Goal: Task Accomplishment & Management: Complete application form

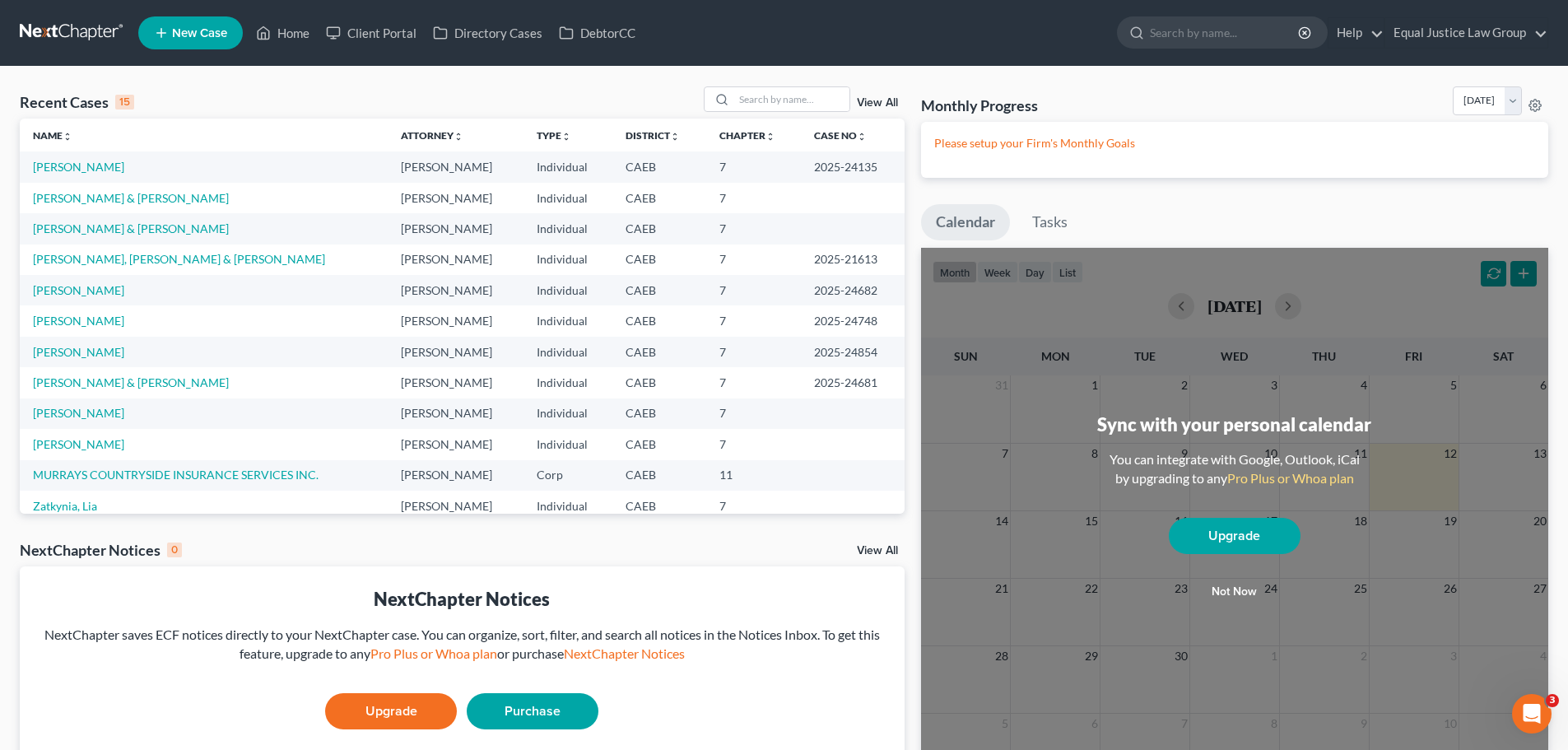
click at [868, 102] on link "View All" at bounding box center [877, 103] width 41 height 11
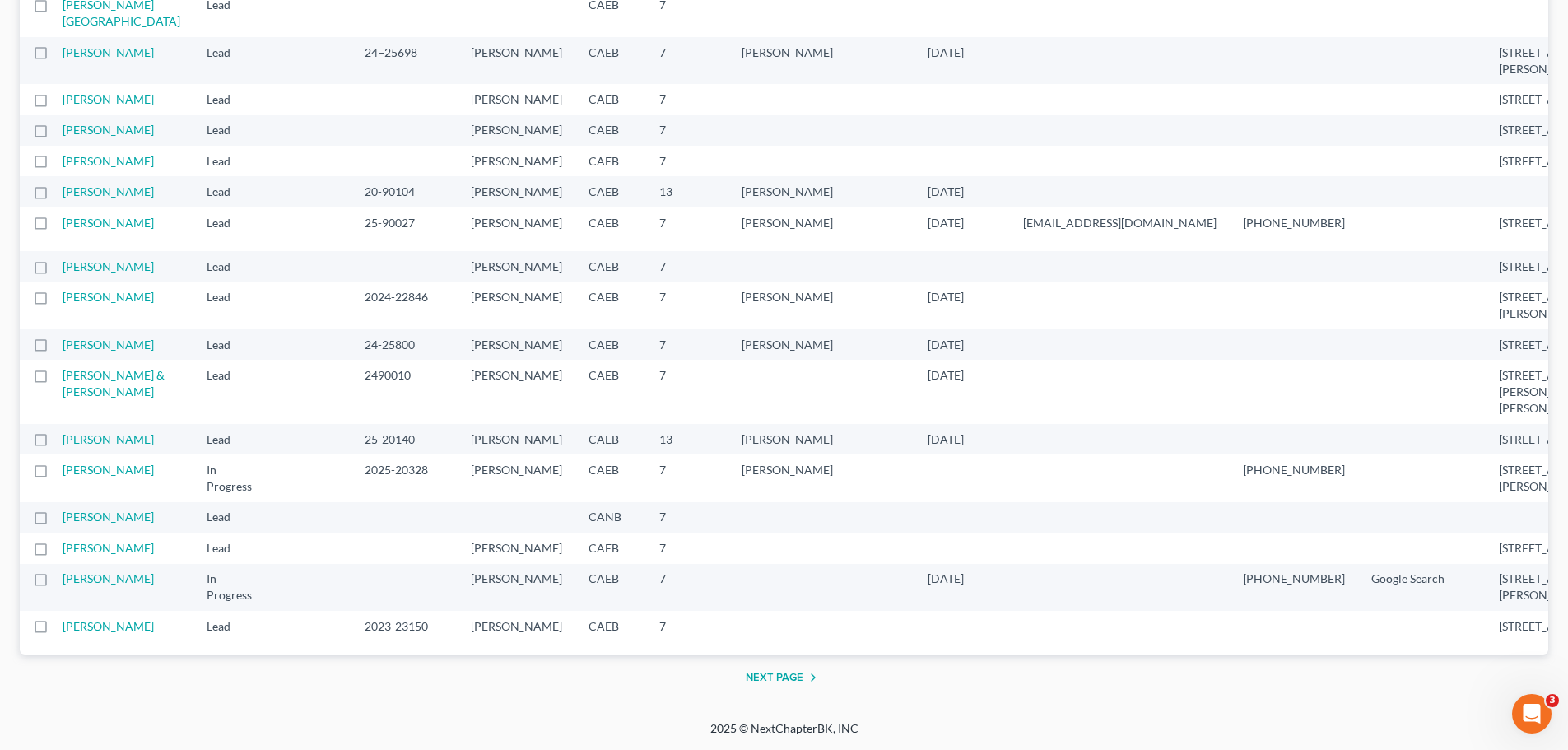
scroll to position [2551, 0]
drag, startPoint x: 92, startPoint y: 305, endPoint x: 105, endPoint y: 304, distance: 13.0
click at [92, 137] on link "[PERSON_NAME]" at bounding box center [108, 130] width 91 height 14
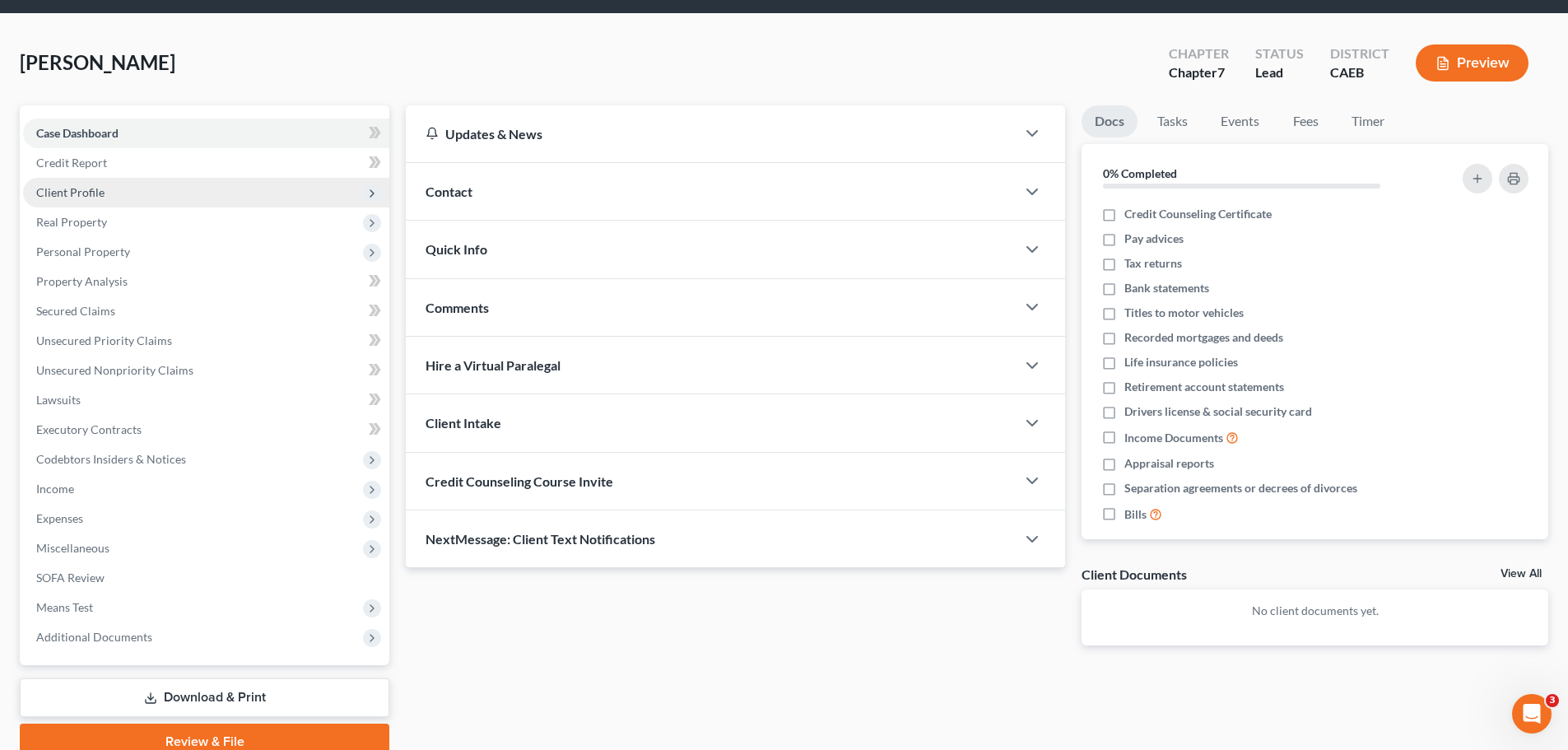
scroll to position [83, 0]
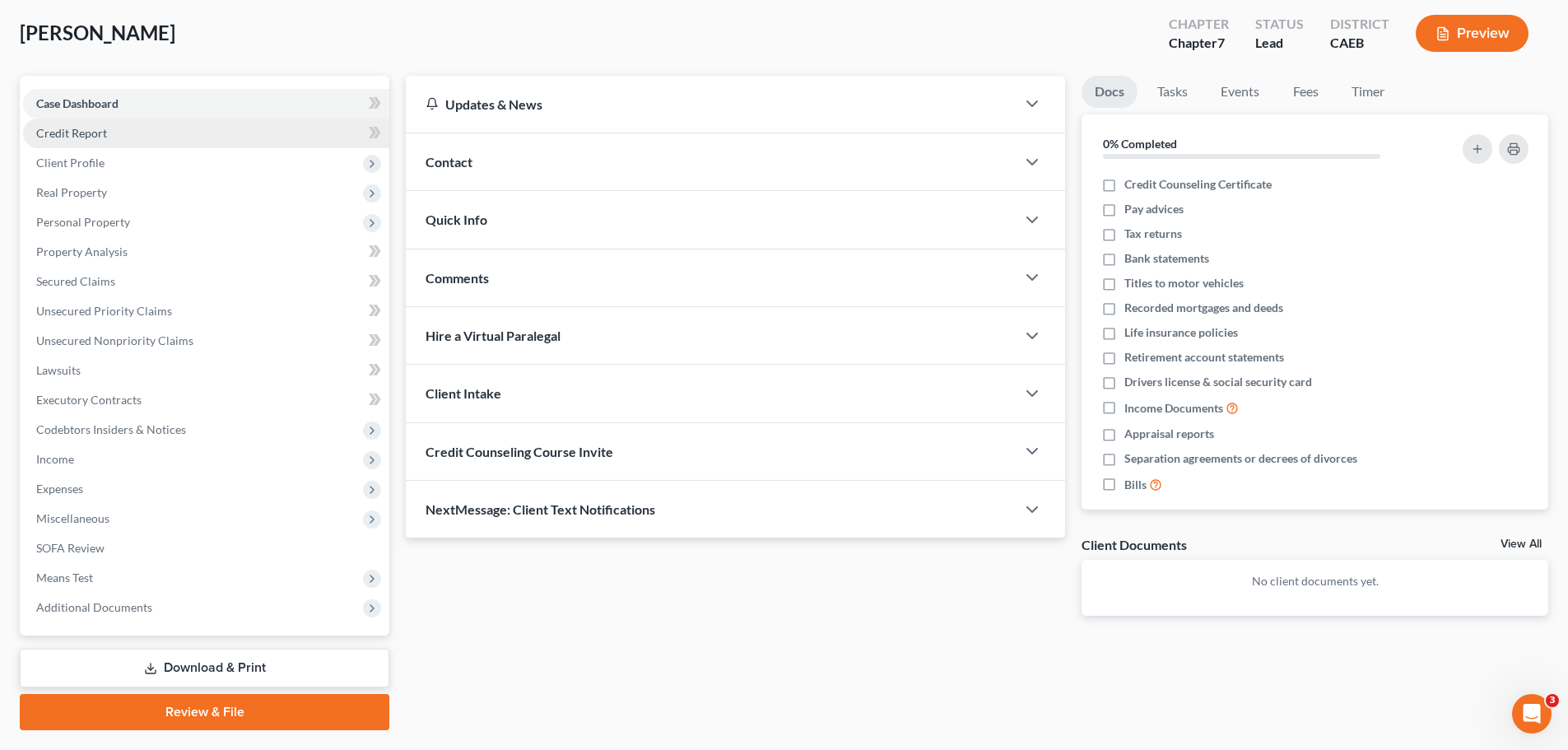
click at [73, 127] on span "Credit Report" at bounding box center [71, 133] width 70 height 14
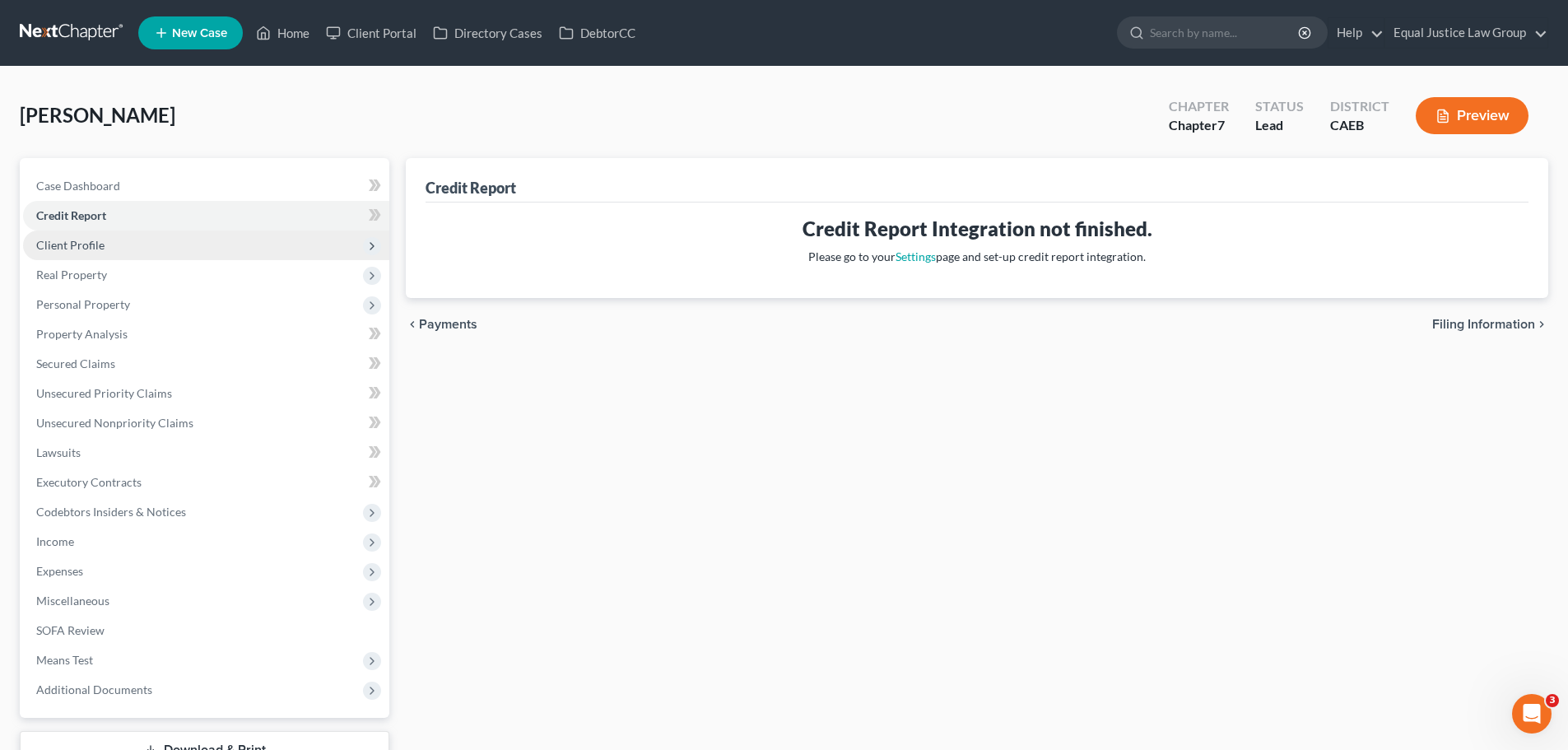
click at [81, 246] on span "Client Profile" at bounding box center [70, 244] width 69 height 14
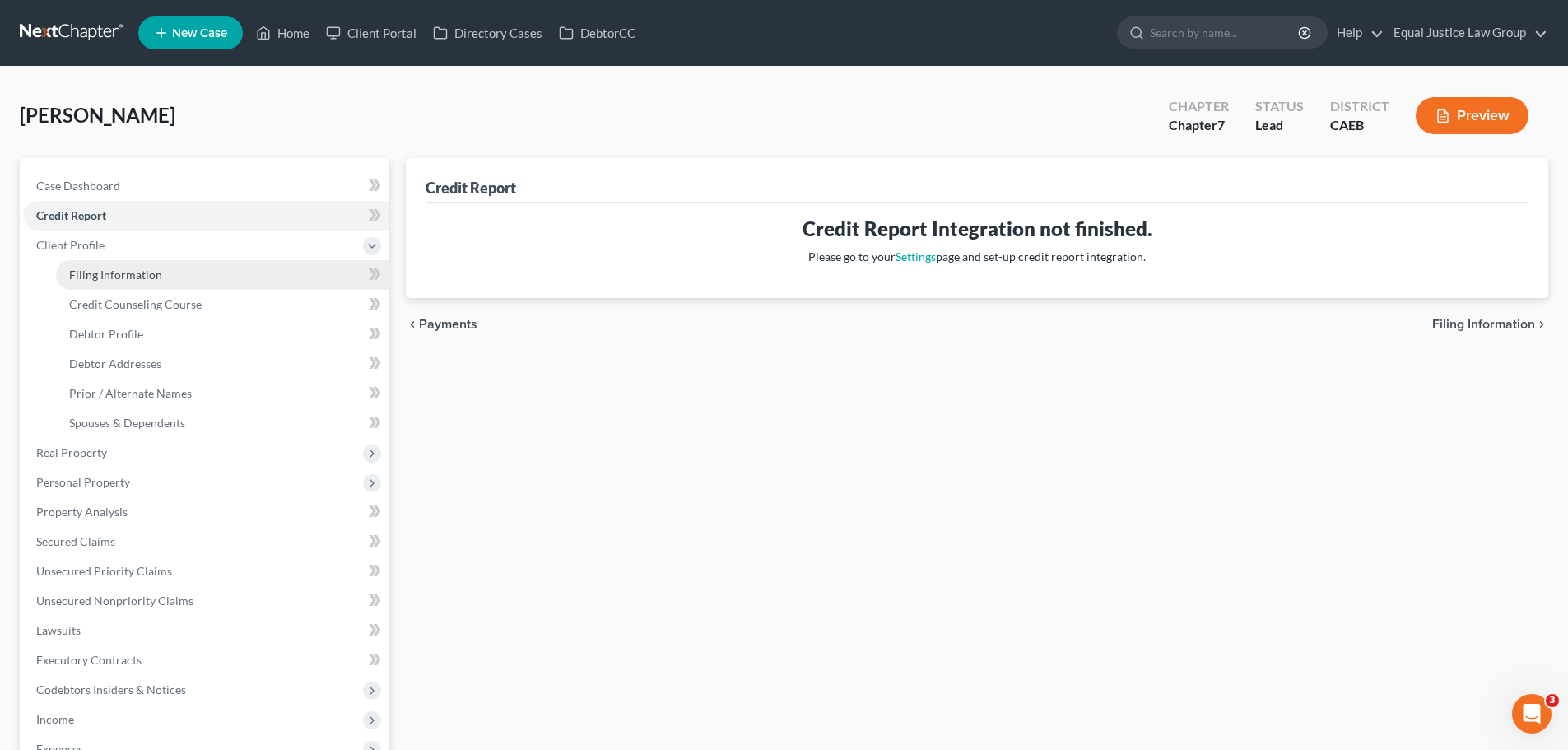
click at [148, 275] on span "Filing Information" at bounding box center [115, 274] width 93 height 14
select select "1"
select select "0"
select select "8"
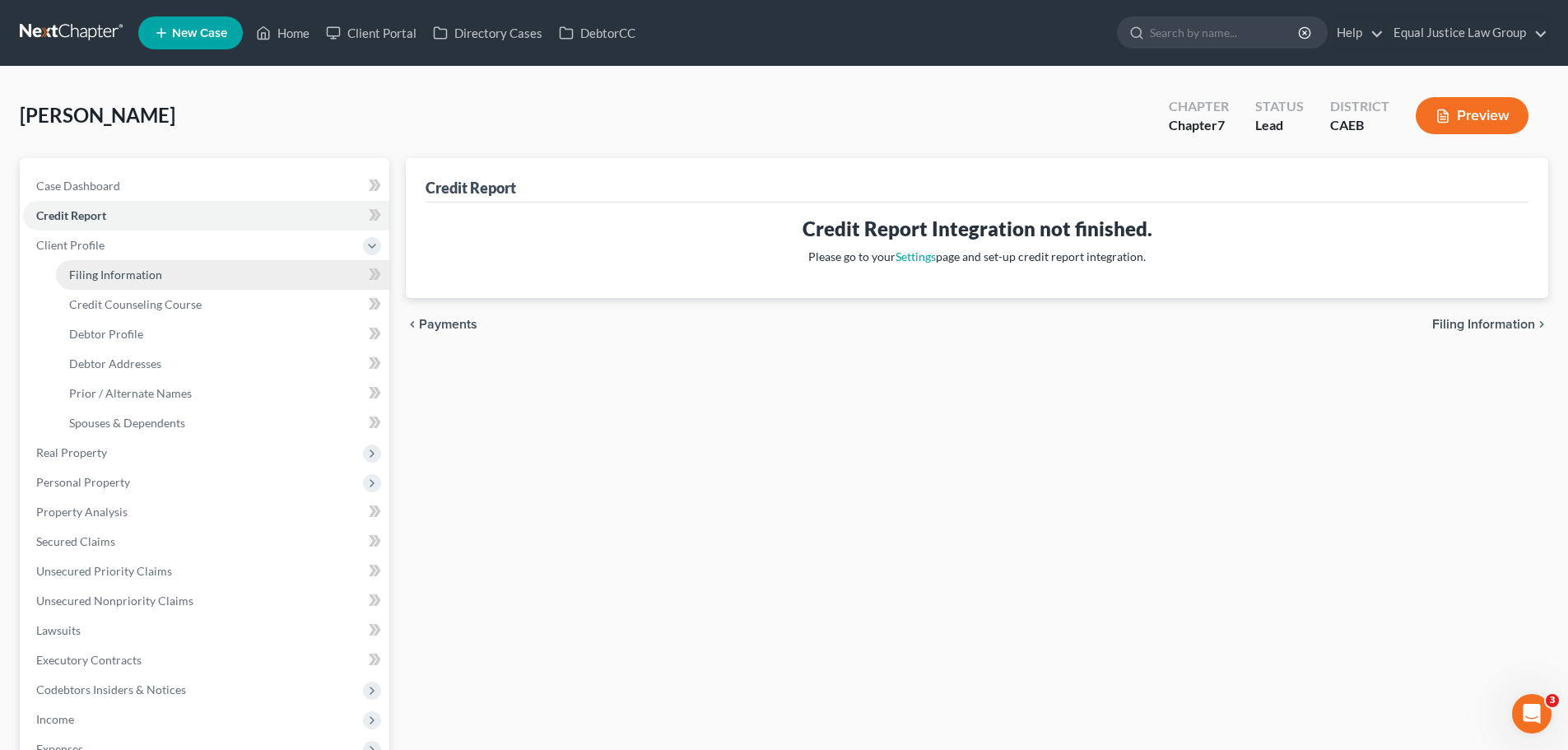
select select "0"
select select "4"
select select "0"
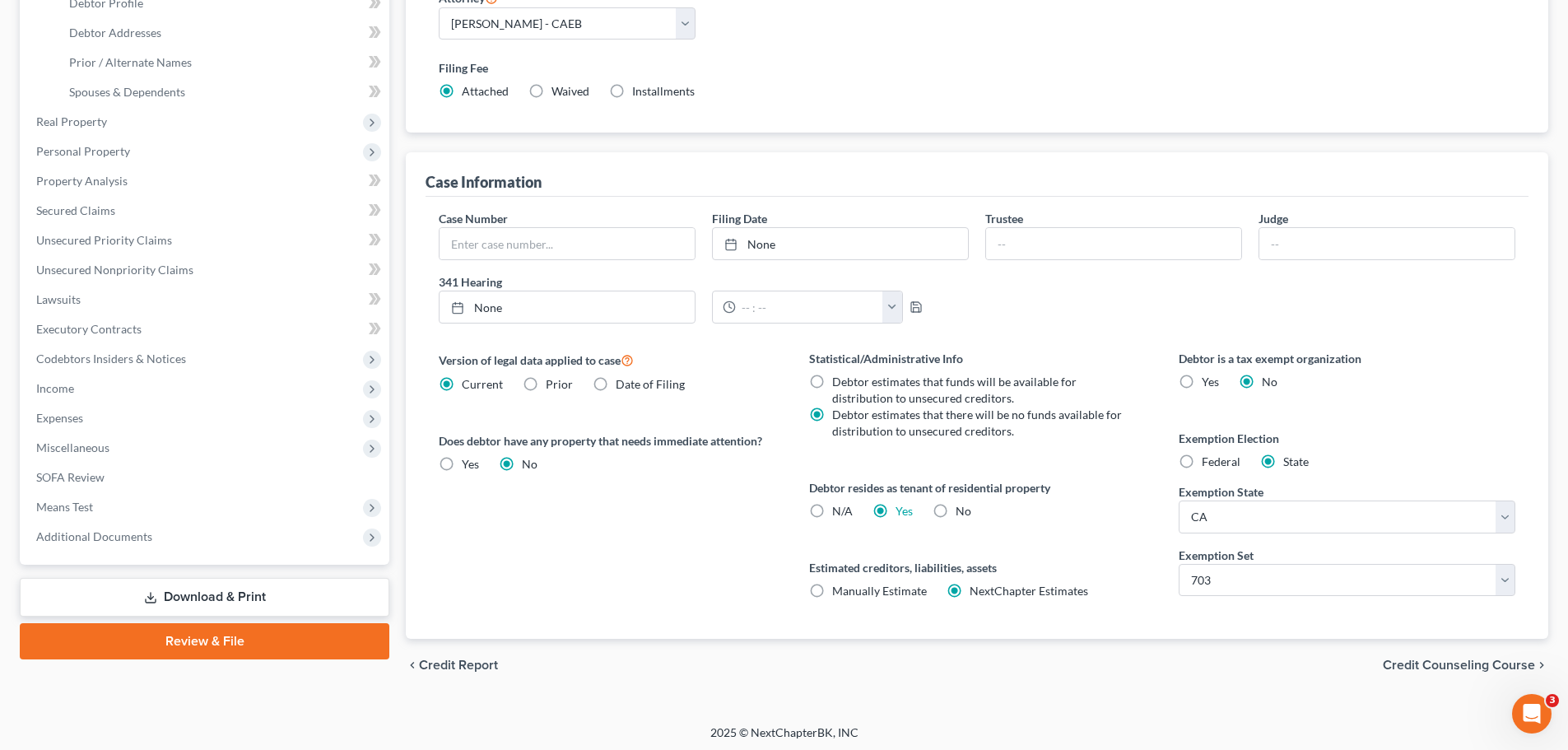
scroll to position [335, 0]
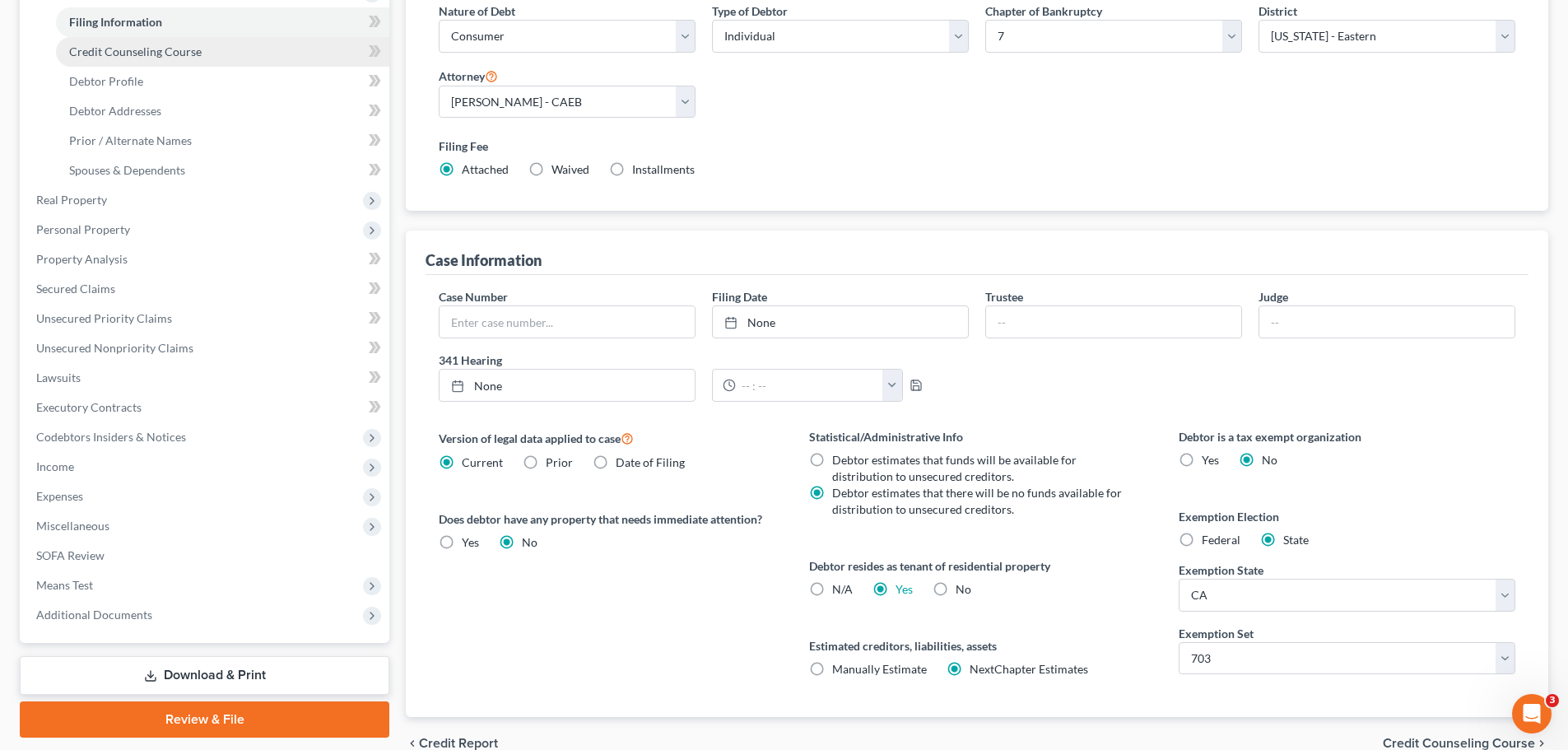
click at [111, 57] on span "Credit Counseling Course" at bounding box center [135, 51] width 132 height 14
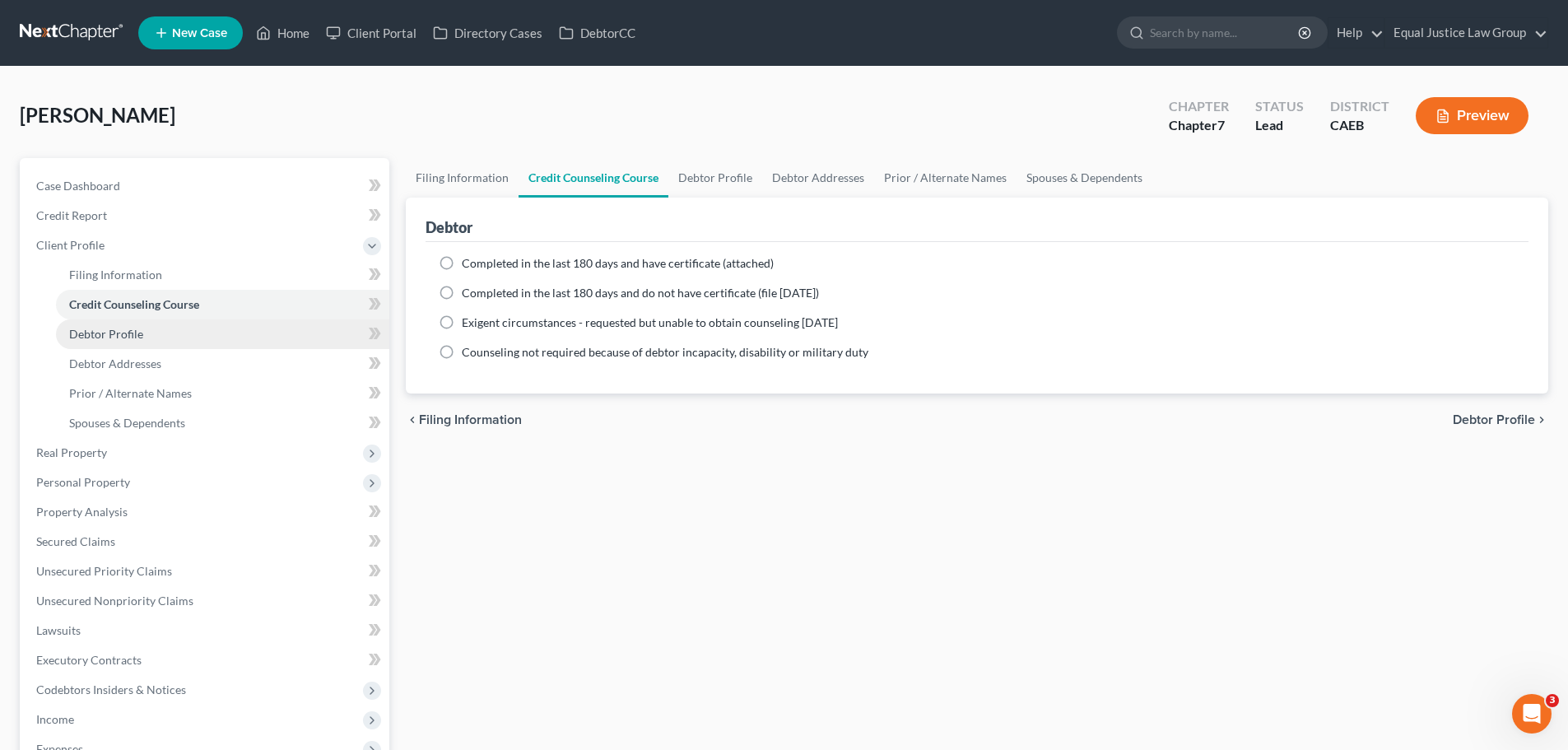
click at [88, 338] on span "Debtor Profile" at bounding box center [105, 334] width 74 height 14
select select "4"
select select "0"
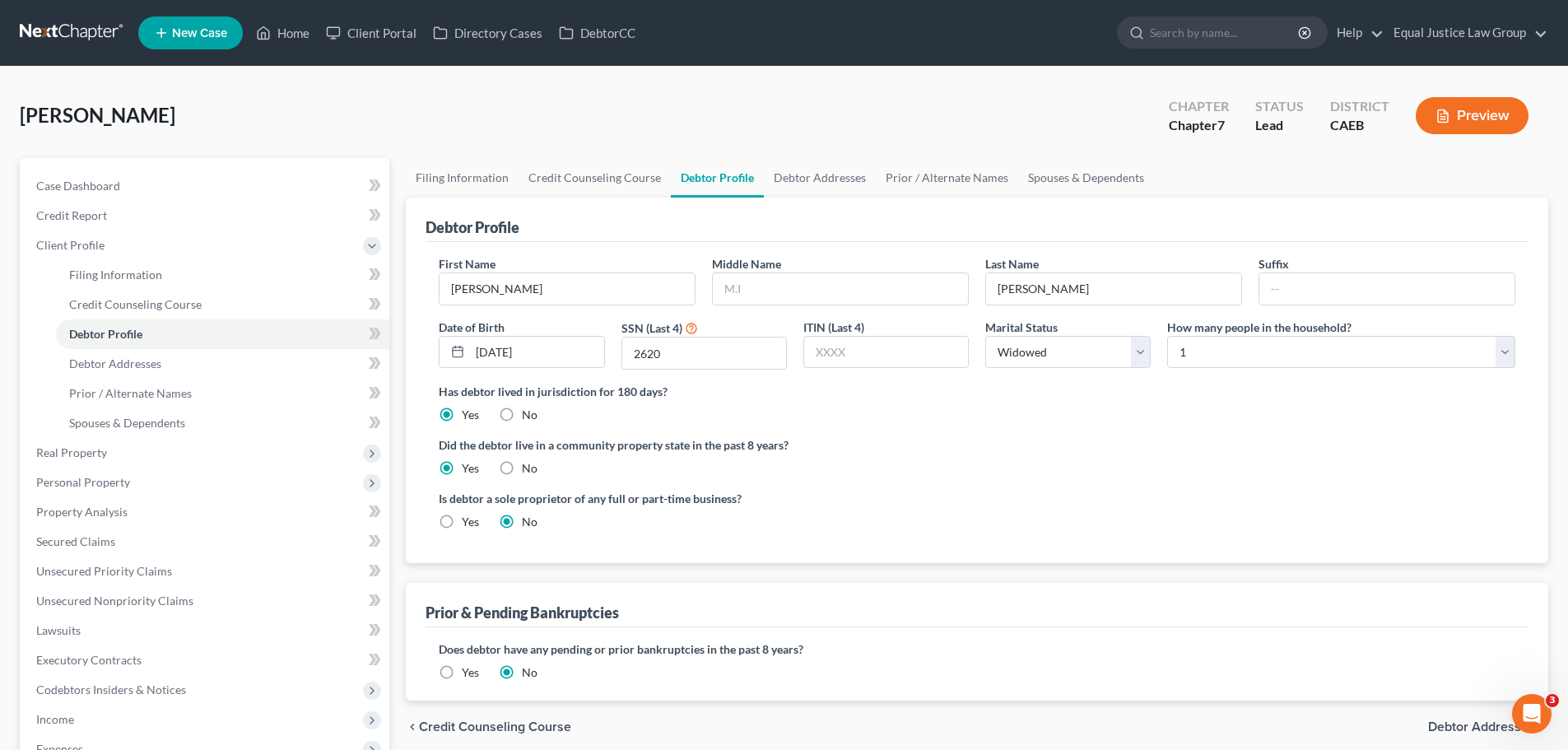
scroll to position [164, 0]
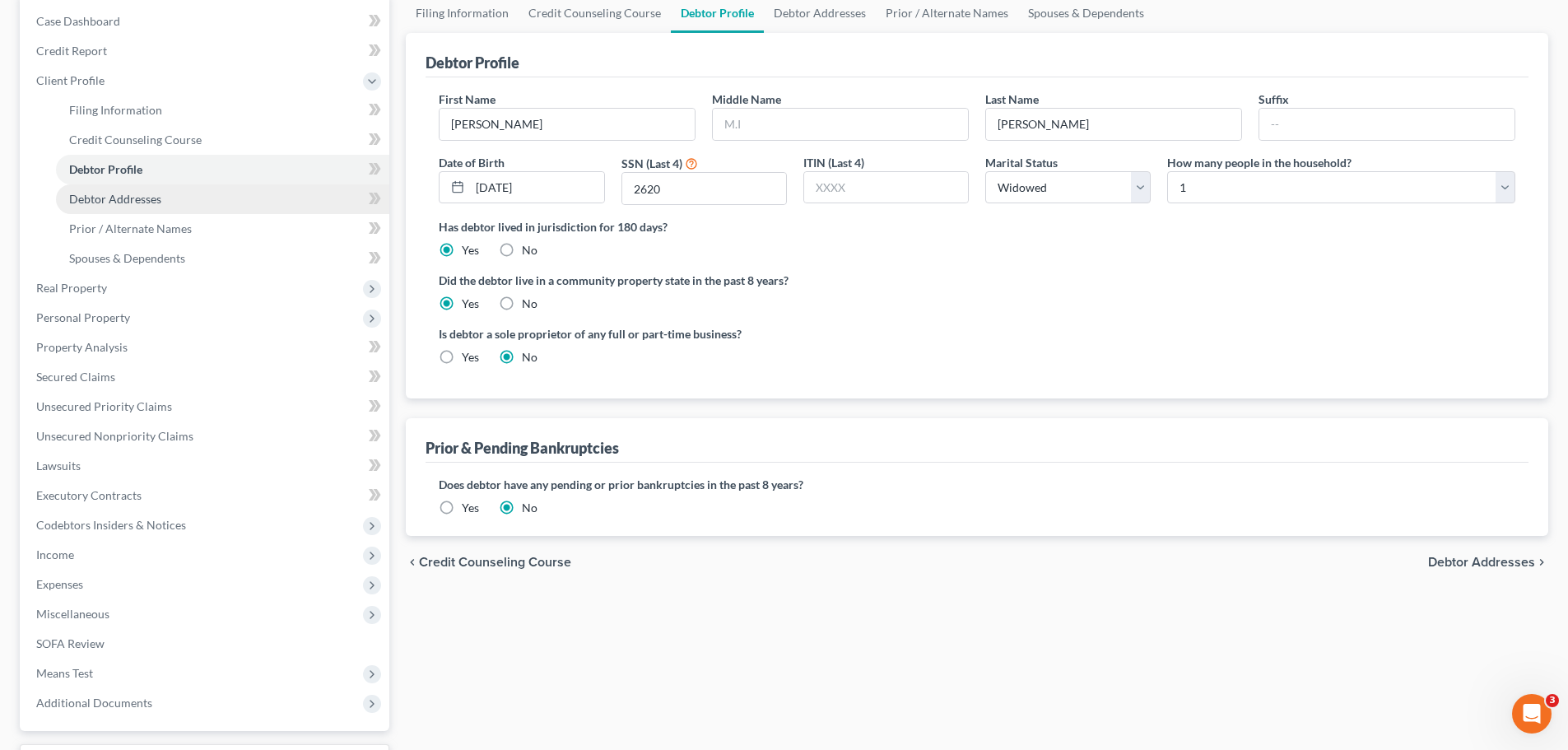
click at [120, 202] on span "Debtor Addresses" at bounding box center [115, 198] width 92 height 14
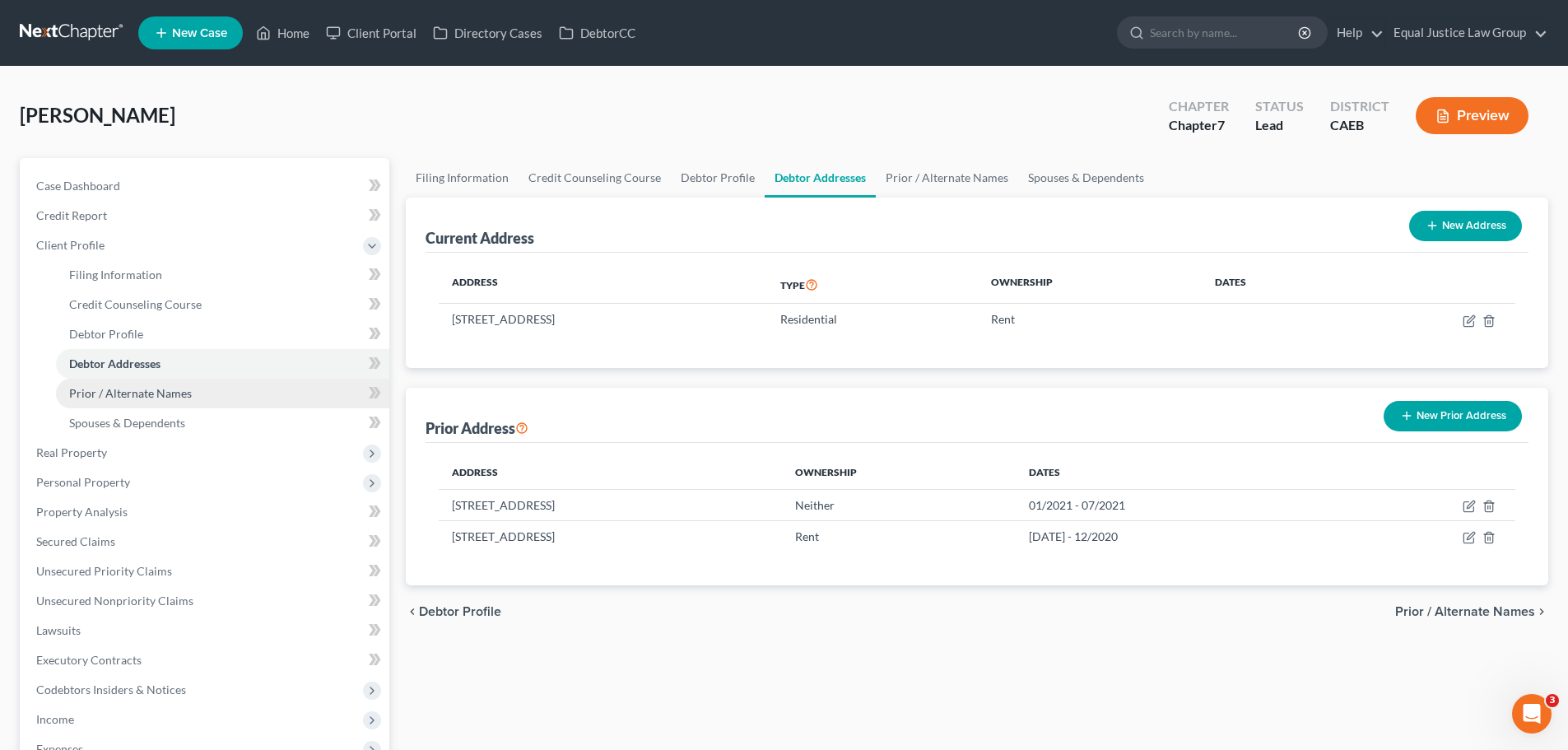
click at [128, 382] on link "Prior / Alternate Names" at bounding box center [222, 393] width 333 height 30
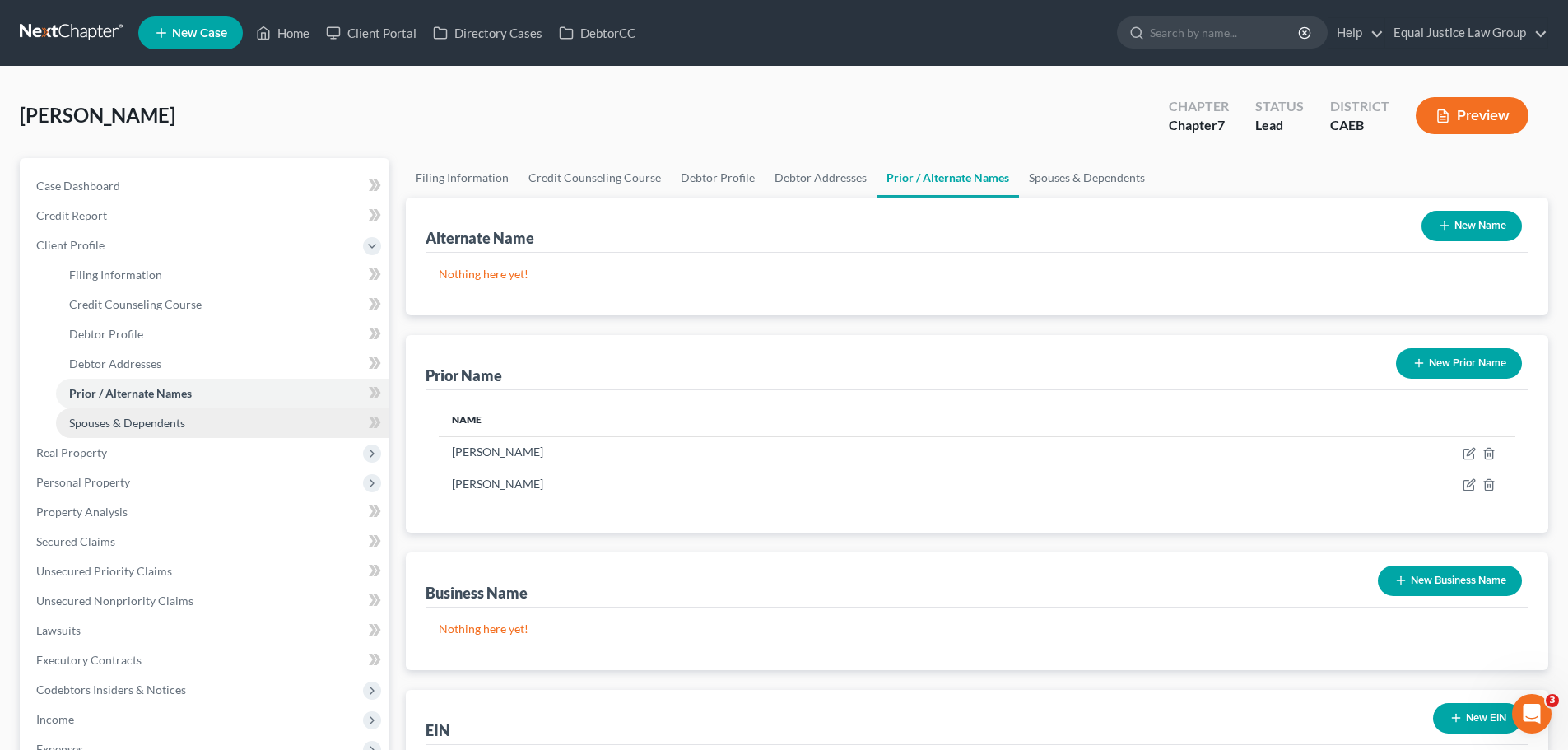
click at [141, 421] on span "Spouses & Dependents" at bounding box center [126, 423] width 116 height 14
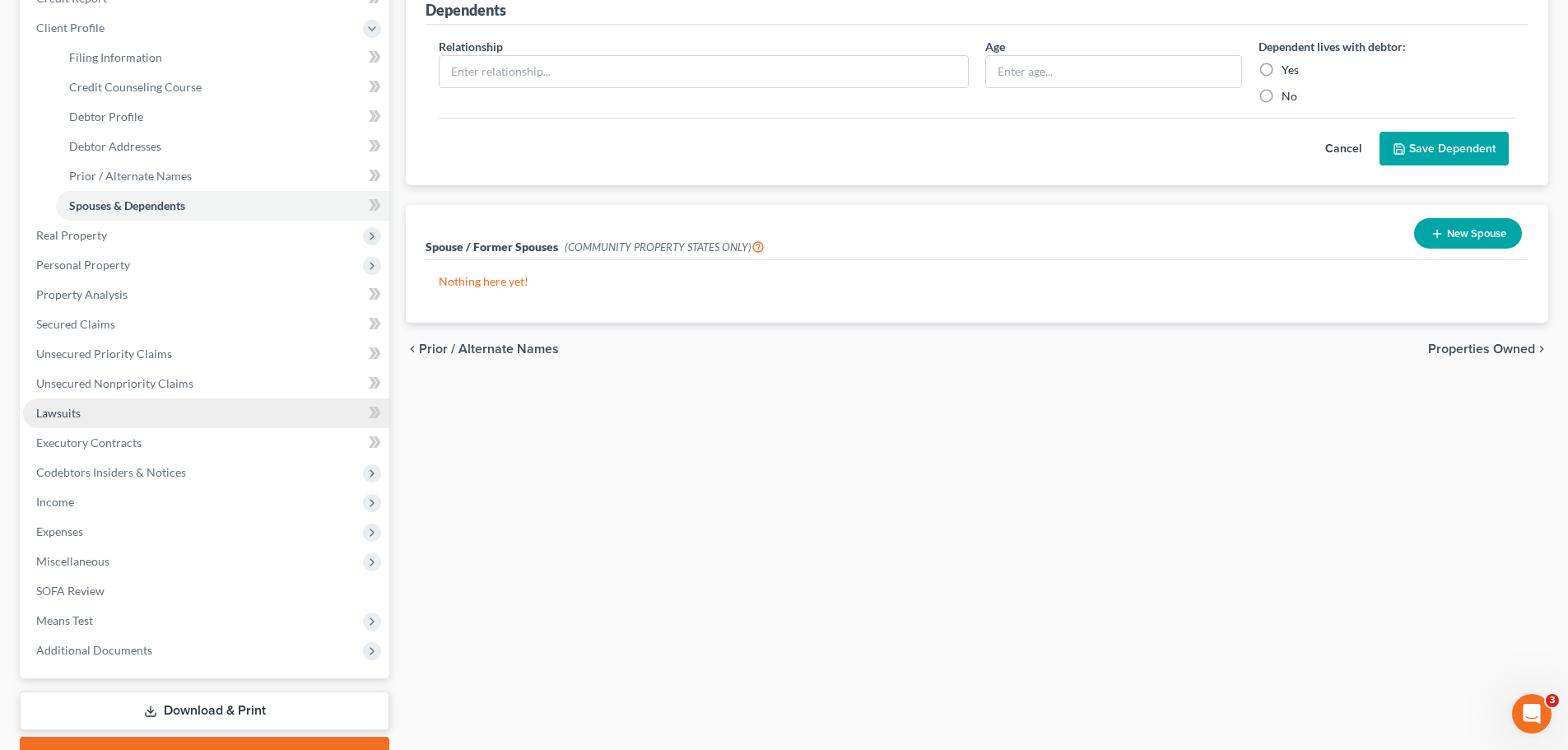
scroll to position [247, 0]
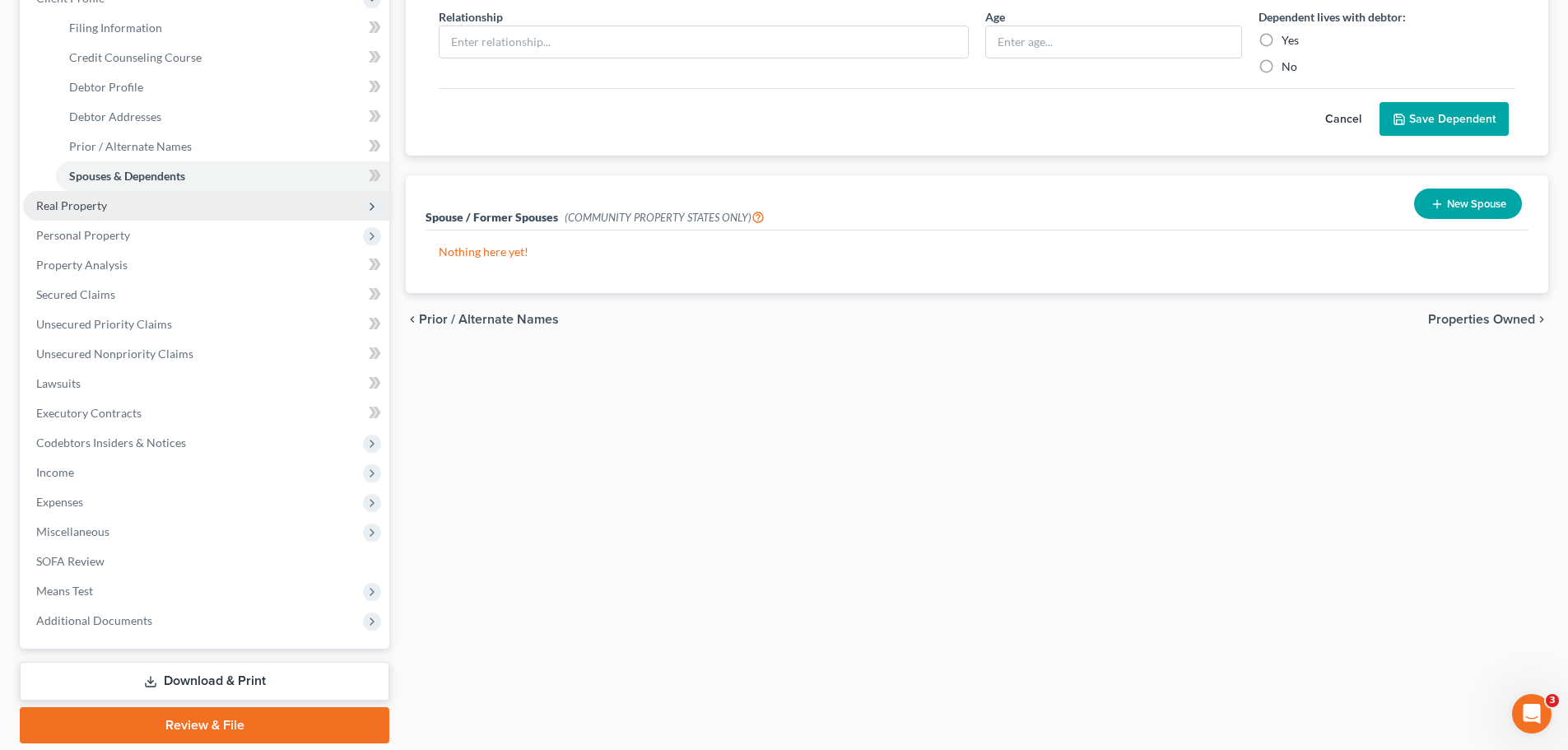
click at [117, 211] on span "Real Property" at bounding box center [205, 205] width 366 height 30
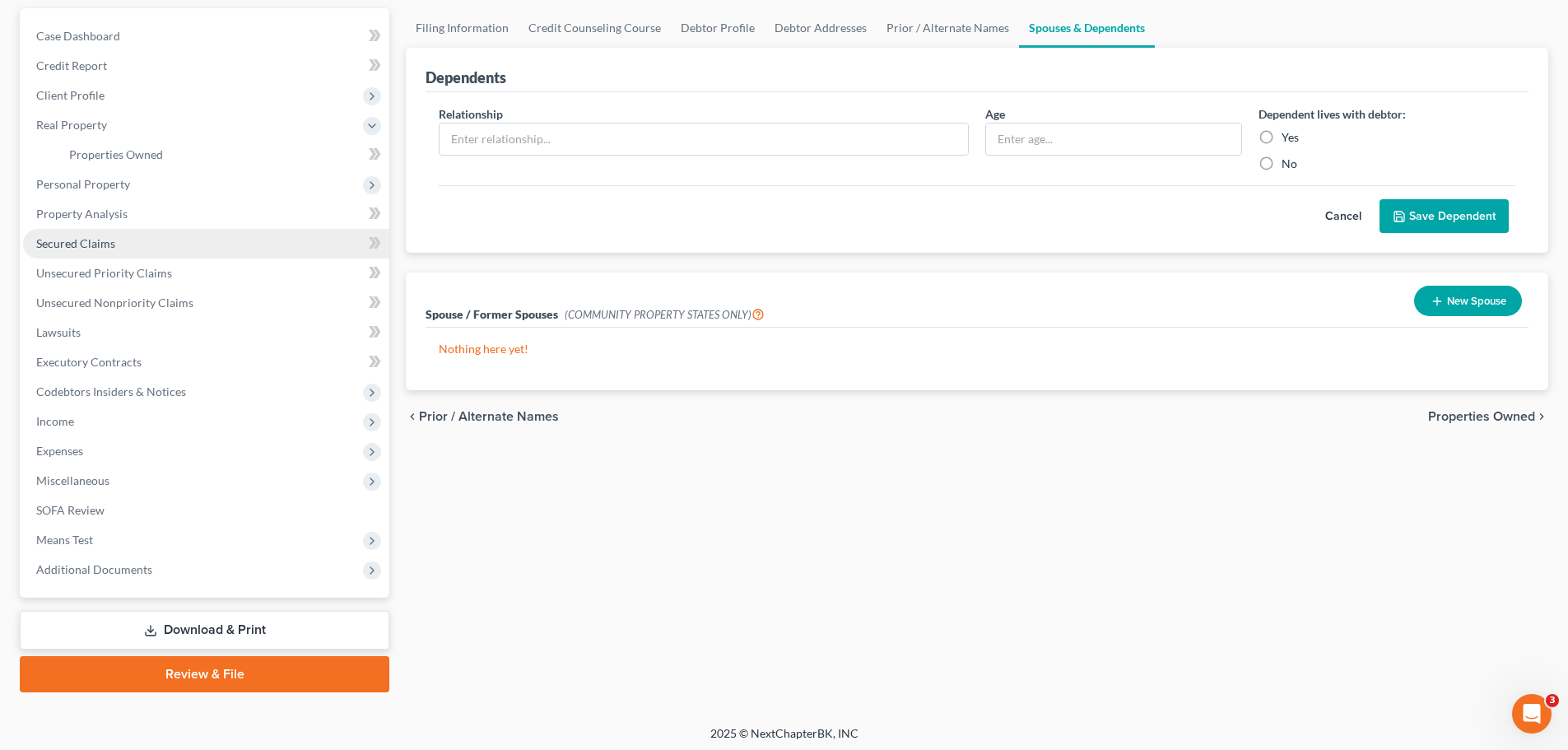
scroll to position [155, 0]
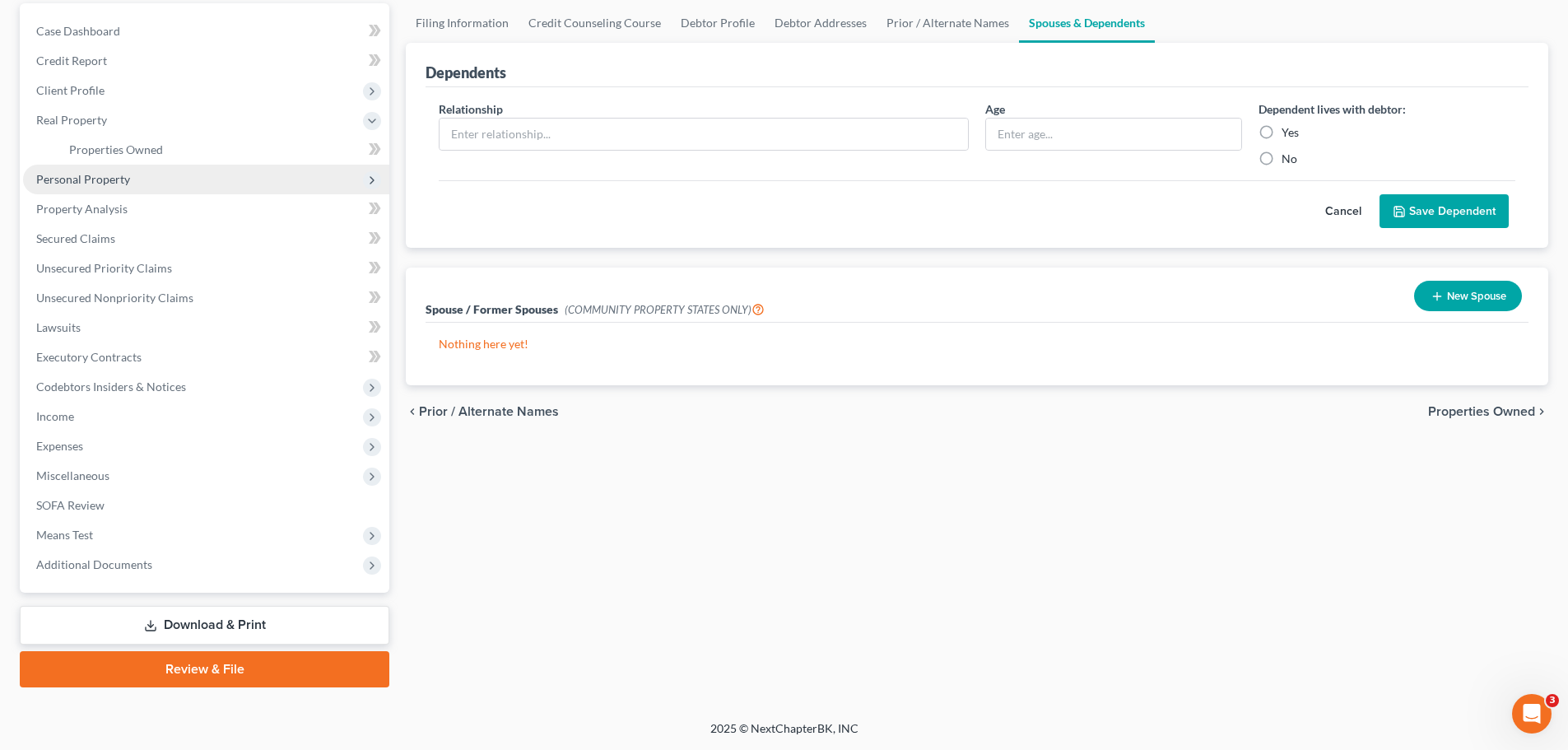
click at [80, 180] on span "Personal Property" at bounding box center [84, 179] width 94 height 14
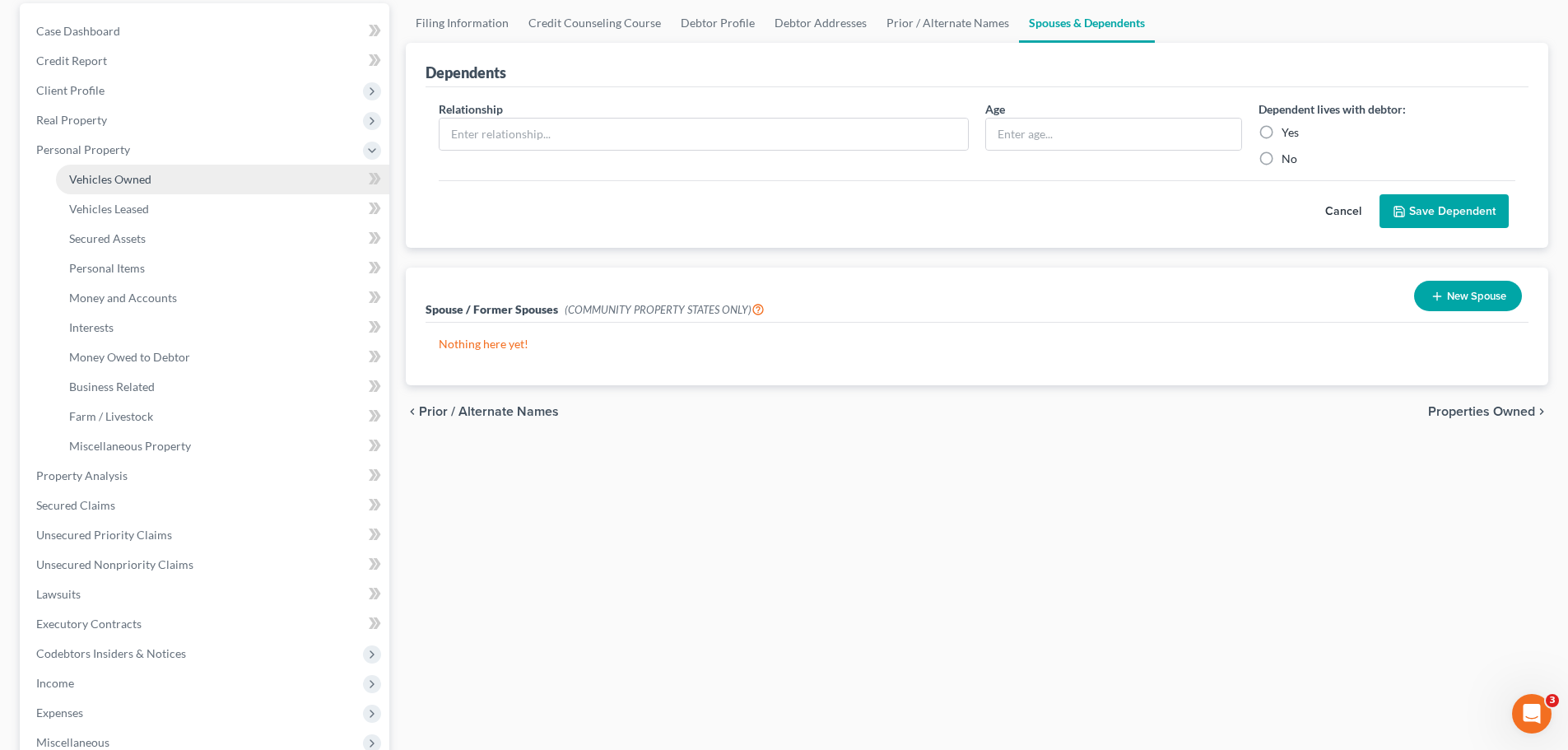
click at [137, 182] on span "Vehicles Owned" at bounding box center [110, 179] width 83 height 14
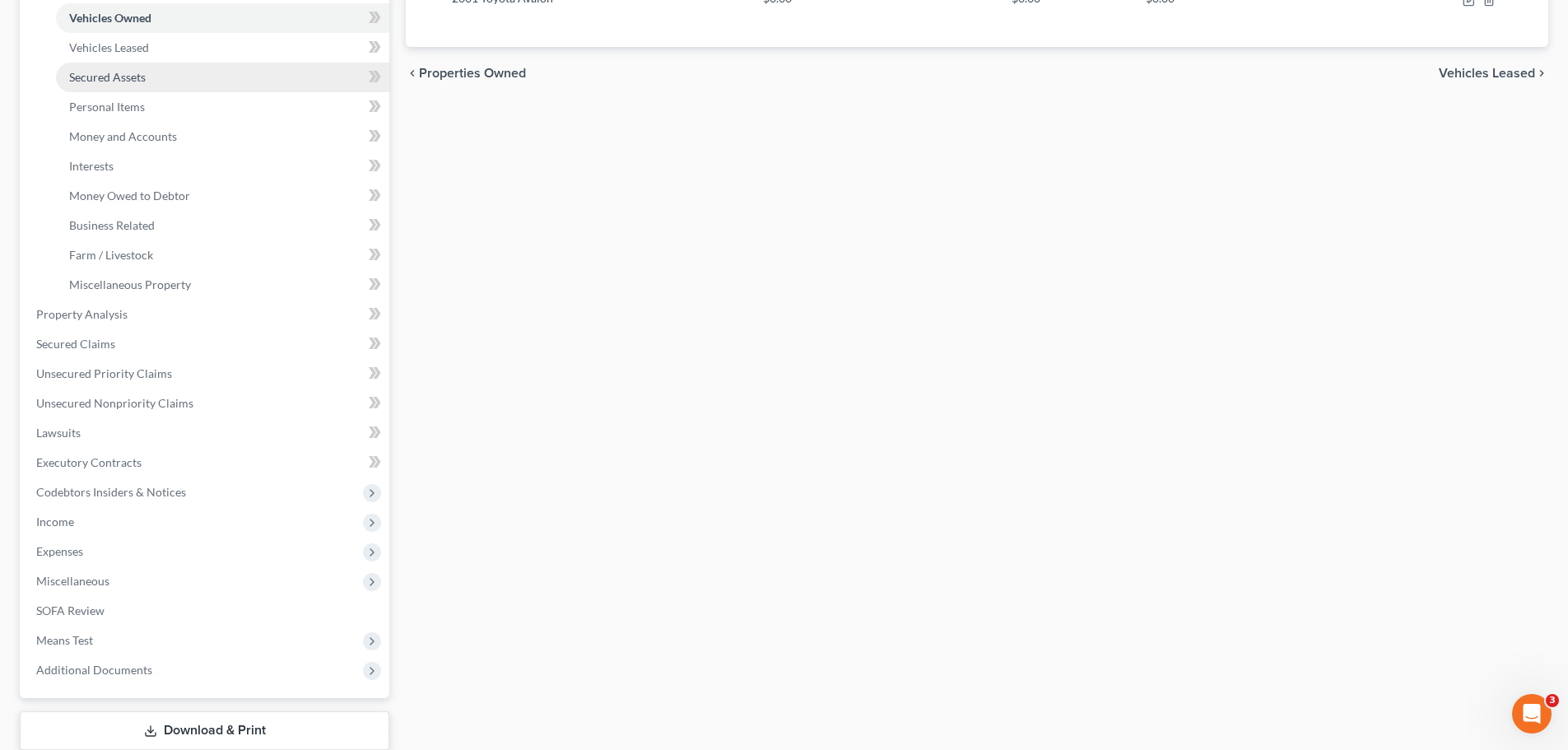
scroll to position [329, 0]
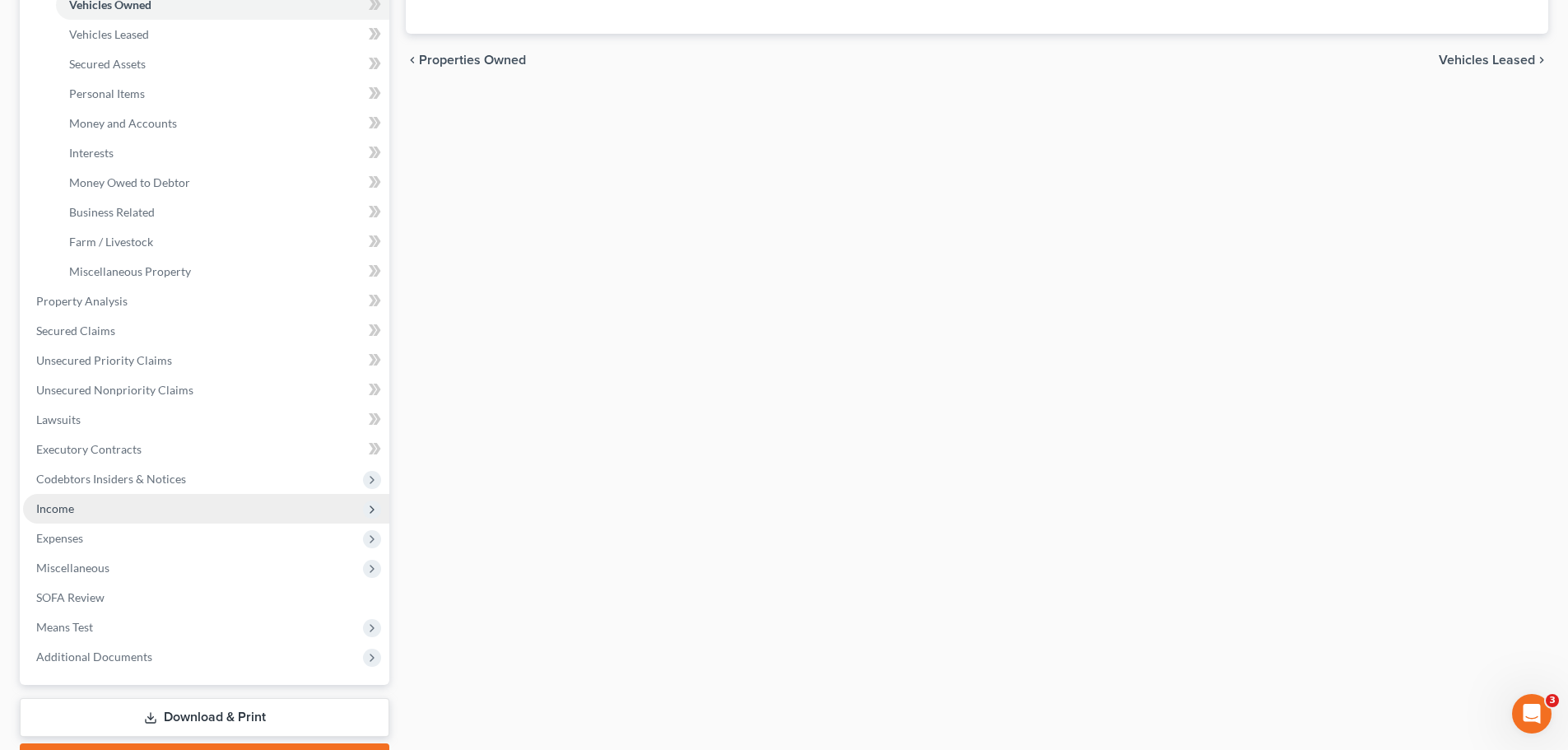
click at [86, 513] on span "Income" at bounding box center [205, 509] width 366 height 30
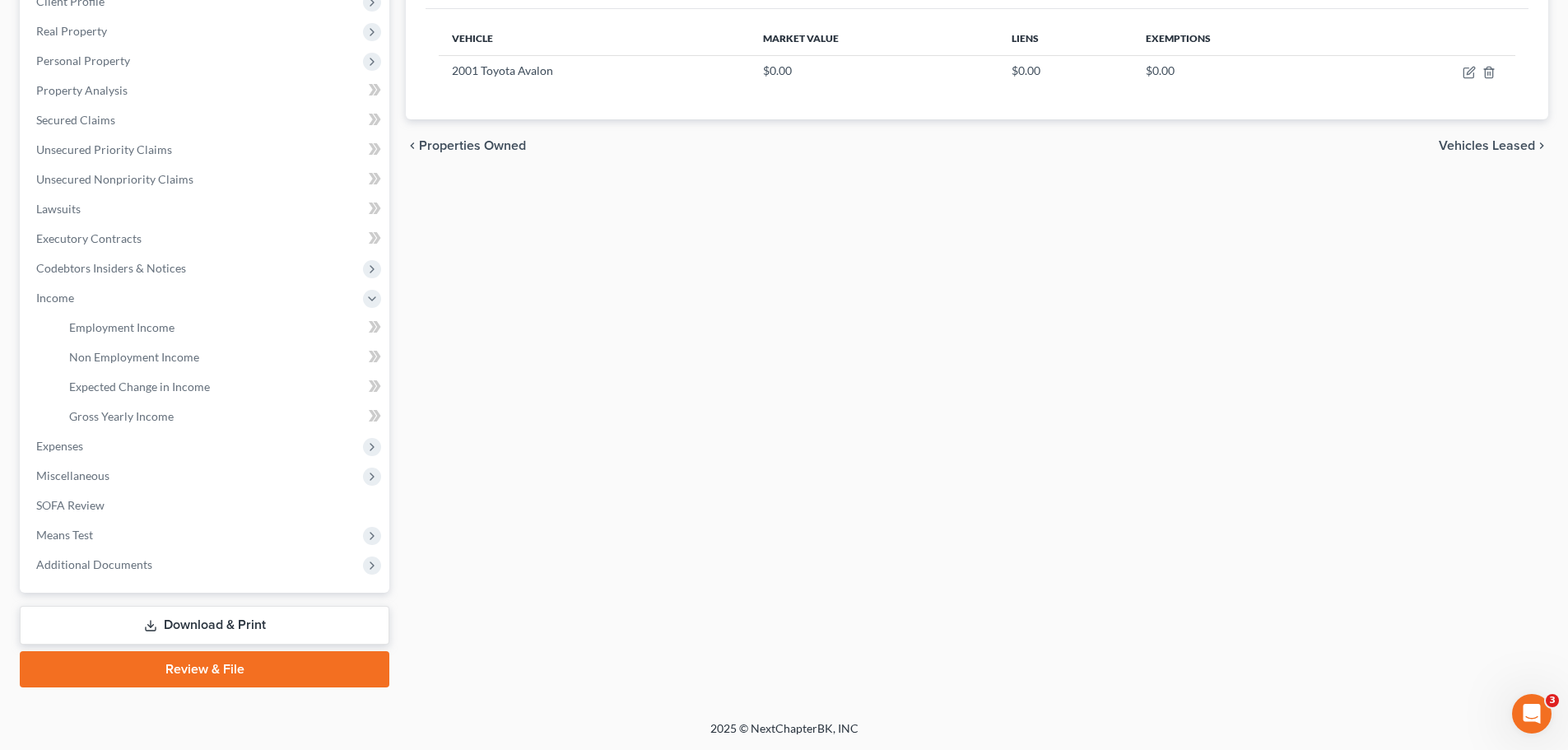
scroll to position [244, 0]
click at [110, 324] on span "Employment Income" at bounding box center [121, 327] width 105 height 14
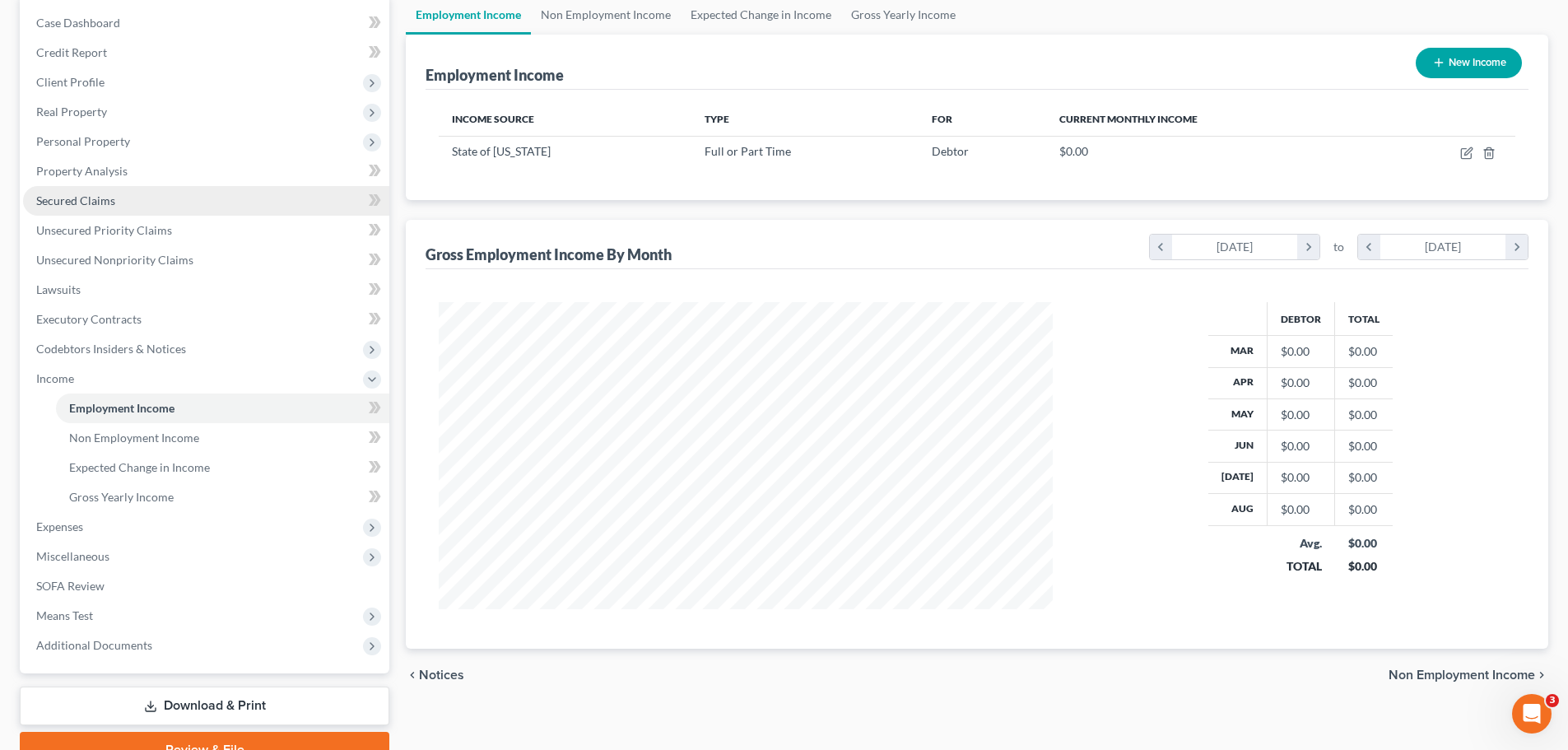
scroll to position [164, 0]
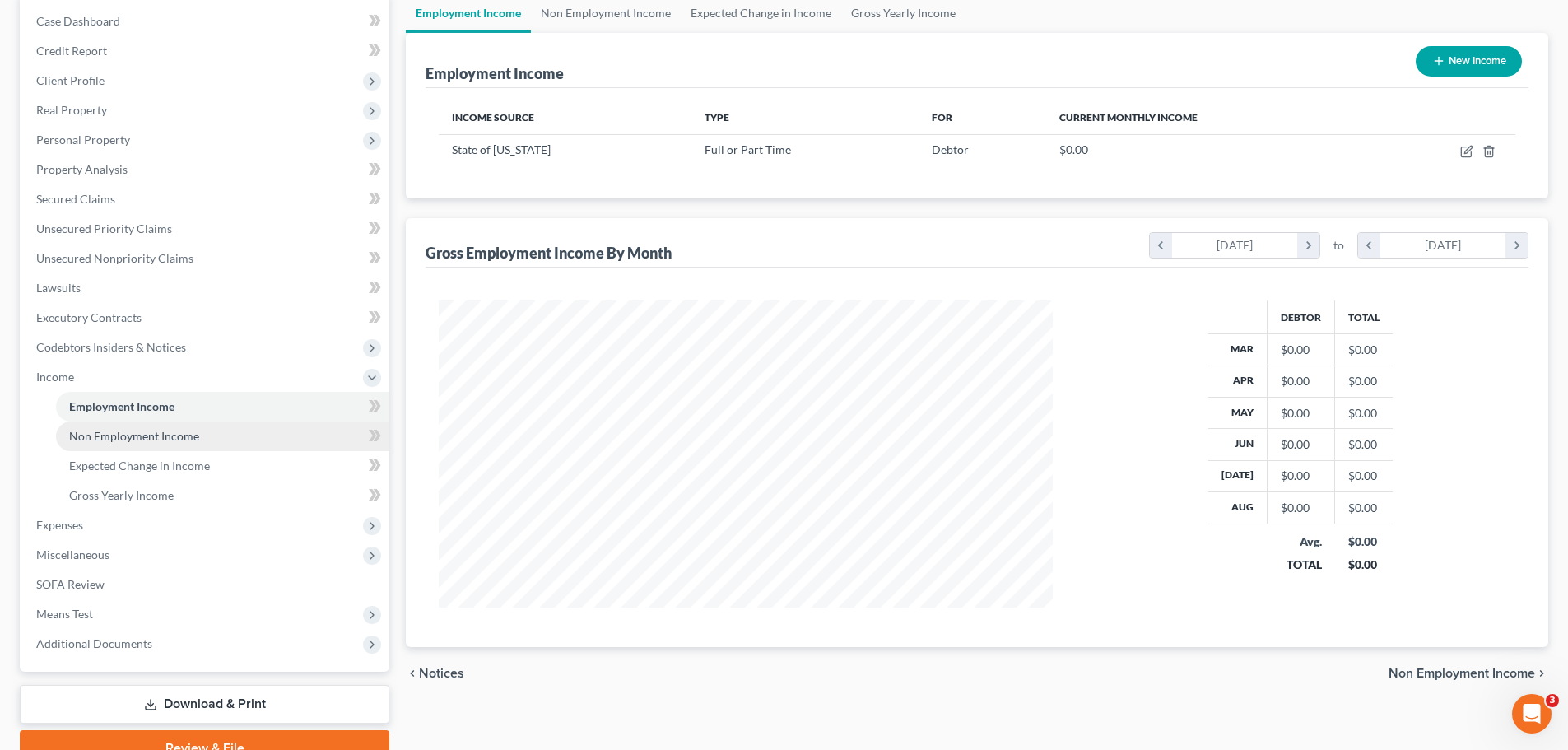
click at [145, 432] on span "Non Employment Income" at bounding box center [133, 436] width 130 height 14
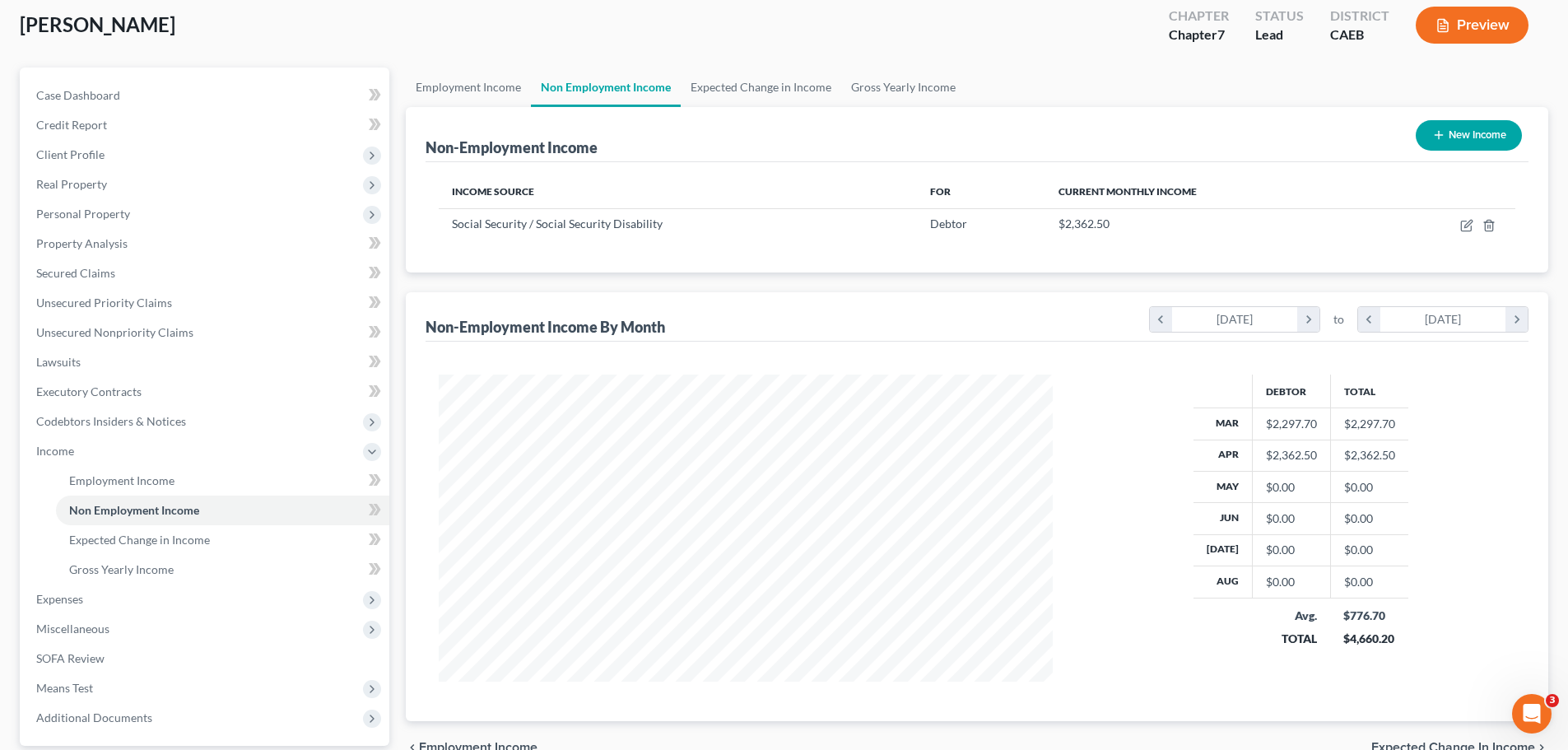
scroll to position [244, 0]
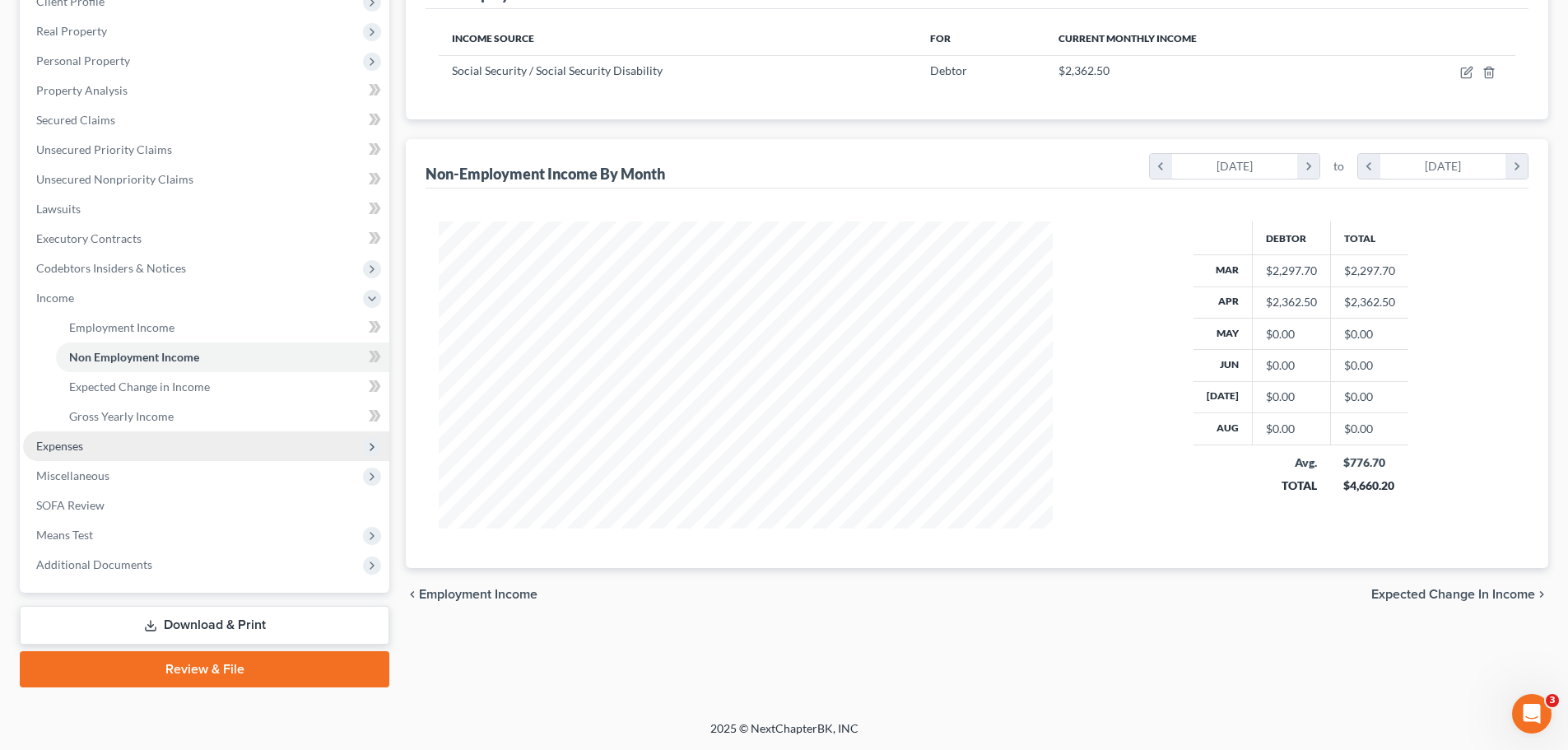
click at [90, 448] on span "Expenses" at bounding box center [205, 446] width 366 height 30
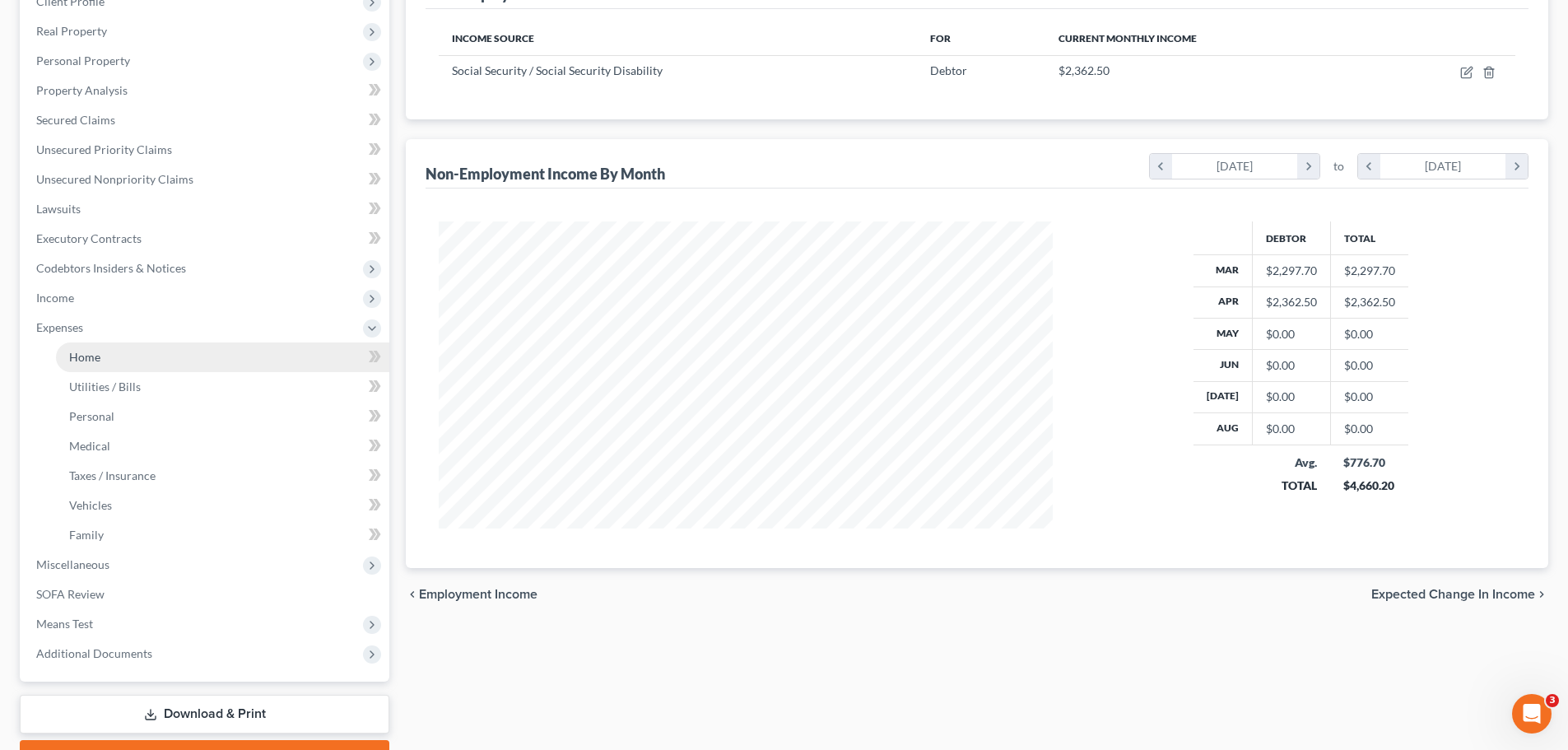
click at [133, 362] on link "Home" at bounding box center [222, 358] width 333 height 30
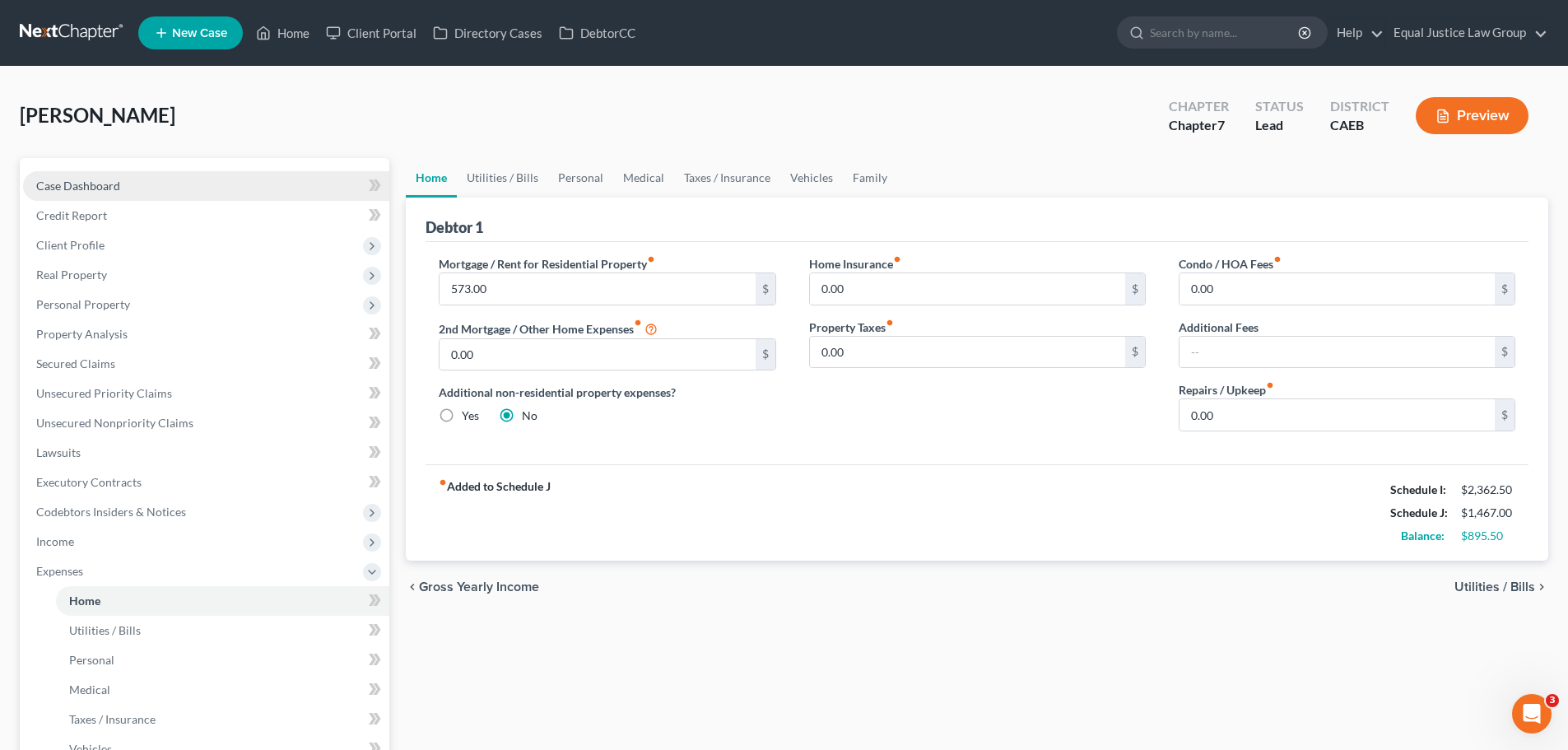
click at [109, 186] on span "Case Dashboard" at bounding box center [78, 185] width 84 height 14
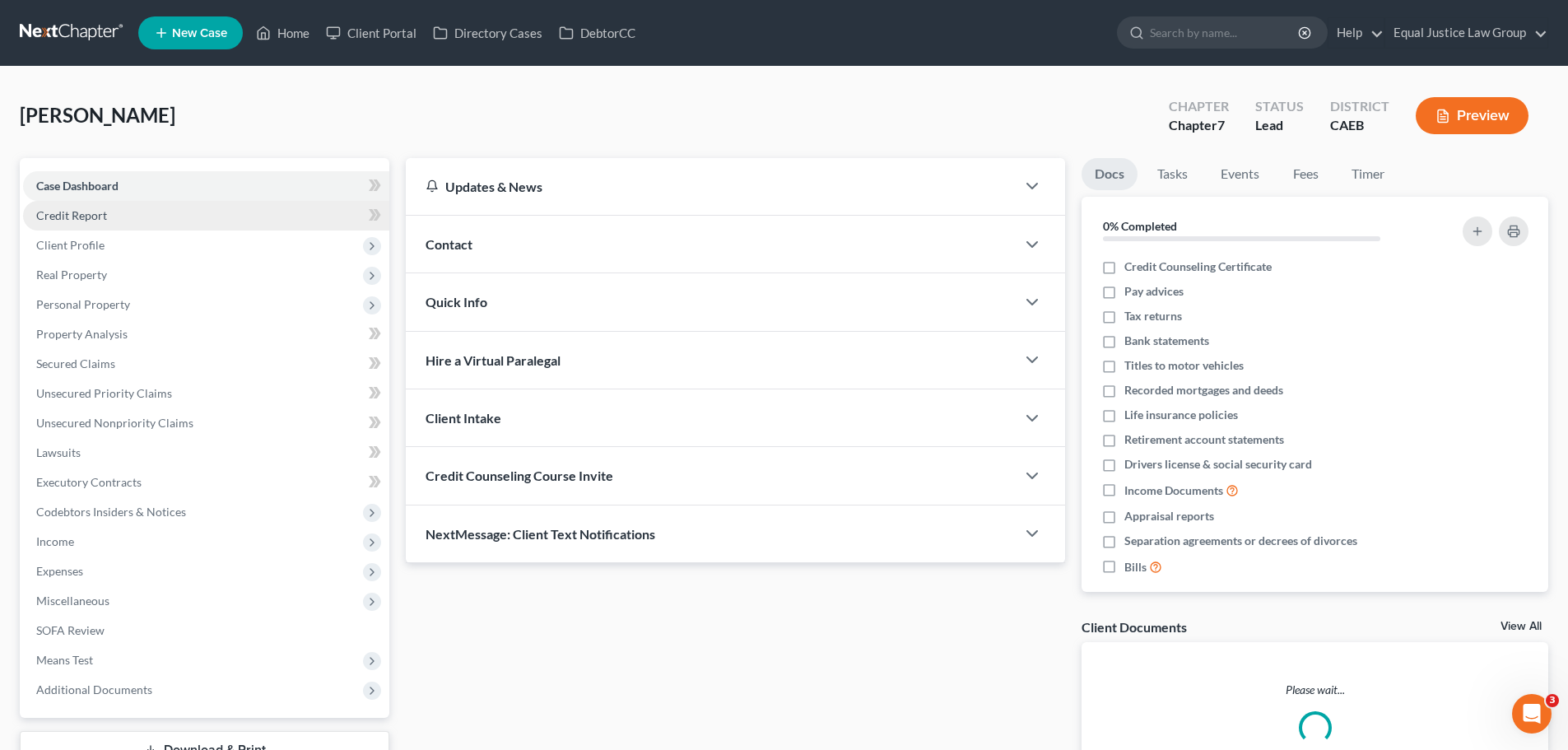
click at [98, 224] on link "Credit Report" at bounding box center [205, 216] width 366 height 30
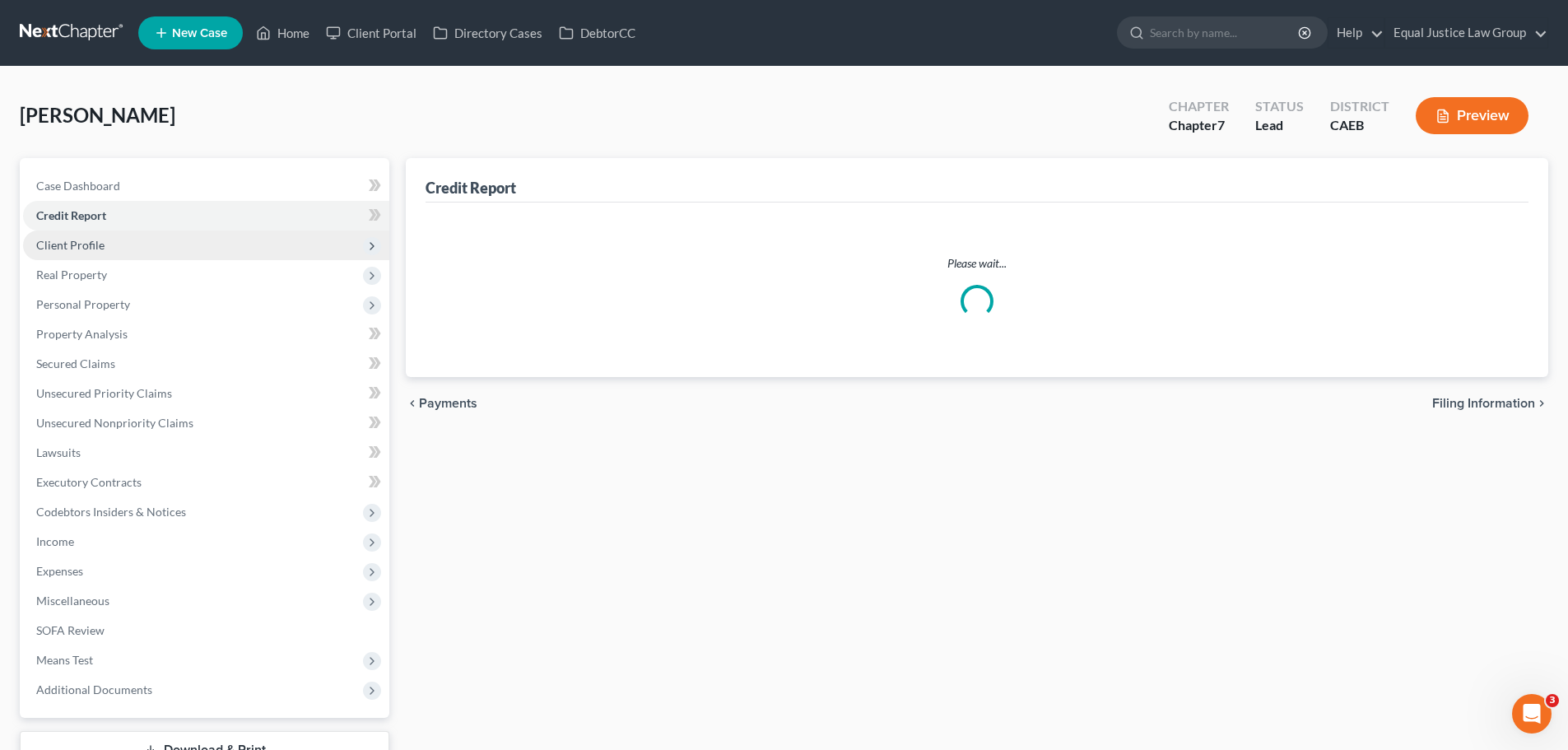
click at [99, 249] on span "Client Profile" at bounding box center [70, 244] width 69 height 14
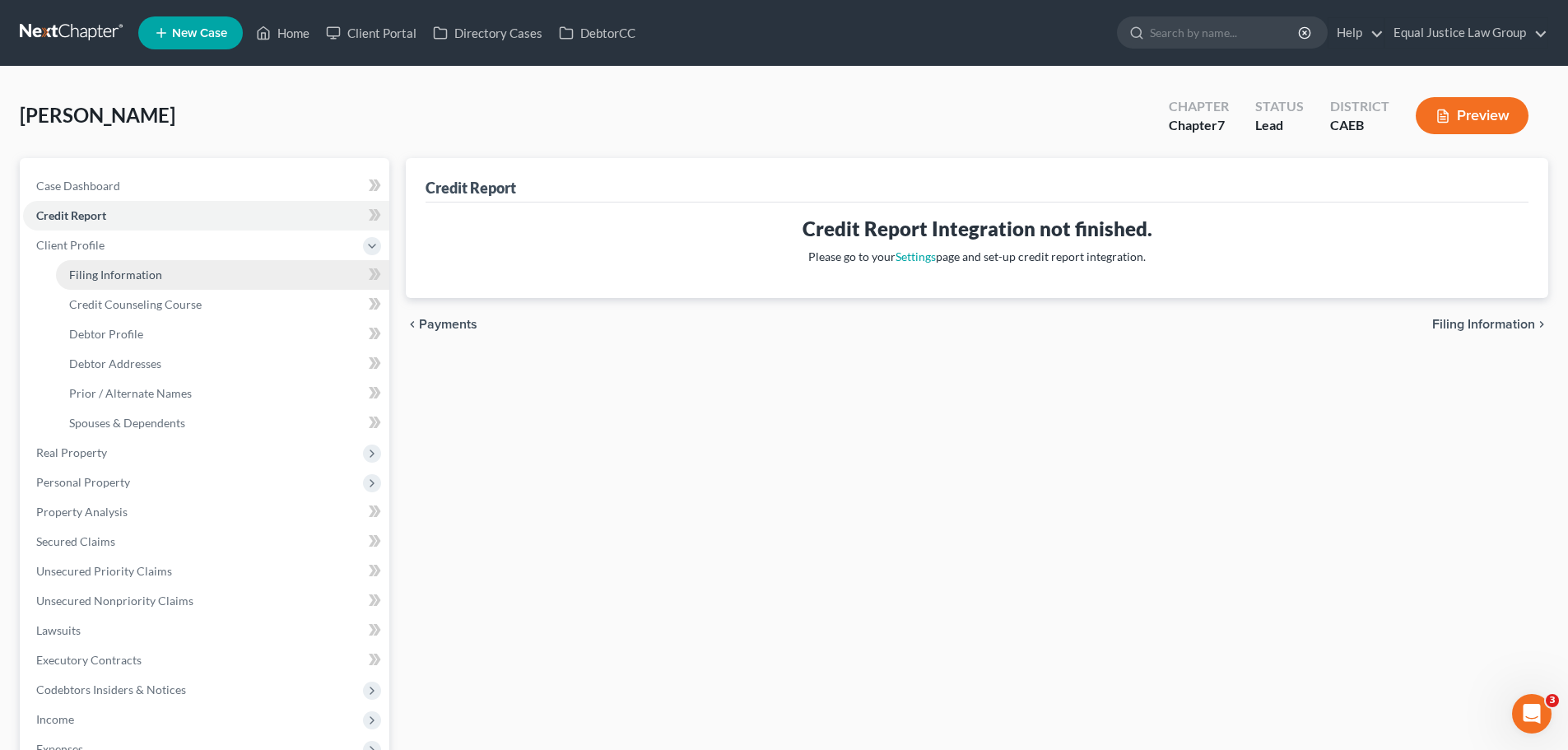
click at [144, 274] on span "Filing Information" at bounding box center [115, 274] width 93 height 14
select select "1"
select select "0"
select select "8"
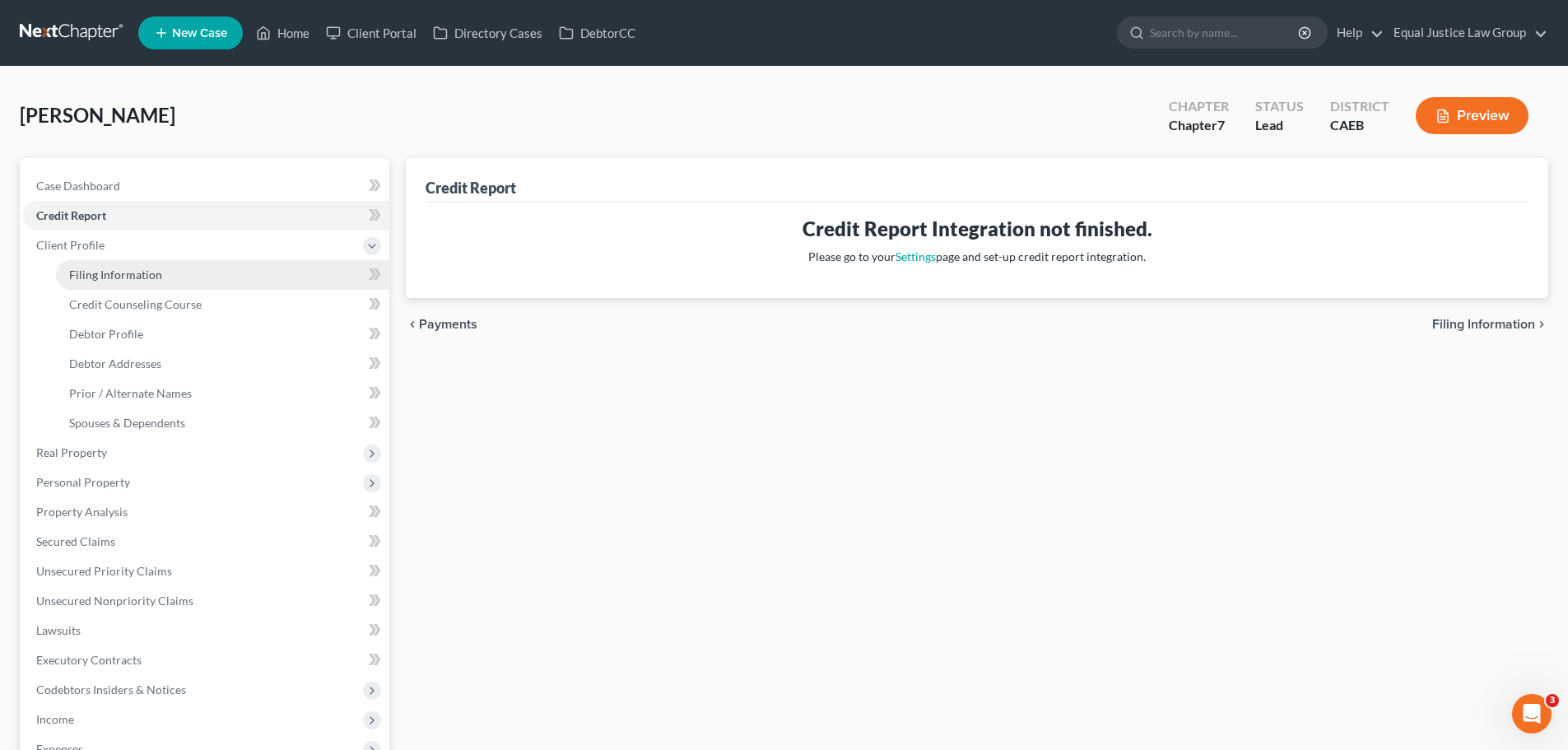
select select "0"
select select "4"
select select "0"
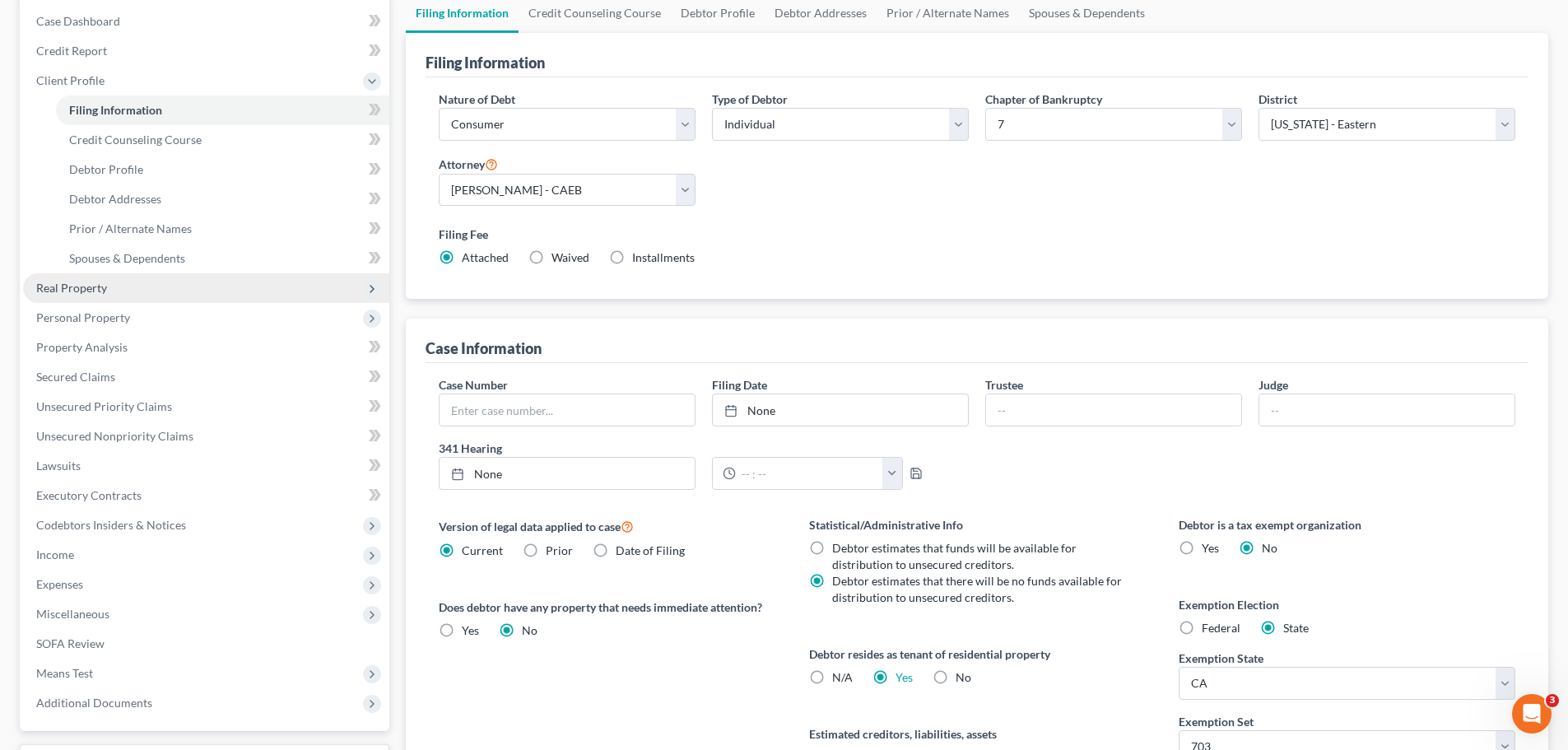
scroll to position [83, 0]
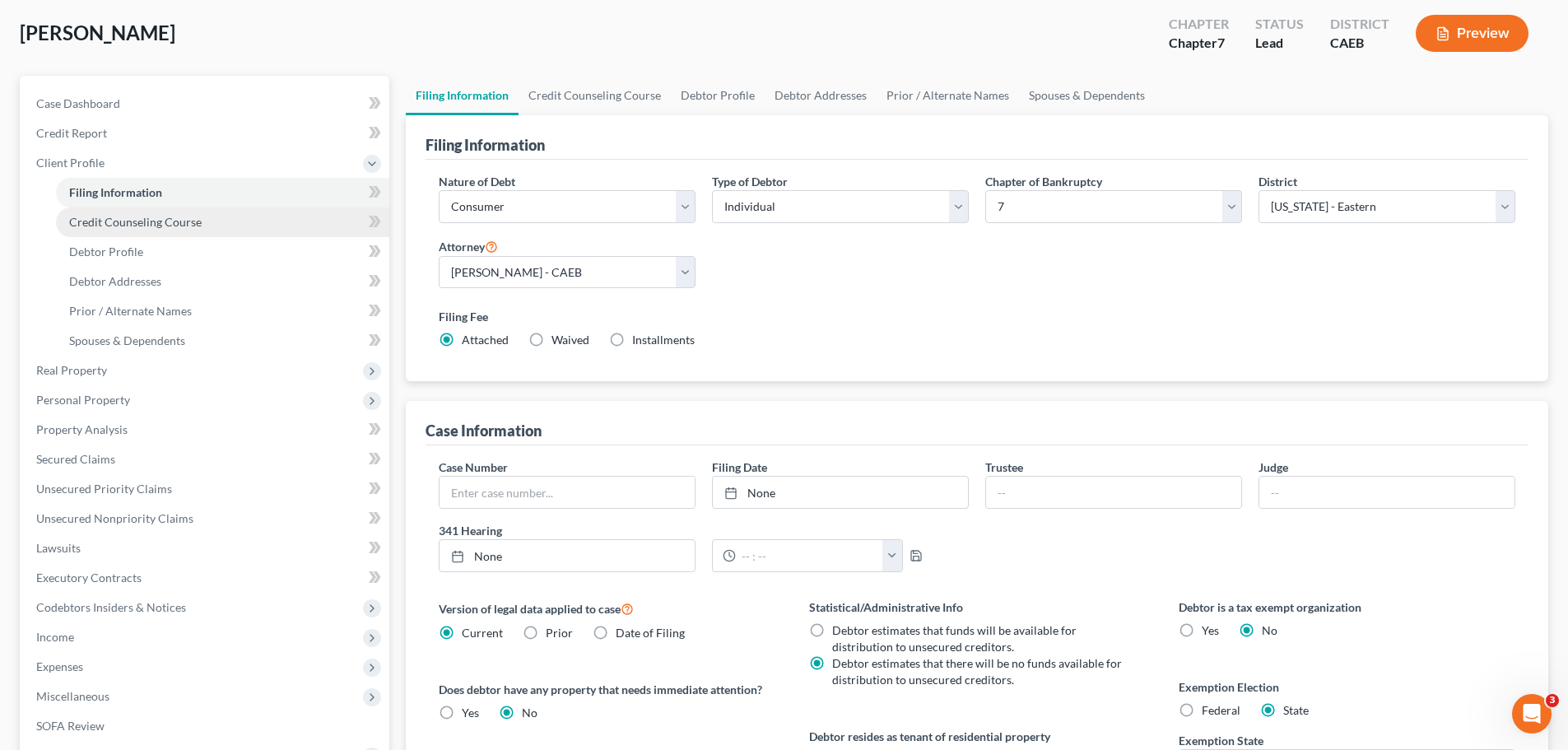
click at [113, 227] on span "Credit Counseling Course" at bounding box center [135, 222] width 132 height 14
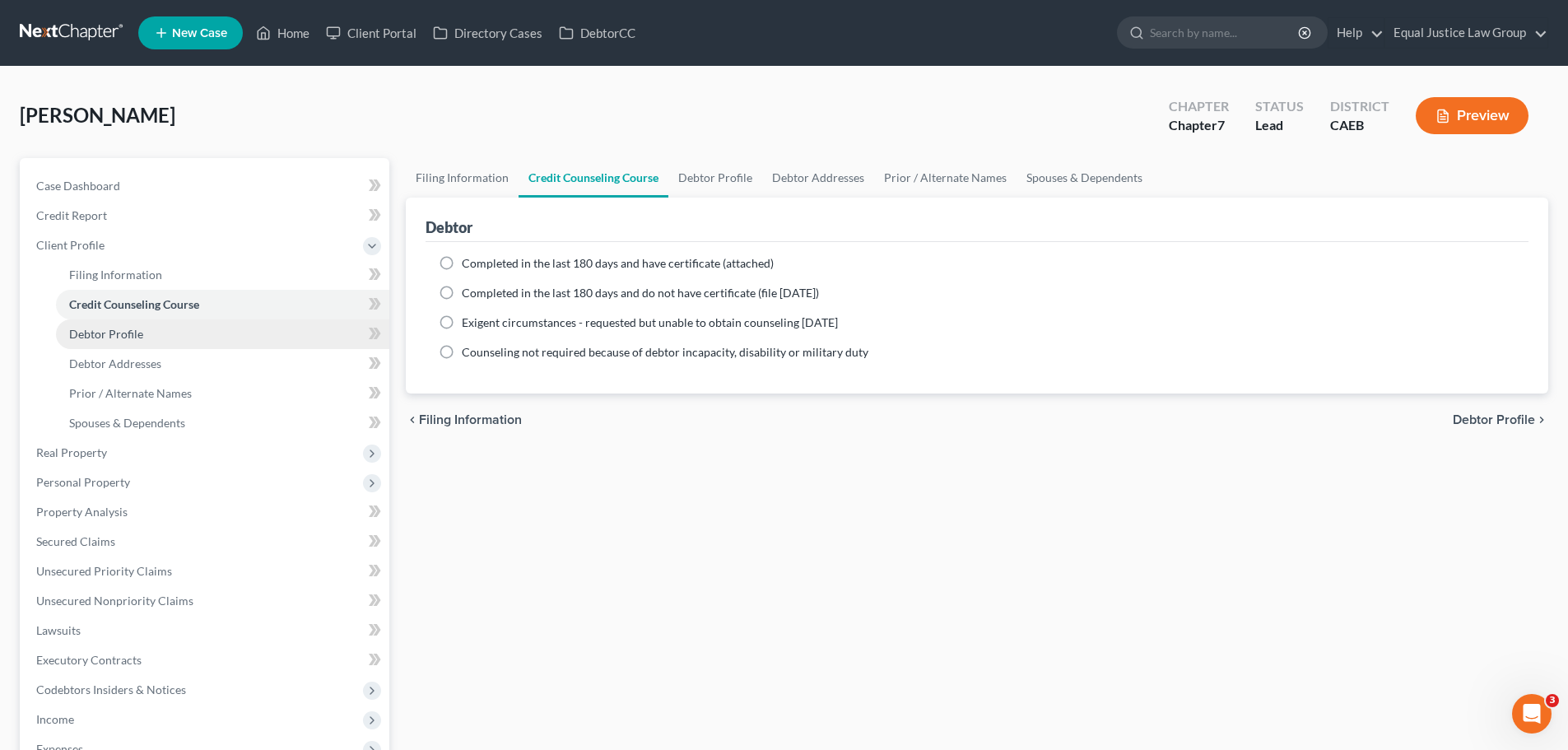
click at [135, 327] on span "Debtor Profile" at bounding box center [105, 334] width 74 height 14
select select "4"
select select "0"
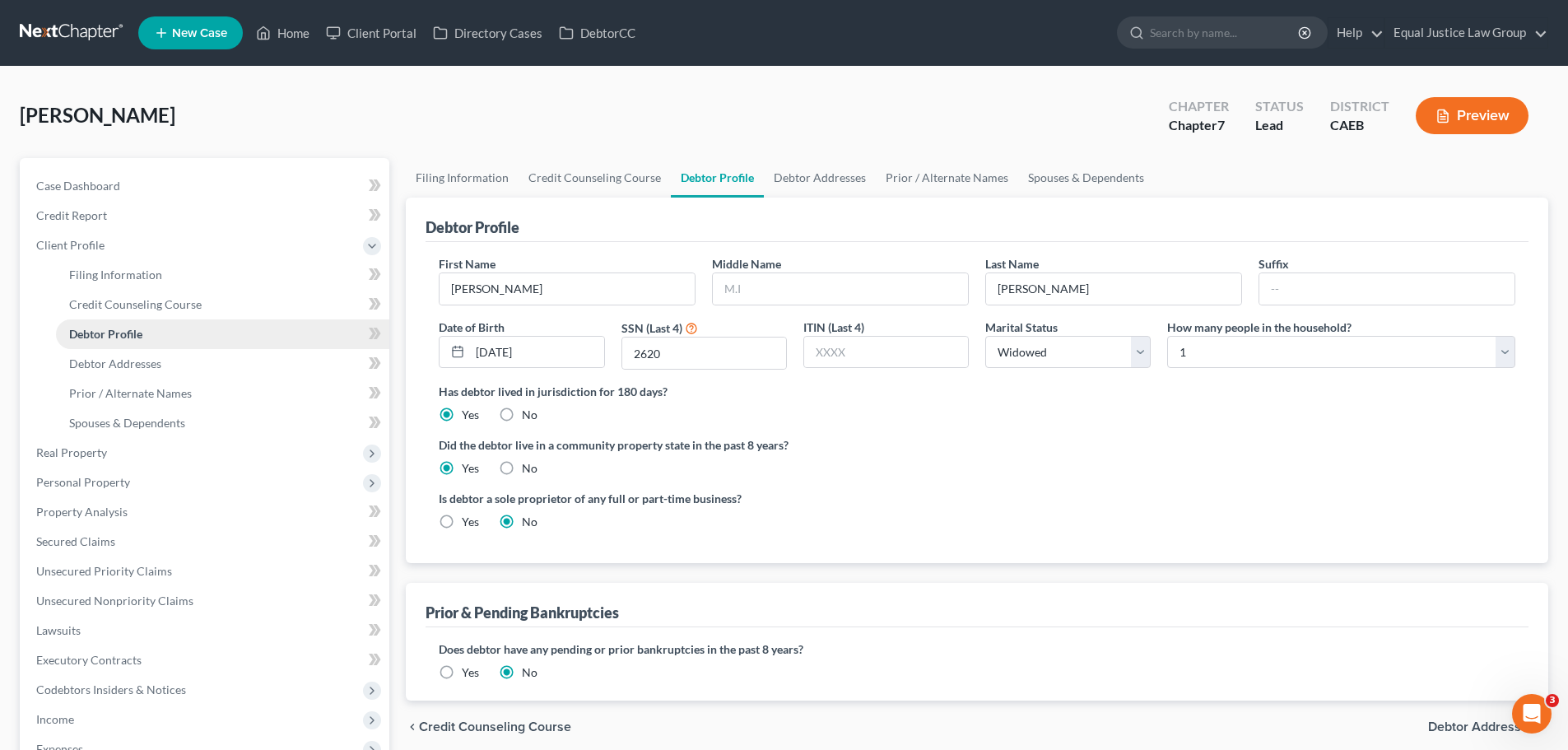
scroll to position [83, 0]
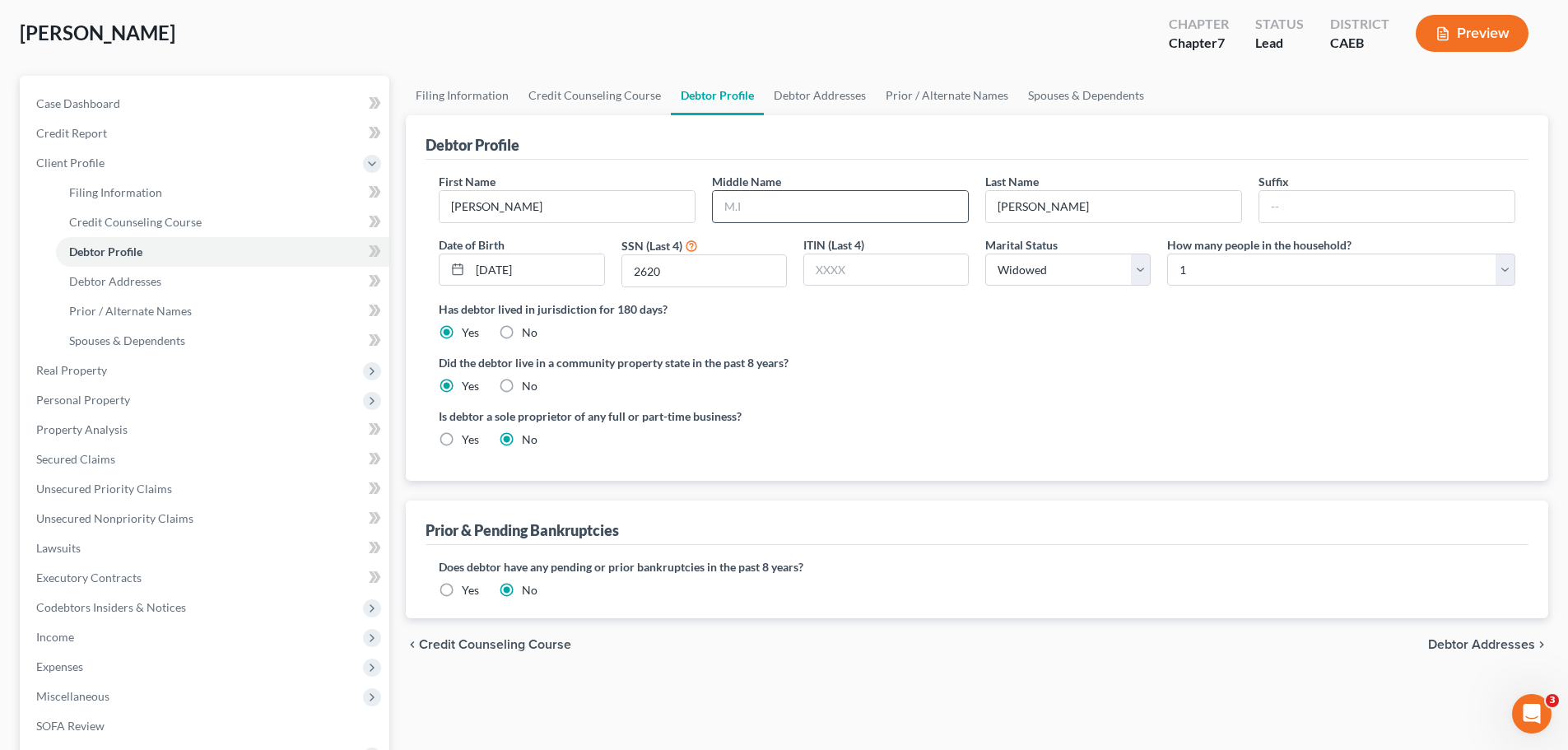
click at [763, 198] on input "text" at bounding box center [840, 206] width 255 height 31
click at [765, 174] on label "Middle Name" at bounding box center [746, 182] width 69 height 17
click at [77, 637] on span "Income" at bounding box center [205, 637] width 366 height 30
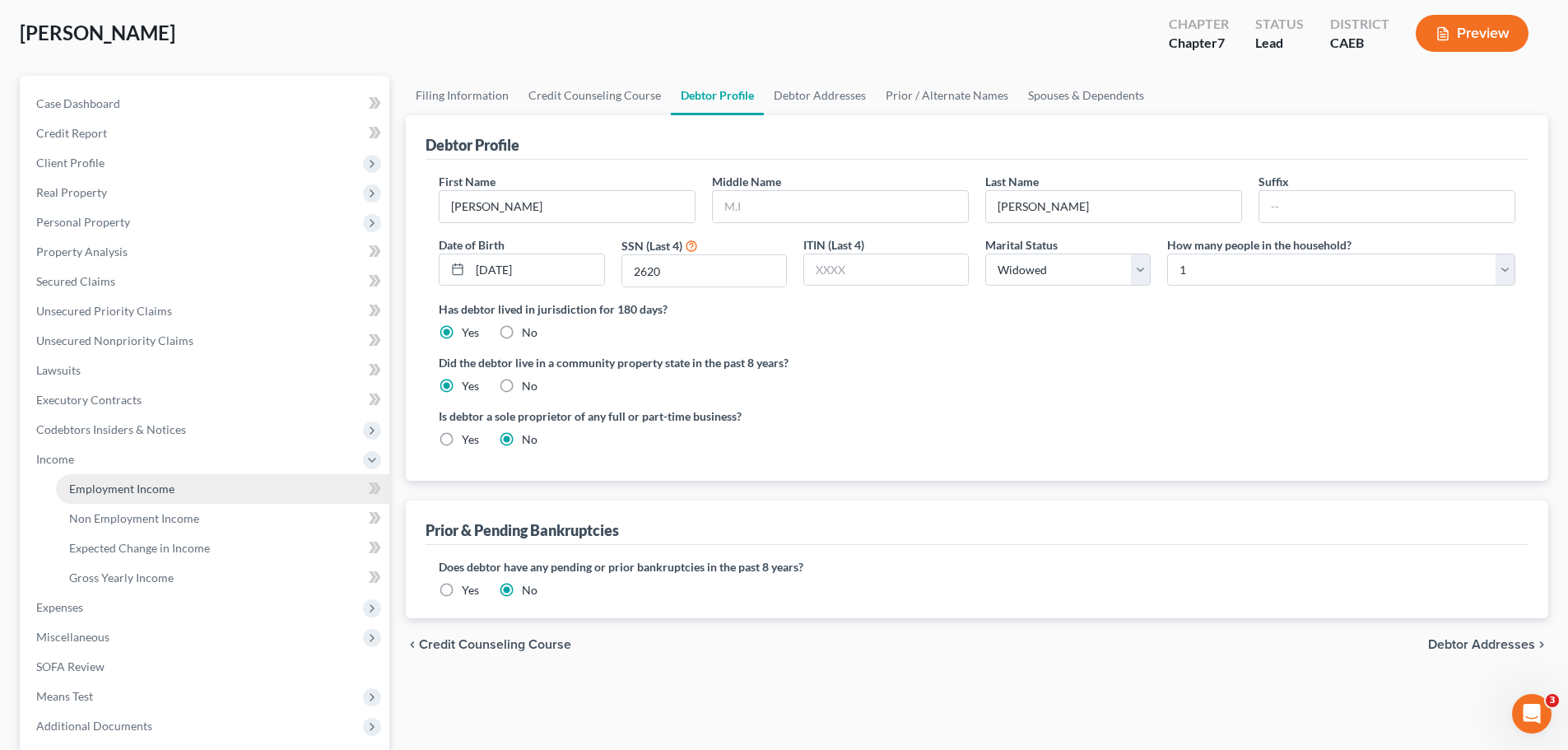
click at [121, 495] on span "Employment Income" at bounding box center [121, 488] width 105 height 14
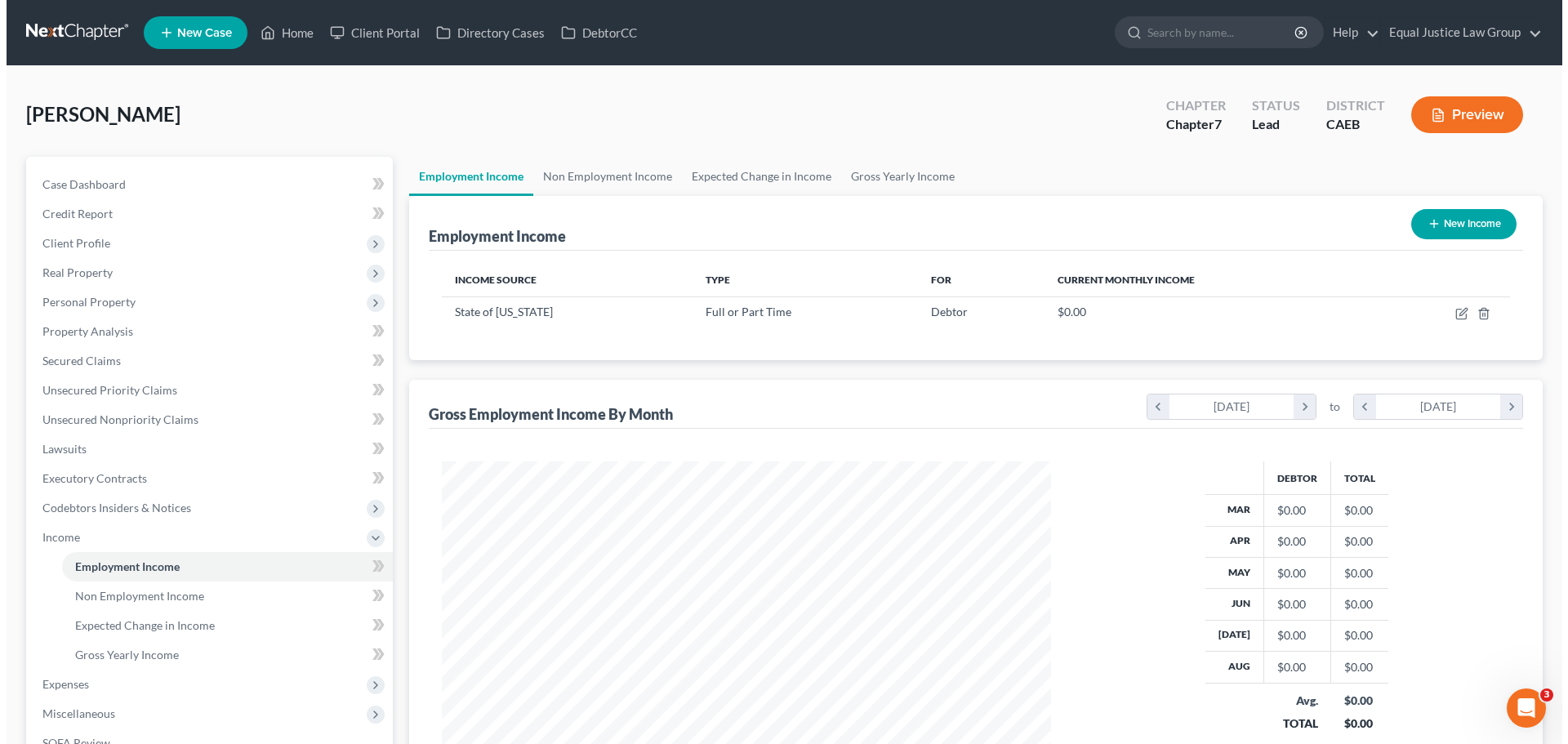
scroll to position [305, 642]
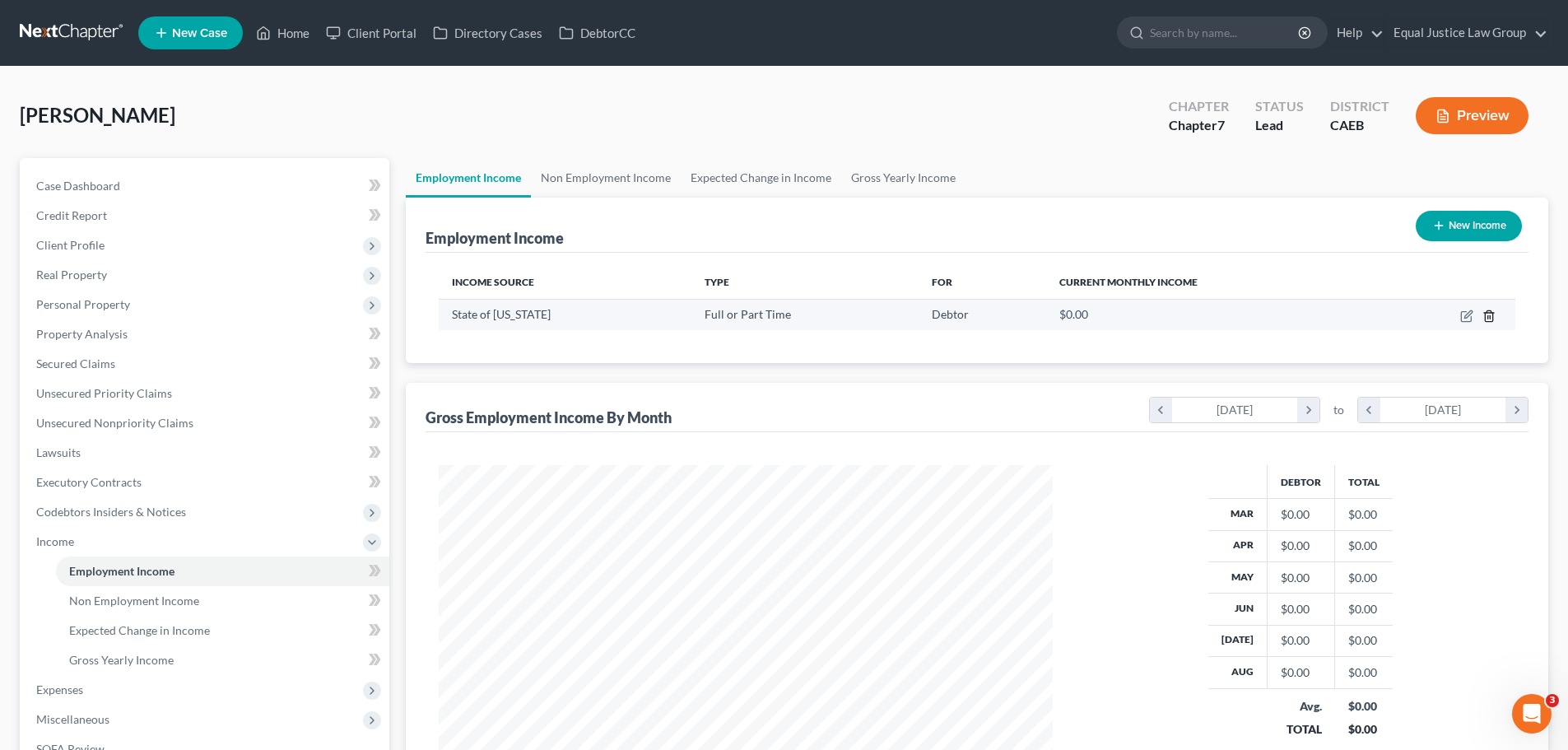
click at [1490, 314] on icon "button" at bounding box center [1489, 316] width 13 height 13
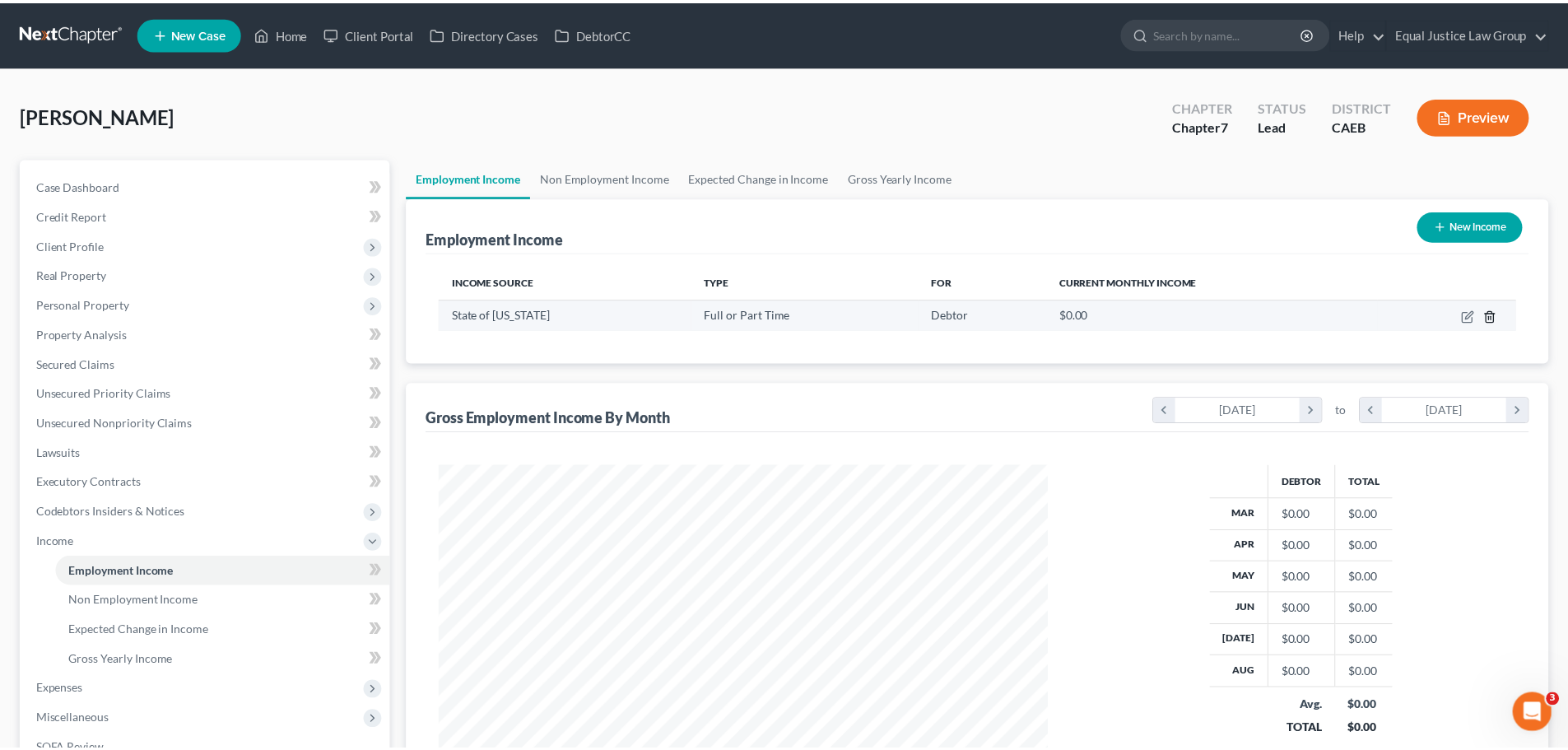
scroll to position [310, 653]
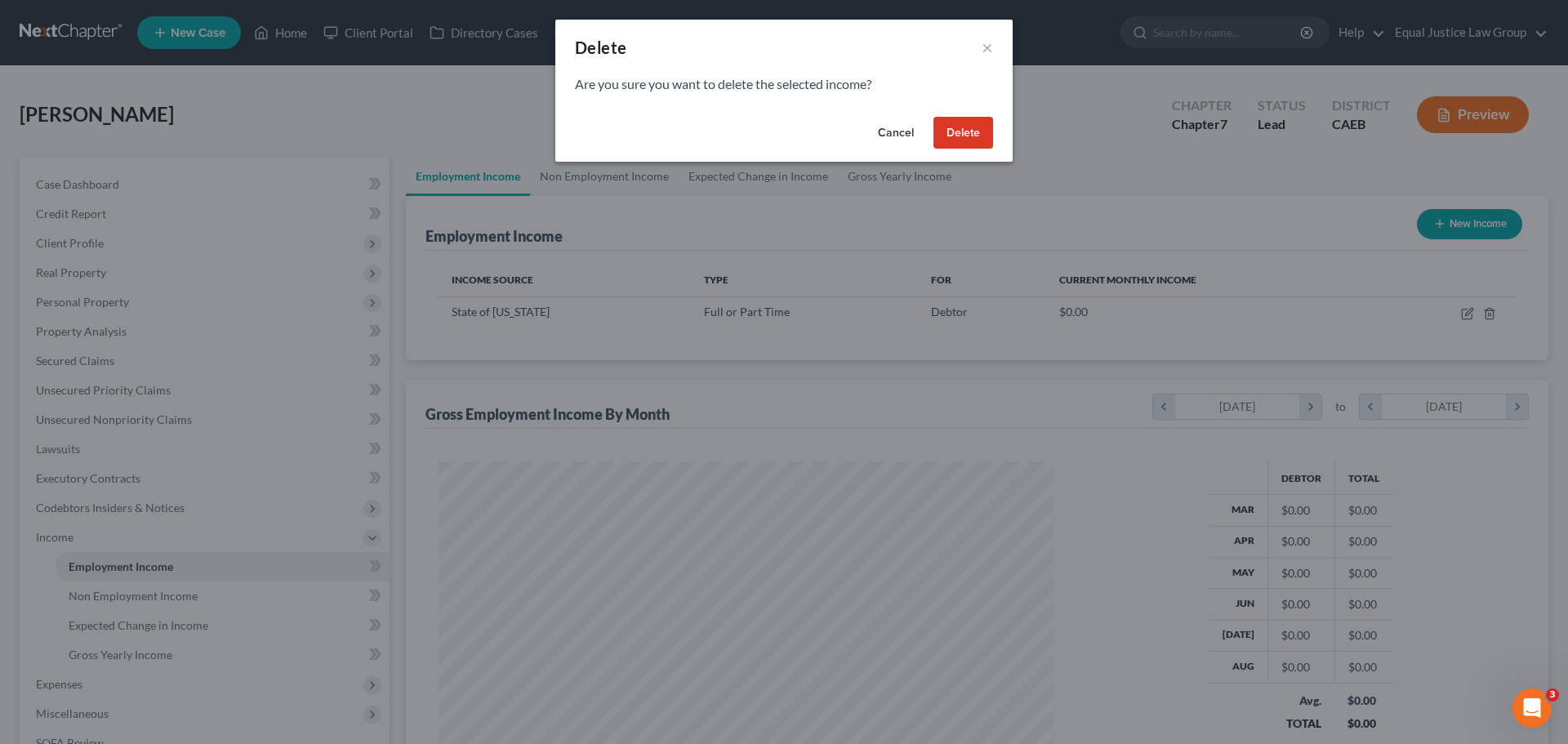
click at [971, 139] on button "Delete" at bounding box center [963, 133] width 60 height 33
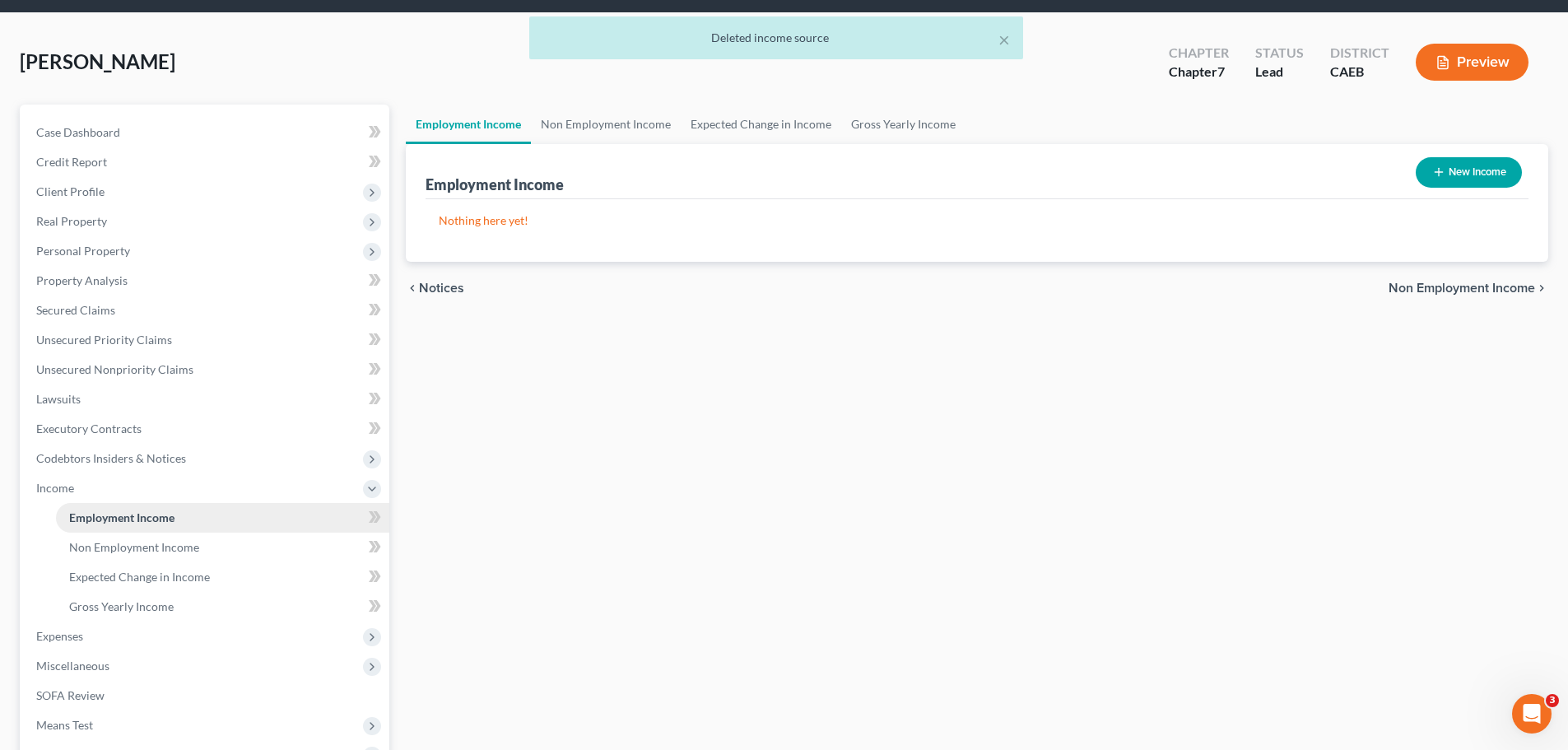
scroll to position [83, 0]
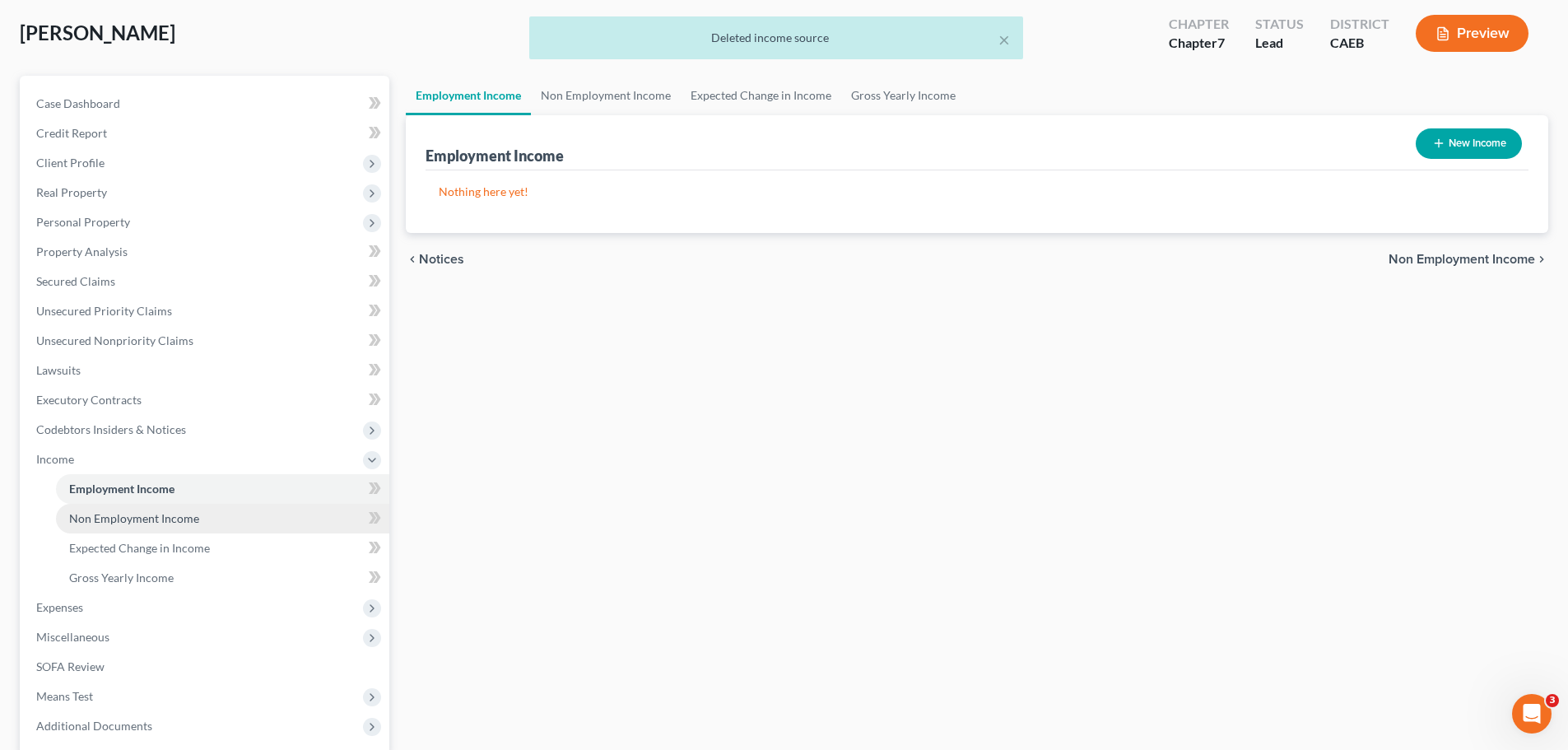
click at [118, 520] on span "Non Employment Income" at bounding box center [133, 518] width 130 height 14
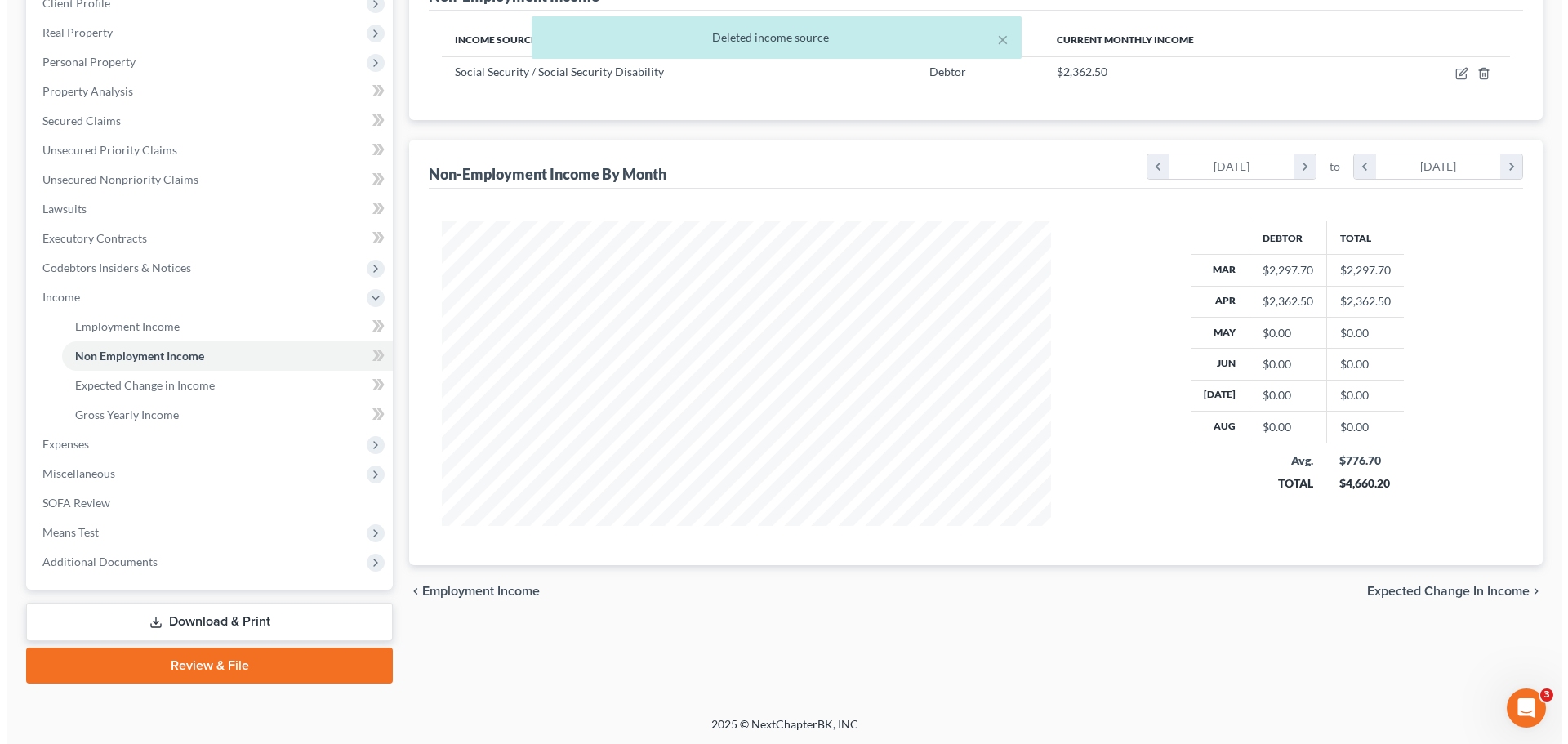
scroll to position [242, 0]
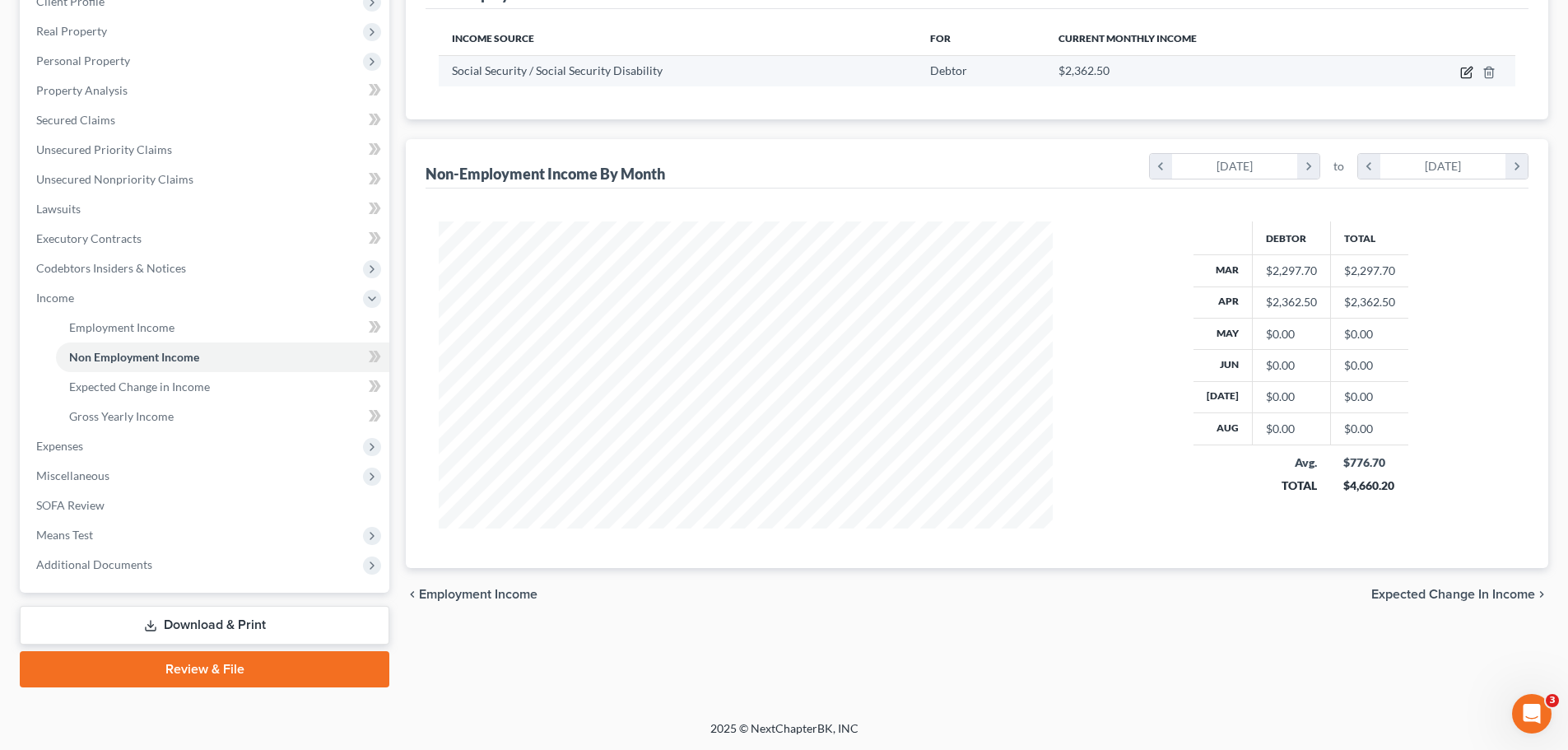
click at [1467, 69] on icon "button" at bounding box center [1466, 72] width 13 height 13
select select "4"
select select "0"
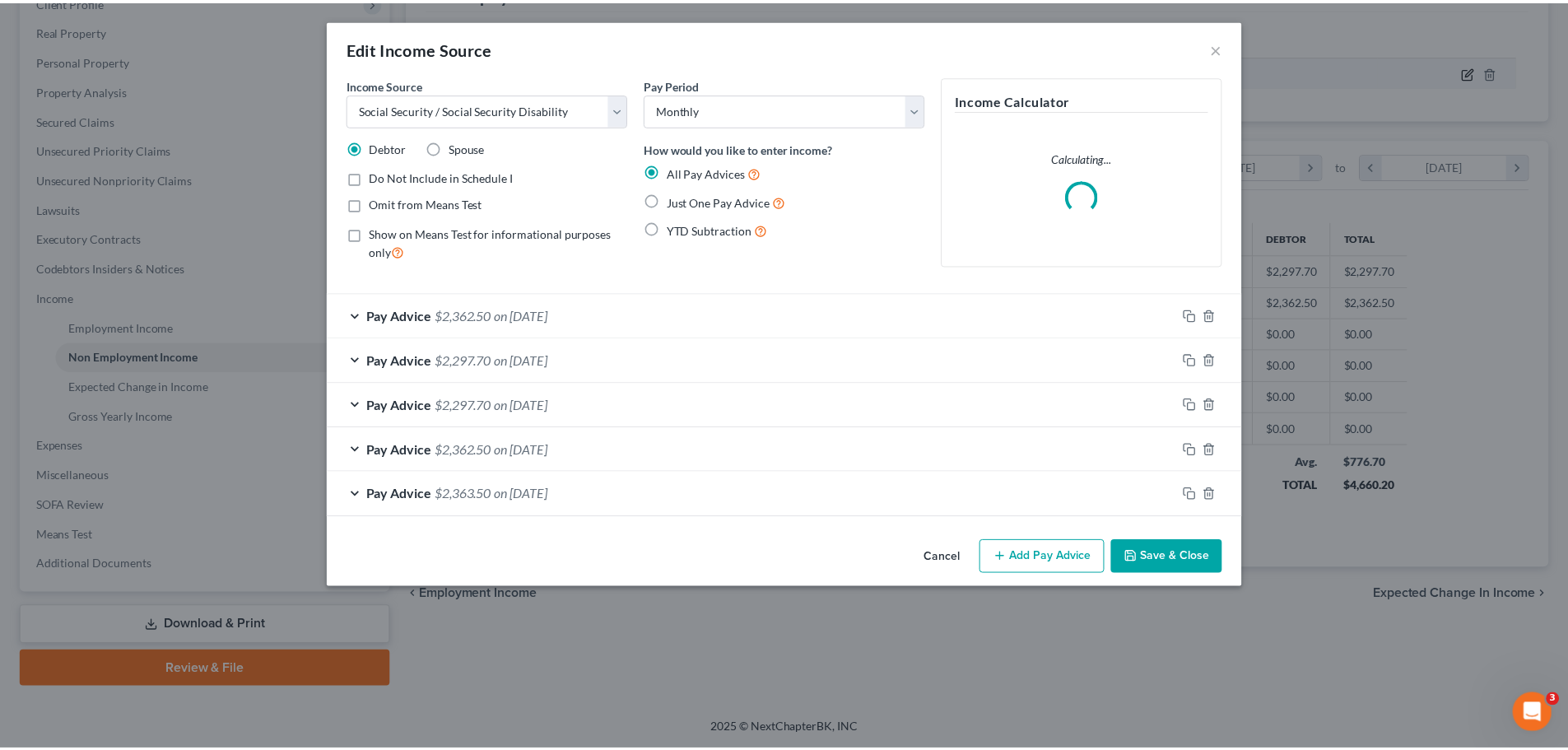
scroll to position [310, 653]
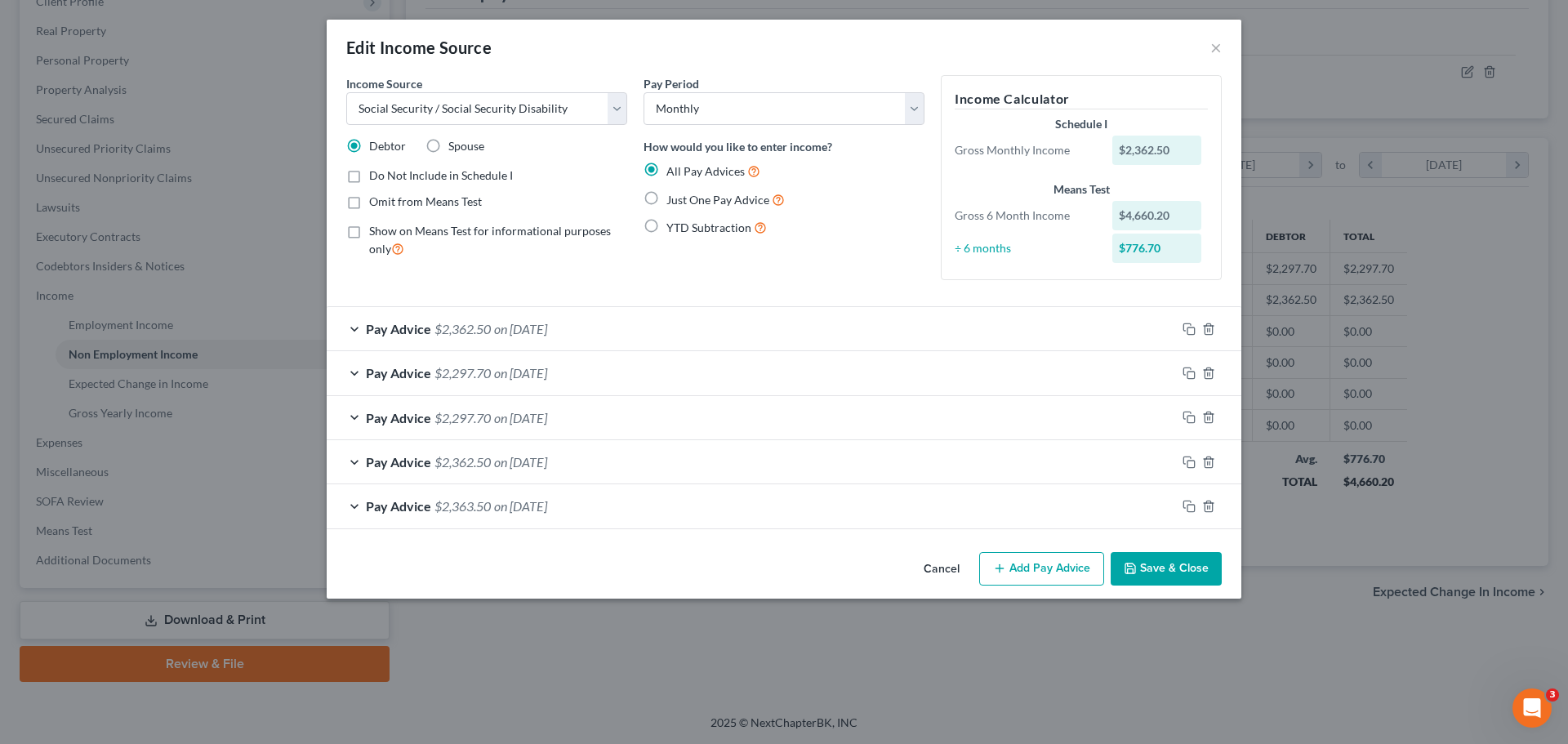
click at [667, 200] on label "Just One Pay Advice" at bounding box center [725, 199] width 118 height 19
click at [673, 200] on input "Just One Pay Advice" at bounding box center [678, 195] width 10 height 10
radio input "true"
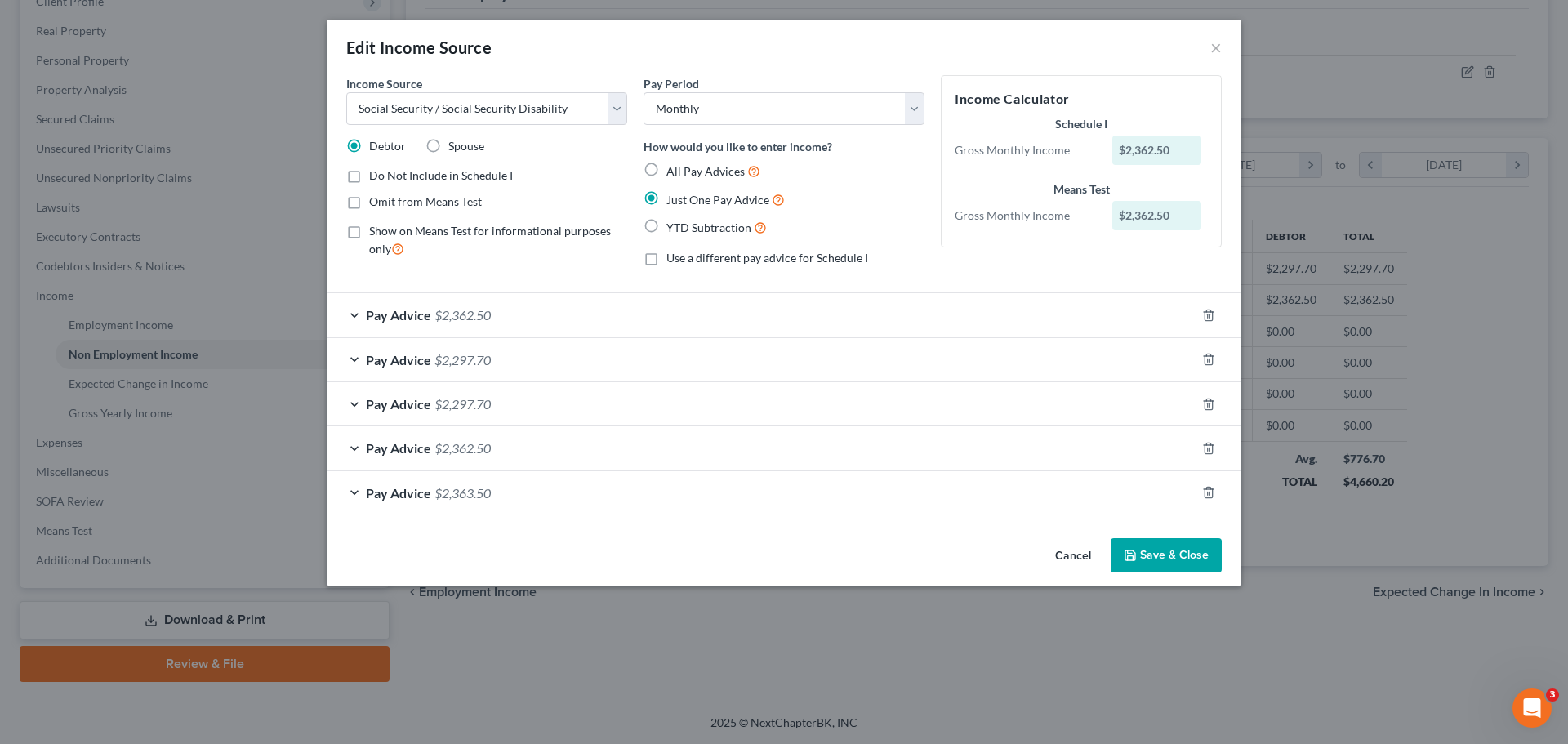
click at [1183, 554] on button "Save & Close" at bounding box center [1166, 555] width 111 height 35
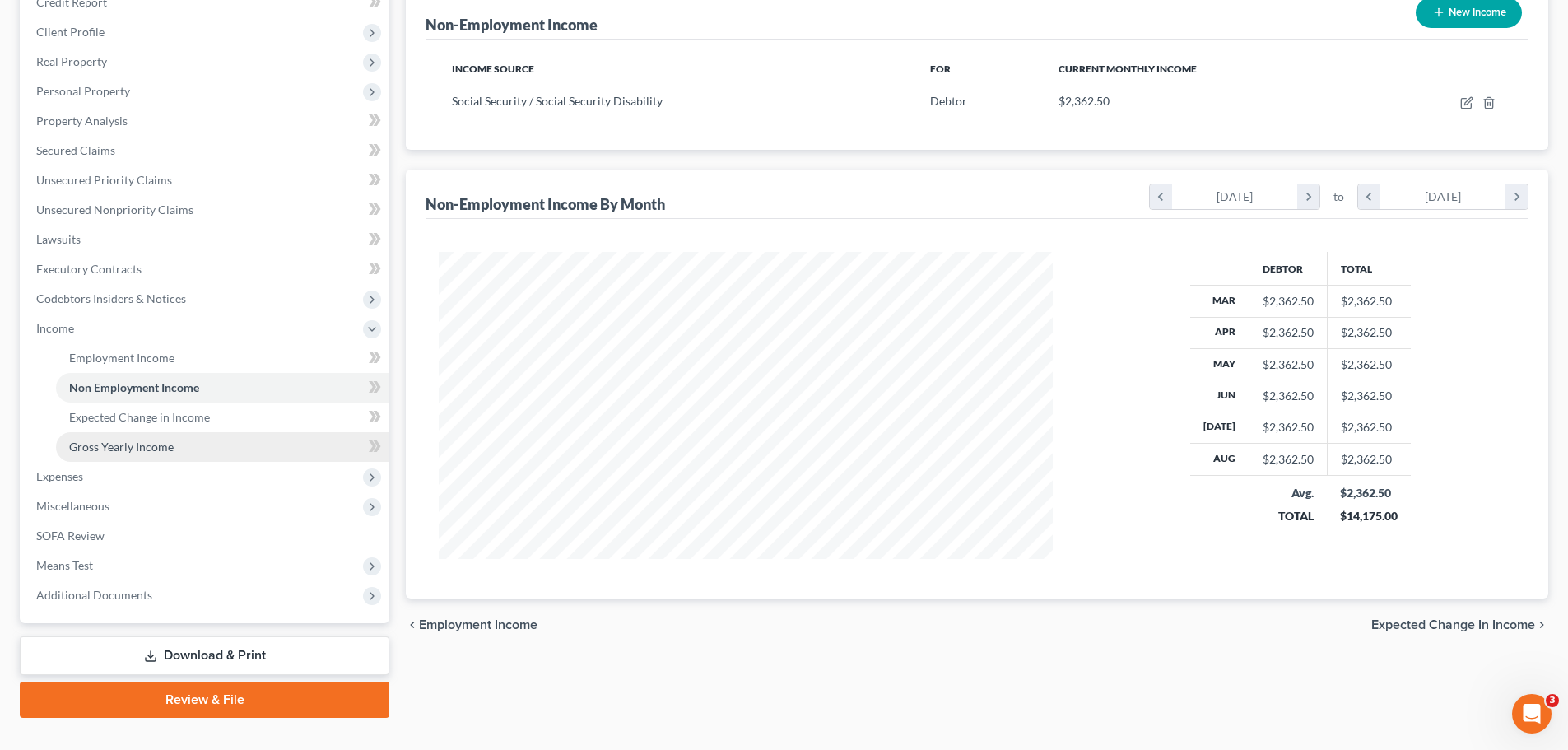
scroll to position [244, 0]
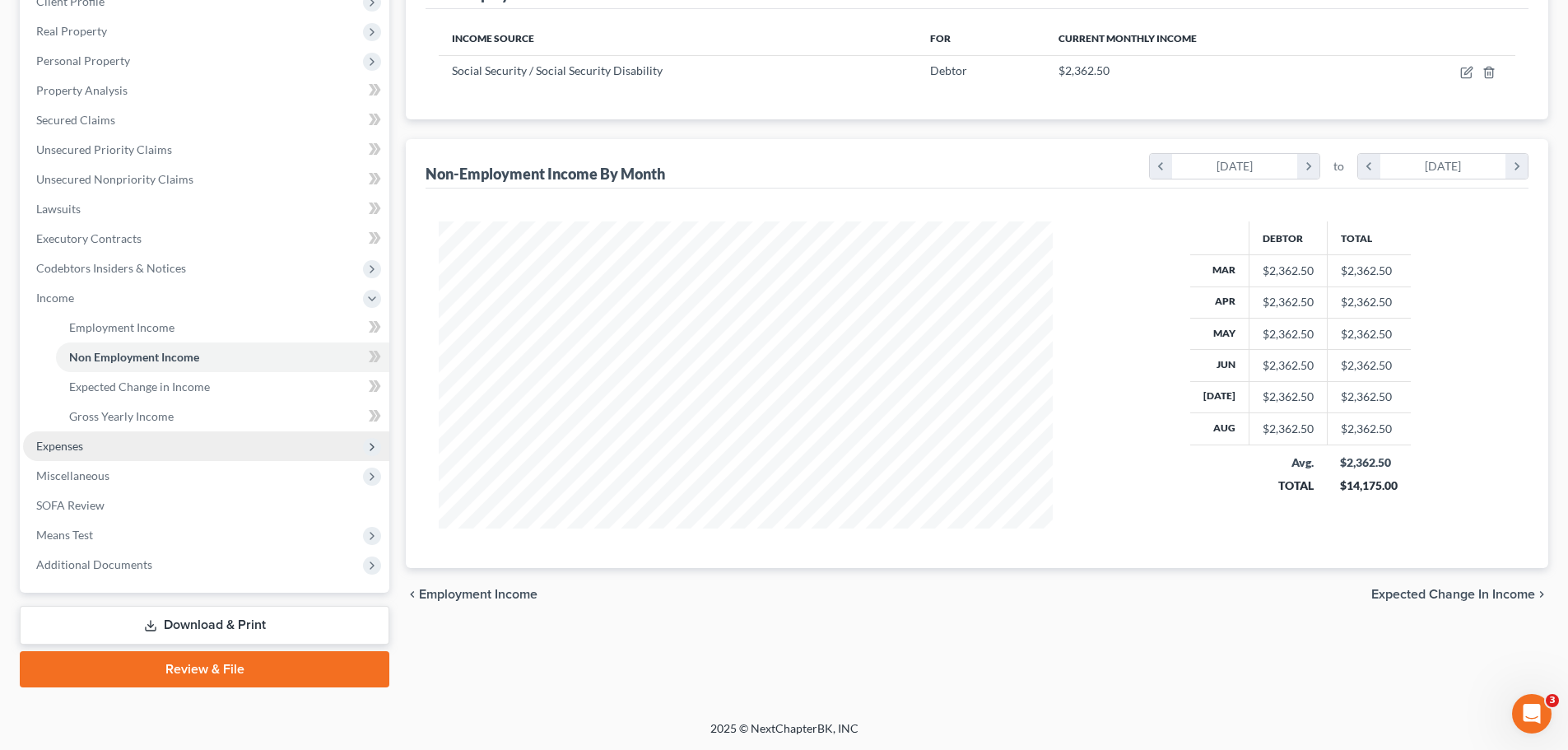
click at [57, 445] on span "Expenses" at bounding box center [60, 445] width 47 height 14
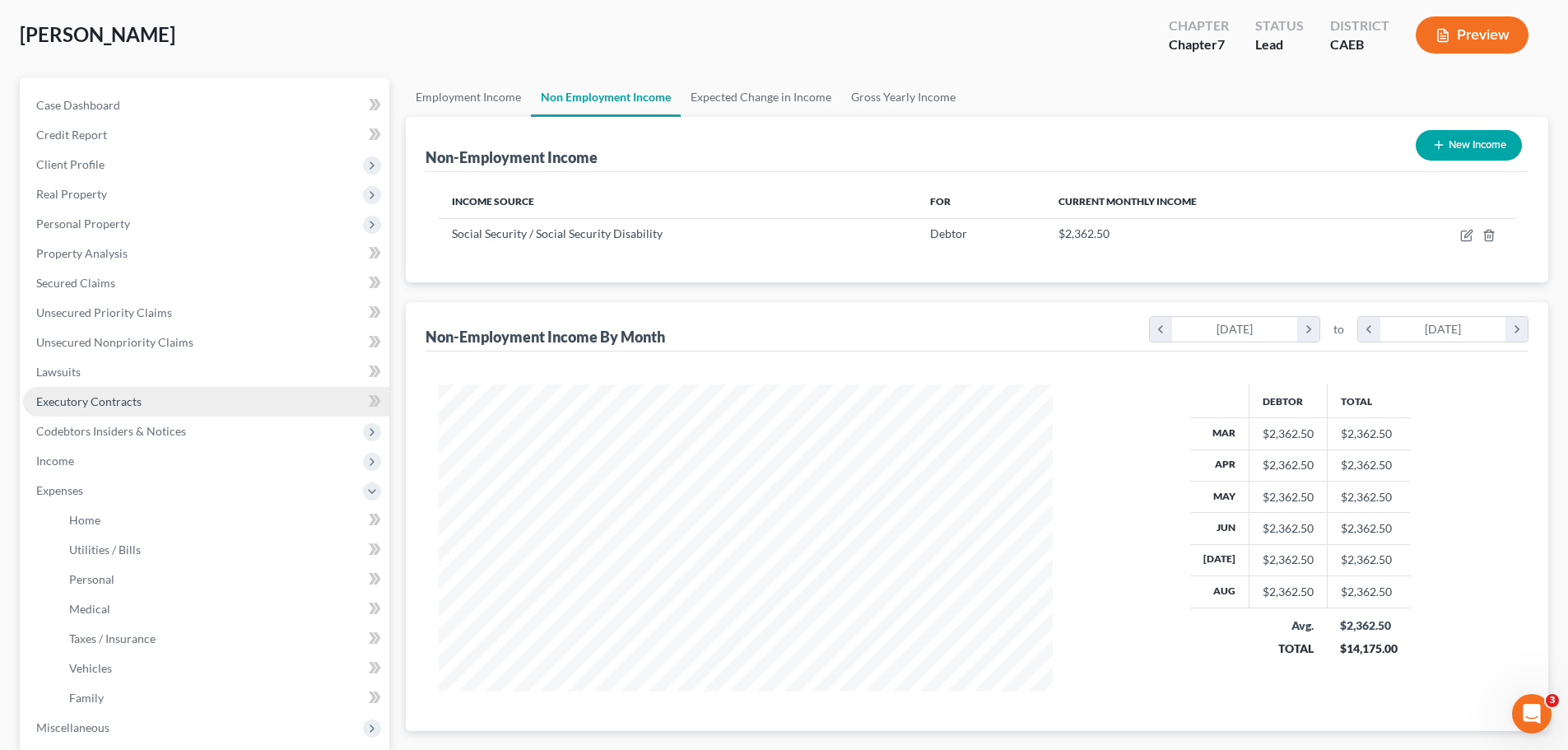
scroll to position [79, 0]
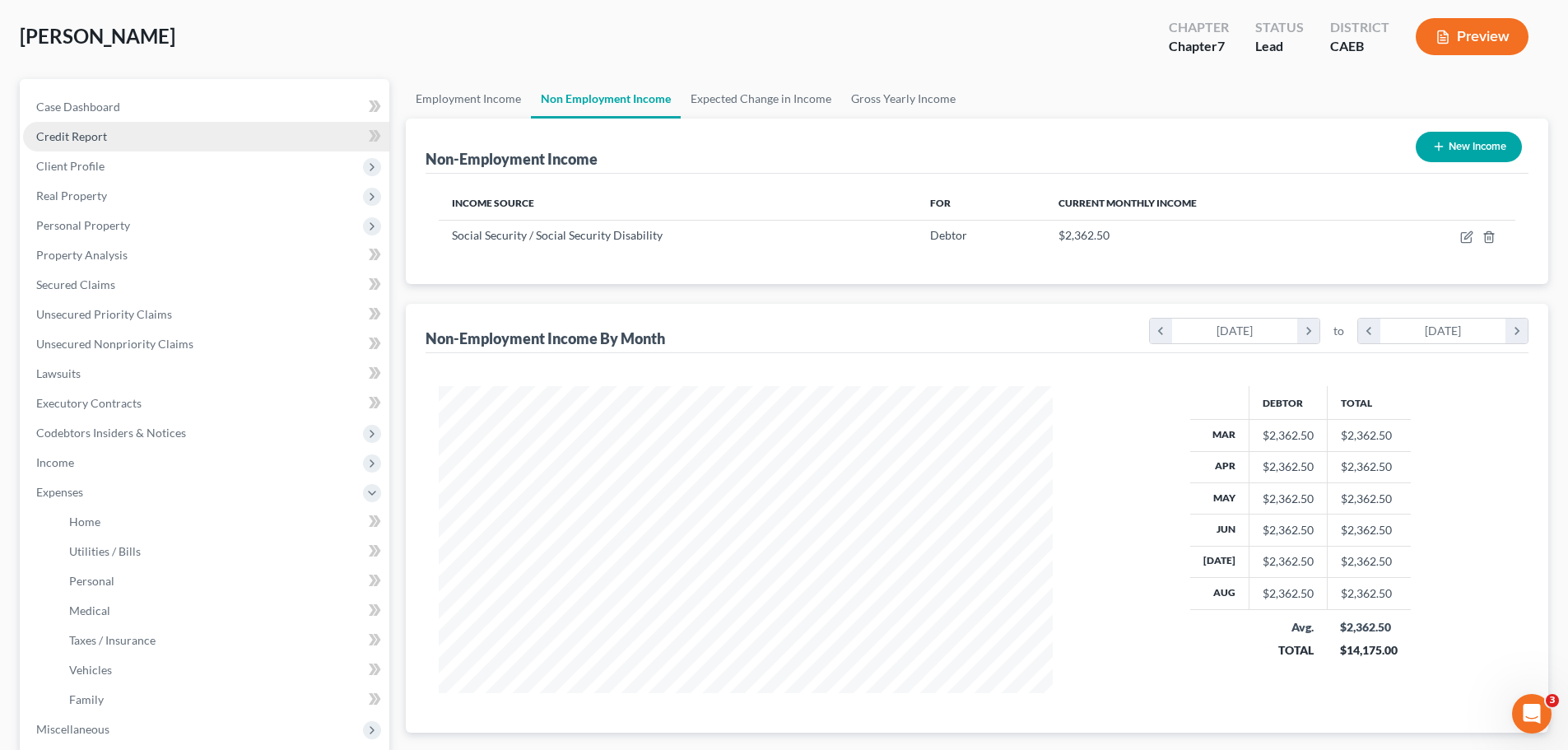
click at [108, 140] on link "Credit Report" at bounding box center [205, 137] width 366 height 30
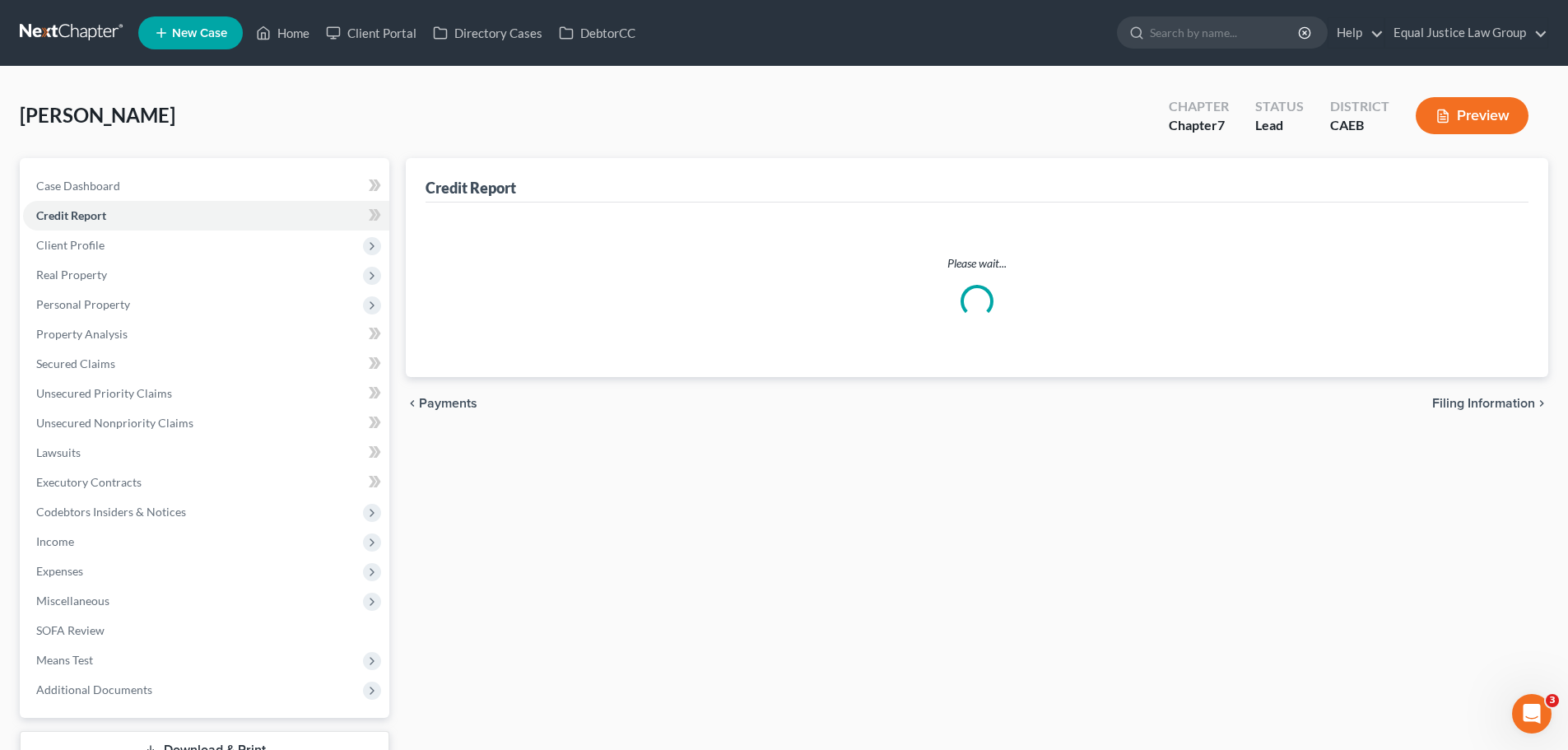
click at [104, 166] on div "Case Dashboard Payments Invoices Payments Payments Credit Report Client Profile…" at bounding box center [204, 438] width 370 height 559
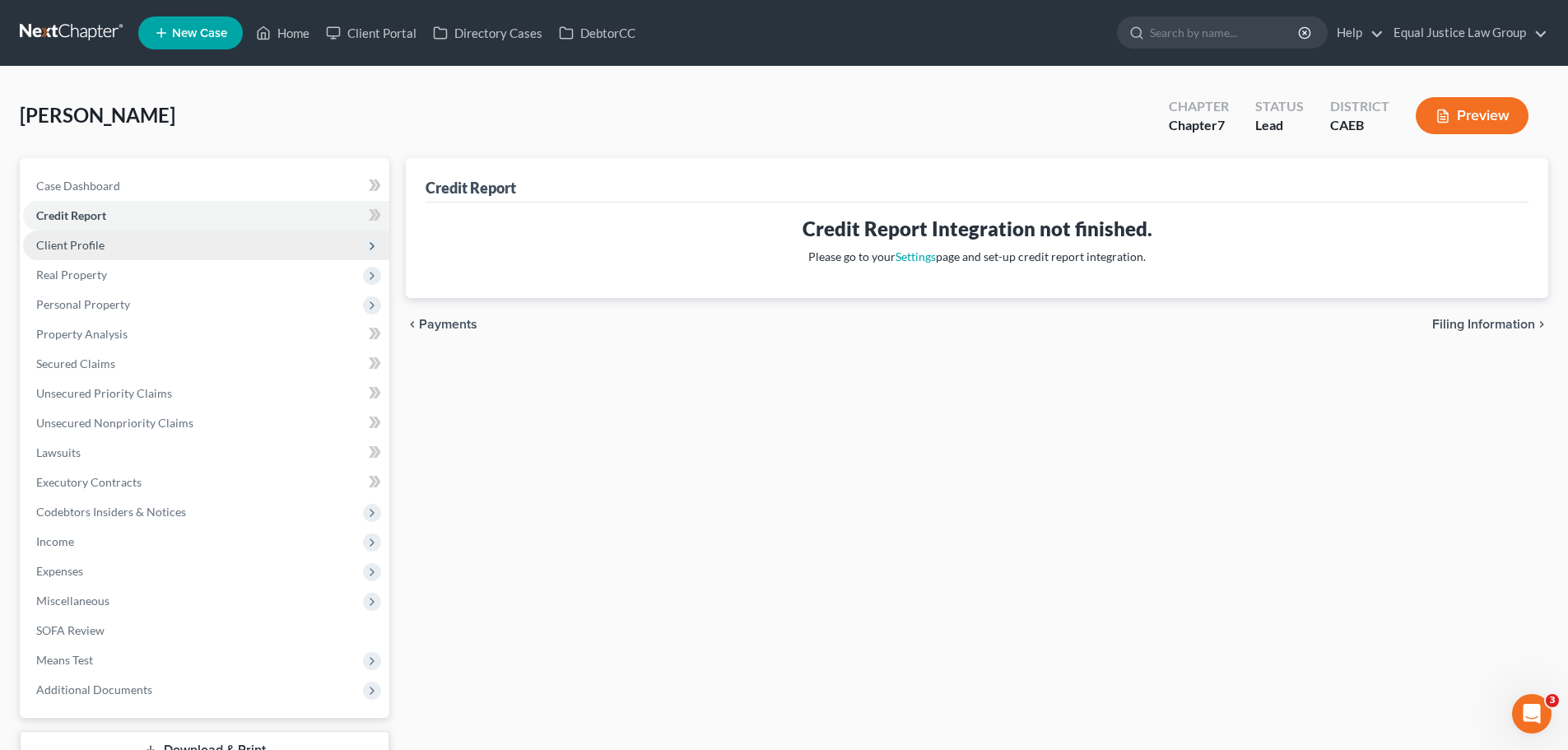
click at [128, 254] on span "Client Profile" at bounding box center [205, 245] width 366 height 30
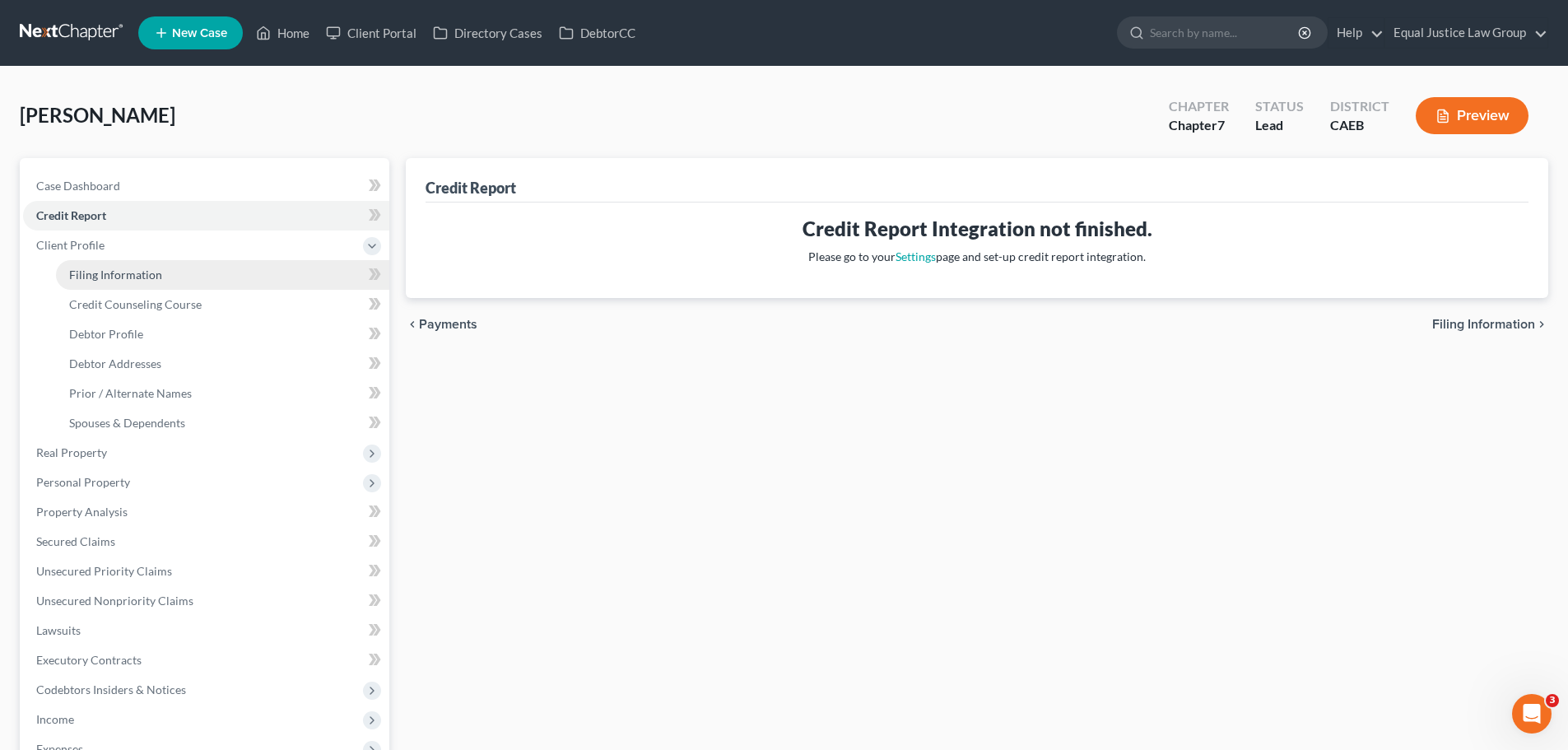
click at [109, 273] on span "Filing Information" at bounding box center [115, 274] width 93 height 14
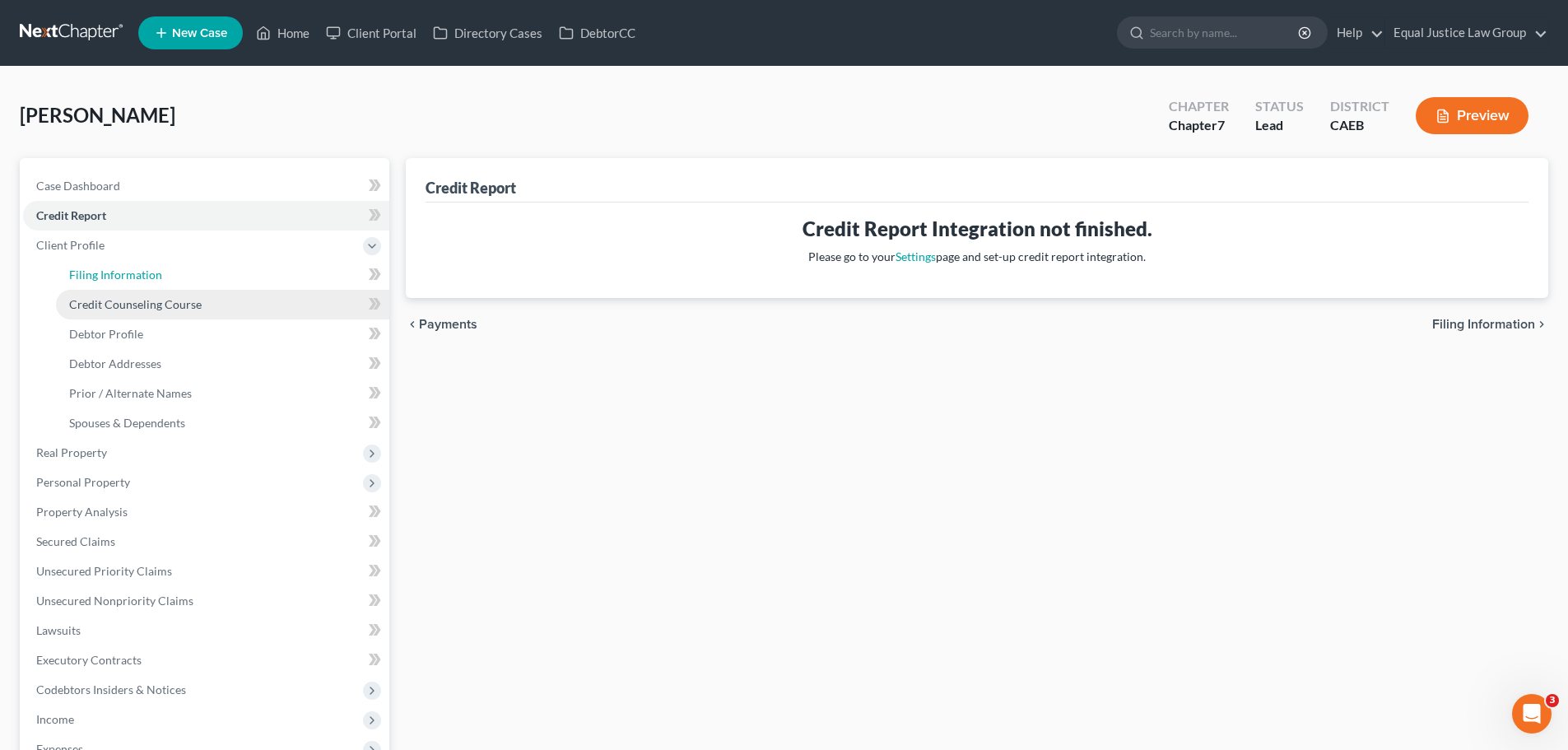
select select "1"
select select "0"
select select "8"
select select "0"
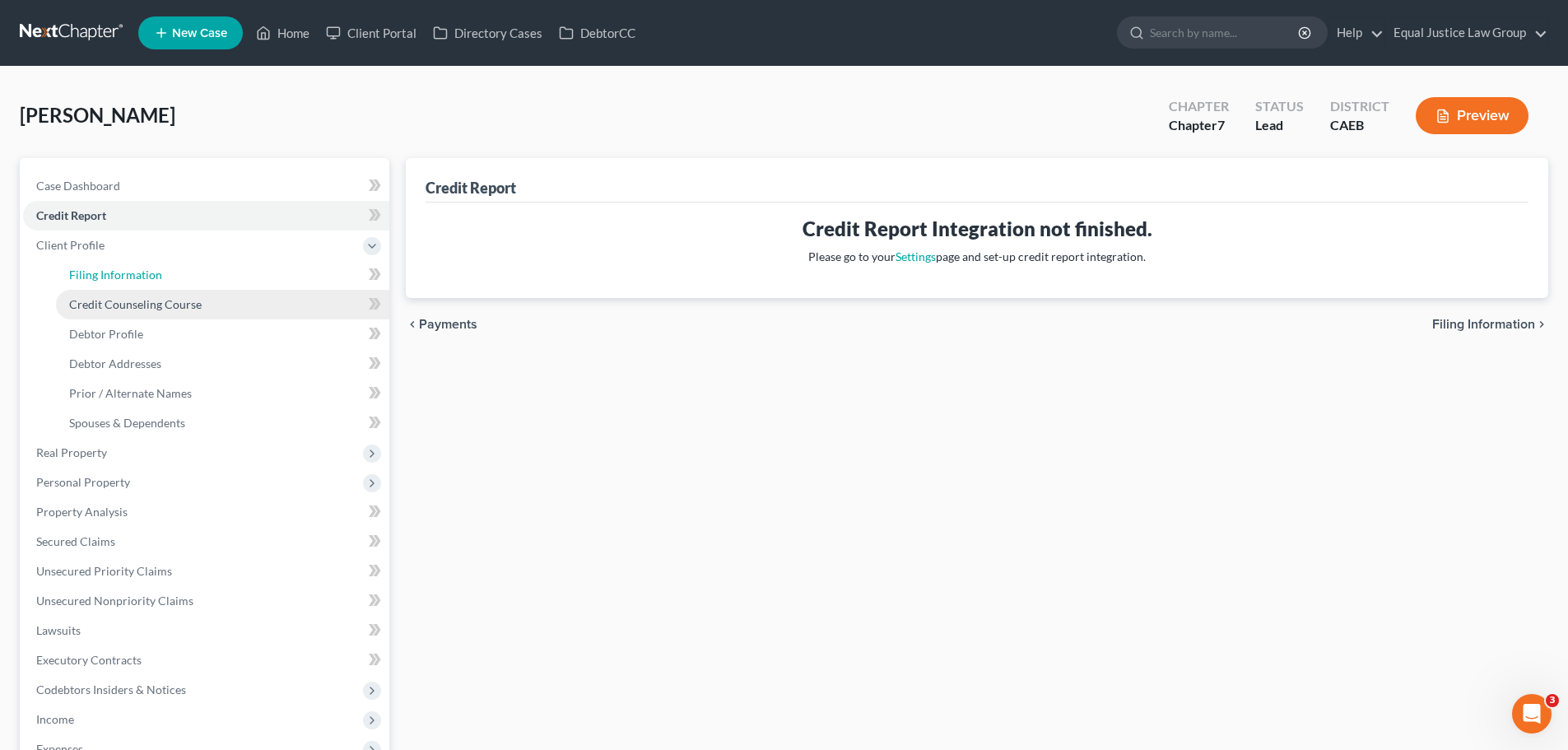
select select "4"
select select "0"
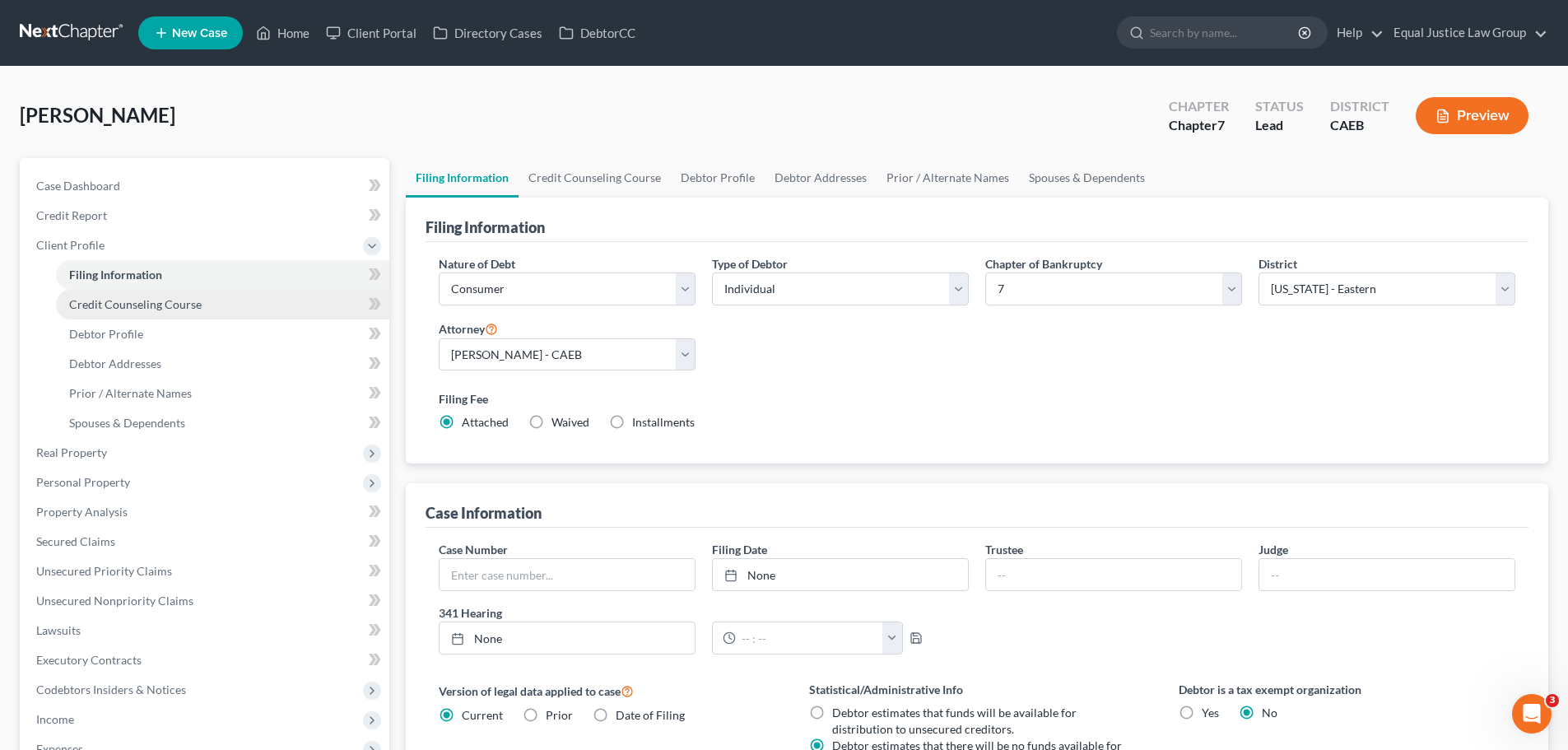
click at [202, 298] on link "Credit Counseling Course" at bounding box center [222, 305] width 333 height 30
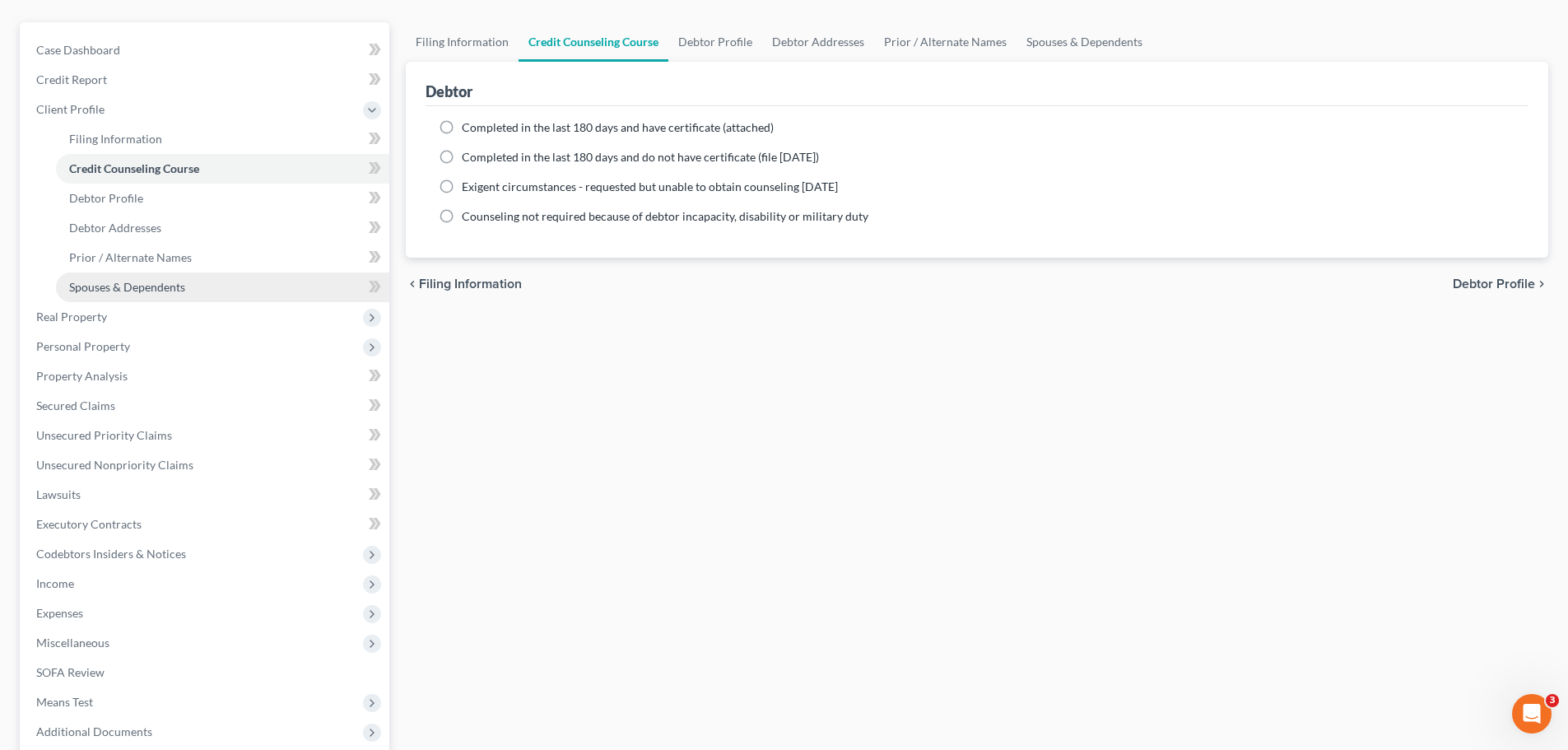
scroll to position [164, 0]
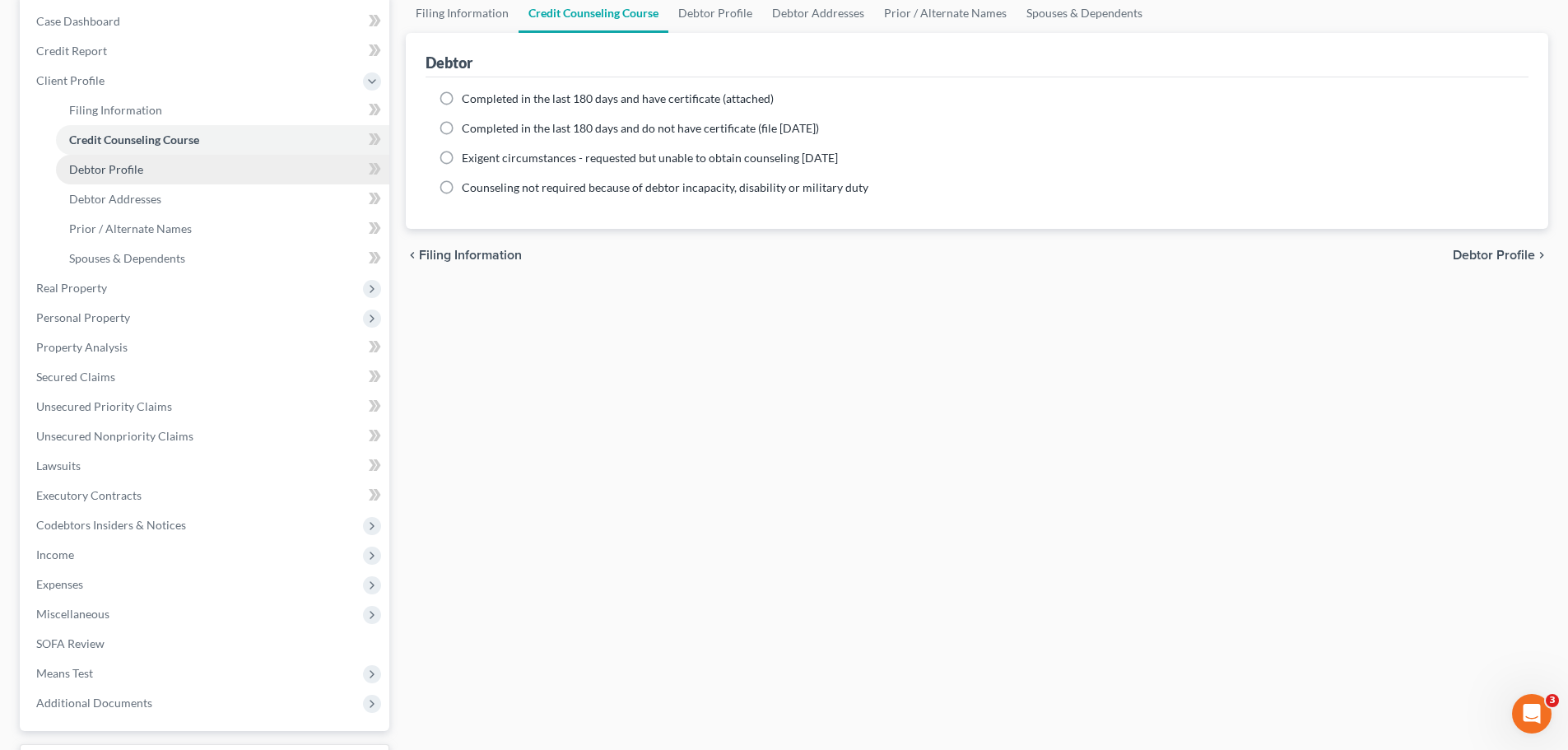
click at [148, 171] on link "Debtor Profile" at bounding box center [222, 170] width 333 height 30
select select "4"
select select "0"
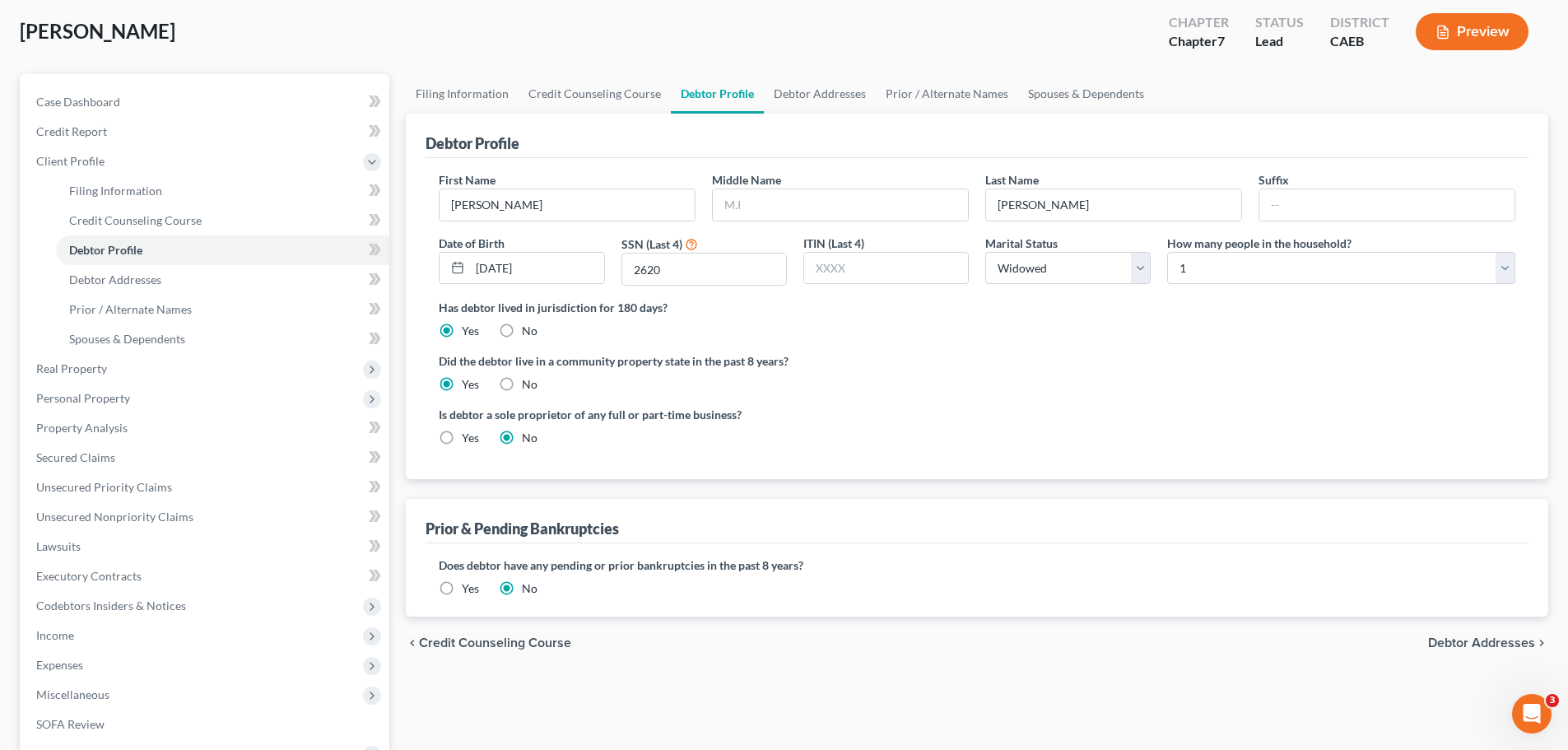
scroll to position [78, 0]
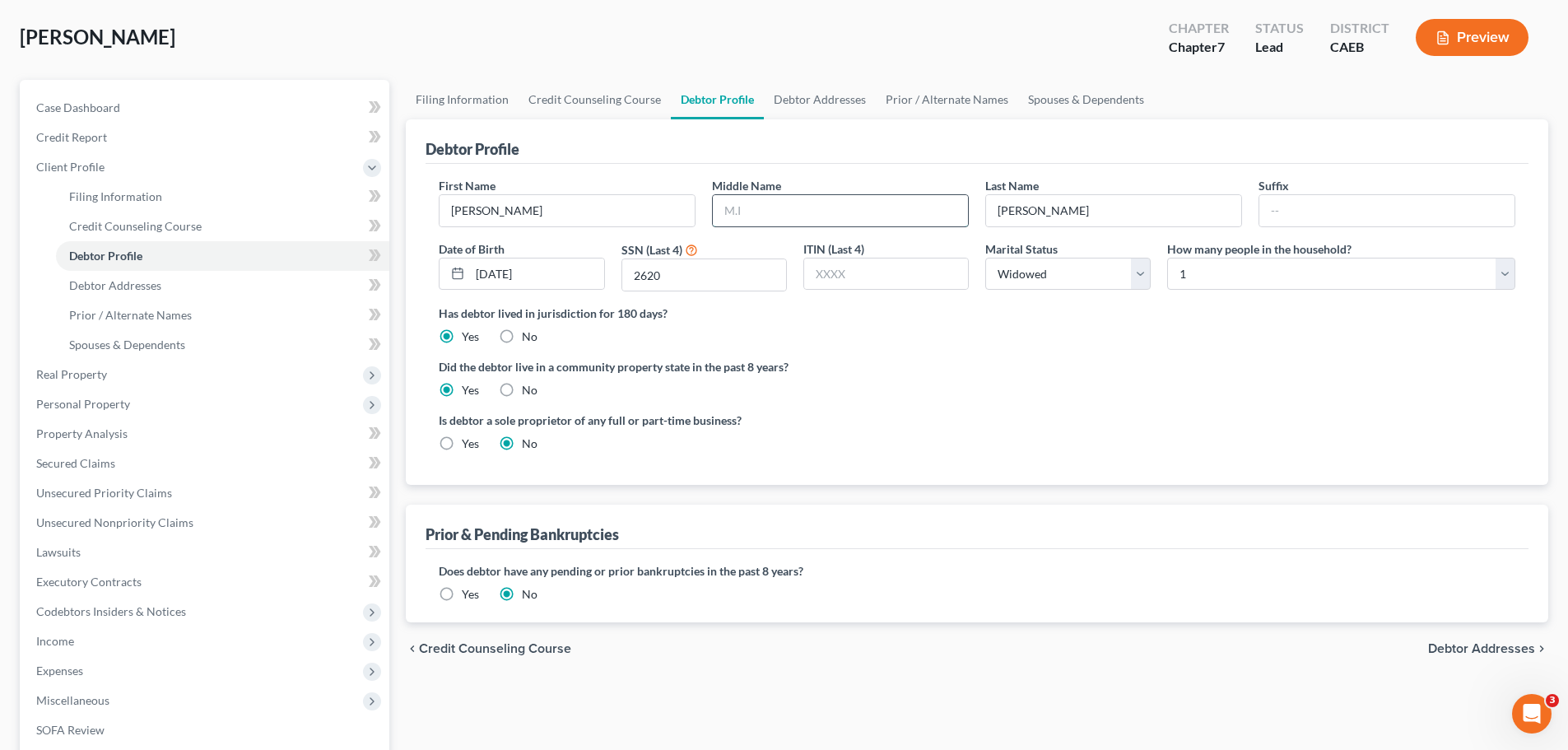
click at [829, 211] on input "text" at bounding box center [840, 211] width 255 height 31
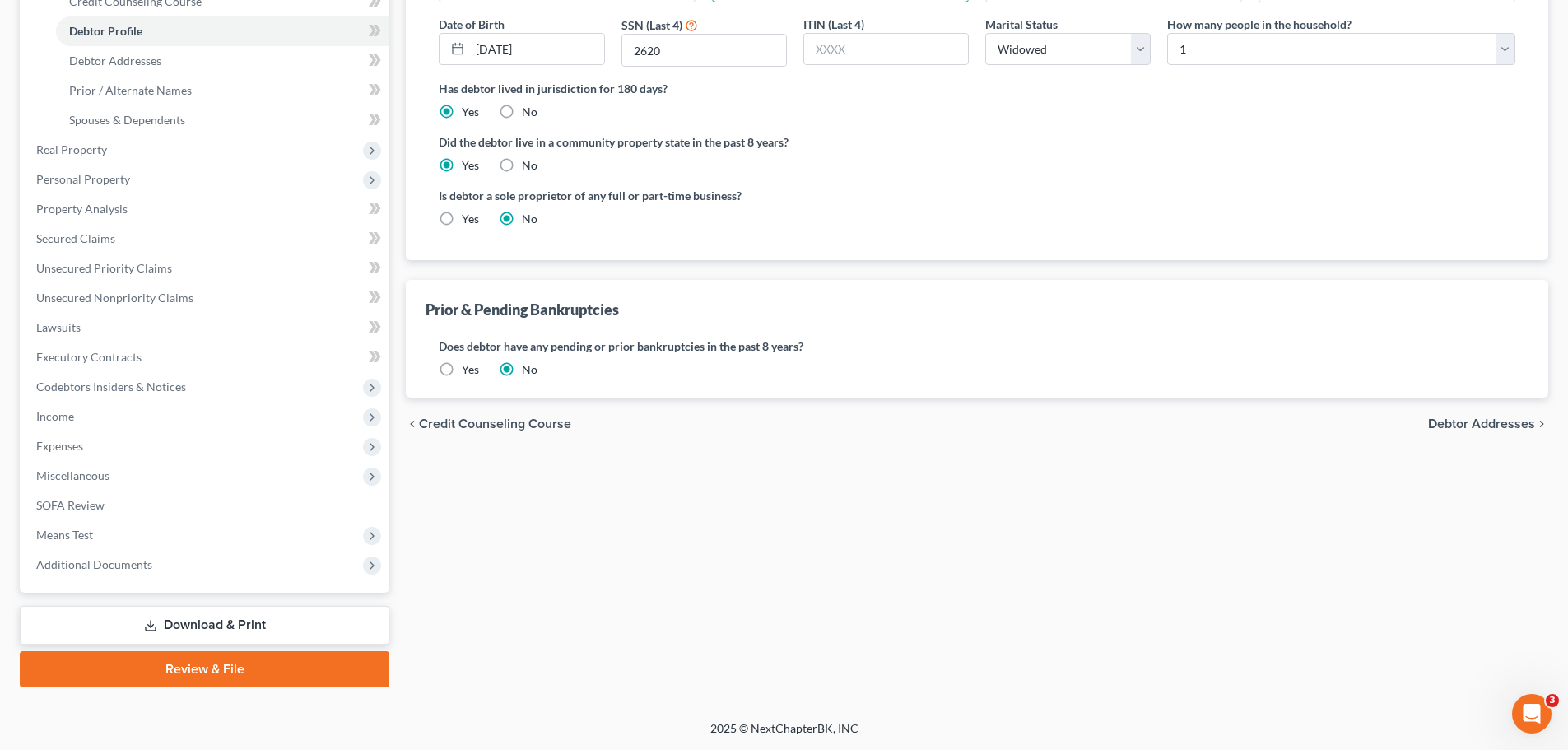
scroll to position [221, 0]
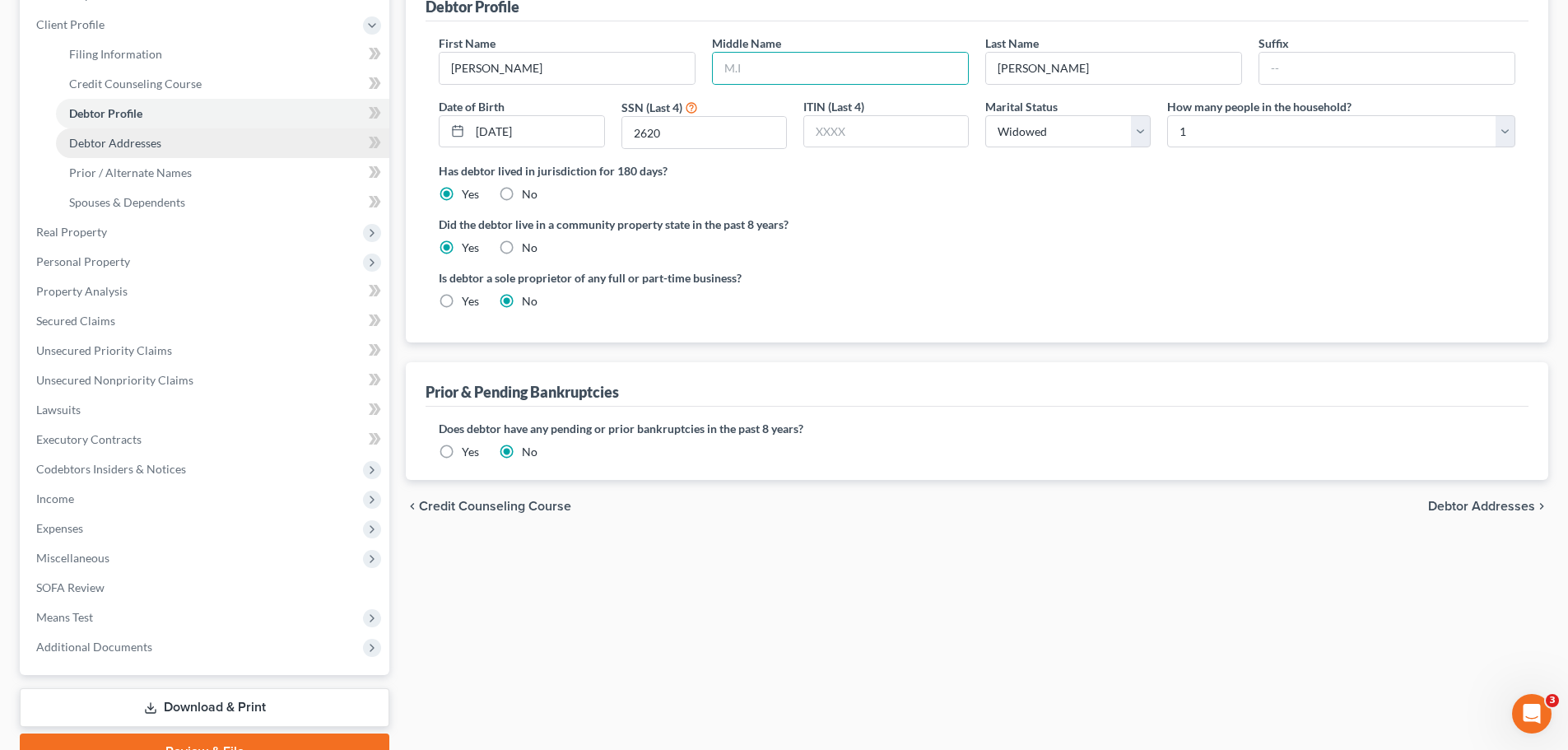
click at [141, 137] on span "Debtor Addresses" at bounding box center [115, 143] width 92 height 14
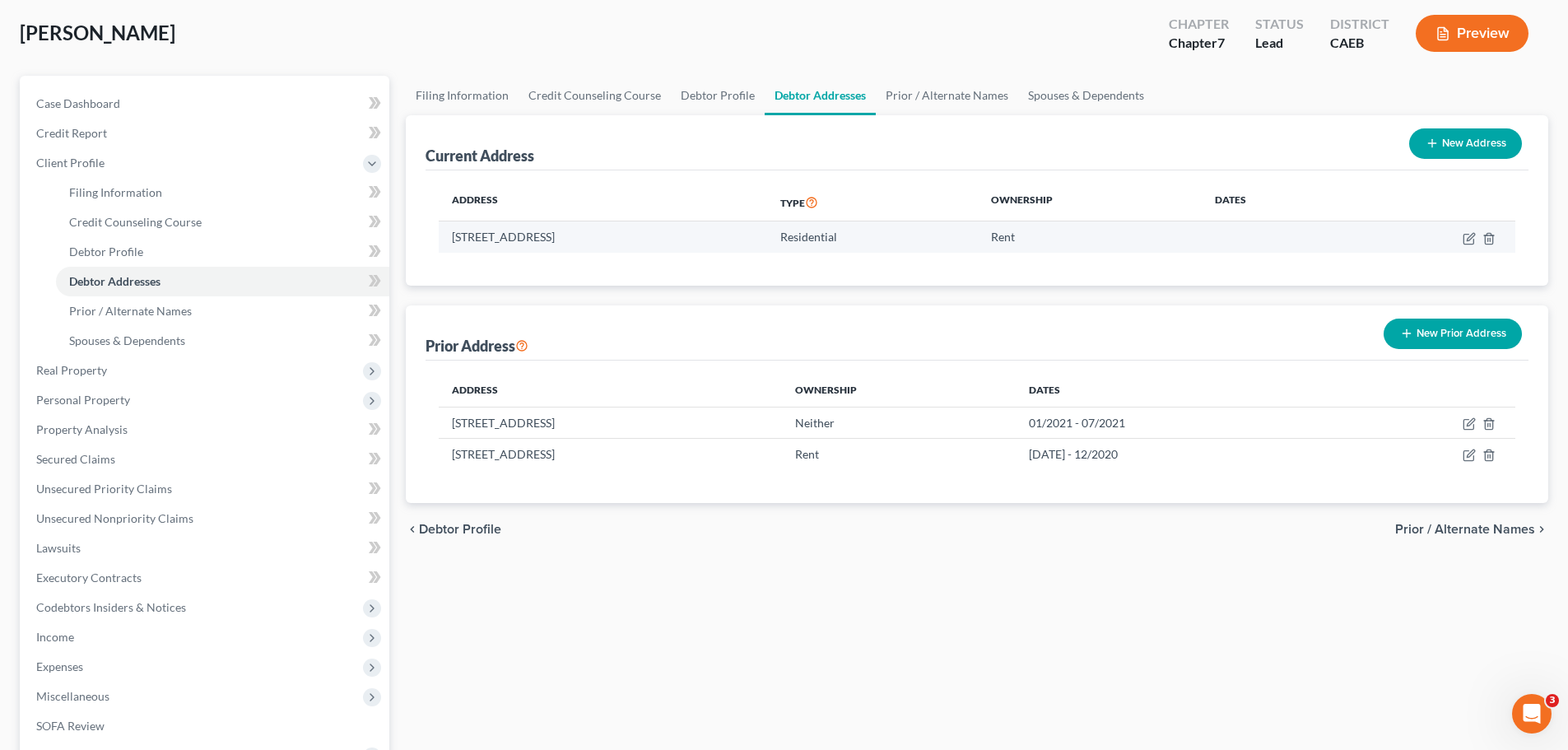
scroll to position [164, 0]
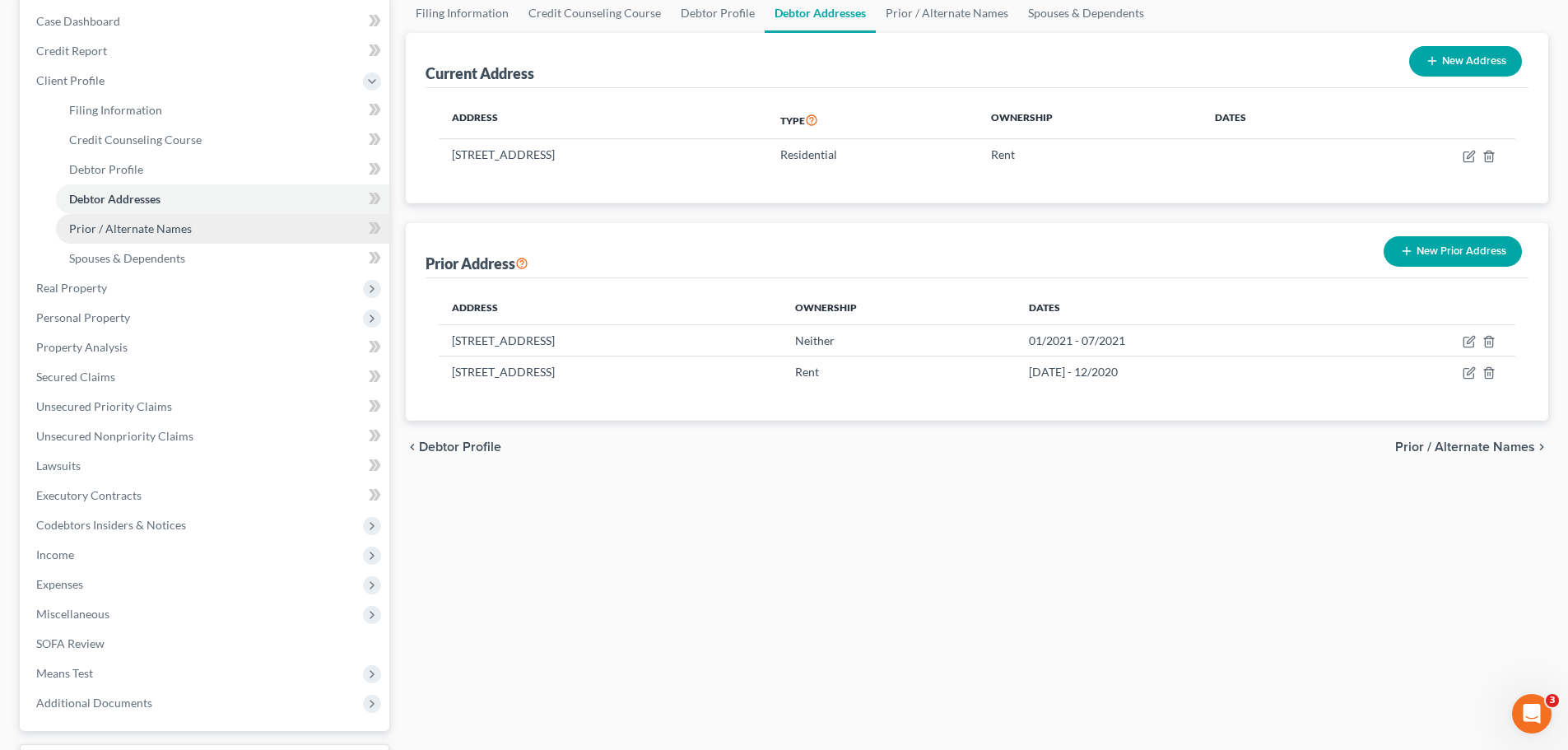
drag, startPoint x: 137, startPoint y: 233, endPoint x: 231, endPoint y: 235, distance: 94.0
click at [137, 233] on span "Prior / Alternate Names" at bounding box center [130, 228] width 123 height 14
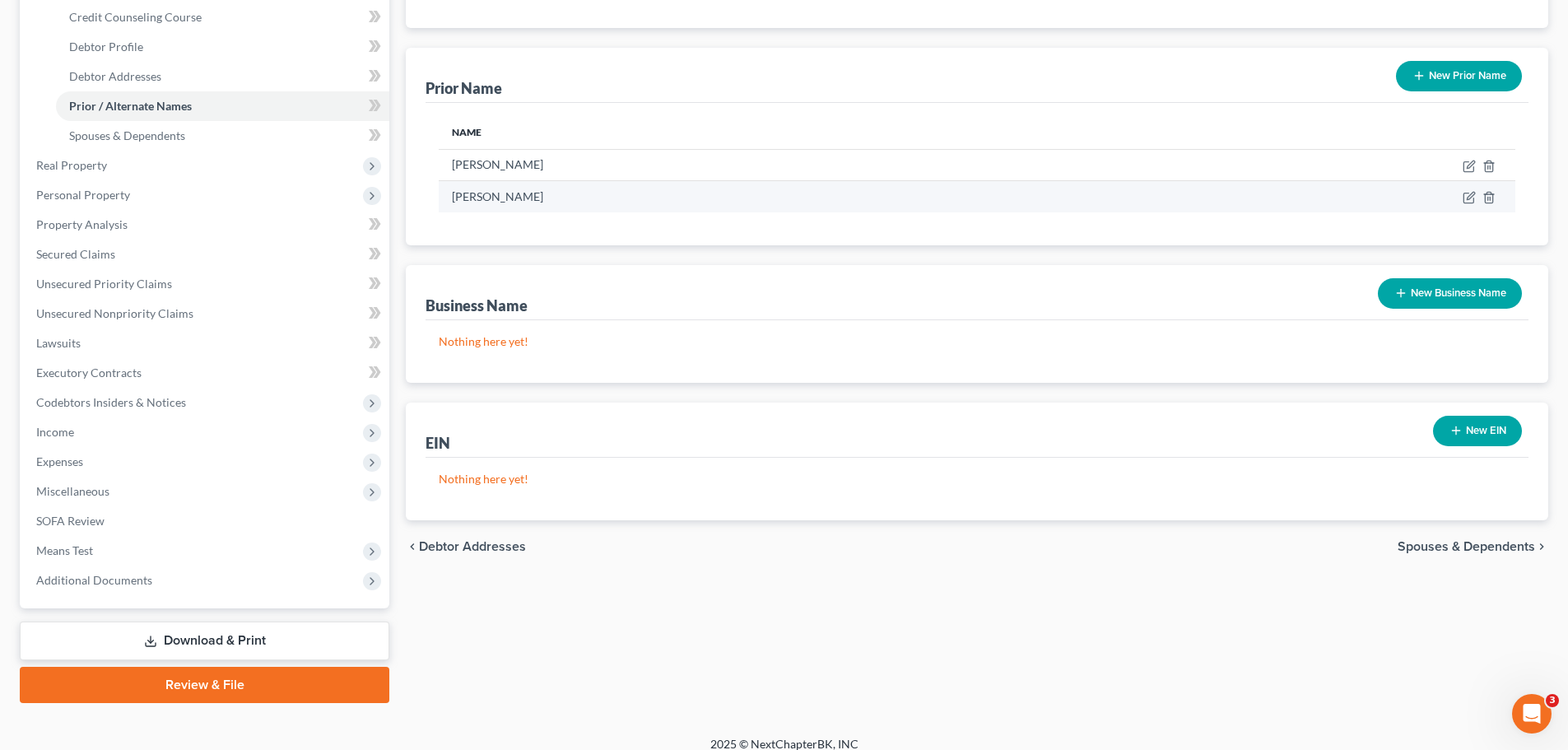
scroll to position [303, 0]
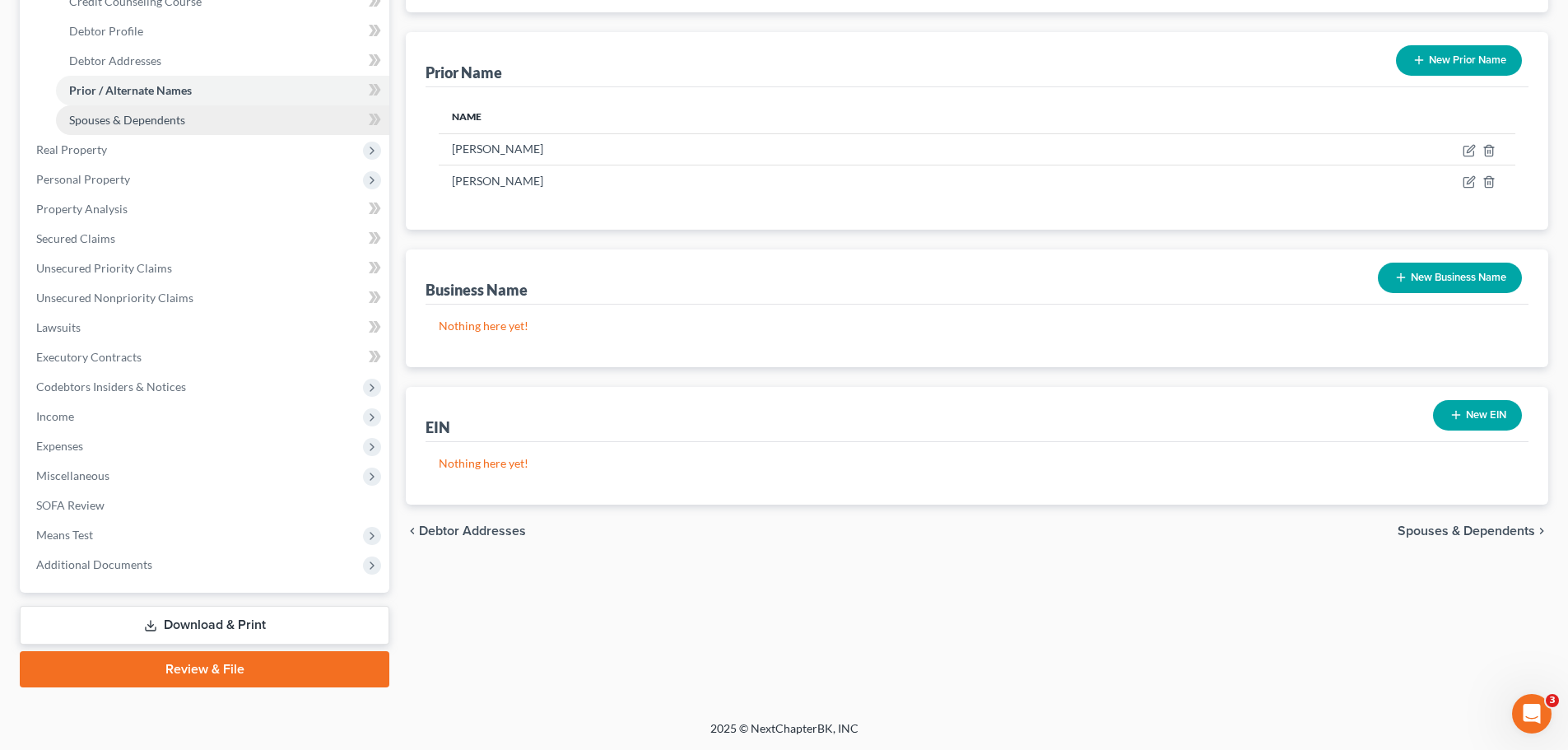
click at [145, 120] on span "Spouses & Dependents" at bounding box center [126, 120] width 116 height 14
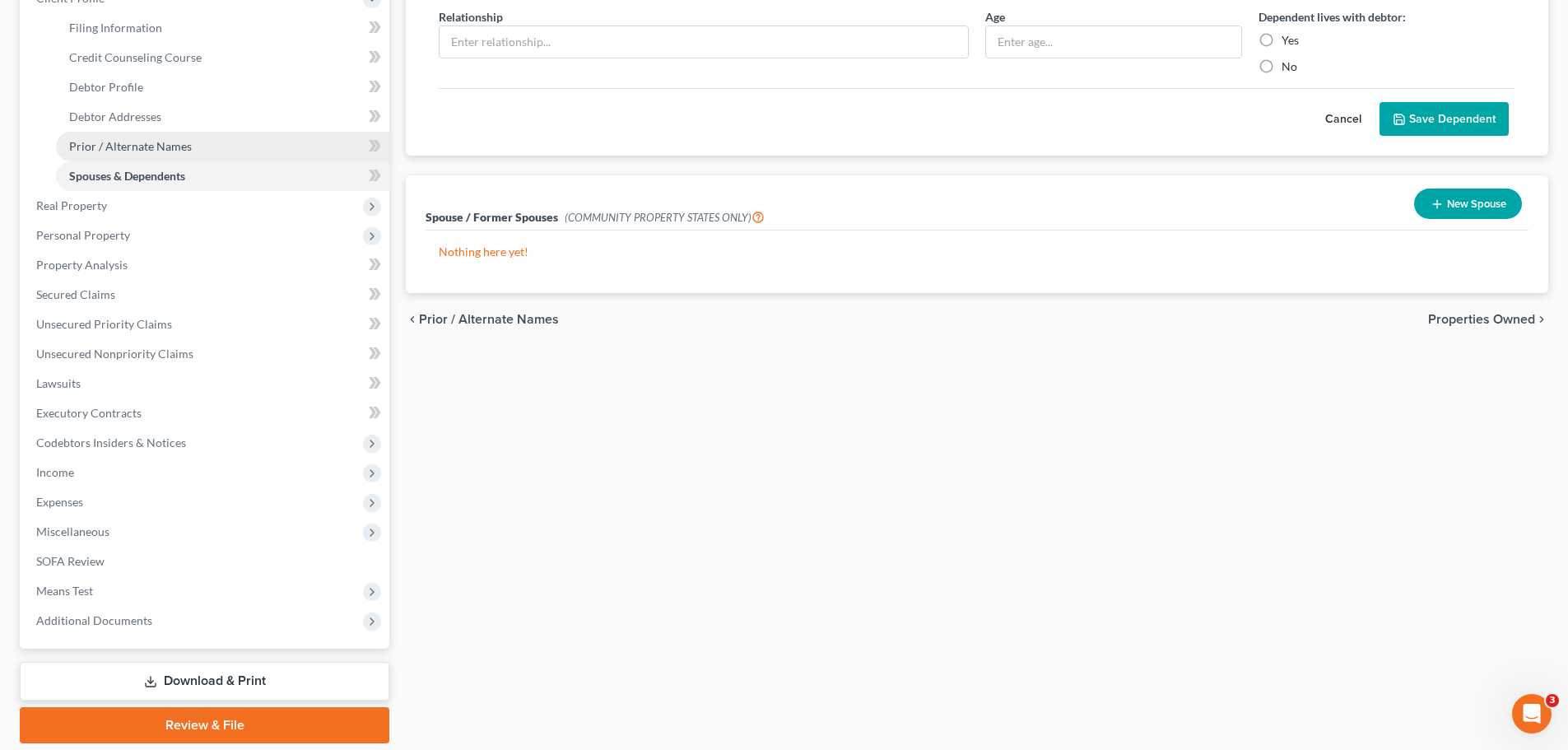
scroll to position [164, 0]
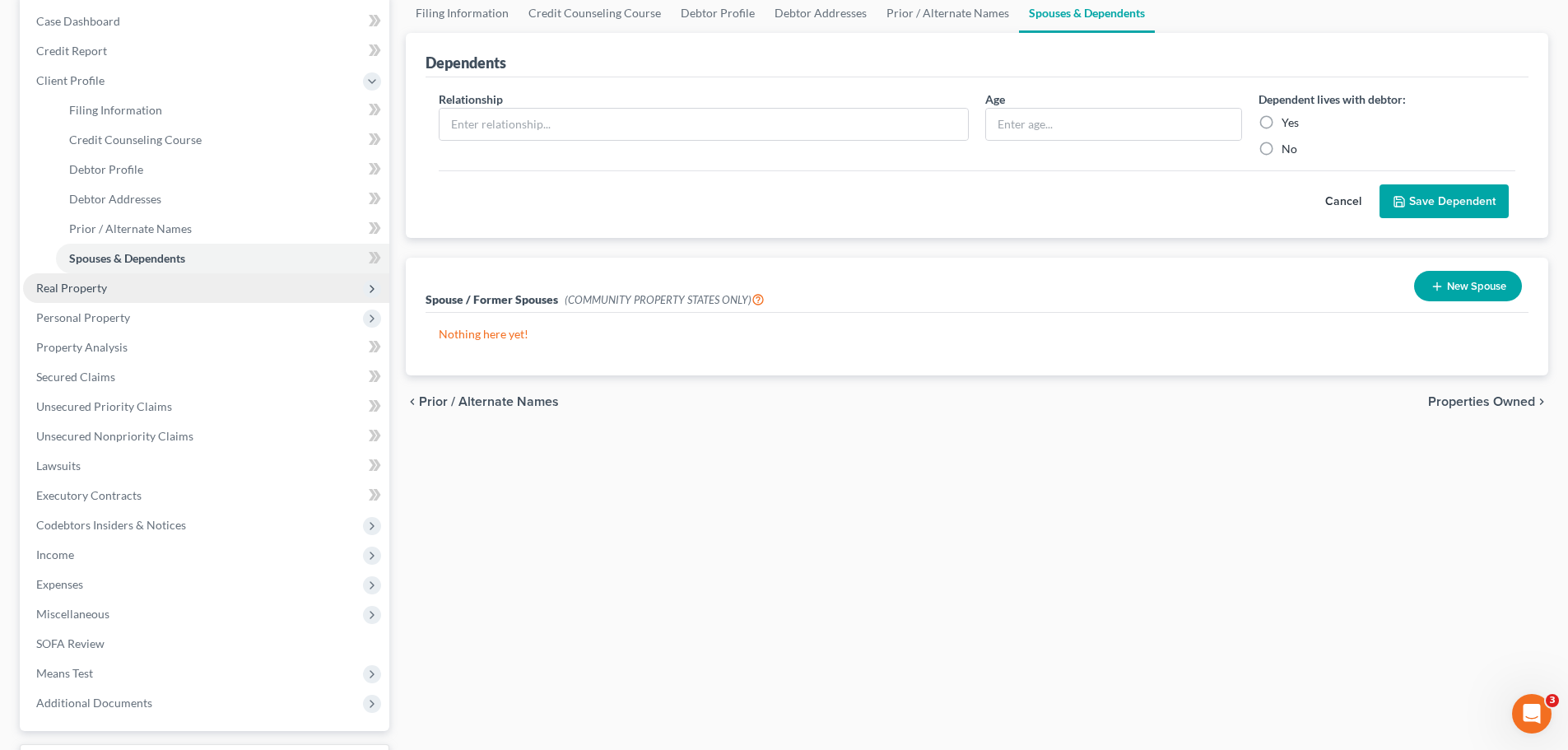
click at [101, 285] on span "Real Property" at bounding box center [71, 288] width 70 height 14
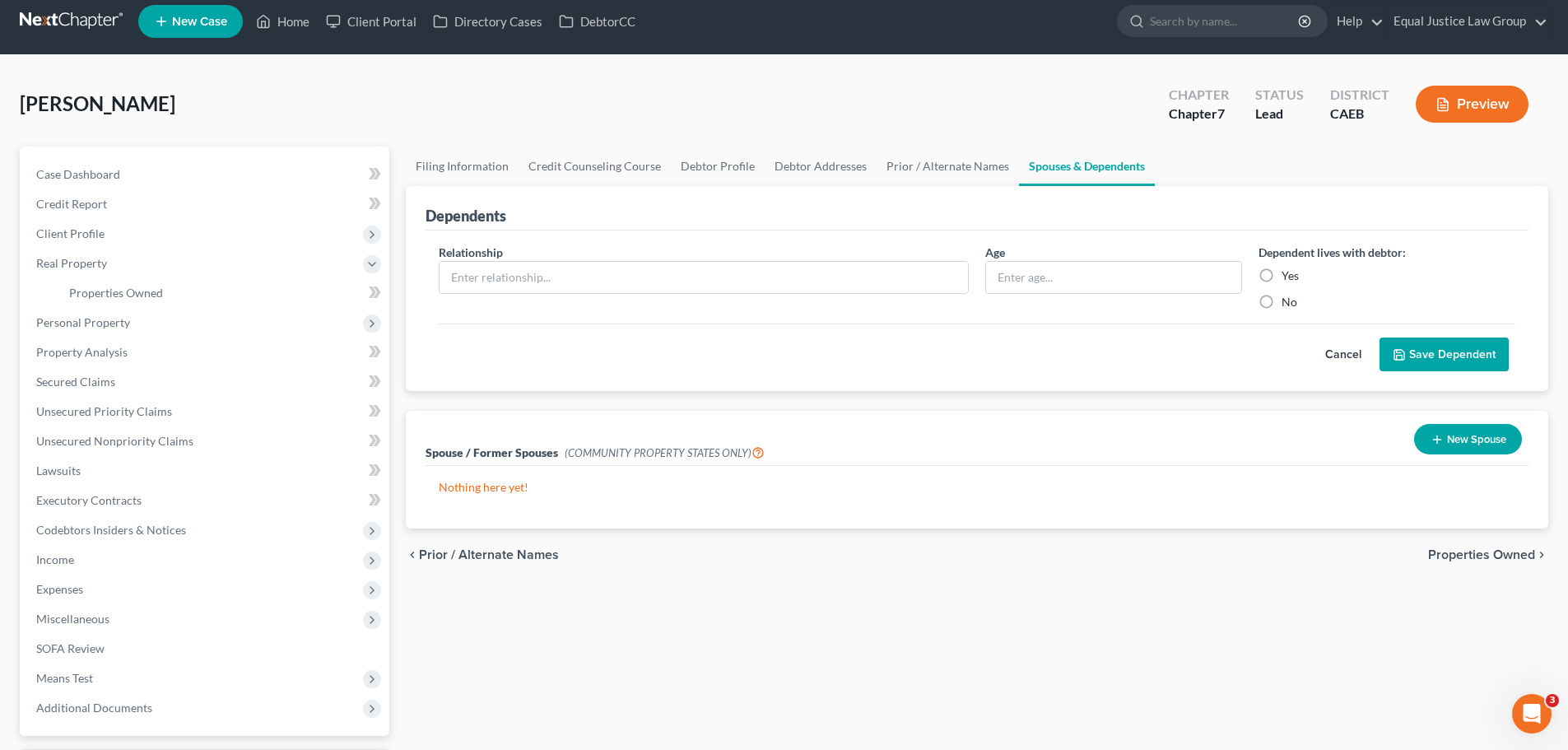
scroll to position [0, 0]
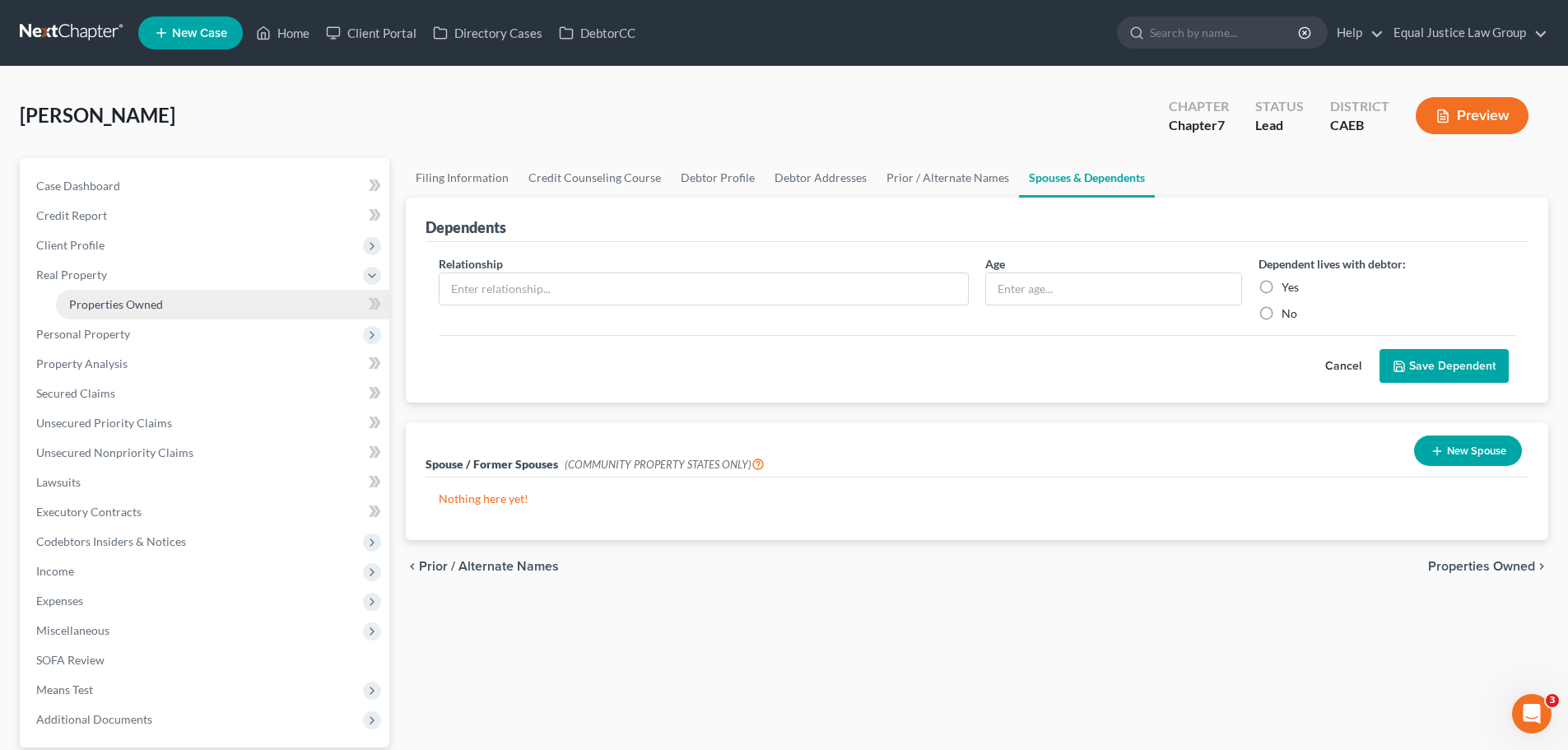
click at [130, 297] on span "Properties Owned" at bounding box center [116, 304] width 94 height 14
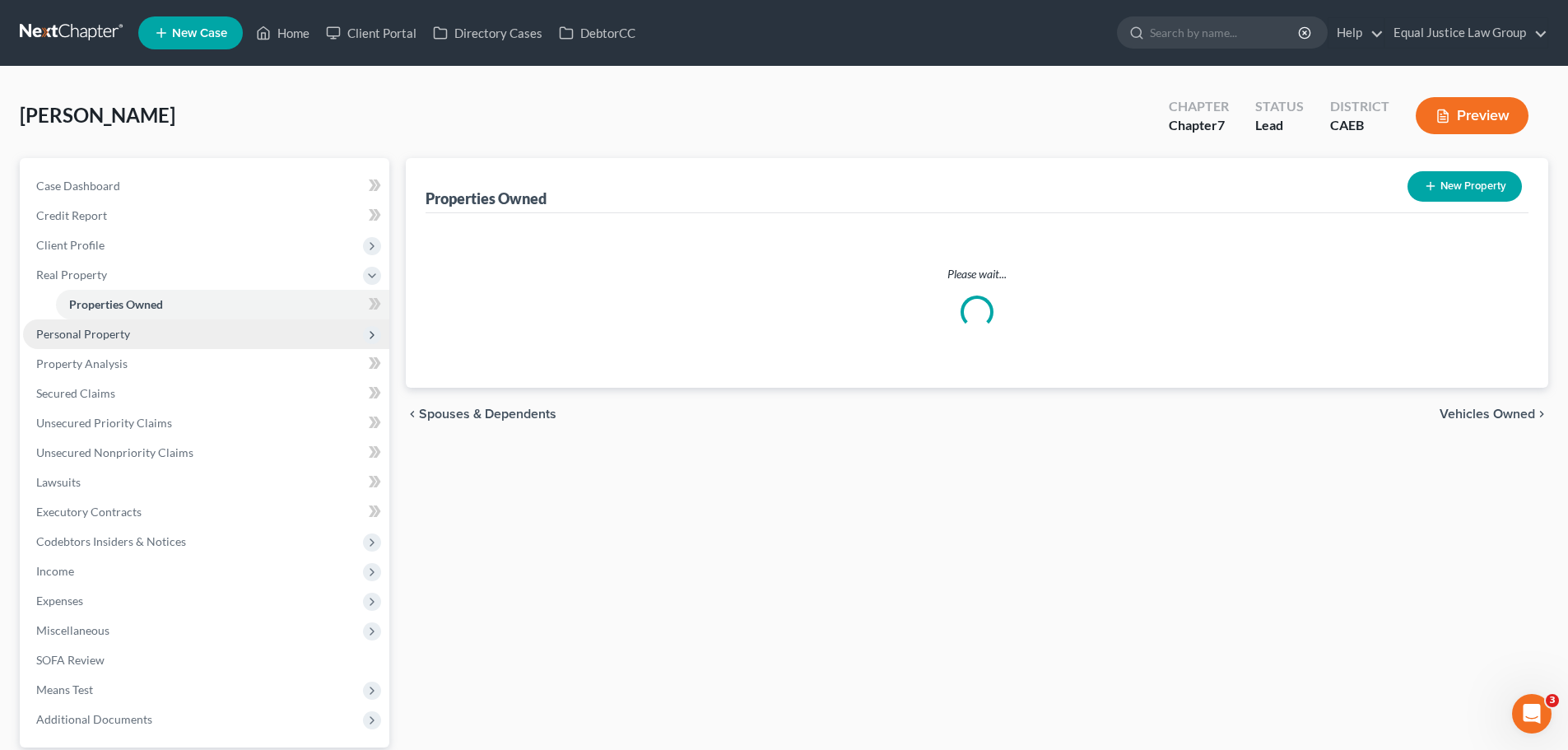
click at [111, 334] on span "Personal Property" at bounding box center [84, 334] width 94 height 14
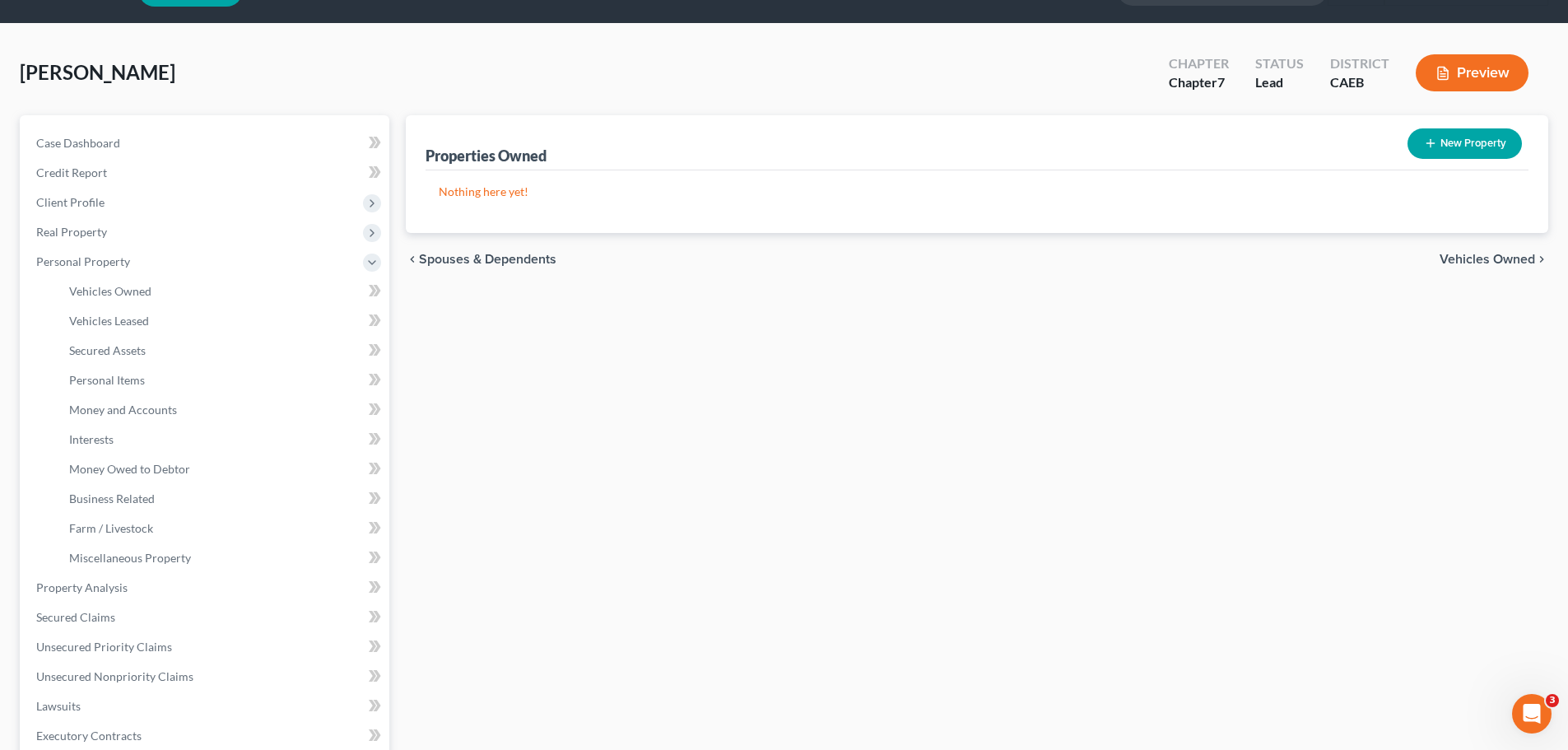
scroll to position [164, 0]
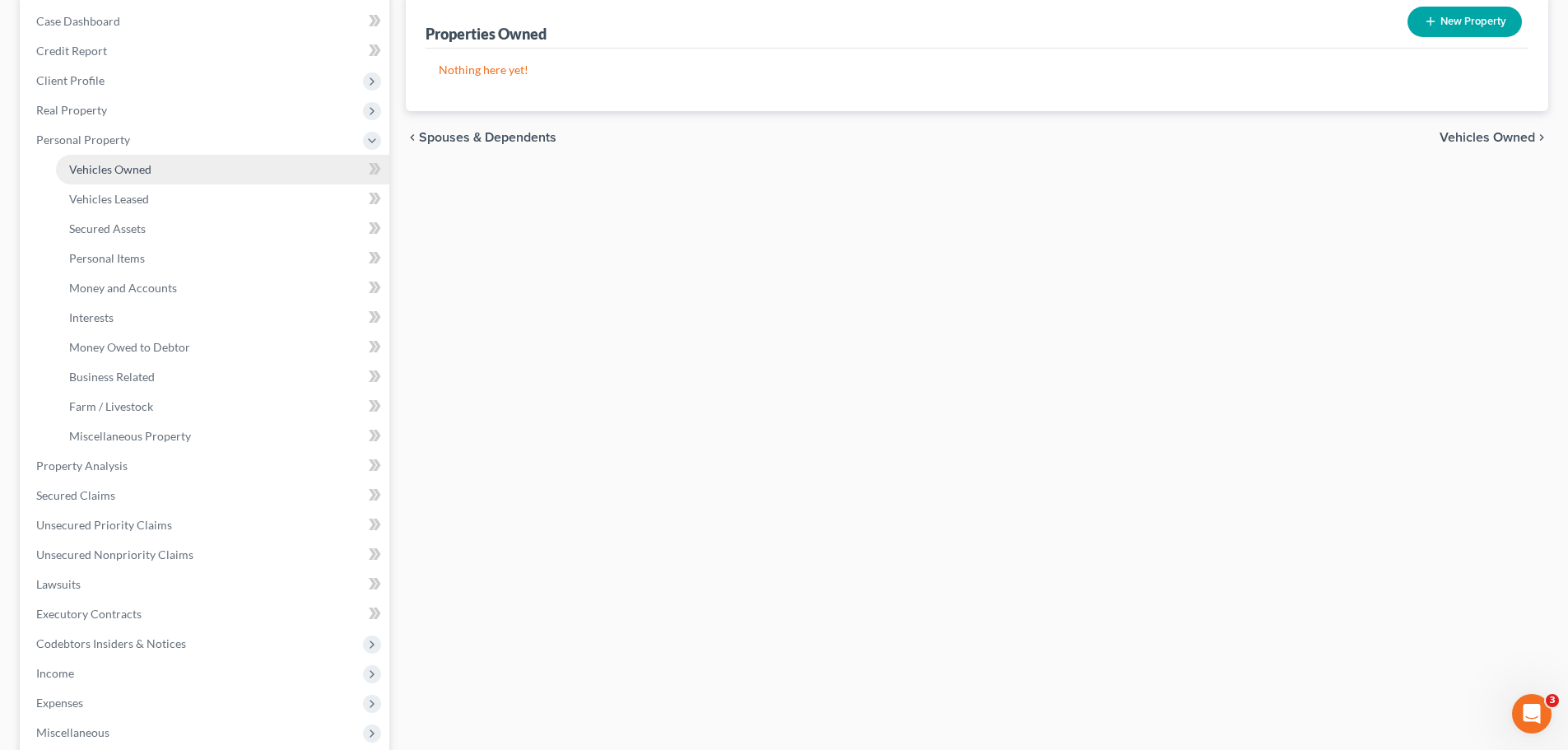
click at [125, 164] on span "Vehicles Owned" at bounding box center [110, 169] width 83 height 14
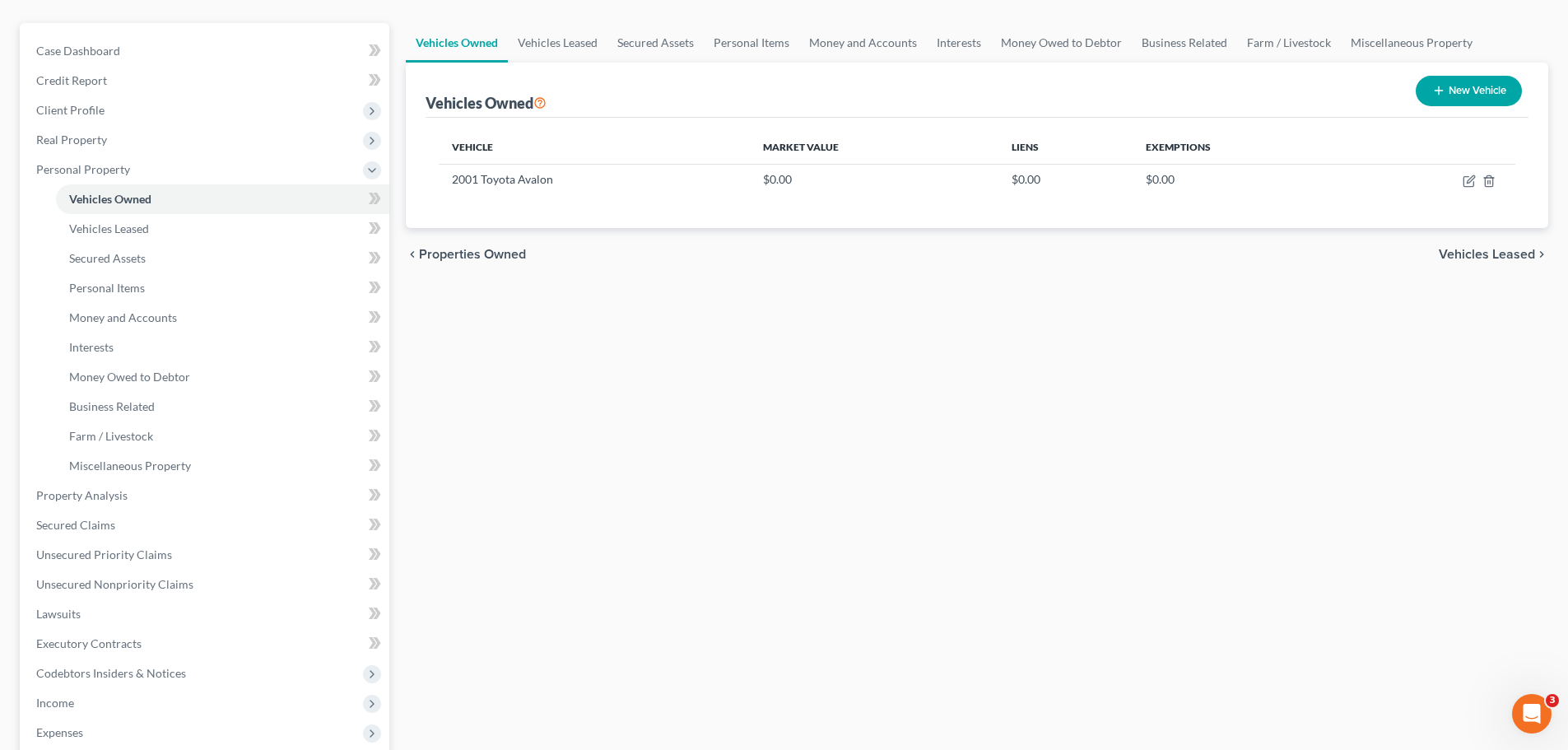
scroll to position [164, 0]
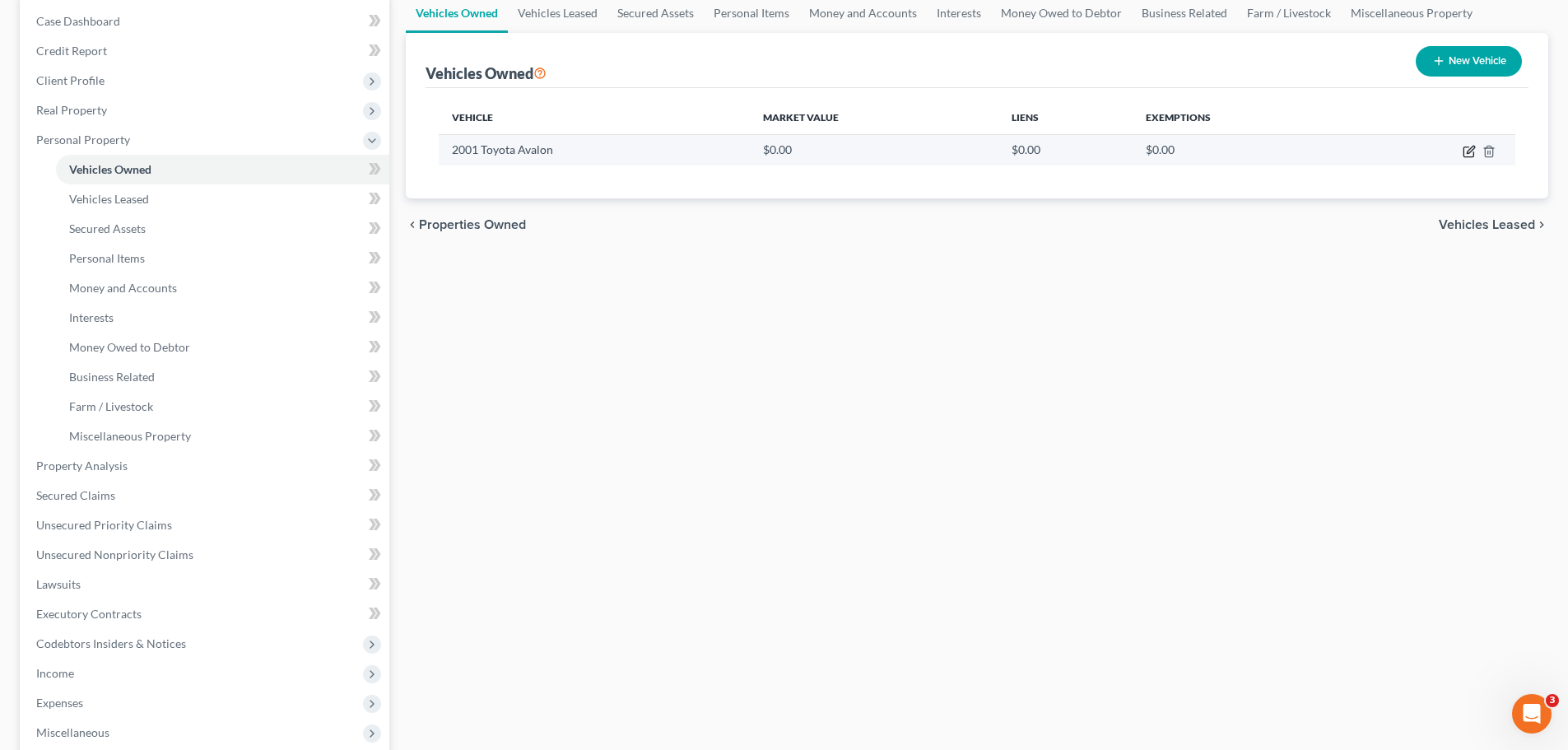
click at [1465, 150] on icon "button" at bounding box center [1469, 151] width 13 height 13
select select "0"
select select "25"
select select "0"
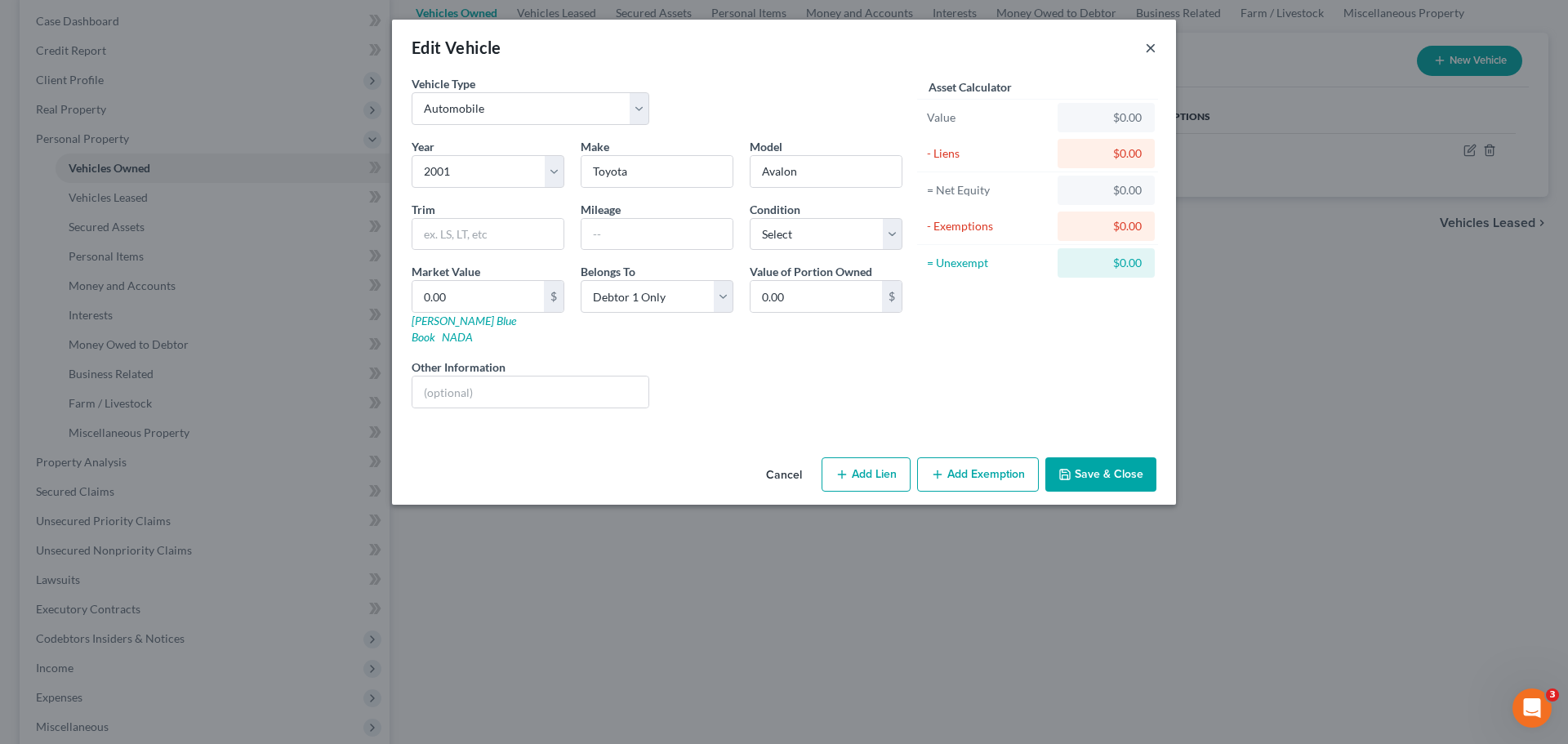
click at [1149, 48] on button "×" at bounding box center [1150, 47] width 11 height 20
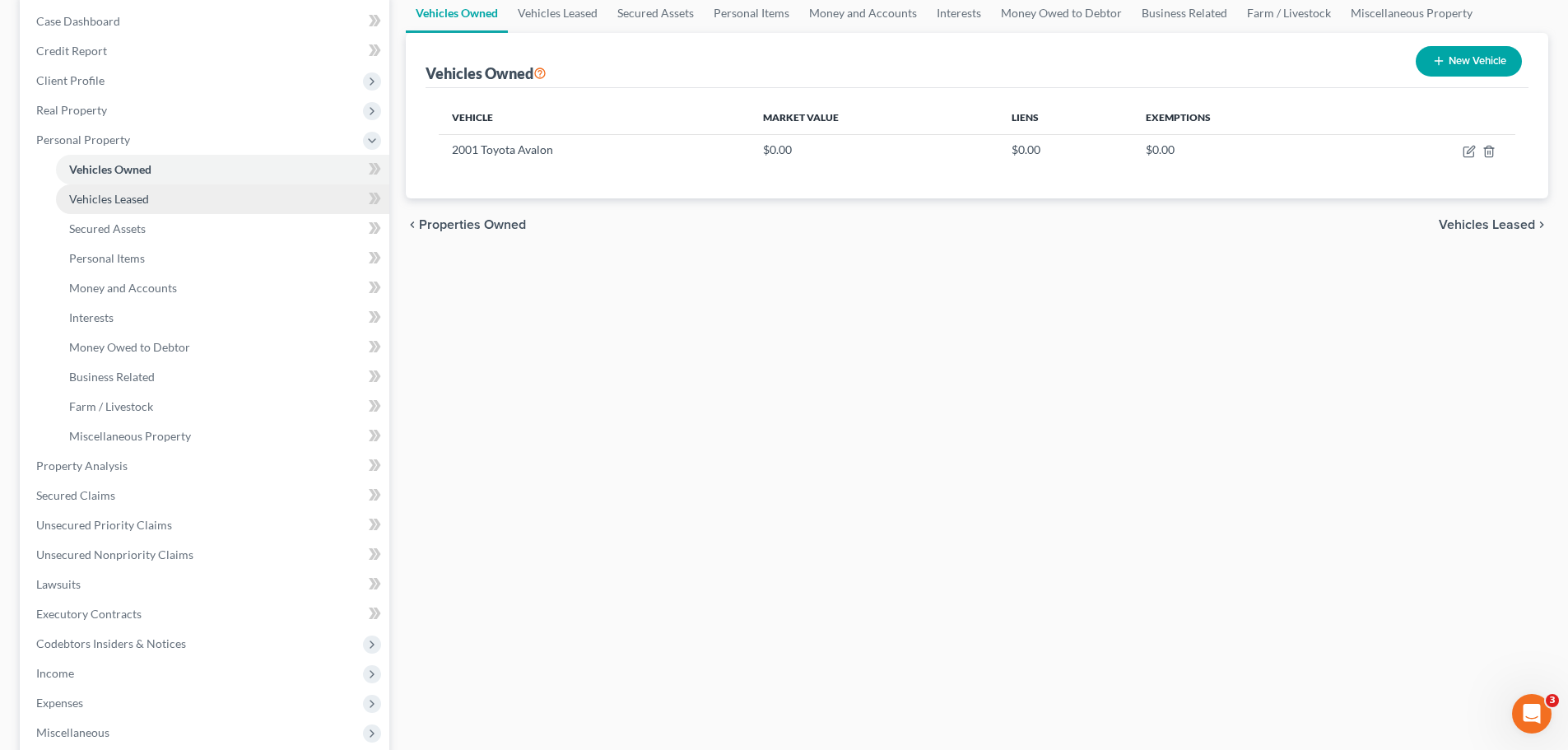
click at [147, 204] on span "Vehicles Leased" at bounding box center [109, 198] width 80 height 14
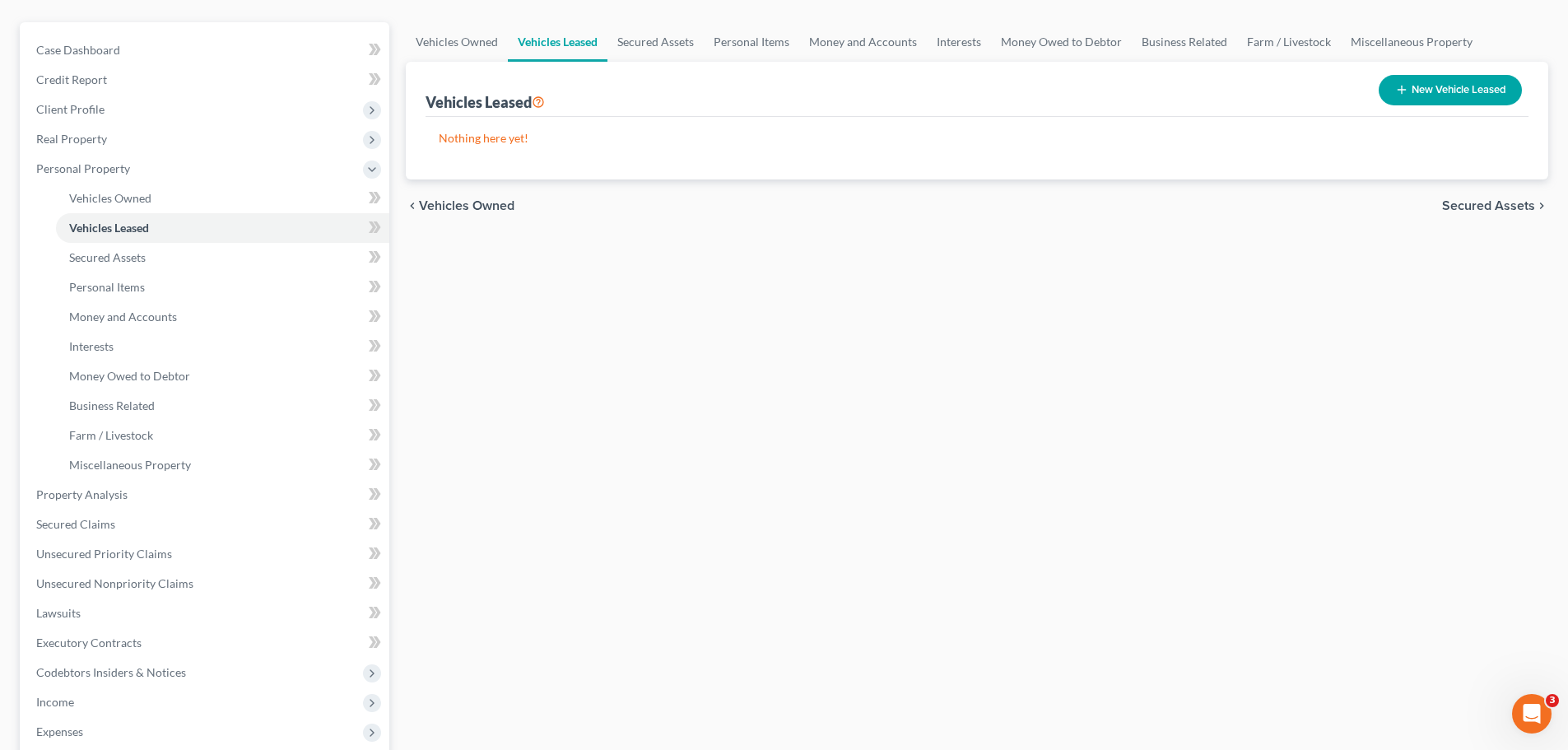
scroll to position [164, 0]
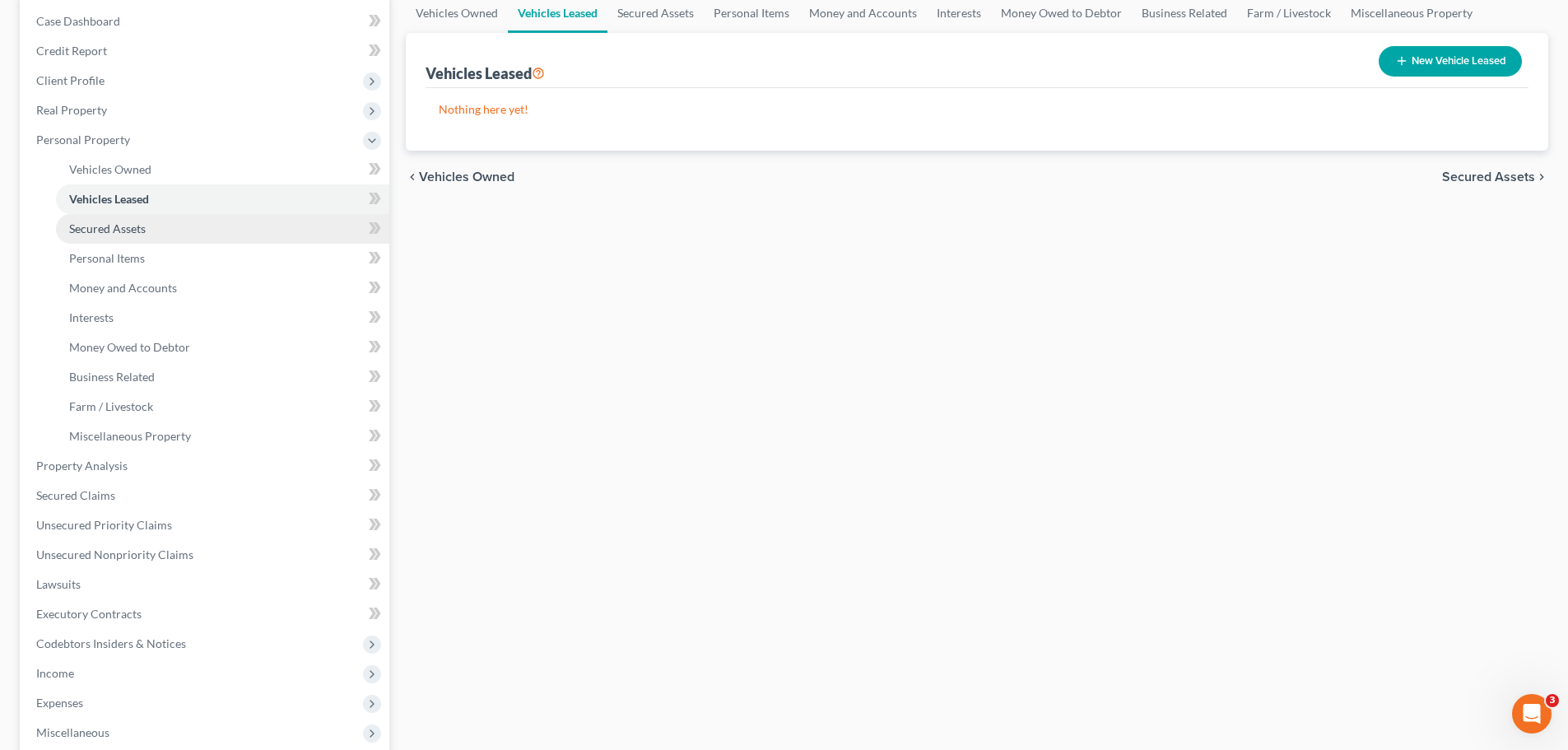
click at [97, 228] on span "Secured Assets" at bounding box center [107, 228] width 77 height 14
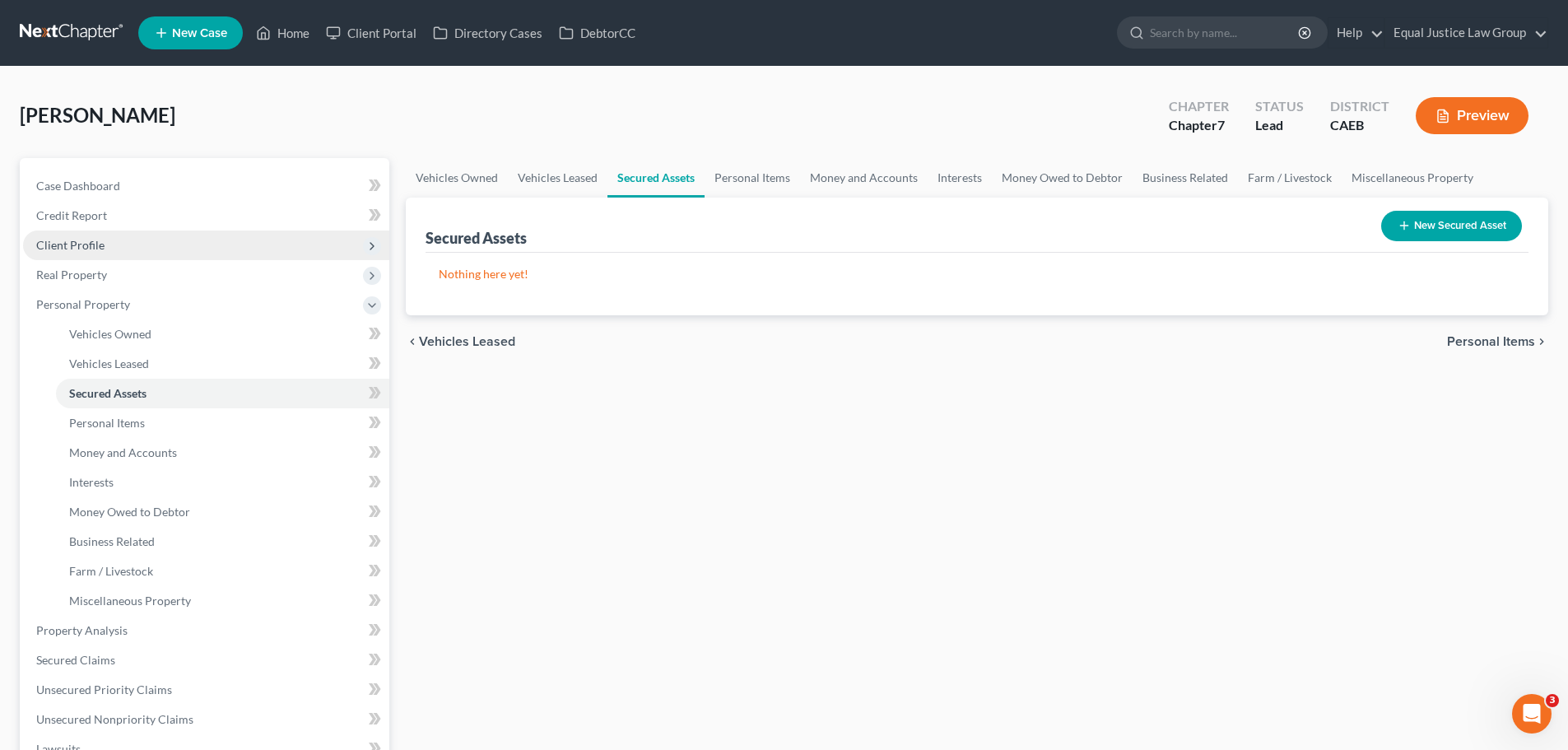
click at [76, 245] on span "Client Profile" at bounding box center [70, 244] width 69 height 14
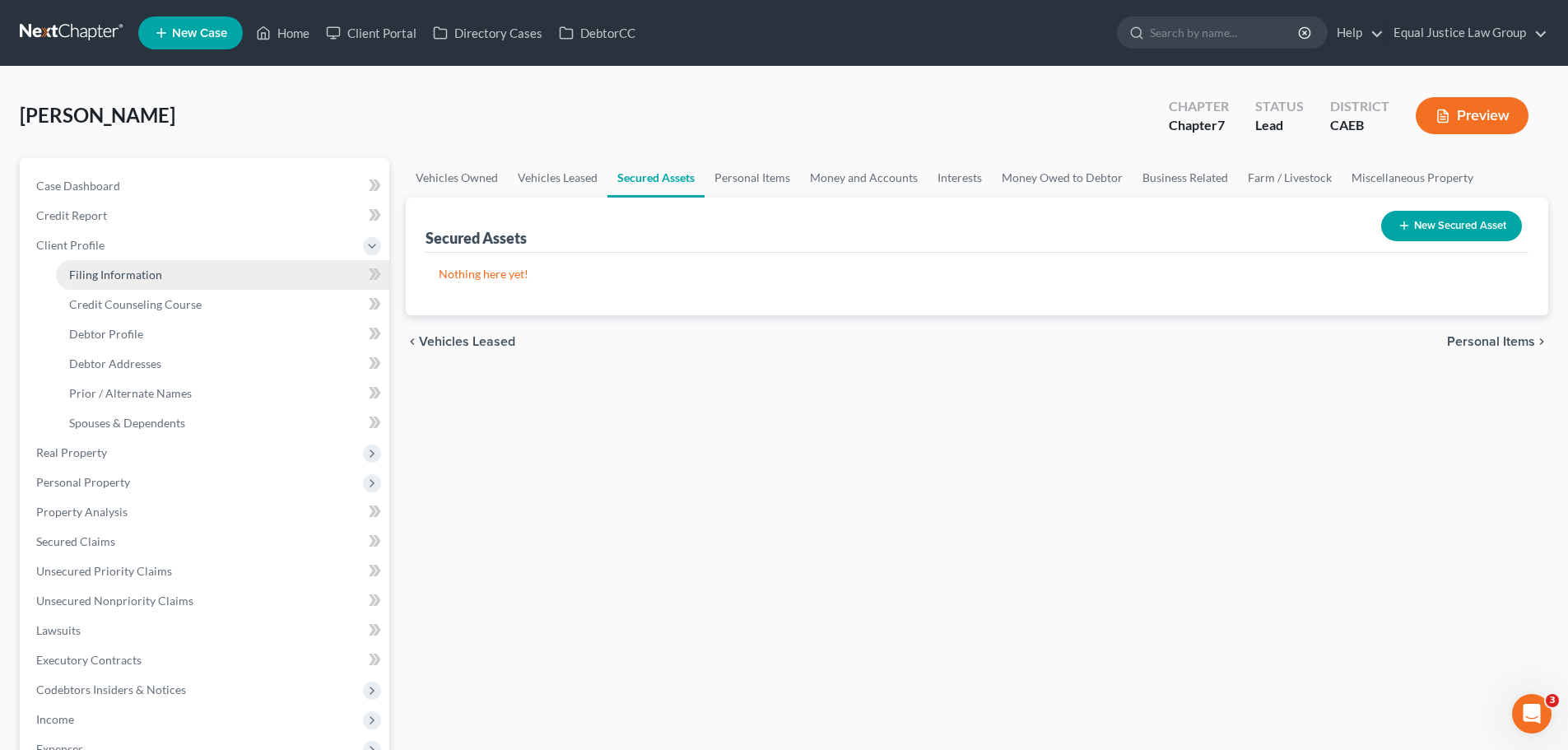
click at [103, 273] on span "Filing Information" at bounding box center [115, 274] width 93 height 14
select select "1"
select select "0"
select select "8"
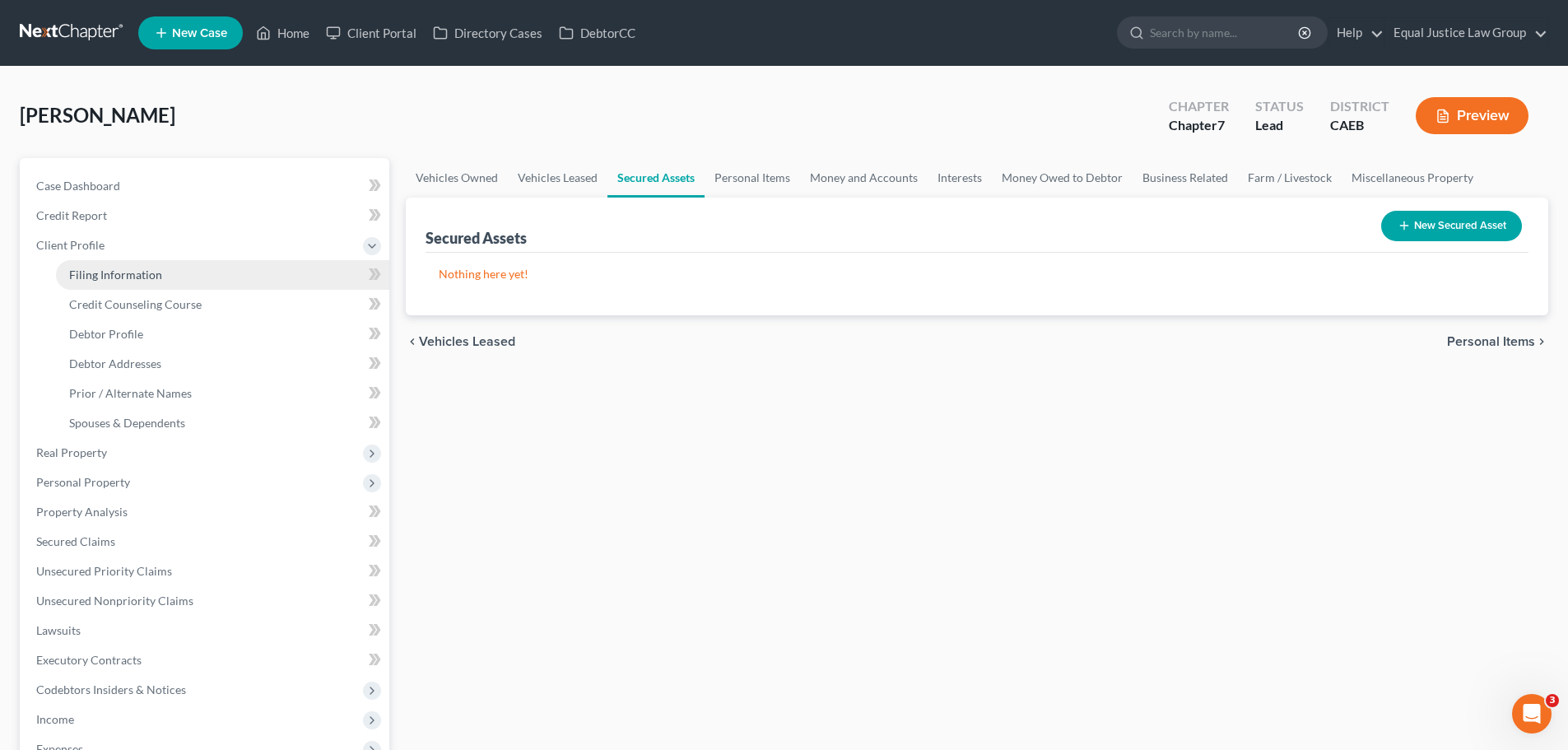
select select "0"
select select "4"
select select "0"
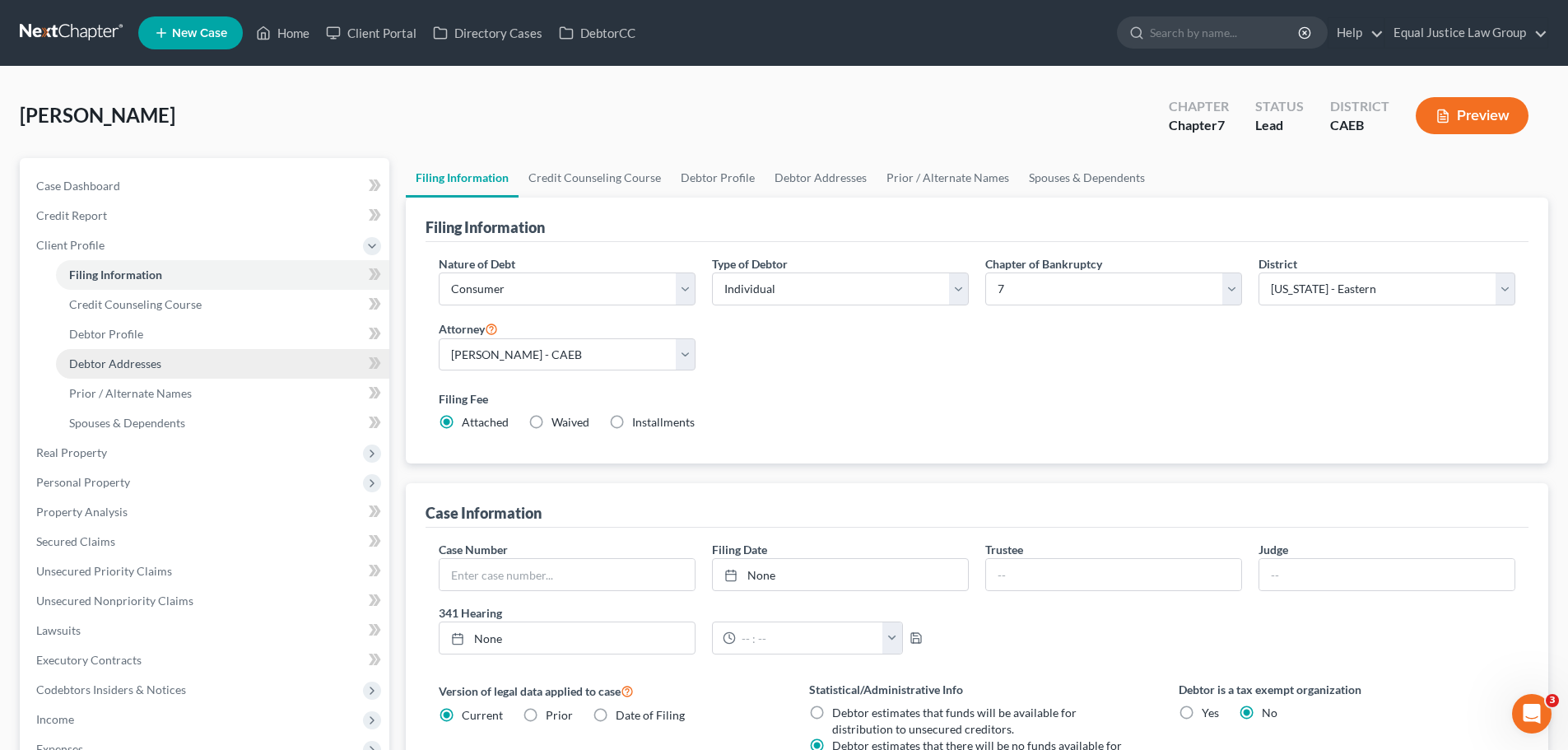
click at [110, 358] on span "Debtor Addresses" at bounding box center [115, 364] width 92 height 14
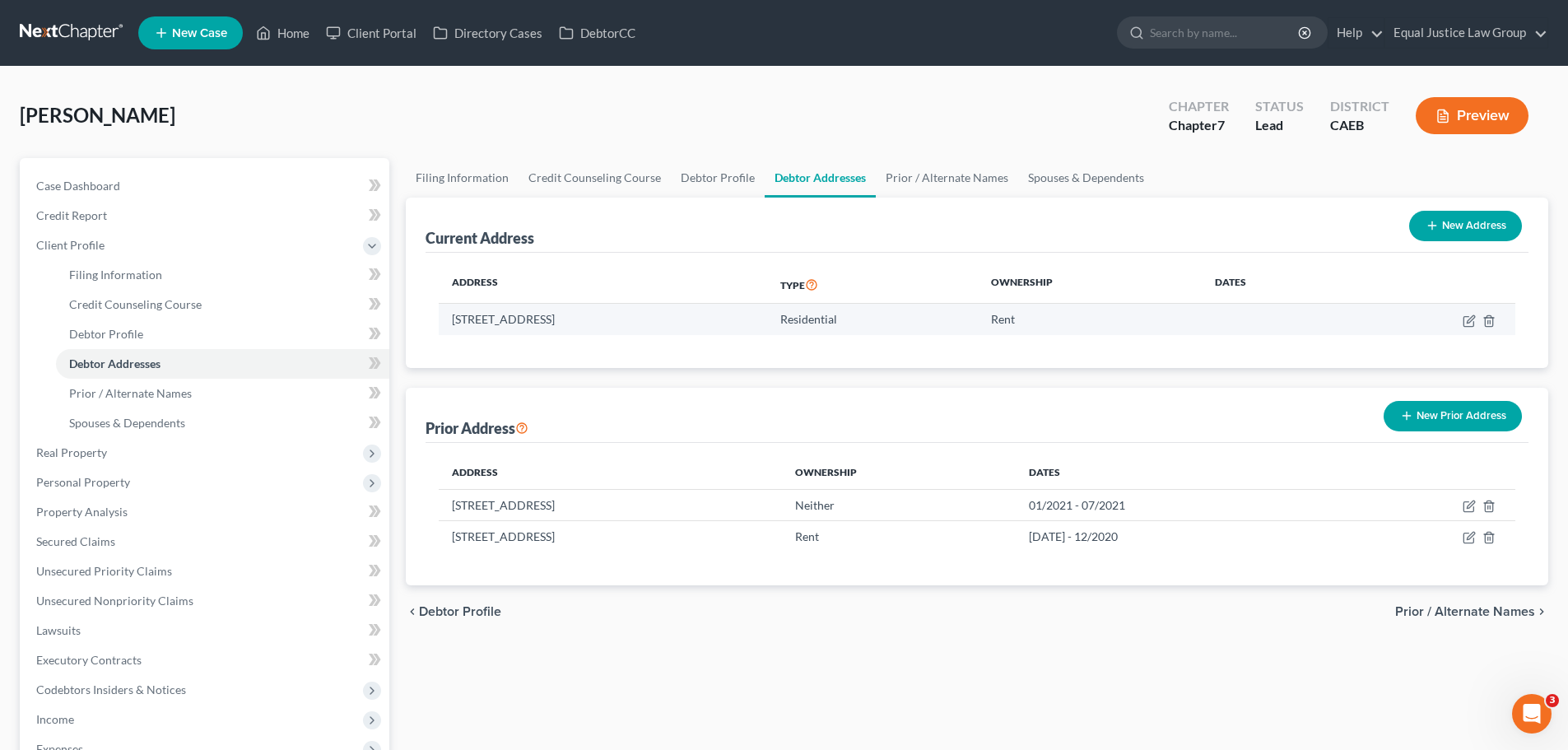
drag, startPoint x: 679, startPoint y: 321, endPoint x: 465, endPoint y: 322, distance: 214.0
click at [452, 329] on td "1615 O St Apt 101, Sacramento, CA 95814" at bounding box center [602, 319] width 328 height 31
copy td "1615 O St Apt 101, Sacramento, CA 95814"
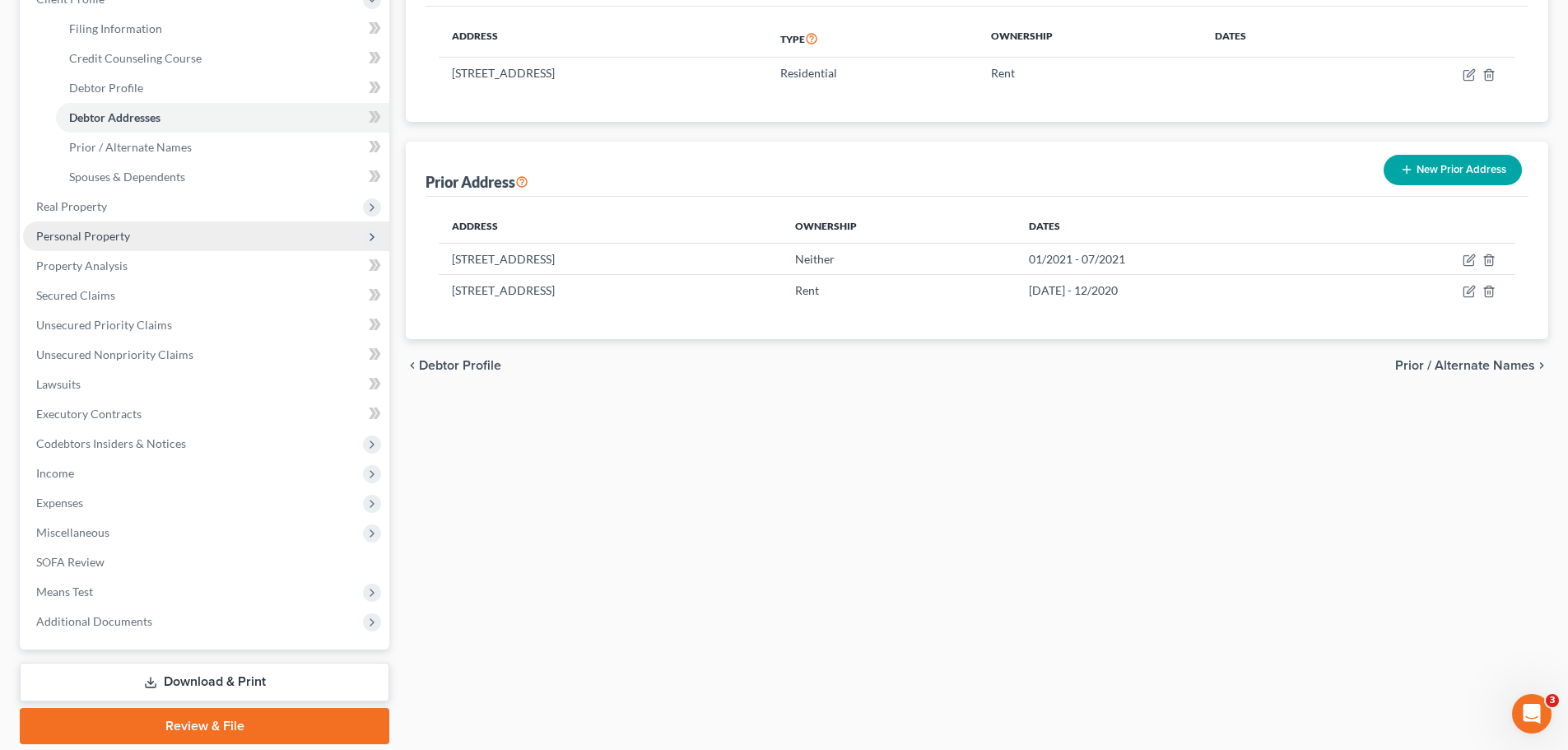
scroll to position [247, 0]
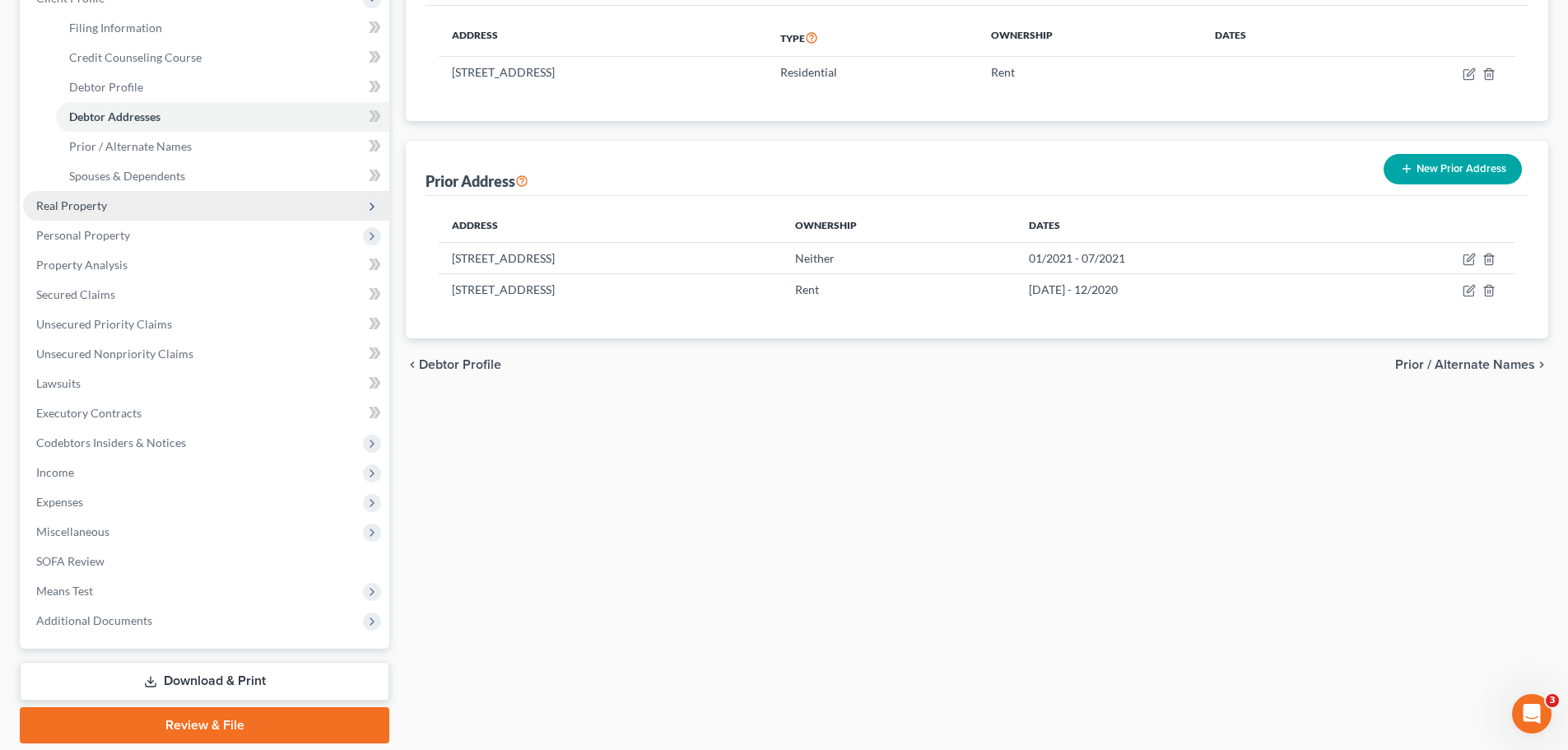
click at [111, 204] on span "Real Property" at bounding box center [205, 205] width 366 height 30
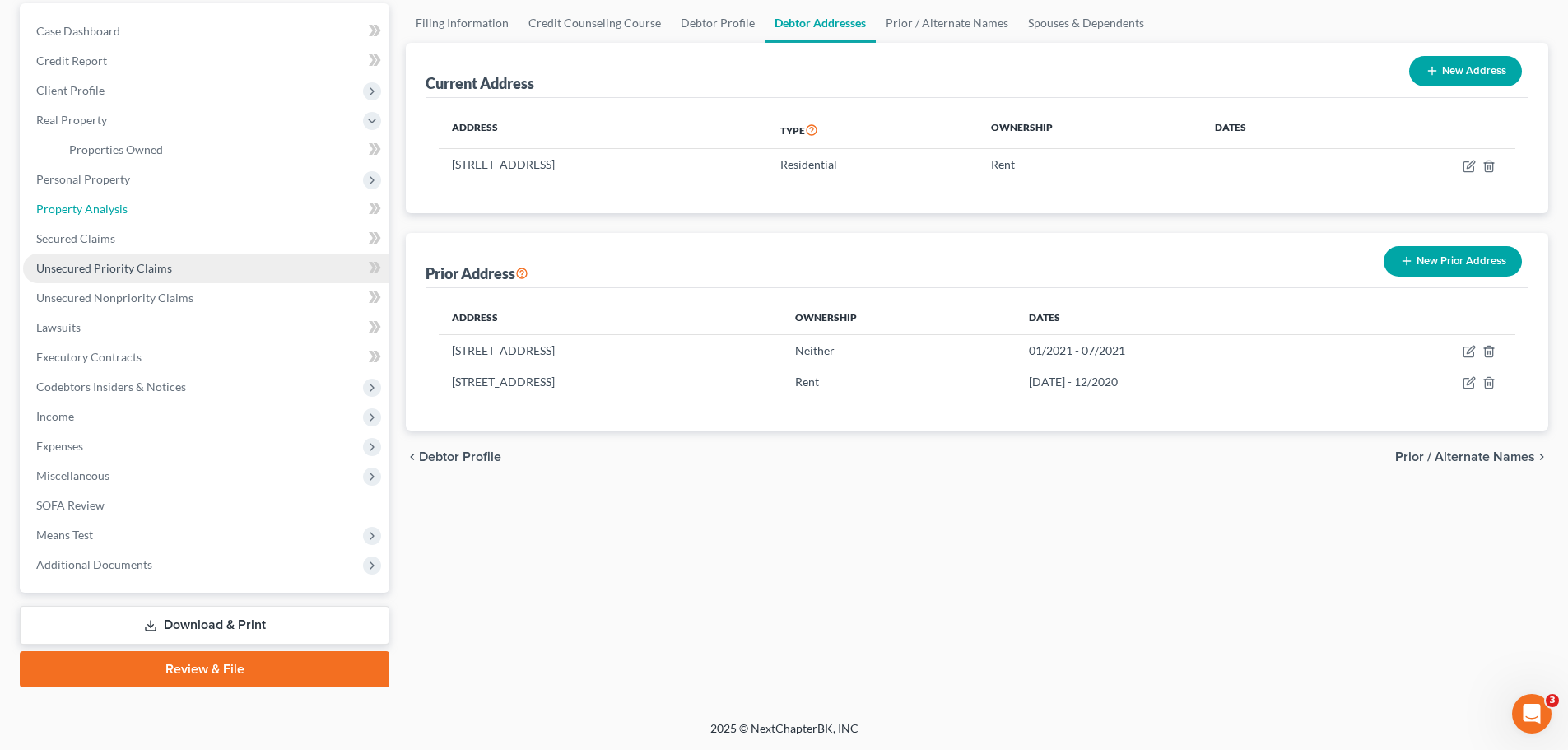
drag, startPoint x: 135, startPoint y: 243, endPoint x: 142, endPoint y: 258, distance: 16.6
click at [135, 243] on ul "Case Dashboard Payments Invoices Payments Payments Credit Report Client Profile" at bounding box center [205, 298] width 366 height 563
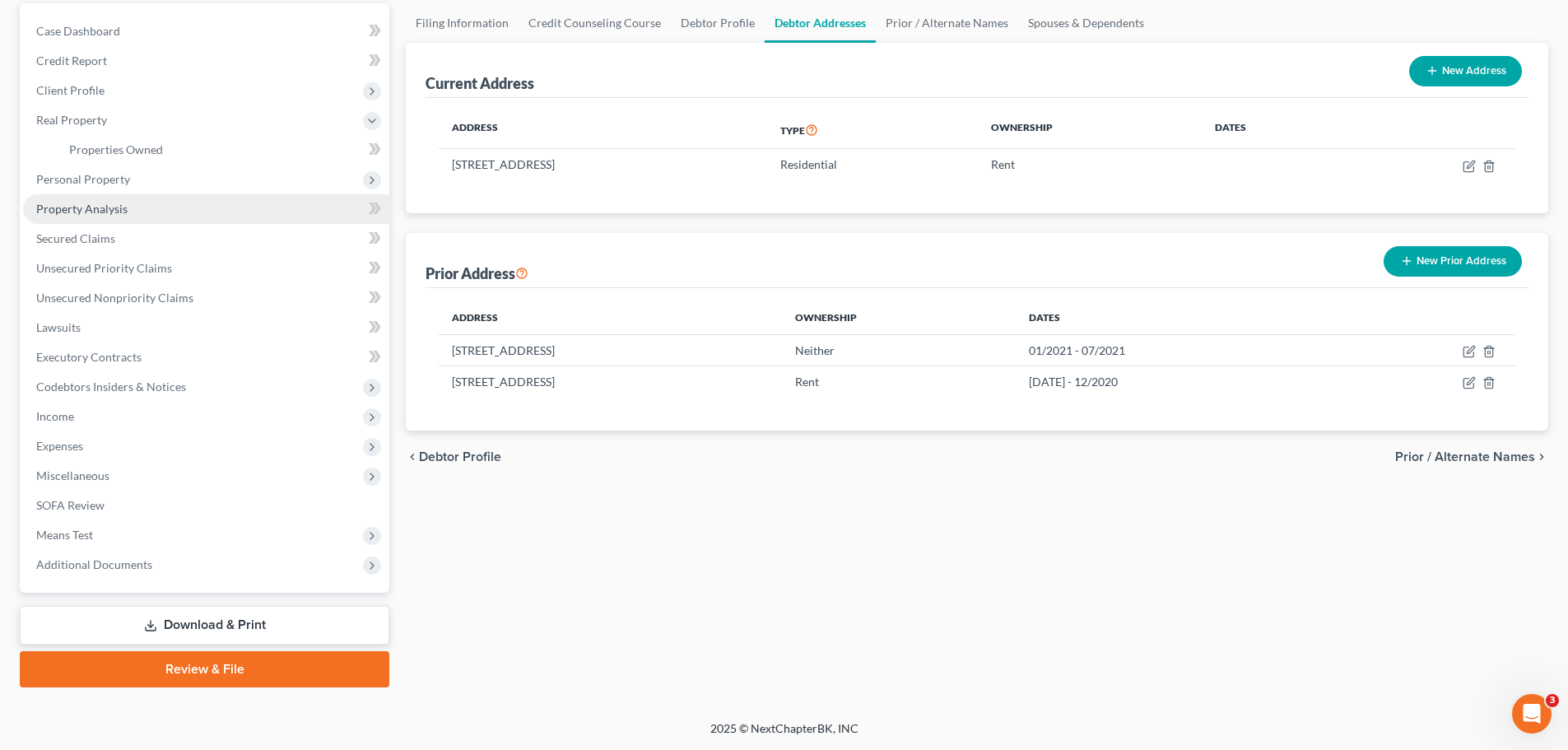
click at [150, 198] on link "Property Analysis" at bounding box center [205, 209] width 366 height 30
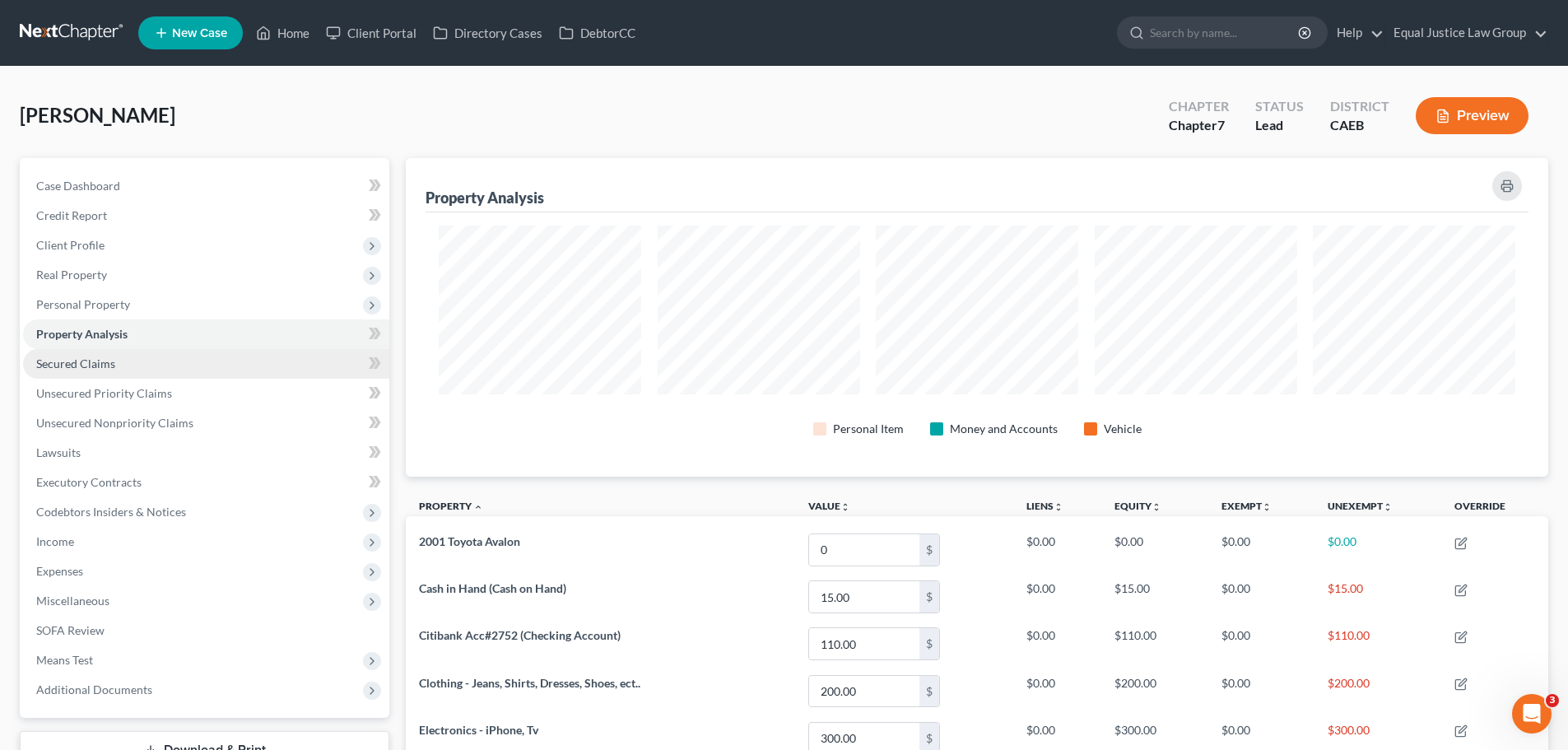
click at [117, 360] on link "Secured Claims" at bounding box center [205, 364] width 366 height 30
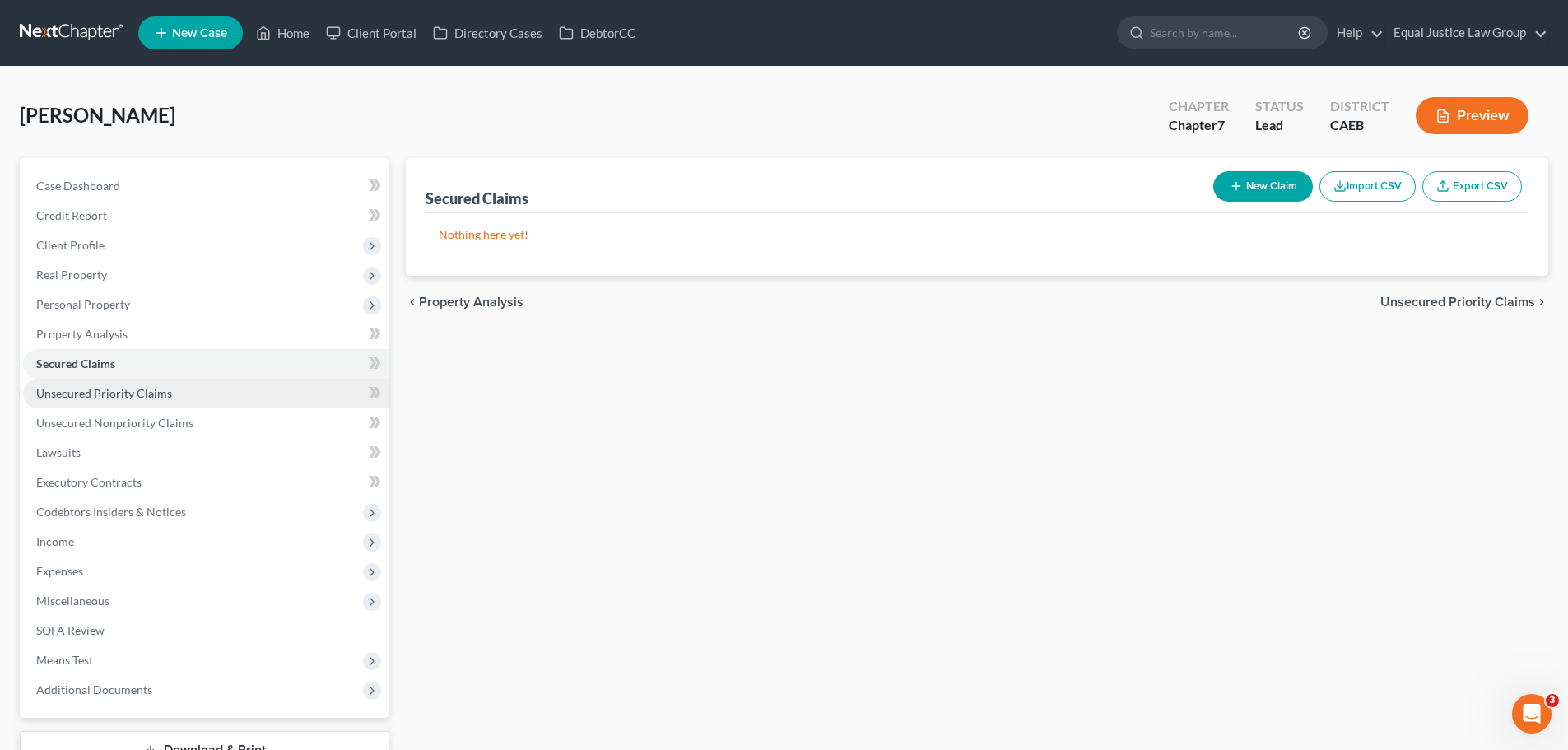
click at [137, 396] on span "Unsecured Priority Claims" at bounding box center [104, 393] width 136 height 14
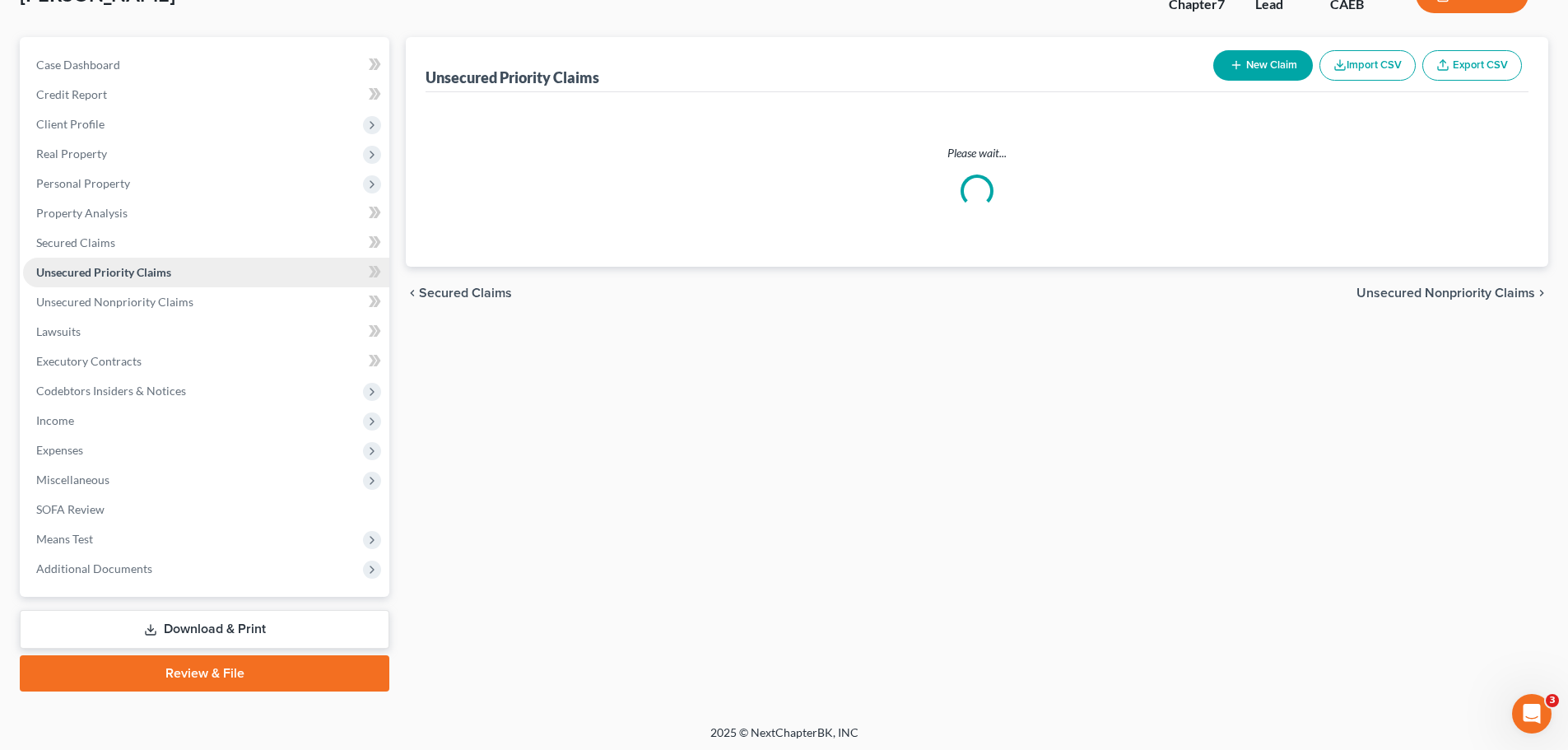
scroll to position [125, 0]
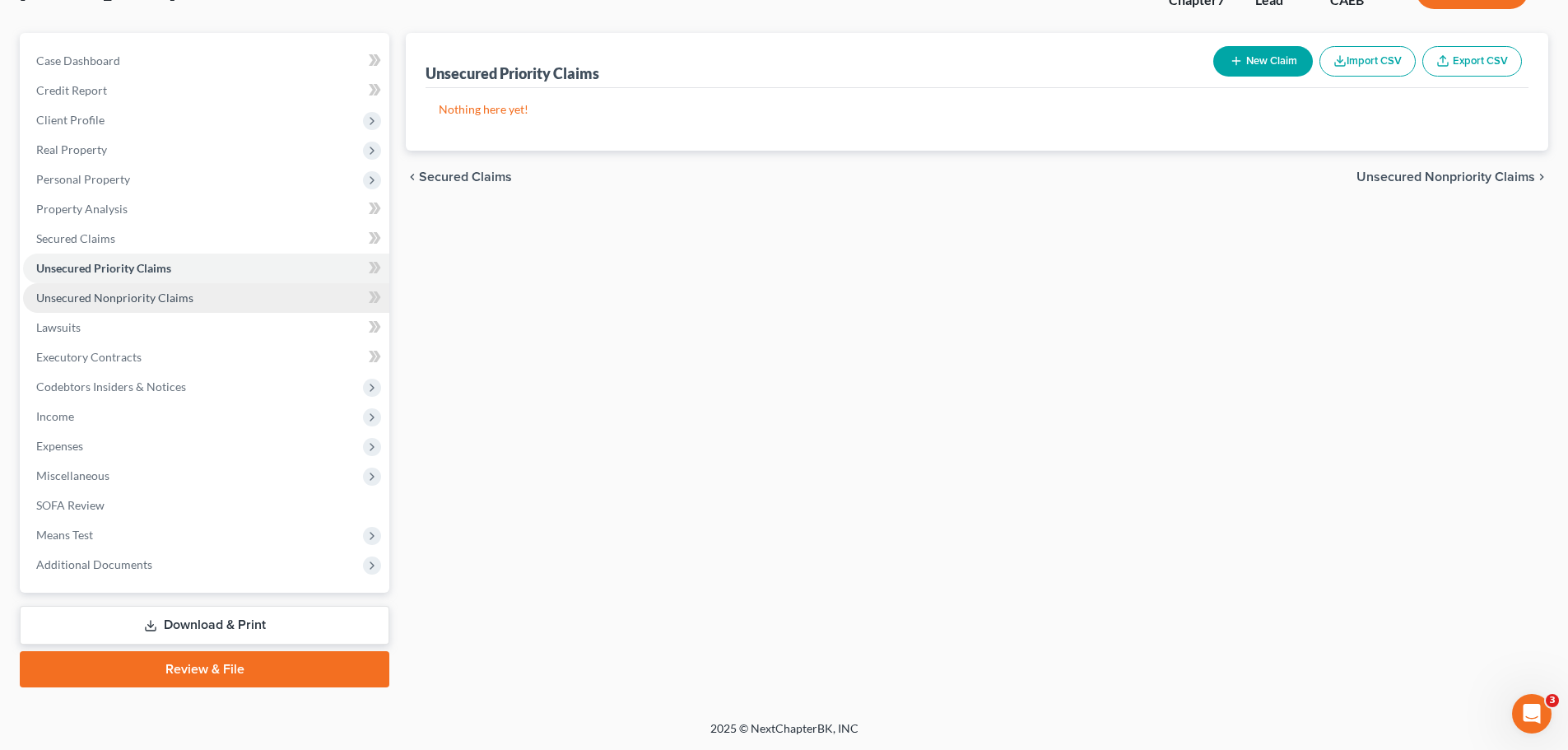
click at [174, 292] on span "Unsecured Nonpriority Claims" at bounding box center [115, 298] width 157 height 14
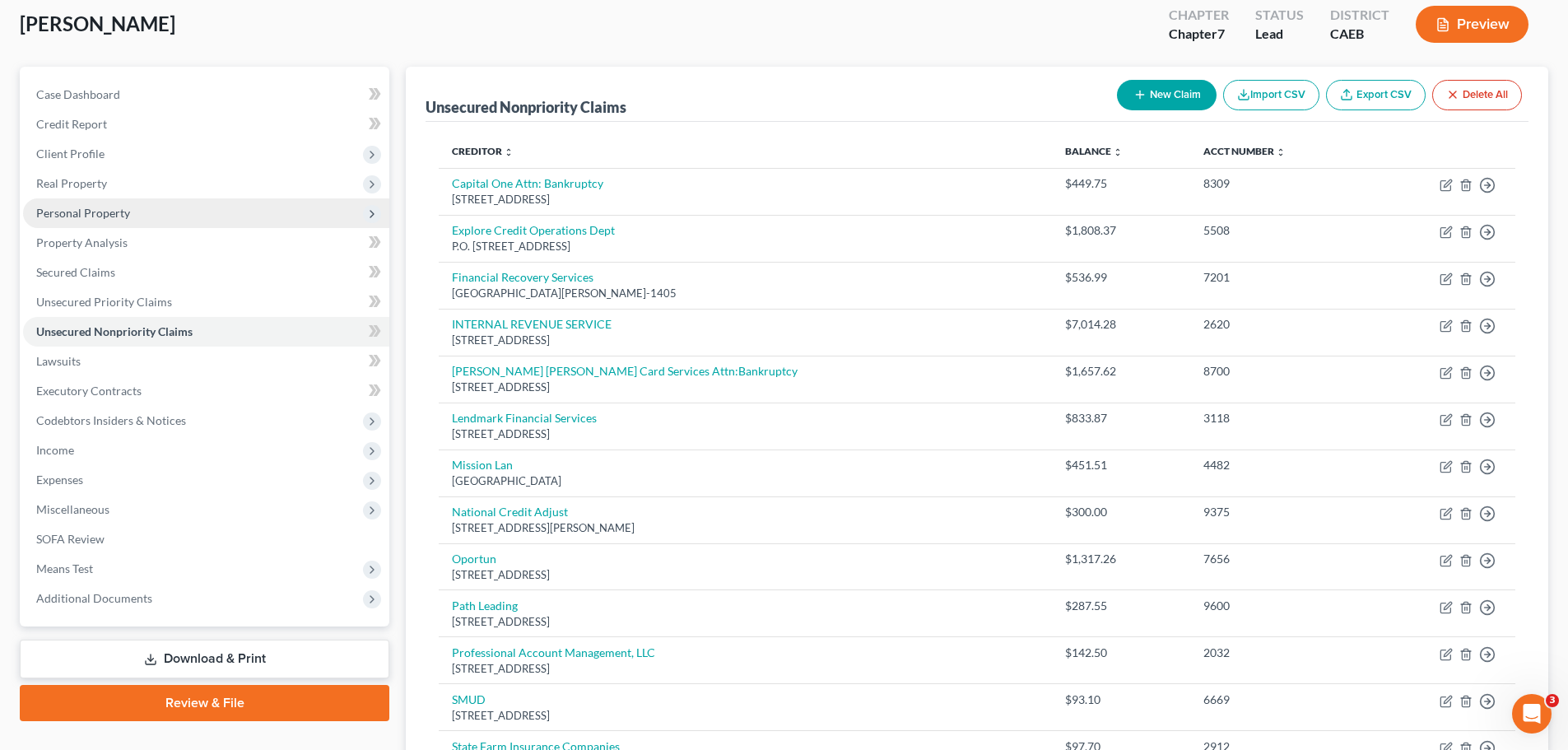
scroll to position [62, 0]
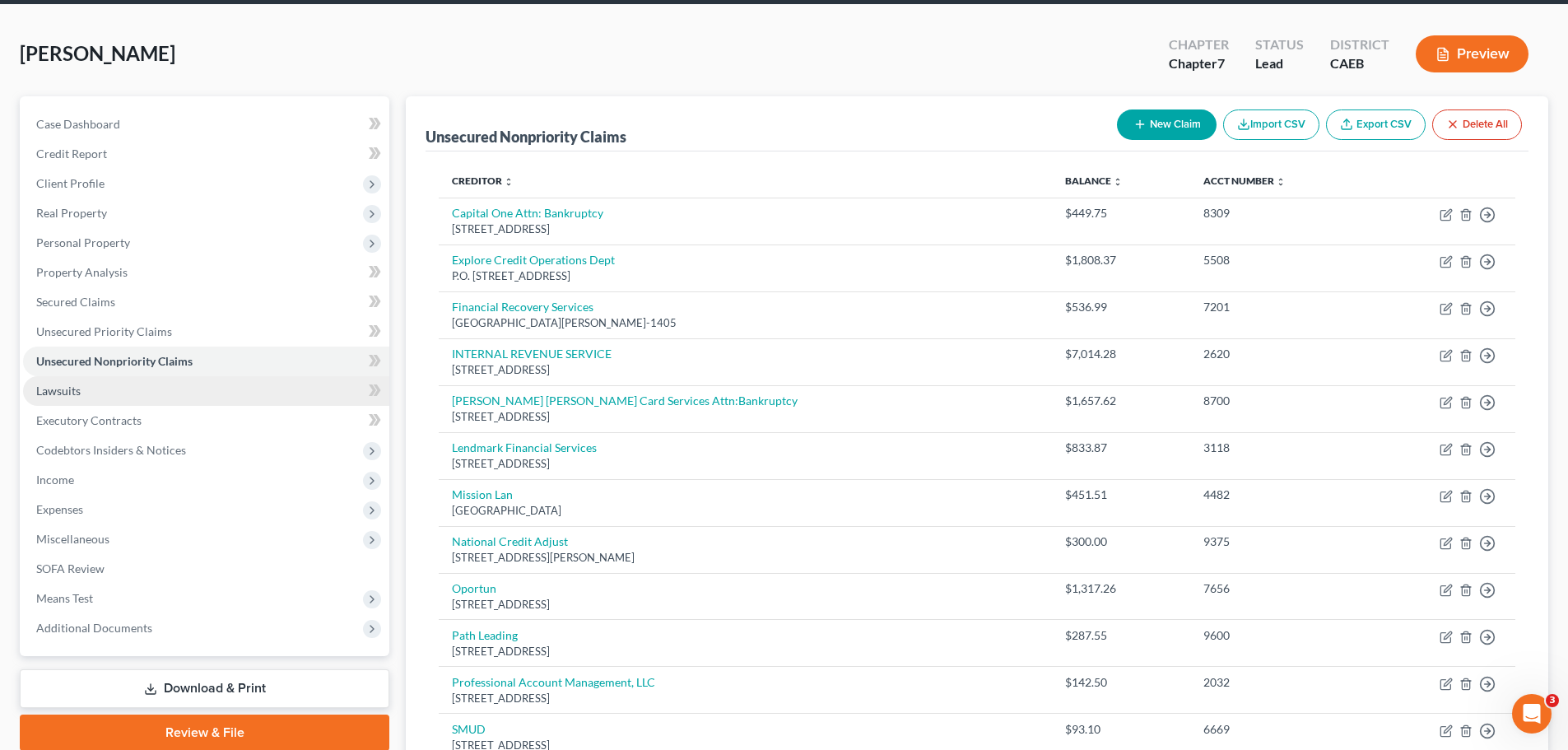
click at [90, 387] on link "Lawsuits" at bounding box center [205, 391] width 366 height 30
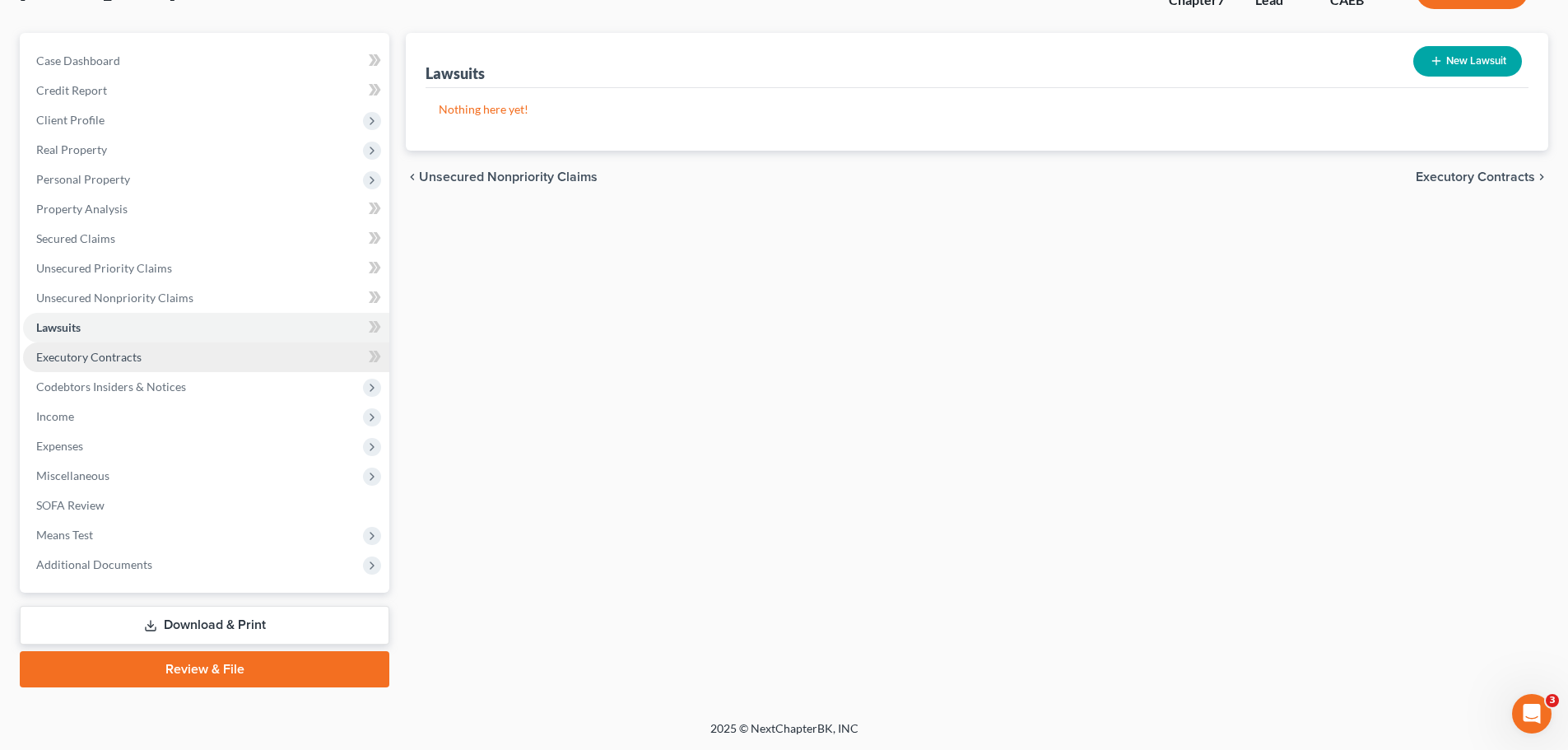
click at [156, 362] on link "Executory Contracts" at bounding box center [205, 358] width 366 height 30
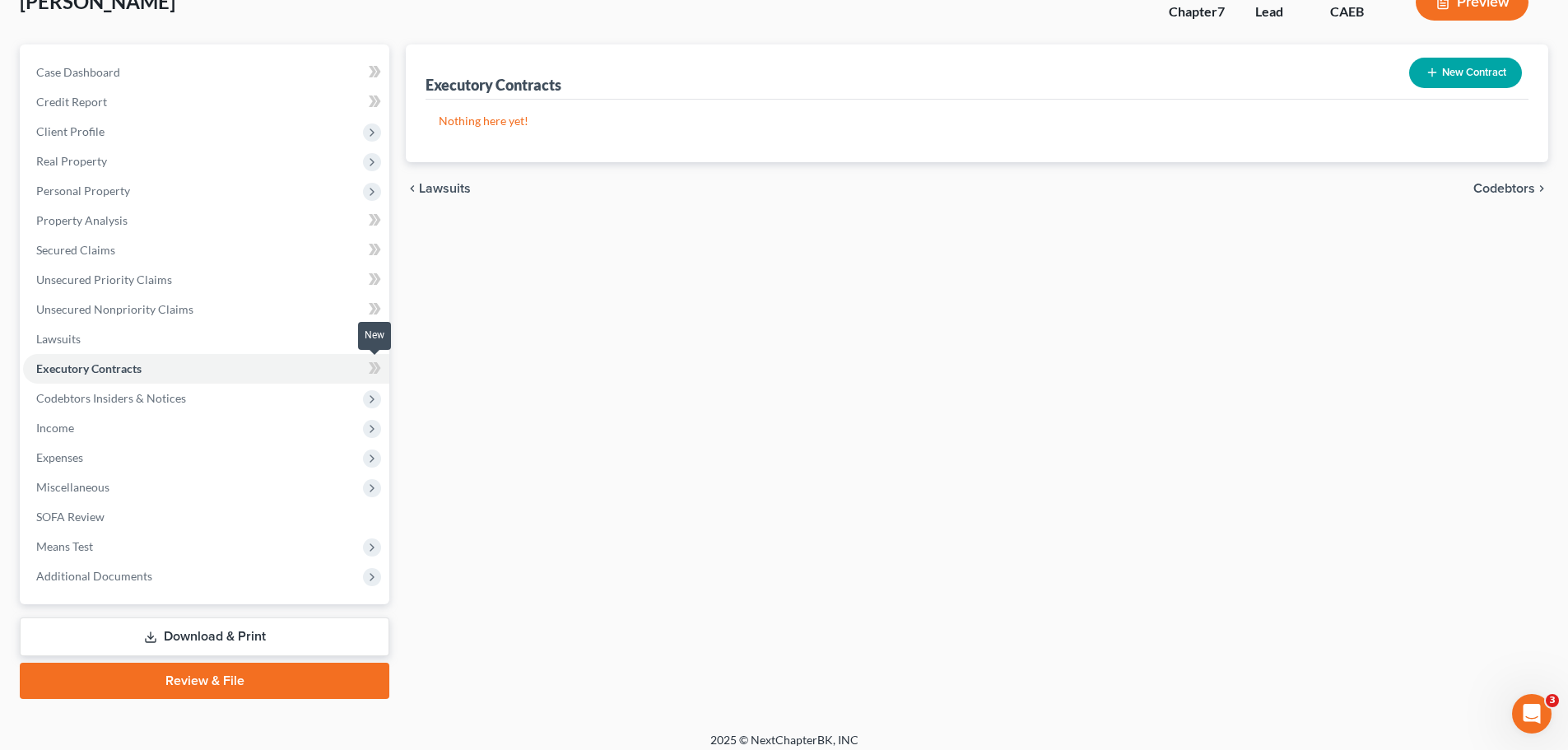
scroll to position [125, 0]
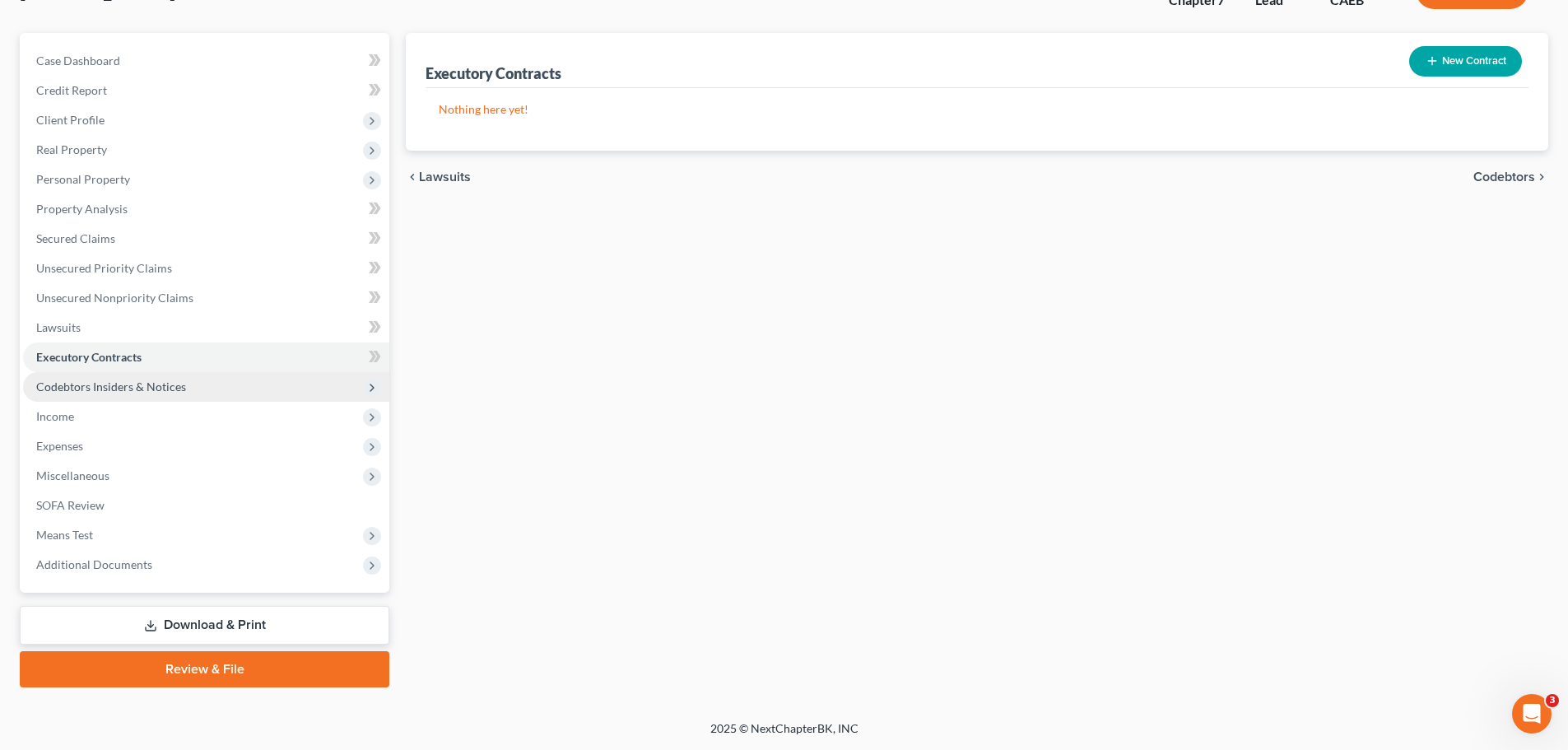
click at [142, 389] on span "Codebtors Insiders & Notices" at bounding box center [111, 386] width 150 height 14
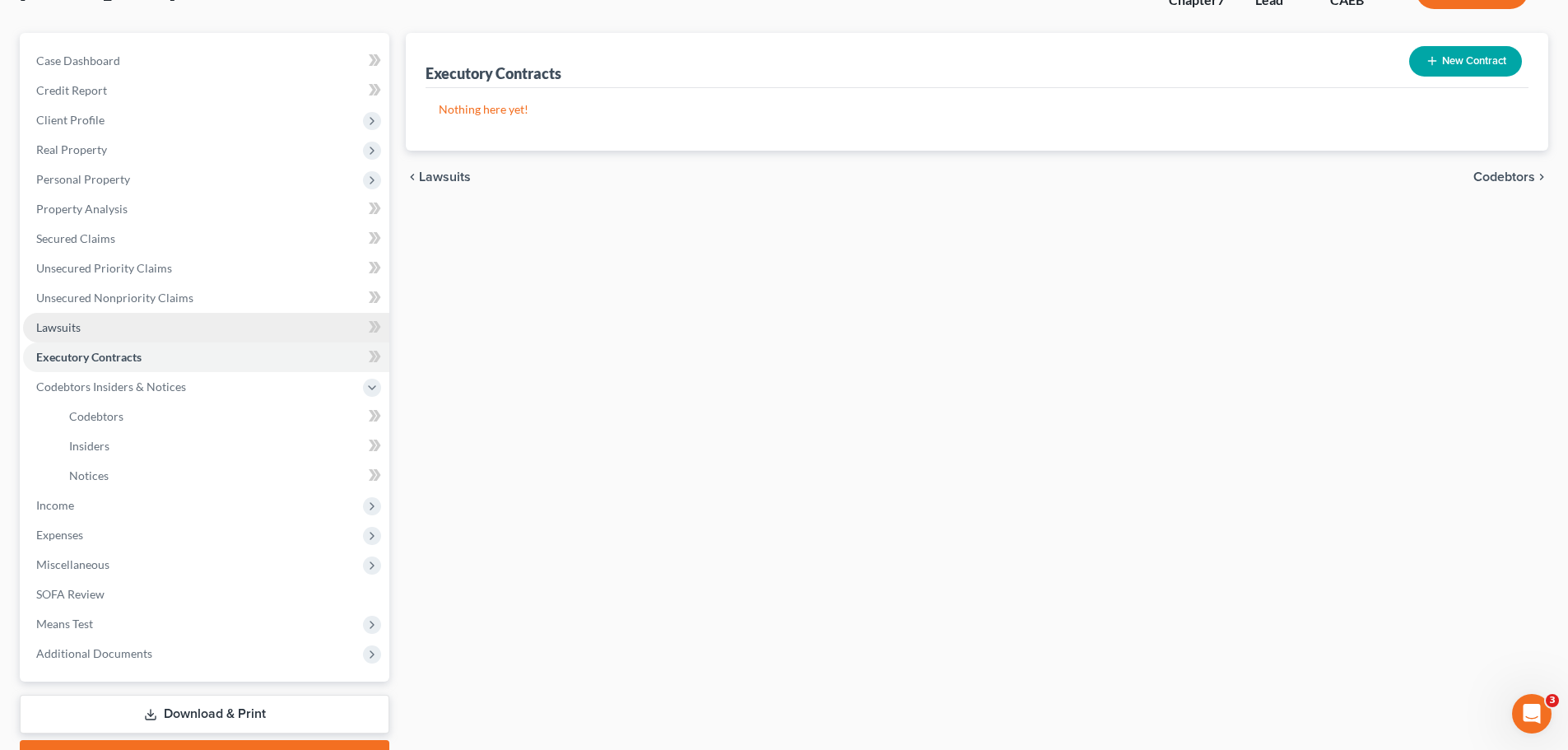
click at [87, 320] on link "Lawsuits" at bounding box center [205, 327] width 366 height 30
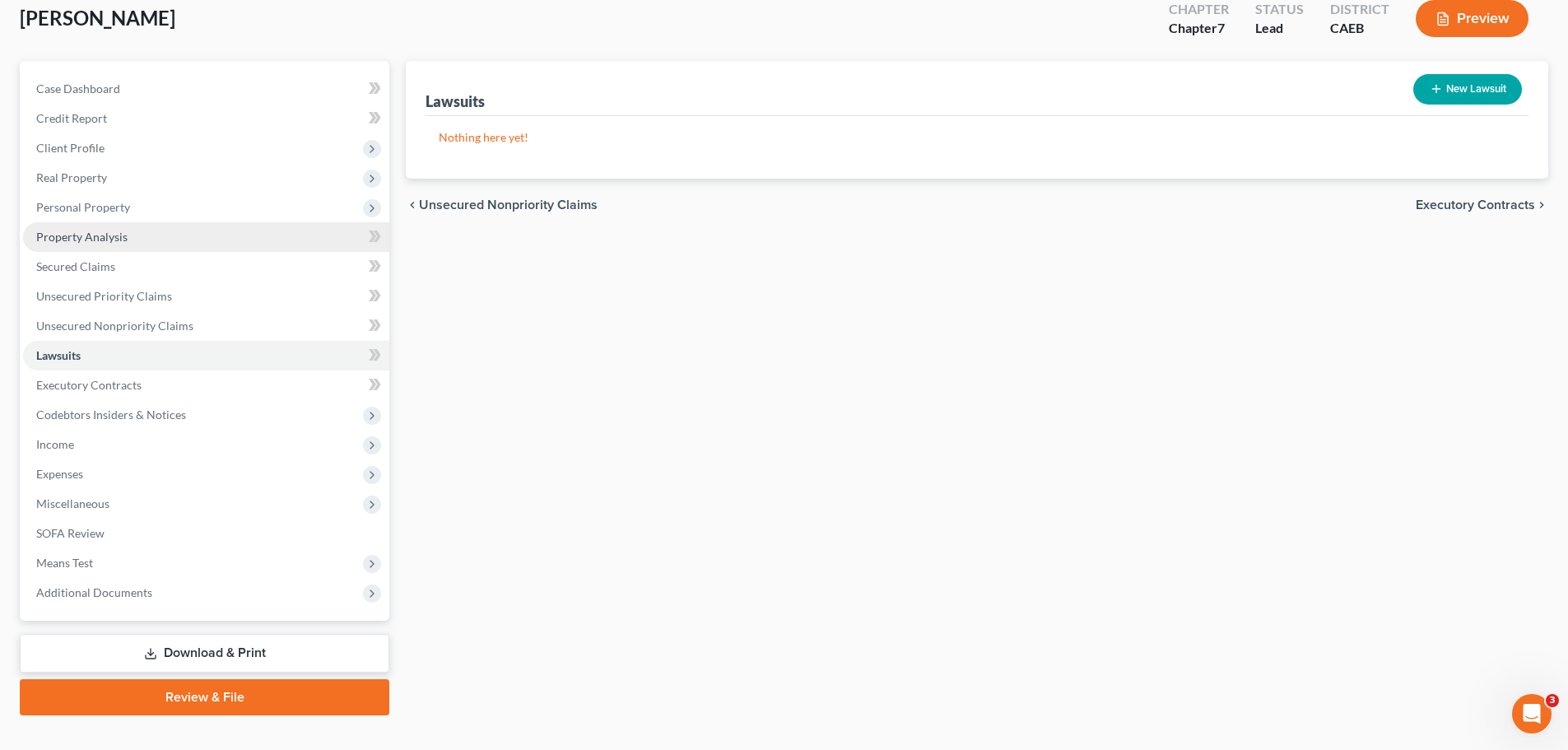
scroll to position [125, 0]
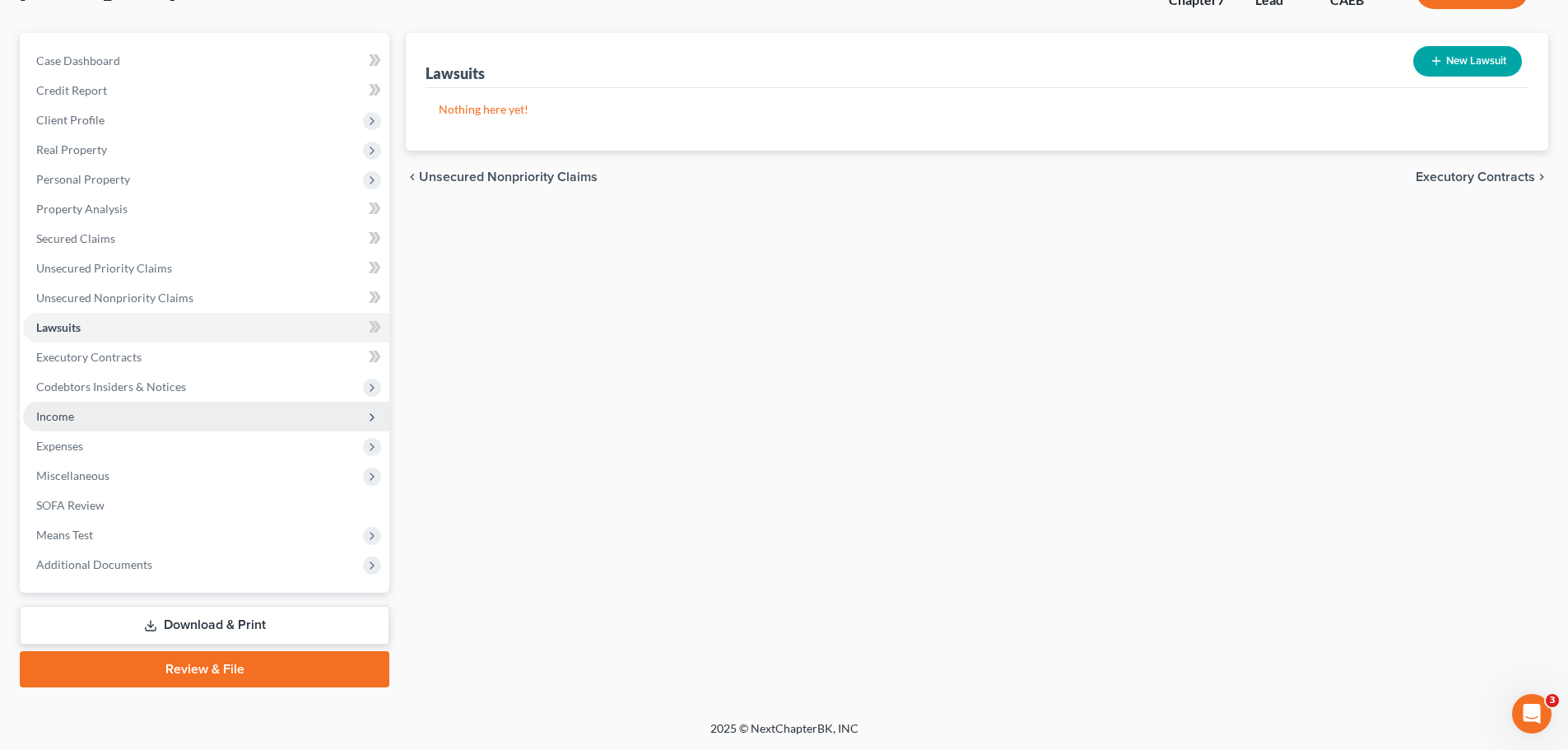
click at [108, 419] on span "Income" at bounding box center [205, 417] width 366 height 30
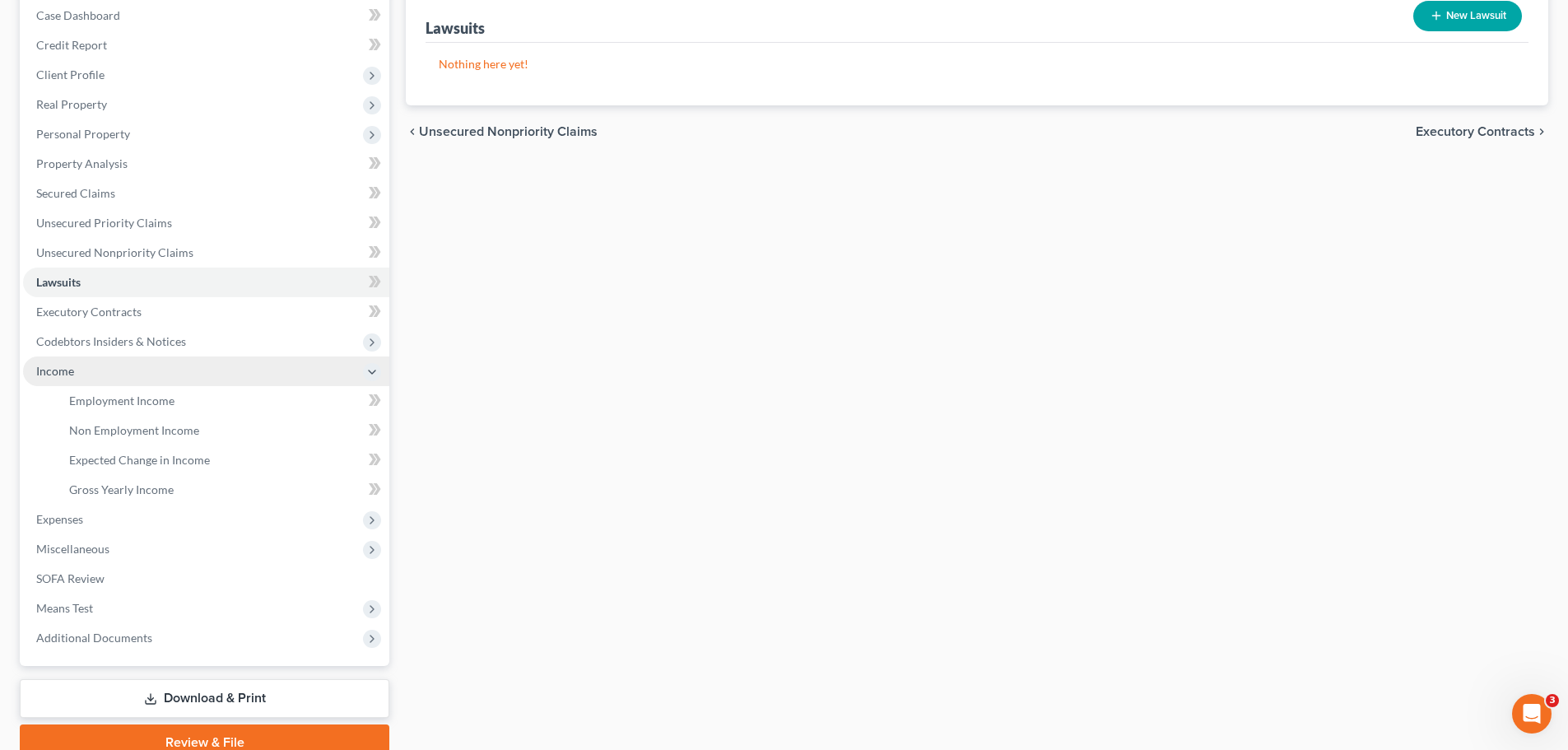
scroll to position [207, 0]
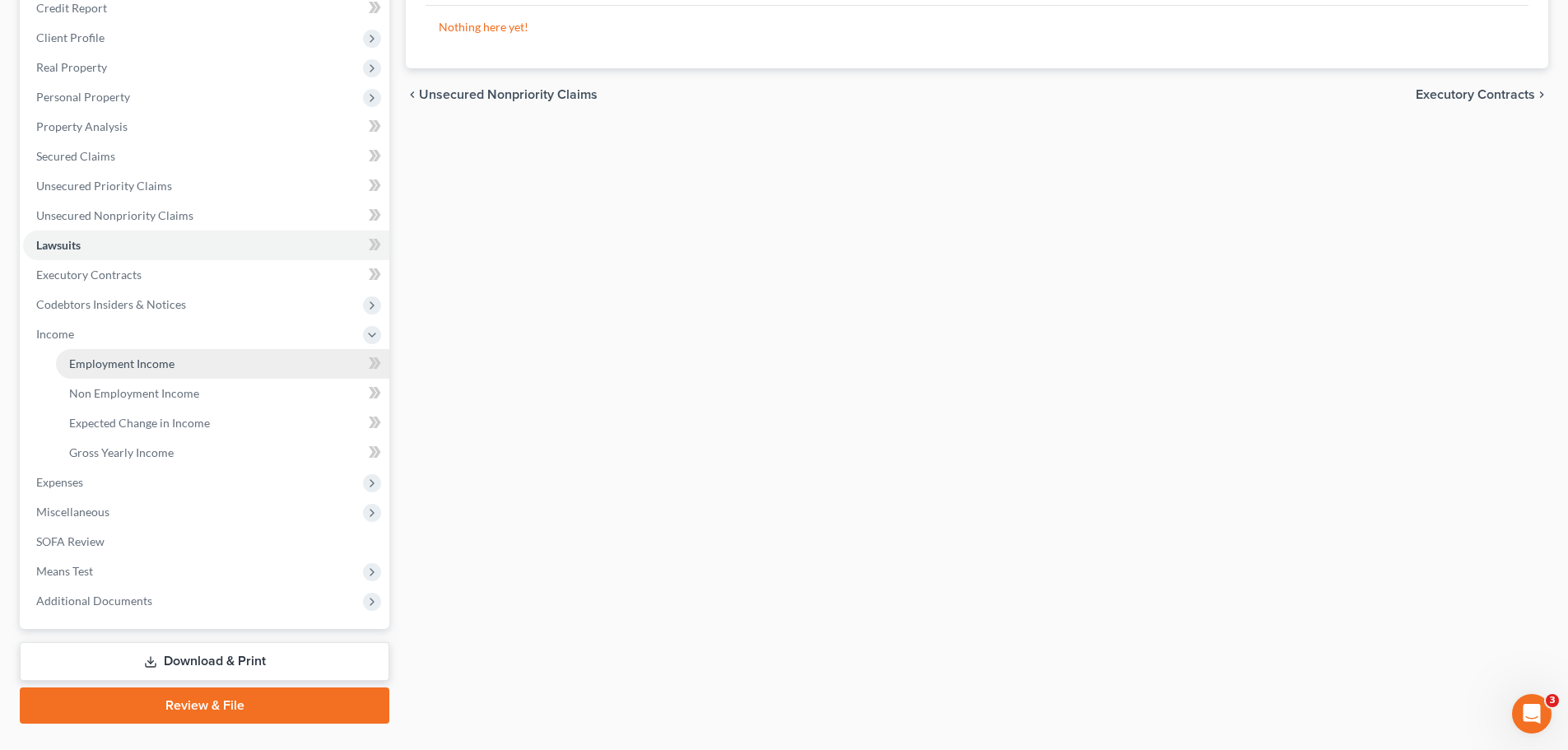
click at [158, 367] on span "Employment Income" at bounding box center [121, 364] width 105 height 14
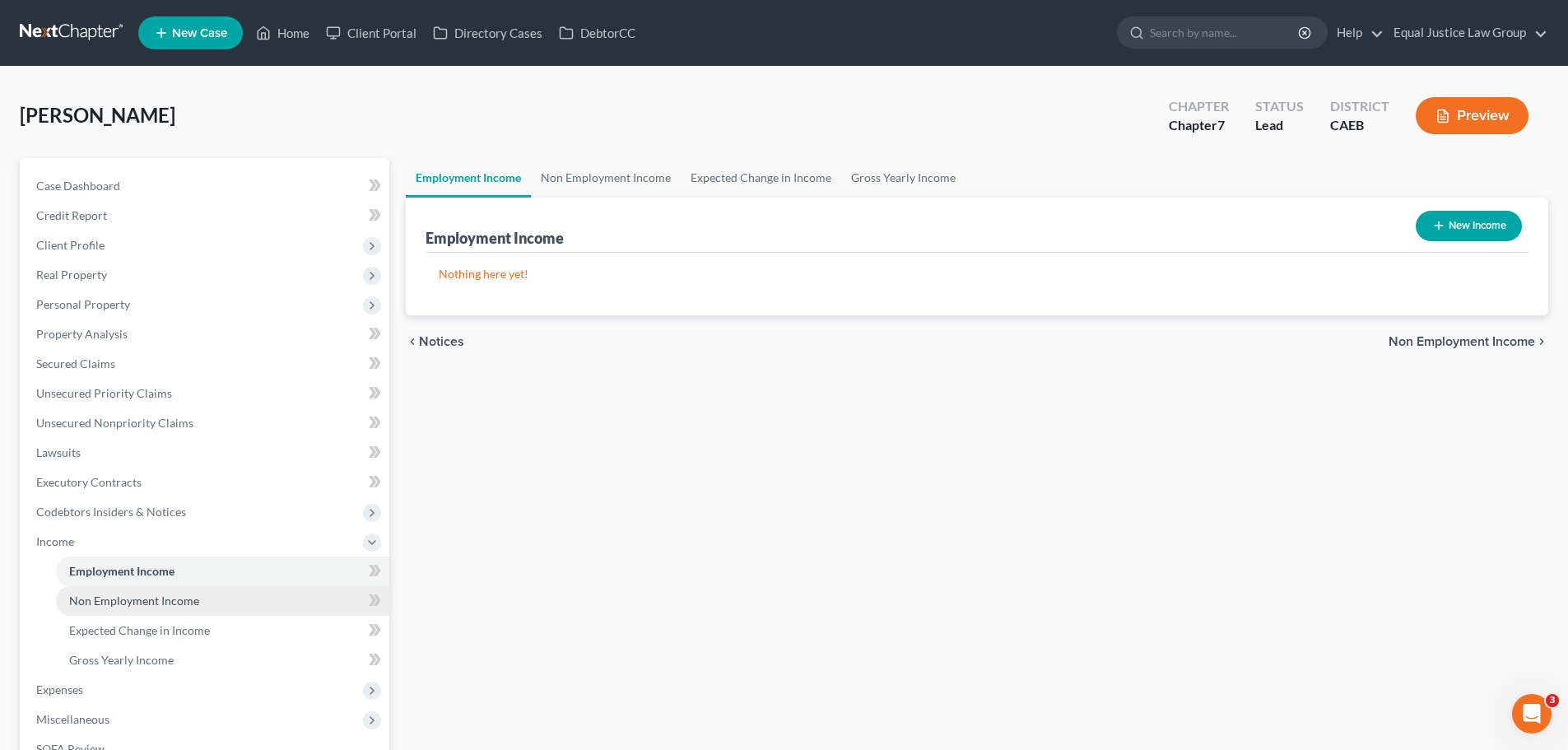
click at [124, 601] on span "Non Employment Income" at bounding box center [133, 600] width 130 height 14
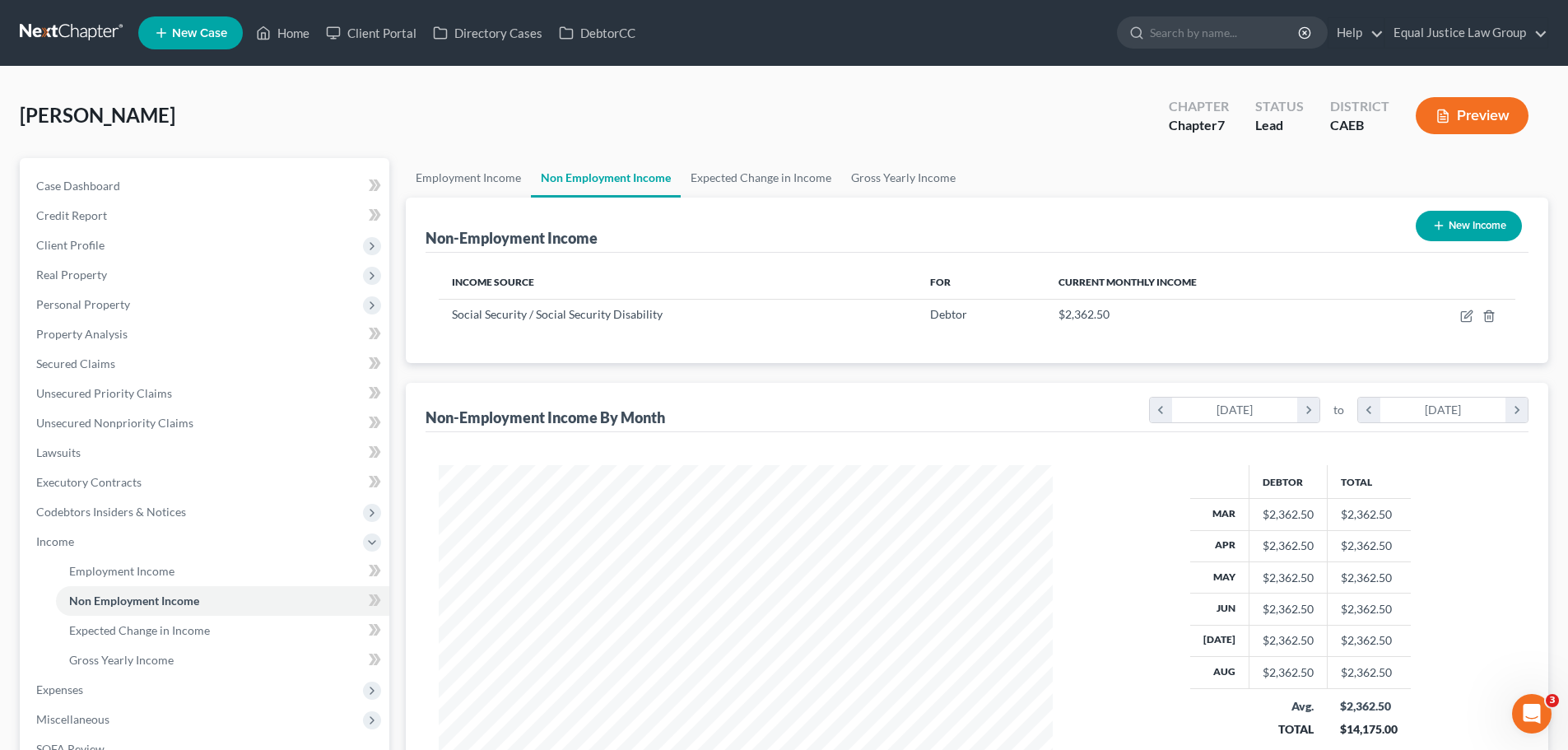
scroll to position [822733, 822465]
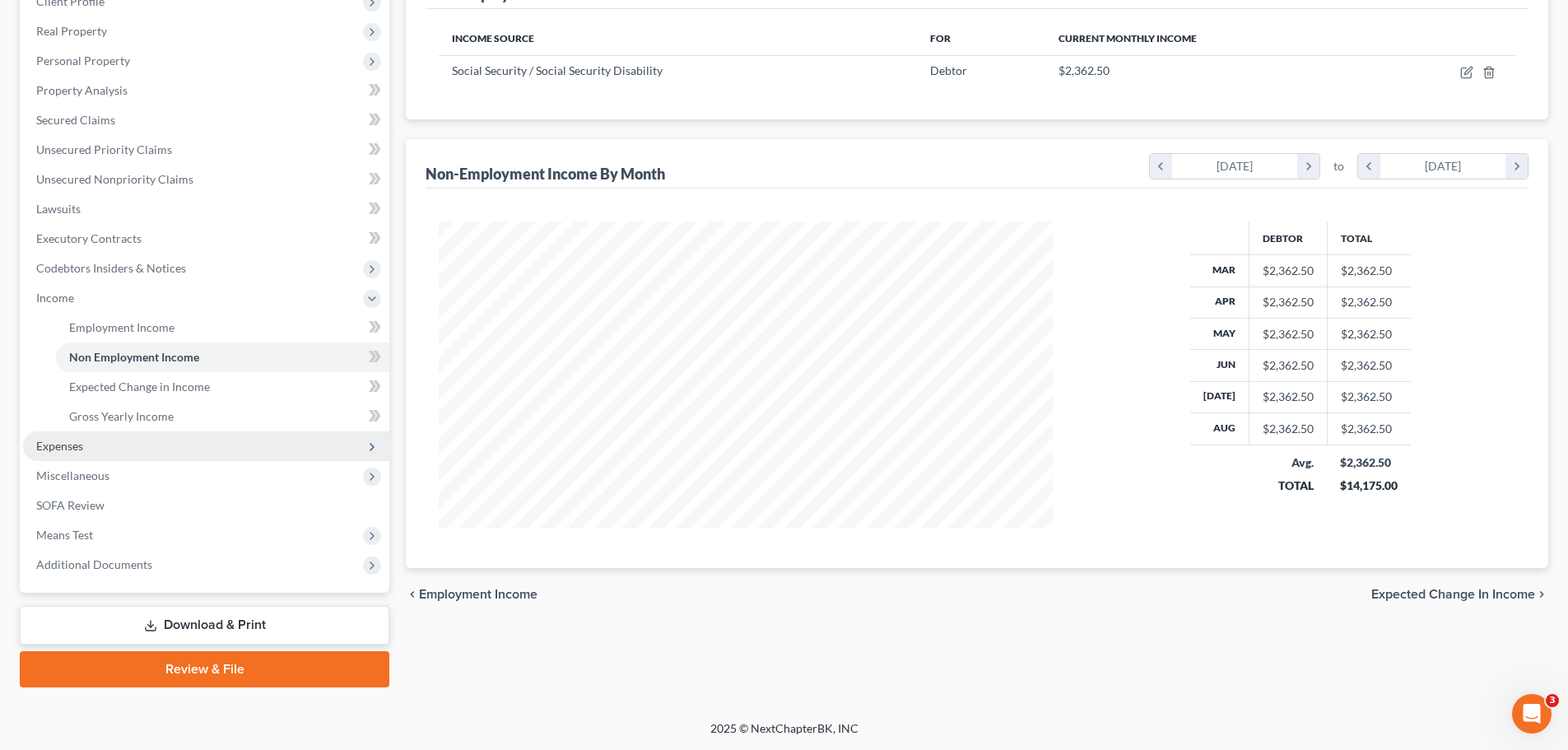
click at [84, 448] on span "Expenses" at bounding box center [205, 446] width 366 height 30
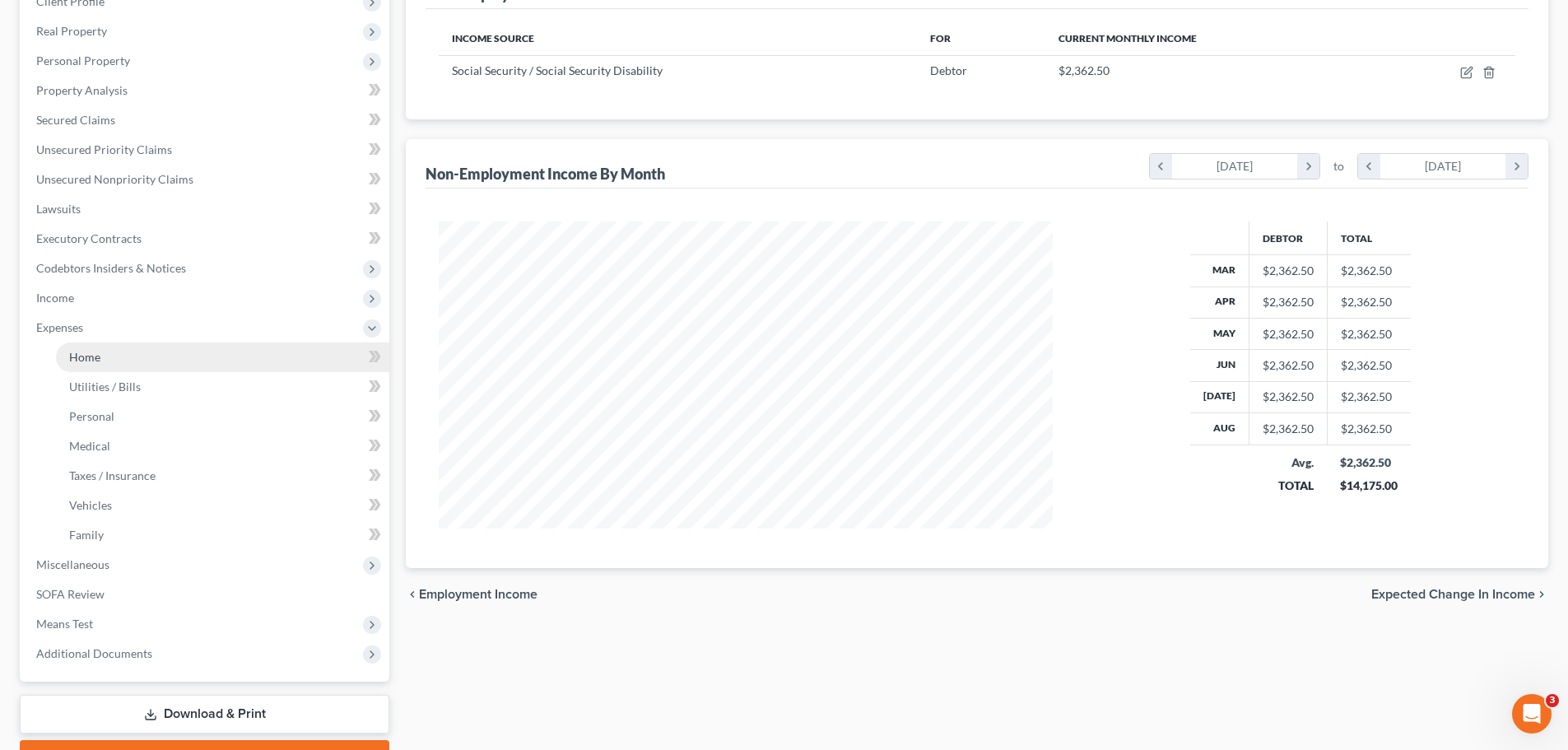
click at [109, 352] on link "Home" at bounding box center [222, 358] width 333 height 30
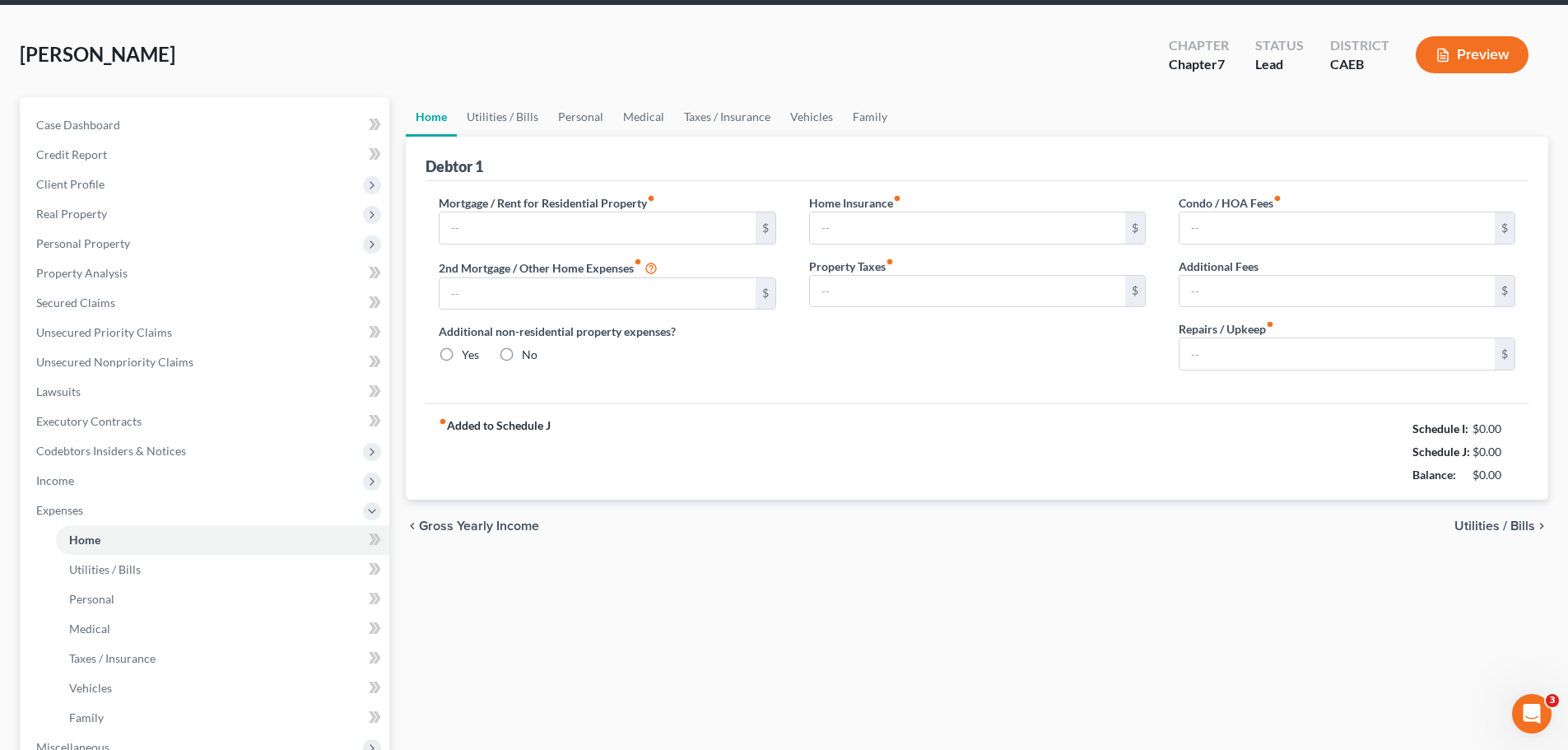
type input "573.00"
type input "0.00"
radio input "true"
type input "0.00"
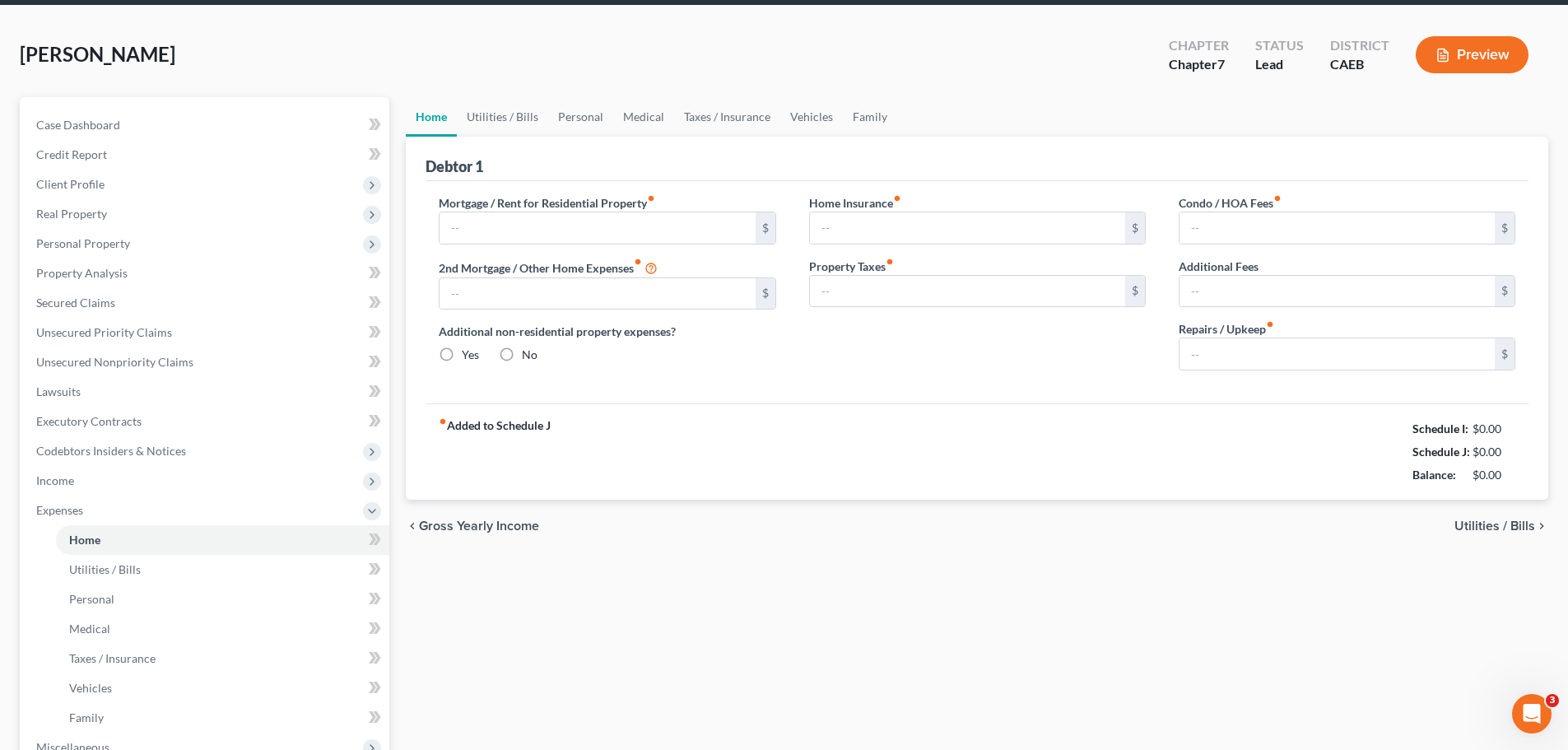
type input "0.00"
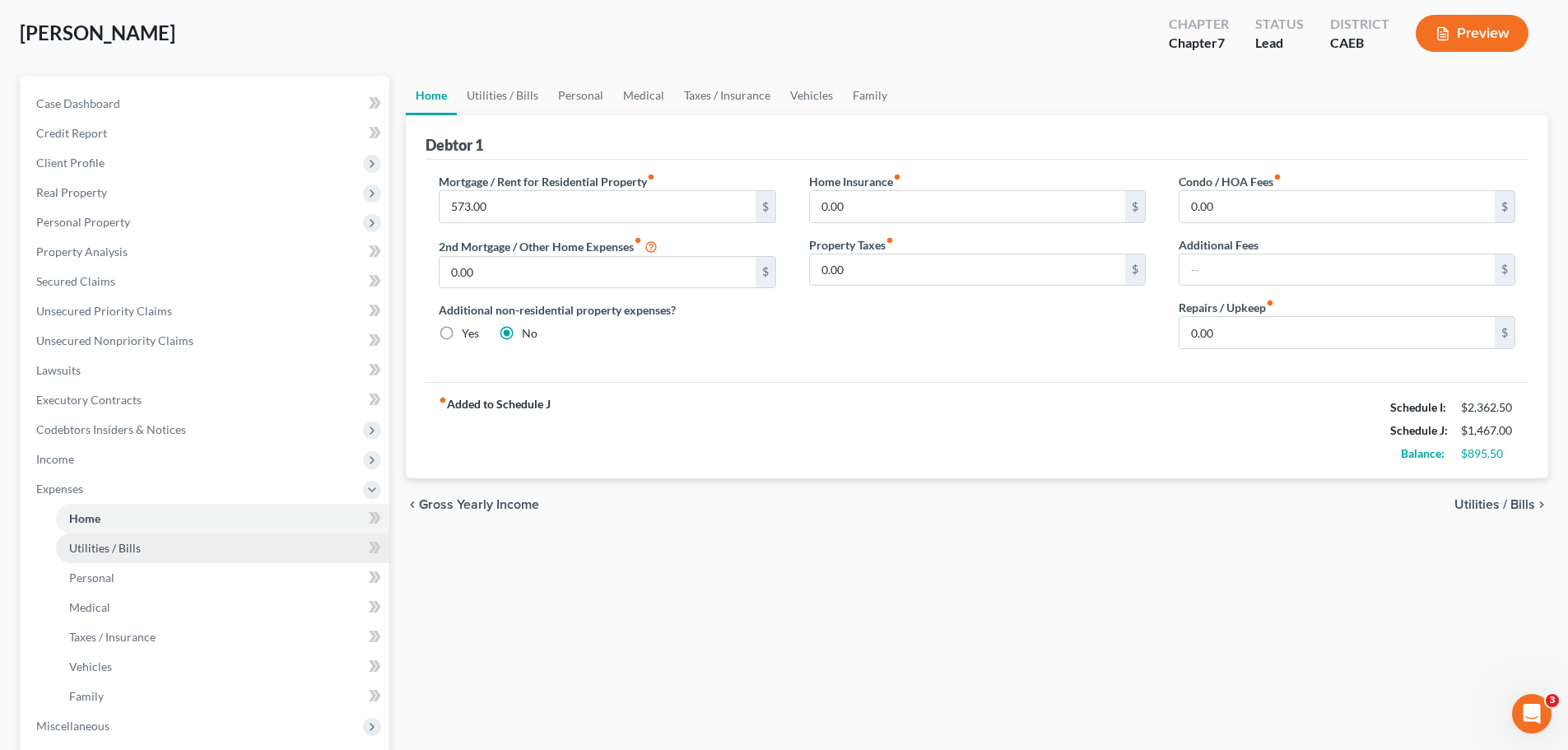
click at [146, 546] on link "Utilities / Bills" at bounding box center [222, 548] width 333 height 30
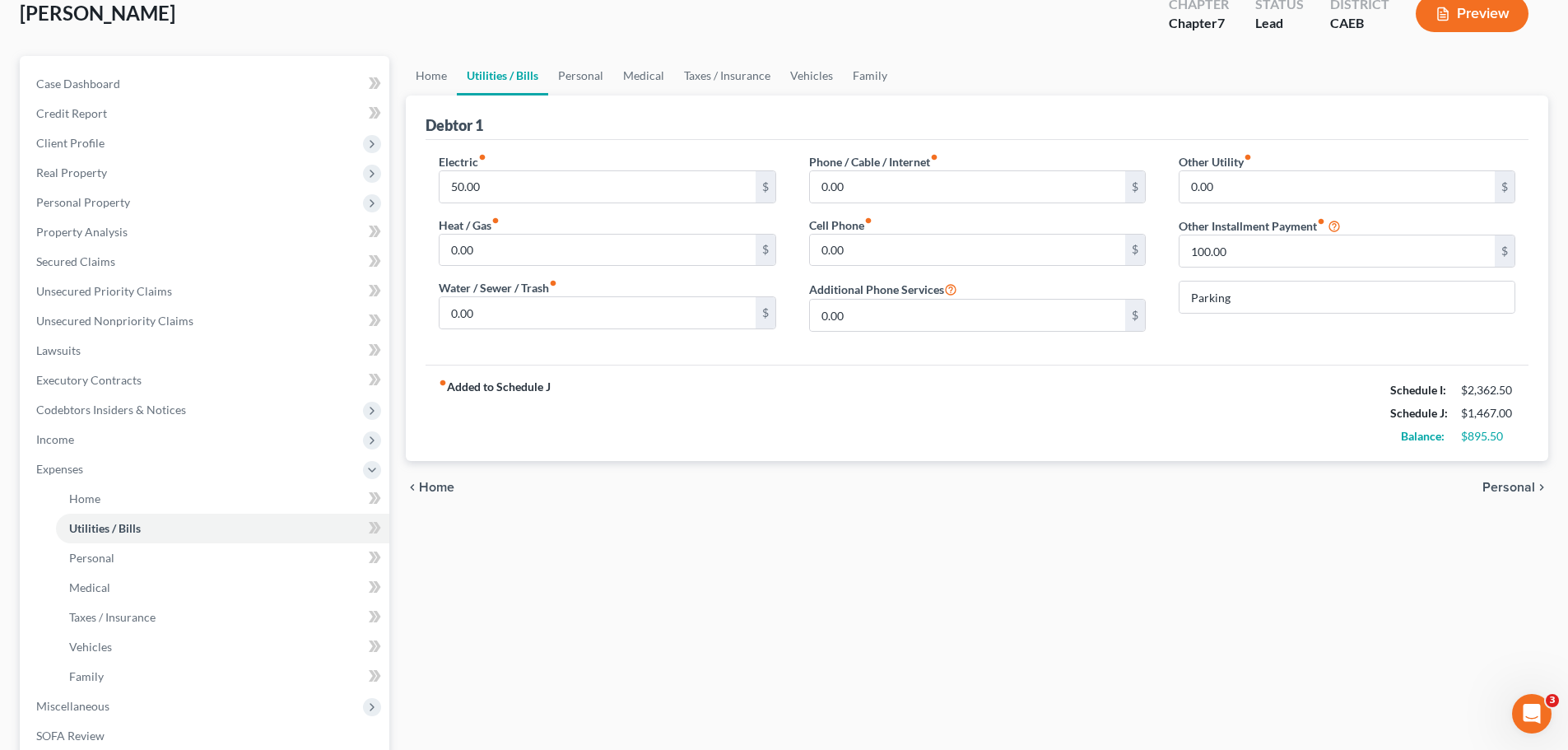
scroll to position [164, 0]
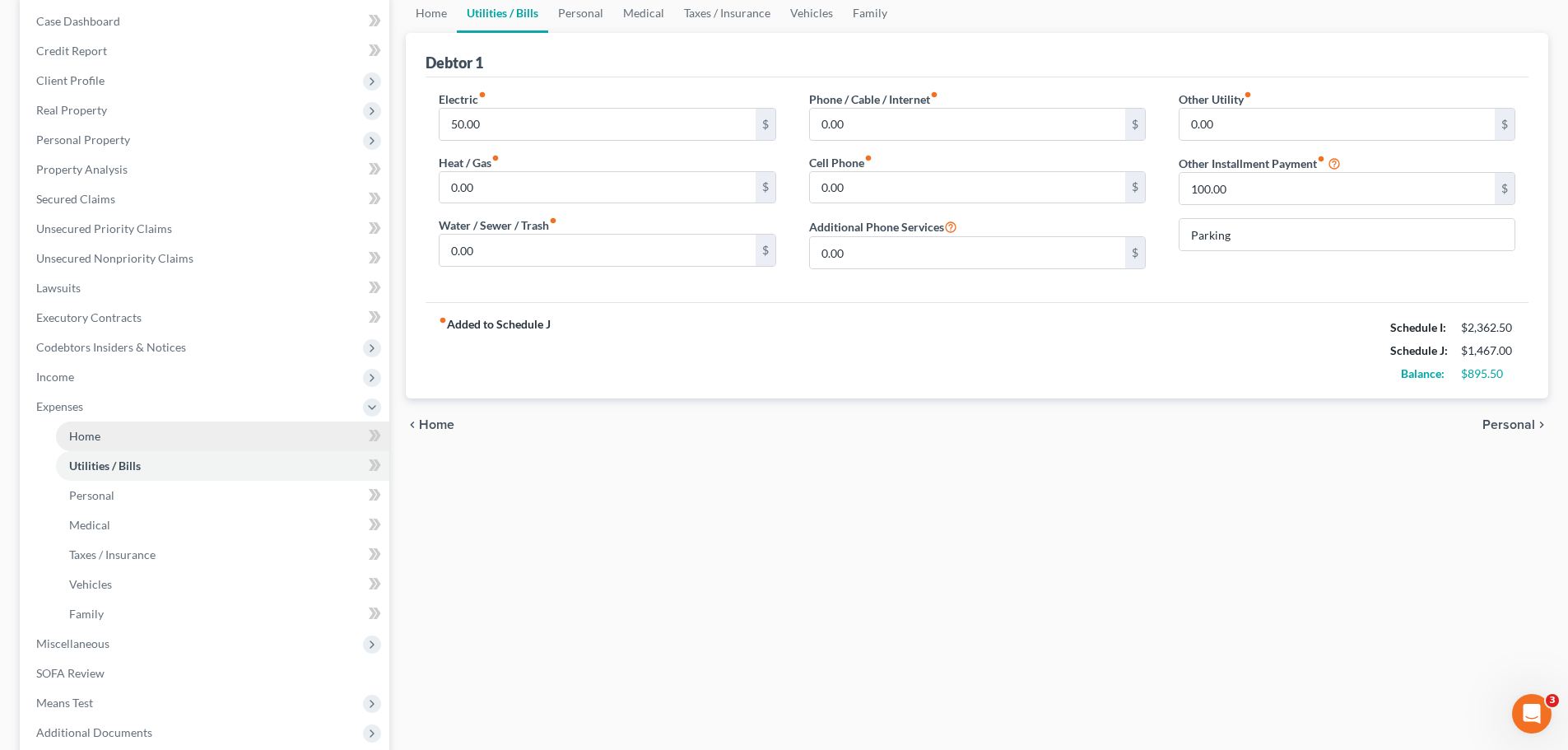
drag, startPoint x: 104, startPoint y: 434, endPoint x: 640, endPoint y: 400, distance: 537.1
click at [104, 434] on link "Home" at bounding box center [222, 436] width 333 height 30
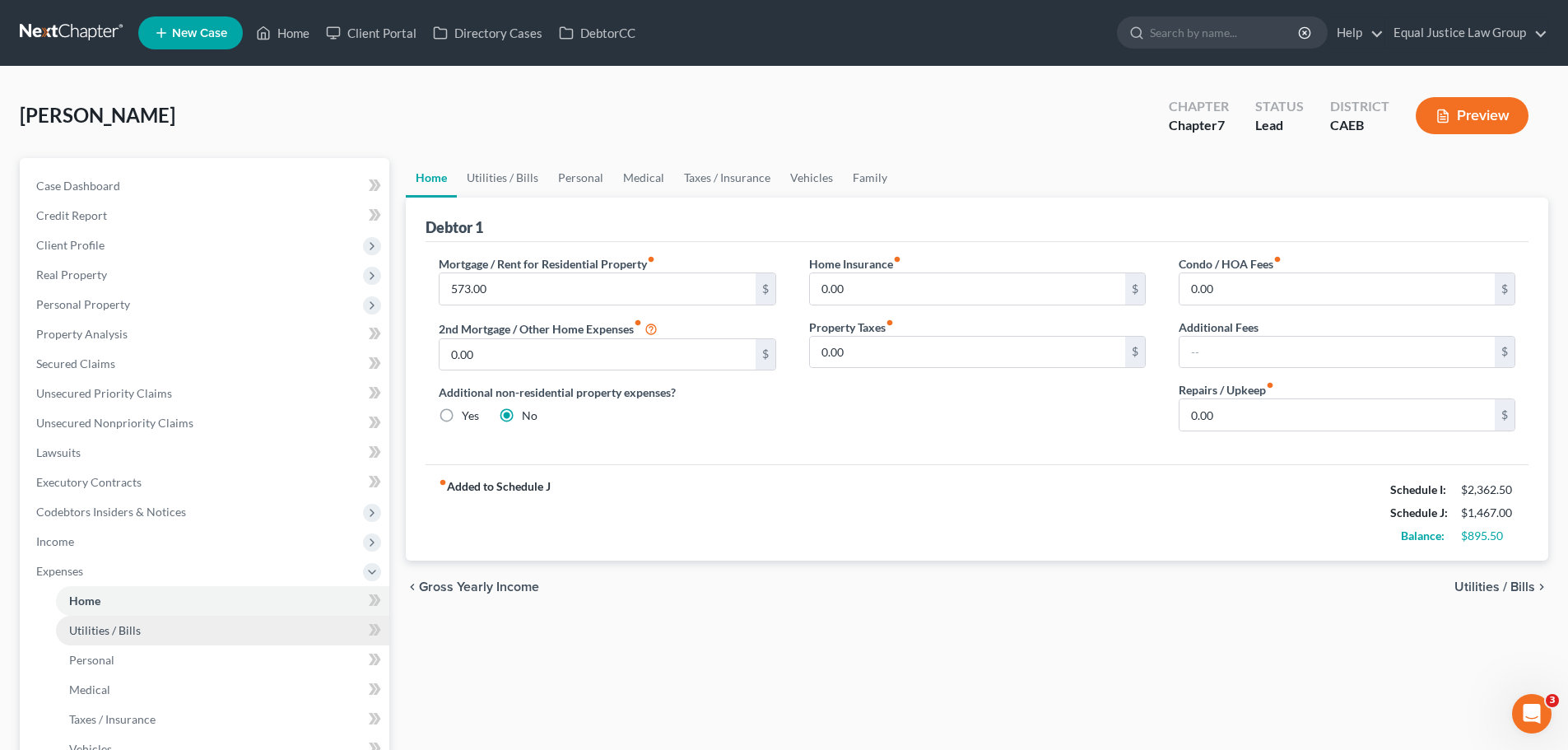
click at [105, 632] on span "Utilities / Bills" at bounding box center [104, 630] width 71 height 14
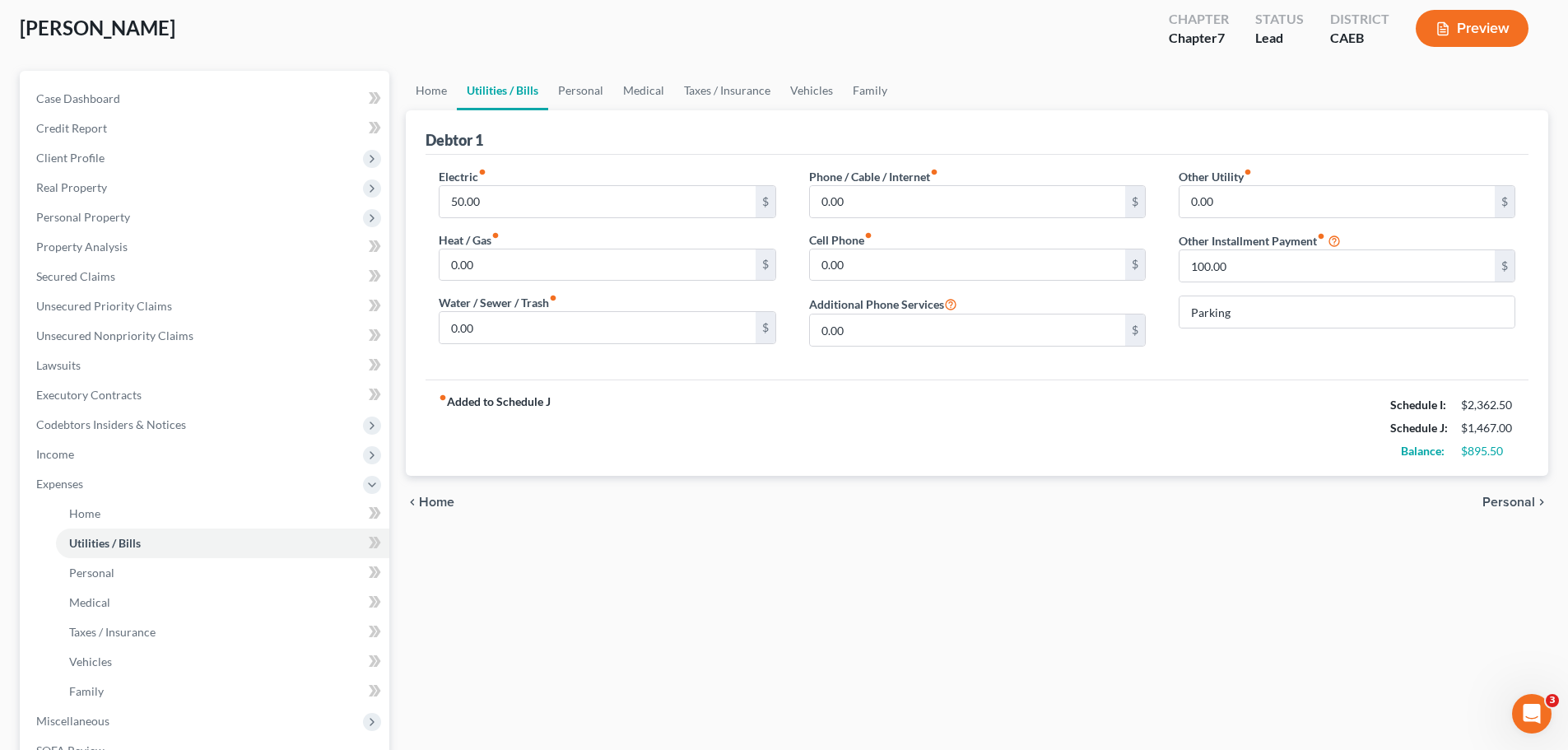
scroll to position [247, 0]
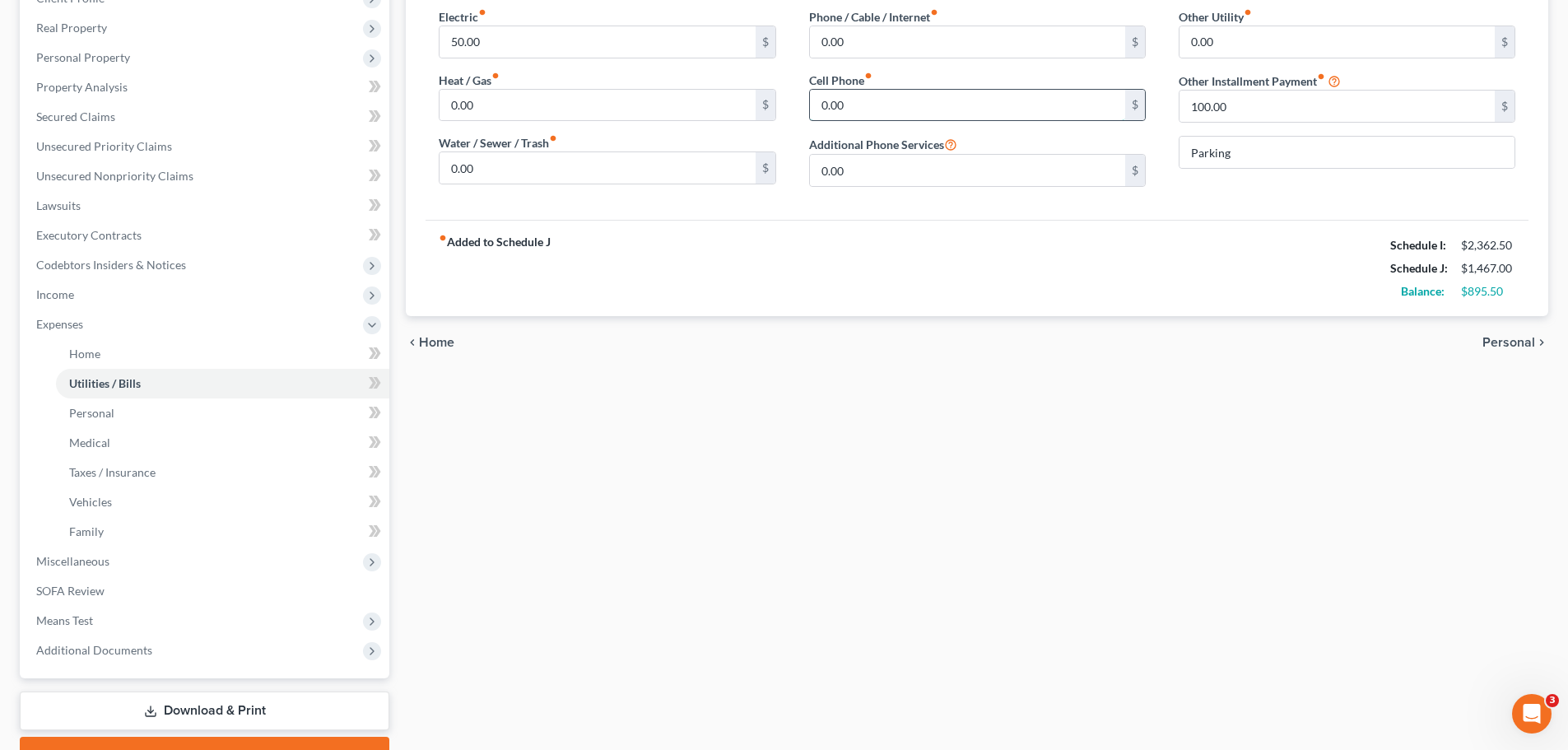
click at [896, 104] on input "0.00" at bounding box center [968, 105] width 315 height 31
click at [889, 69] on div "Phone / Cable / Internet fiber_manual_record 0.00 $ Cell Phone fiber_manual_rec…" at bounding box center [977, 104] width 370 height 191
click at [860, 104] on input "0.00" at bounding box center [968, 105] width 315 height 31
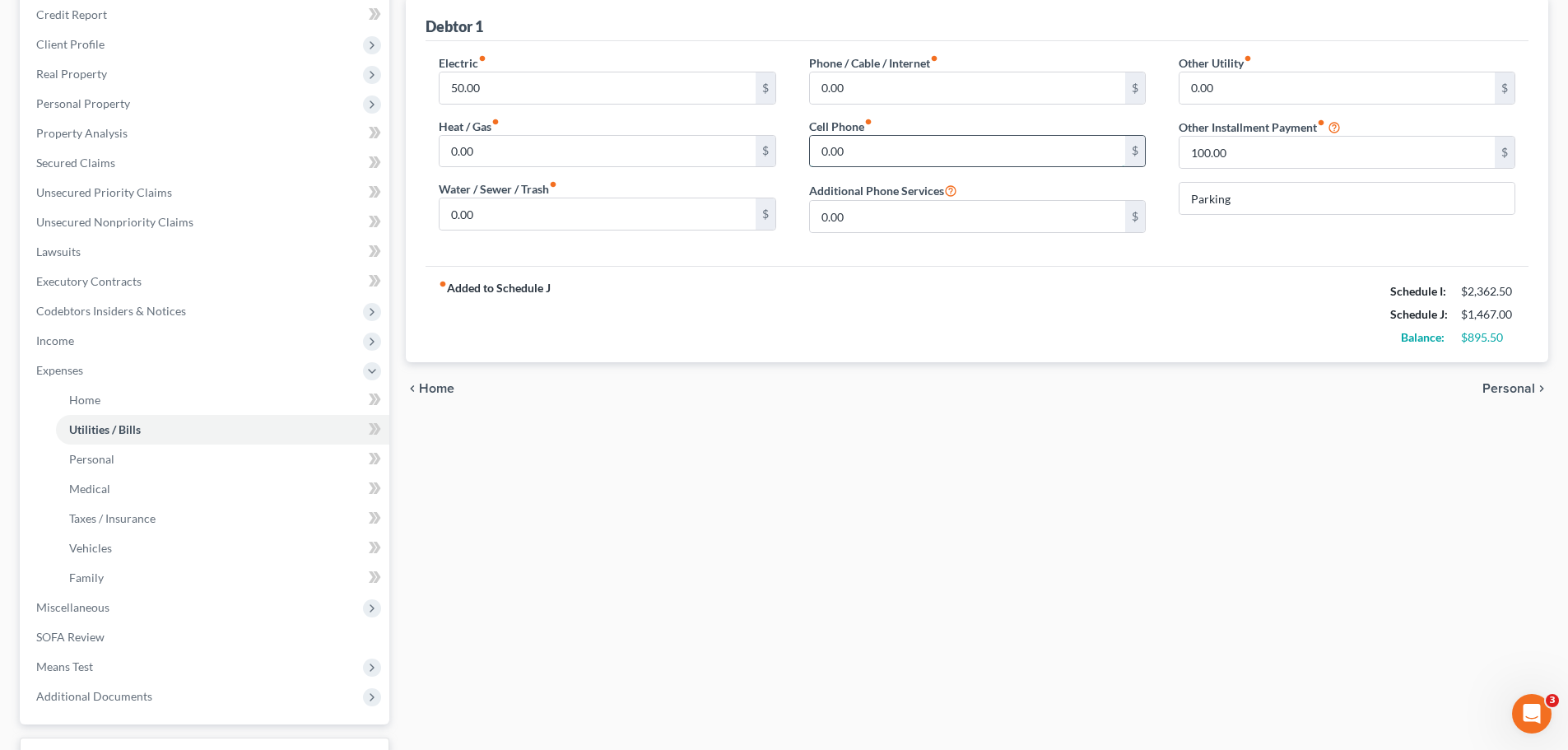
scroll to position [164, 0]
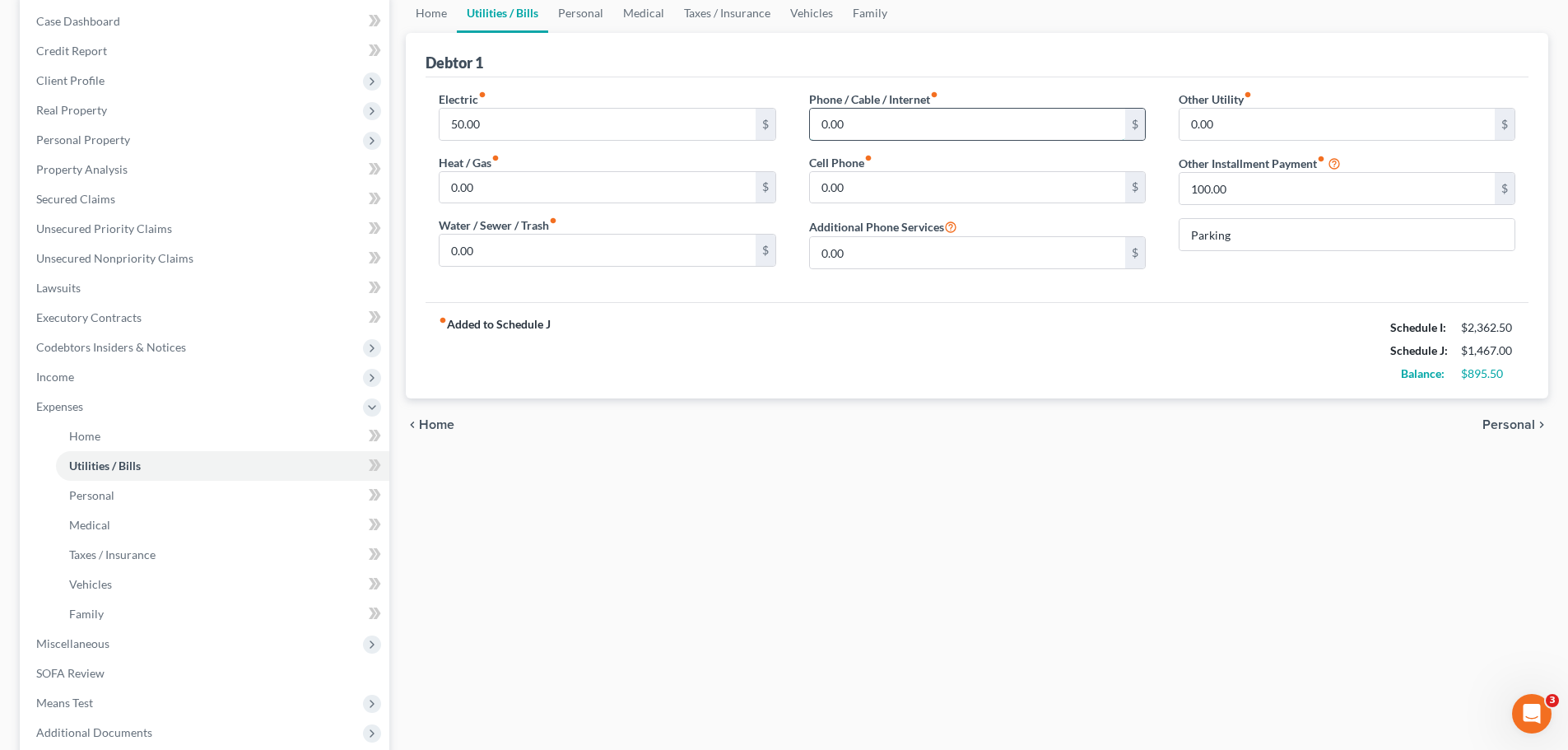
click at [876, 117] on input "0.00" at bounding box center [968, 124] width 315 height 31
drag, startPoint x: 84, startPoint y: 489, endPoint x: 400, endPoint y: 483, distance: 316.1
click at [84, 489] on span "Personal" at bounding box center [91, 495] width 45 height 14
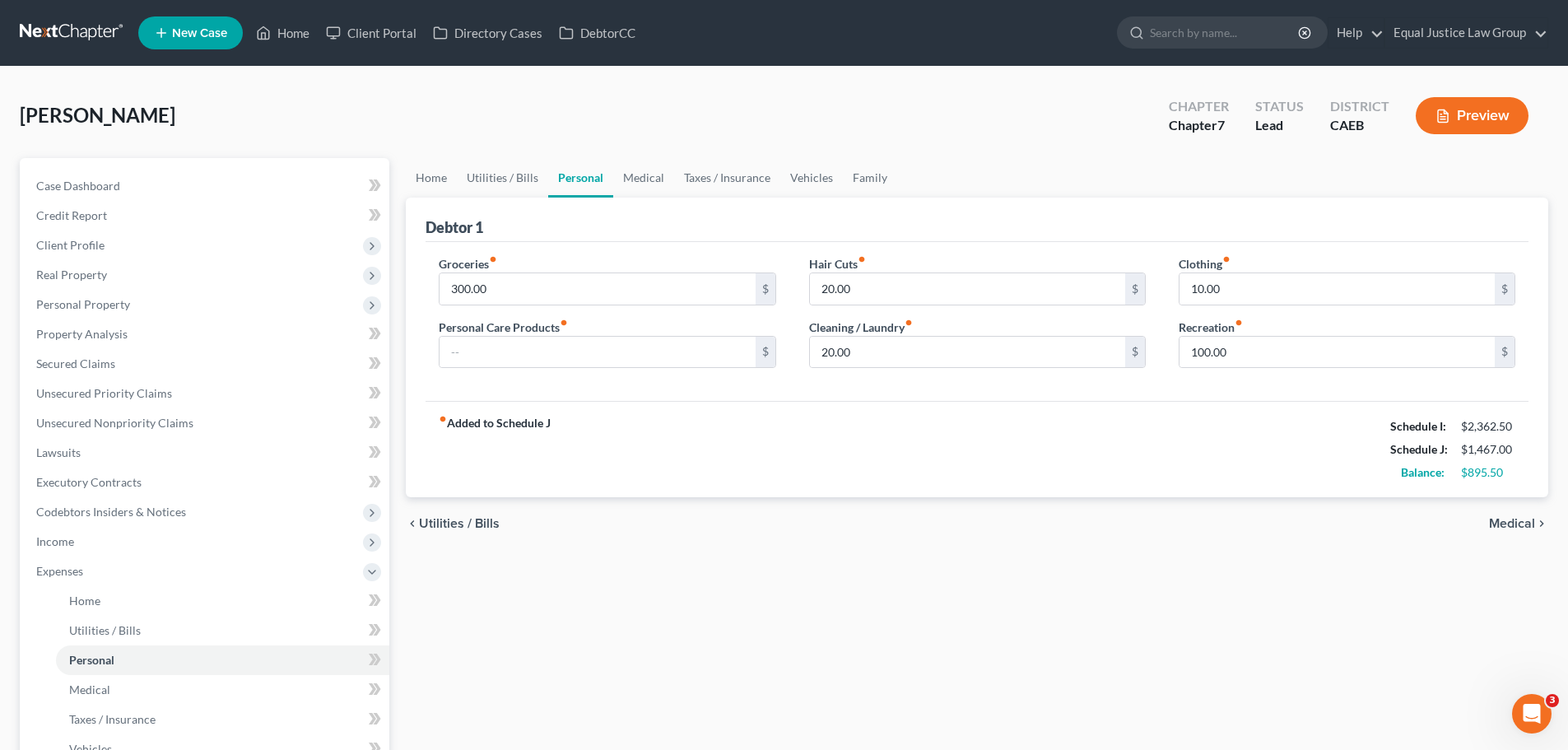
scroll to position [164, 0]
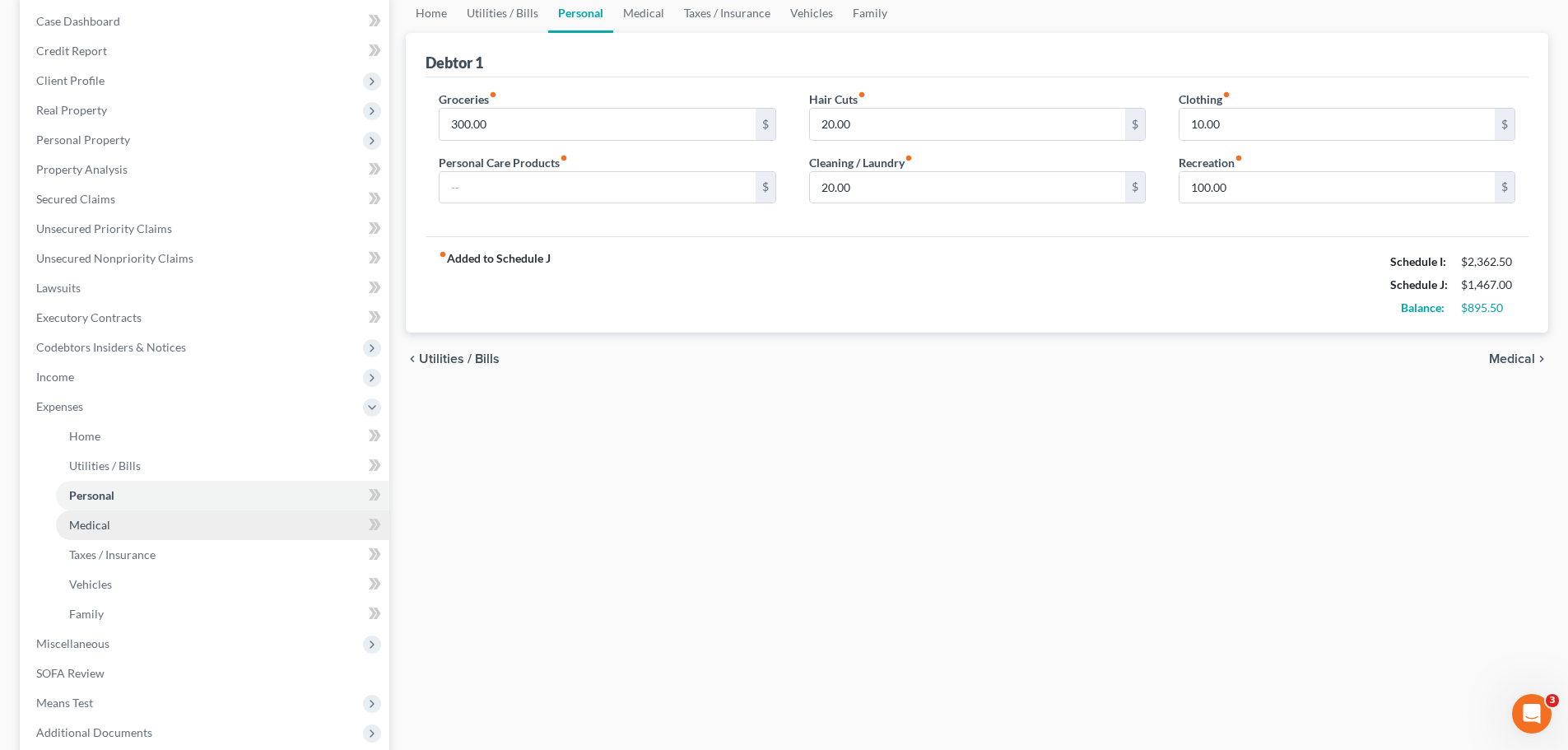
click at [93, 532] on link "Medical" at bounding box center [222, 525] width 333 height 30
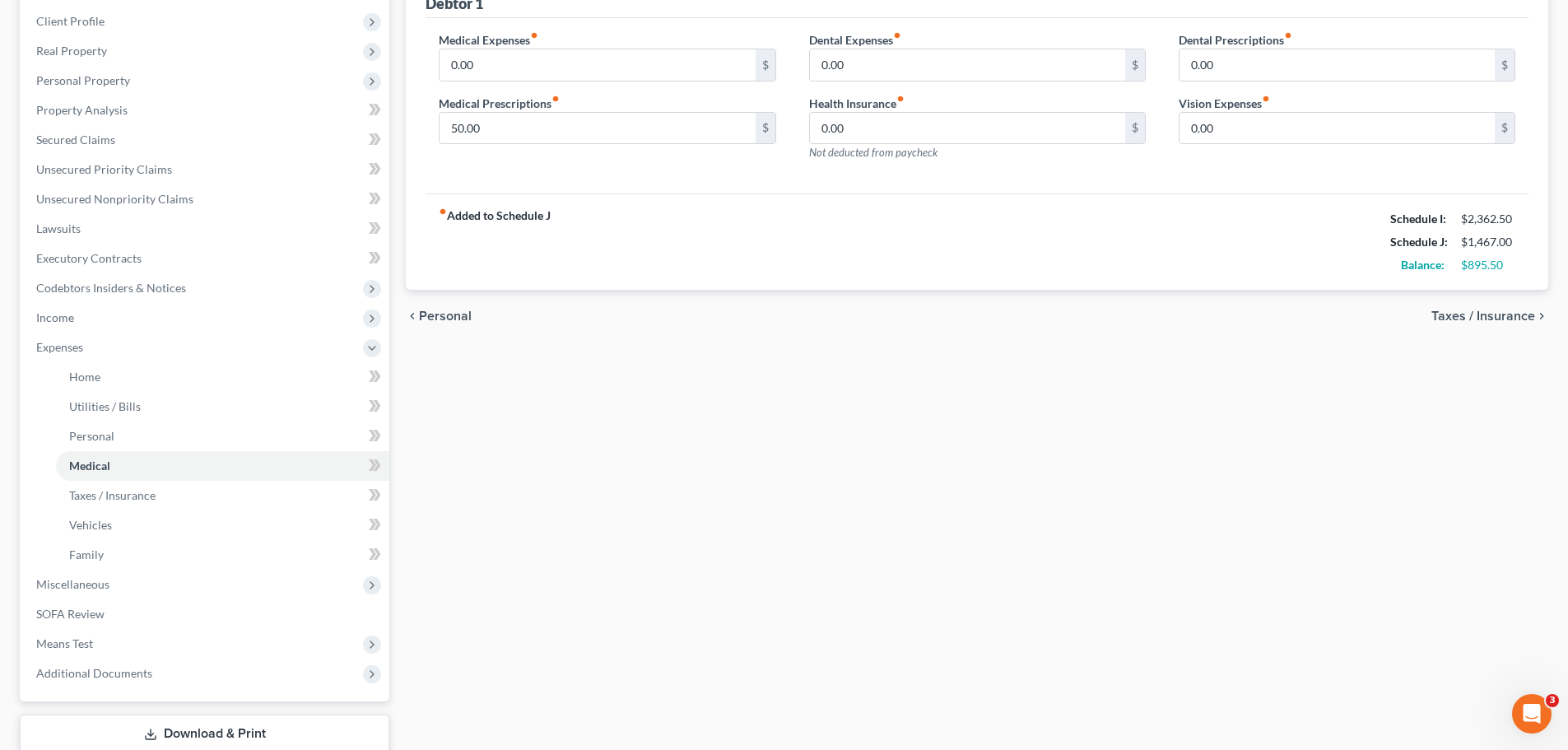
scroll to position [247, 0]
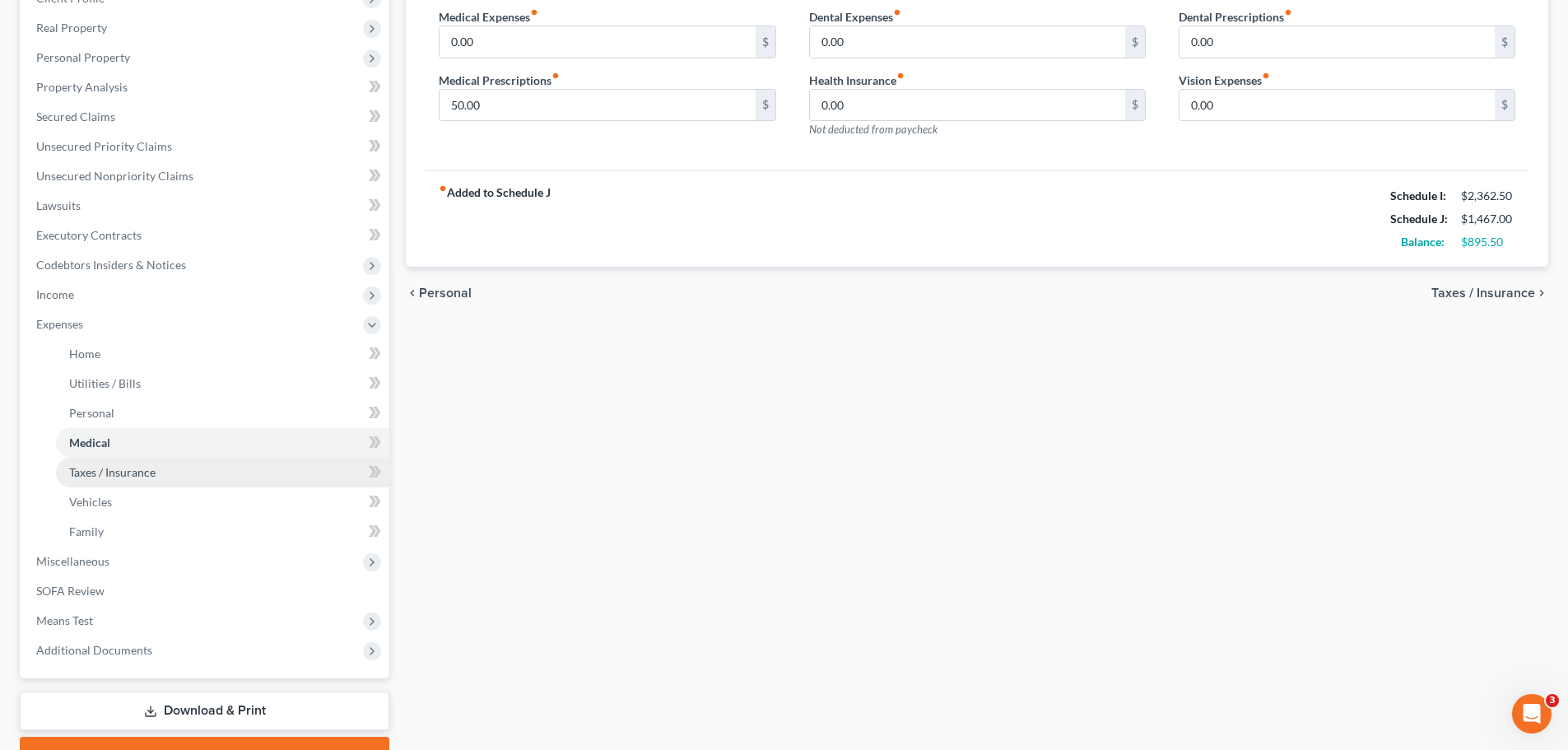
click at [105, 480] on link "Taxes / Insurance" at bounding box center [222, 472] width 333 height 30
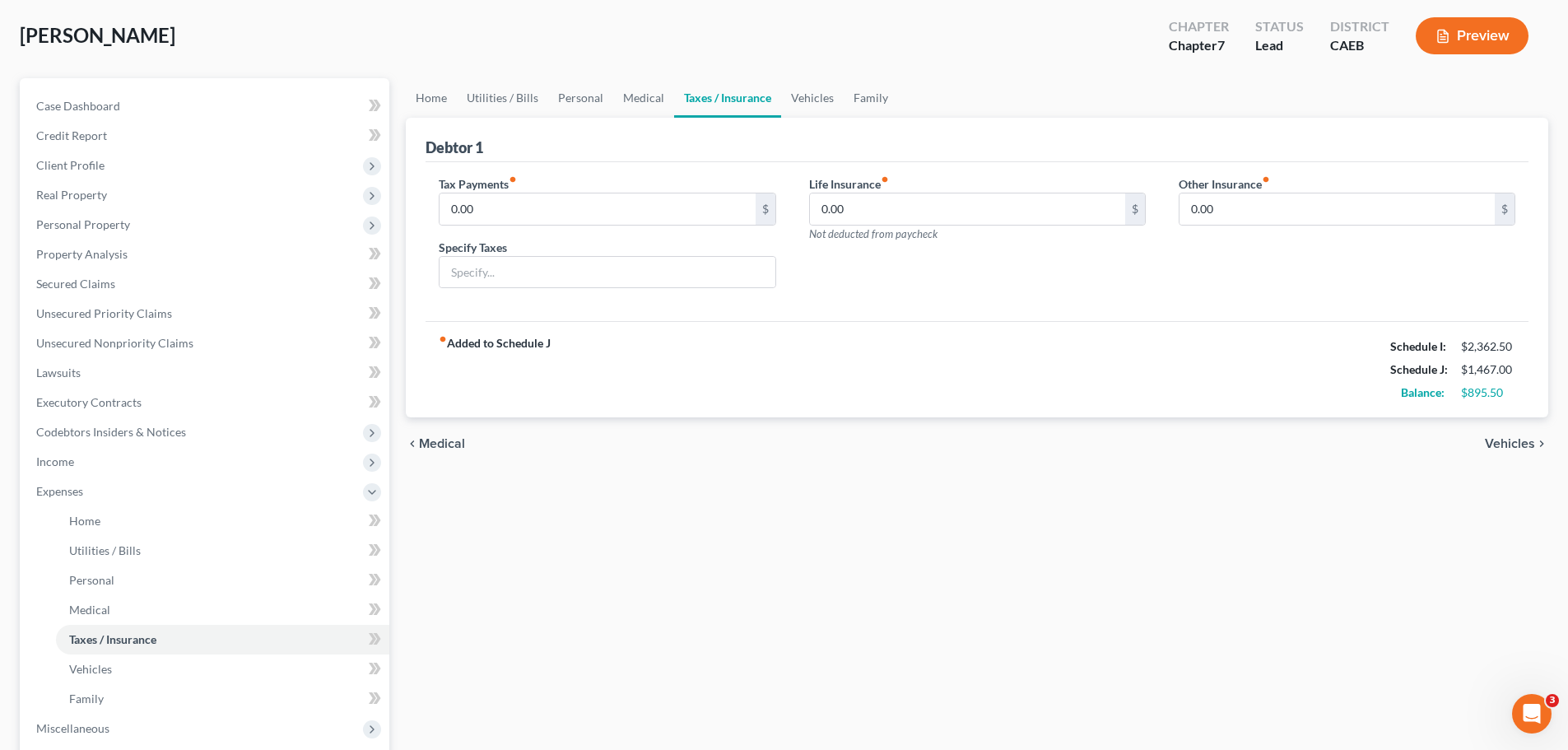
scroll to position [247, 0]
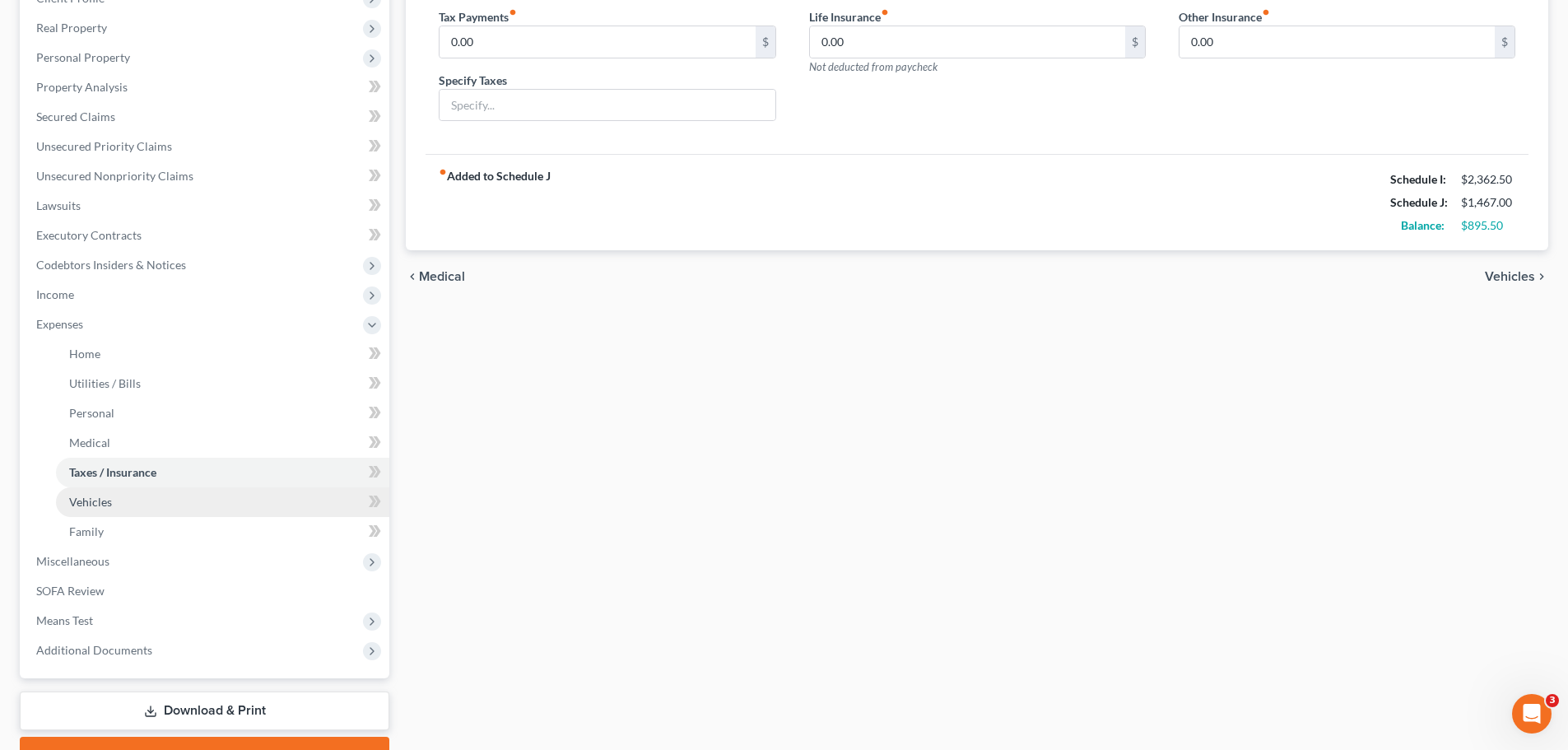
click at [110, 499] on span "Vehicles" at bounding box center [90, 502] width 43 height 14
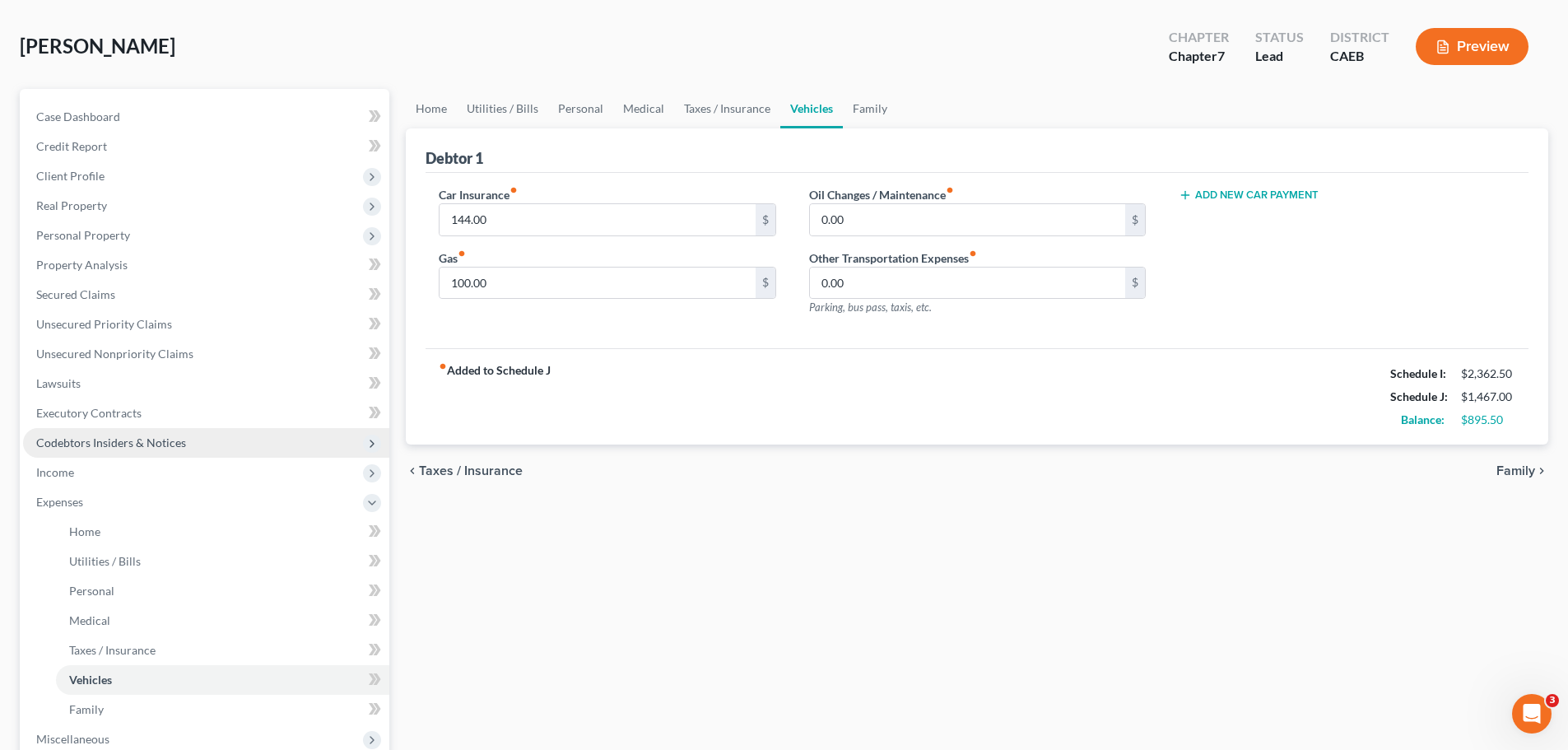
scroll to position [164, 0]
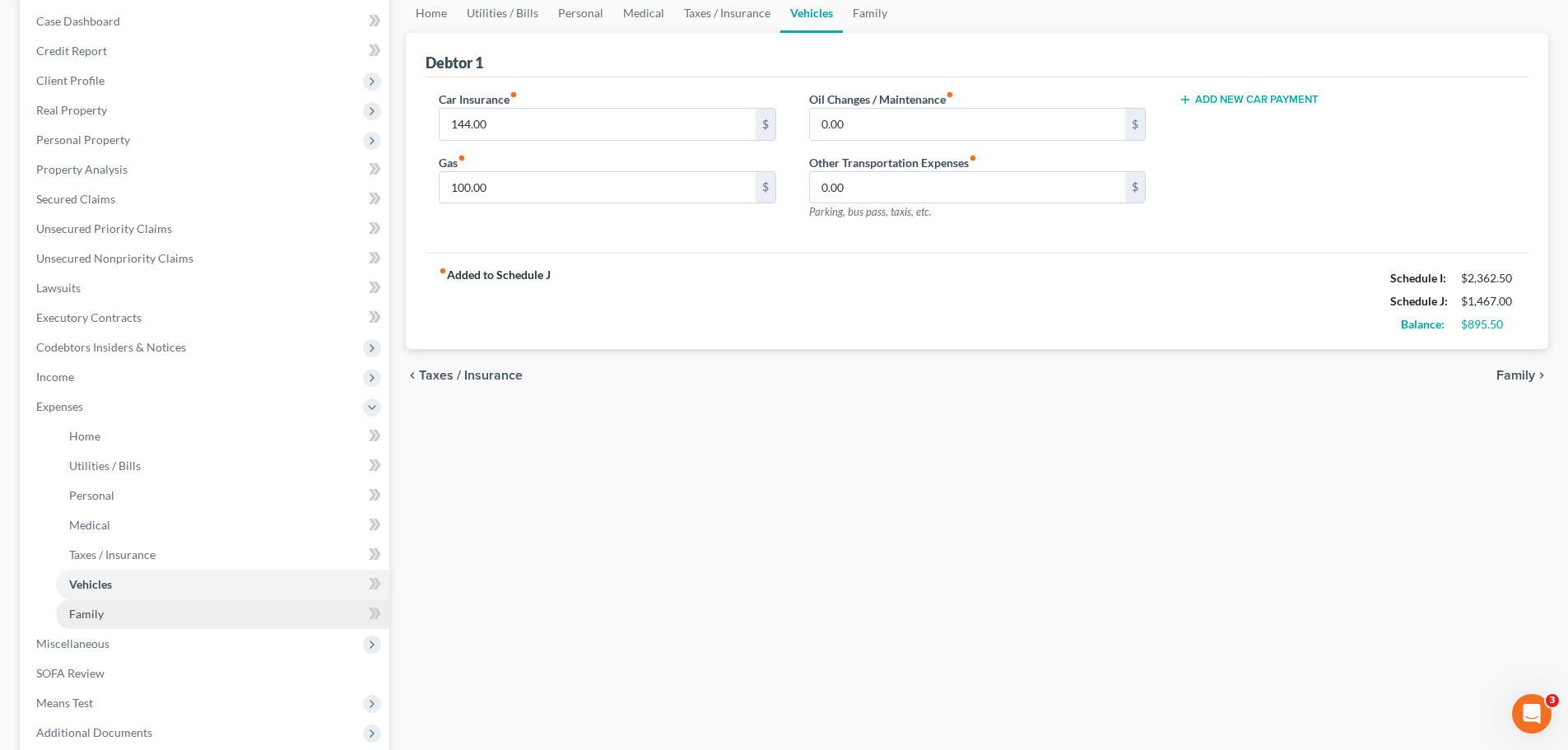
click at [99, 609] on span "Family" at bounding box center [86, 613] width 35 height 14
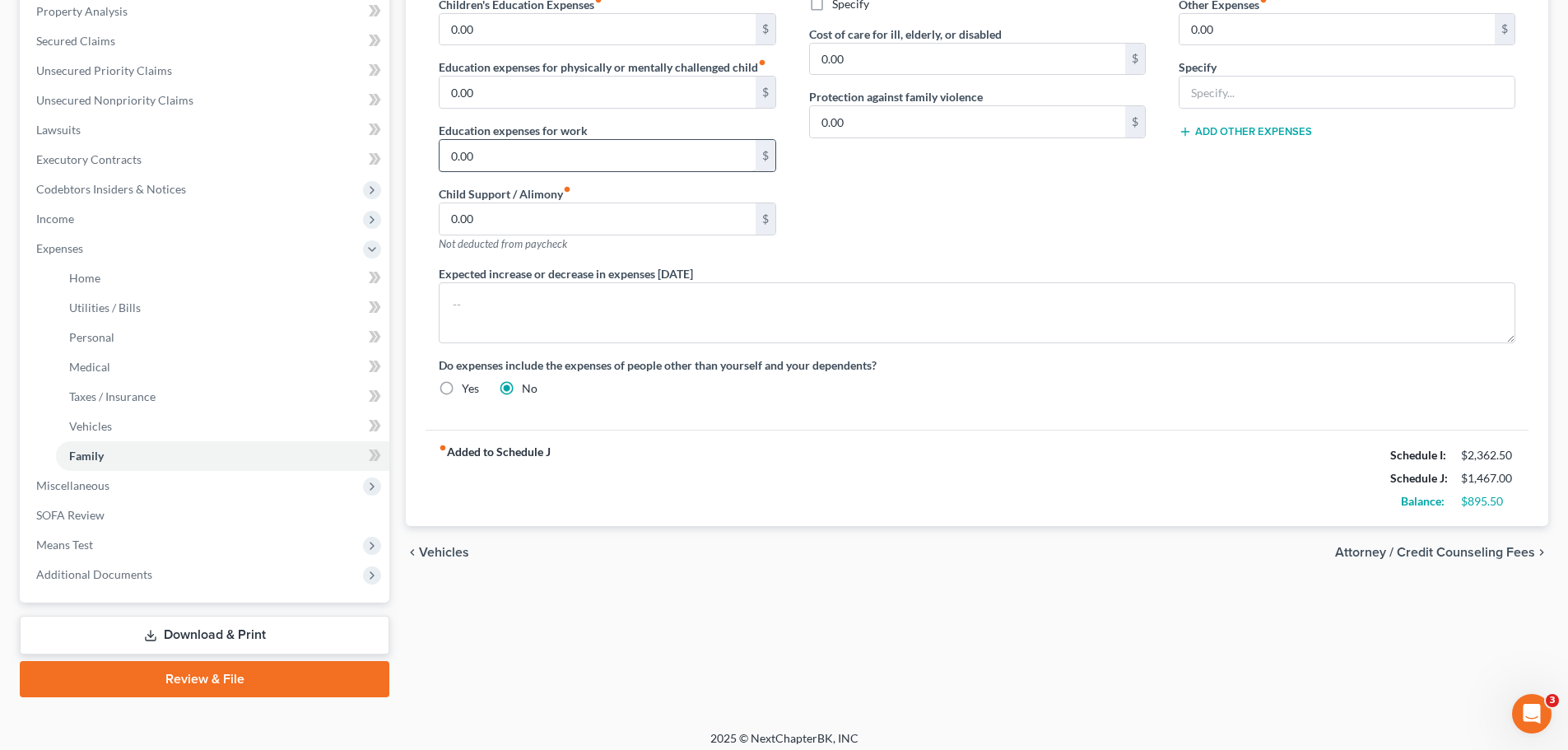
scroll to position [332, 0]
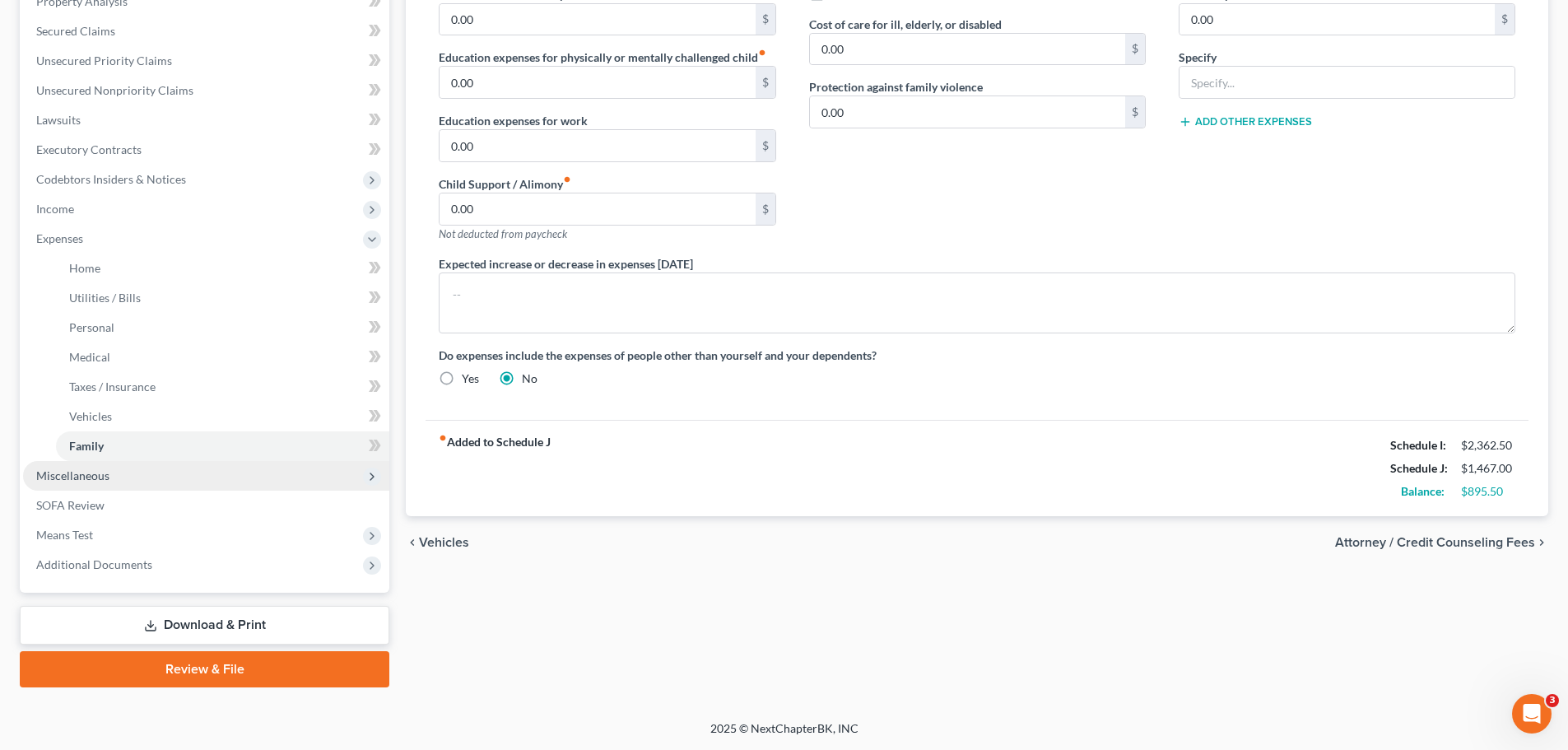
click at [73, 478] on span "Miscellaneous" at bounding box center [73, 475] width 73 height 14
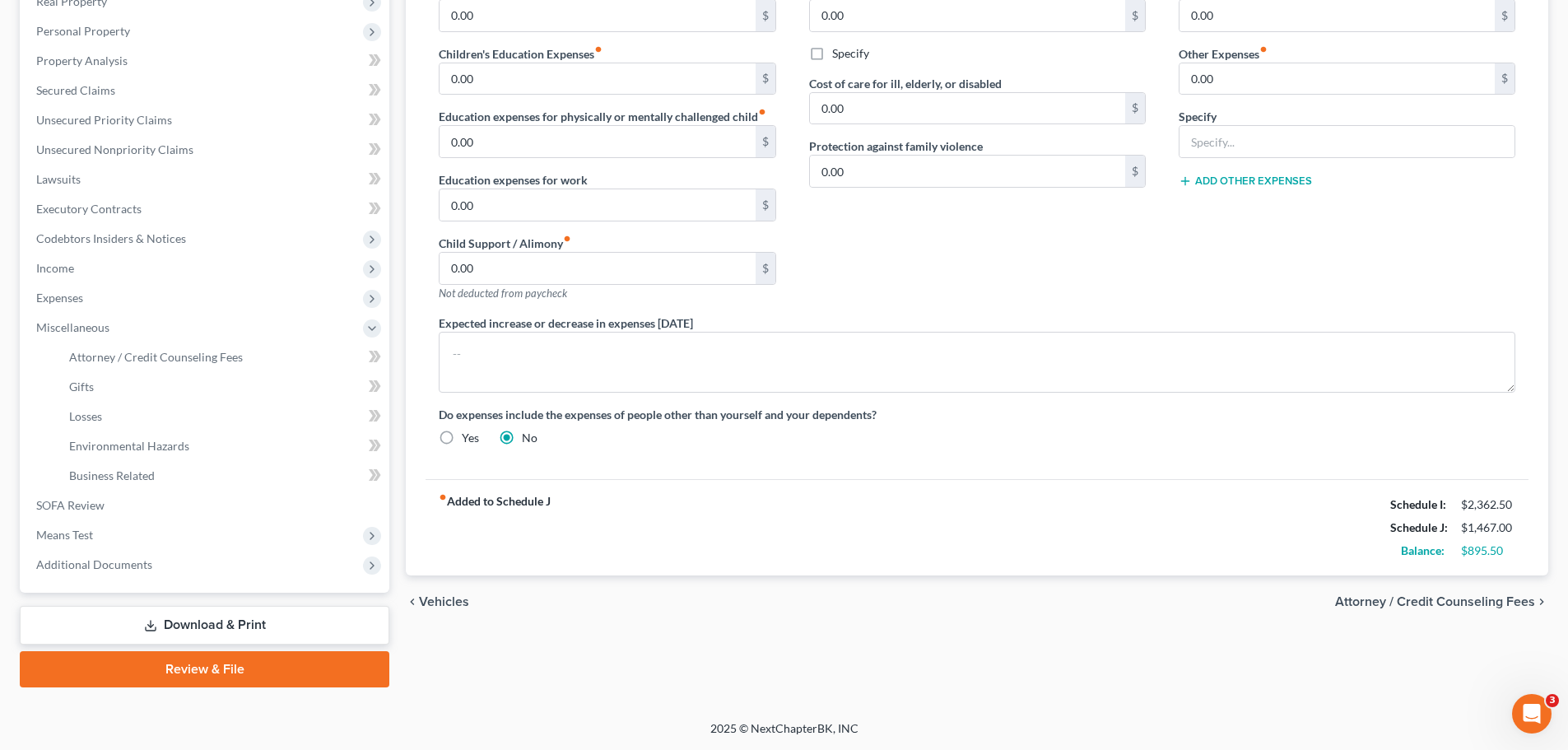
scroll to position [273, 0]
click at [124, 506] on link "SOFA Review" at bounding box center [205, 506] width 366 height 30
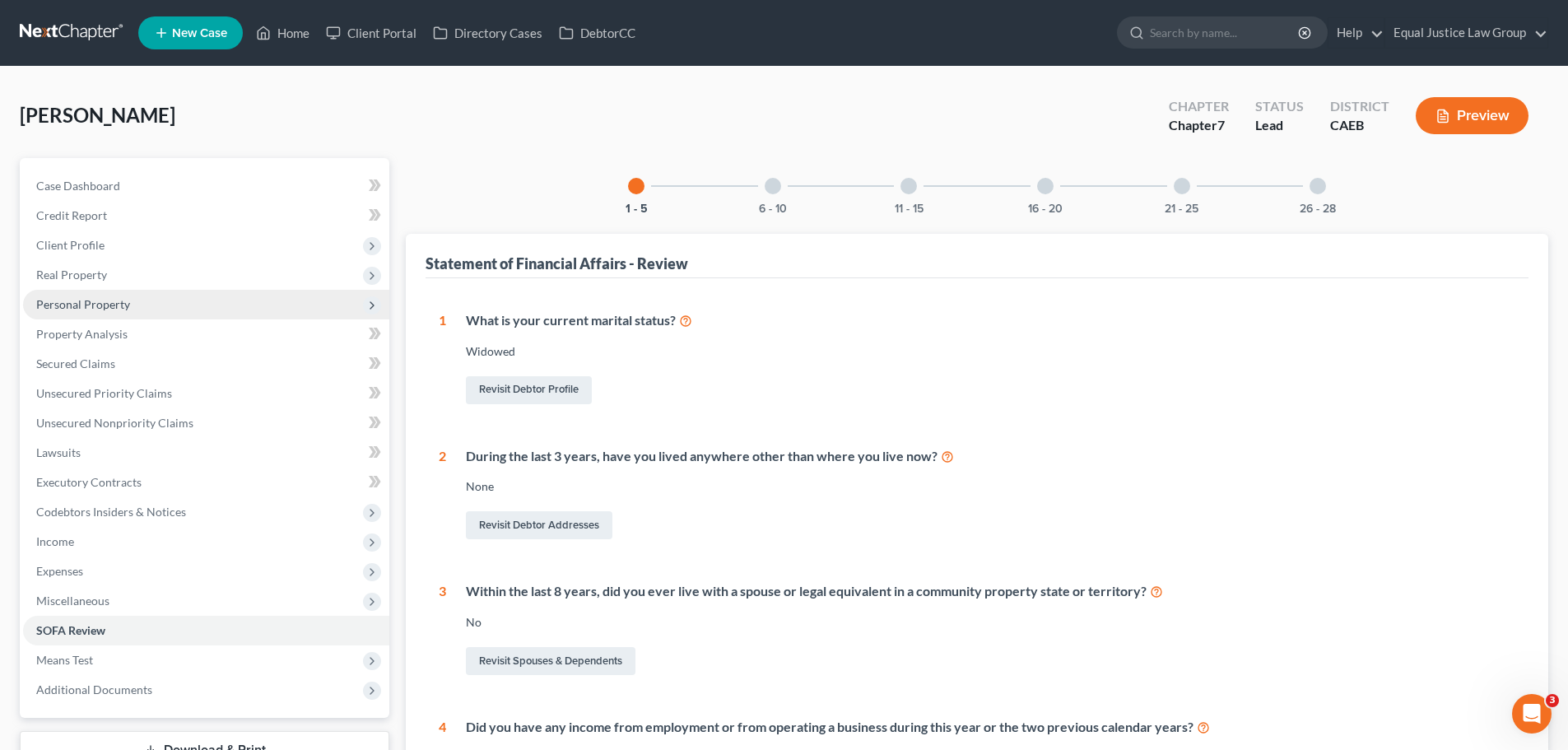
click at [104, 305] on span "Personal Property" at bounding box center [84, 304] width 94 height 14
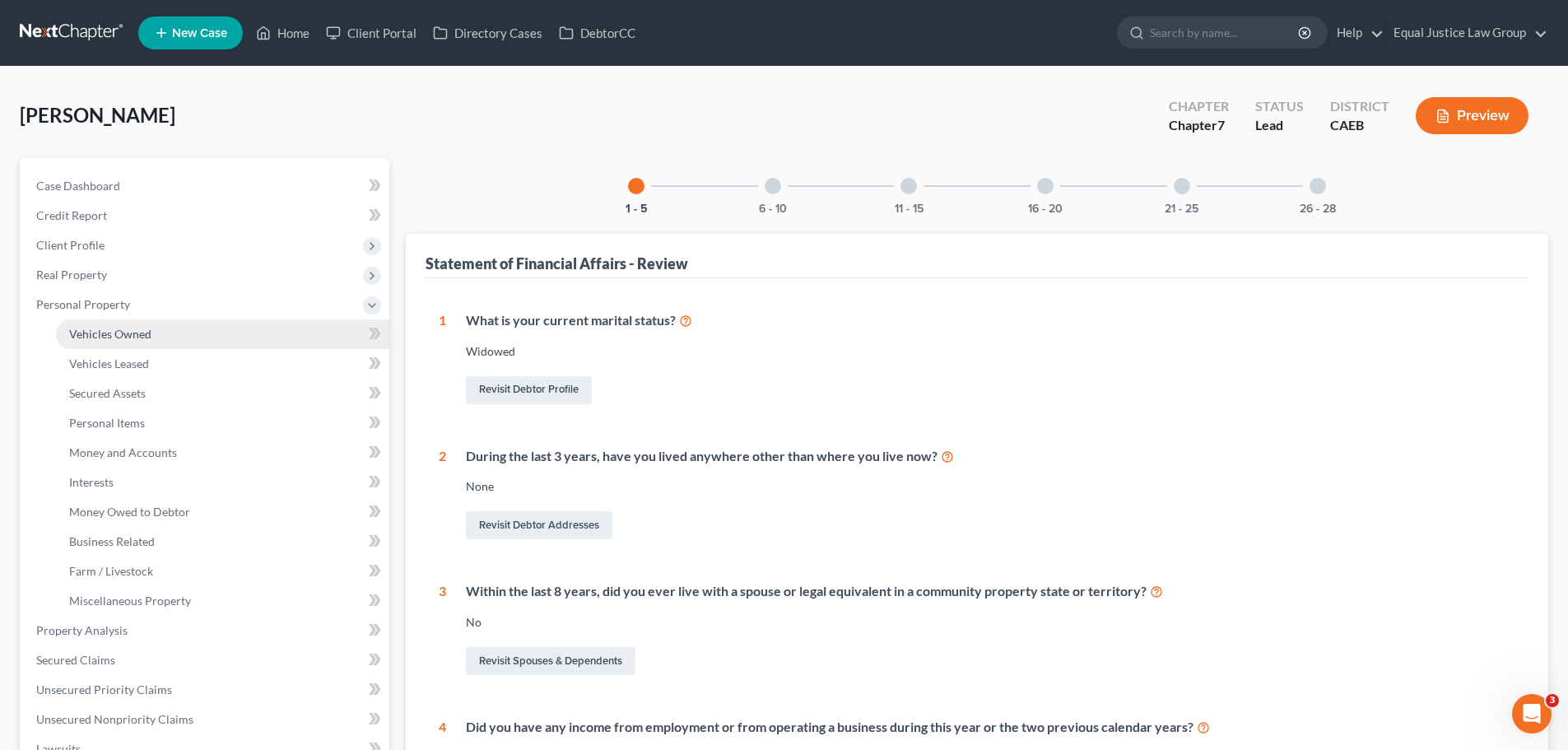
click at [105, 327] on span "Vehicles Owned" at bounding box center [110, 334] width 83 height 14
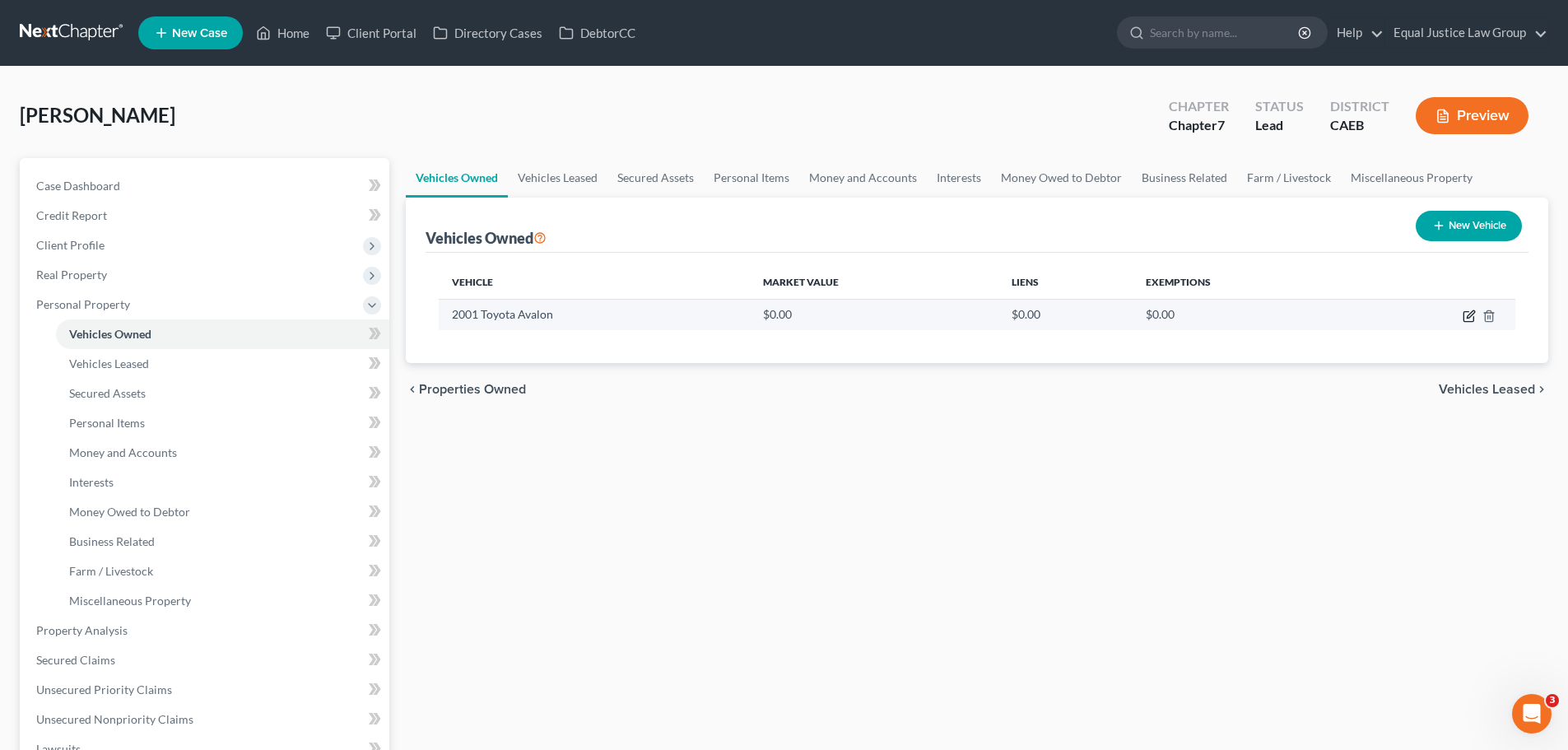
click at [1470, 315] on icon "button" at bounding box center [1469, 316] width 13 height 13
select select "0"
select select "25"
select select "0"
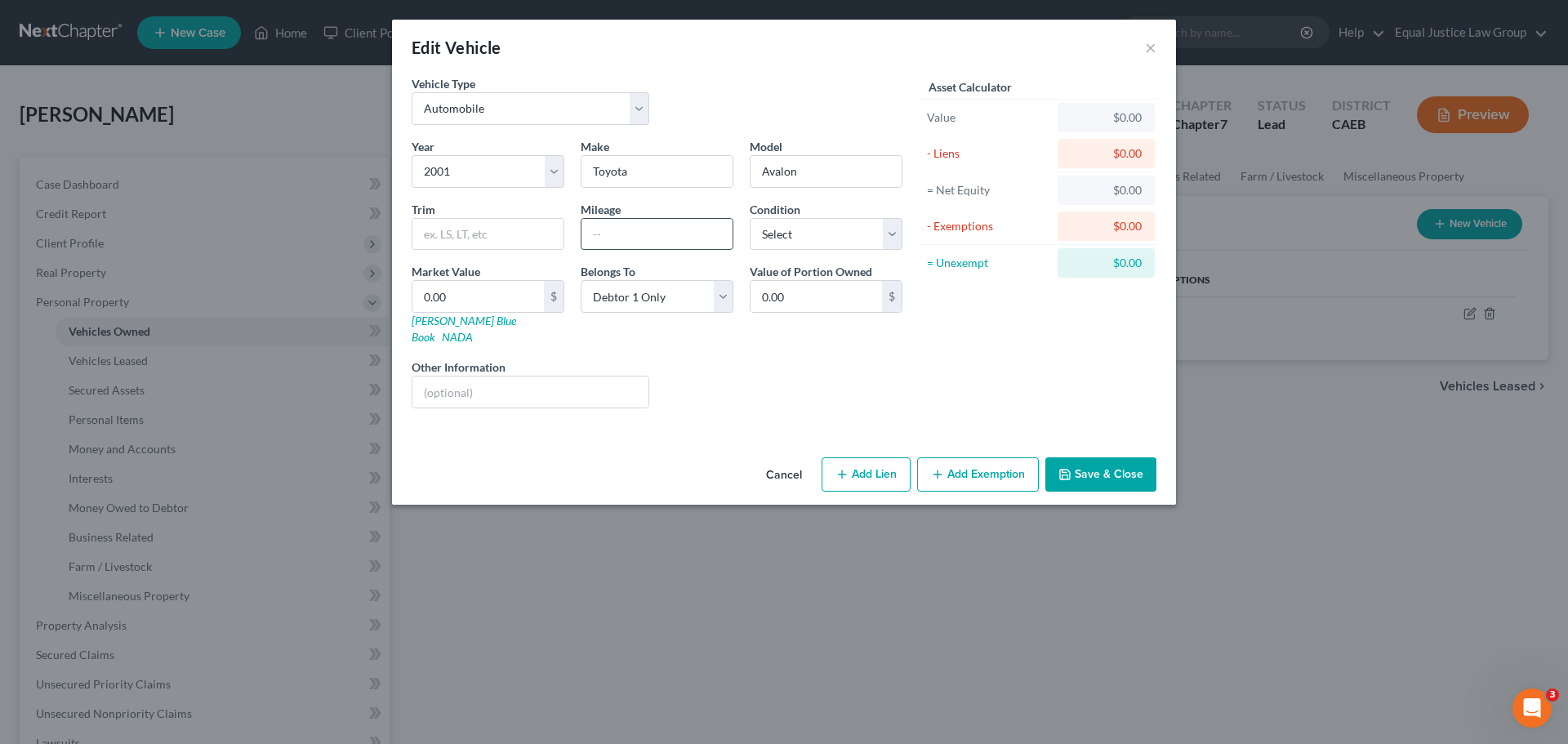
click at [651, 229] on input "text" at bounding box center [657, 235] width 151 height 31
type input "277824"
click at [827, 230] on select "Select Excellent Very Good Good Fair Poor" at bounding box center [825, 235] width 153 height 33
select select "2"
click at [749, 218] on select "Select Excellent Very Good Good Fair Poor" at bounding box center [825, 235] width 153 height 33
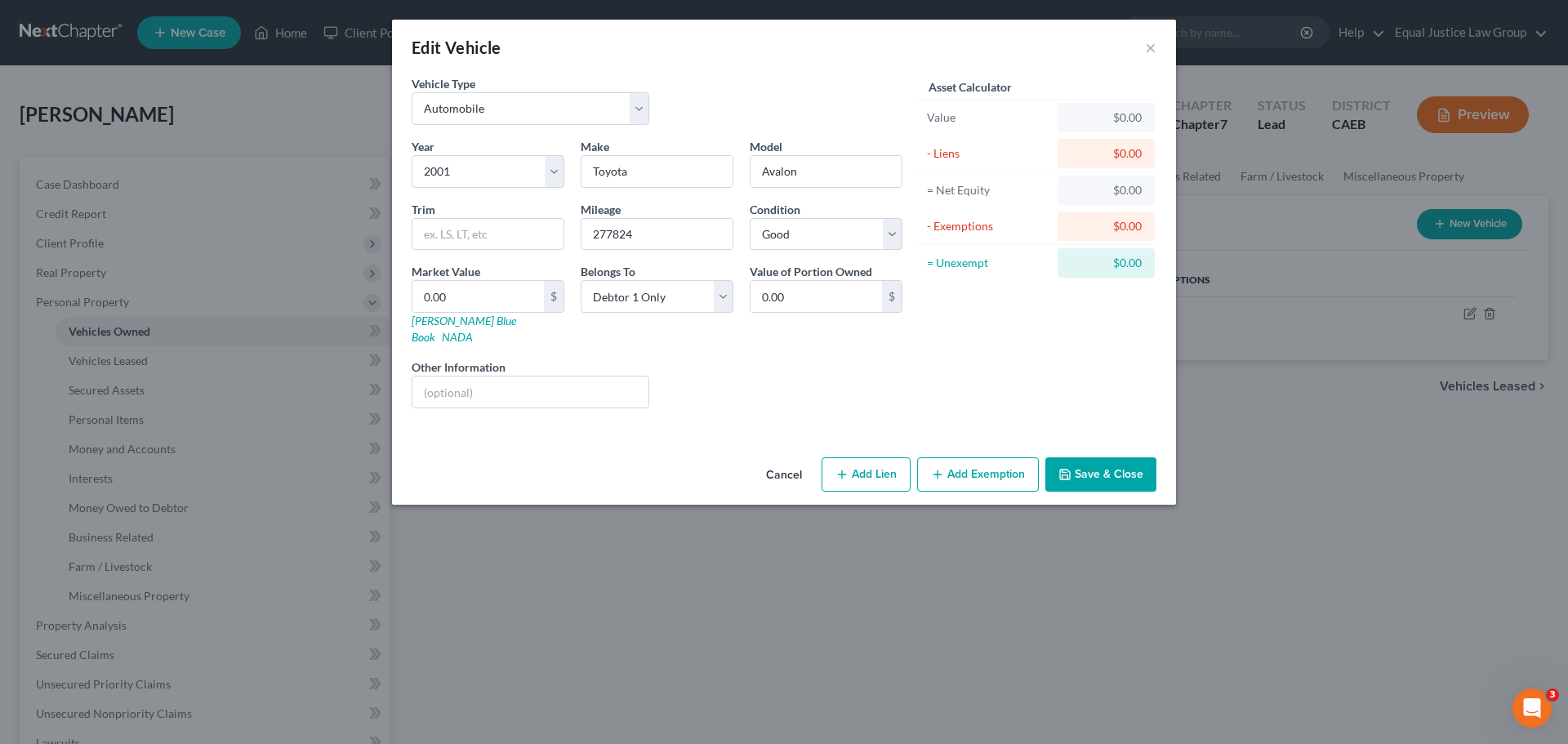
click at [844, 360] on div "Liens Select" at bounding box center [784, 383] width 254 height 50
click at [488, 234] on input "text" at bounding box center [488, 235] width 151 height 31
type input "XL Sedan 4D"
click at [895, 366] on div "Liens Select" at bounding box center [784, 383] width 254 height 50
click at [1083, 462] on button "Save & Close" at bounding box center [1101, 475] width 111 height 35
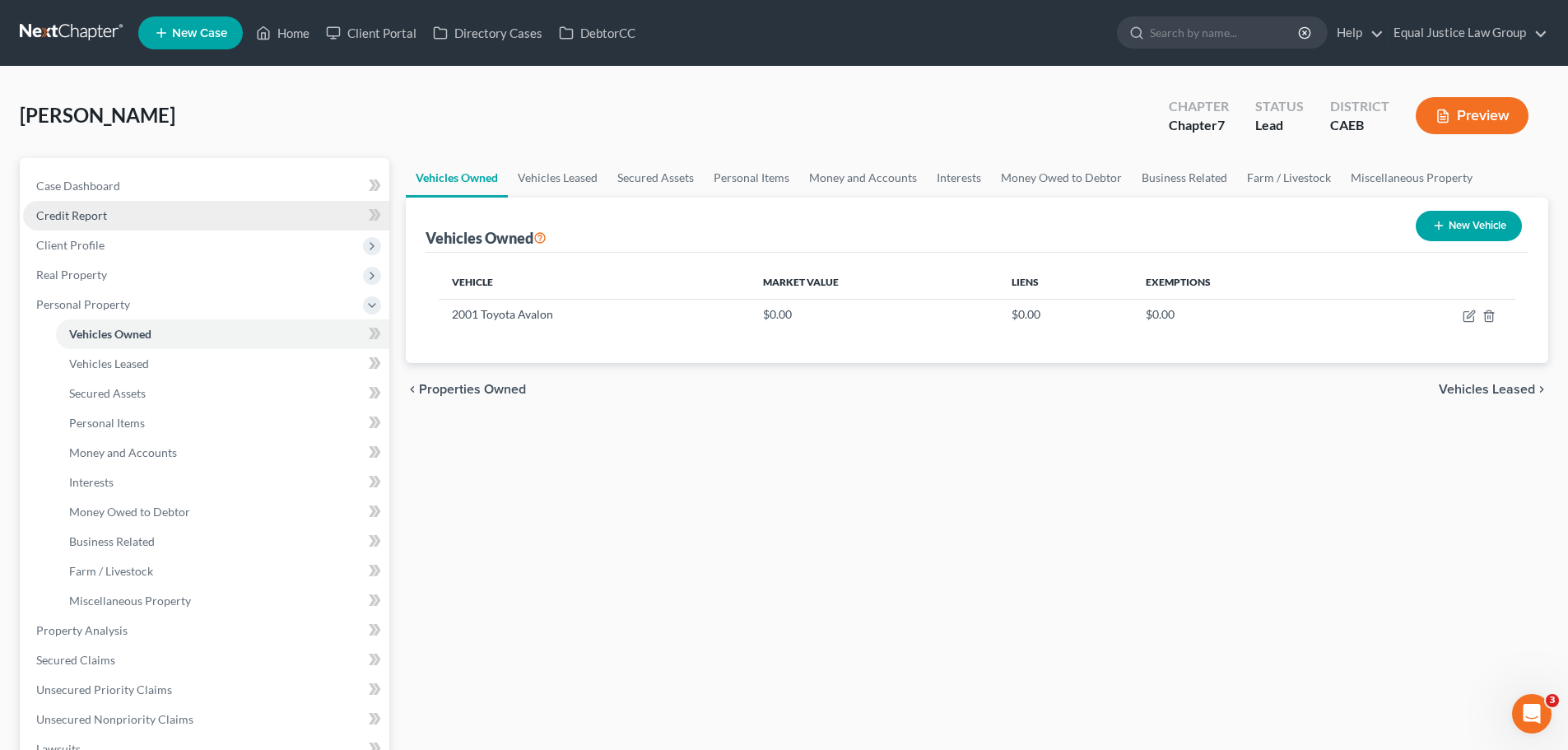
click at [100, 222] on link "Credit Report" at bounding box center [205, 216] width 366 height 30
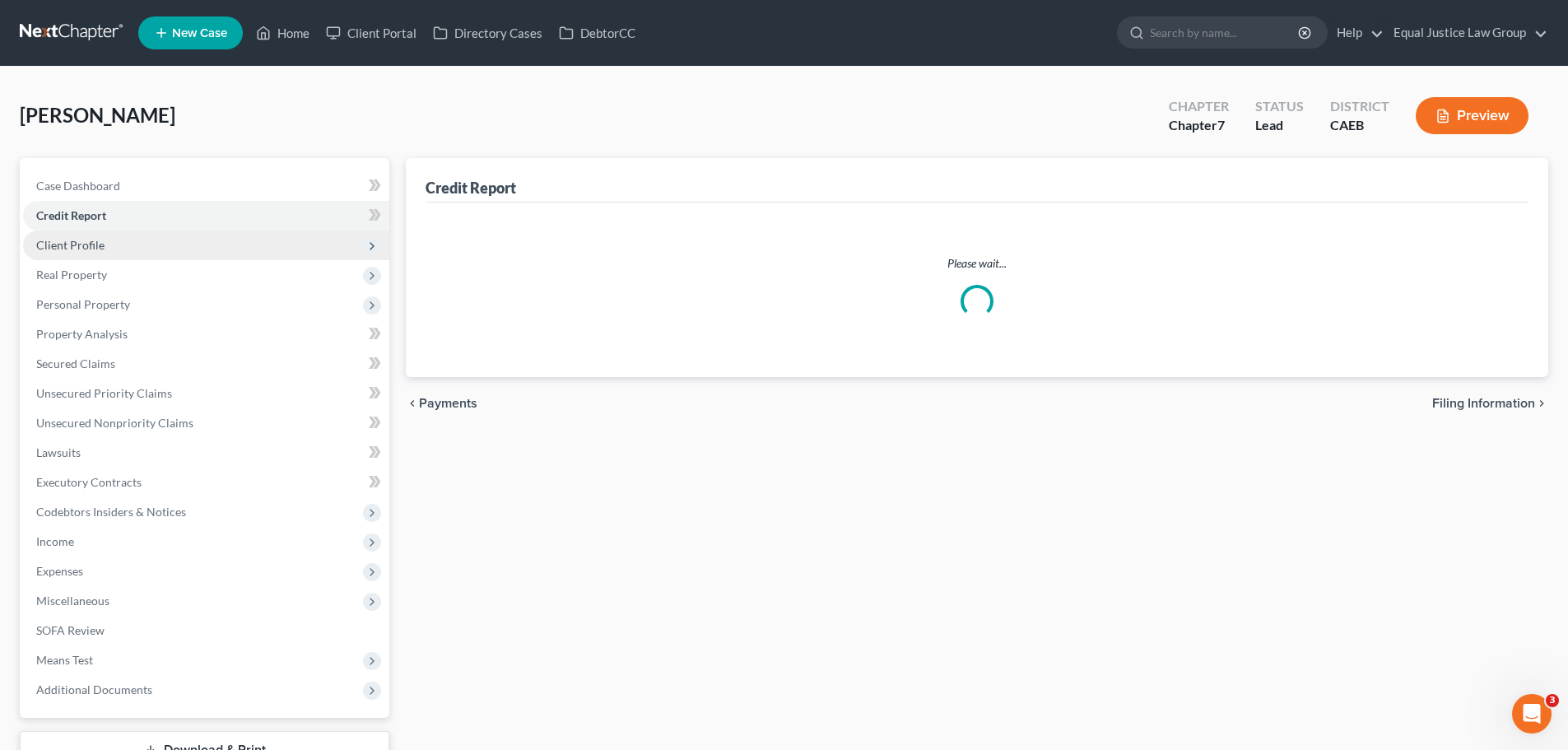
click at [99, 251] on span "Client Profile" at bounding box center [70, 244] width 69 height 14
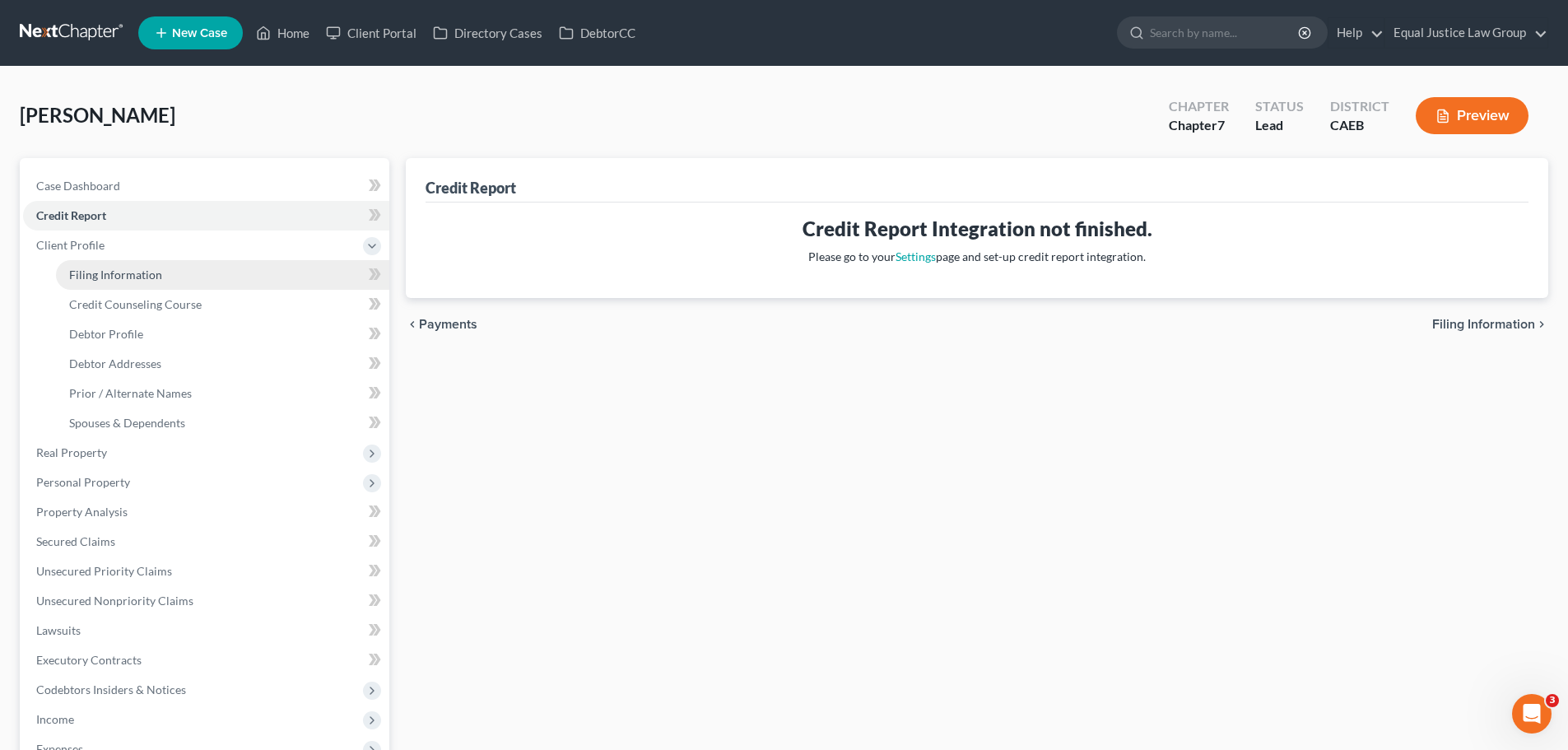
click at [91, 278] on span "Filing Information" at bounding box center [115, 274] width 93 height 14
select select "1"
select select "0"
select select "8"
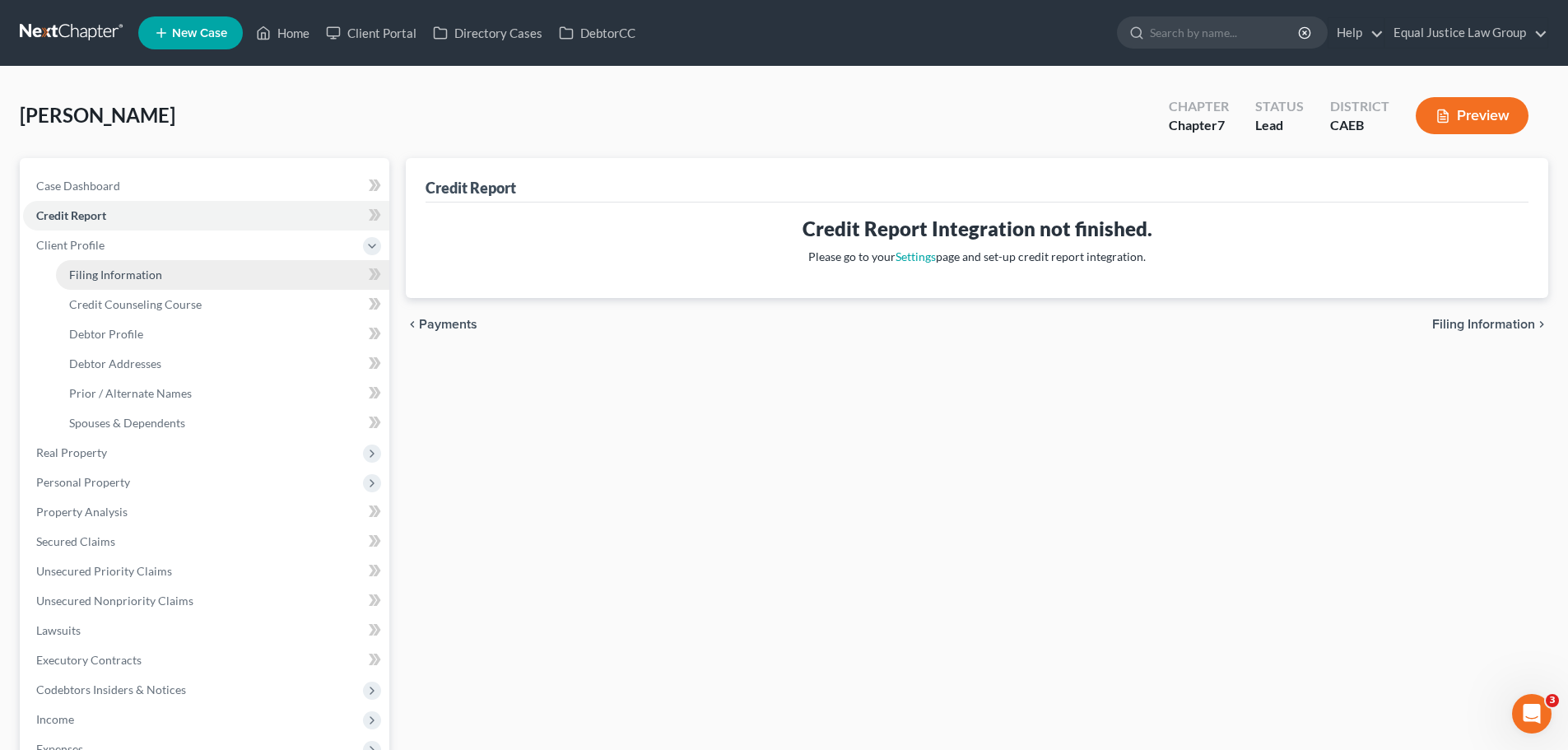
select select "0"
select select "4"
select select "0"
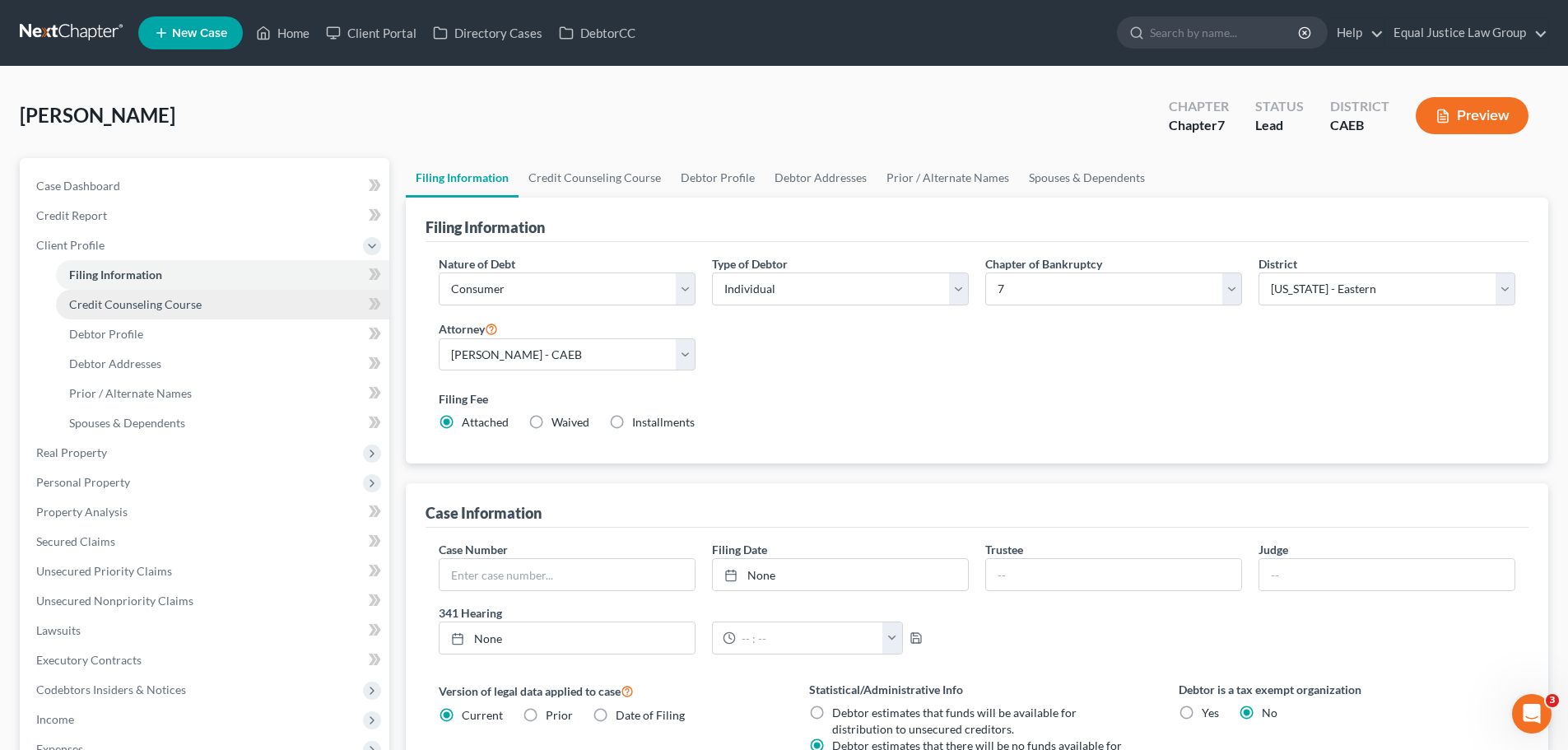
click at [94, 302] on span "Credit Counseling Course" at bounding box center [135, 304] width 132 height 14
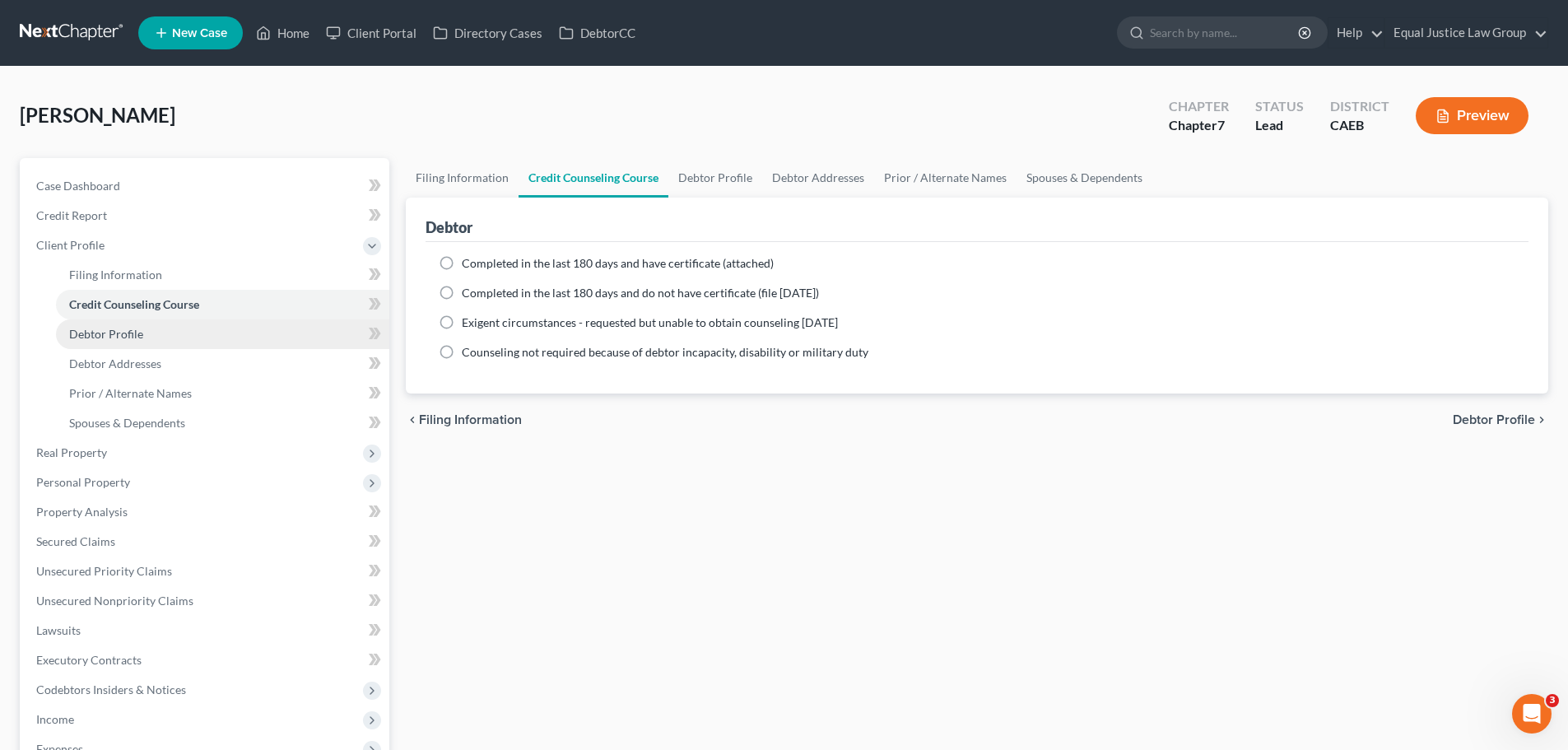
click at [111, 337] on span "Debtor Profile" at bounding box center [105, 334] width 74 height 14
select select "4"
select select "0"
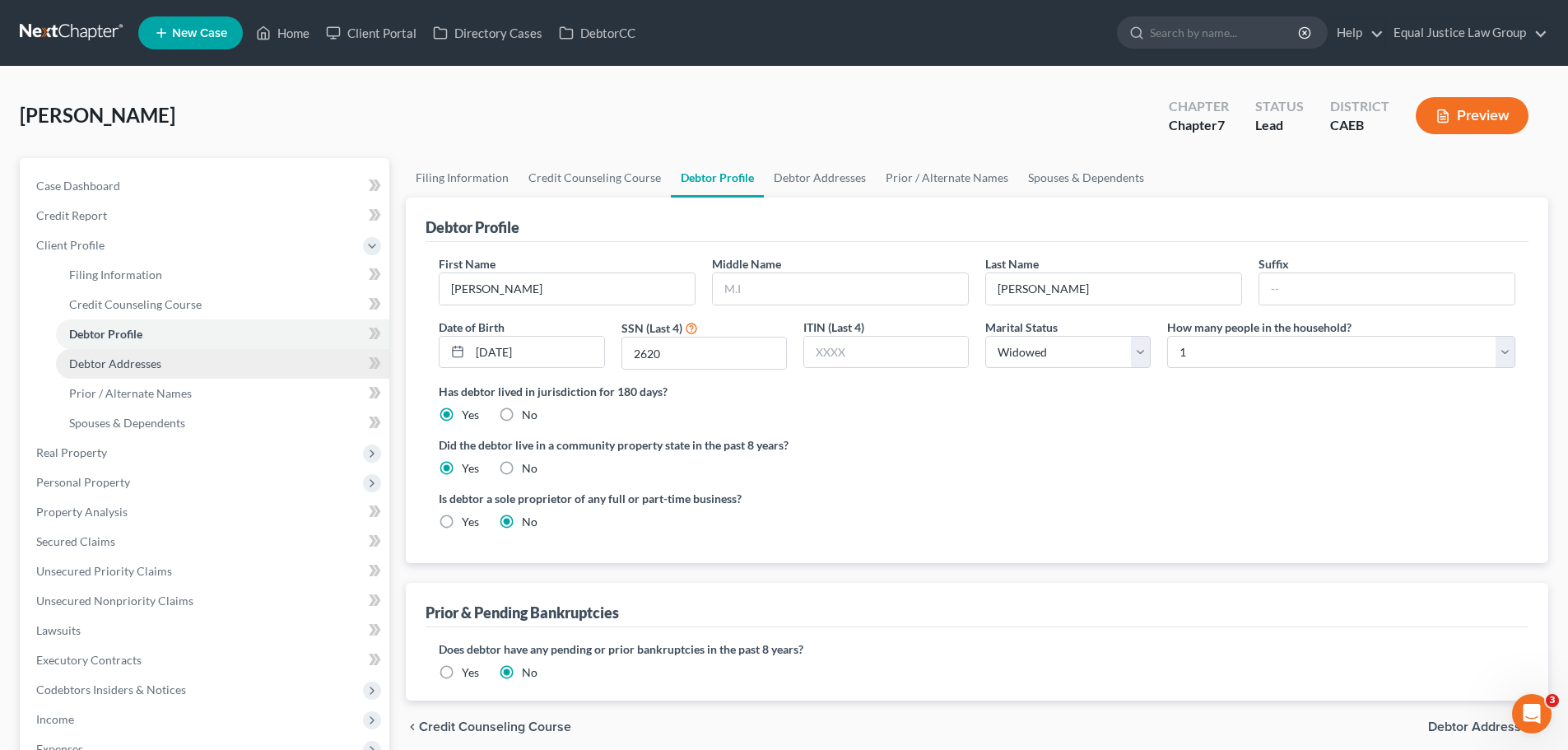
click at [139, 369] on span "Debtor Addresses" at bounding box center [115, 364] width 92 height 14
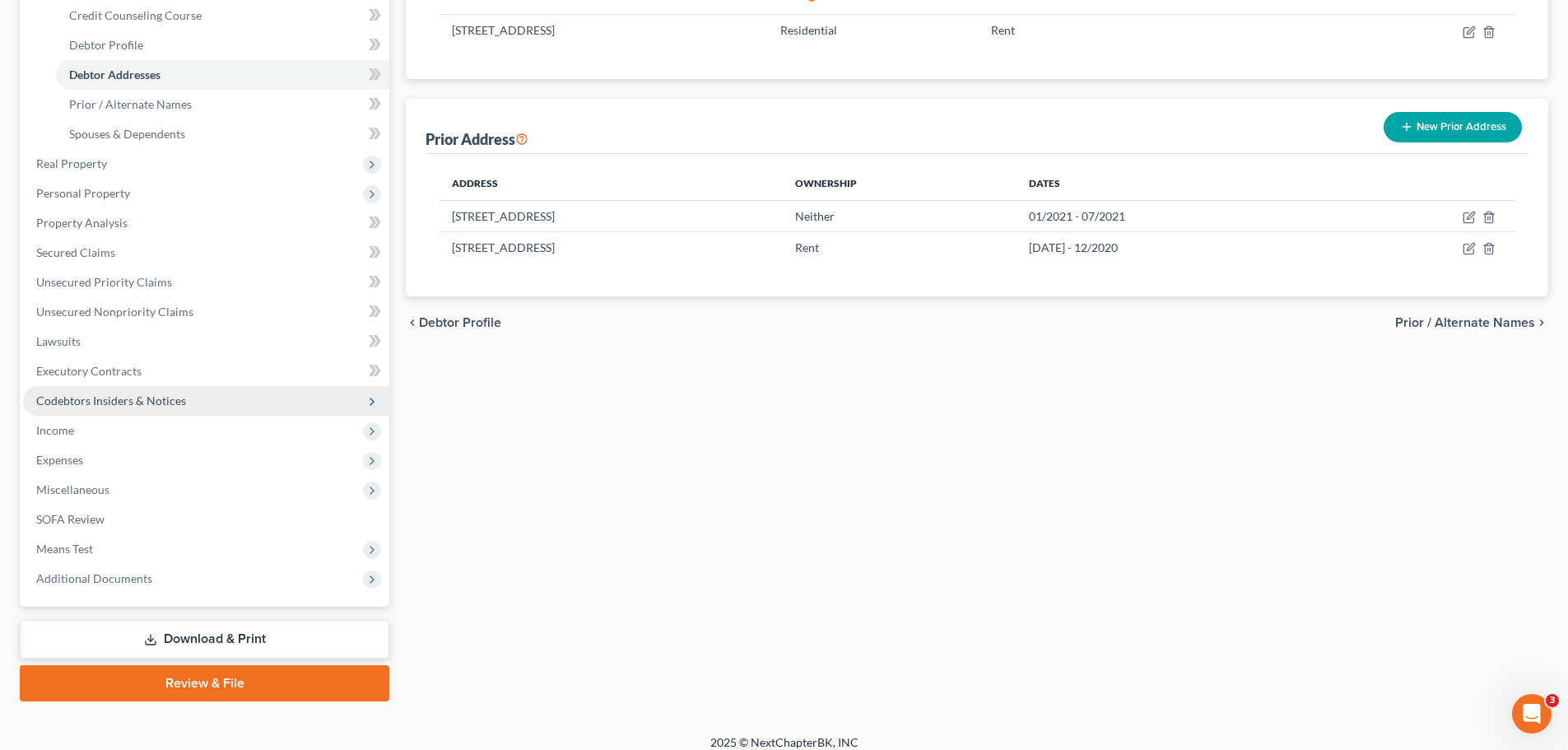
scroll to position [303, 0]
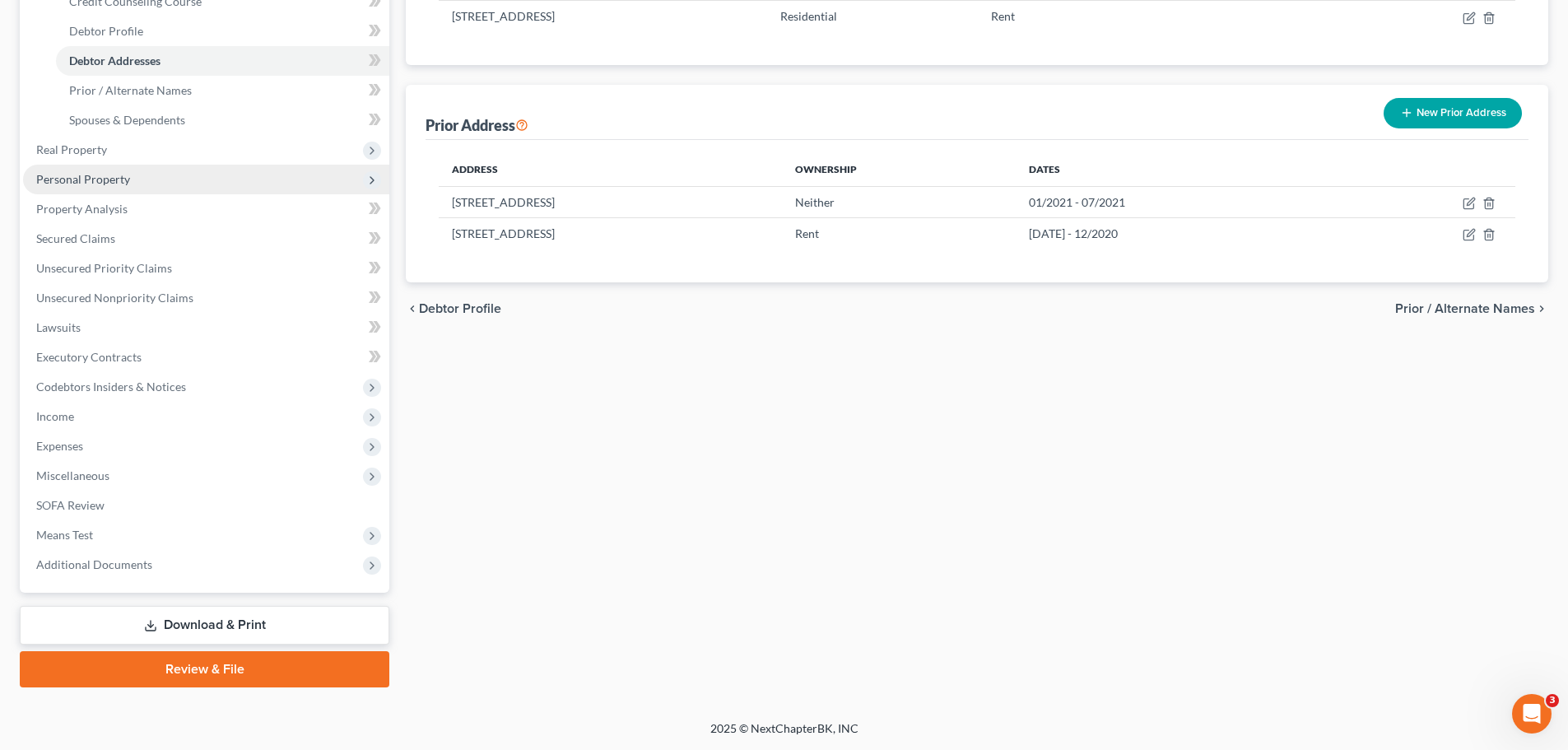
click at [116, 171] on span "Personal Property" at bounding box center [205, 179] width 366 height 30
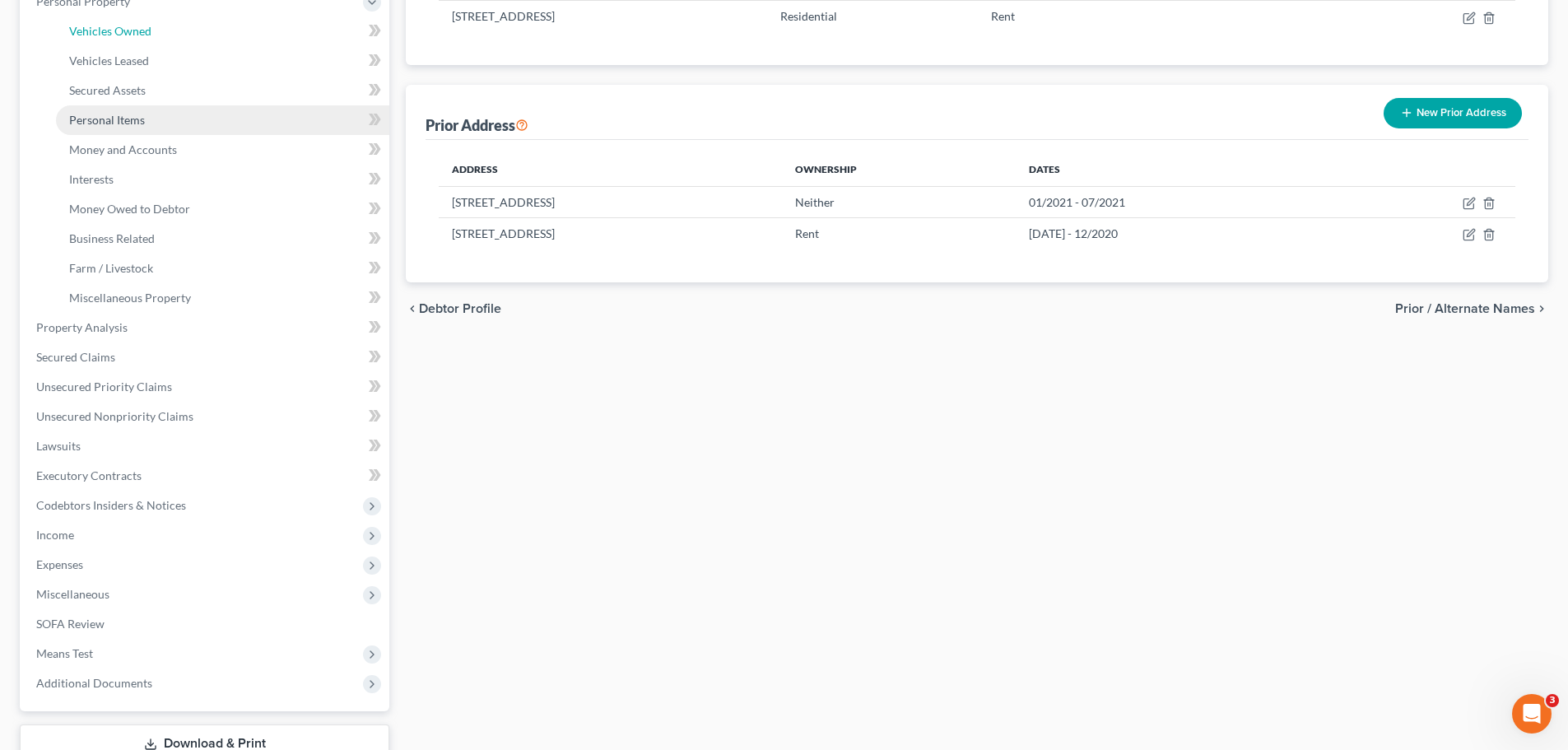
drag, startPoint x: 142, startPoint y: 33, endPoint x: 300, endPoint y: 120, distance: 180.4
click at [143, 33] on span "Vehicles Owned" at bounding box center [110, 30] width 83 height 14
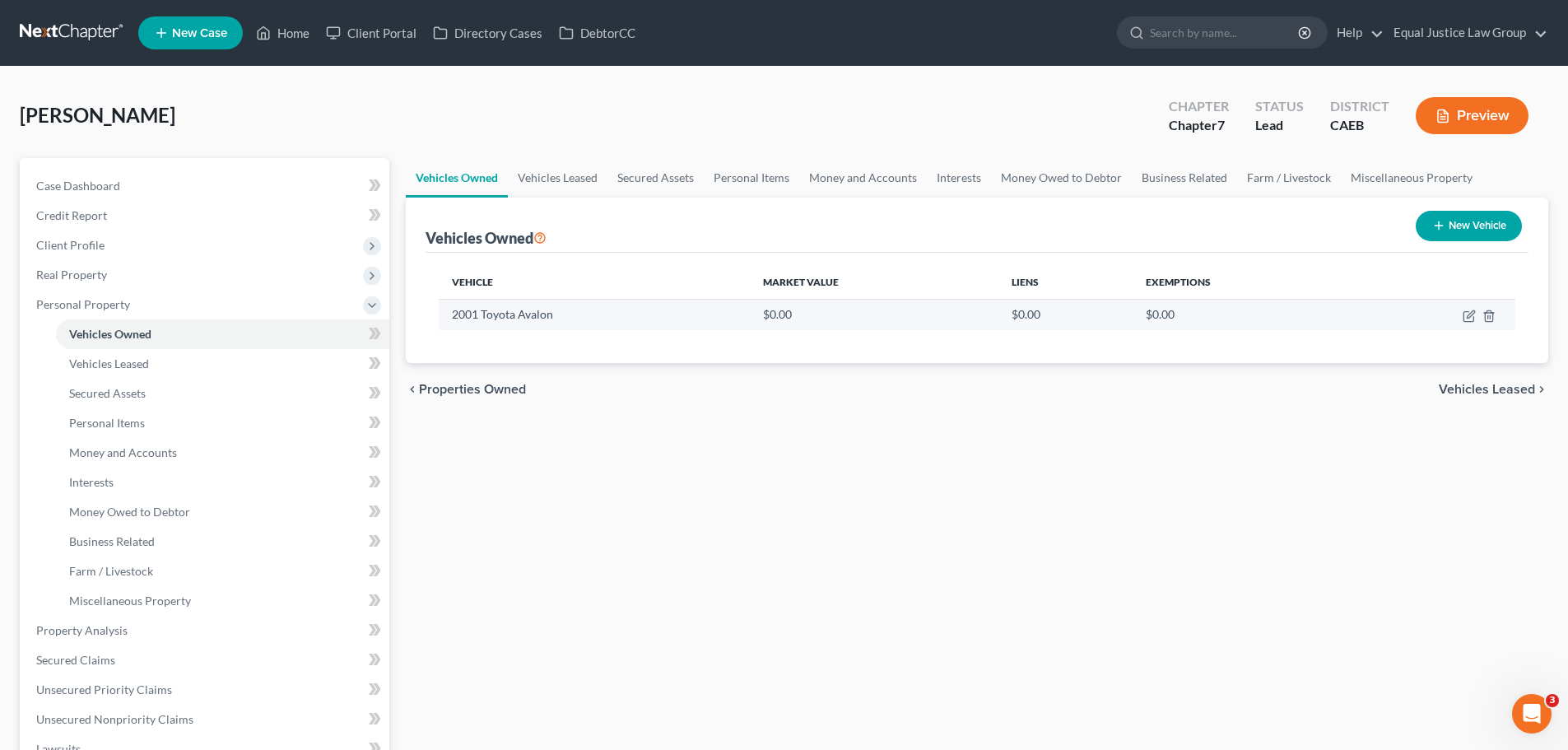
click at [1462, 312] on td at bounding box center [1435, 314] width 160 height 31
click at [1465, 312] on icon "button" at bounding box center [1468, 317] width 10 height 10
select select "0"
select select "25"
select select "2"
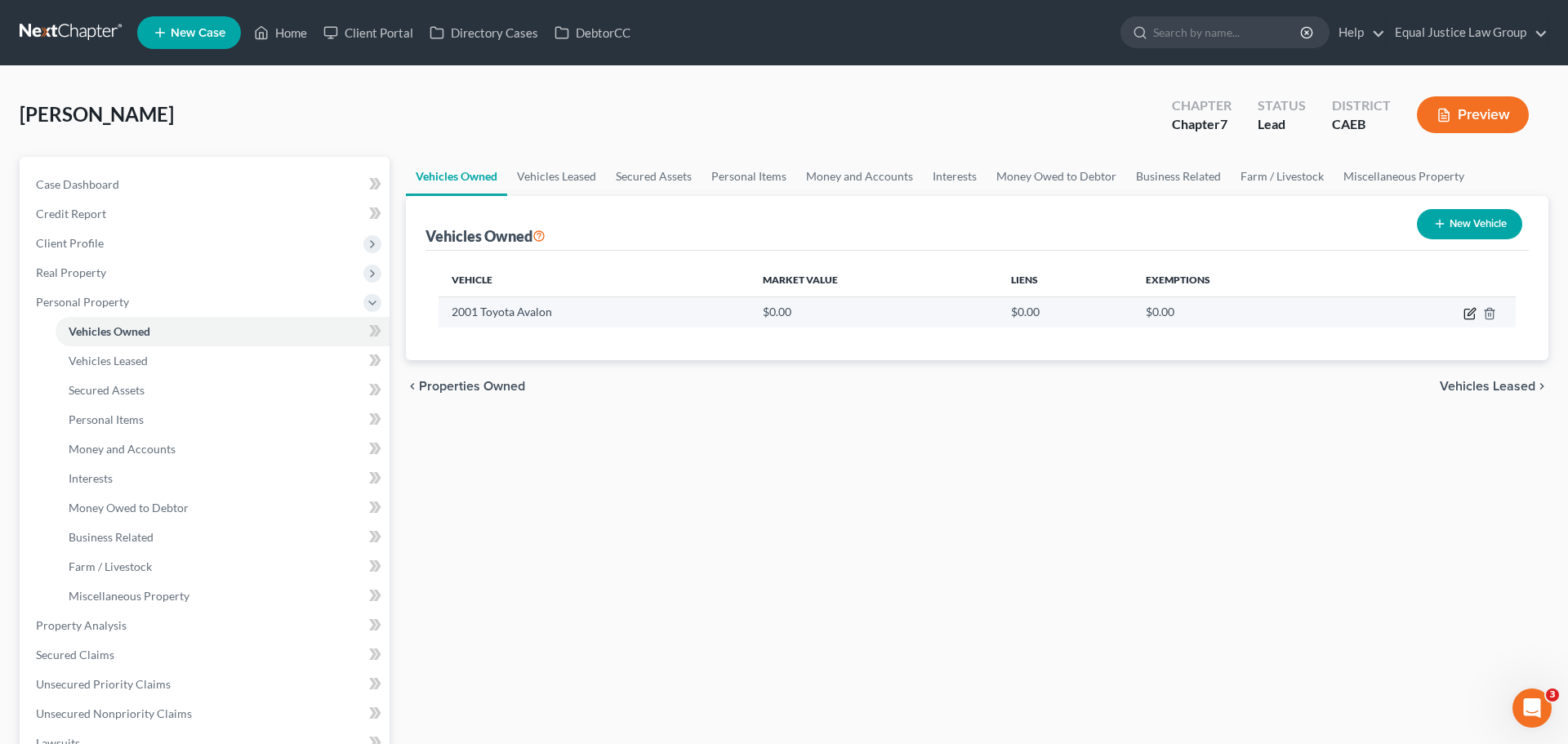
select select "0"
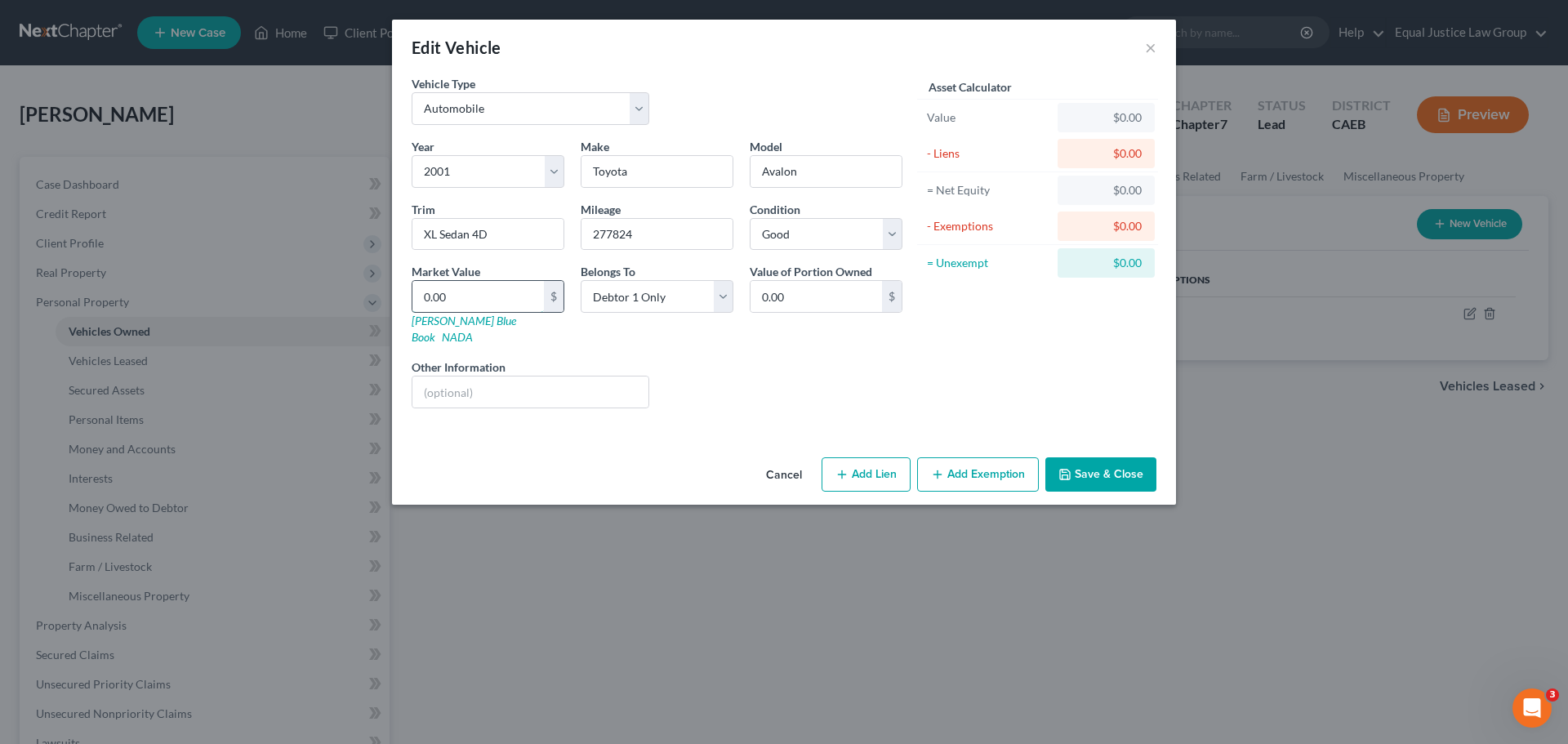
click at [499, 292] on input "0.00" at bounding box center [478, 296] width 131 height 31
type input "1"
type input "1.00"
type input "18"
type input "18.00"
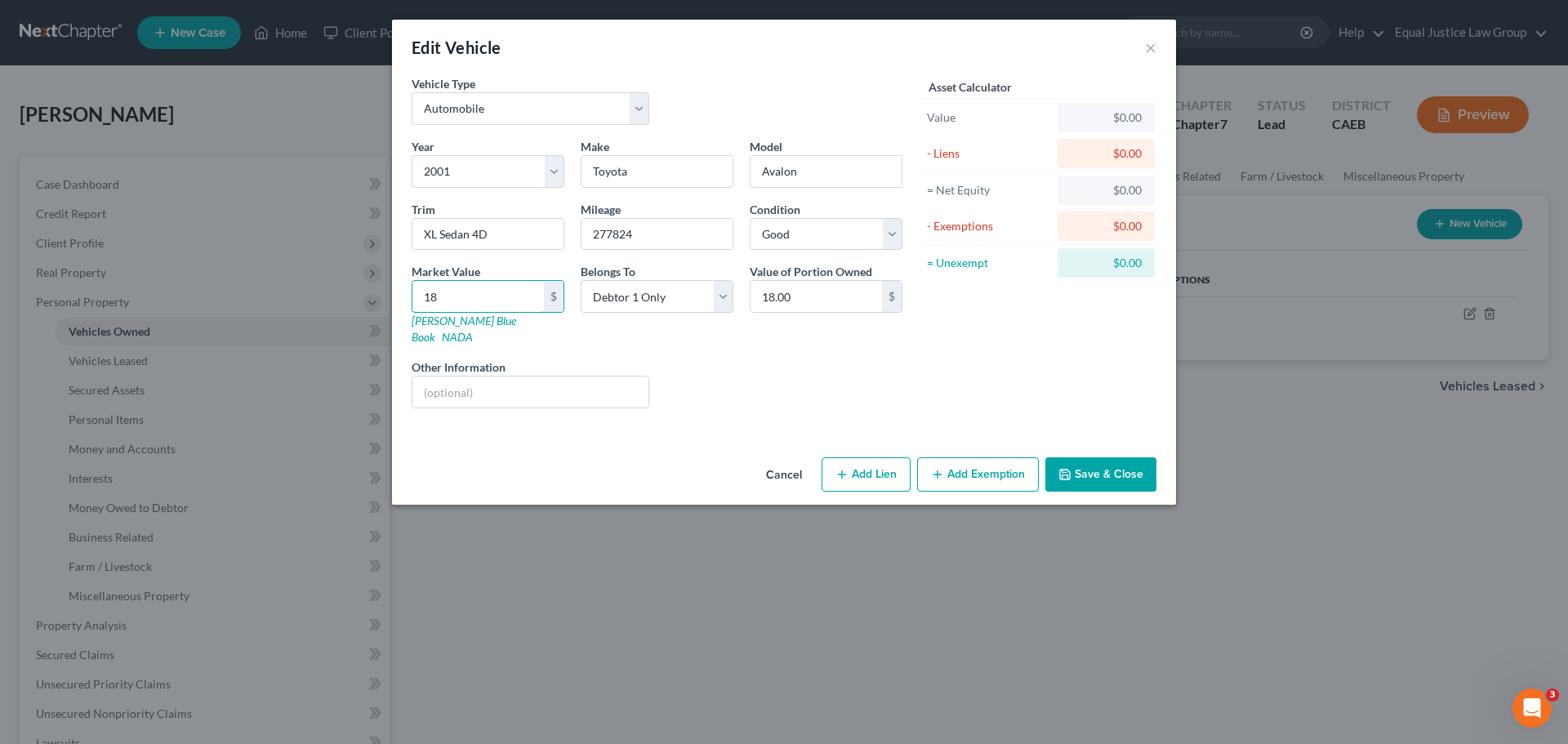
type input "186"
type input "186.00"
type input "1861"
type input "1,861.00"
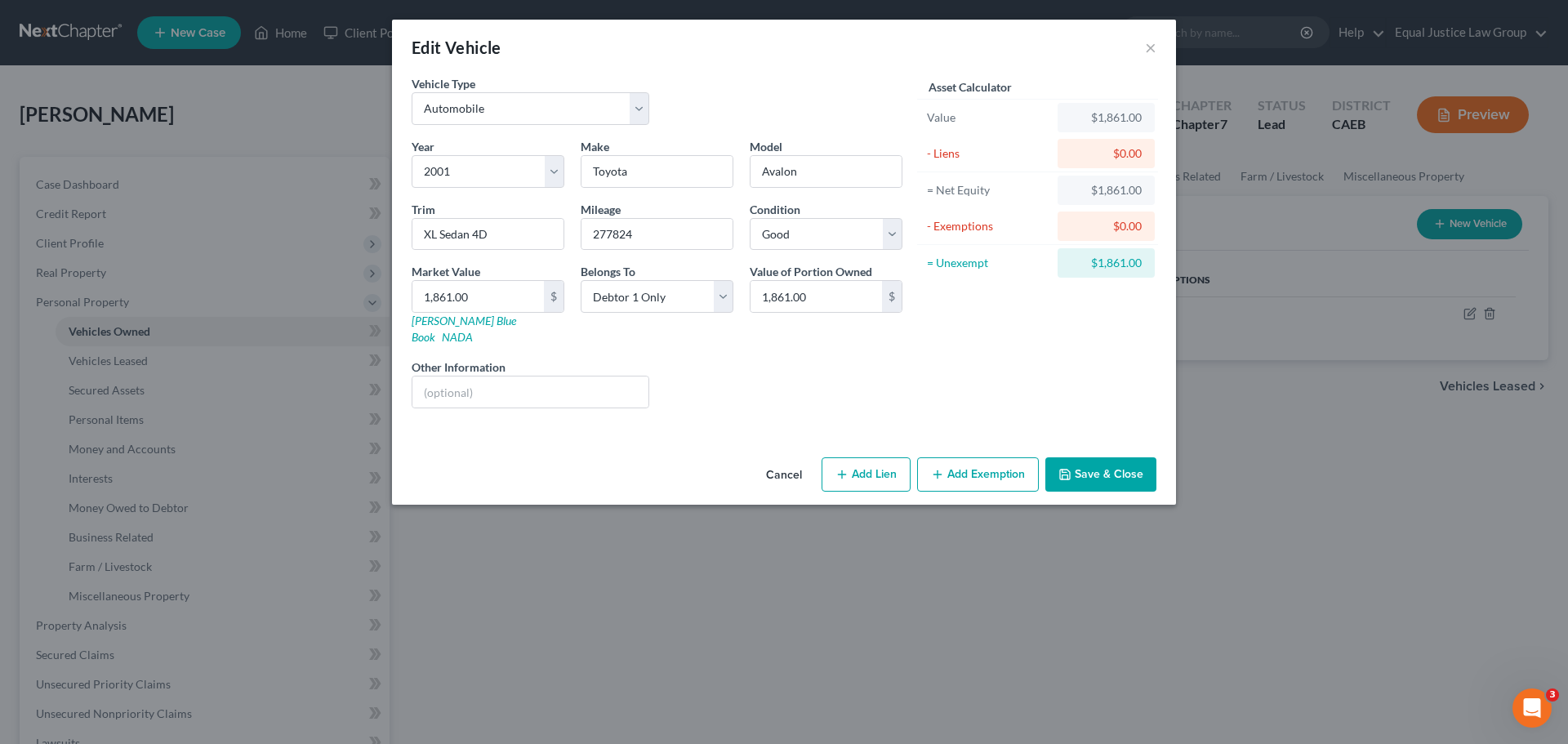
click at [947, 457] on button "Add Exemption" at bounding box center [977, 475] width 122 height 35
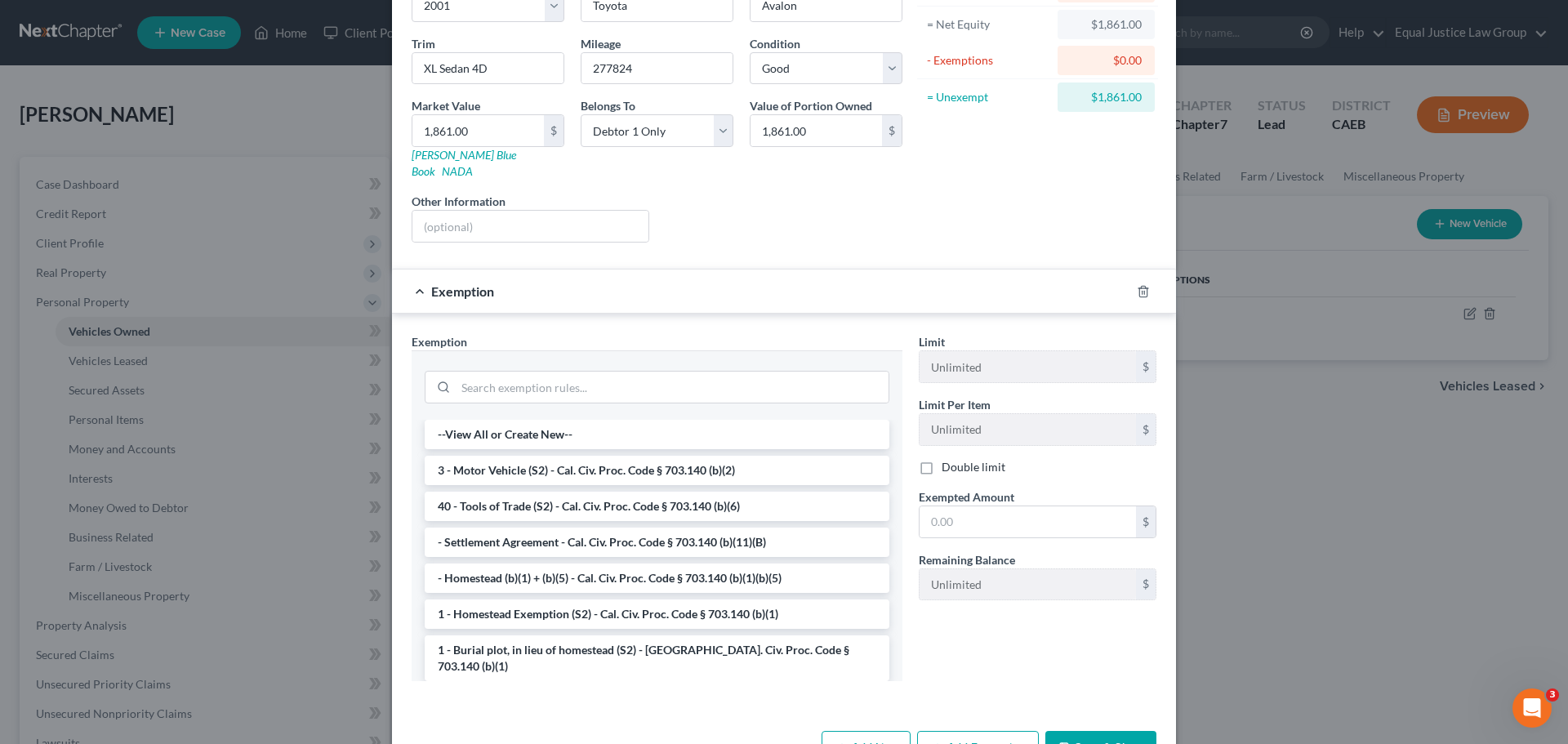
scroll to position [204, 0]
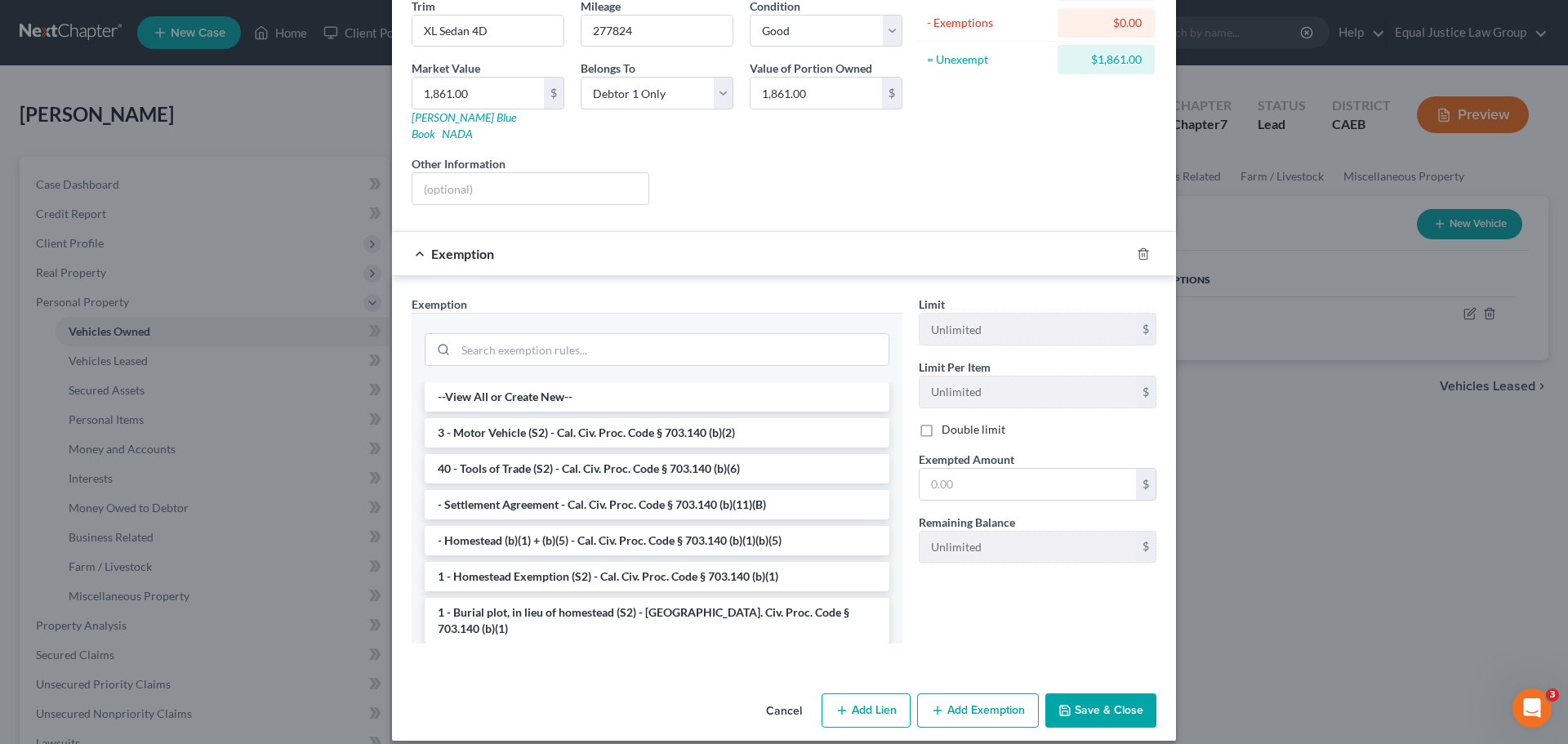
click at [496, 418] on li "3 - Motor Vehicle (S2) - Cal. Civ. Proc. Code § 703.140 (b)(2)" at bounding box center [657, 432] width 465 height 29
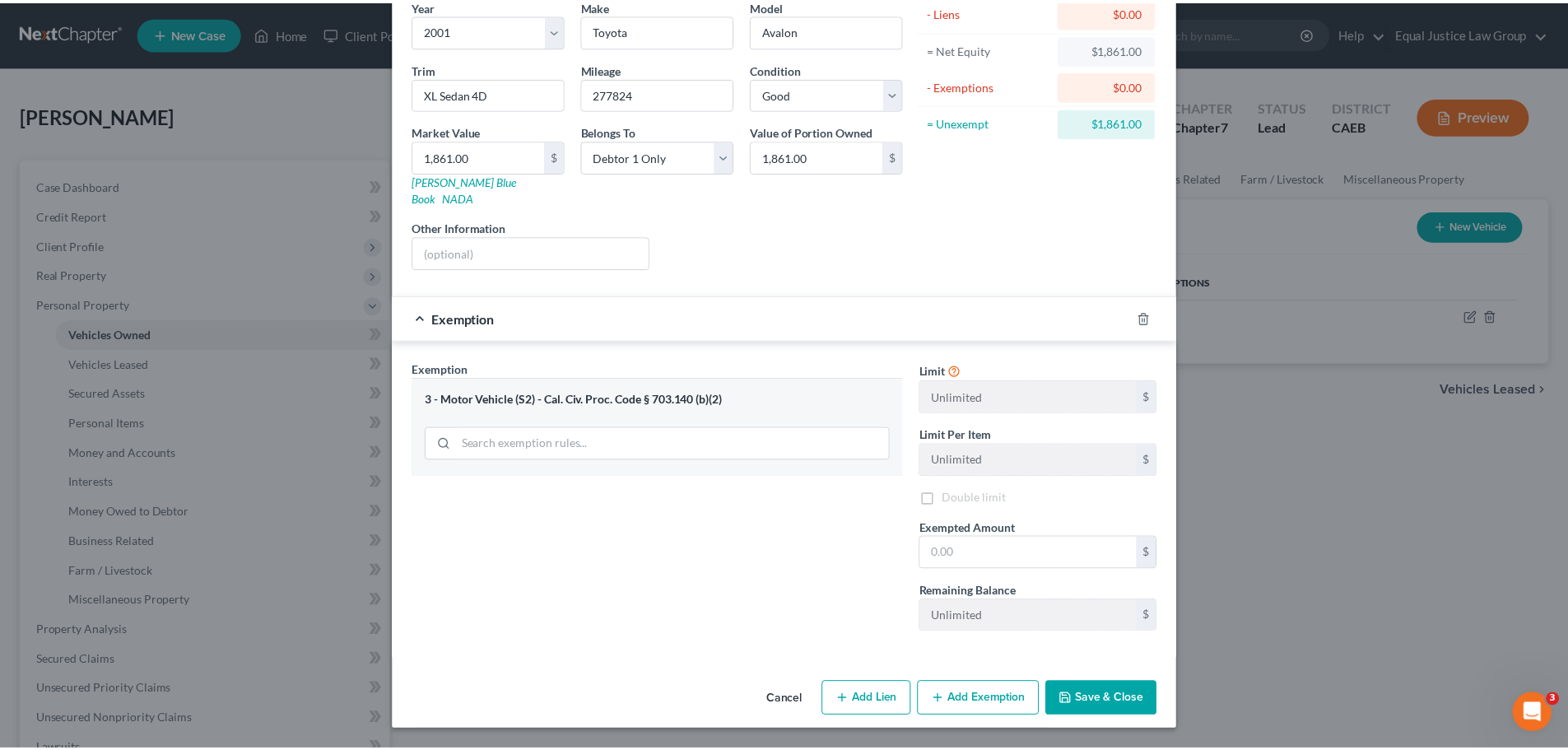
scroll to position [126, 0]
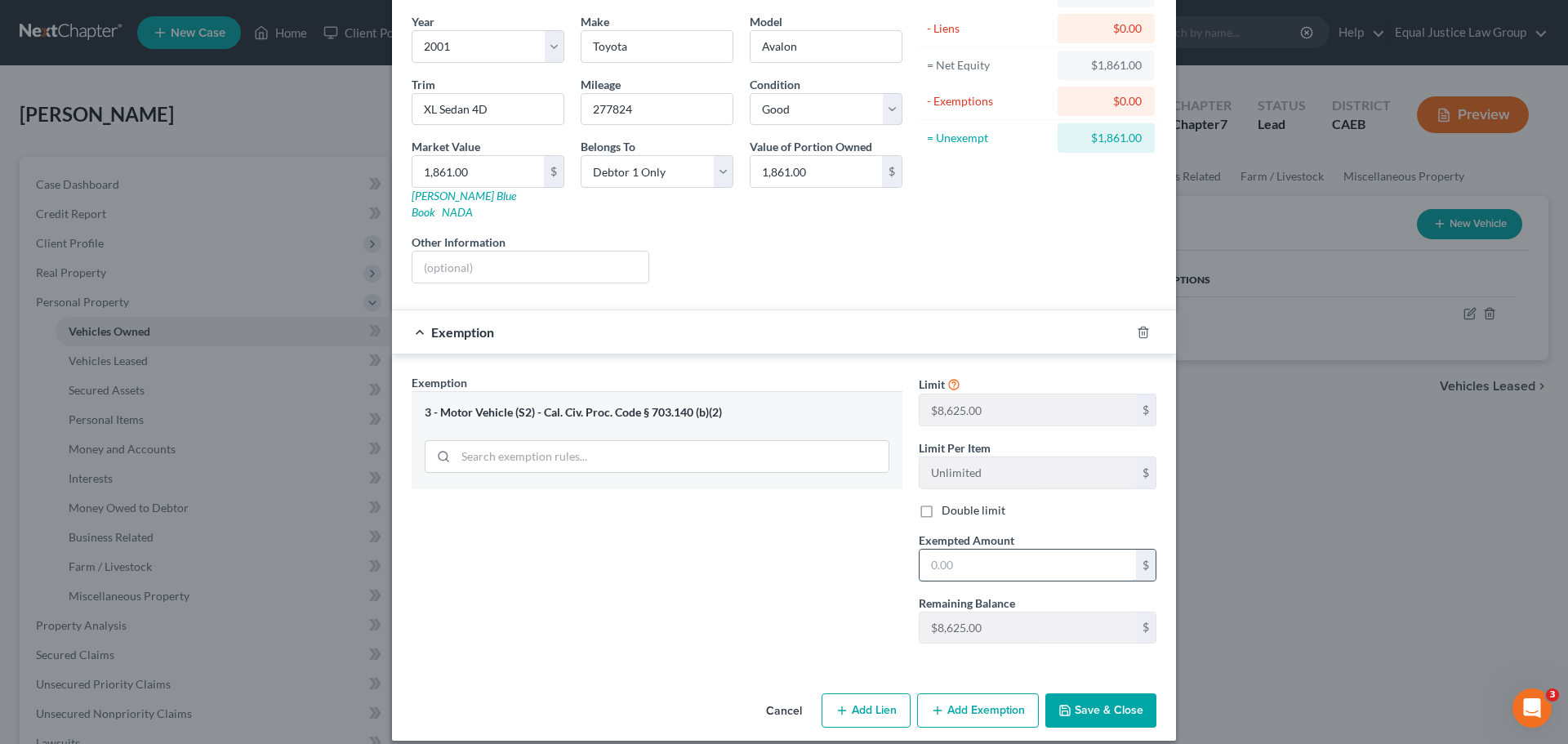
click at [965, 563] on input "text" at bounding box center [1027, 565] width 217 height 31
type input "1,861.00"
click at [742, 234] on div "Liens Select" at bounding box center [784, 259] width 254 height 50
click at [1098, 693] on button "Save & Close" at bounding box center [1101, 710] width 111 height 35
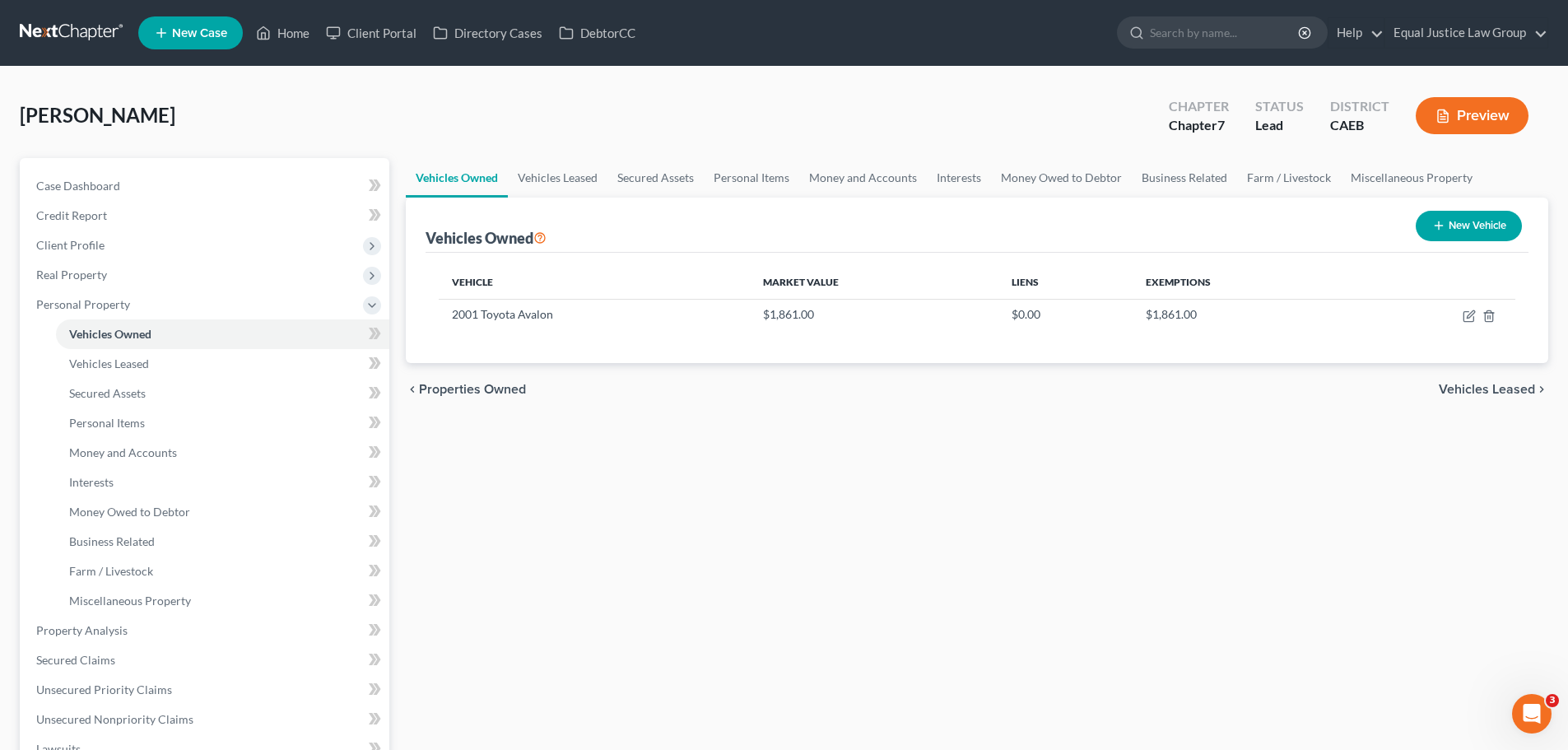
scroll to position [164, 0]
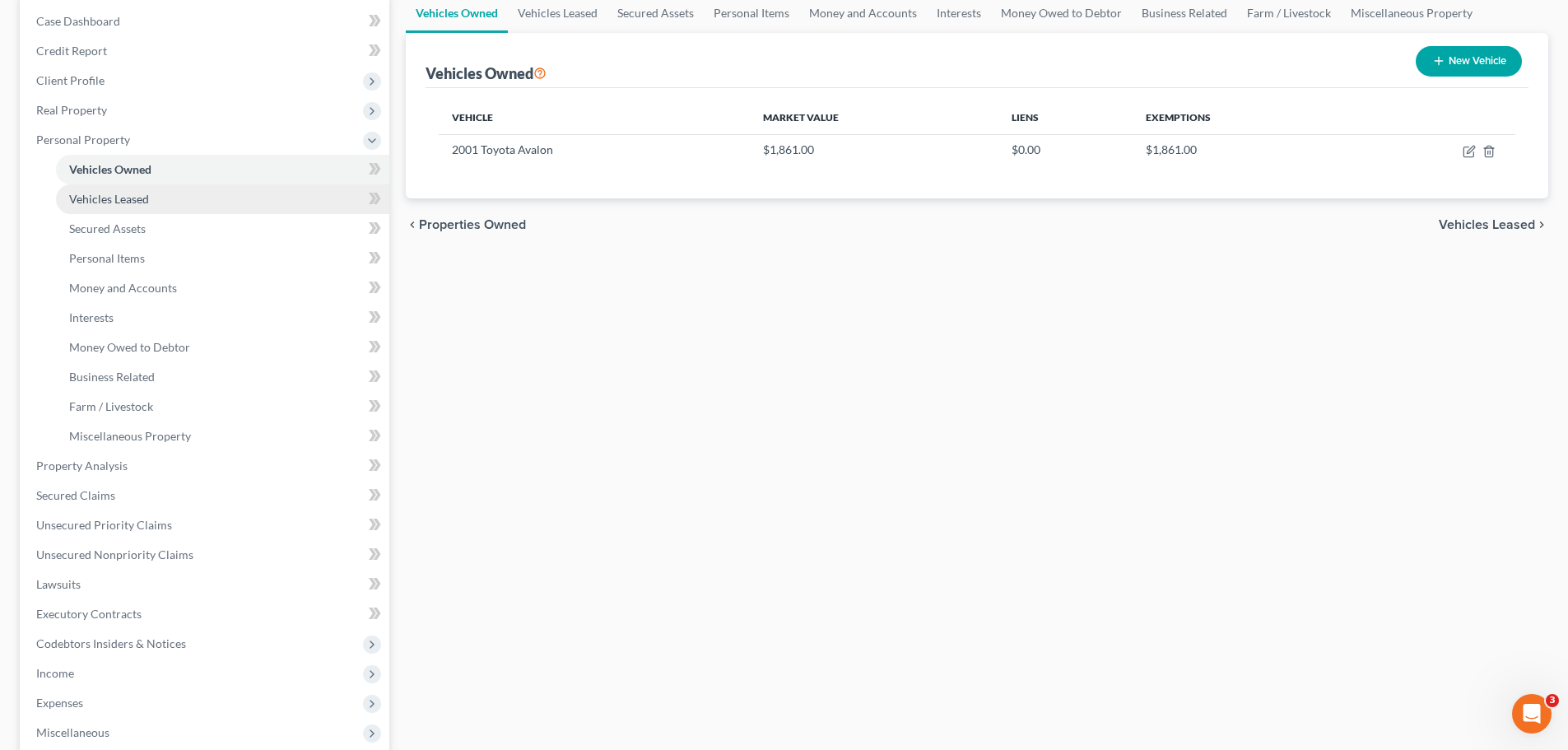
click at [157, 203] on link "Vehicles Leased" at bounding box center [222, 199] width 333 height 30
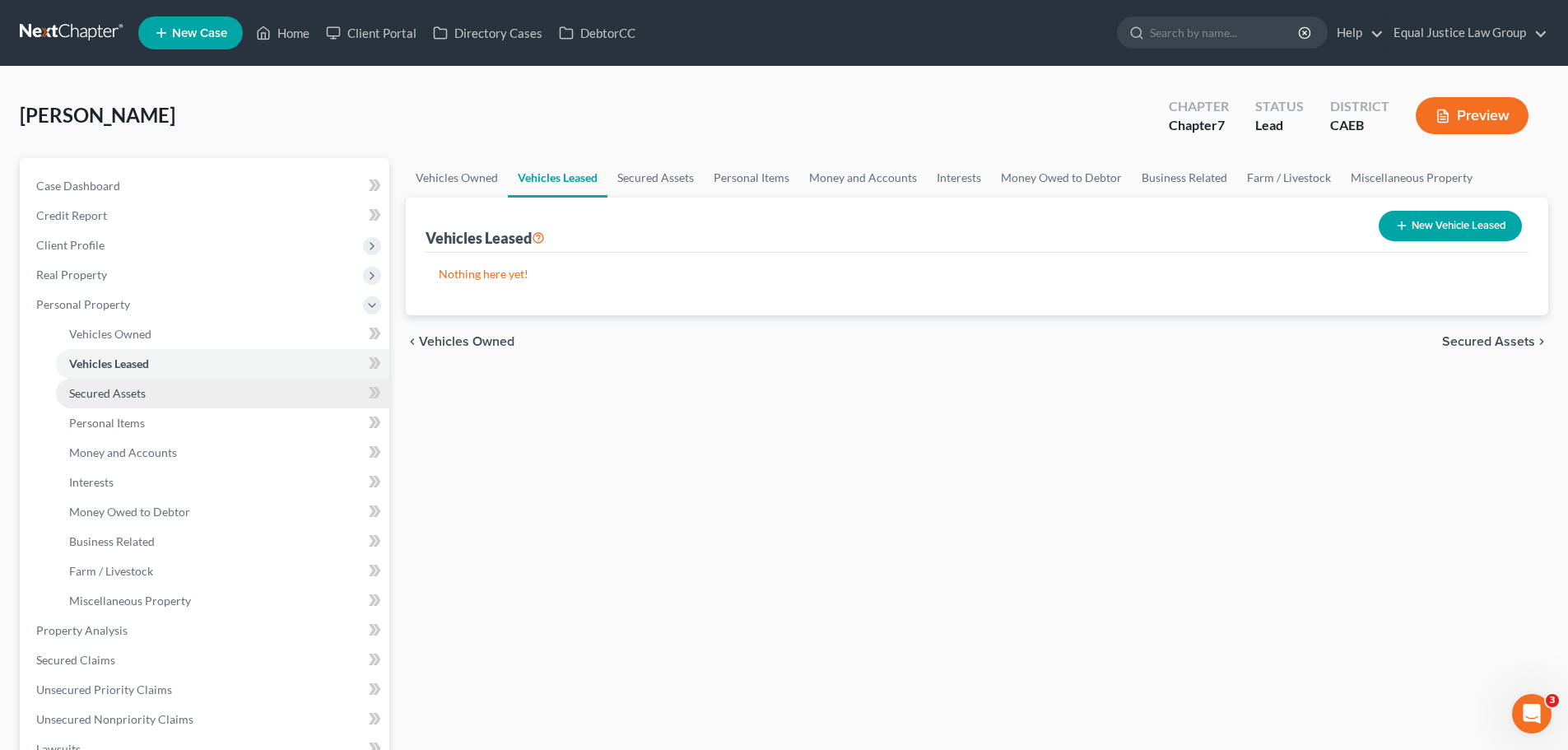
click at [131, 391] on span "Secured Assets" at bounding box center [107, 393] width 77 height 14
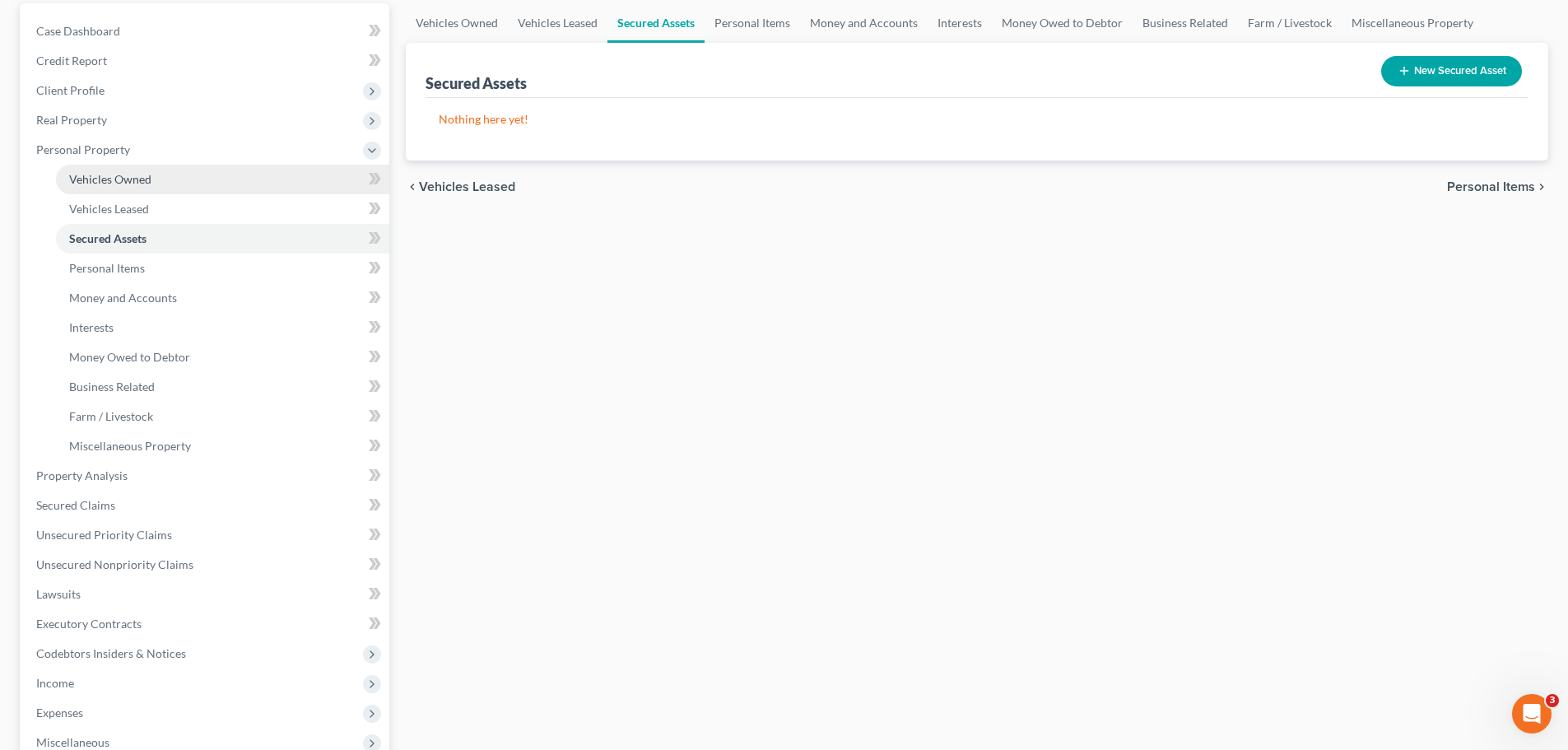
scroll to position [164, 0]
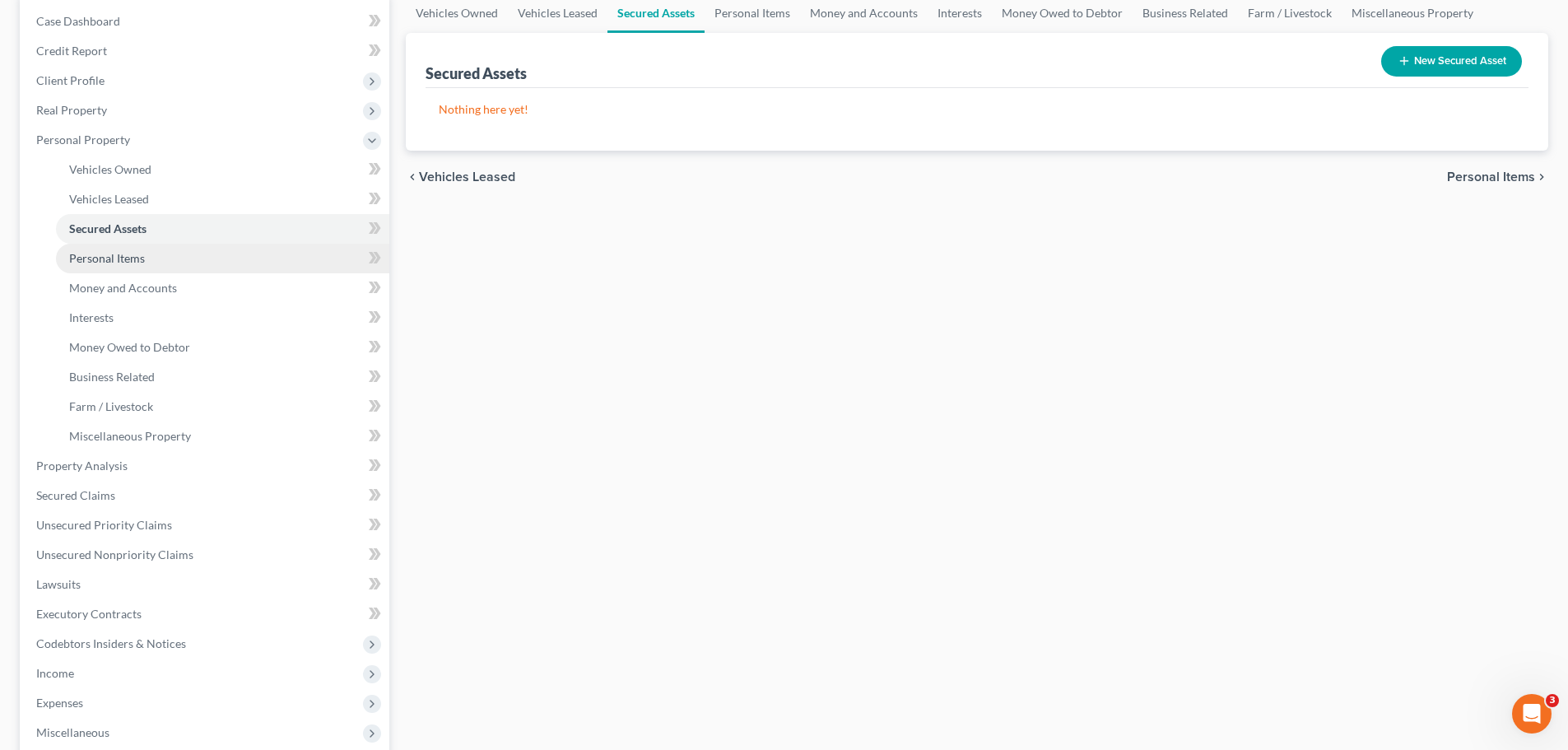
click at [134, 251] on span "Personal Items" at bounding box center [106, 258] width 76 height 14
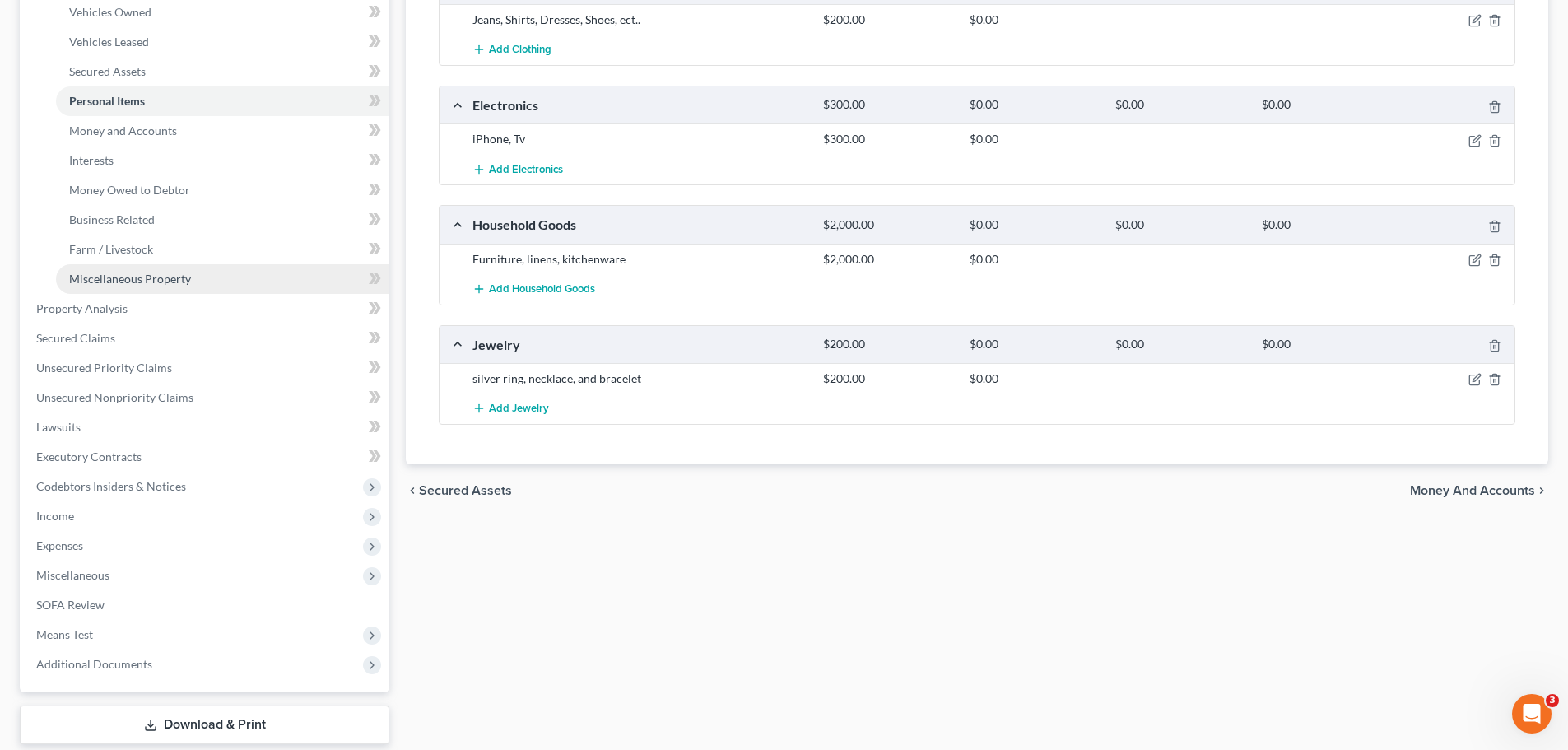
scroll to position [329, 0]
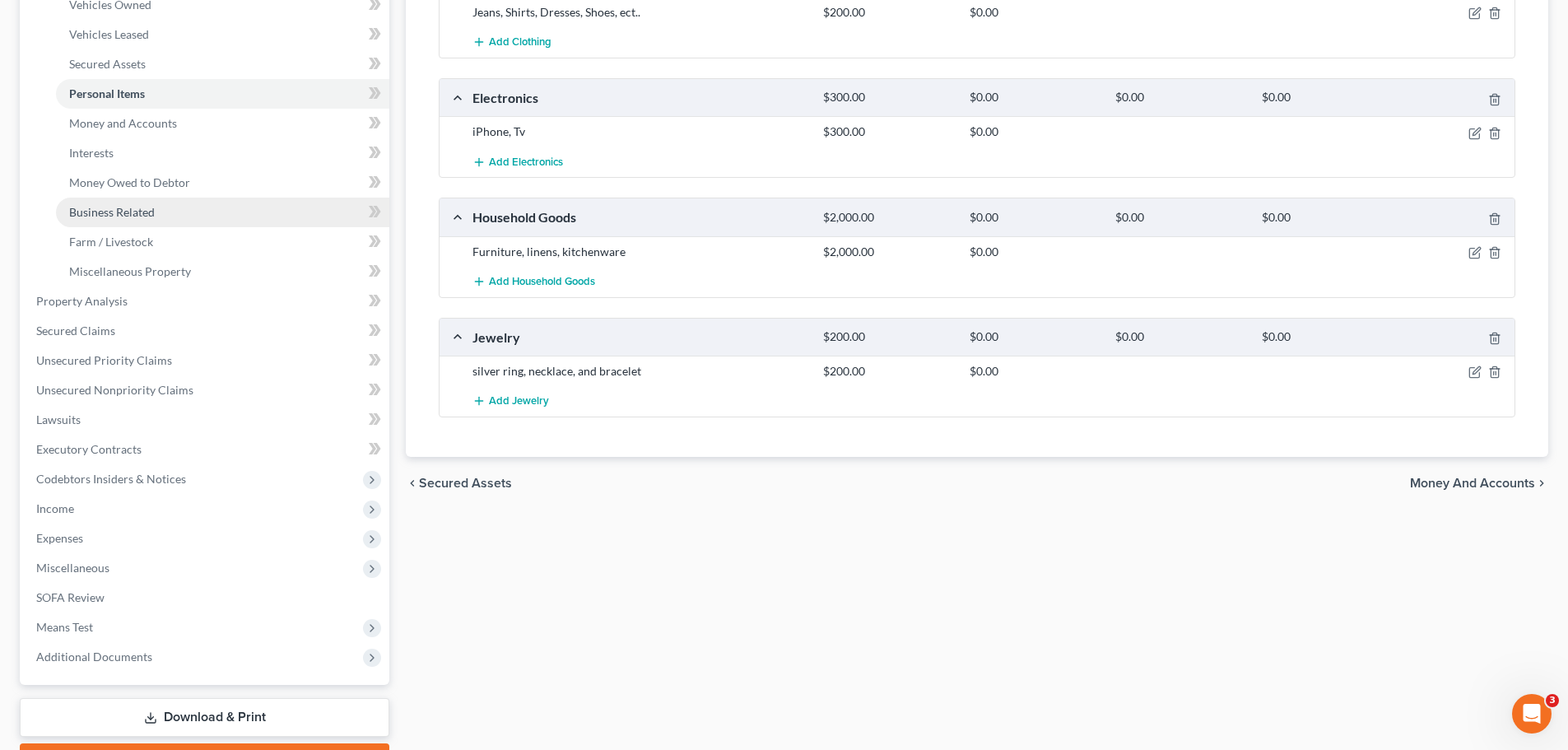
click at [156, 208] on link "Business Related" at bounding box center [222, 212] width 333 height 30
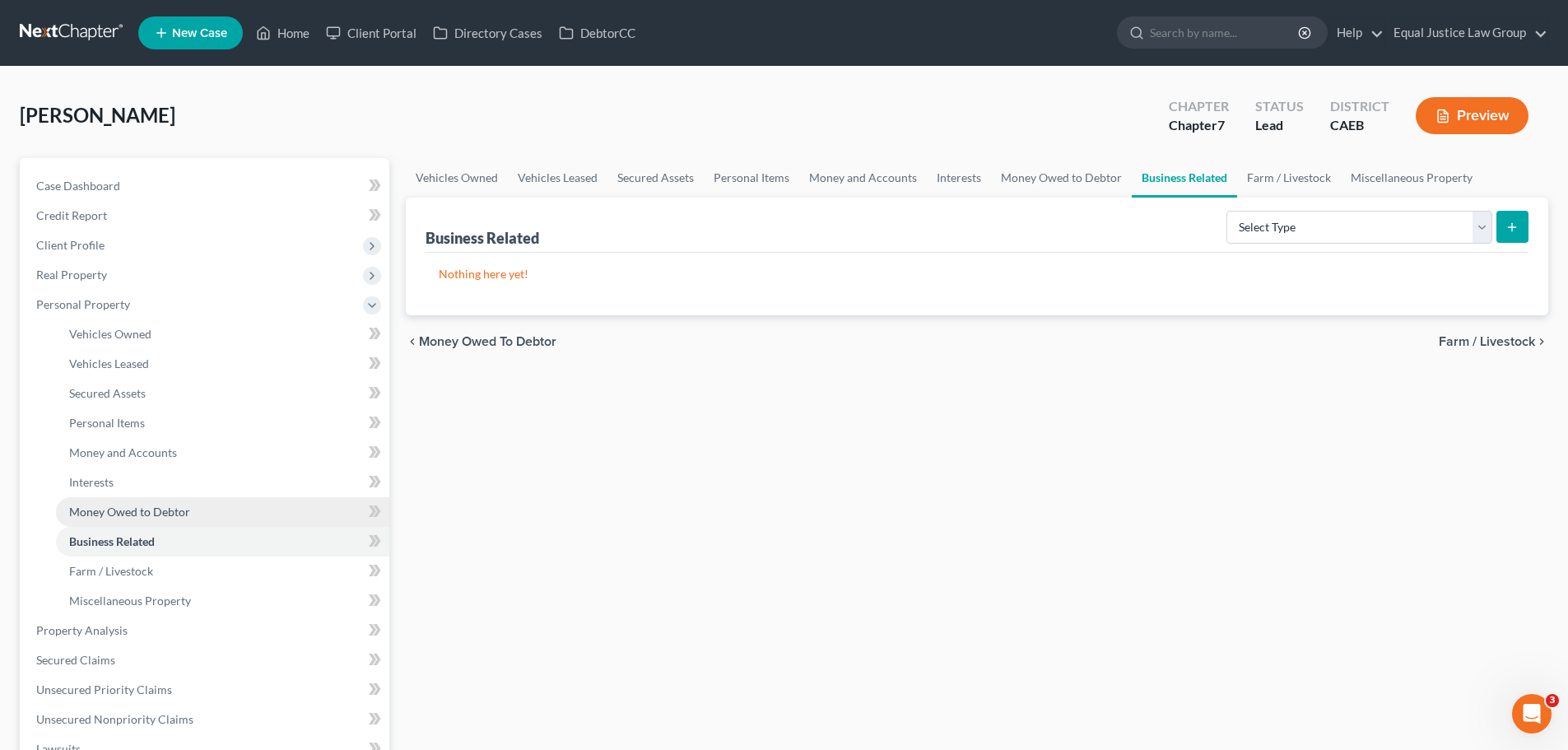
click at [118, 512] on span "Money Owed to Debtor" at bounding box center [129, 512] width 121 height 14
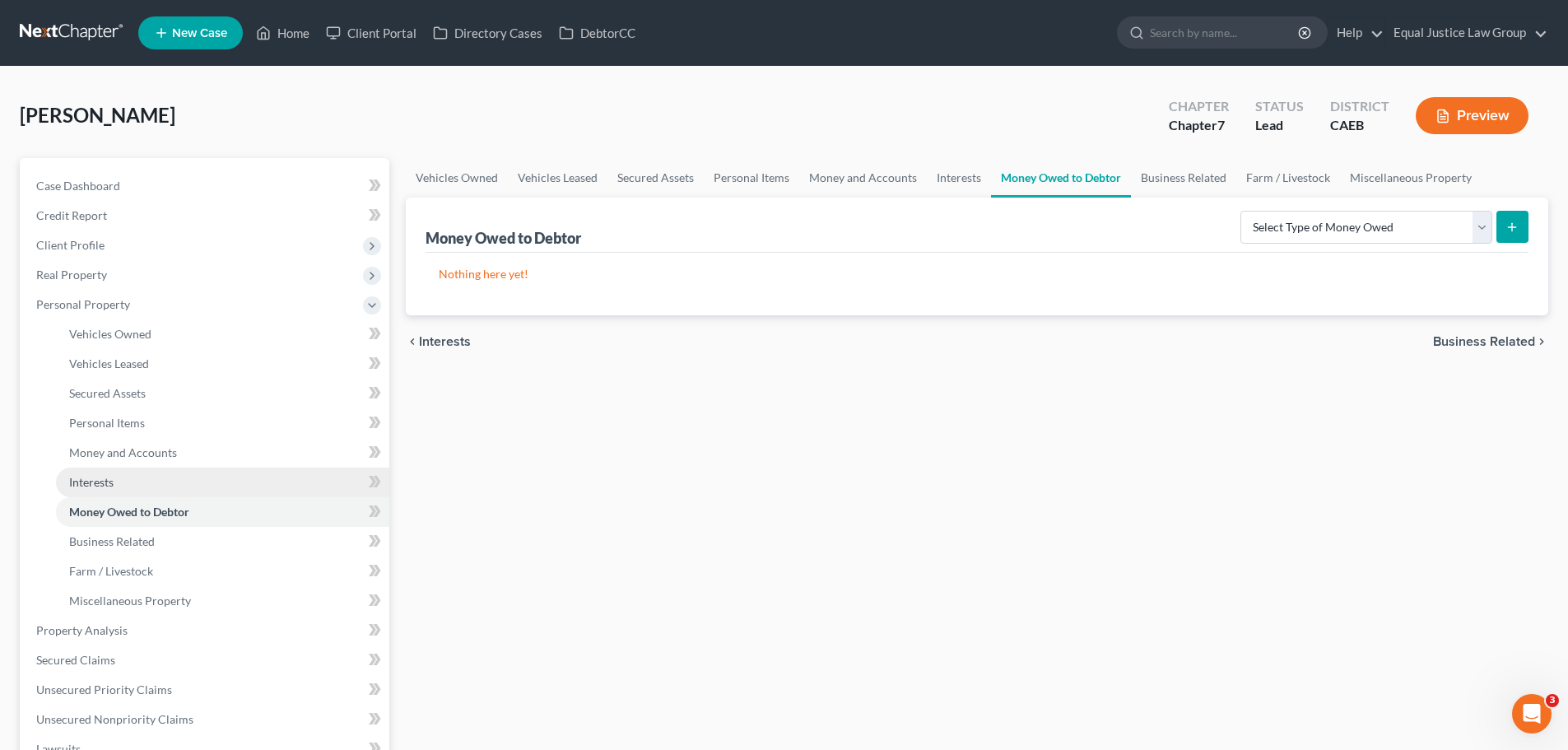
click at [125, 481] on link "Interests" at bounding box center [222, 482] width 333 height 30
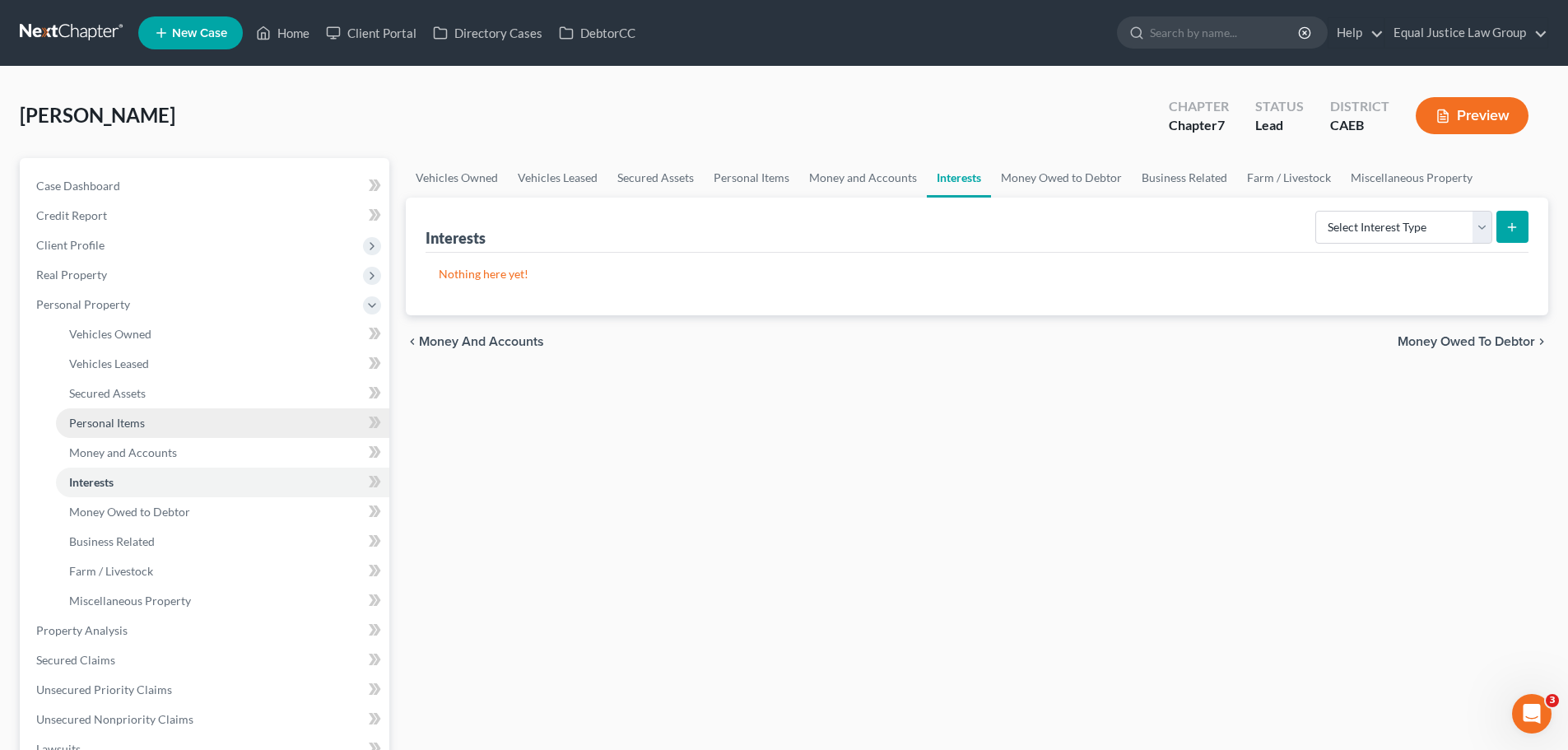
click at [135, 419] on span "Personal Items" at bounding box center [106, 423] width 76 height 14
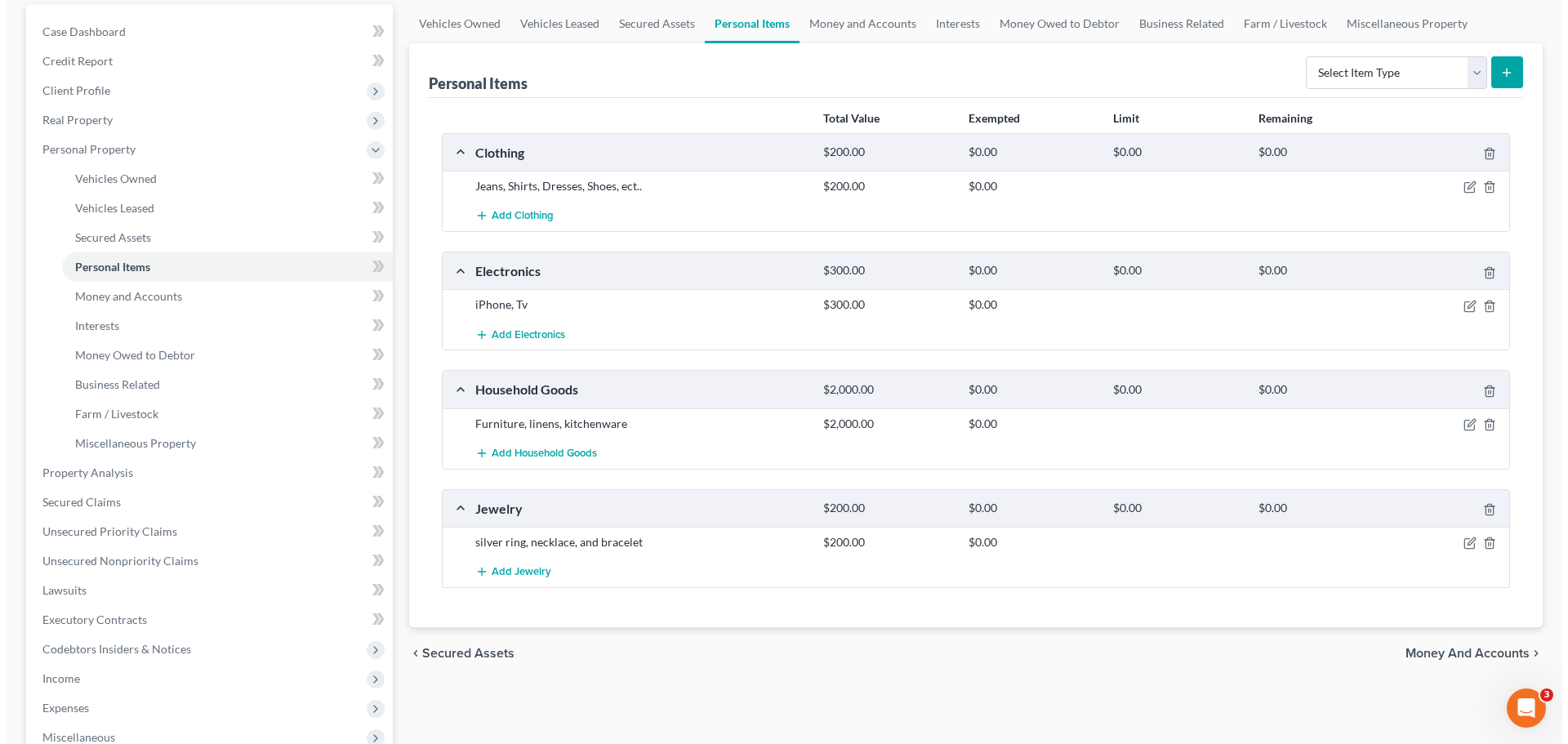
scroll to position [163, 0]
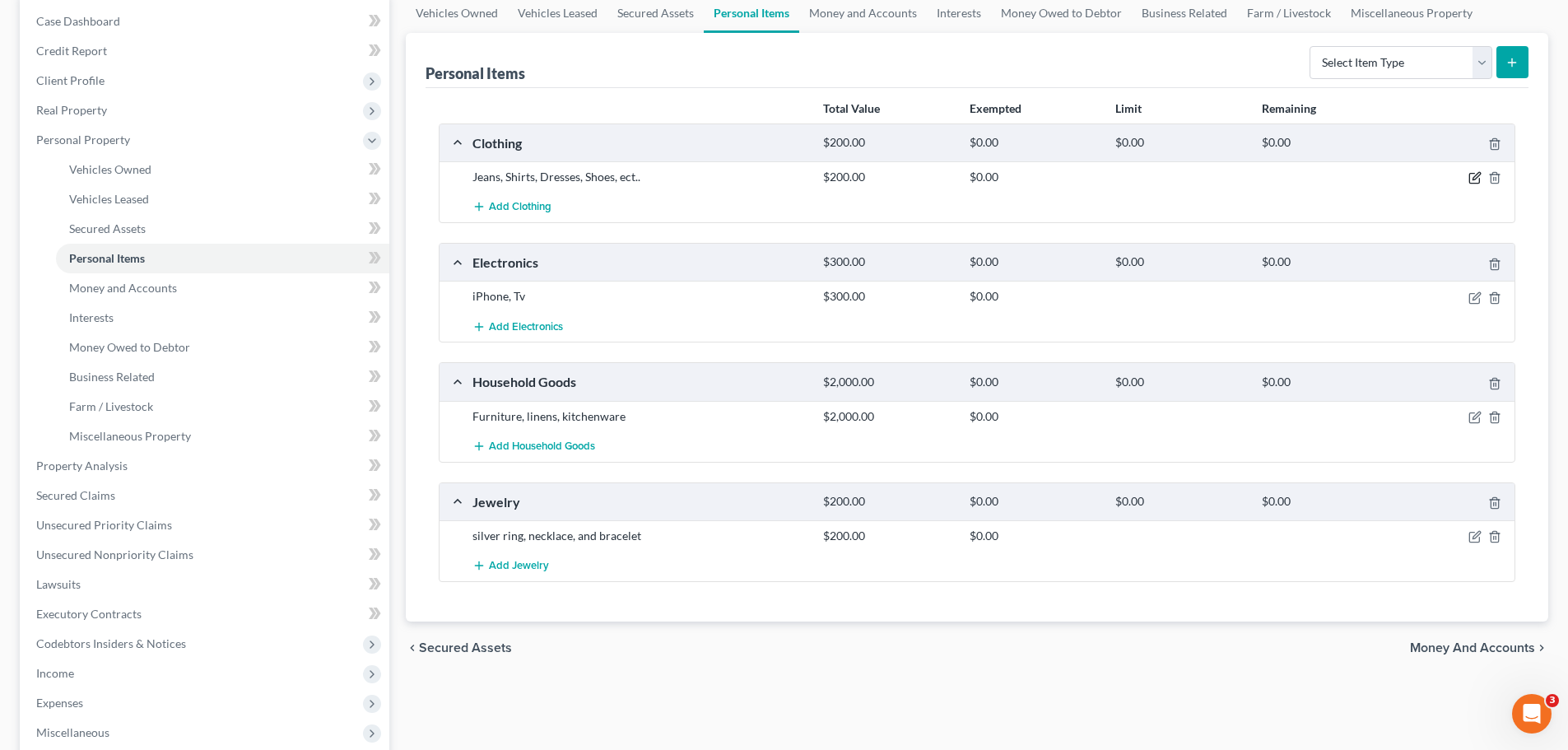
click at [1473, 176] on icon "button" at bounding box center [1475, 177] width 13 height 13
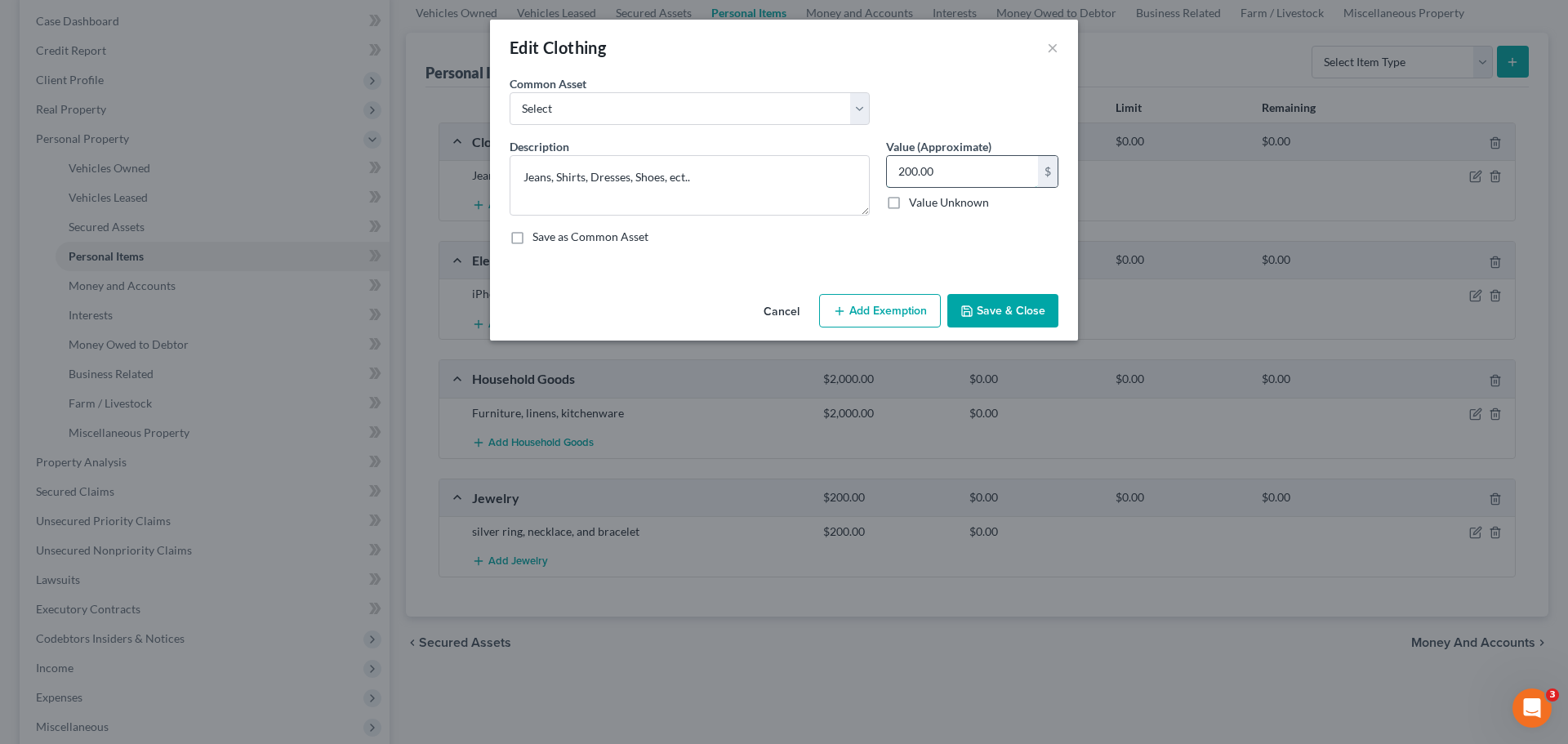
click at [940, 161] on input "200.00" at bounding box center [962, 172] width 151 height 31
click at [716, 104] on select "Select Jeans, Shirts, Dresses, Shoes, etc.. Jeans, Shirts, Dresses, Shoes, ect.." at bounding box center [689, 109] width 360 height 33
select select "0"
click at [509, 92] on select "Select Jeans, Shirts, Dresses, Shoes, etc.. Jeans, Shirts, Dresses, Shoes, ect.." at bounding box center [689, 109] width 360 height 33
type textarea "Jeans, Shirts, Dresses, Shoes, etc.."
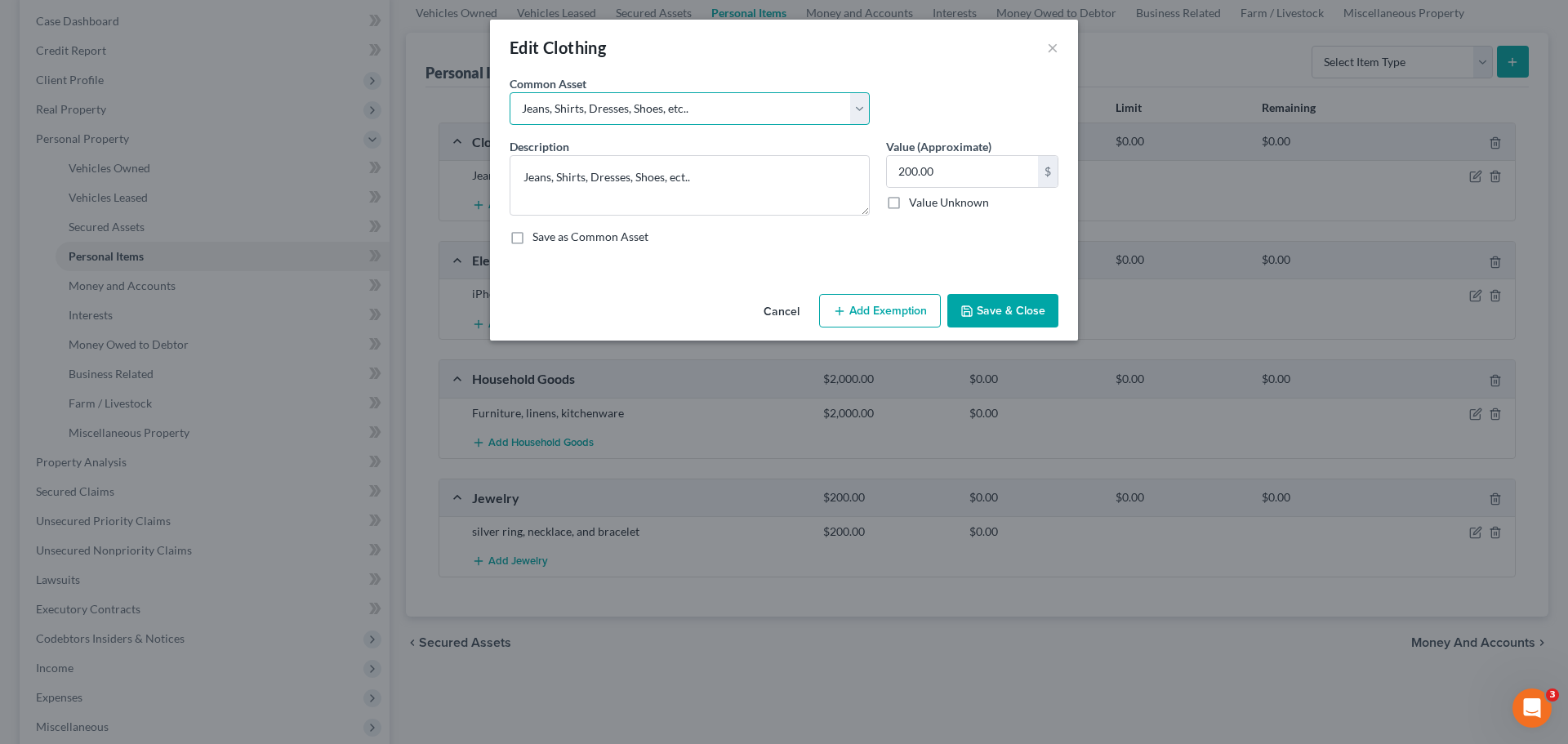
type input "500.00"
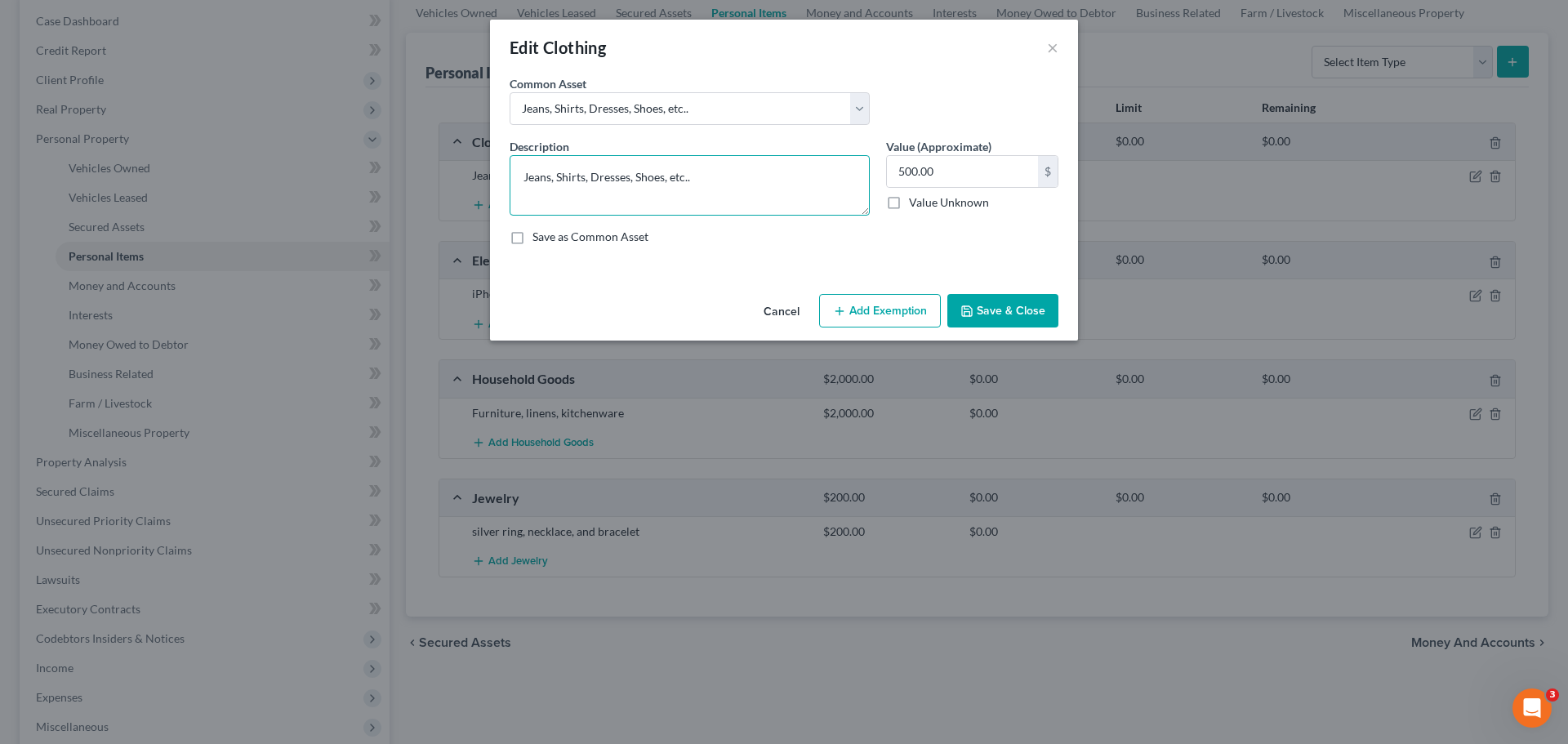
click at [711, 178] on textarea "Jeans, Shirts, Dresses, Shoes, etc.." at bounding box center [689, 186] width 360 height 60
click at [933, 94] on div "Common Asset Select Jeans, Shirts, Dresses, Shoes, etc.. Jeans, Shirts, Dresses…" at bounding box center [784, 106] width 566 height 63
click at [892, 309] on button "Add Exemption" at bounding box center [880, 312] width 122 height 35
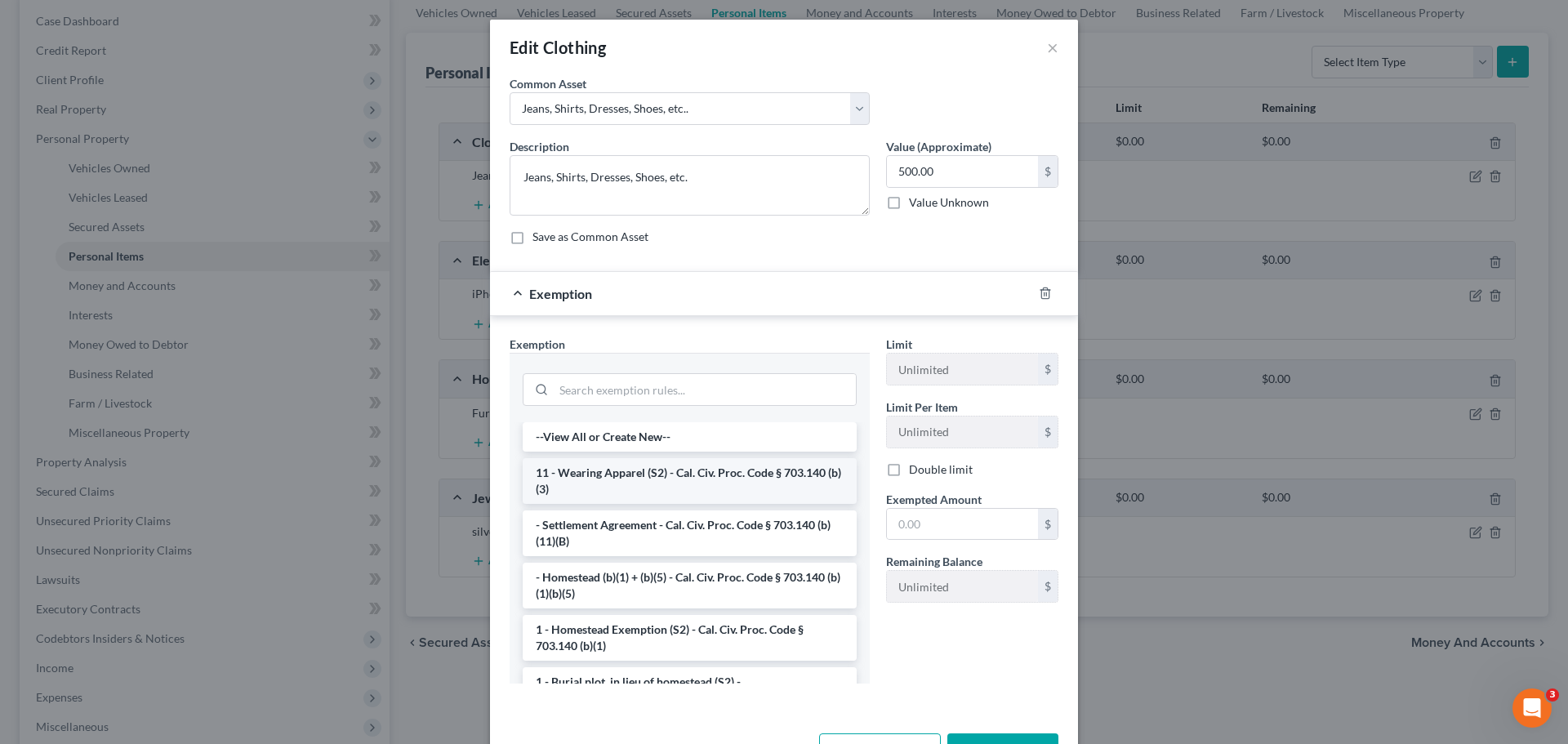
click at [623, 478] on li "11 - Wearing Apparel (S2) - Cal. Civ. Proc. Code § 703.140 (b)(3)" at bounding box center [689, 481] width 334 height 46
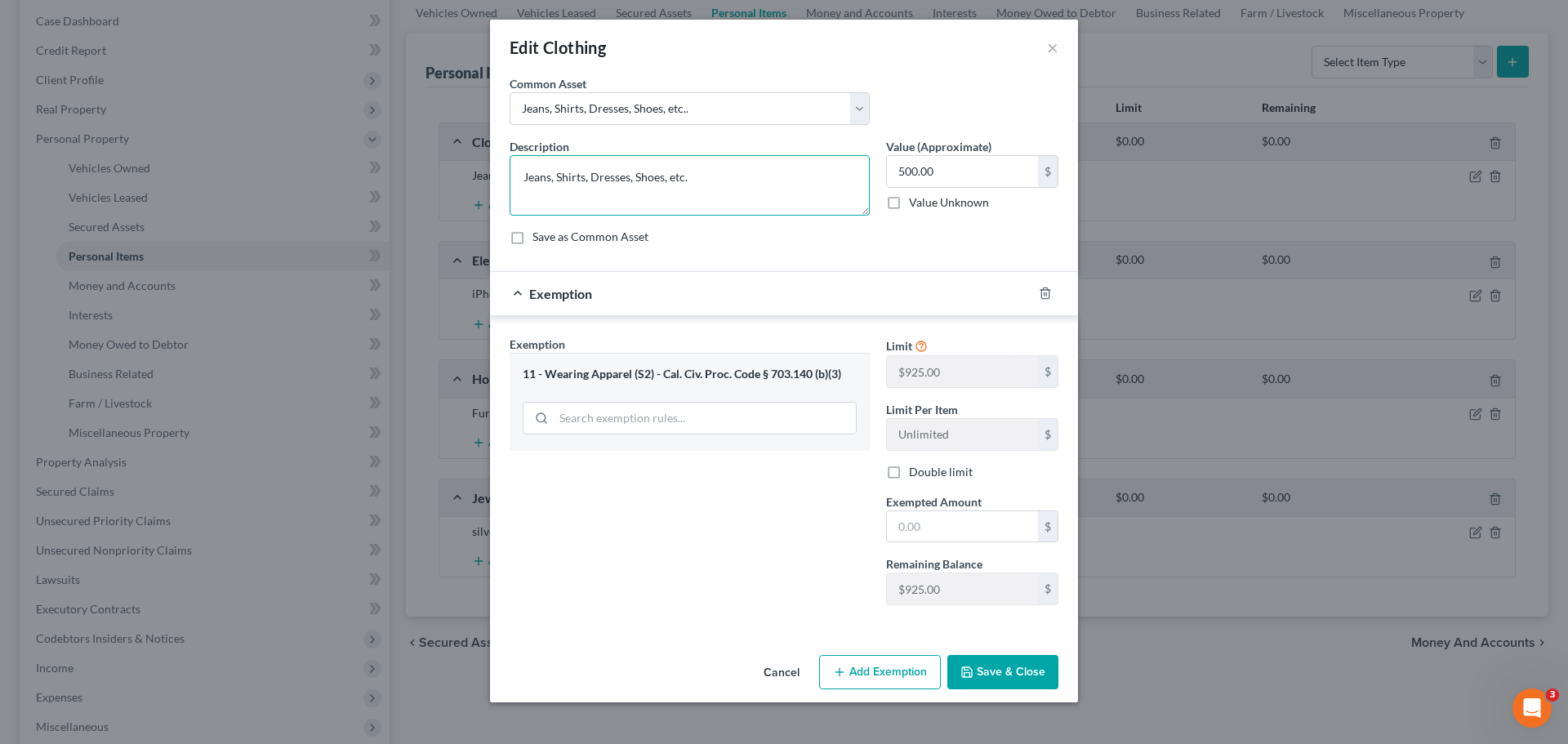
click at [732, 173] on textarea "Jeans, Shirts, Dresses, Shoes, etc." at bounding box center [689, 186] width 360 height 60
type textarea "Jeans, Shirts, Dresses, Shoes, etc. No single item exceeds $925.00"
click at [944, 531] on input "text" at bounding box center [962, 526] width 151 height 31
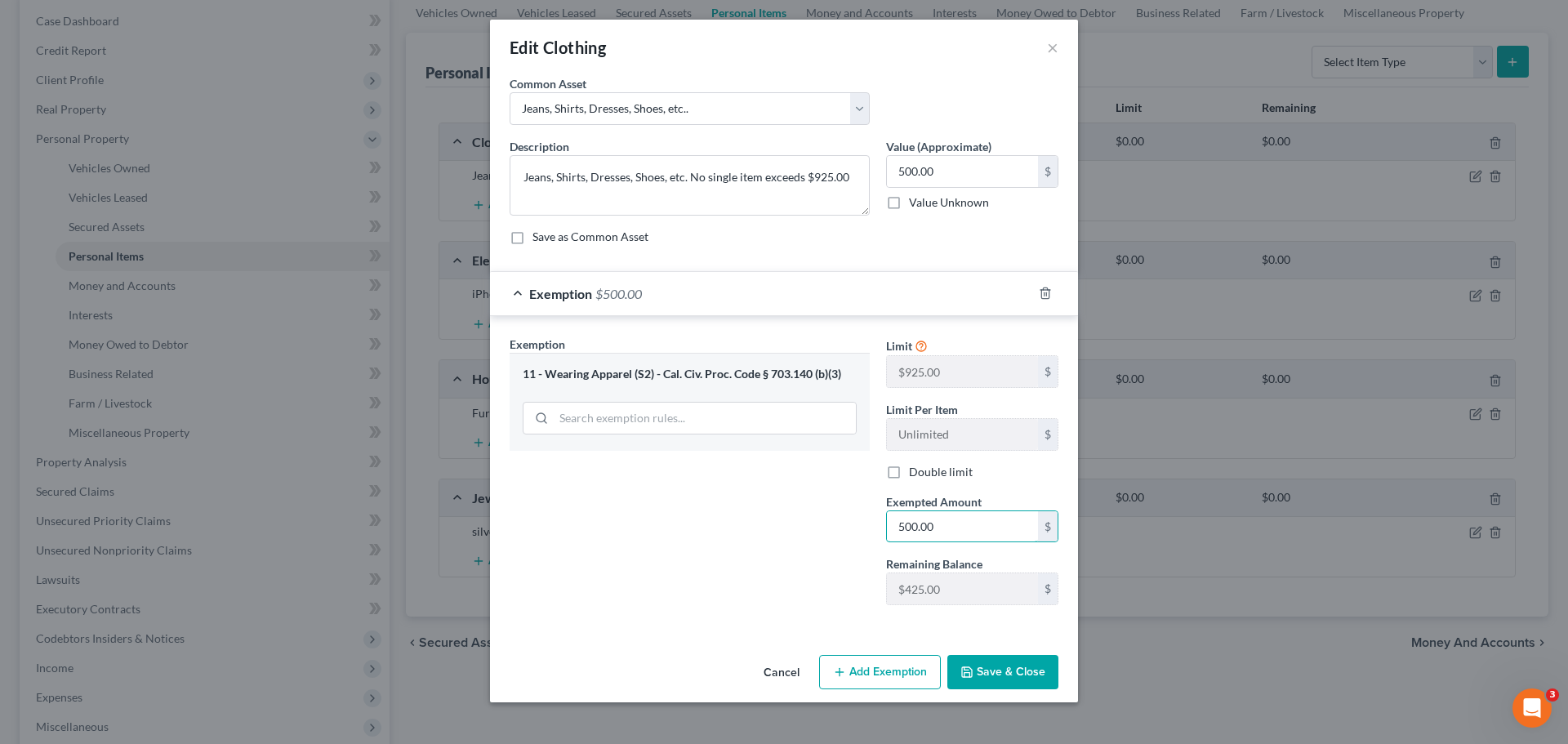
type input "500.00"
click at [1019, 668] on button "Save & Close" at bounding box center [1002, 672] width 111 height 35
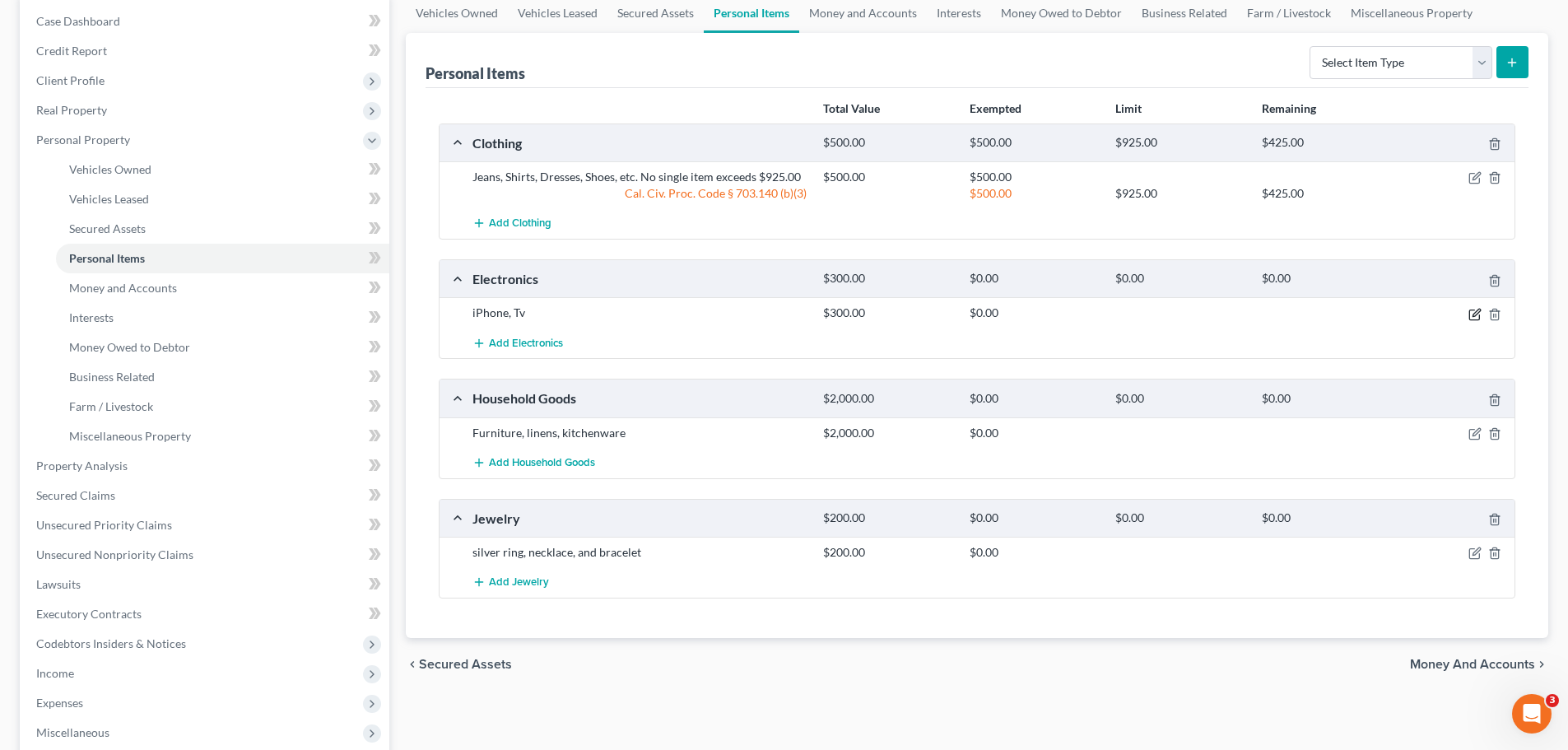
click at [1472, 312] on icon "button" at bounding box center [1475, 314] width 13 height 13
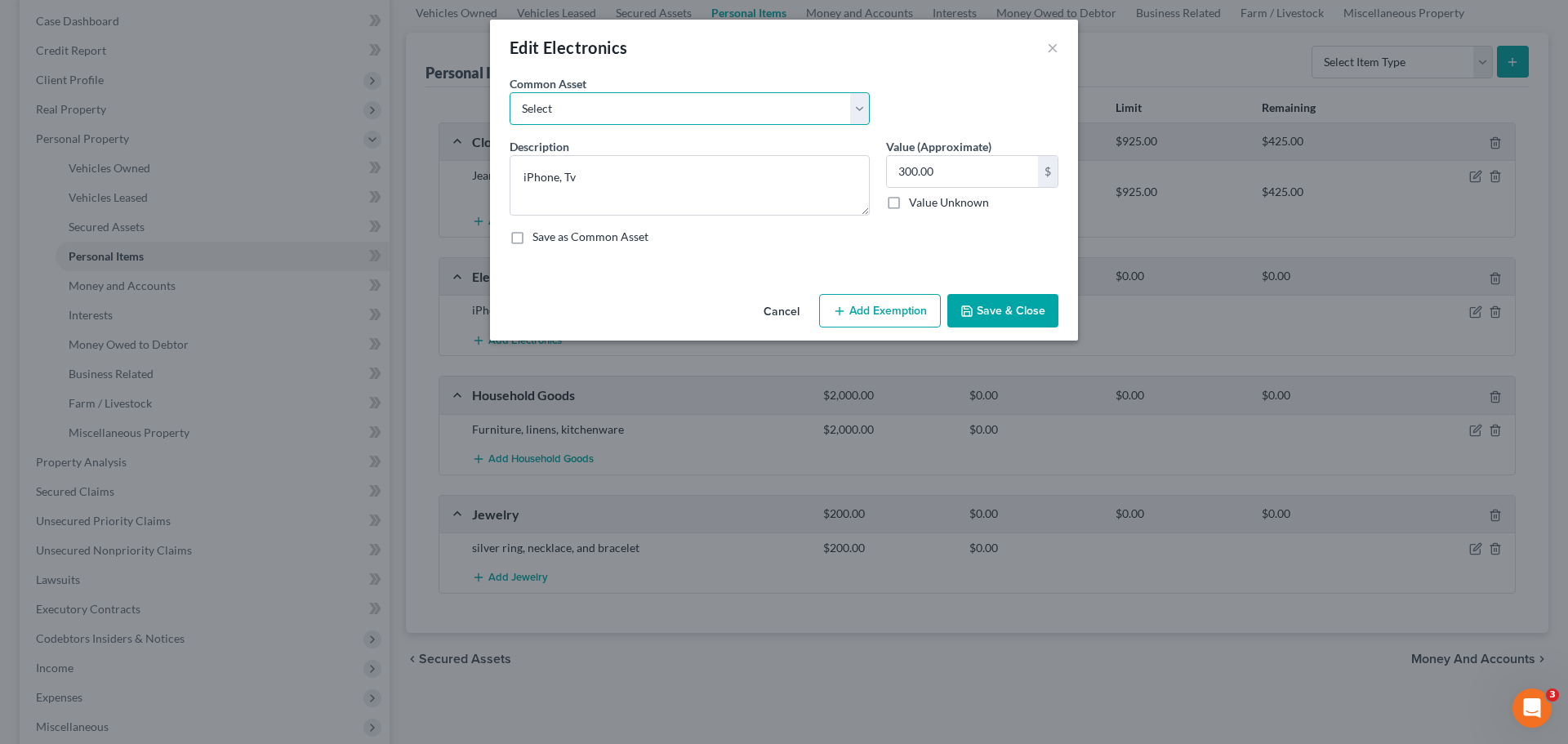
click at [859, 106] on select "Select 4 TV's, iPad, desktop computer, xbox, cell phone. No single item exceeds…" at bounding box center [689, 109] width 360 height 33
select select "1"
click at [509, 92] on select "Select 4 TV's, iPad, desktop computer, xbox, cell phone. No single item exceeds…" at bounding box center [689, 109] width 360 height 33
type textarea "iPhone, Tv, Computer"
type input "1,200.00"
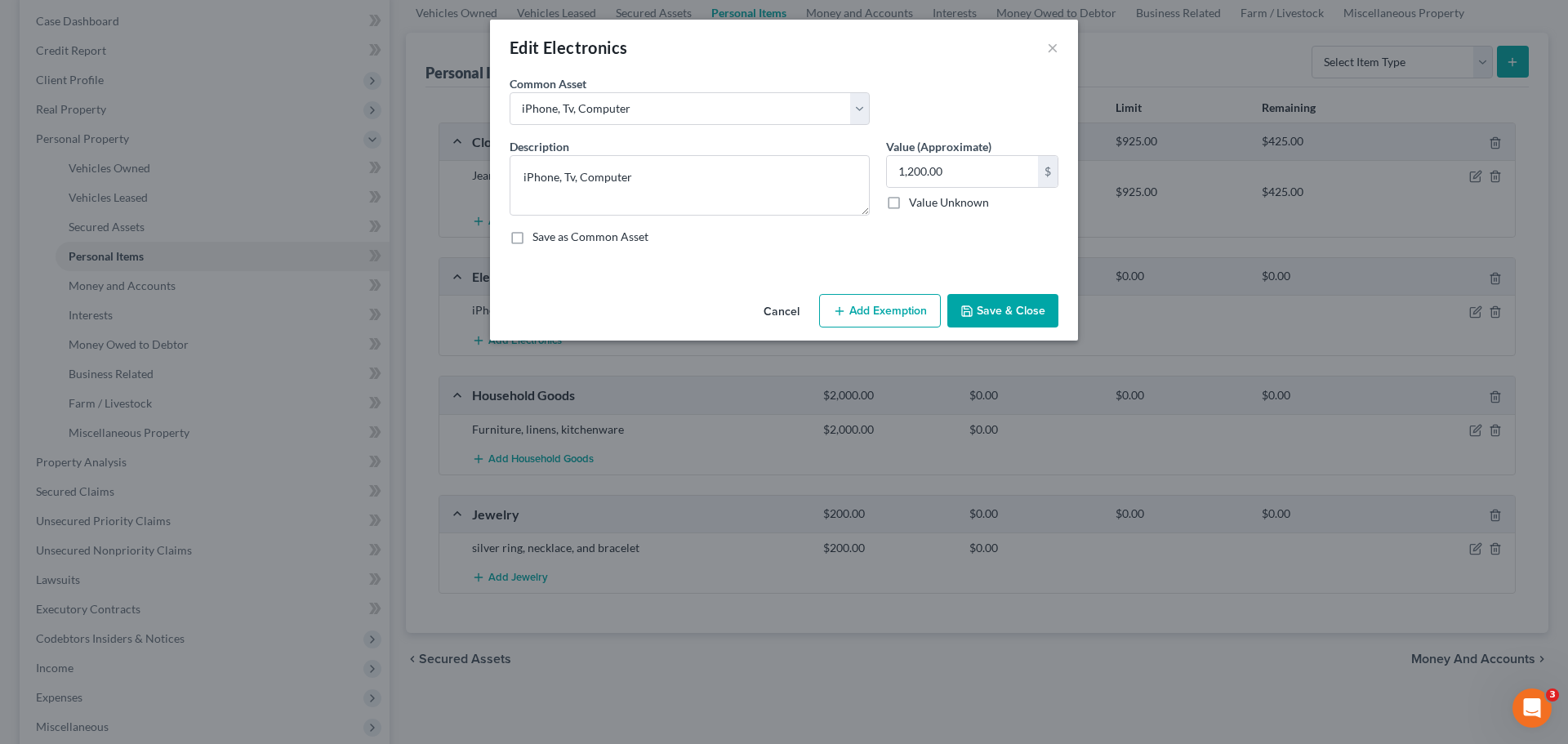
click at [898, 87] on div "Common Asset Select 4 TV's, iPad, desktop computer, xbox, cell phone. No single…" at bounding box center [784, 106] width 566 height 63
click at [876, 305] on button "Add Exemption" at bounding box center [880, 312] width 122 height 35
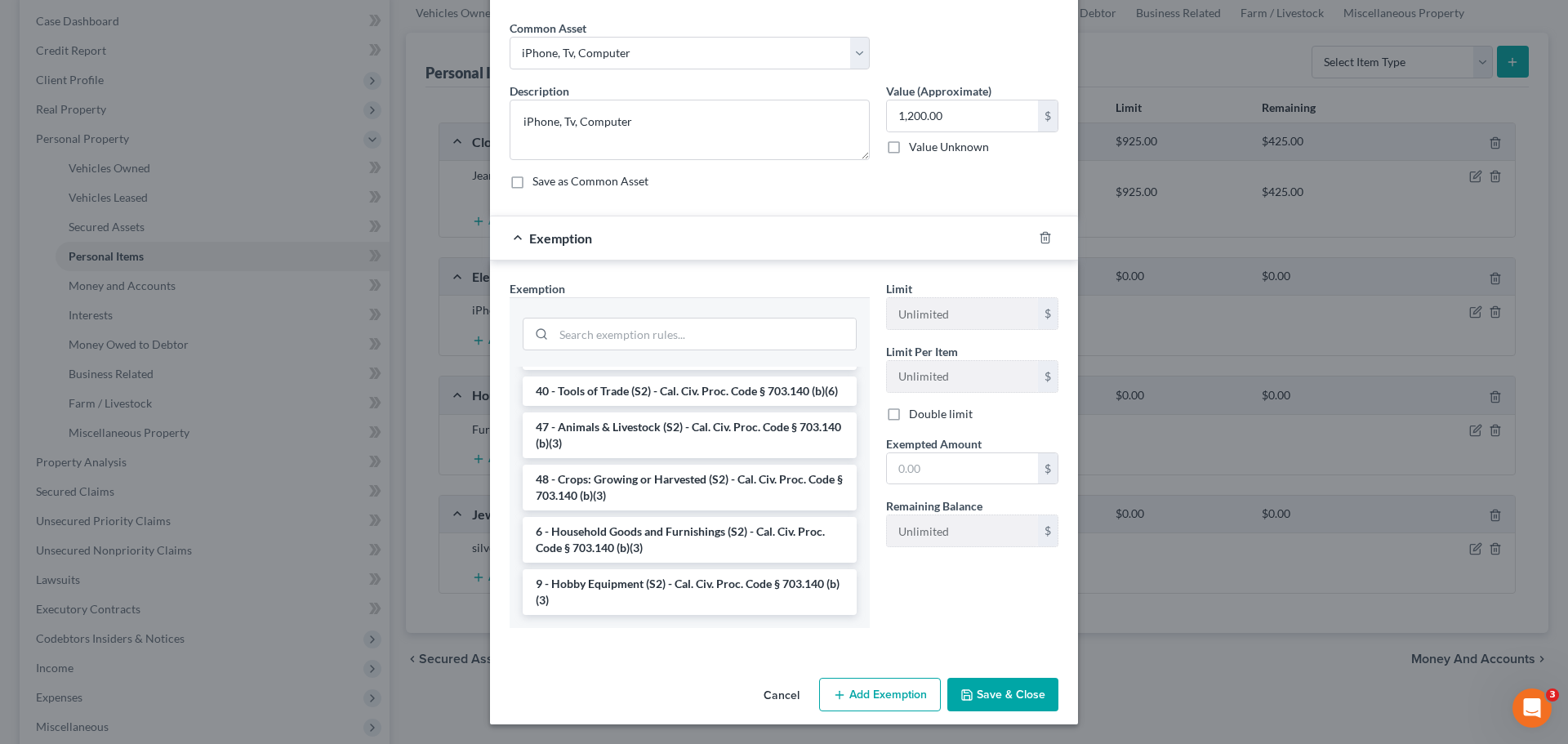
scroll to position [1333, 0]
click at [623, 534] on li "6 - Household Goods and Furnishings (S2) - Cal. Civ. Proc. Code § 703.140 (b)(3)" at bounding box center [689, 539] width 334 height 46
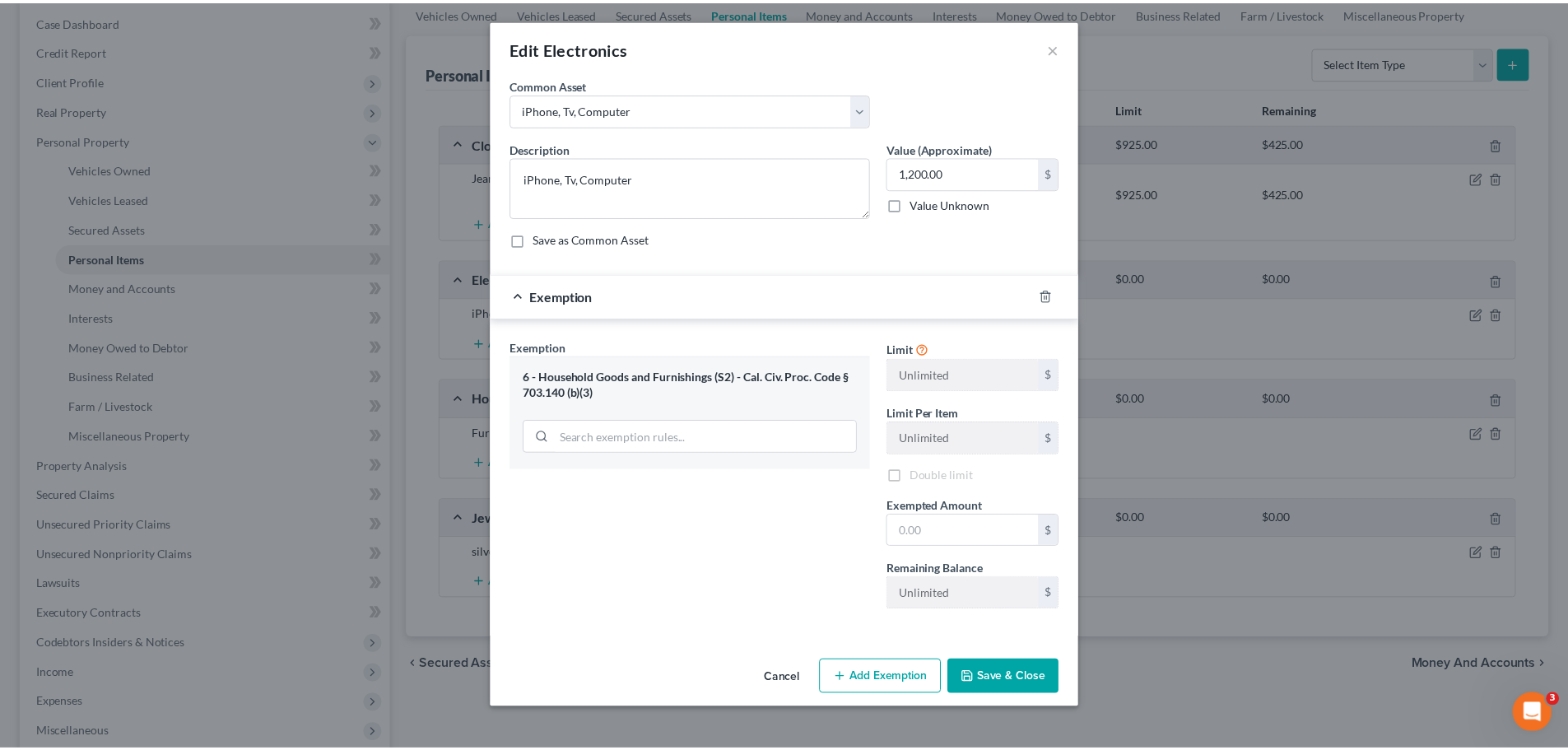
scroll to position [0, 0]
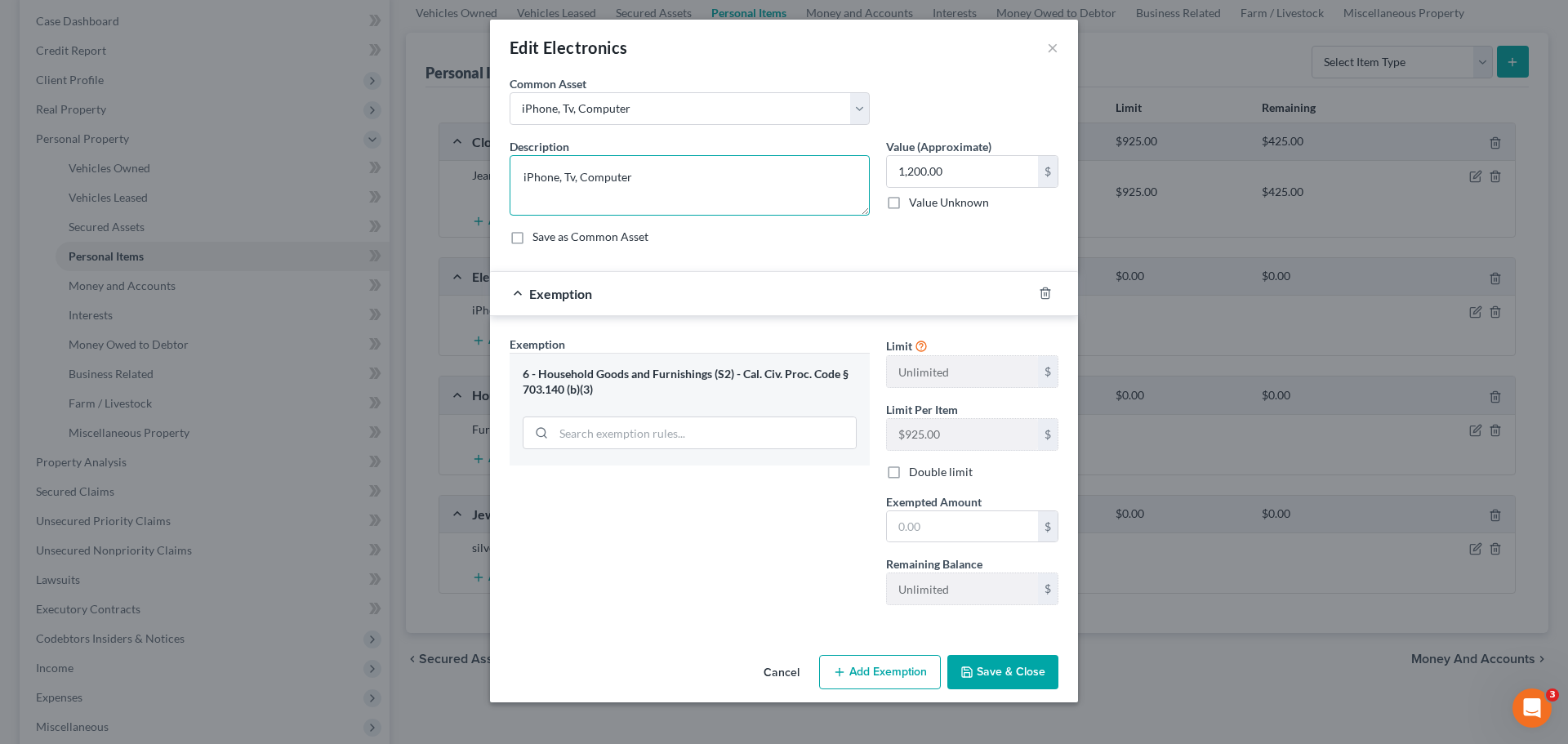
click at [660, 177] on textarea "iPhone, Tv, Computer" at bounding box center [689, 186] width 360 height 60
drag, startPoint x: 664, startPoint y: 170, endPoint x: 656, endPoint y: 174, distance: 8.9
click at [661, 174] on textarea "iPhone, Tv, Computer." at bounding box center [689, 186] width 360 height 60
type textarea "iPhone, Tv, Computer. No single item exceeds $925.00"
click at [928, 521] on input "text" at bounding box center [962, 526] width 151 height 31
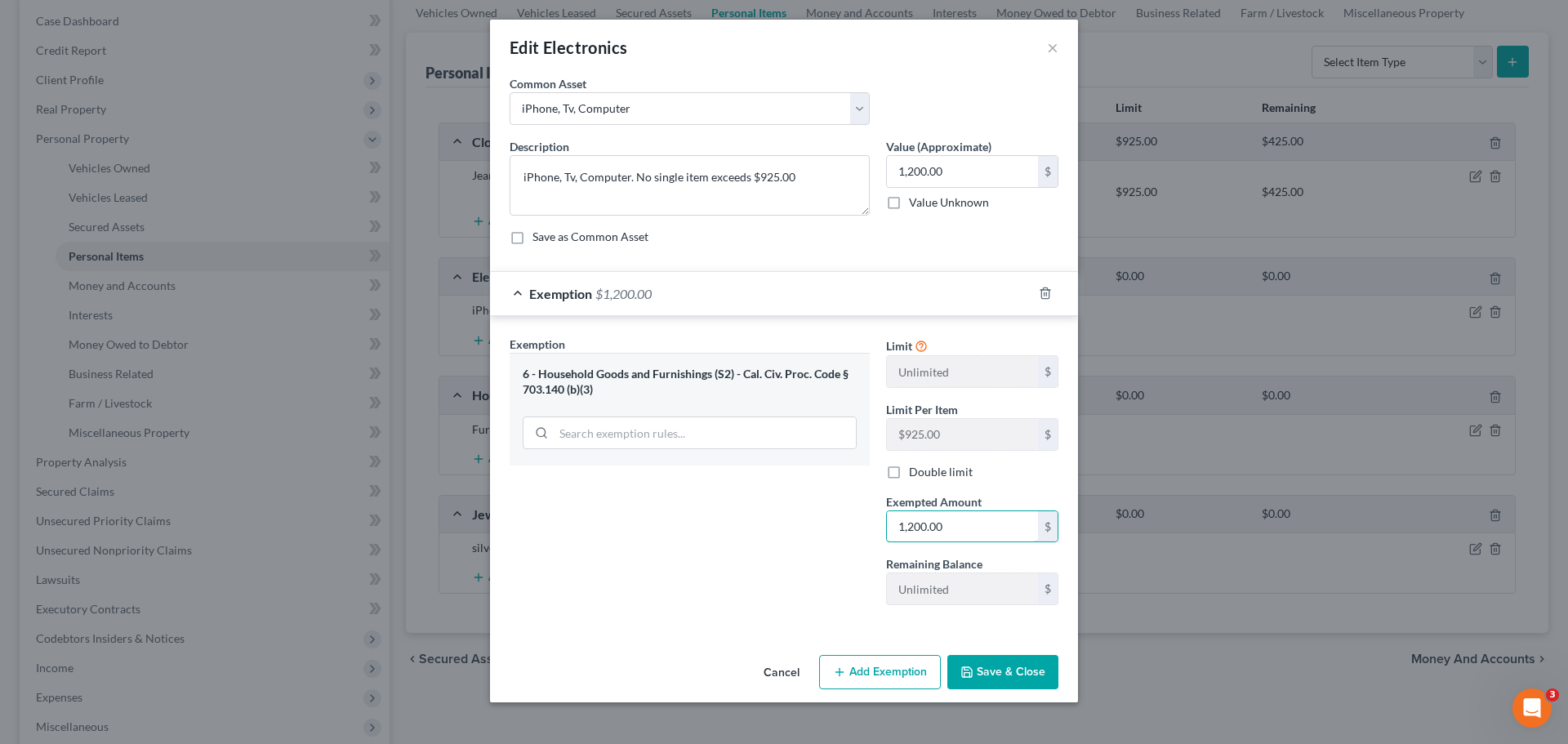
type input "1,200.00"
click at [978, 670] on button "Save & Close" at bounding box center [1002, 672] width 111 height 35
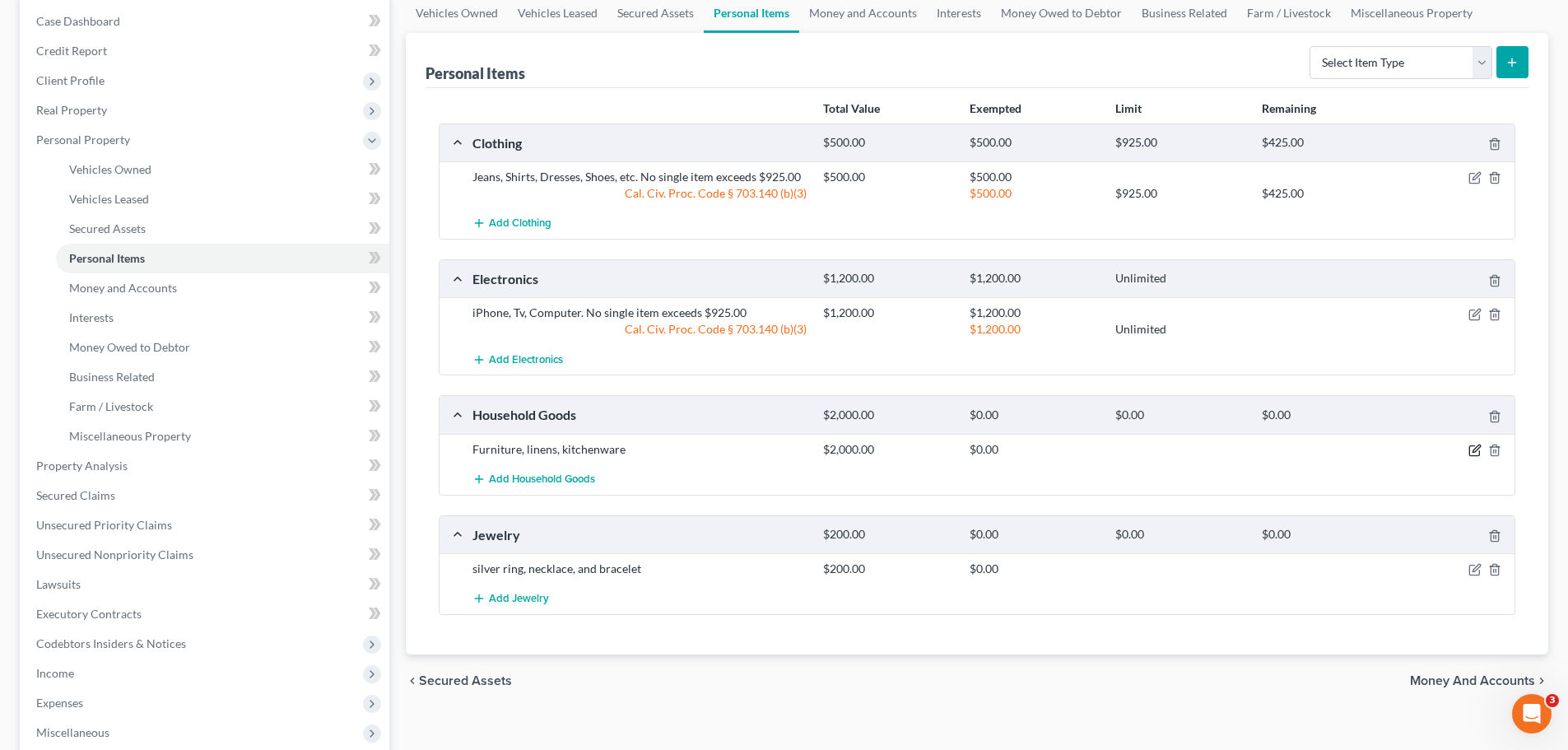
click at [1476, 451] on icon "button" at bounding box center [1476, 448] width 8 height 8
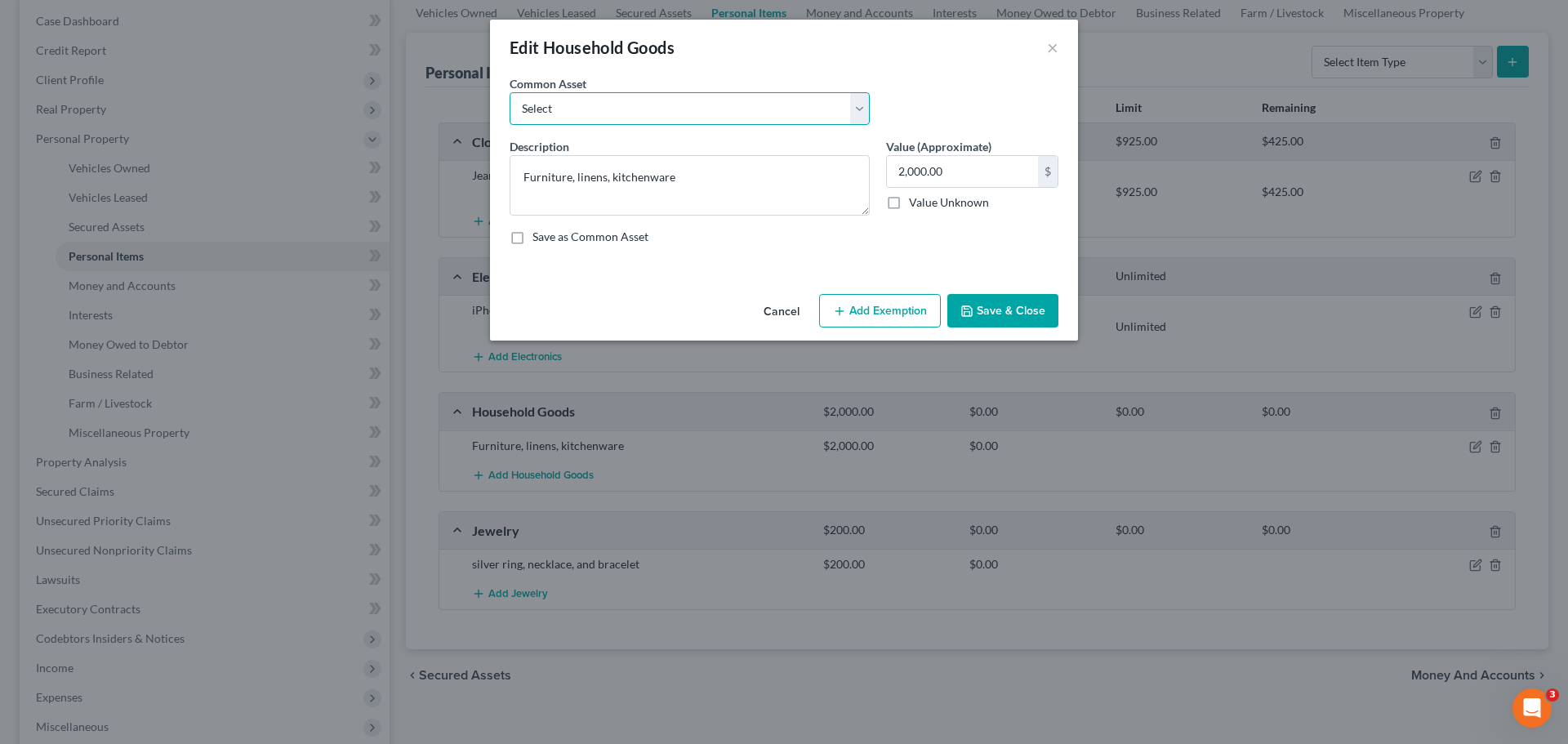
drag, startPoint x: 866, startPoint y: 110, endPoint x: 791, endPoint y: 124, distance: 76.3
click at [866, 110] on select "Select Furniture, linens, kitchenware Furniture, linens, kitchenware Furniture,…" at bounding box center [689, 109] width 360 height 33
select select "0"
click at [509, 92] on select "Select Furniture, linens, kitchenware Furniture, linens, kitchenware Furniture,…" at bounding box center [689, 109] width 360 height 33
click at [926, 112] on div "Common Asset Select Furniture, linens, kitchenware Furniture, linens, kitchenwa…" at bounding box center [784, 106] width 566 height 63
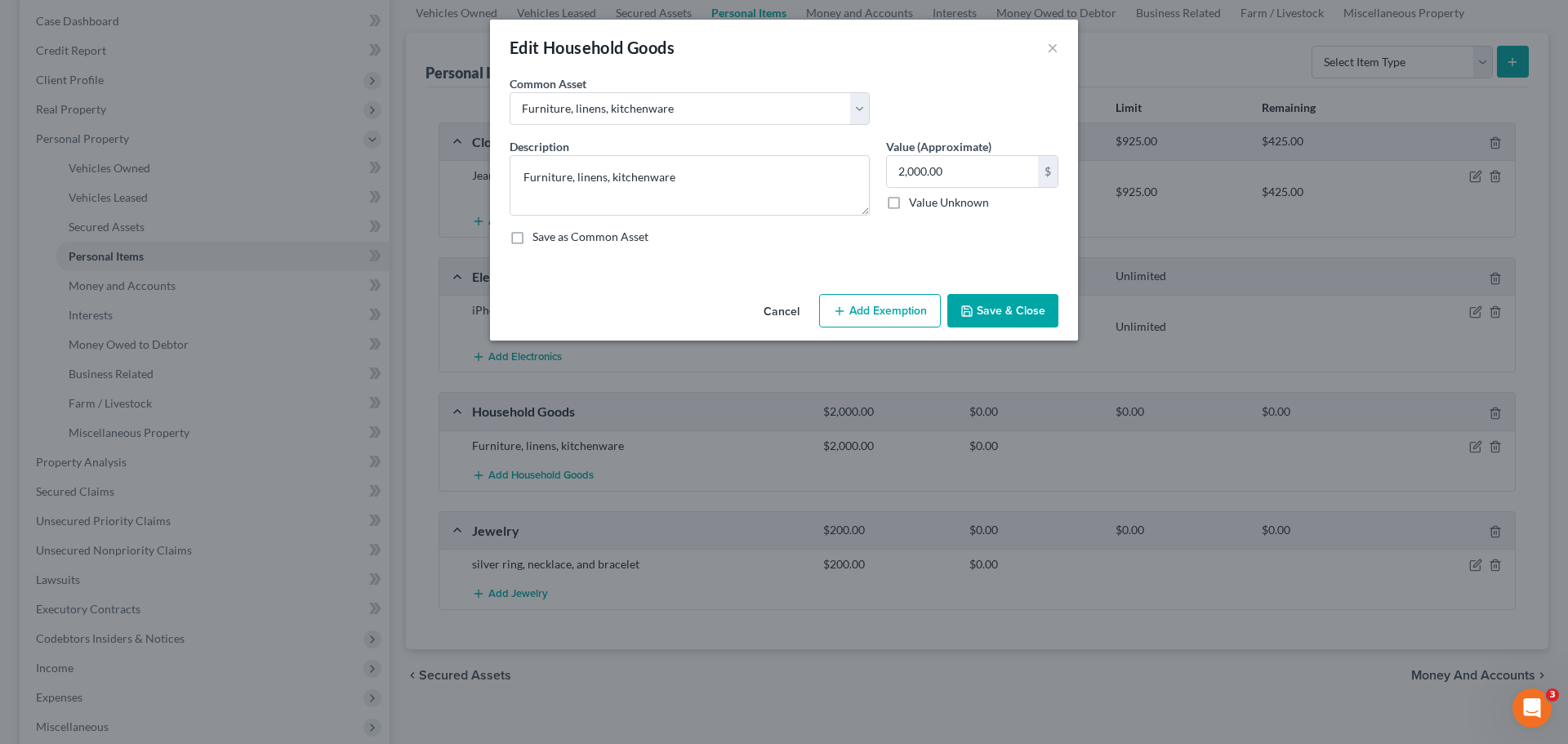
click at [874, 309] on button "Add Exemption" at bounding box center [880, 312] width 122 height 35
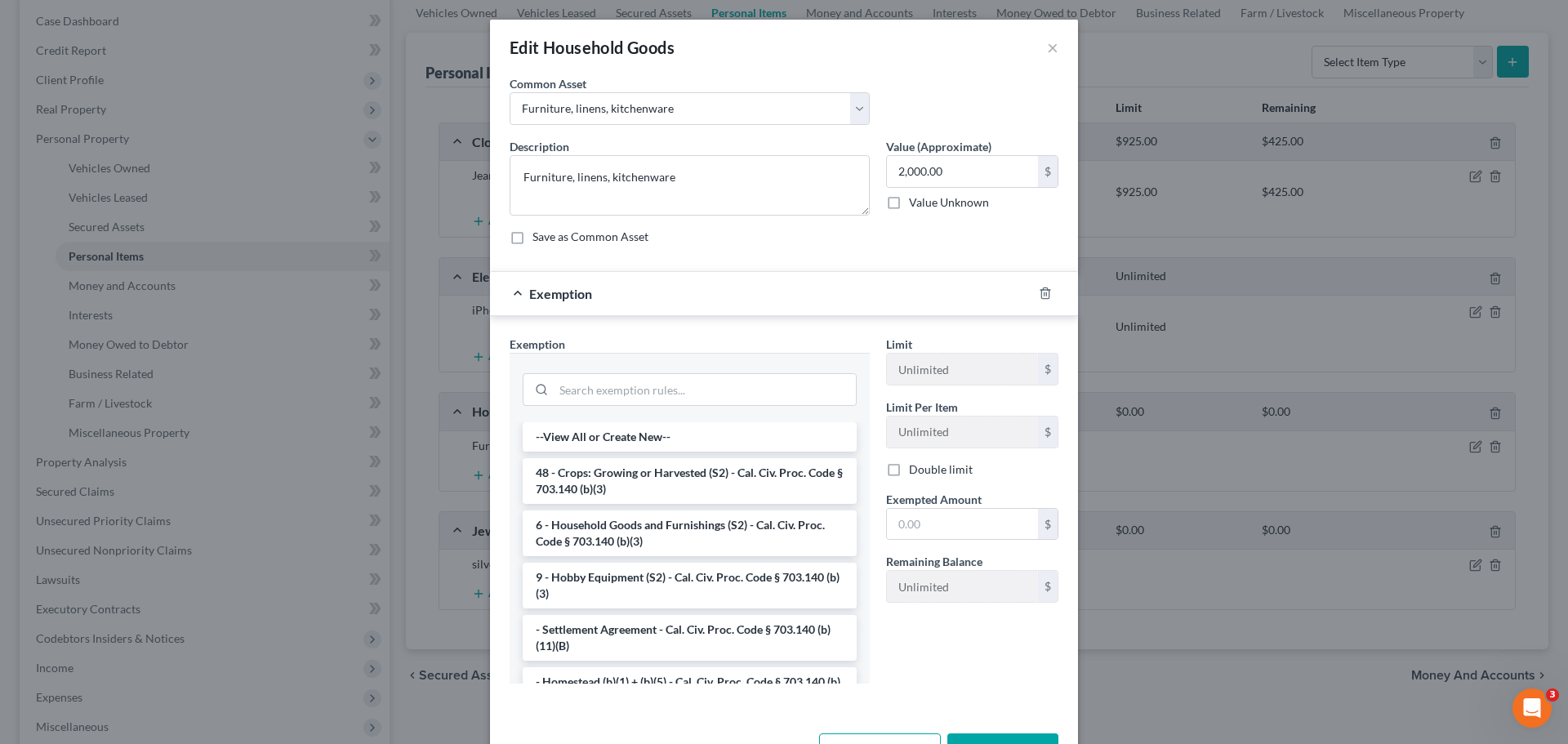
click at [672, 529] on li "6 - Household Goods and Furnishings (S2) - Cal. Civ. Proc. Code § 703.140 (b)(3)" at bounding box center [689, 533] width 334 height 46
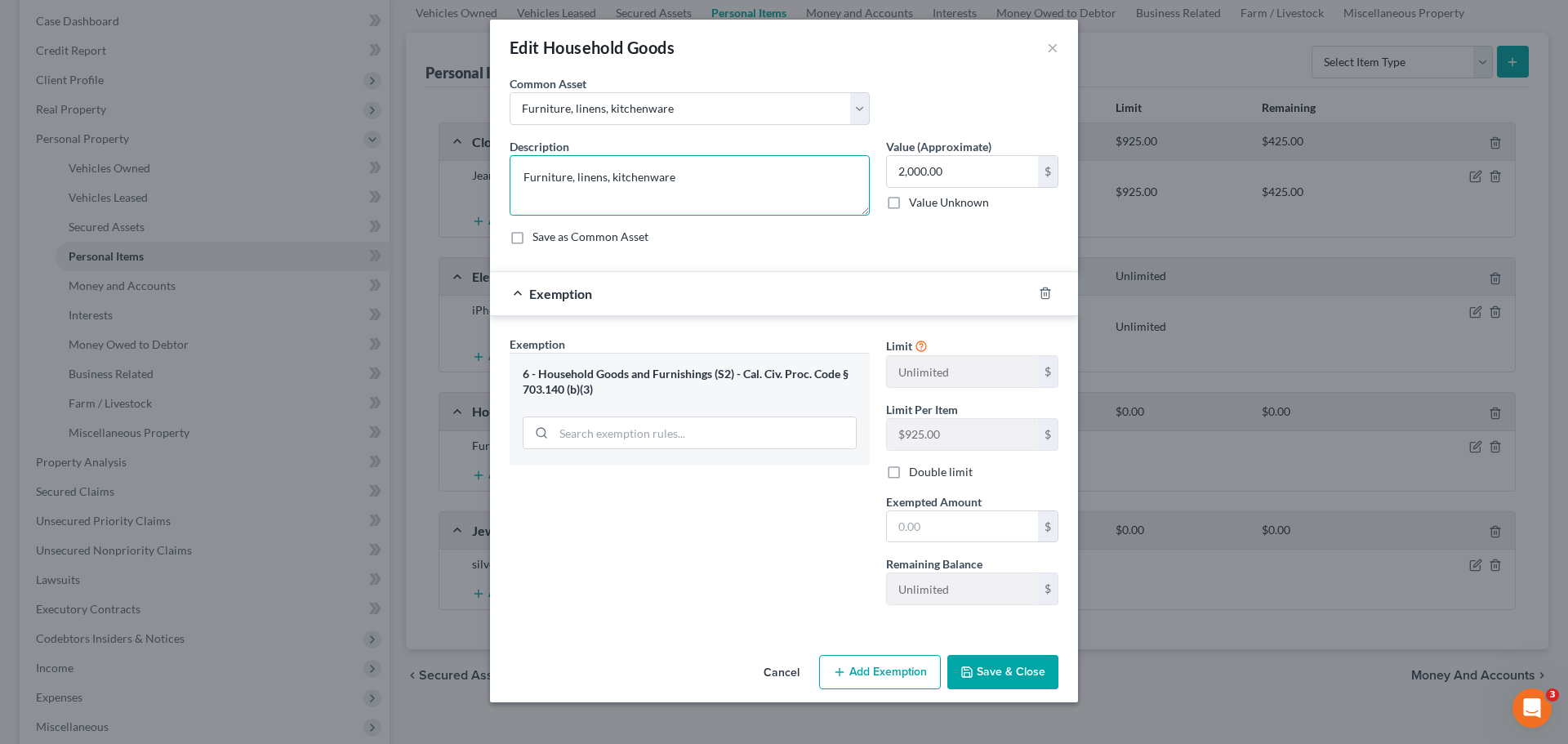
click at [730, 170] on textarea "Furniture, linens, kitchenware" at bounding box center [689, 186] width 360 height 60
type textarea "Furniture, linens, kitchenware. No single item exceeds $925.00"
click at [943, 526] on input "text" at bounding box center [962, 526] width 151 height 31
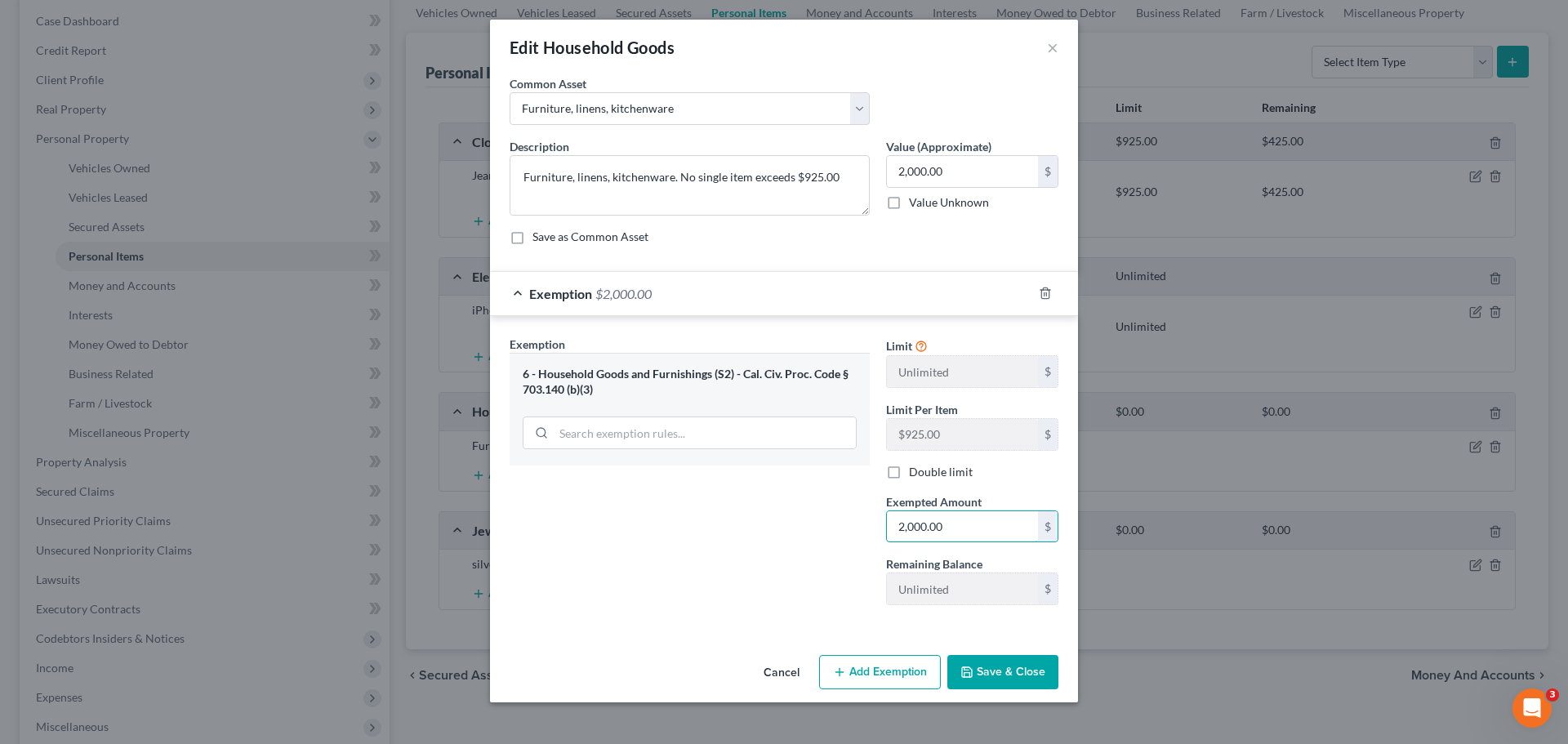
type input "2,000.00"
click at [988, 664] on button "Save & Close" at bounding box center [1002, 672] width 111 height 35
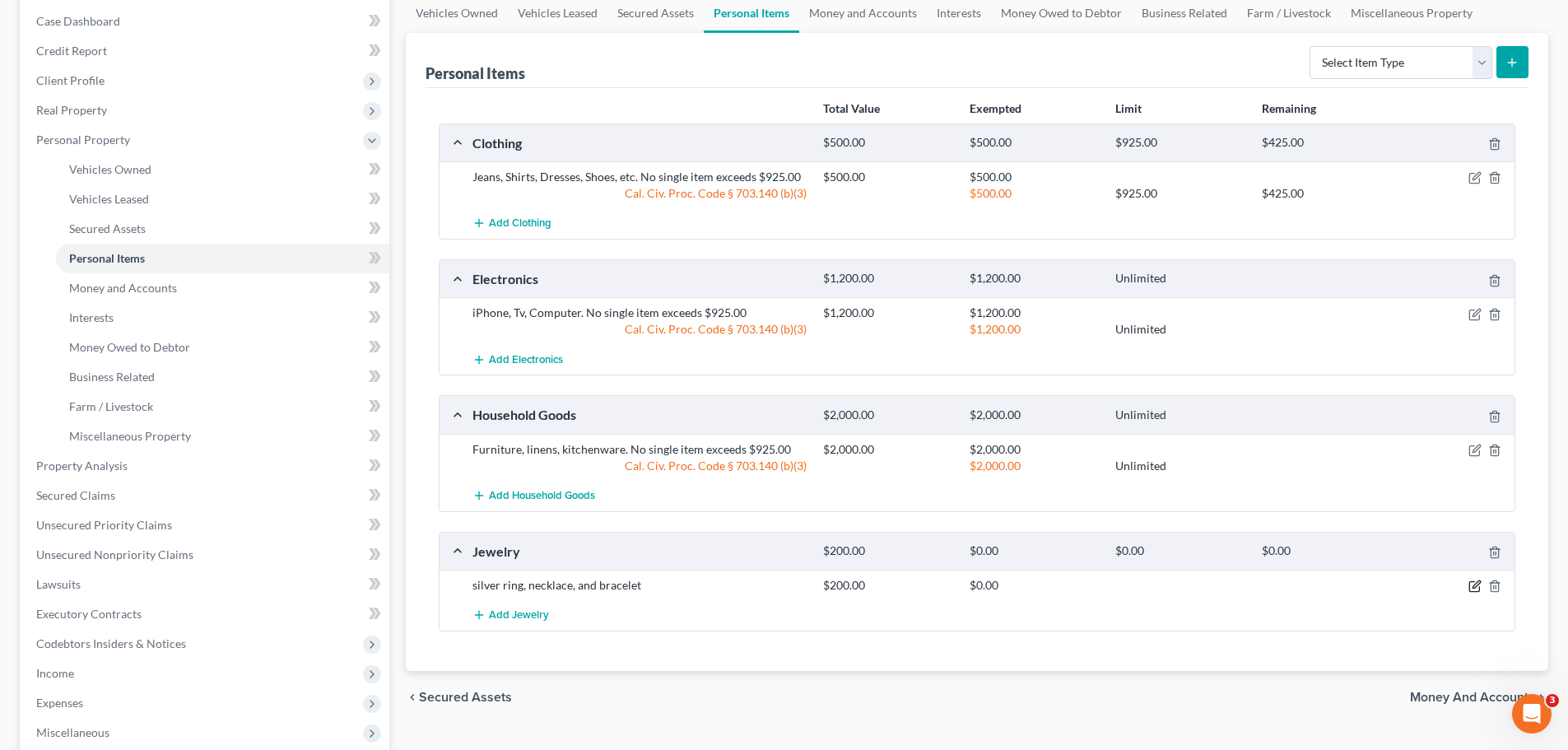
click at [1474, 586] on icon "button" at bounding box center [1475, 586] width 13 height 13
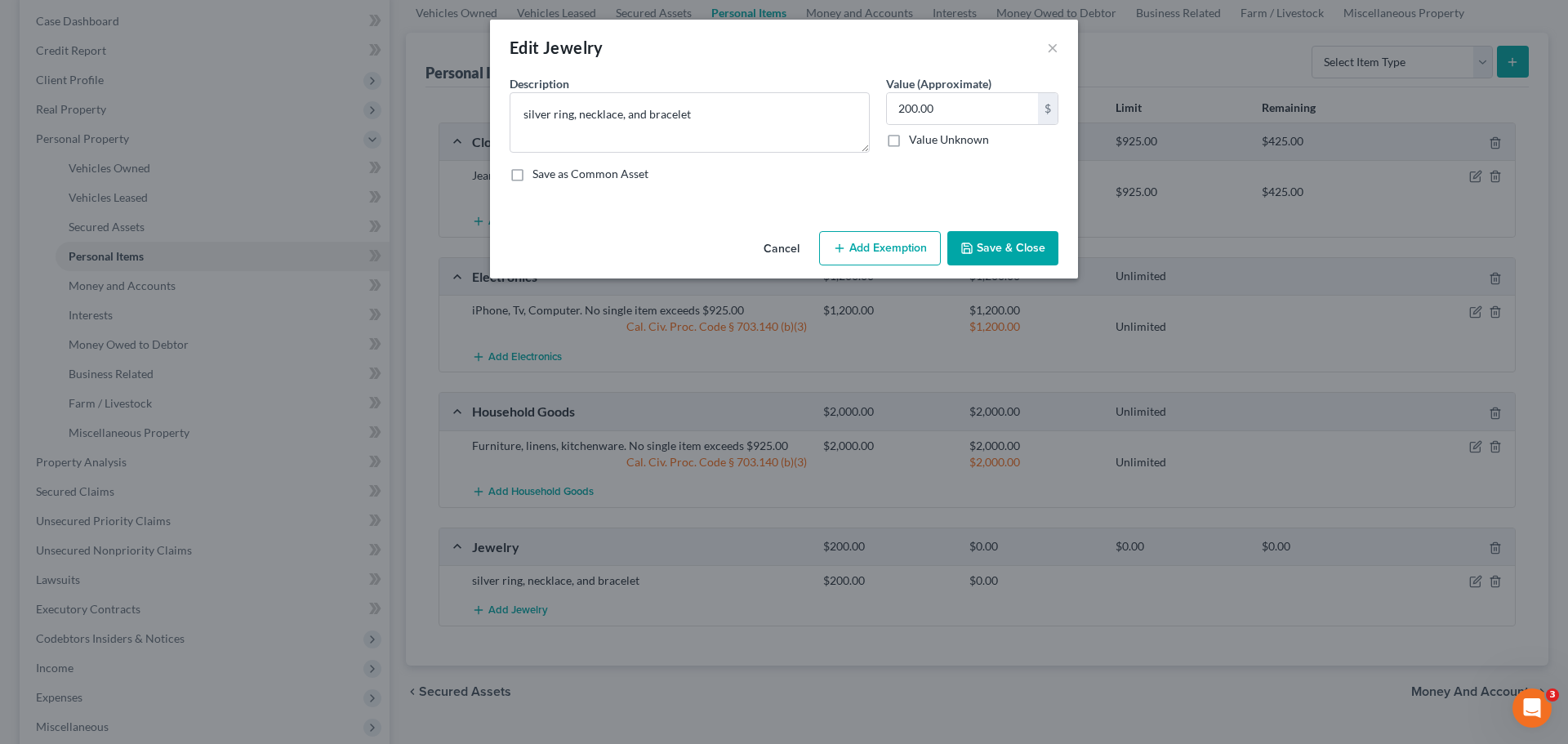
click at [914, 247] on button "Add Exemption" at bounding box center [880, 249] width 122 height 35
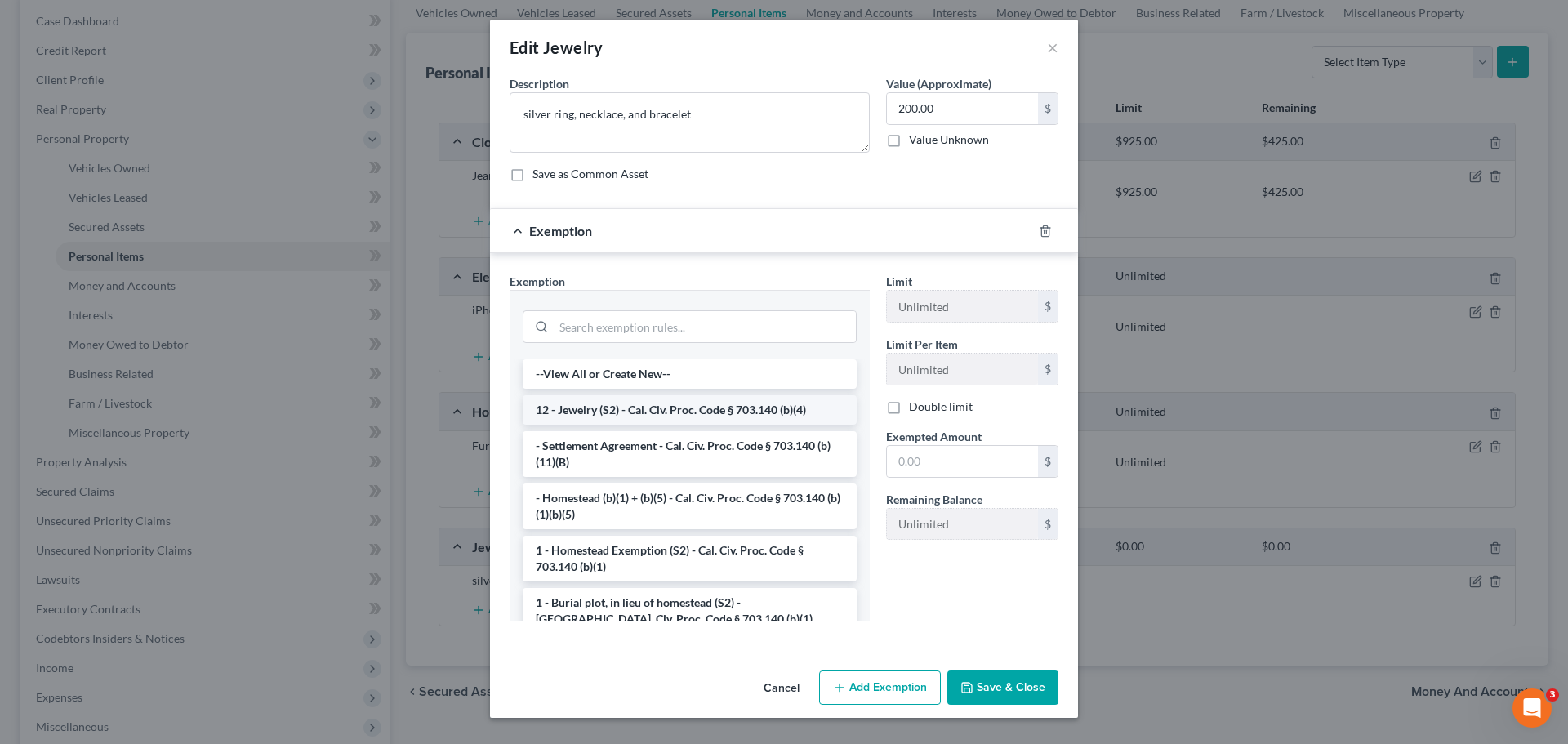
click at [689, 412] on li "12 - Jewelry (S2) - Cal. Civ. Proc. Code § 703.140 (b)(4)" at bounding box center [689, 410] width 334 height 29
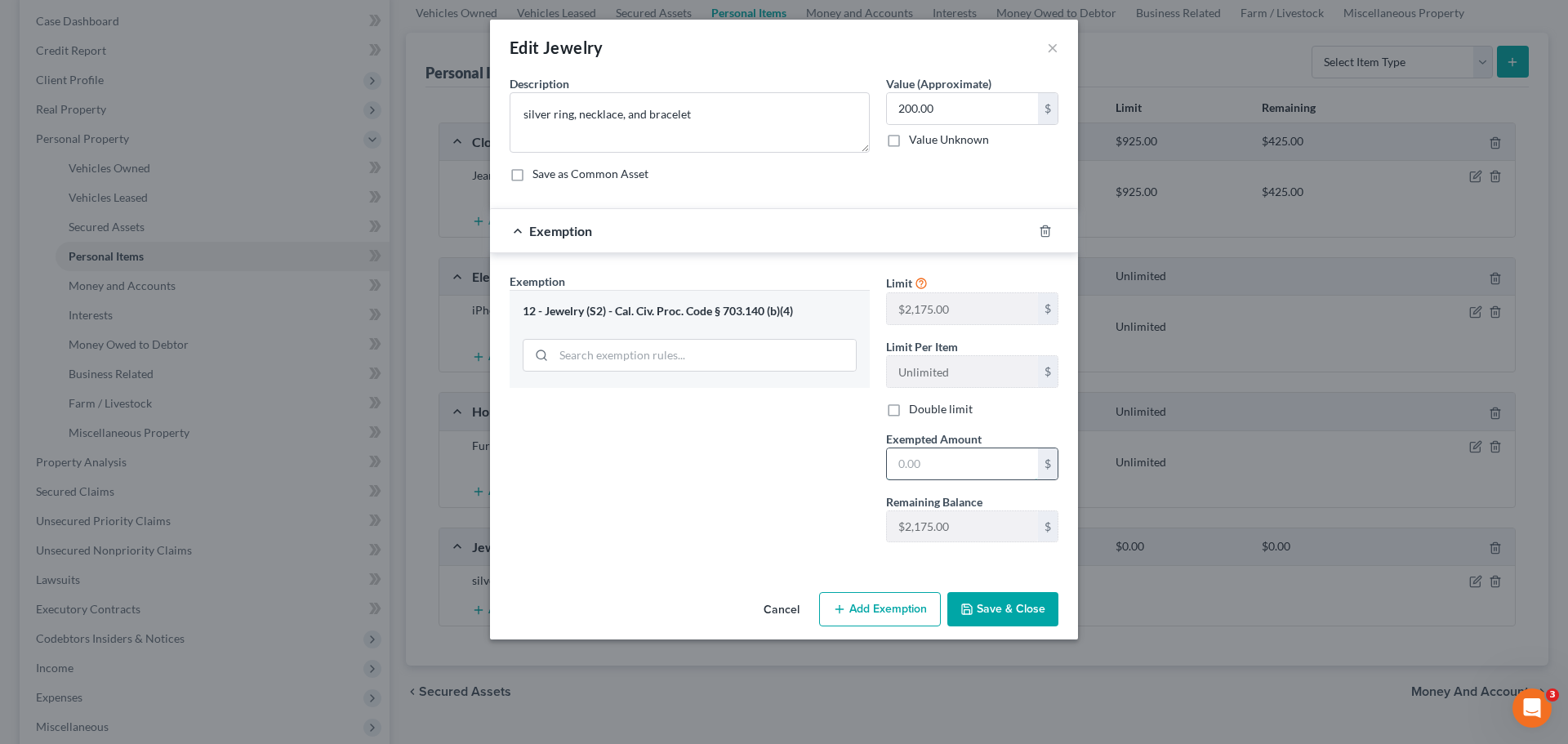
drag, startPoint x: 951, startPoint y: 471, endPoint x: 952, endPoint y: 463, distance: 8.1
click at [951, 470] on input "text" at bounding box center [962, 463] width 151 height 31
type input "200.00"
click at [730, 98] on textarea "silver ring, necklace, and bracelet" at bounding box center [689, 123] width 360 height 60
type textarea "silver ring, necklace, and bracelet."
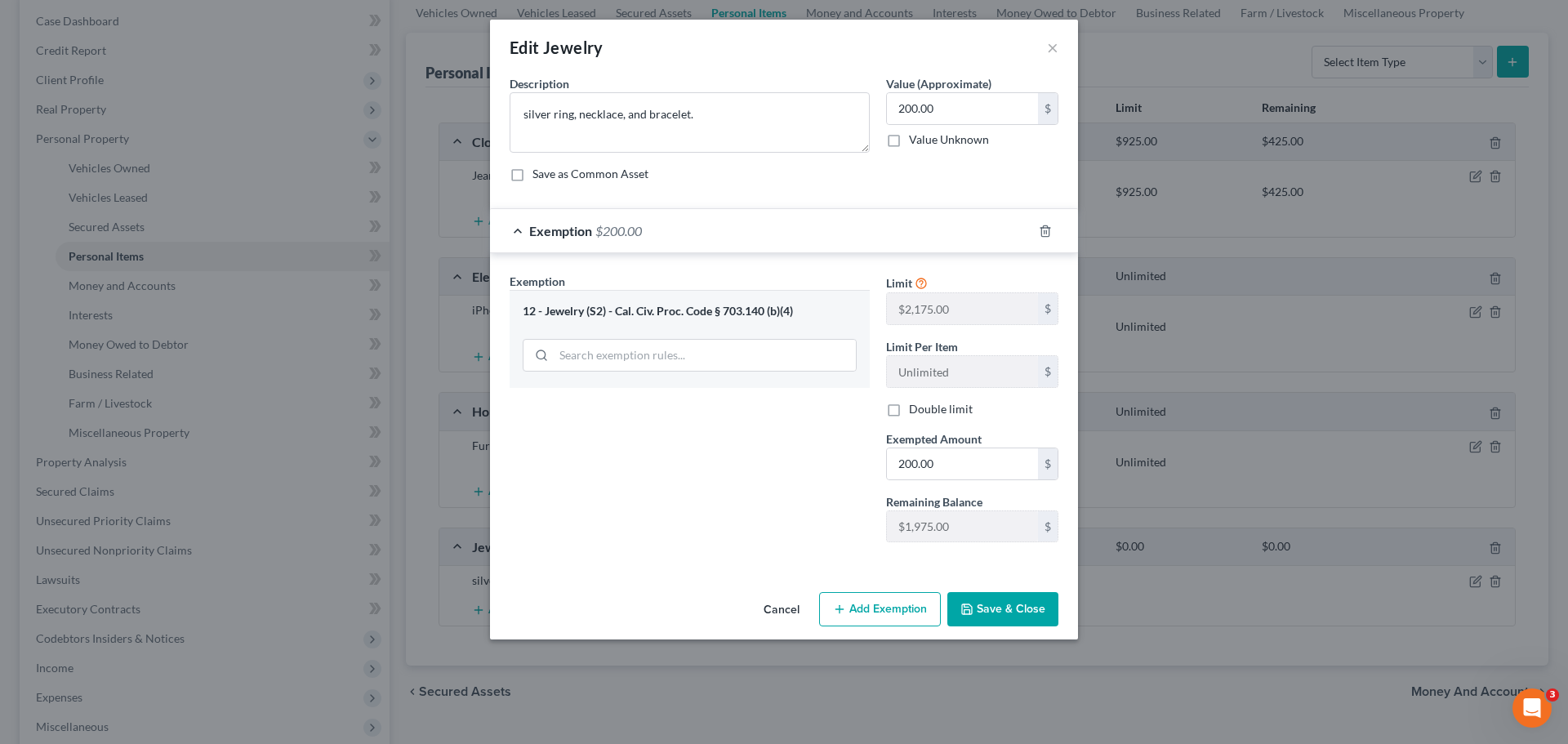
click at [1002, 612] on button "Save & Close" at bounding box center [1002, 609] width 111 height 35
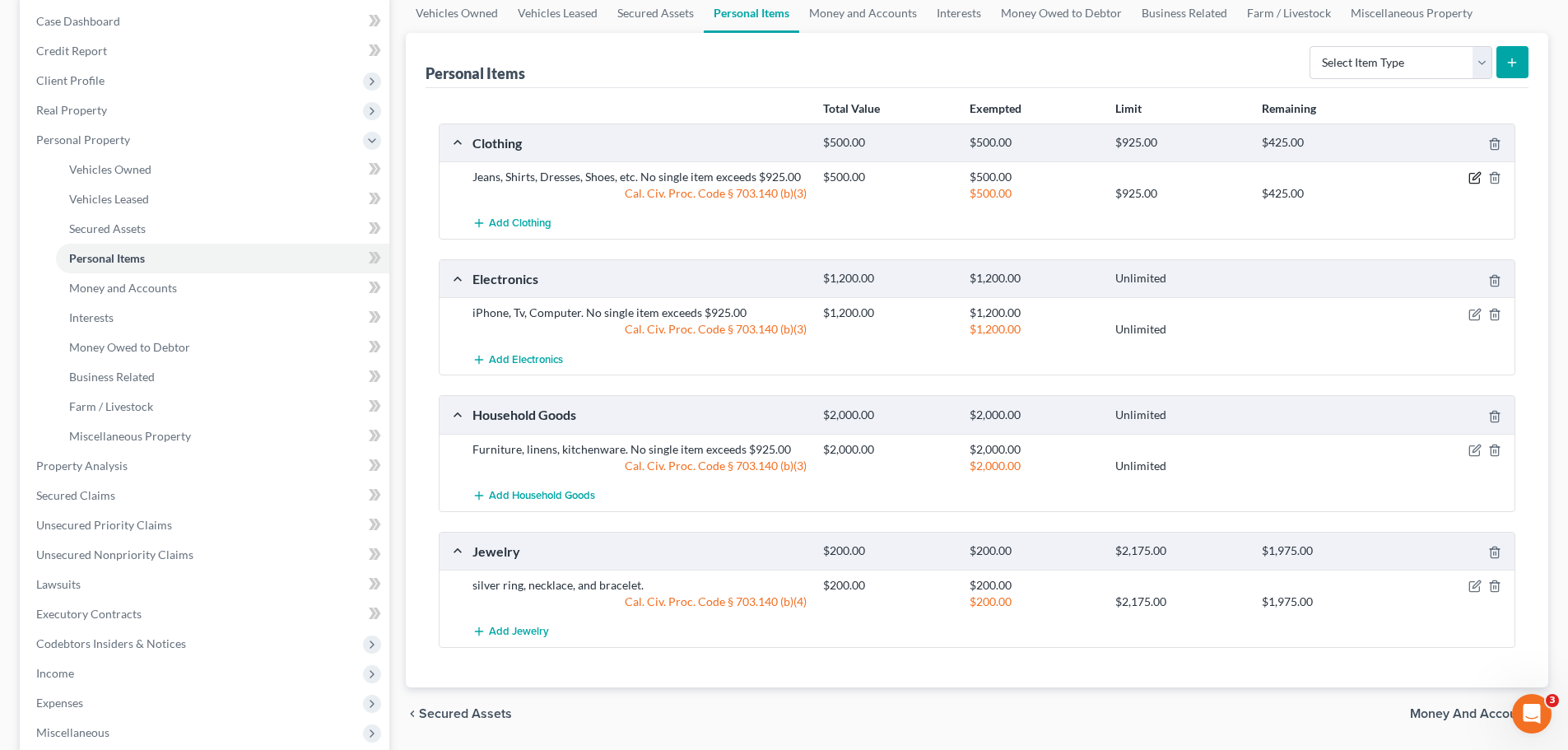
click at [1469, 173] on icon "button" at bounding box center [1475, 177] width 13 height 13
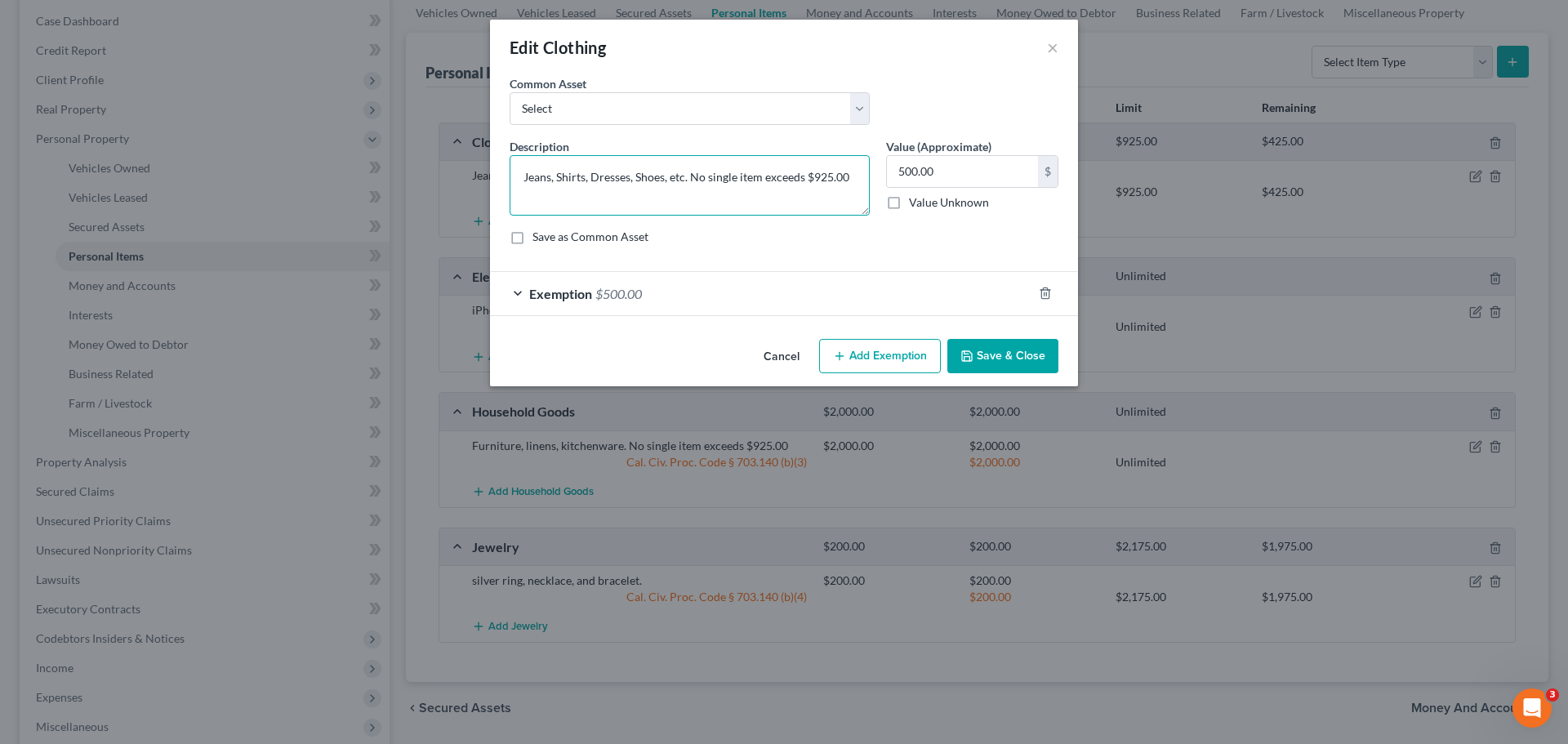
drag, startPoint x: 690, startPoint y: 177, endPoint x: 891, endPoint y: 189, distance: 201.4
click at [891, 189] on div "Description * Jeans, Shirts, Dresses, Shoes, etc. No single item exceeds $925.0…" at bounding box center [784, 198] width 566 height 120
type textarea "Jeans, Shirts, Dresses, Shoes, etc."
click at [979, 355] on button "Save & Close" at bounding box center [1002, 356] width 111 height 35
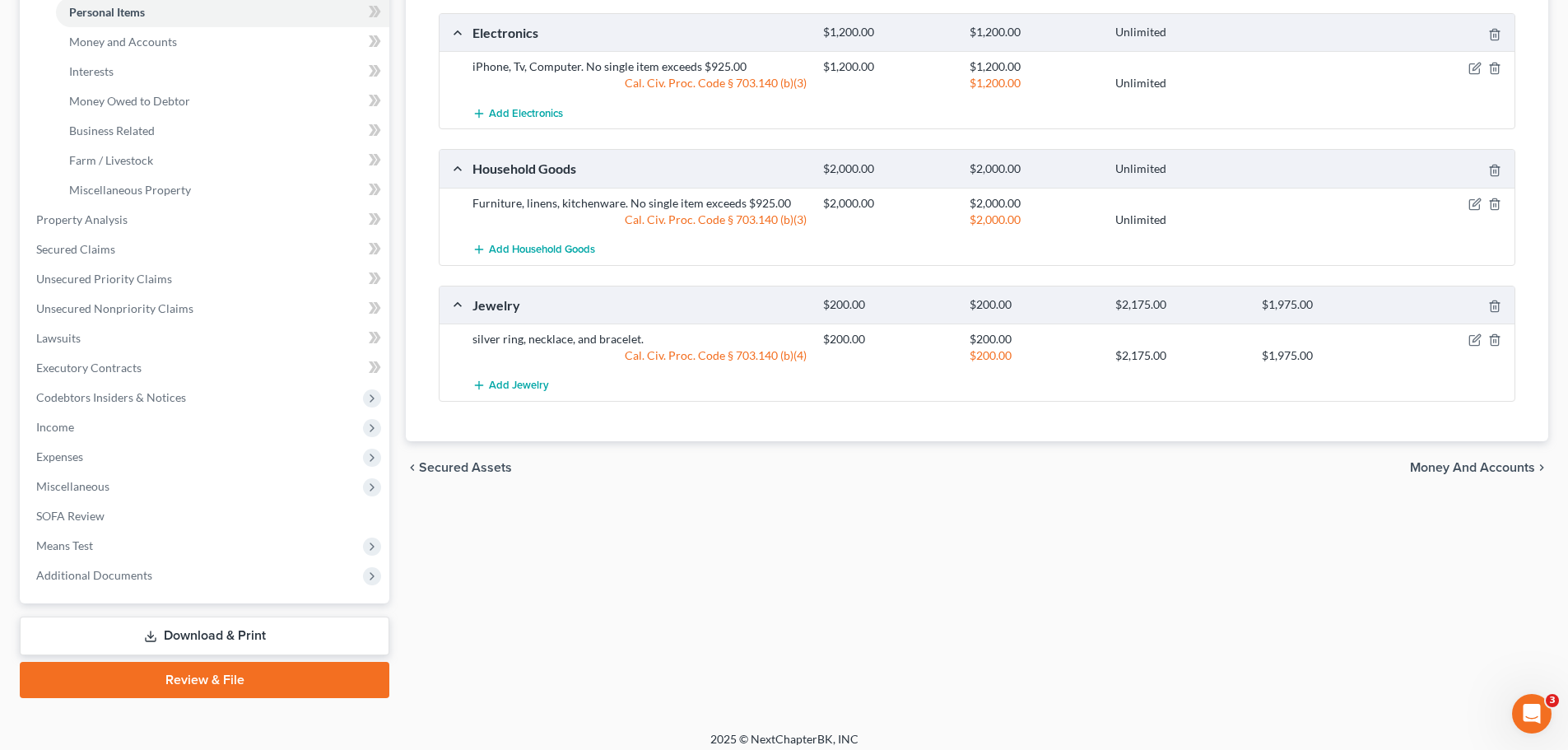
scroll to position [412, 0]
click at [1454, 471] on span "Money and Accounts" at bounding box center [1472, 466] width 125 height 13
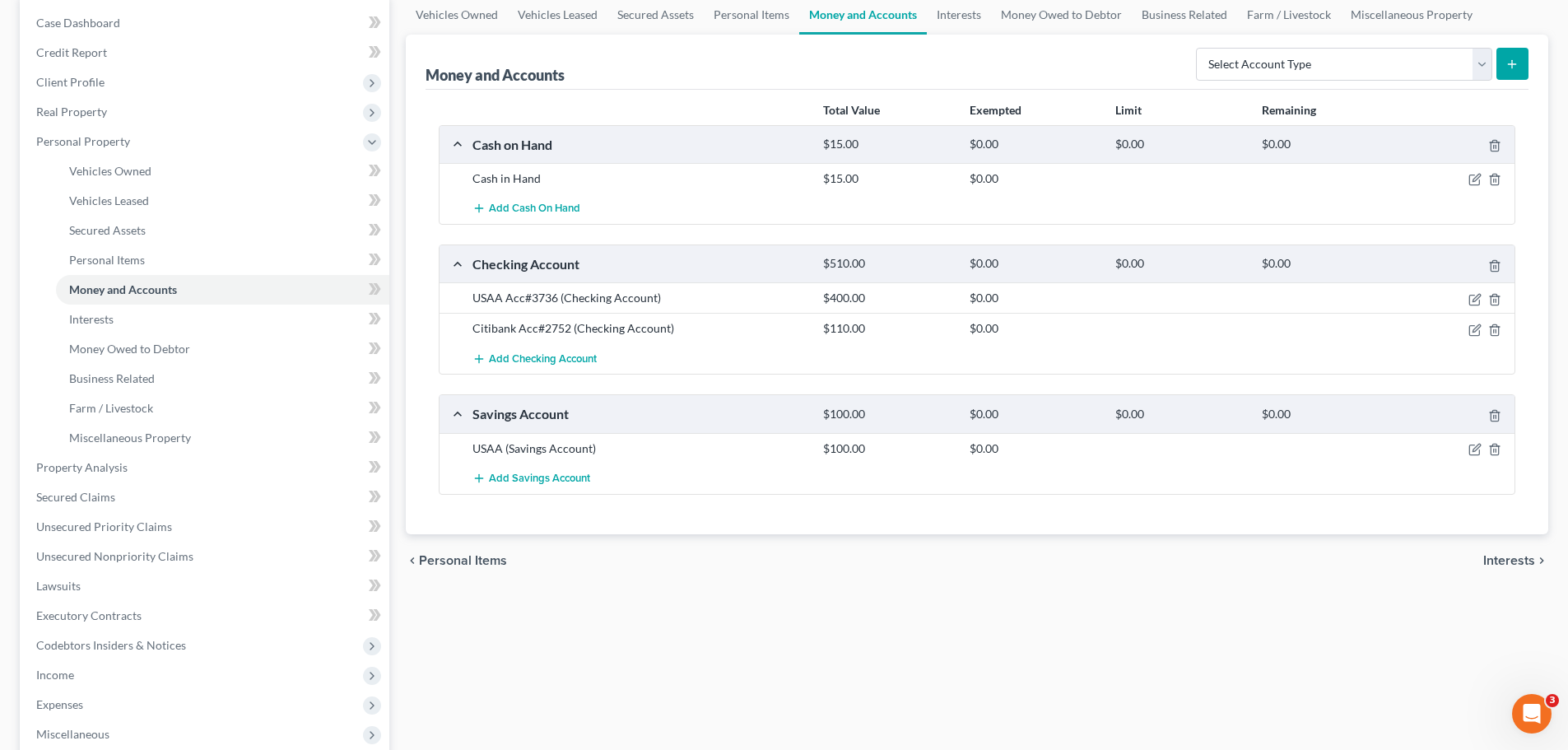
scroll to position [164, 0]
click at [1472, 177] on icon "button" at bounding box center [1475, 177] width 13 height 13
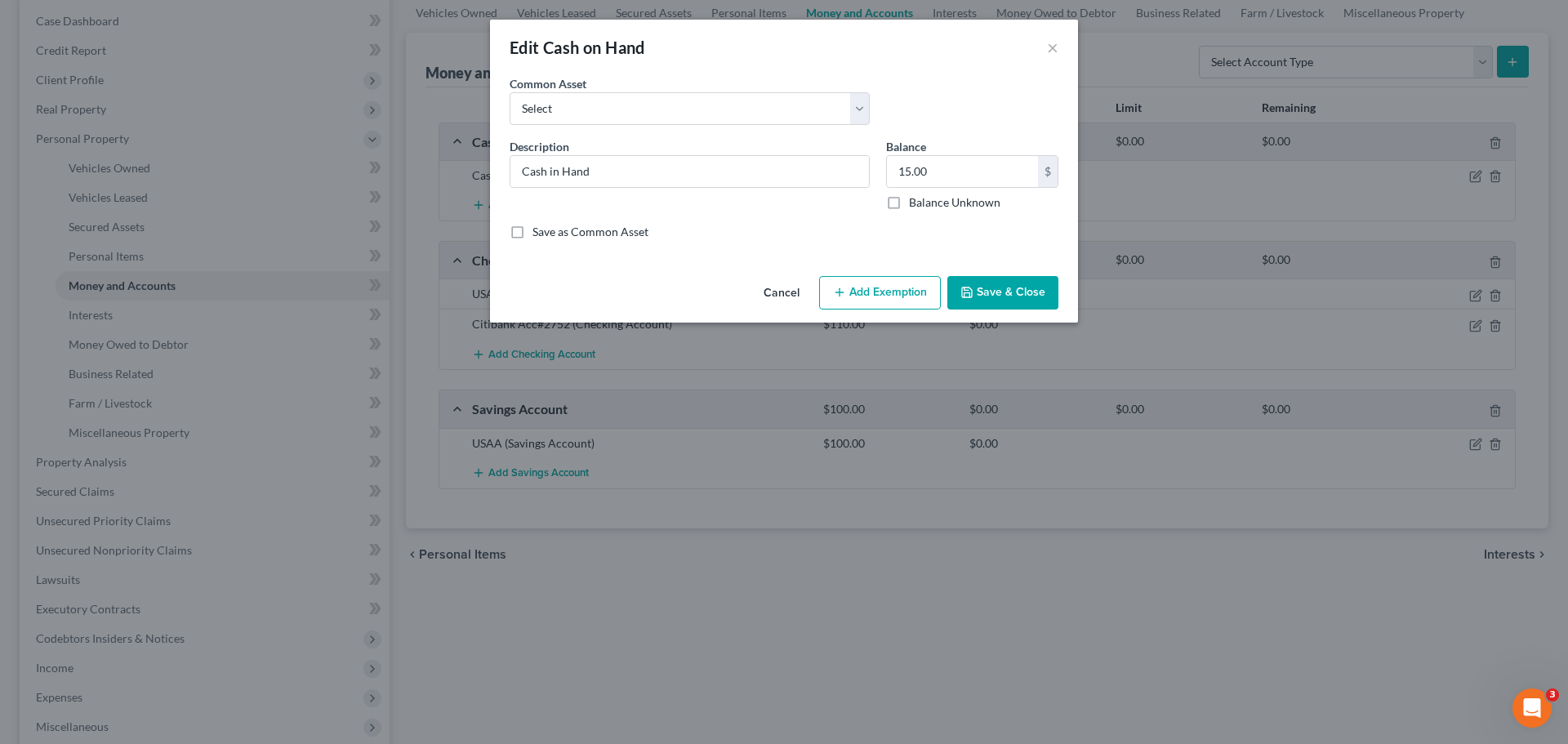
click at [850, 288] on button "Add Exemption" at bounding box center [880, 293] width 122 height 35
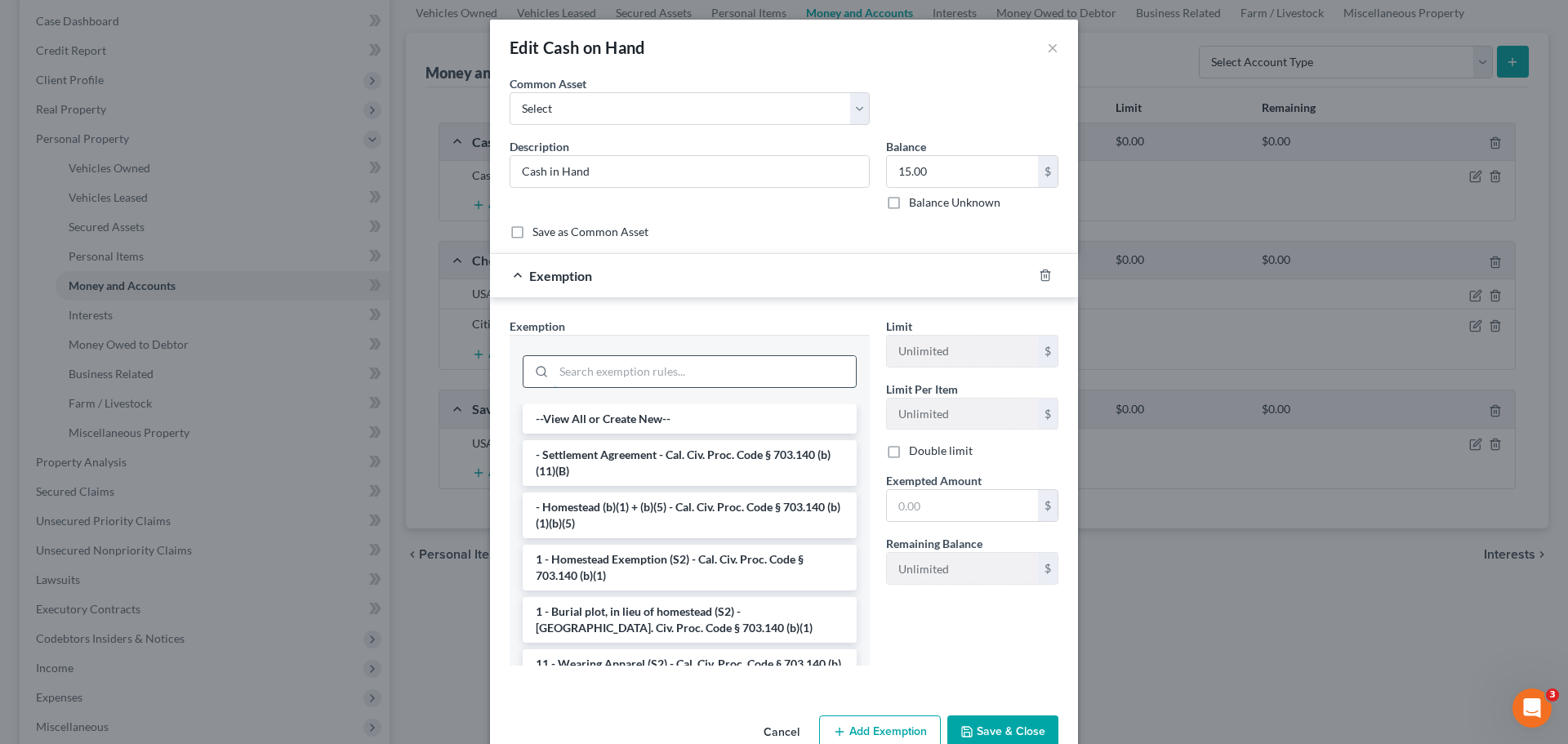
click at [674, 373] on input "search" at bounding box center [705, 371] width 302 height 31
paste input "Cal. Civ. Proc. Code § 703.140 (b)(10)(A)"
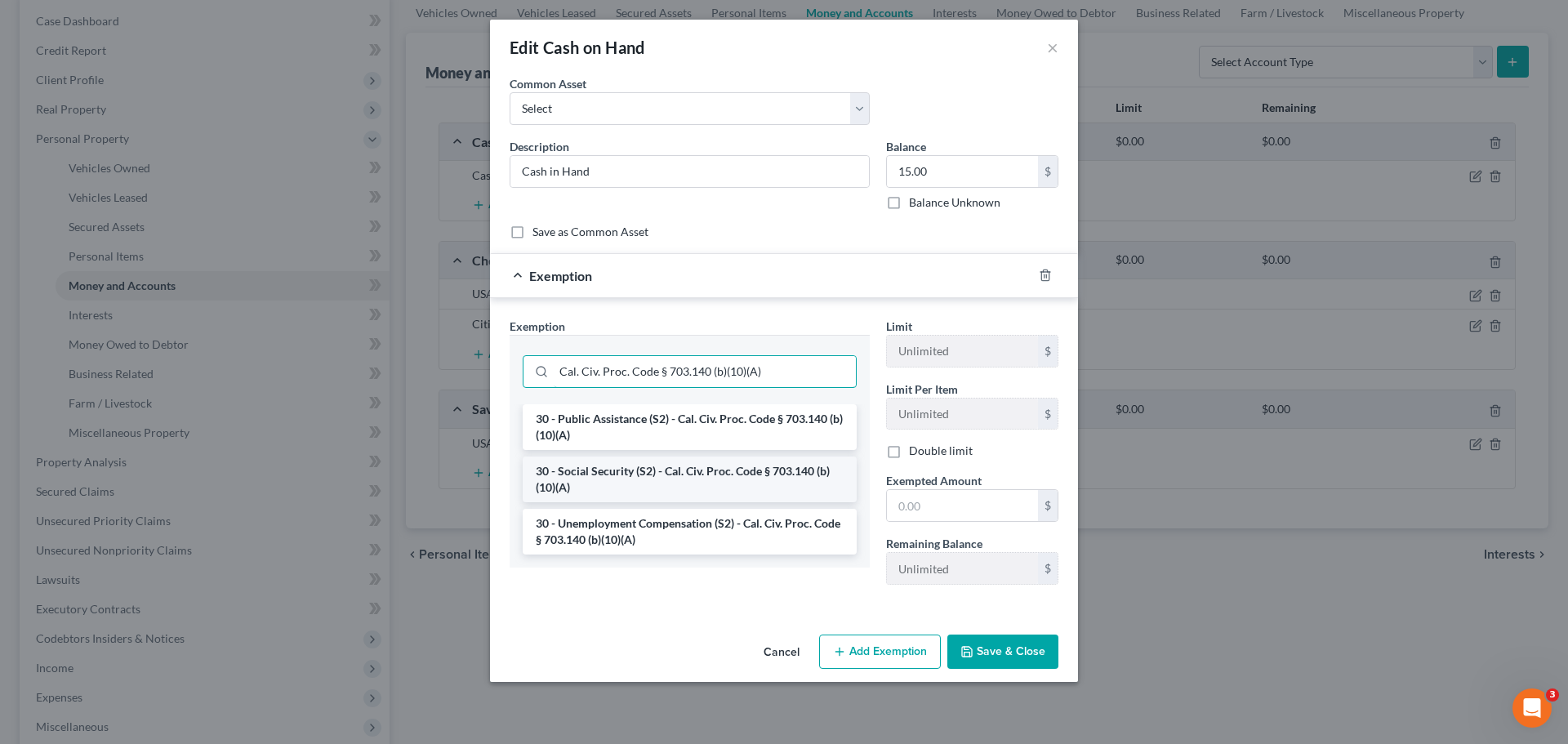
type input "Cal. Civ. Proc. Code § 703.140 (b)(10)(A)"
click at [591, 468] on li "30 - Social Security (S2) - Cal. Civ. Proc. Code § 703.140 (b)(10)(A)" at bounding box center [689, 479] width 334 height 46
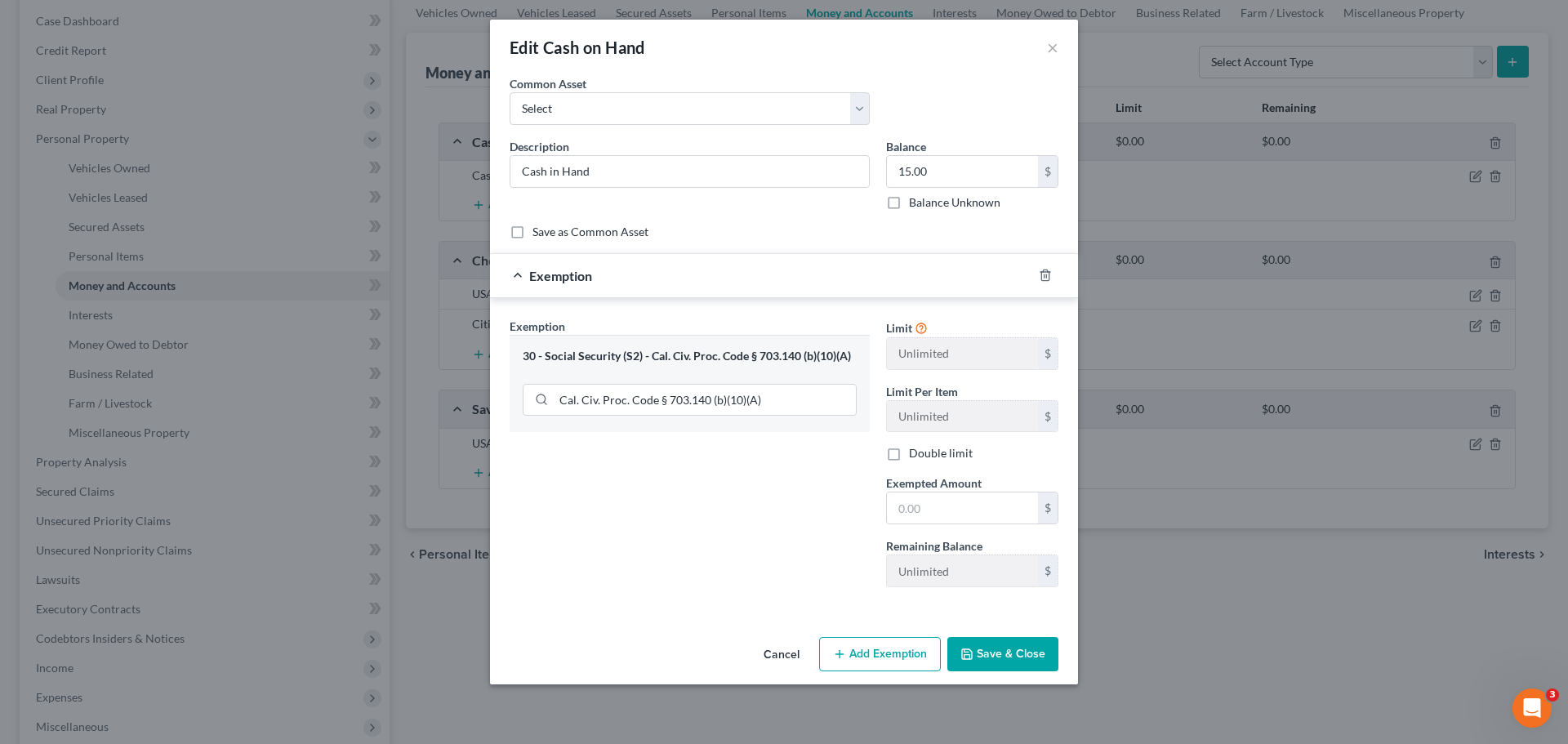
click at [739, 475] on div "Exemption Set must be selected for CA. Exemption * 30 - Social Security (S2) - …" at bounding box center [690, 458] width 376 height 282
click at [918, 499] on input "text" at bounding box center [962, 508] width 151 height 31
type input "15.00"
click at [1015, 653] on button "Save & Close" at bounding box center [1002, 654] width 111 height 35
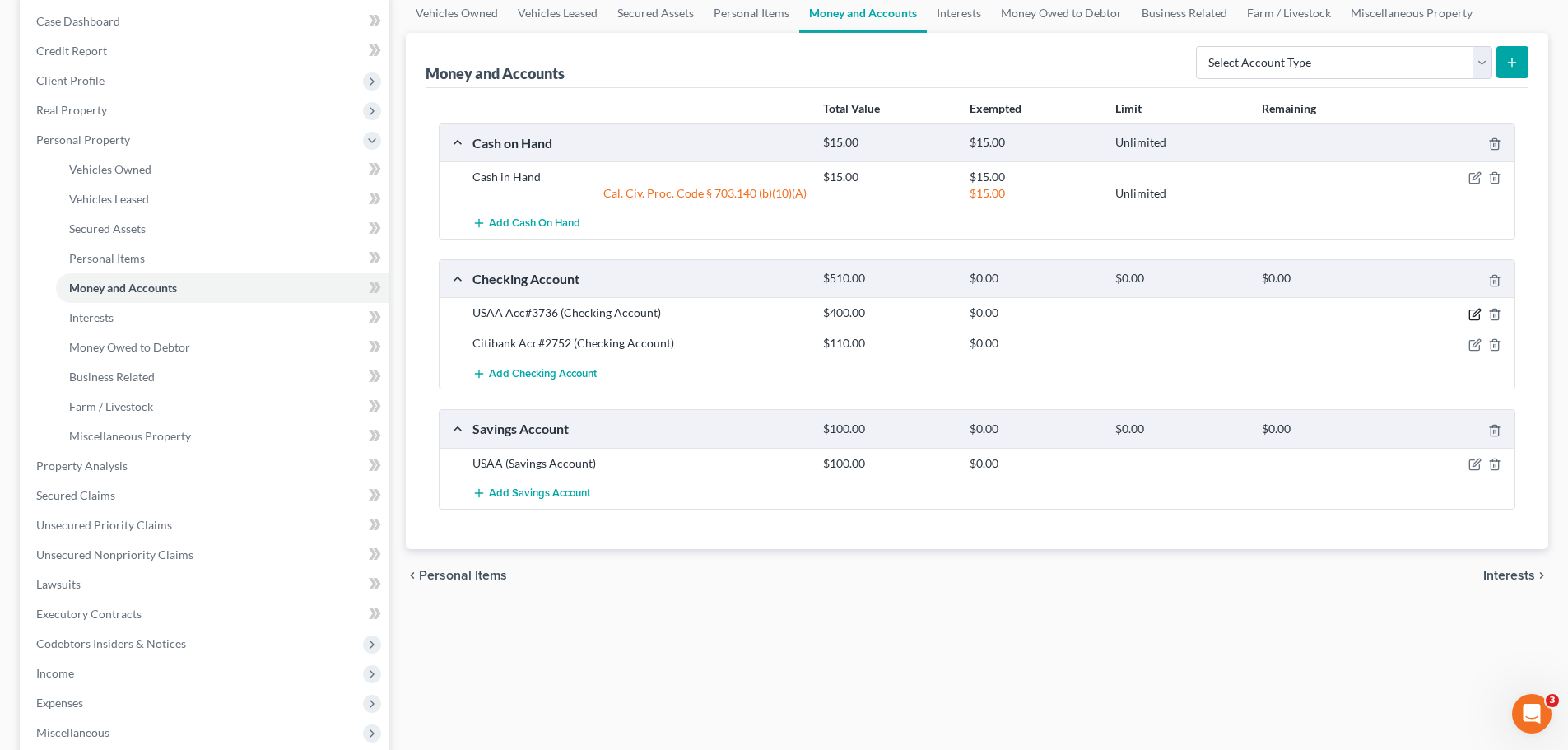
click at [1474, 310] on icon "button" at bounding box center [1474, 314] width 10 height 10
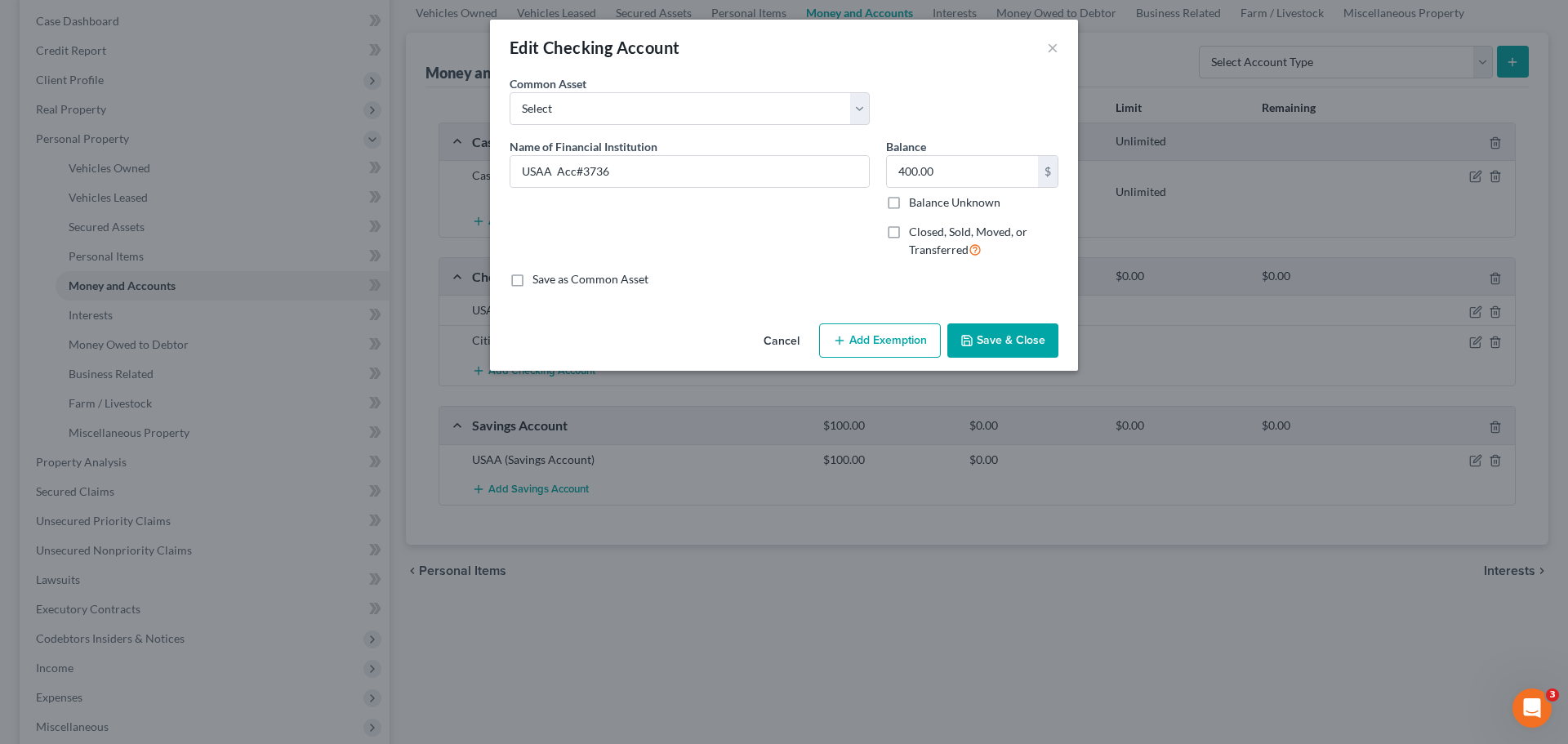
click at [881, 328] on button "Add Exemption" at bounding box center [880, 341] width 122 height 35
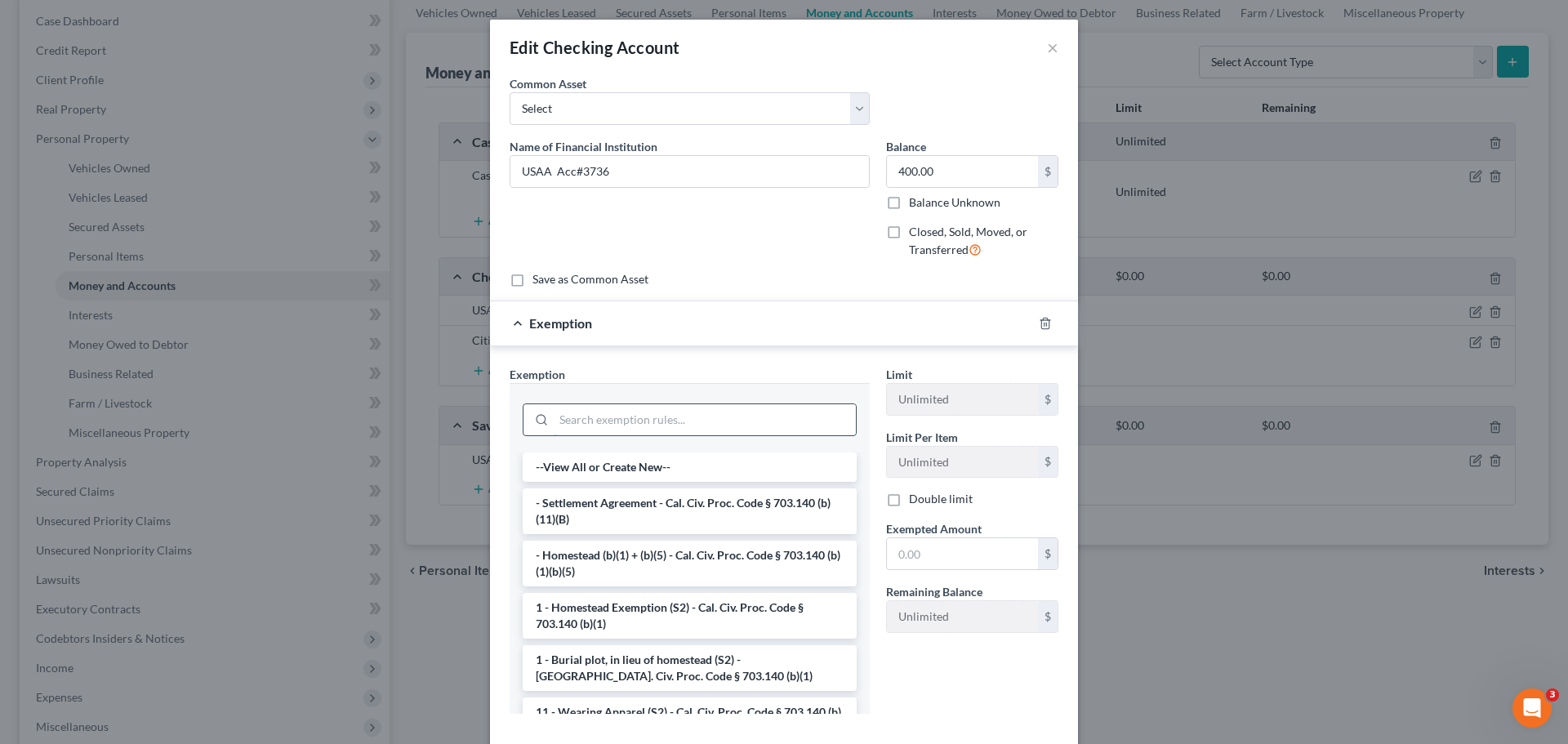
paste input "Cal. Civ. Proc. Code § 703.140 (b)(10)(A)"
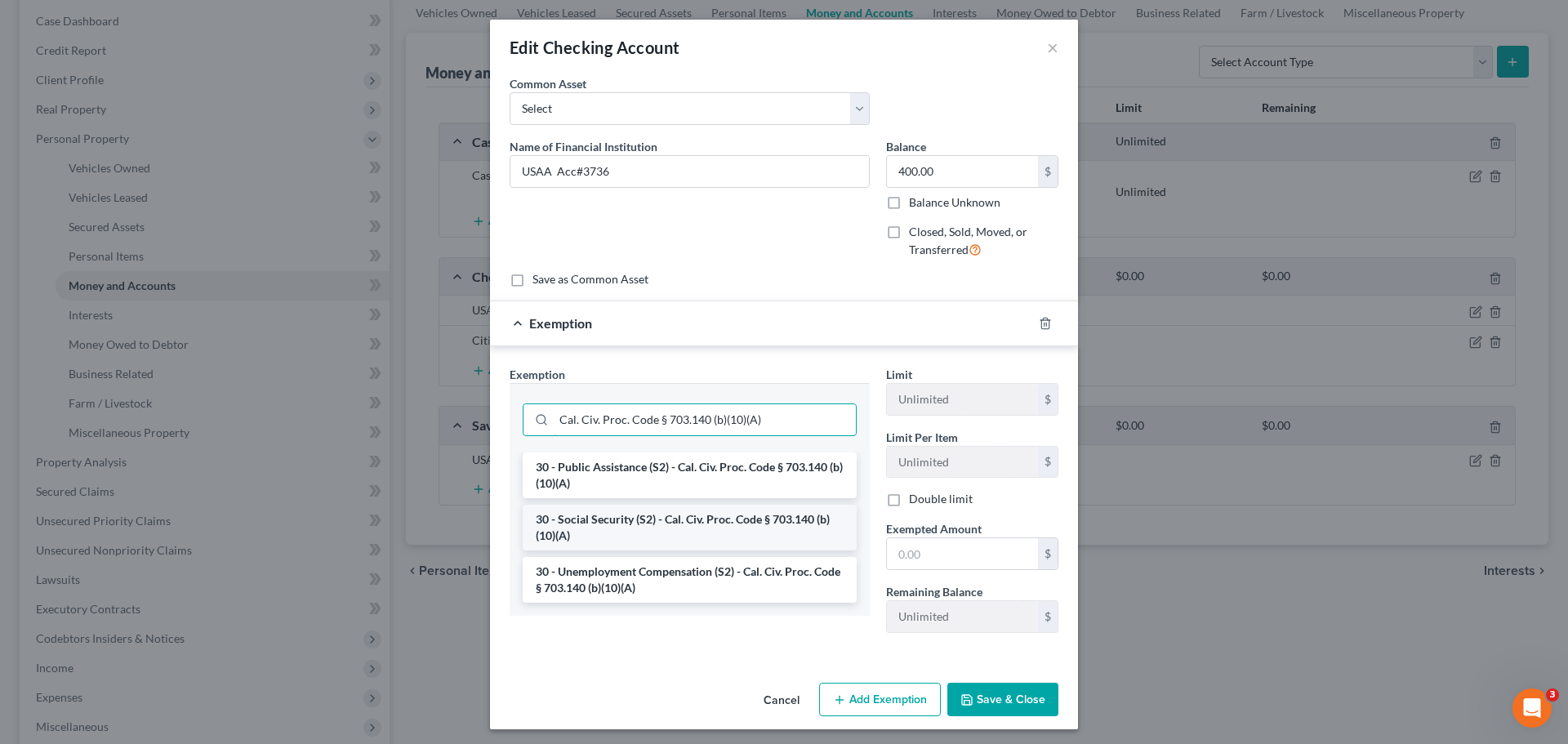
type input "Cal. Civ. Proc. Code § 703.140 (b)(10)(A)"
click at [642, 522] on li "30 - Social Security (S2) - Cal. Civ. Proc. Code § 703.140 (b)(10)(A)" at bounding box center [689, 527] width 334 height 46
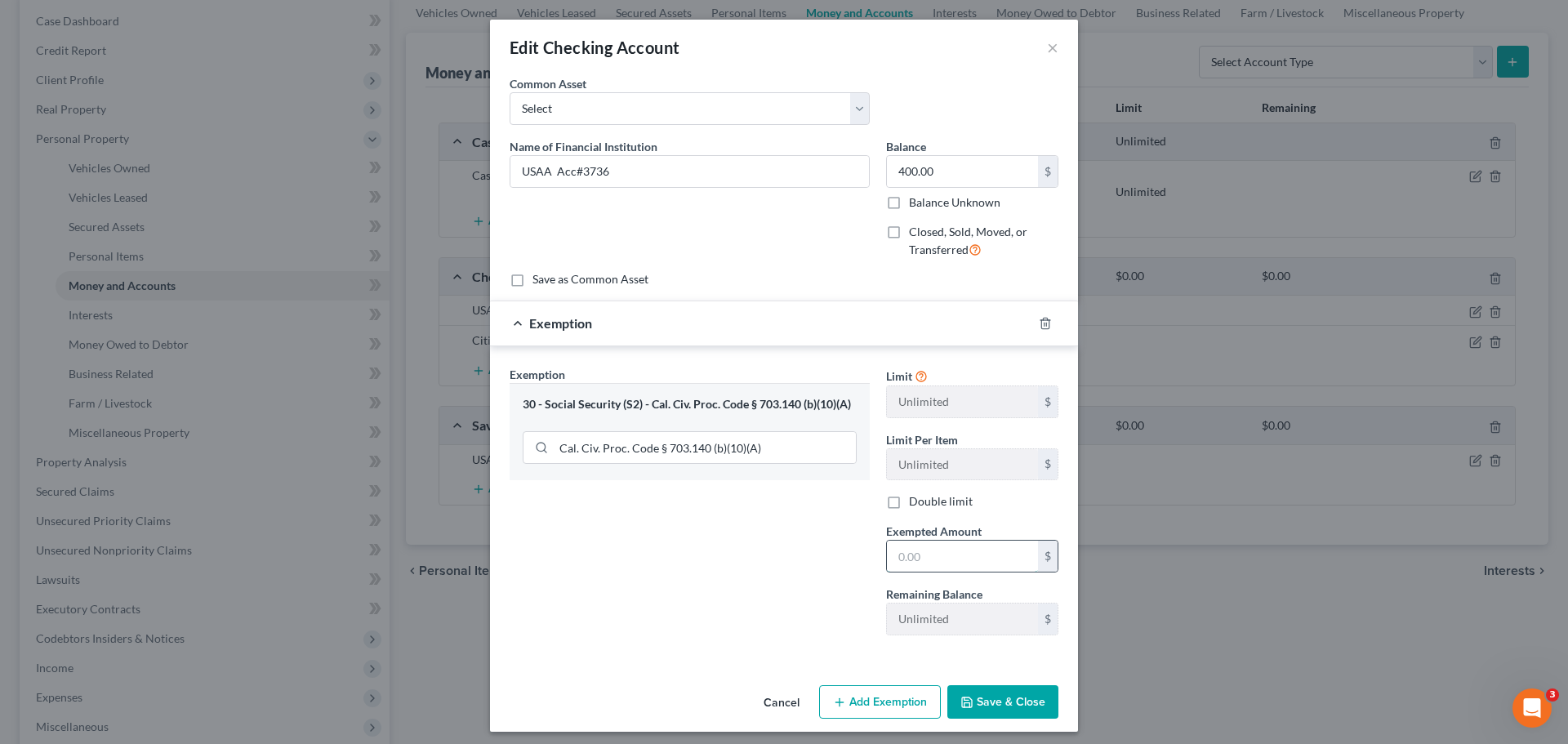
click at [952, 545] on input "text" at bounding box center [962, 556] width 151 height 31
type input "400.00"
click at [1005, 692] on button "Save & Close" at bounding box center [1002, 703] width 111 height 35
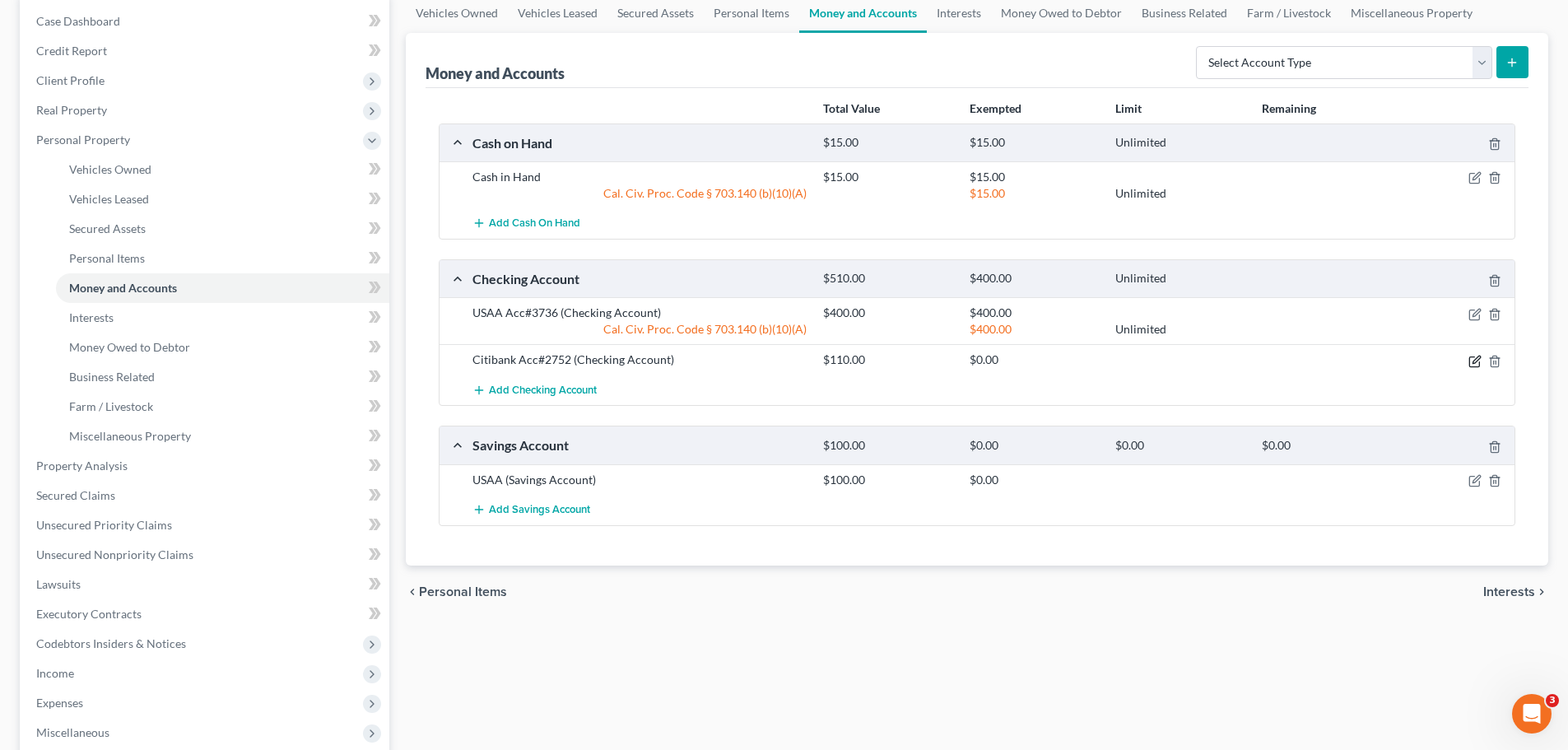
click at [1479, 362] on icon "button" at bounding box center [1474, 361] width 10 height 10
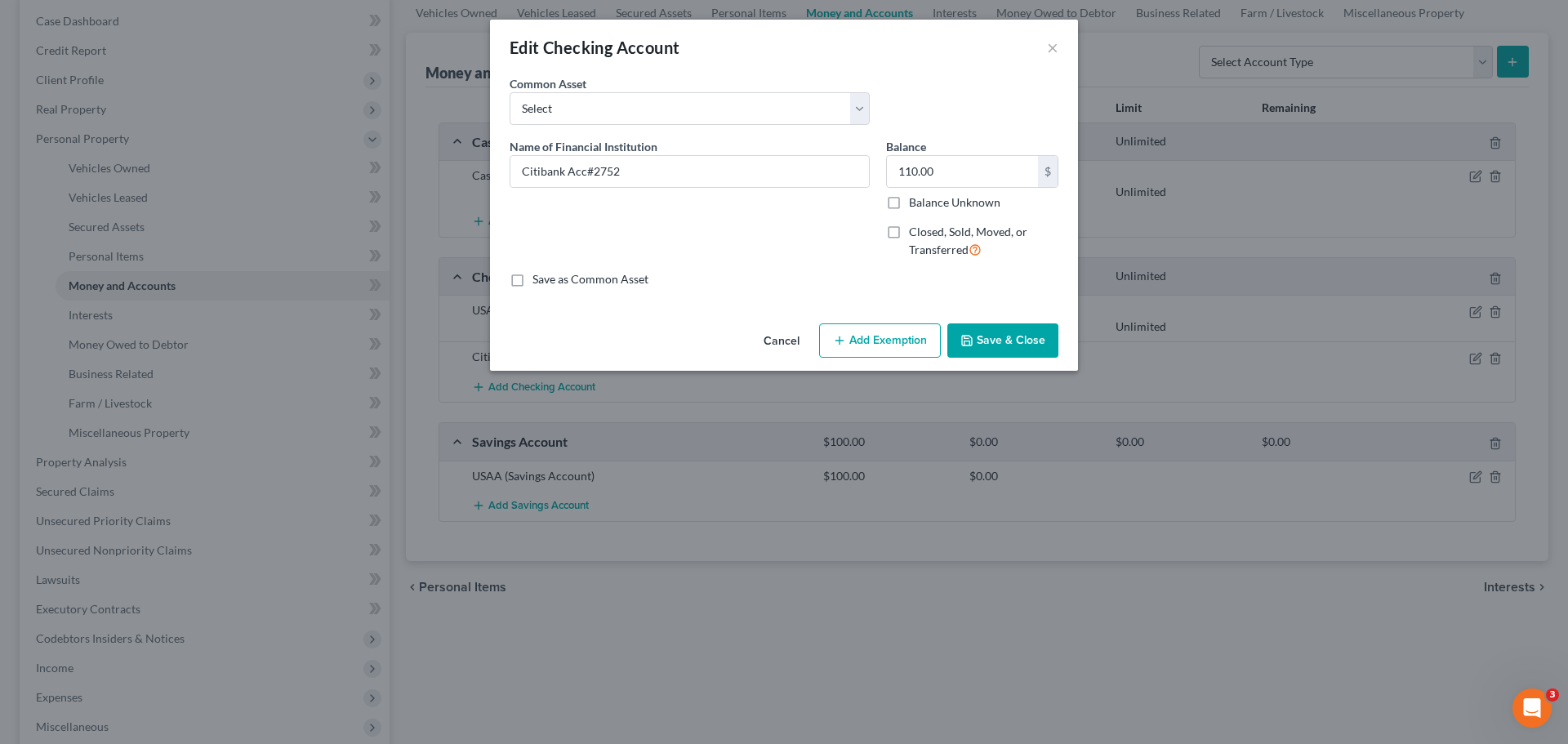
click at [869, 339] on button "Add Exemption" at bounding box center [880, 341] width 122 height 35
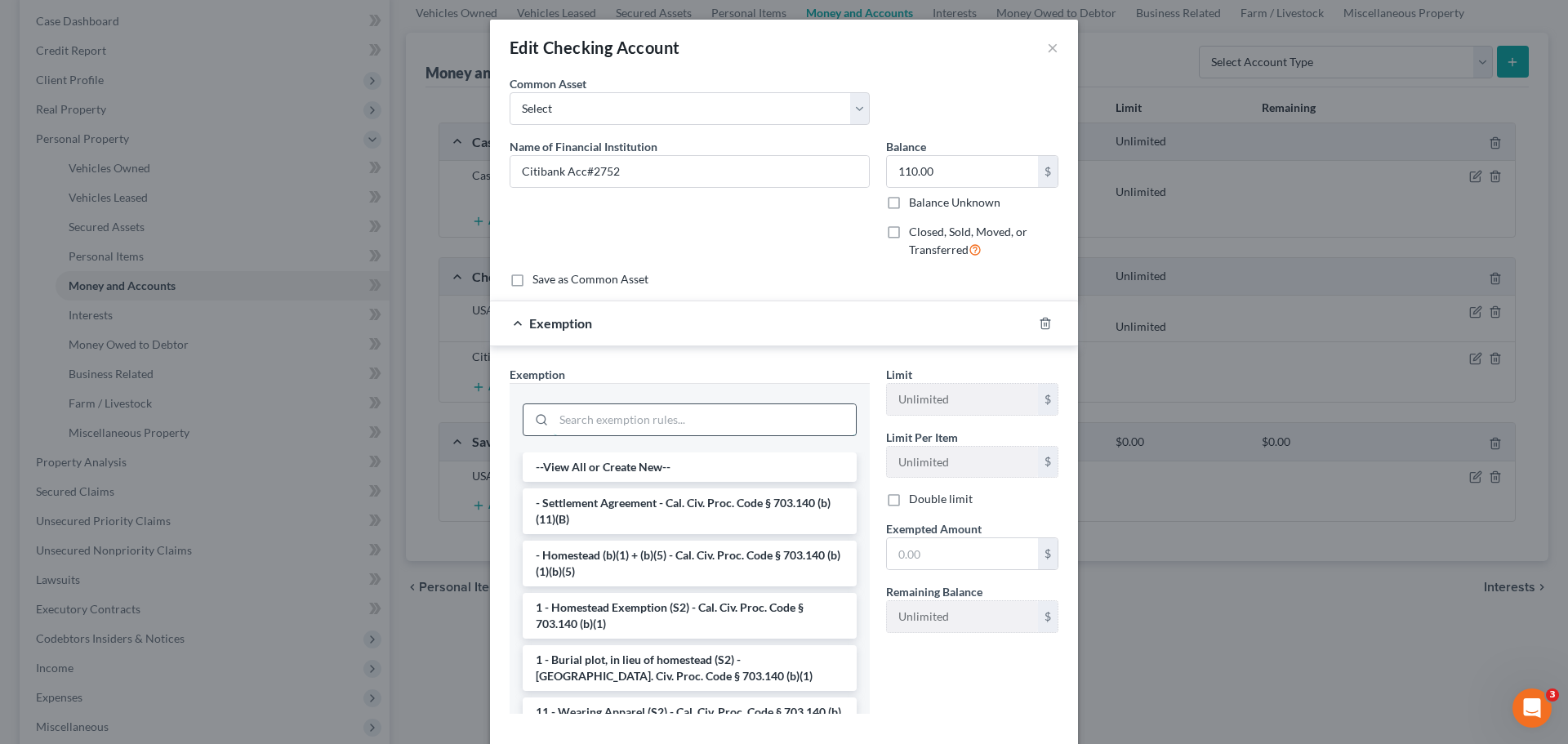
paste input "Cal. Civ. Proc. Code § 703.140 (b)(10)(A)"
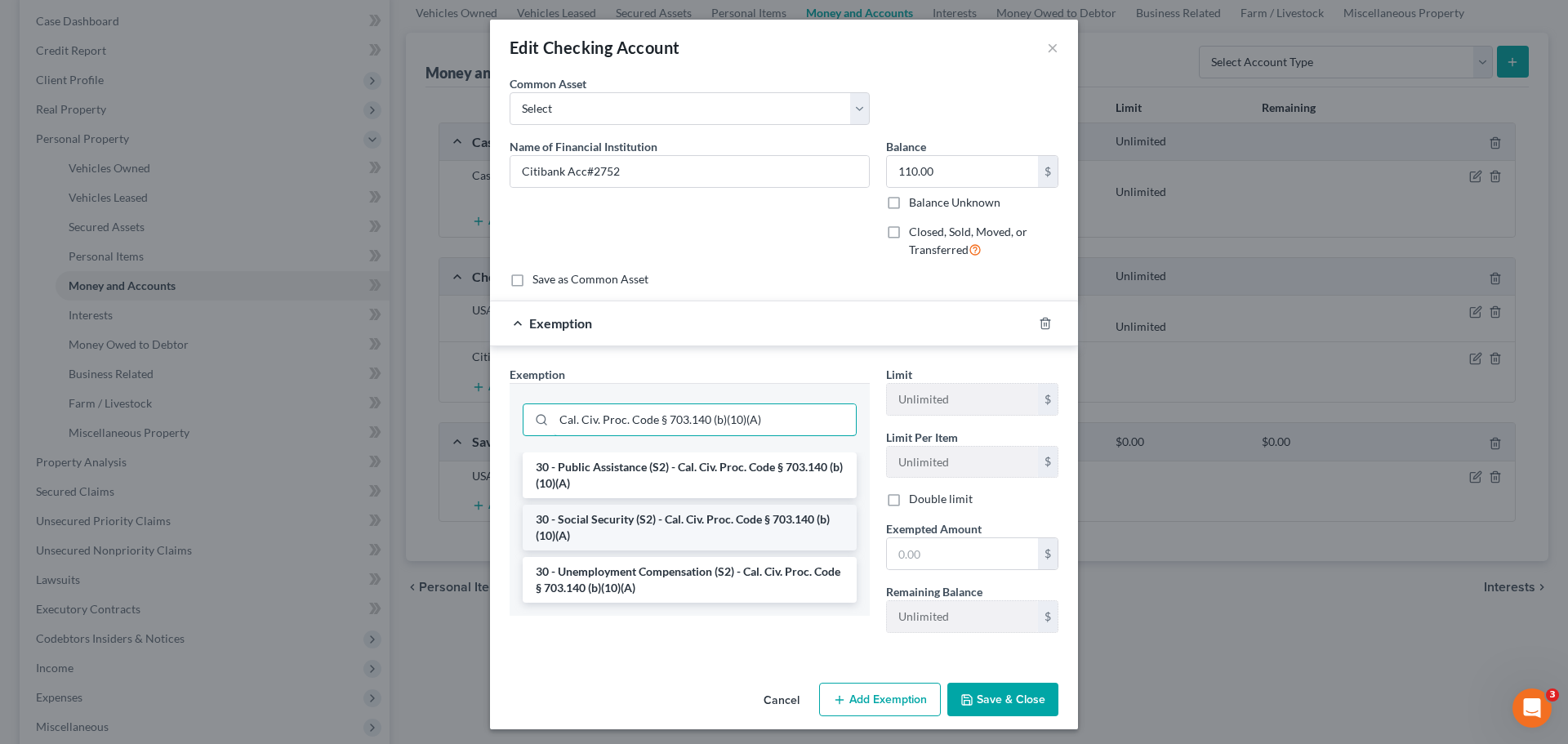
type input "Cal. Civ. Proc. Code § 703.140 (b)(10)(A)"
drag, startPoint x: 634, startPoint y: 527, endPoint x: 651, endPoint y: 525, distance: 17.1
click at [634, 526] on li "30 - Social Security (S2) - Cal. Civ. Proc. Code § 703.140 (b)(10)(A)" at bounding box center [689, 527] width 334 height 46
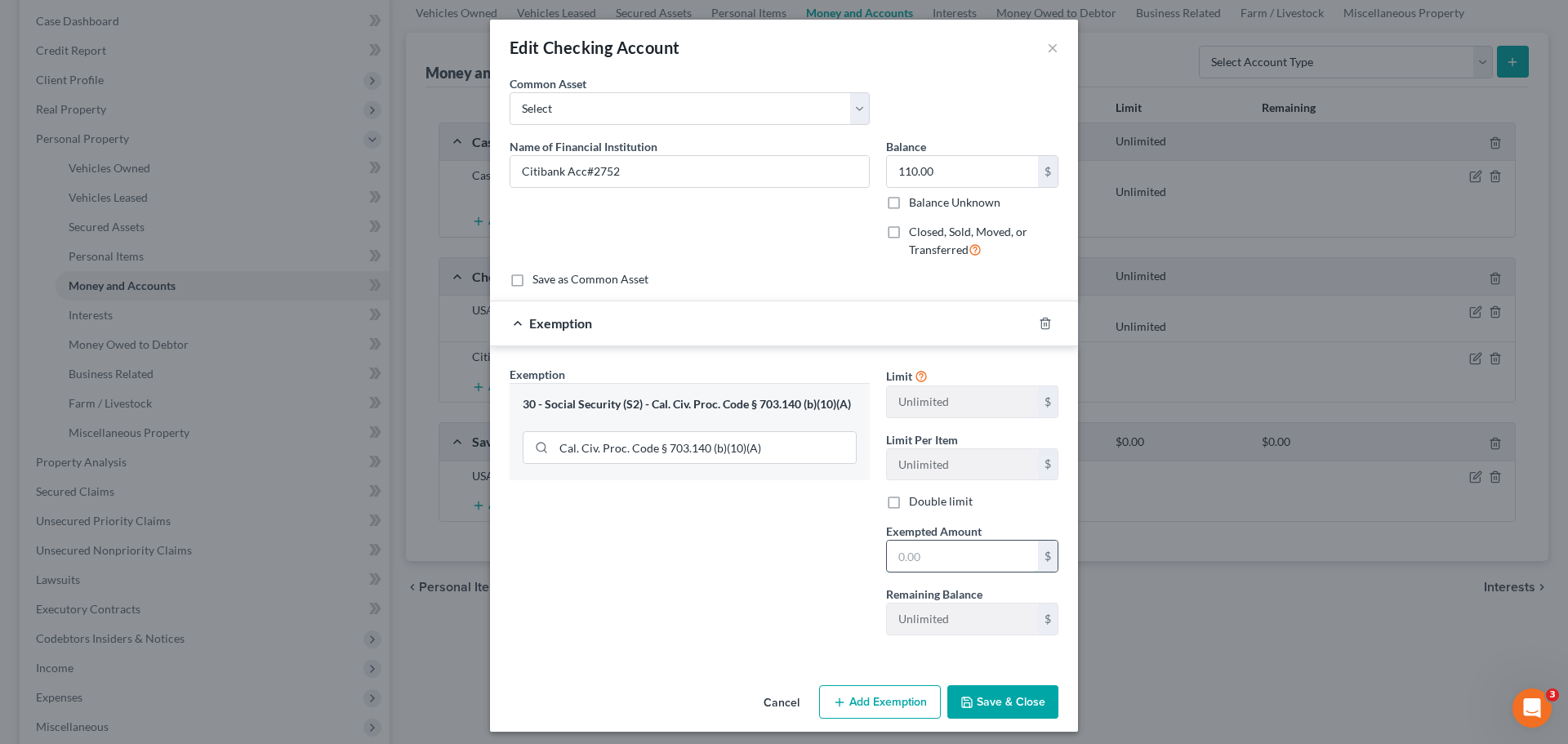
click at [944, 558] on input "text" at bounding box center [962, 556] width 151 height 31
type input "110.00"
click at [1024, 693] on button "Save & Close" at bounding box center [1002, 703] width 111 height 35
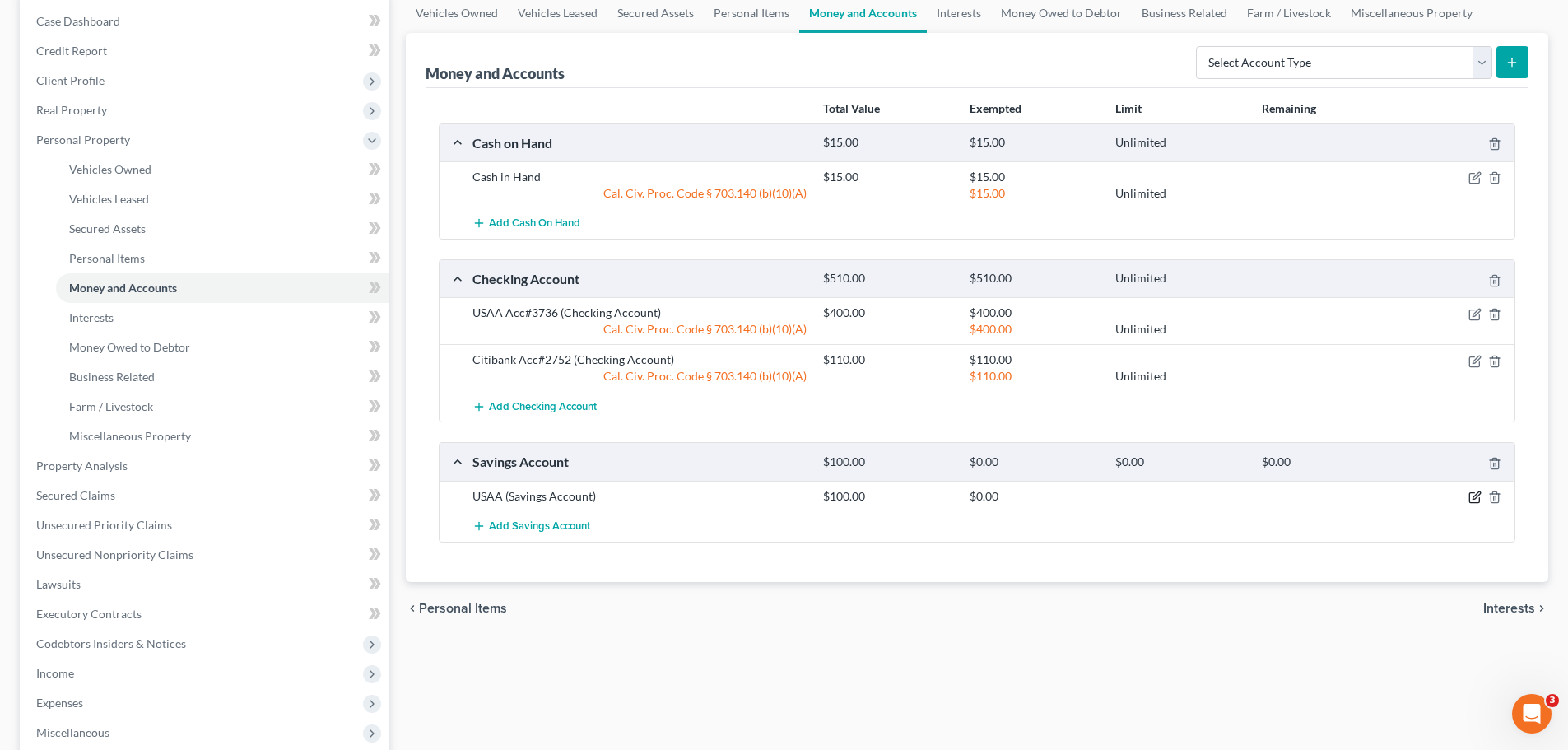
click at [1473, 492] on icon "button" at bounding box center [1475, 497] width 13 height 13
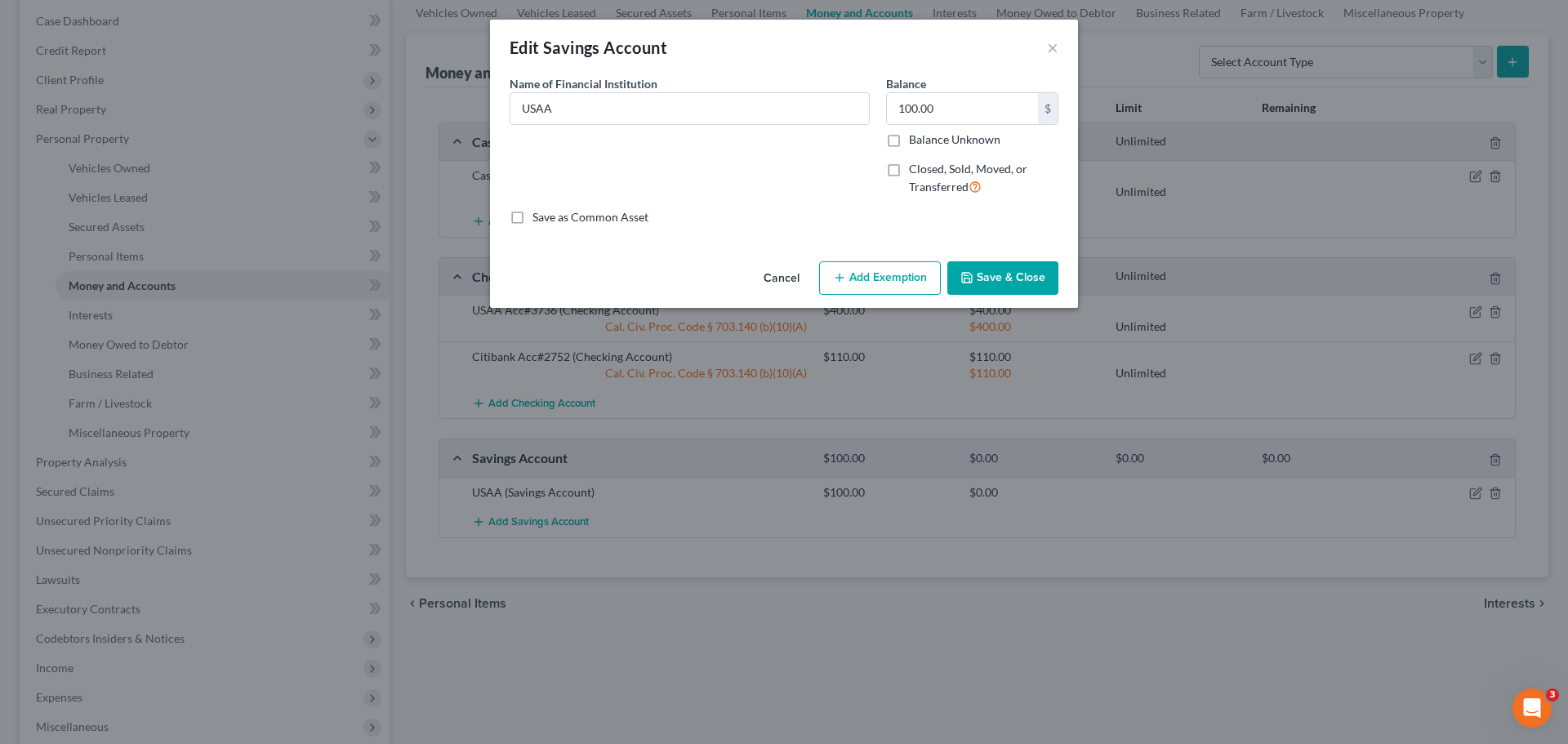
click at [854, 276] on button "Add Exemption" at bounding box center [880, 279] width 122 height 35
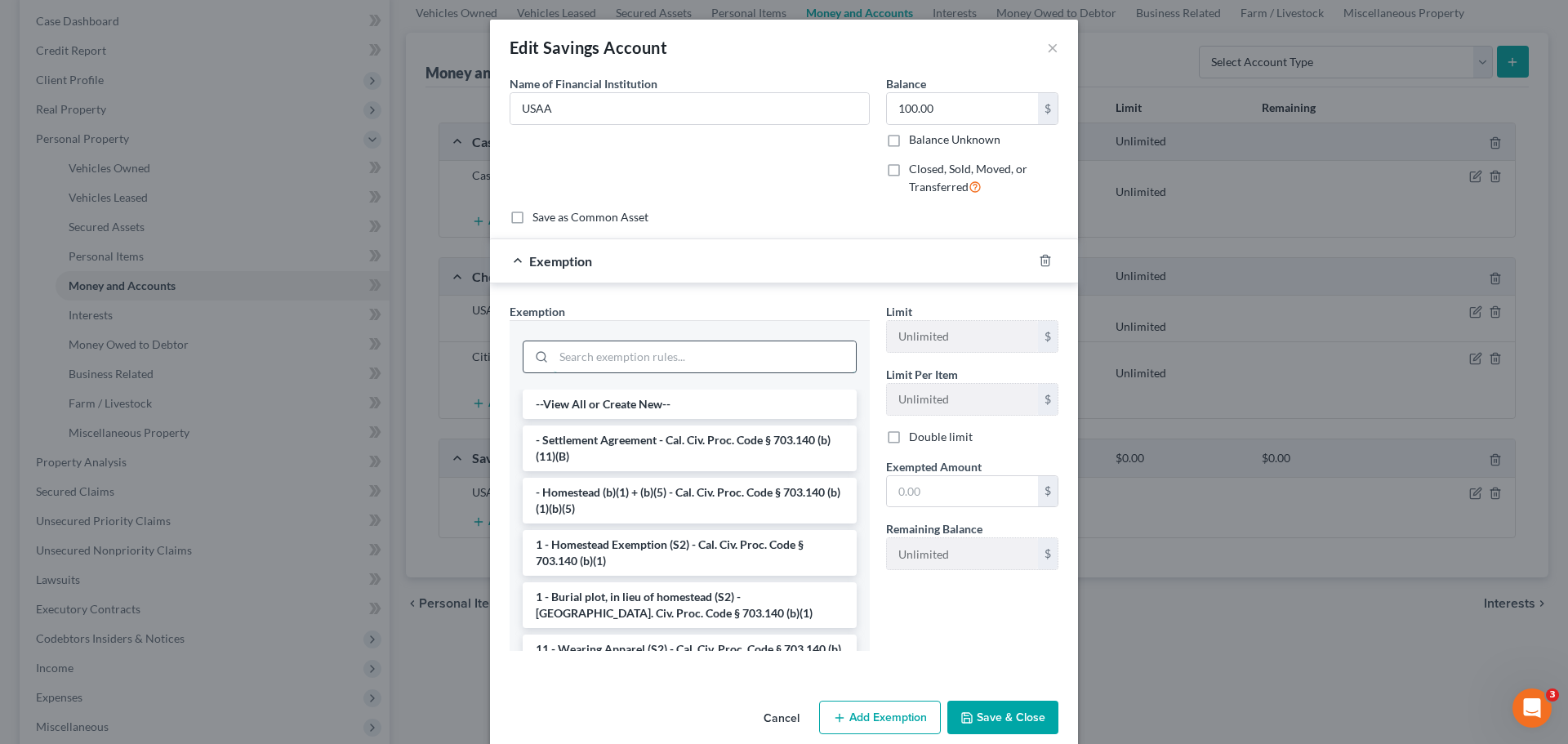
paste input "Cal. Civ. Proc. Code § 703.140 (b)(10)(A)"
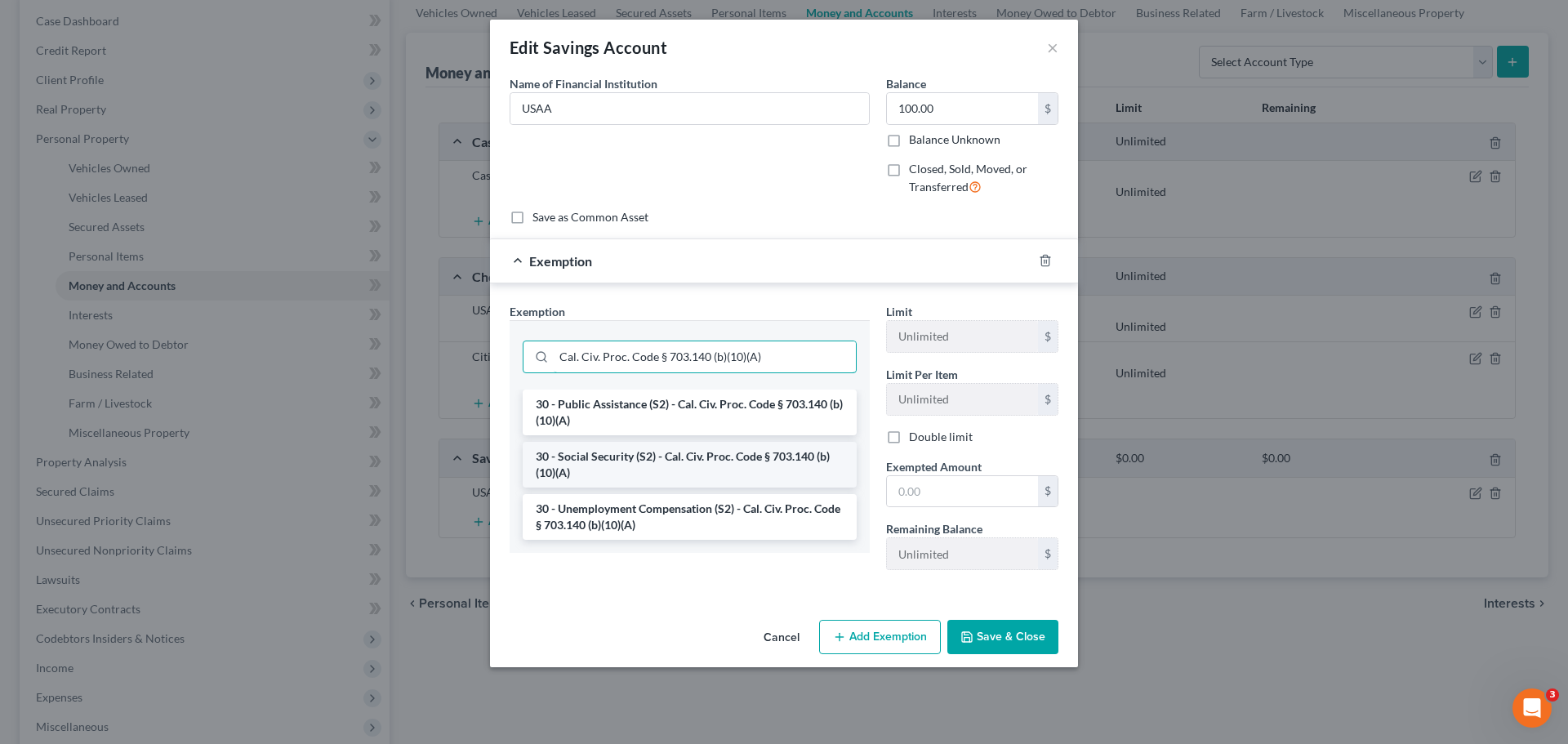
type input "Cal. Civ. Proc. Code § 703.140 (b)(10)(A)"
click at [642, 451] on li "30 - Social Security (S2) - Cal. Civ. Proc. Code § 703.140 (b)(10)(A)" at bounding box center [689, 464] width 334 height 46
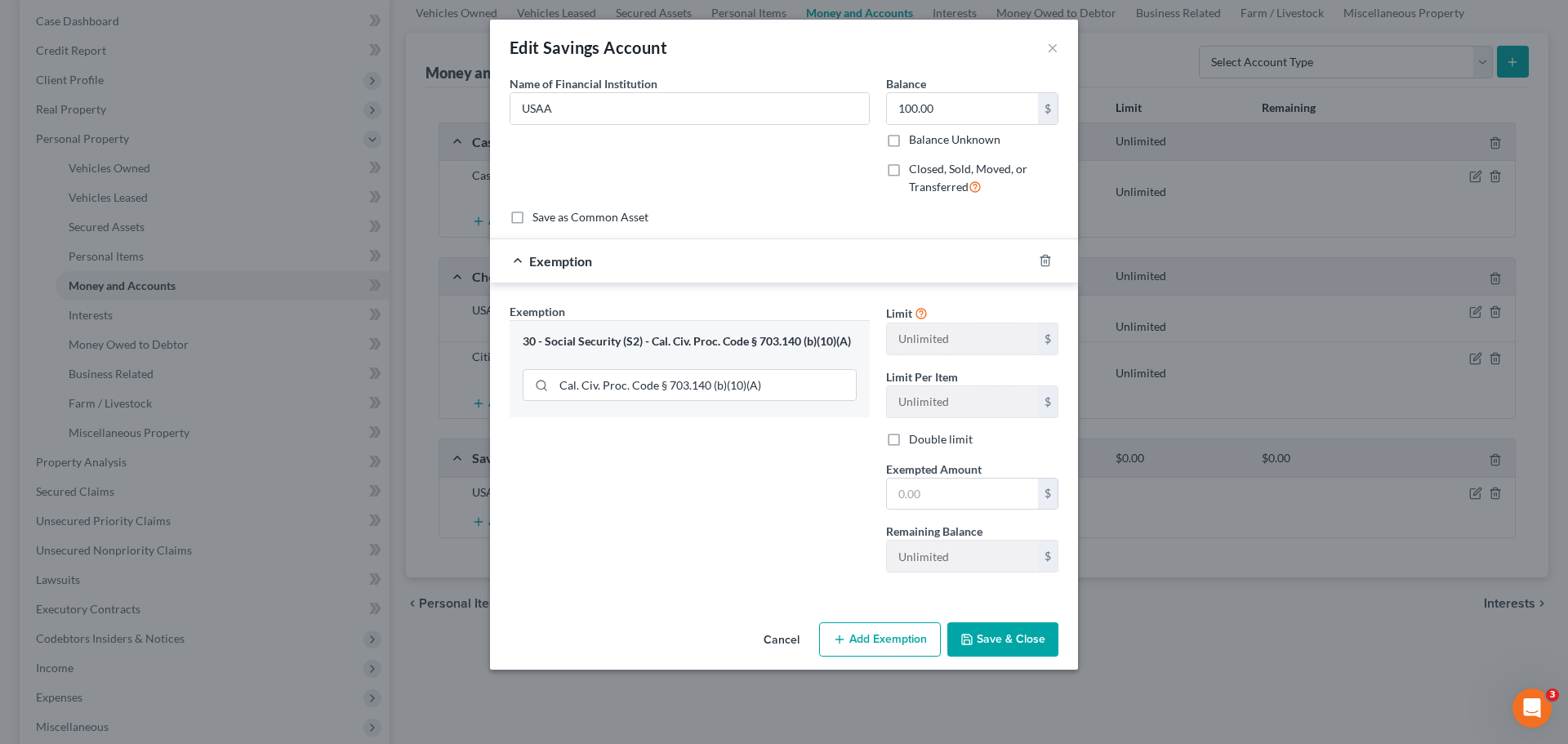
click at [998, 635] on button "Save & Close" at bounding box center [1002, 640] width 111 height 35
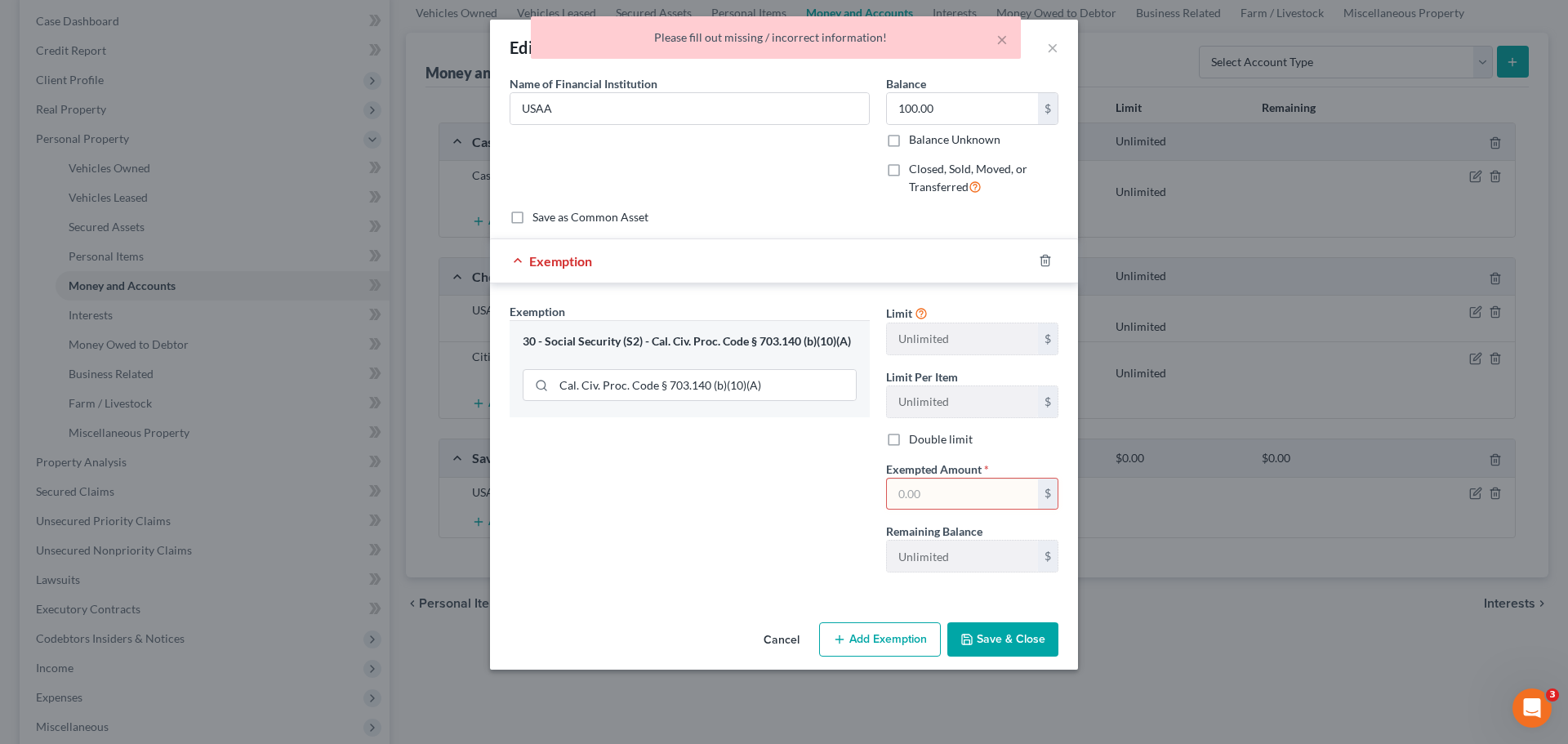
click at [986, 487] on input "text" at bounding box center [962, 494] width 151 height 31
type input "100.00"
click at [1019, 632] on button "Save & Close" at bounding box center [1002, 640] width 111 height 35
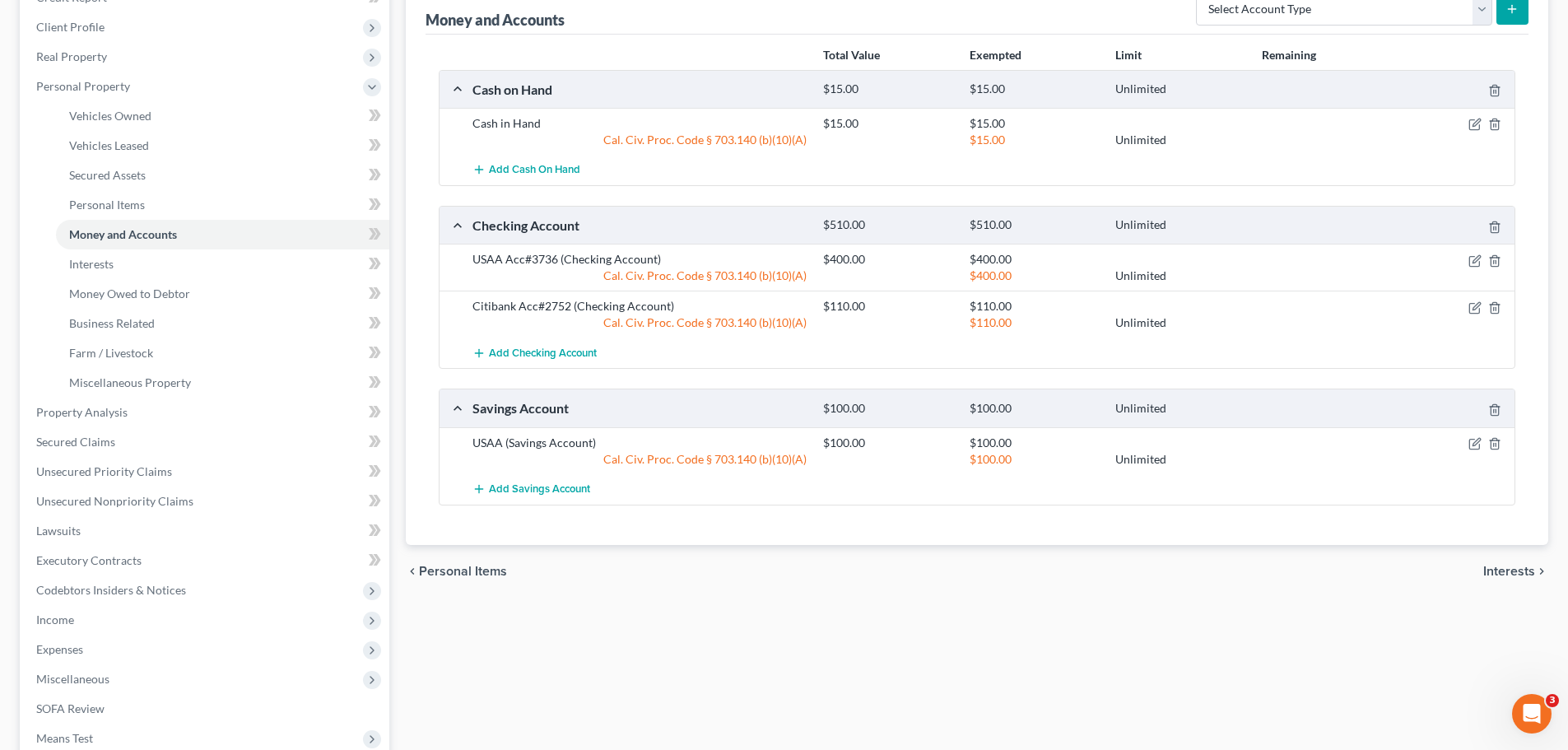
scroll to position [247, 0]
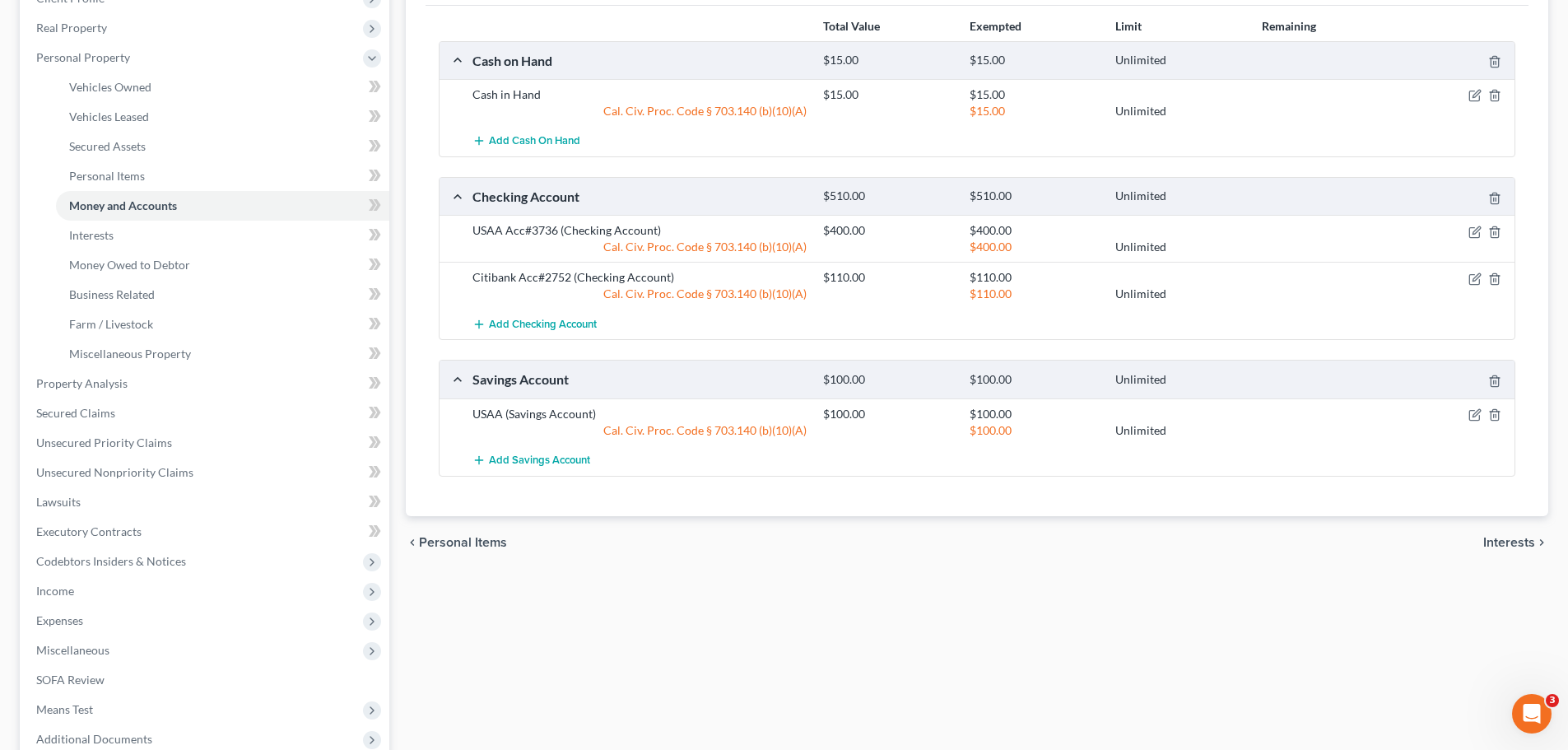
click at [1490, 540] on span "Interests" at bounding box center [1510, 542] width 52 height 13
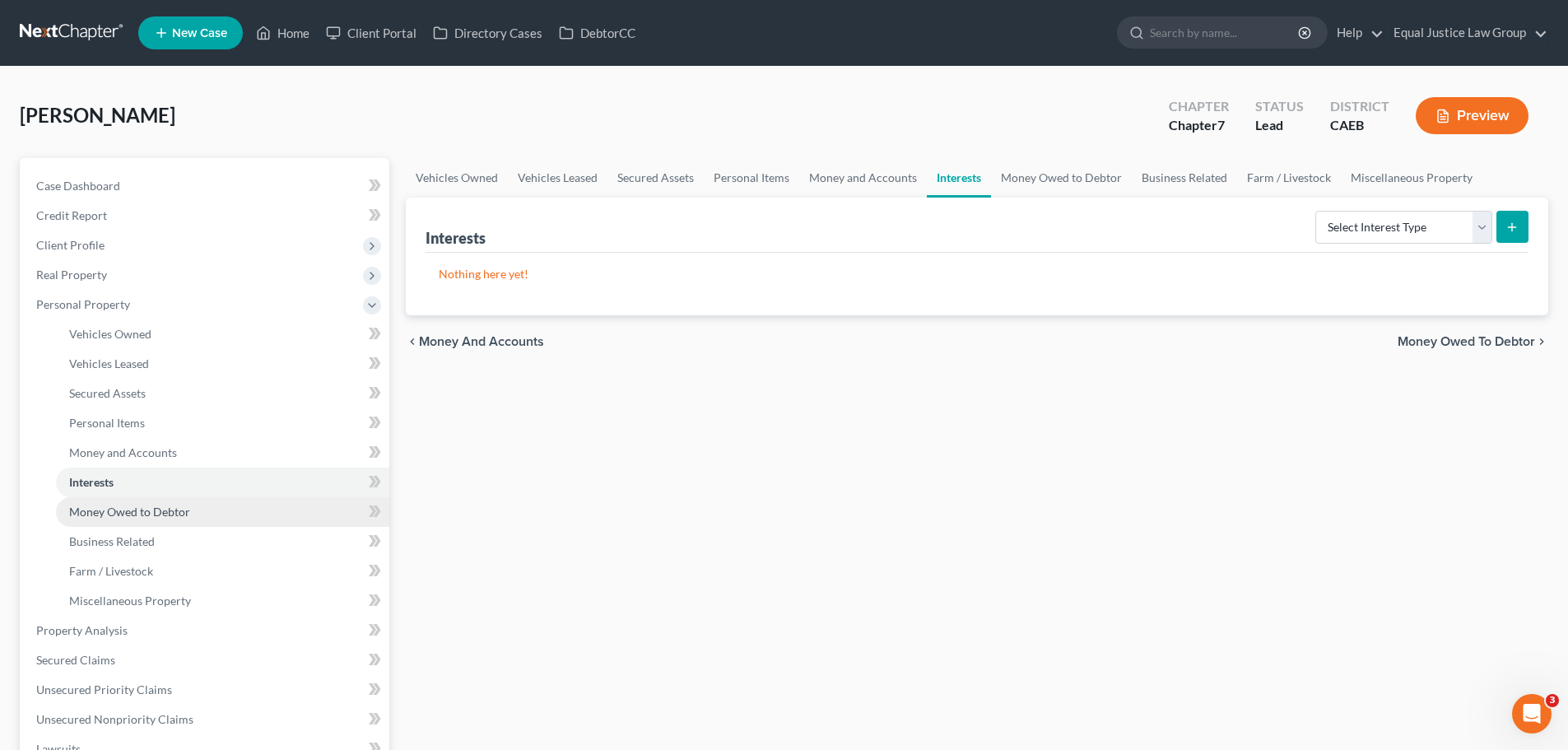
click at [130, 506] on span "Money Owed to Debtor" at bounding box center [129, 512] width 121 height 14
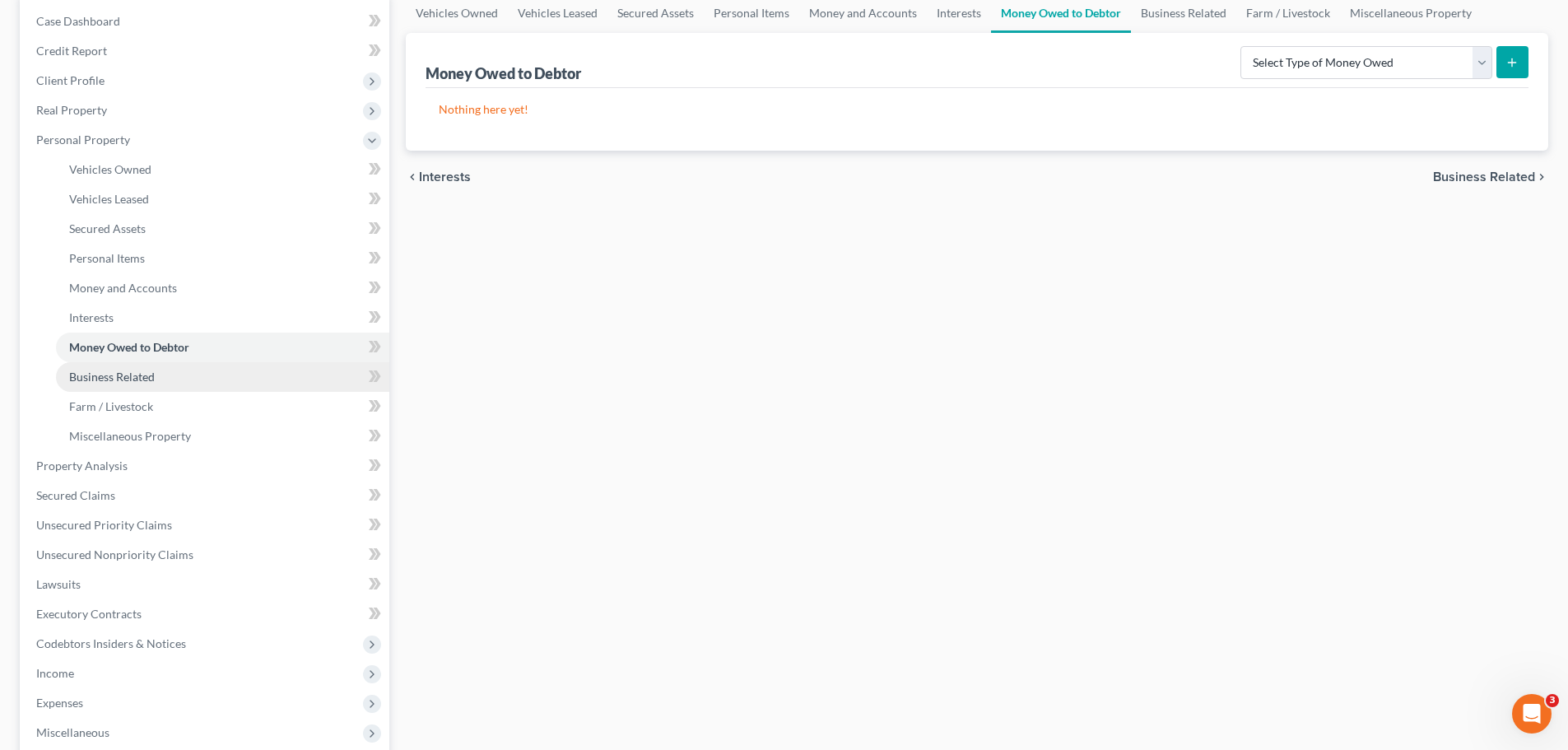
click at [171, 377] on link "Business Related" at bounding box center [222, 377] width 333 height 30
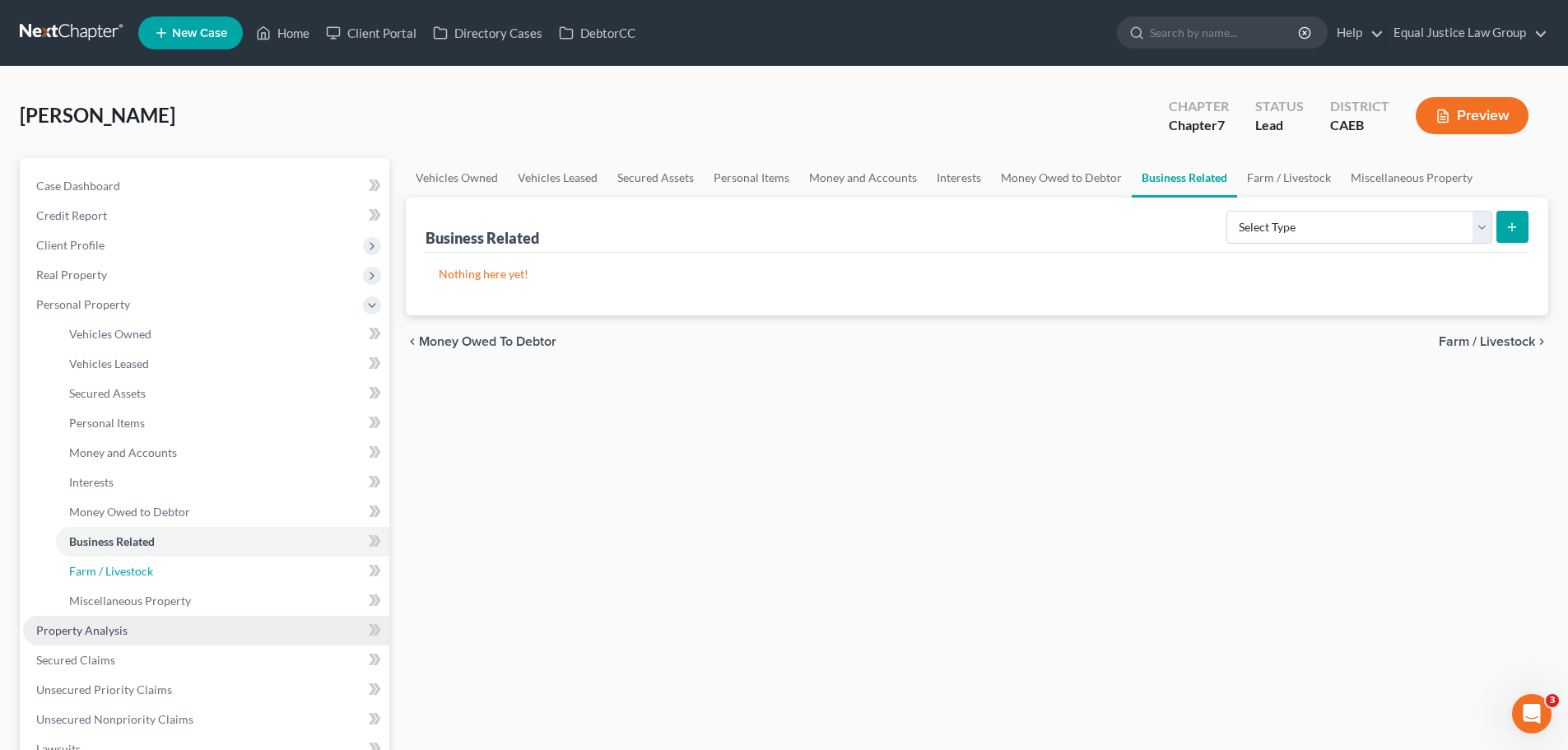
drag, startPoint x: 165, startPoint y: 576, endPoint x: 180, endPoint y: 617, distance: 43.7
click at [165, 576] on link "Farm / Livestock" at bounding box center [222, 571] width 333 height 30
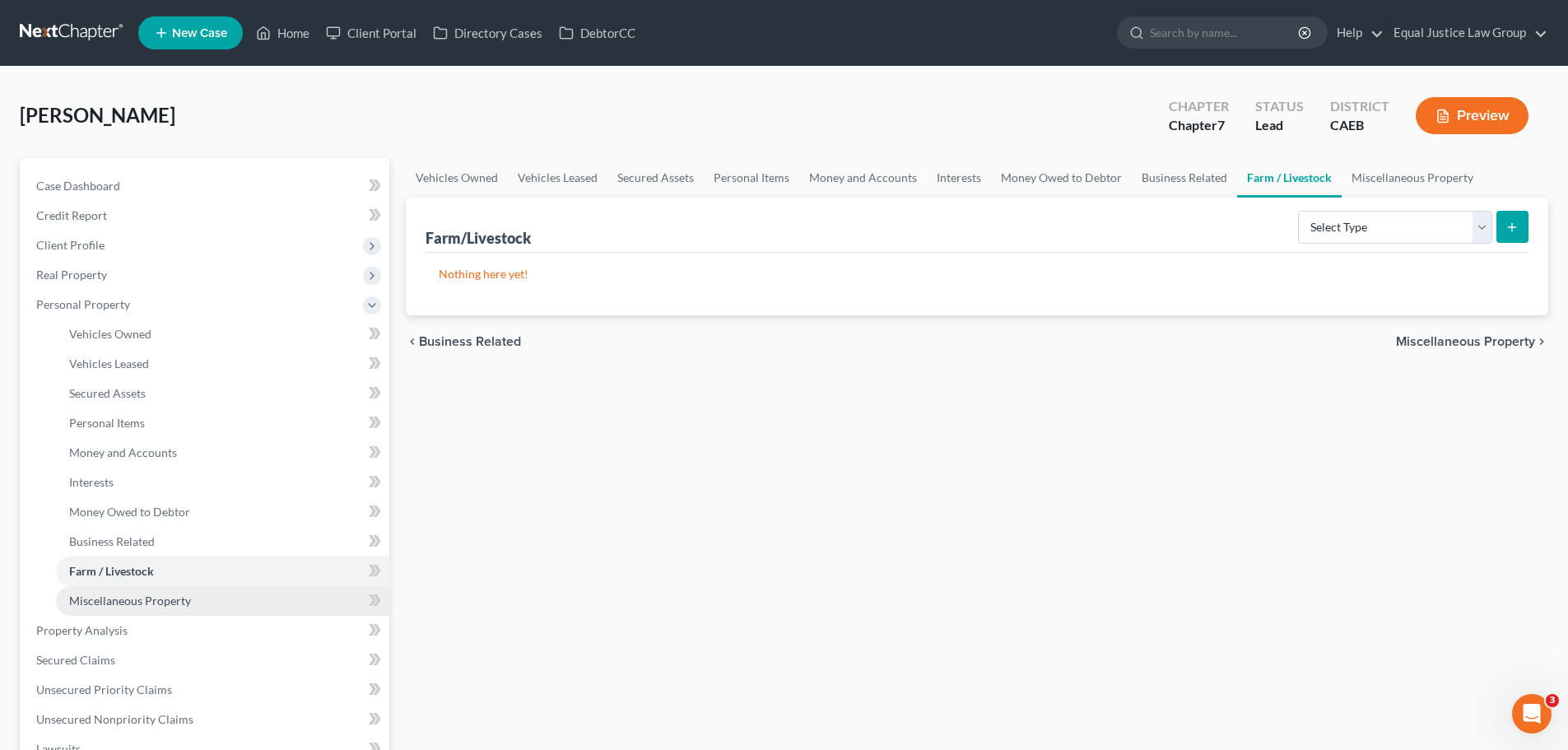
click at [181, 606] on span "Miscellaneous Property" at bounding box center [130, 600] width 122 height 14
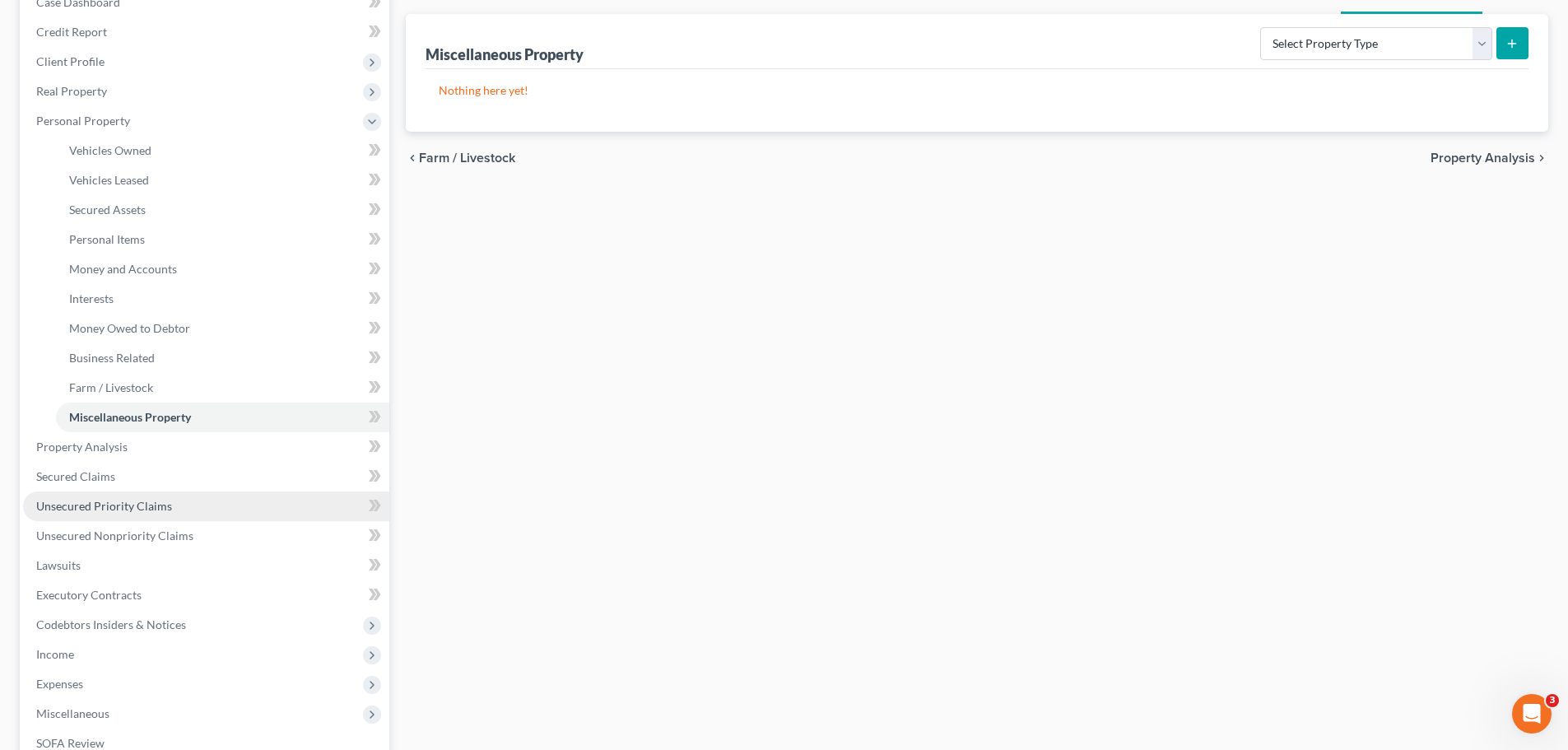
scroll to position [247, 0]
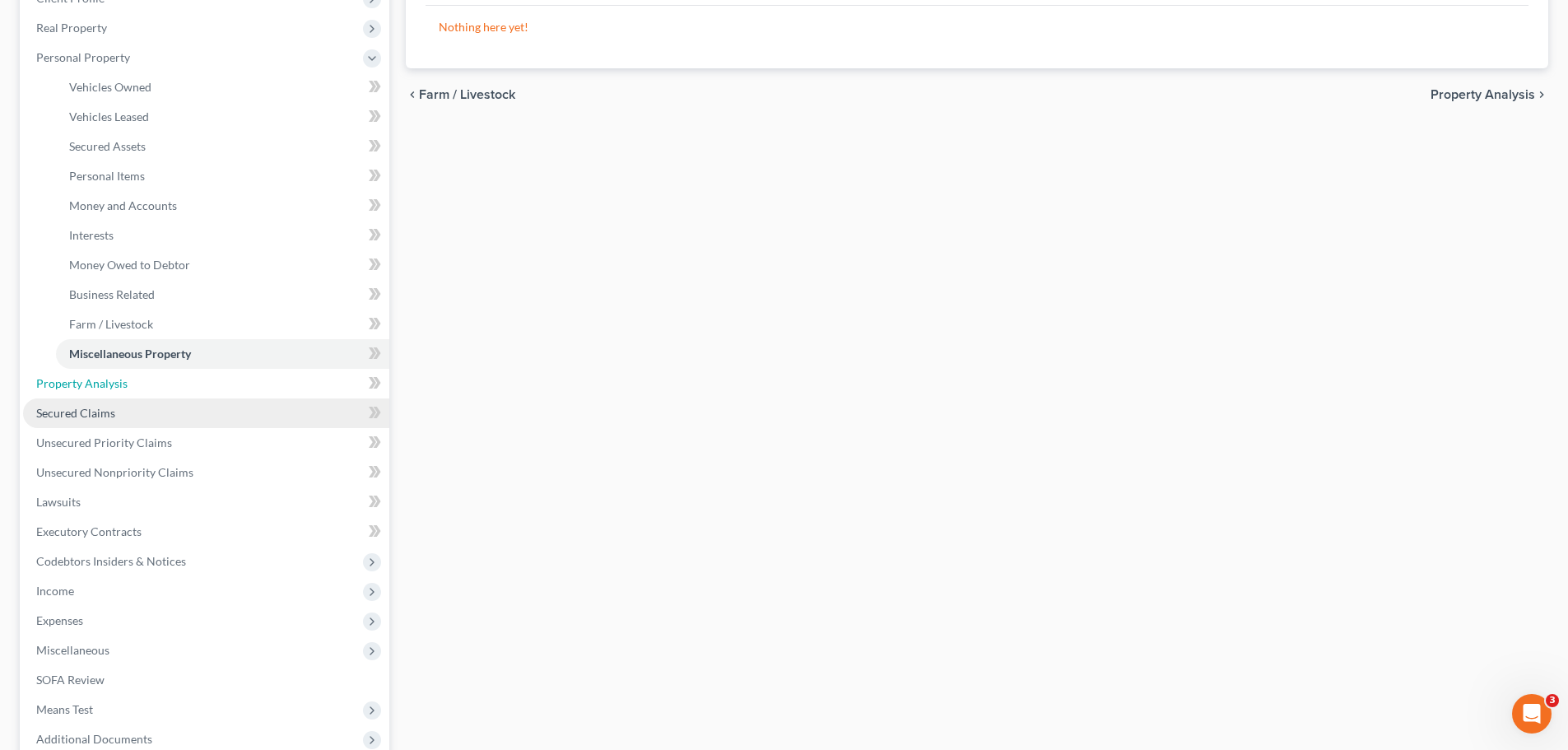
drag, startPoint x: 139, startPoint y: 392, endPoint x: 300, endPoint y: 403, distance: 161.4
click at [138, 392] on link "Property Analysis" at bounding box center [205, 384] width 366 height 30
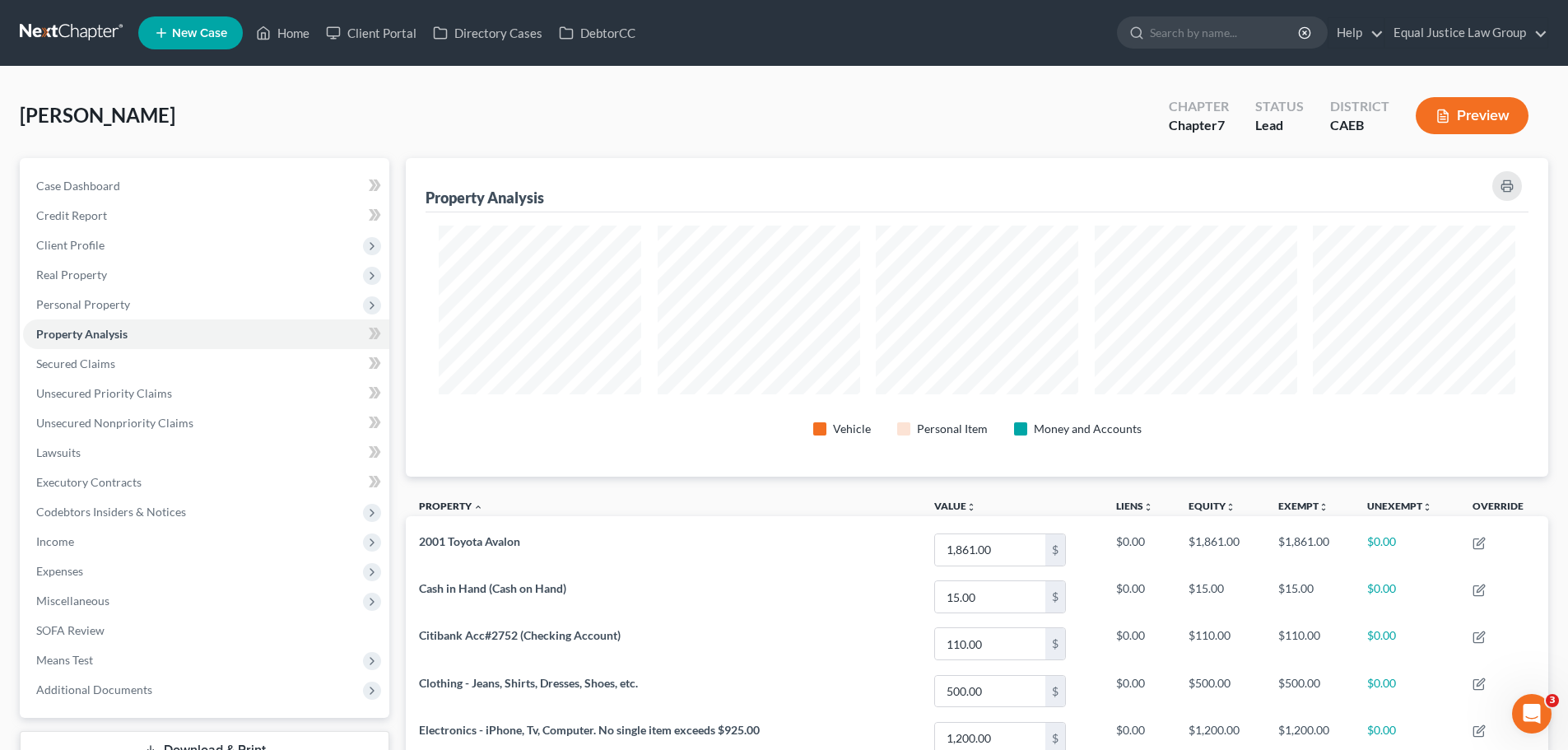
scroll to position [318, 1142]
click at [103, 360] on span "Secured Claims" at bounding box center [76, 364] width 79 height 14
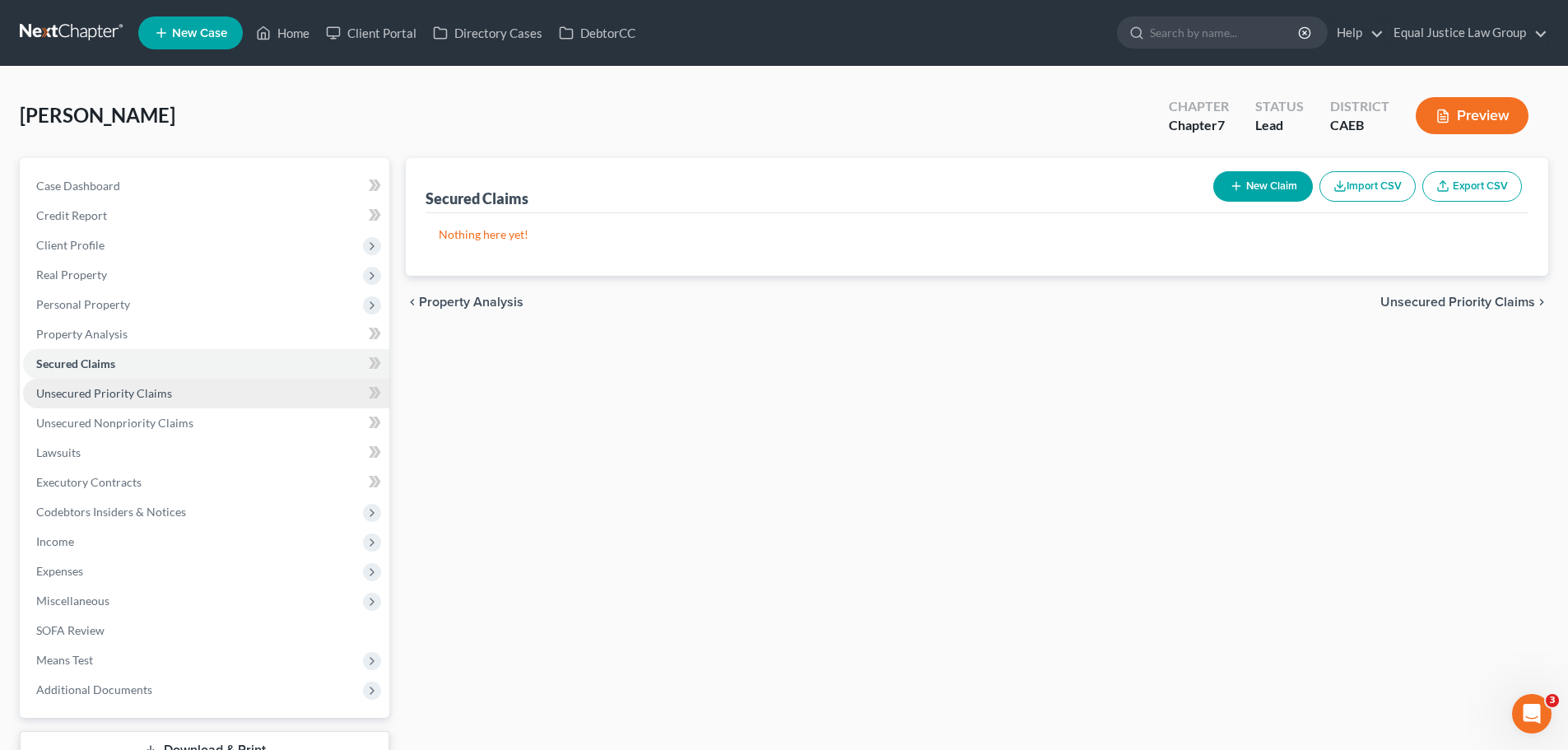
click at [96, 391] on span "Unsecured Priority Claims" at bounding box center [104, 393] width 136 height 14
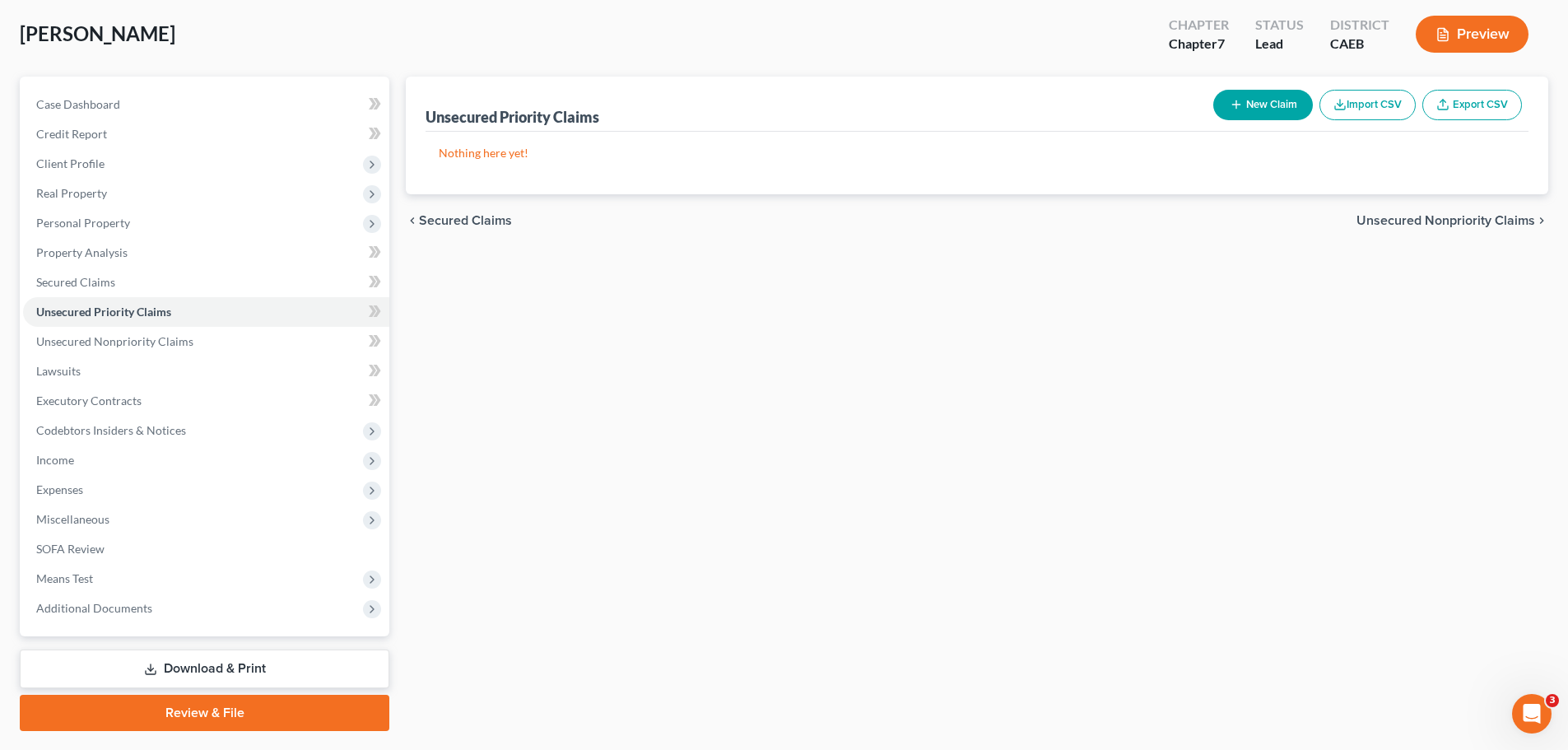
scroll to position [83, 0]
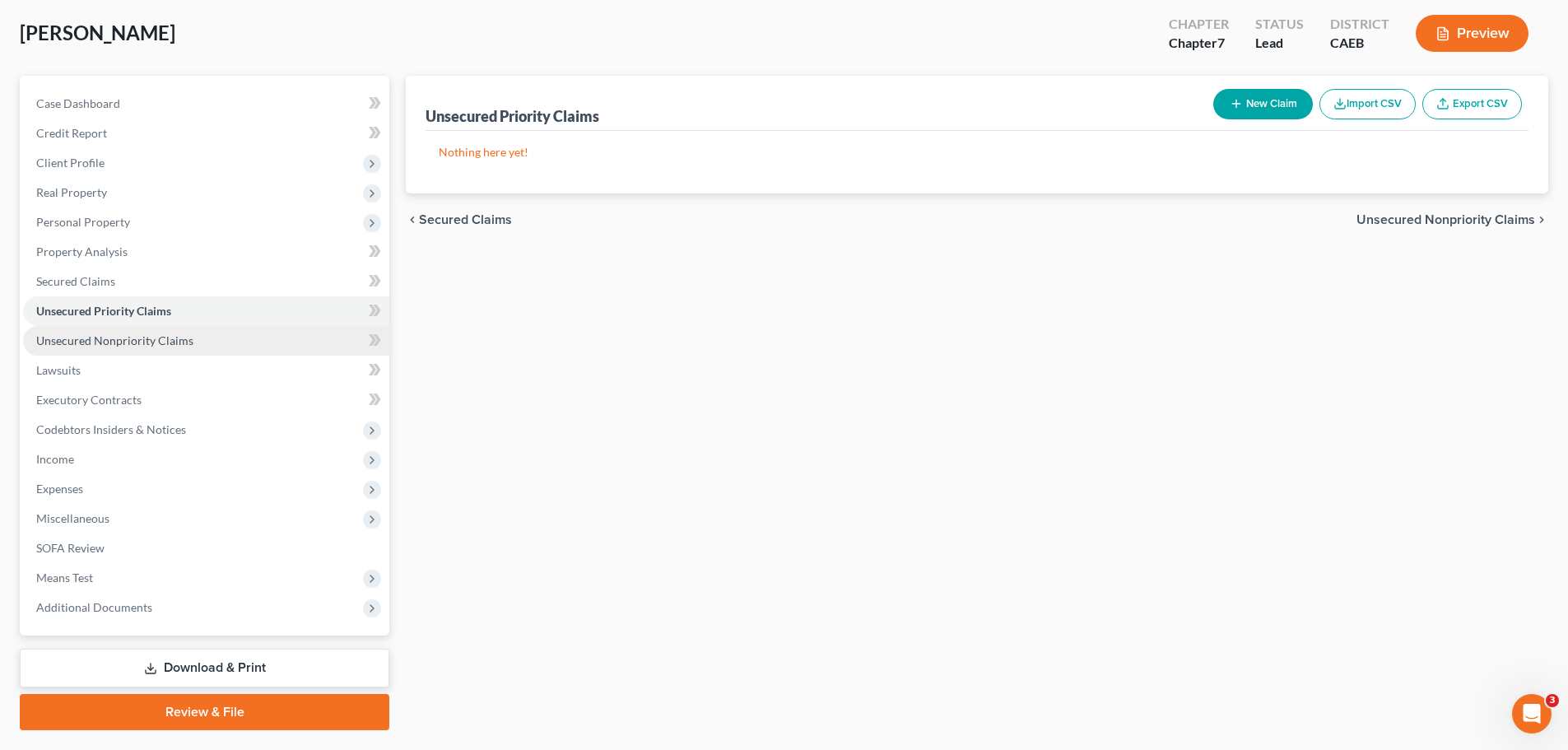
click at [135, 333] on span "Unsecured Nonpriority Claims" at bounding box center [115, 340] width 157 height 14
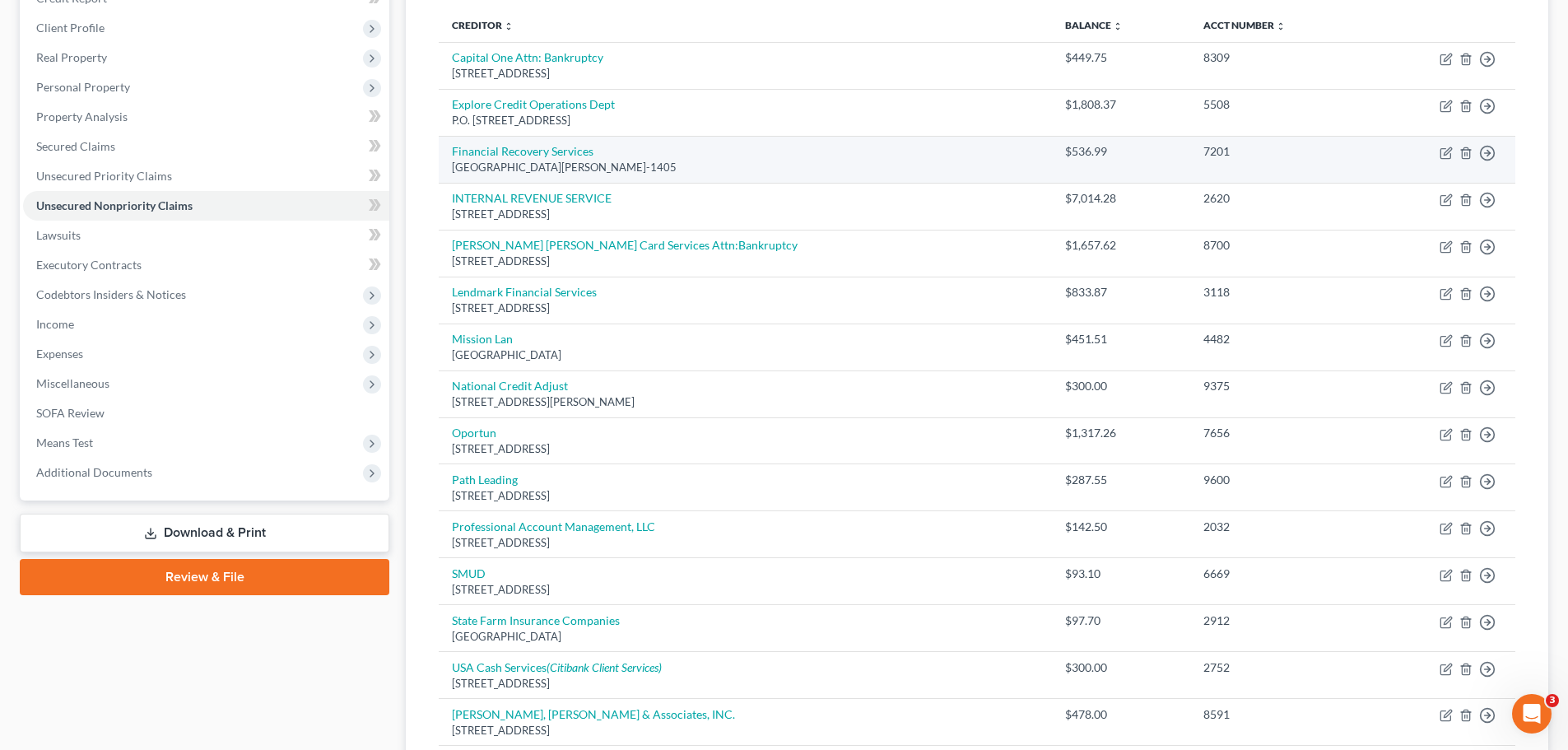
scroll to position [247, 0]
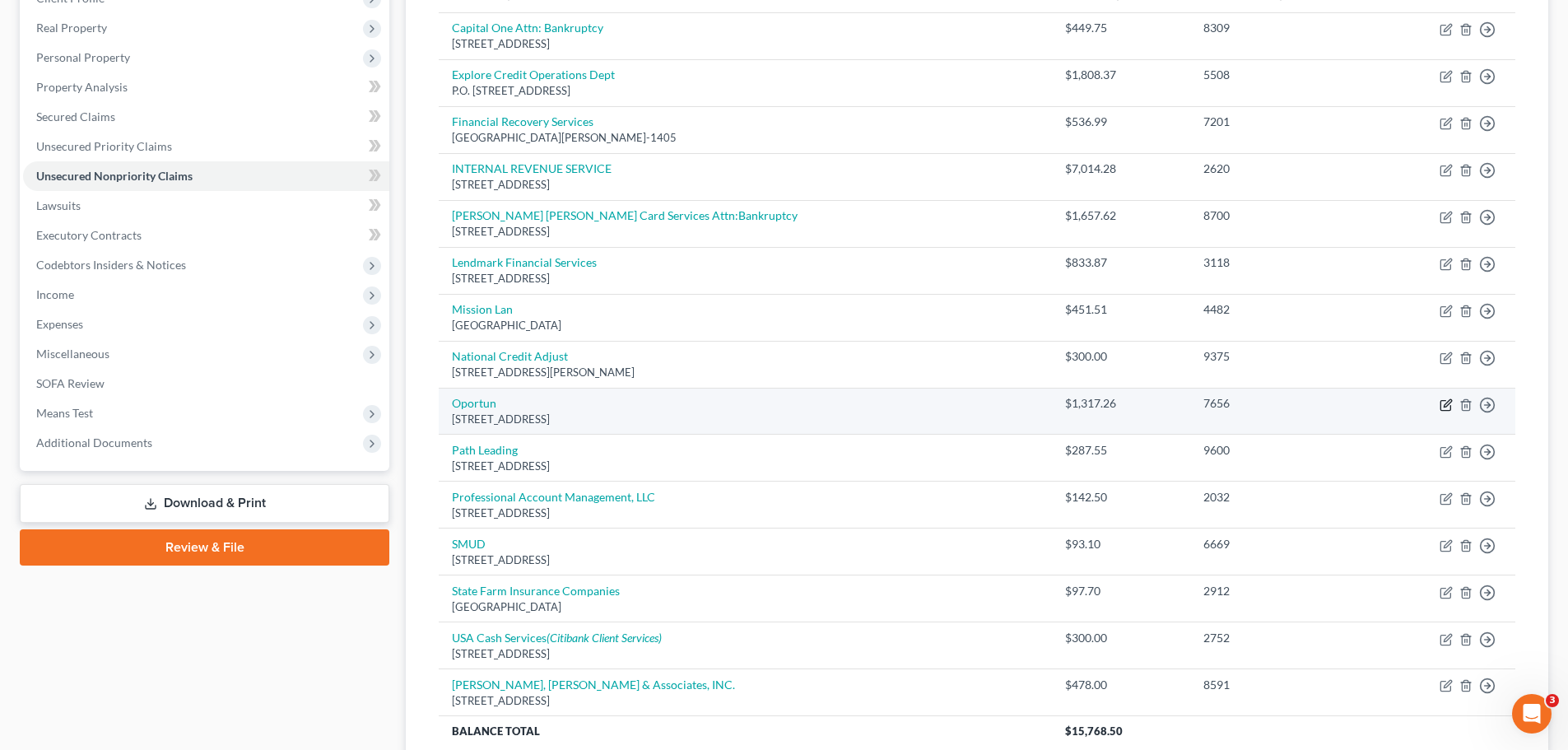
click at [1446, 405] on icon "button" at bounding box center [1445, 405] width 13 height 13
select select "4"
select select "0"
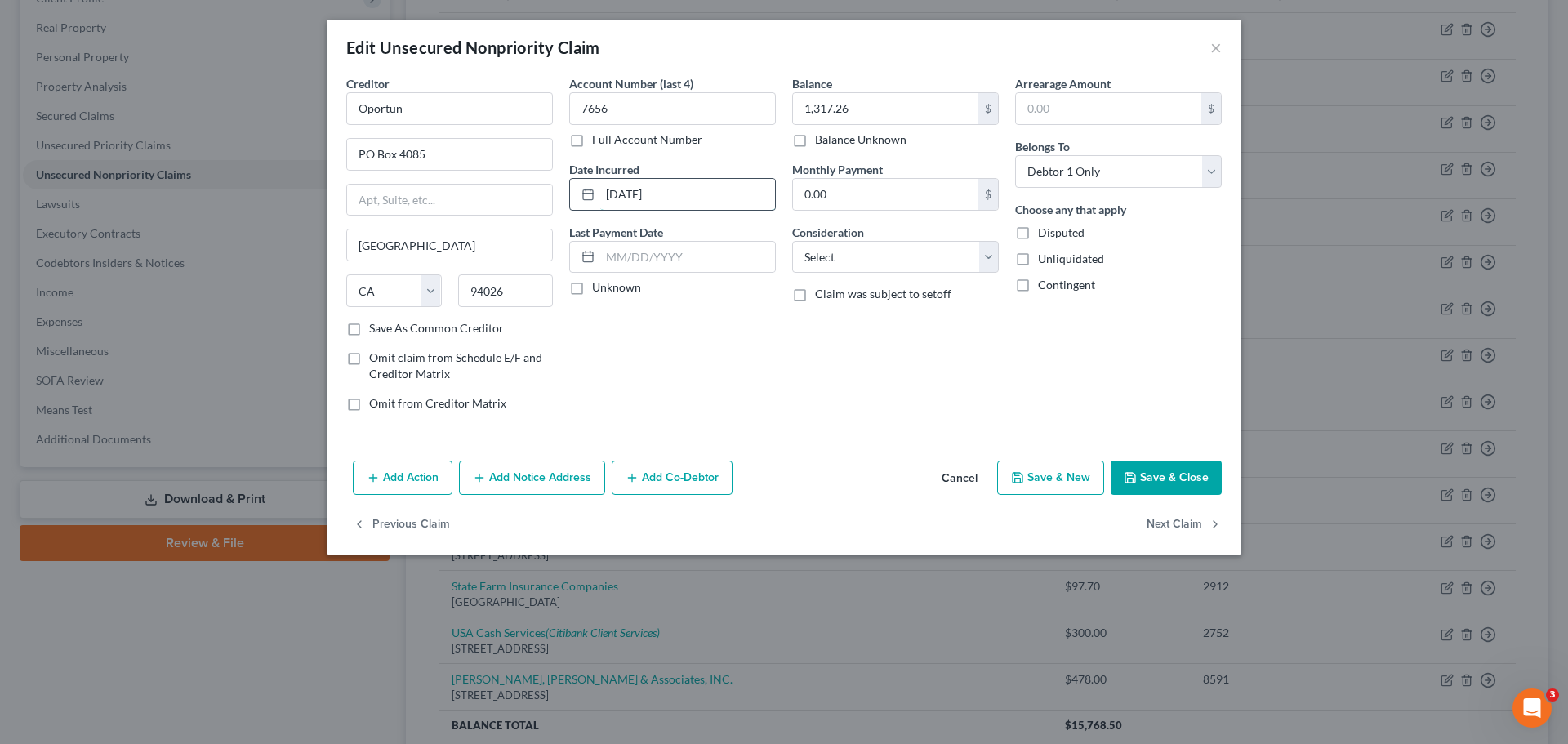
click at [661, 184] on input "8/26/23" at bounding box center [687, 194] width 174 height 31
click at [662, 185] on input "8/26/23" at bounding box center [687, 194] width 174 height 31
click at [665, 192] on input "8/26/23" at bounding box center [687, 194] width 174 height 31
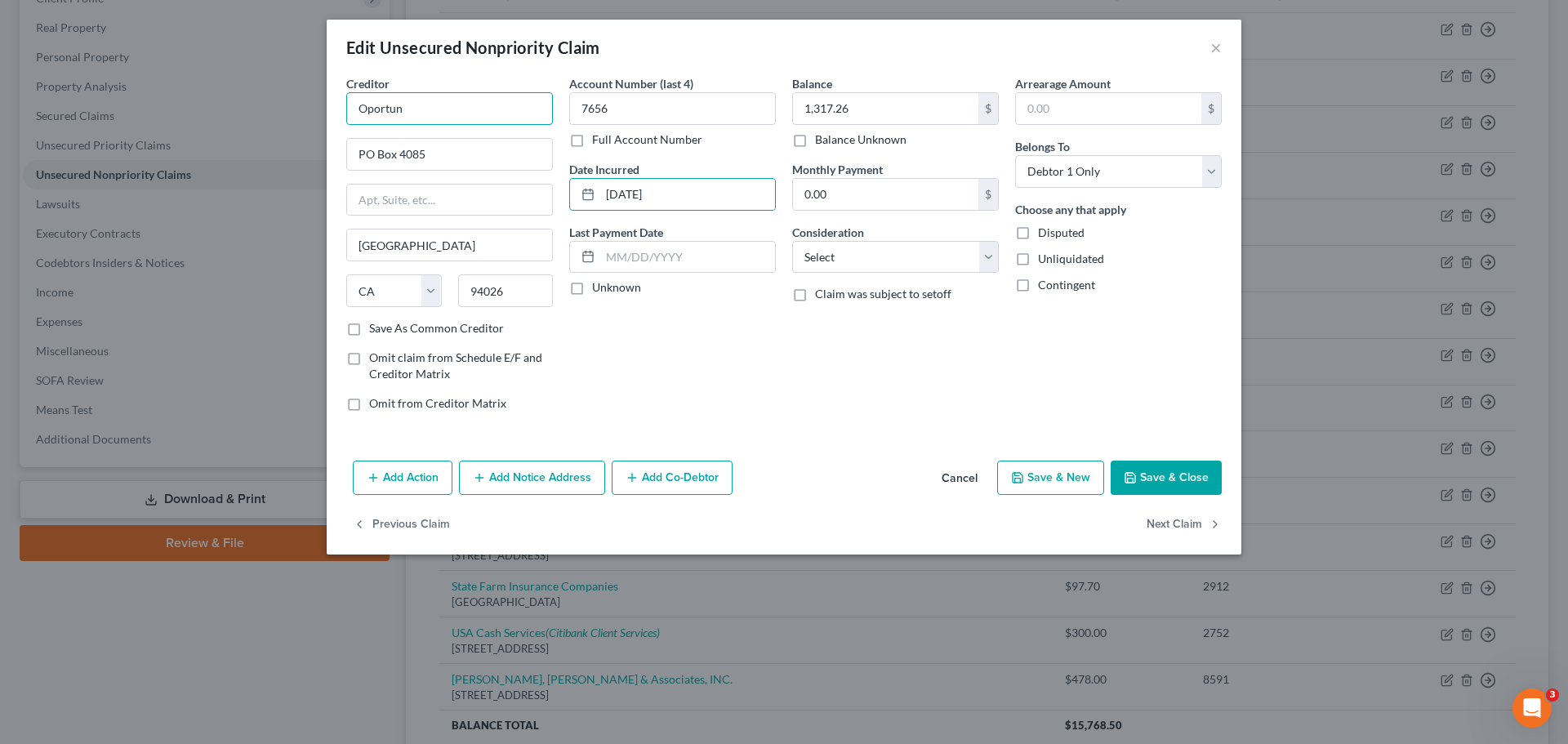
click at [457, 109] on input "Oportun" at bounding box center [449, 109] width 206 height 33
type input "Oportun, Inc."
type input "2 Circle Star Way"
type input "San Carlos"
type input "94070-6200"
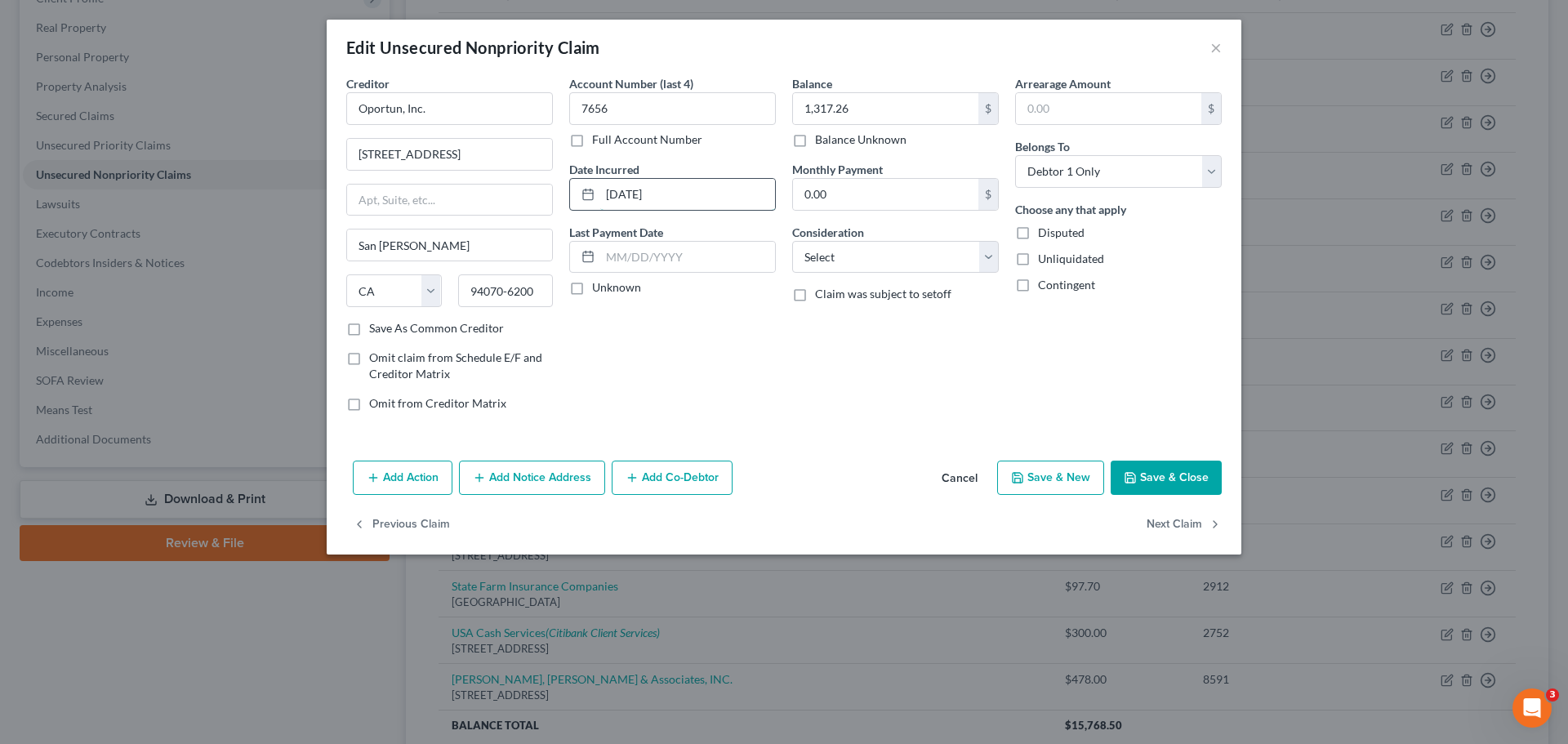
click at [676, 194] on input "8/26/23" at bounding box center [687, 194] width 174 height 31
drag, startPoint x: 676, startPoint y: 194, endPoint x: 667, endPoint y: 189, distance: 10.3
click at [674, 192] on input "8/26/23" at bounding box center [687, 194] width 174 height 31
click at [670, 189] on input "8/26/23" at bounding box center [687, 194] width 174 height 31
click at [667, 190] on input "8/26/23" at bounding box center [687, 194] width 174 height 31
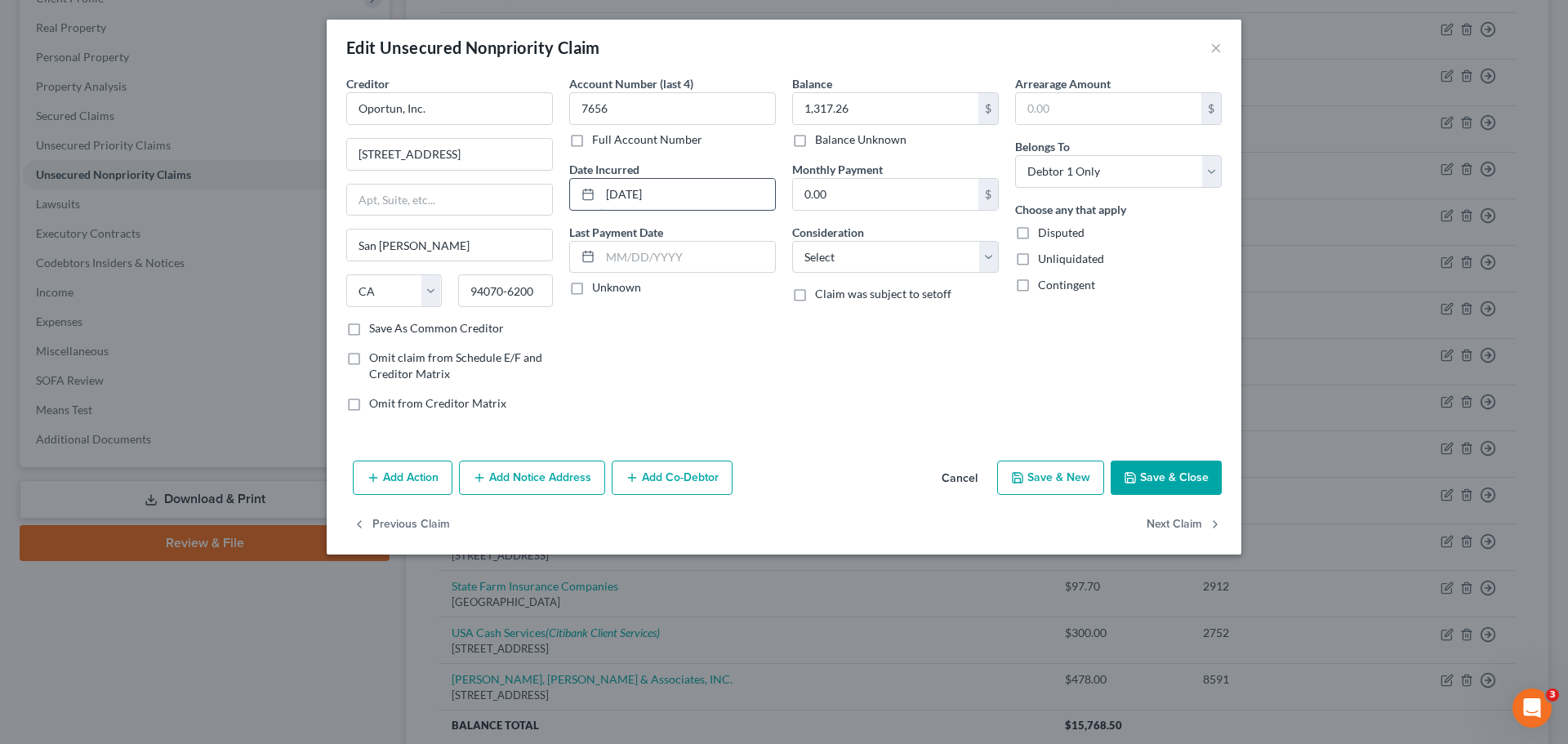
click at [667, 192] on input "8/26/23" at bounding box center [687, 194] width 174 height 31
click at [663, 190] on input "8/26/23" at bounding box center [687, 194] width 174 height 31
drag, startPoint x: 662, startPoint y: 193, endPoint x: 595, endPoint y: 192, distance: 67.0
click at [595, 192] on div "8/26/23" at bounding box center [672, 194] width 206 height 33
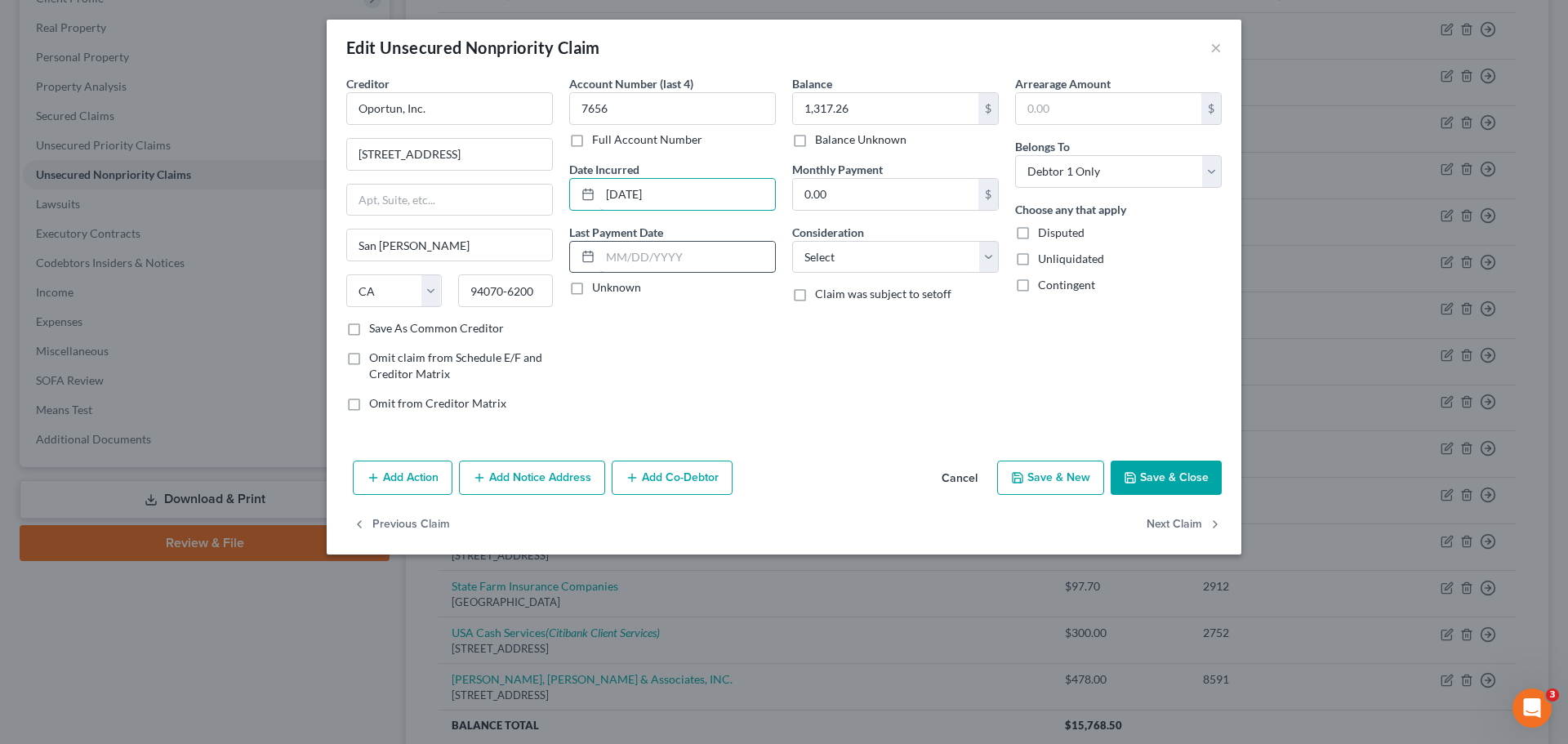
type input "01/02/2023"
click at [718, 259] on input "text" at bounding box center [687, 257] width 174 height 31
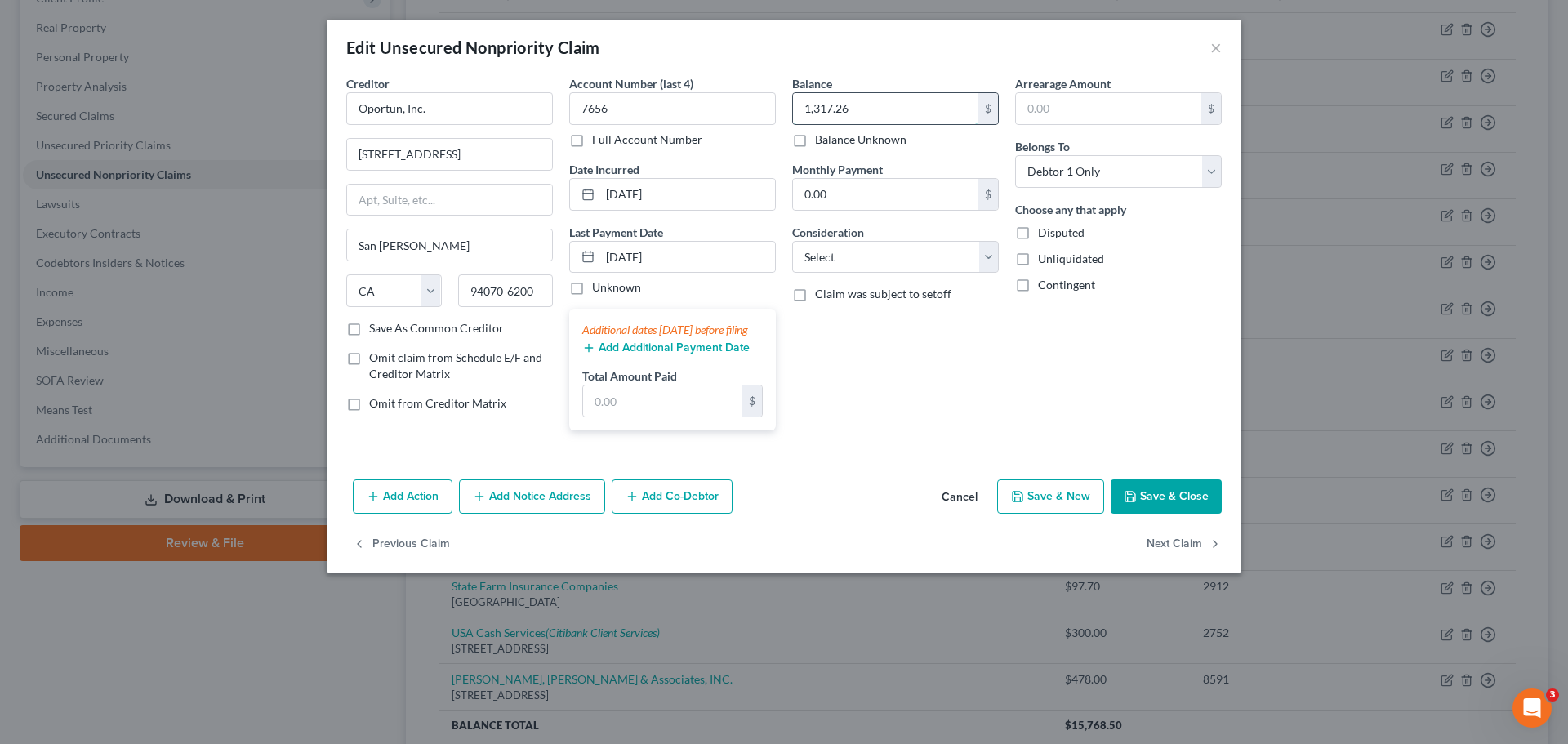
click at [853, 116] on input "1,317.26" at bounding box center [886, 109] width 186 height 31
click at [874, 407] on div "Balance 1,317.26 $ Balance Unknown Balance Undetermined 1,317.26 $ Balance Unkn…" at bounding box center [895, 259] width 223 height 369
click at [720, 262] on input "11/16/2023" at bounding box center [687, 257] width 174 height 31
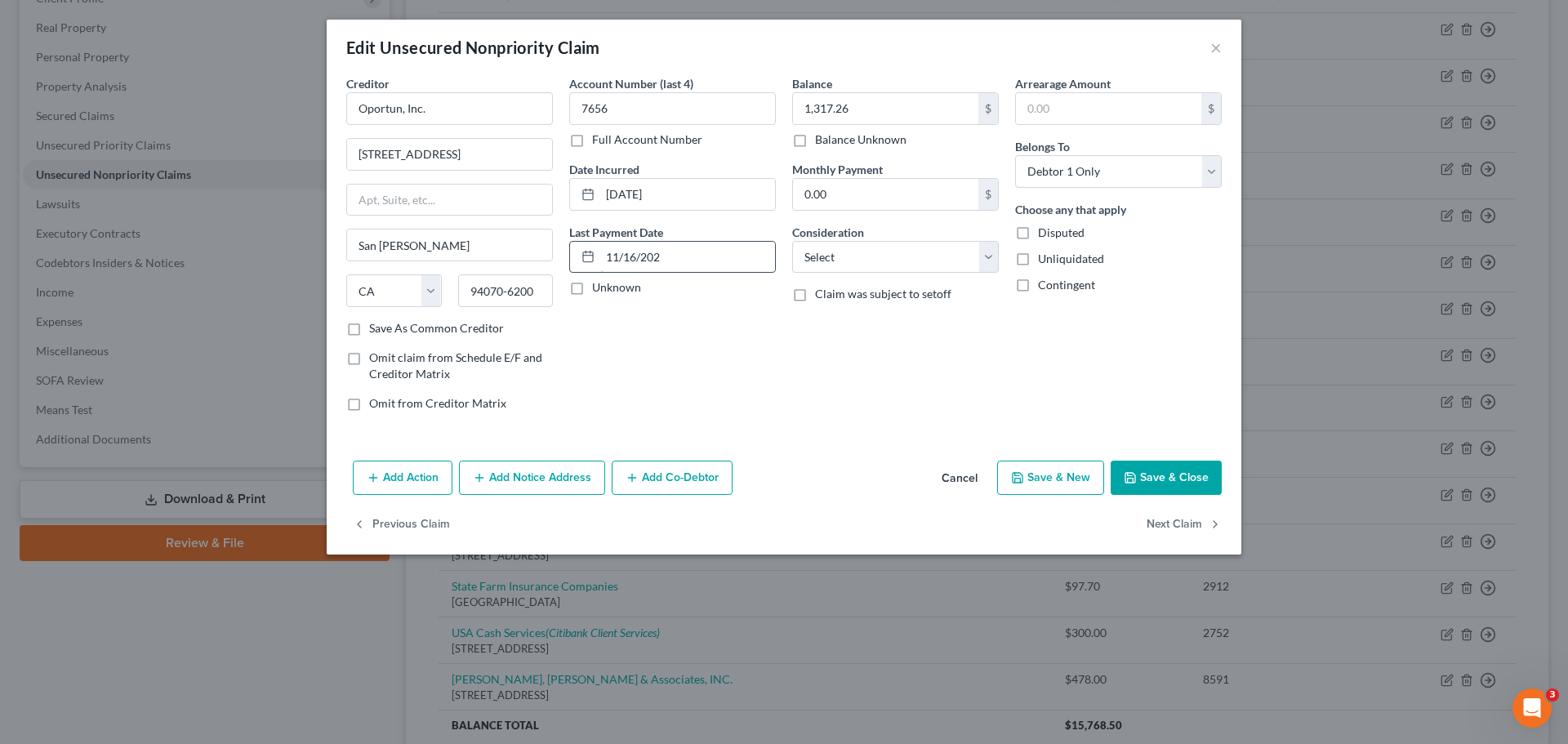
type input "11/16/2023"
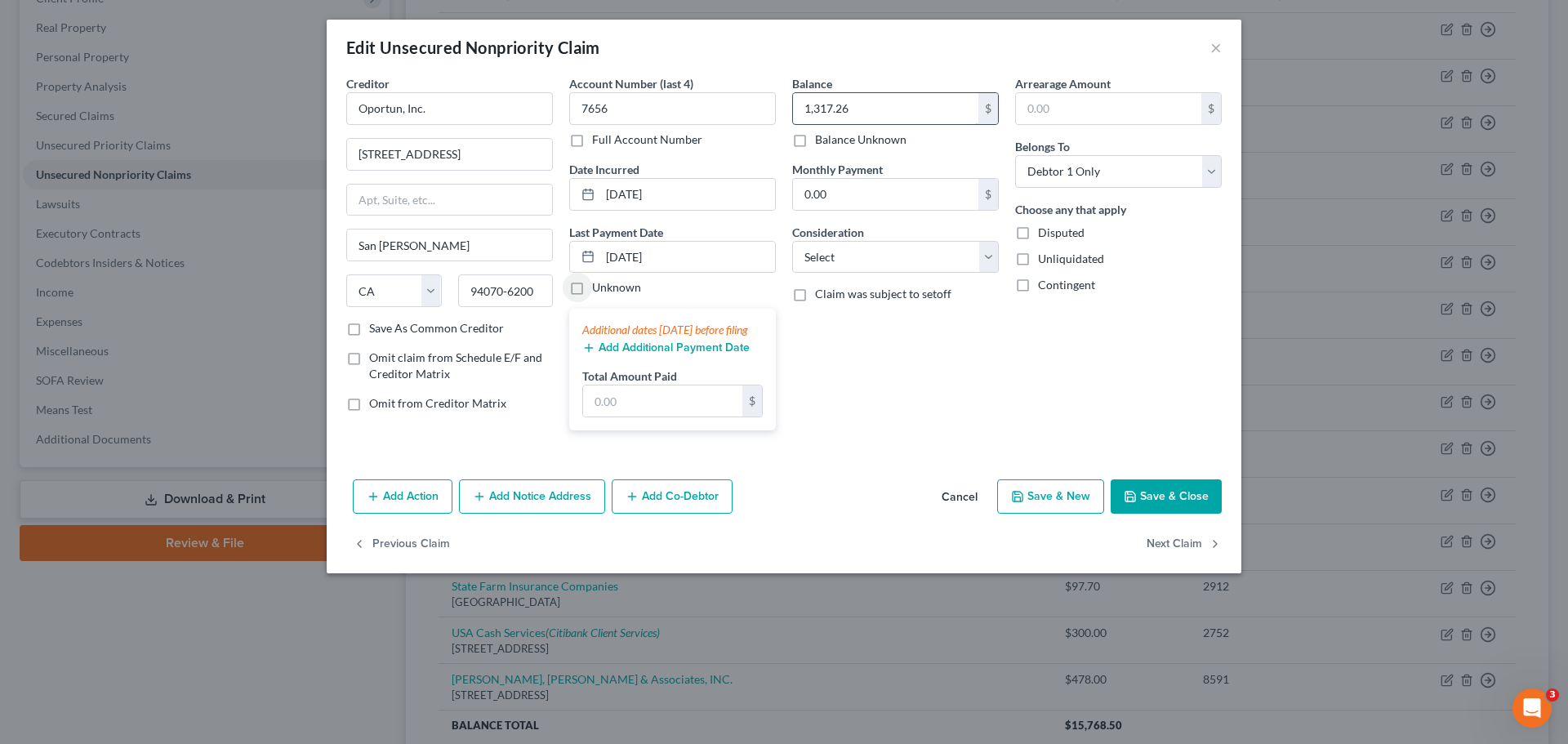
click at [880, 108] on input "1,317.26" at bounding box center [886, 109] width 186 height 31
type input "1,544.00"
click at [877, 259] on select "Select Cable / Satellite Services Collection Agency Credit Card Debt Debt Couns…" at bounding box center [895, 257] width 206 height 33
select select "14"
click at [793, 241] on select "Select Cable / Satellite Services Collection Agency Credit Card Debt Debt Couns…" at bounding box center [895, 257] width 206 height 33
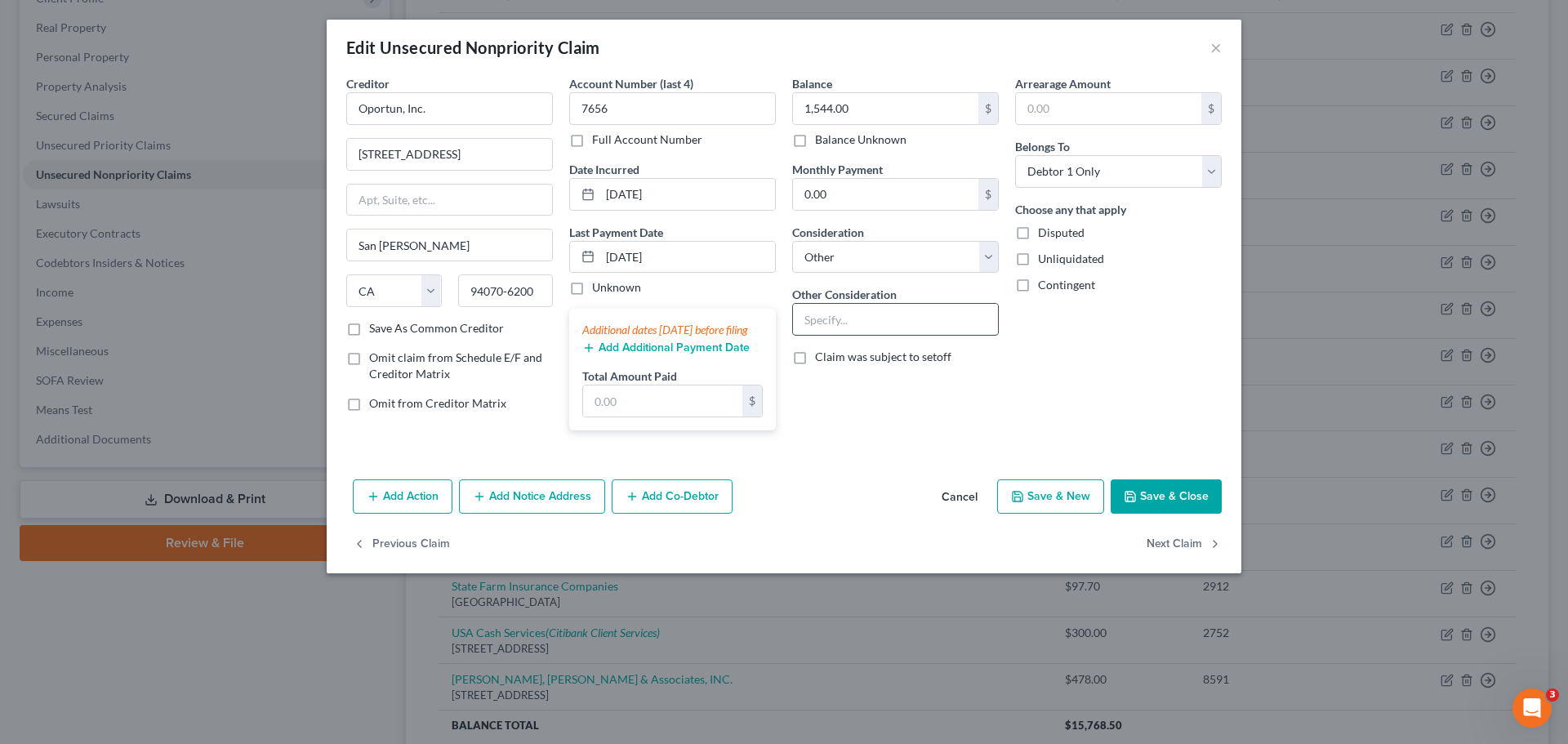
click at [857, 325] on input "text" at bounding box center [895, 319] width 205 height 31
type input "Personal Loan"
click at [1122, 109] on input "text" at bounding box center [1109, 109] width 186 height 31
drag, startPoint x: 1054, startPoint y: 345, endPoint x: 1054, endPoint y: 332, distance: 13.0
click at [1054, 345] on div "Arrearage Amount $ Belongs To * Select Debtor 1 Only Debtor 2 Only Debtor 1 And…" at bounding box center [1118, 259] width 223 height 369
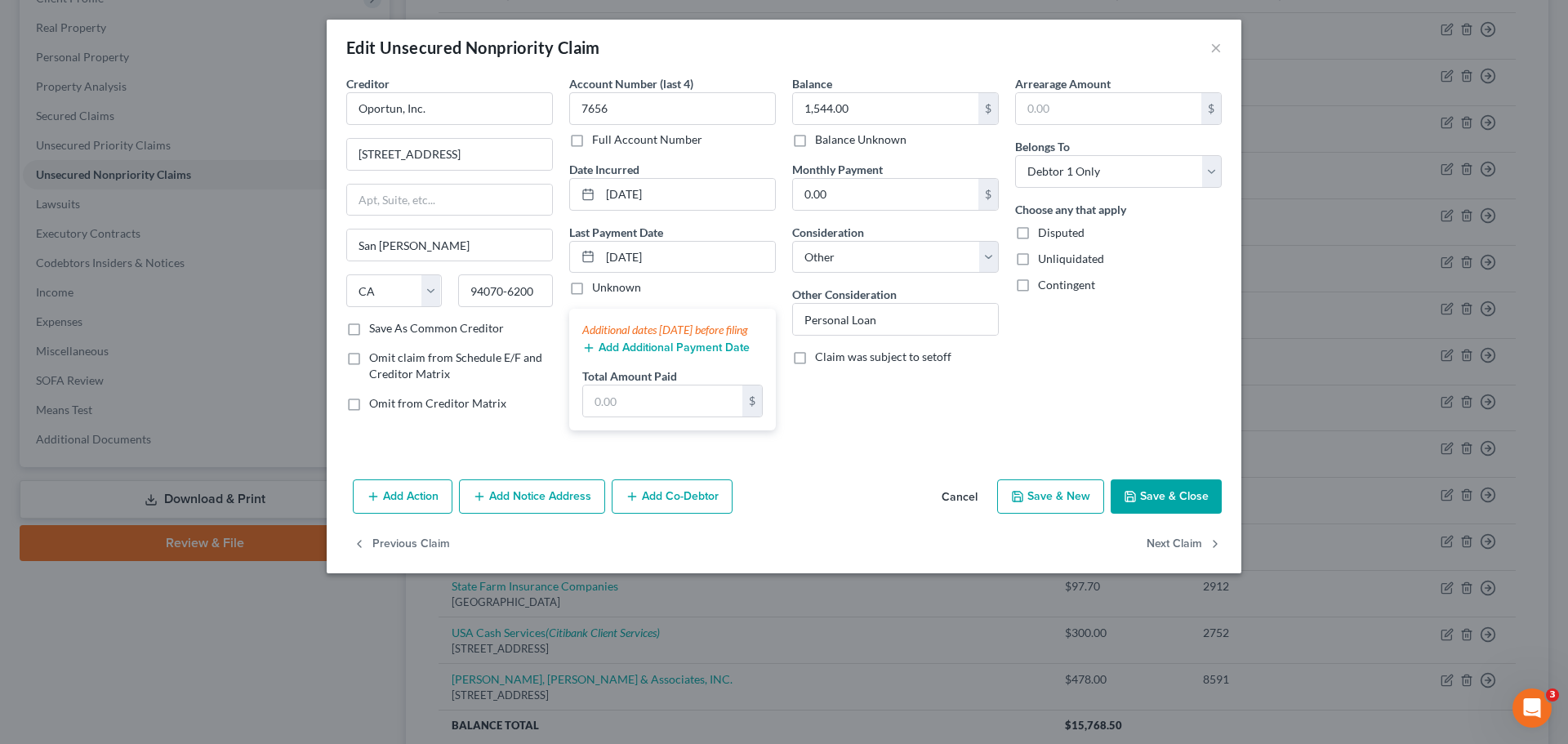
click at [1171, 511] on button "Save & Close" at bounding box center [1166, 496] width 111 height 35
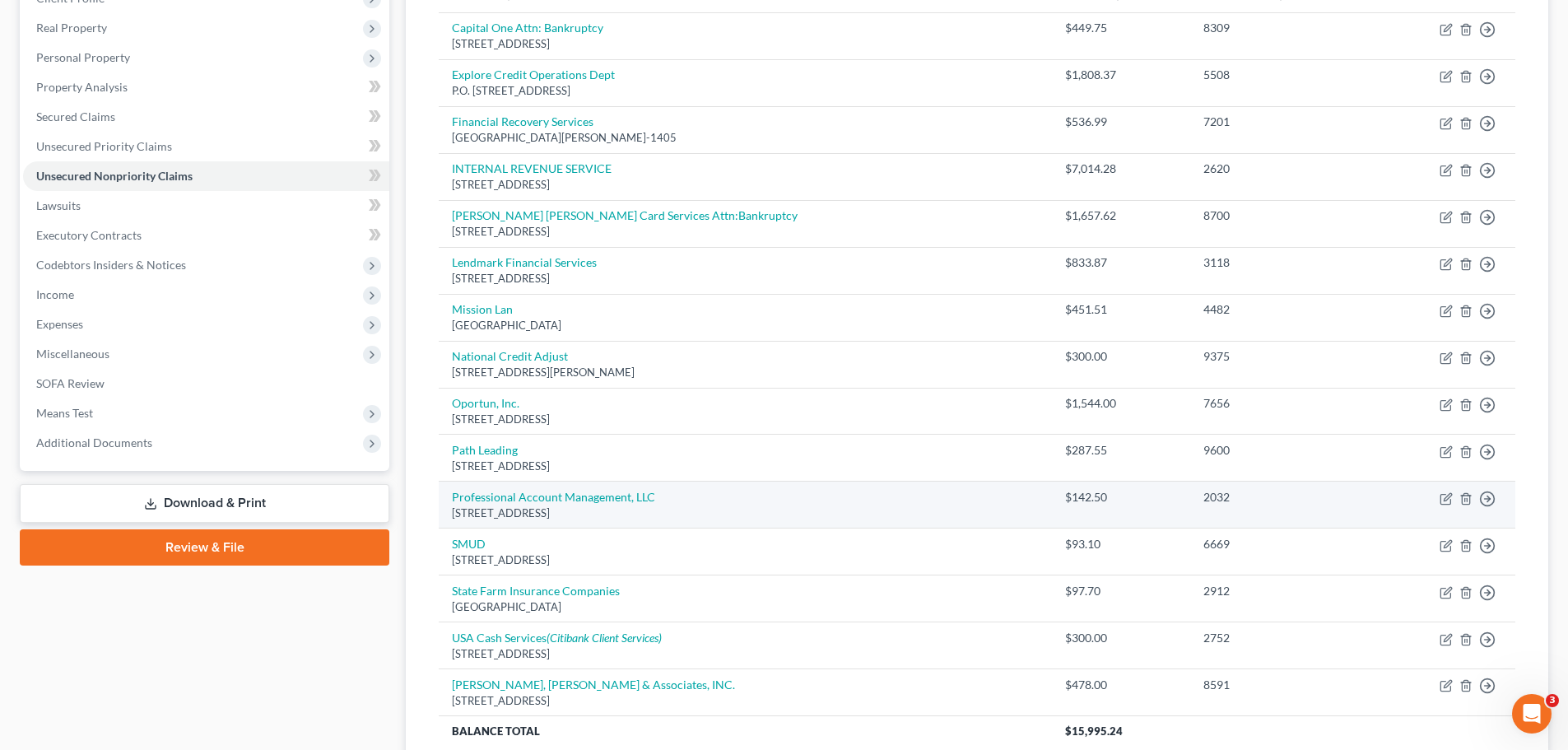
scroll to position [329, 0]
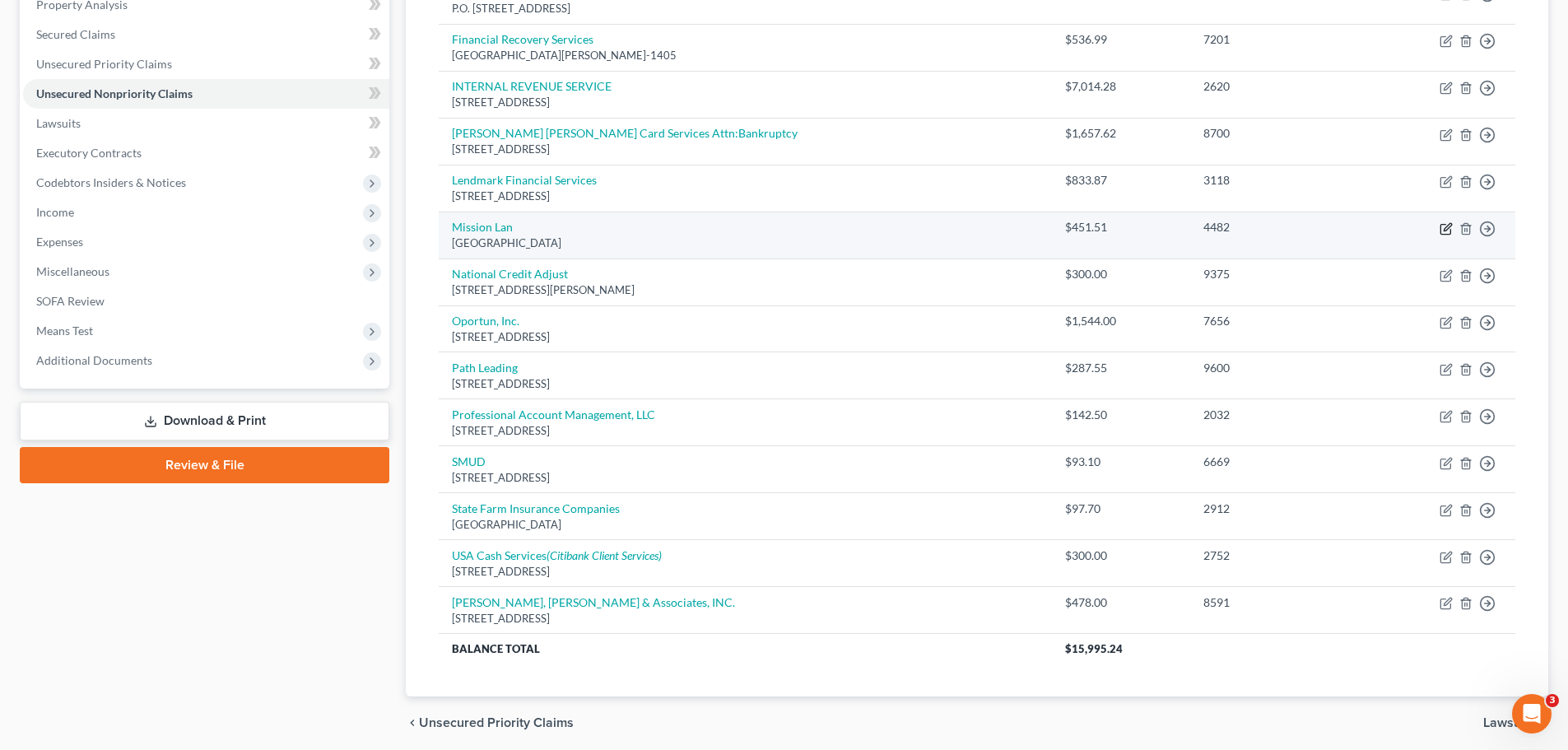
click at [1448, 227] on icon "button" at bounding box center [1445, 228] width 13 height 13
select select "10"
select select "0"
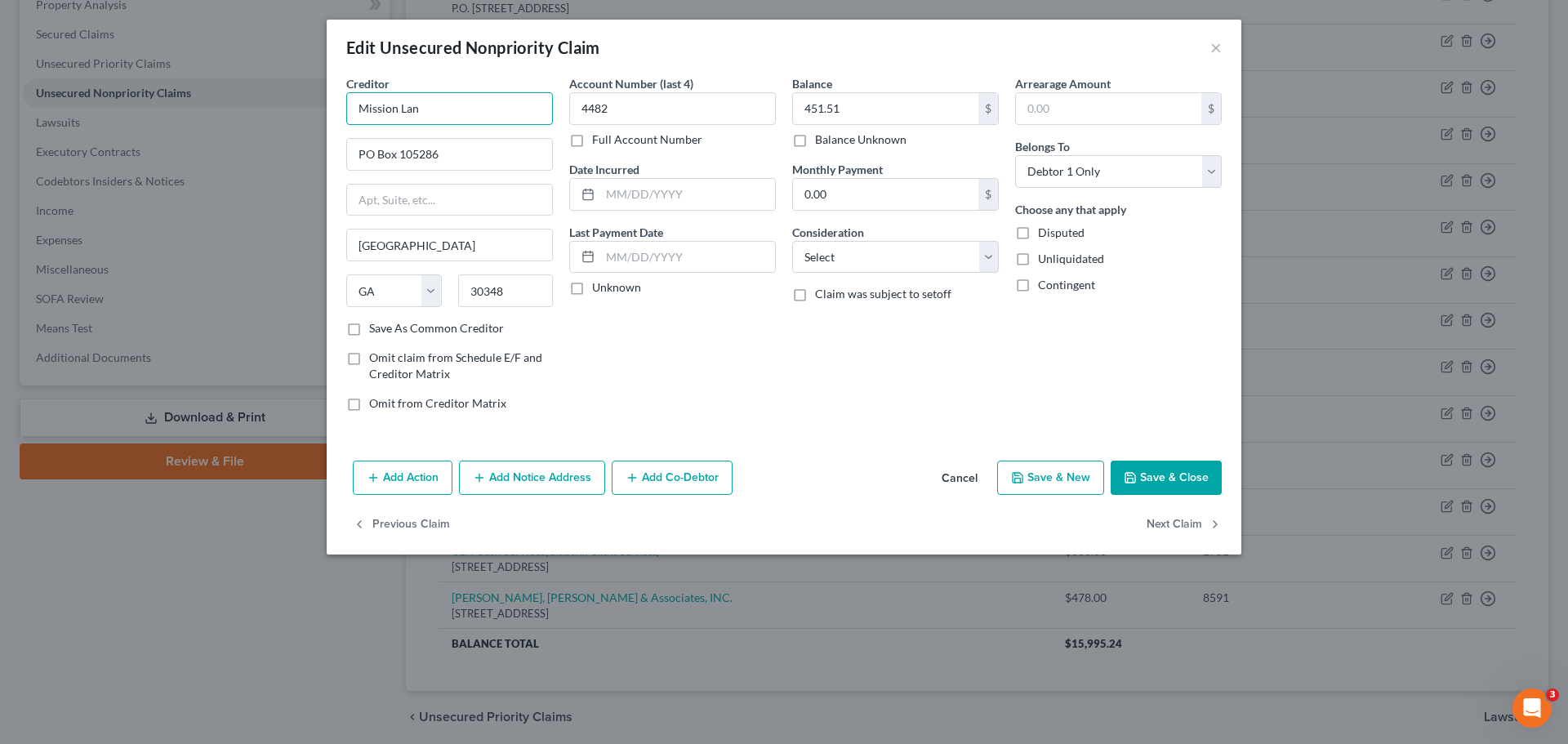
click at [427, 109] on input "Mission Lan" at bounding box center [449, 109] width 206 height 33
click at [509, 291] on input "30348" at bounding box center [506, 291] width 96 height 33
type input "Mission Lane Tab Bank"
type input "30304"
click at [653, 194] on input "text" at bounding box center [687, 194] width 174 height 31
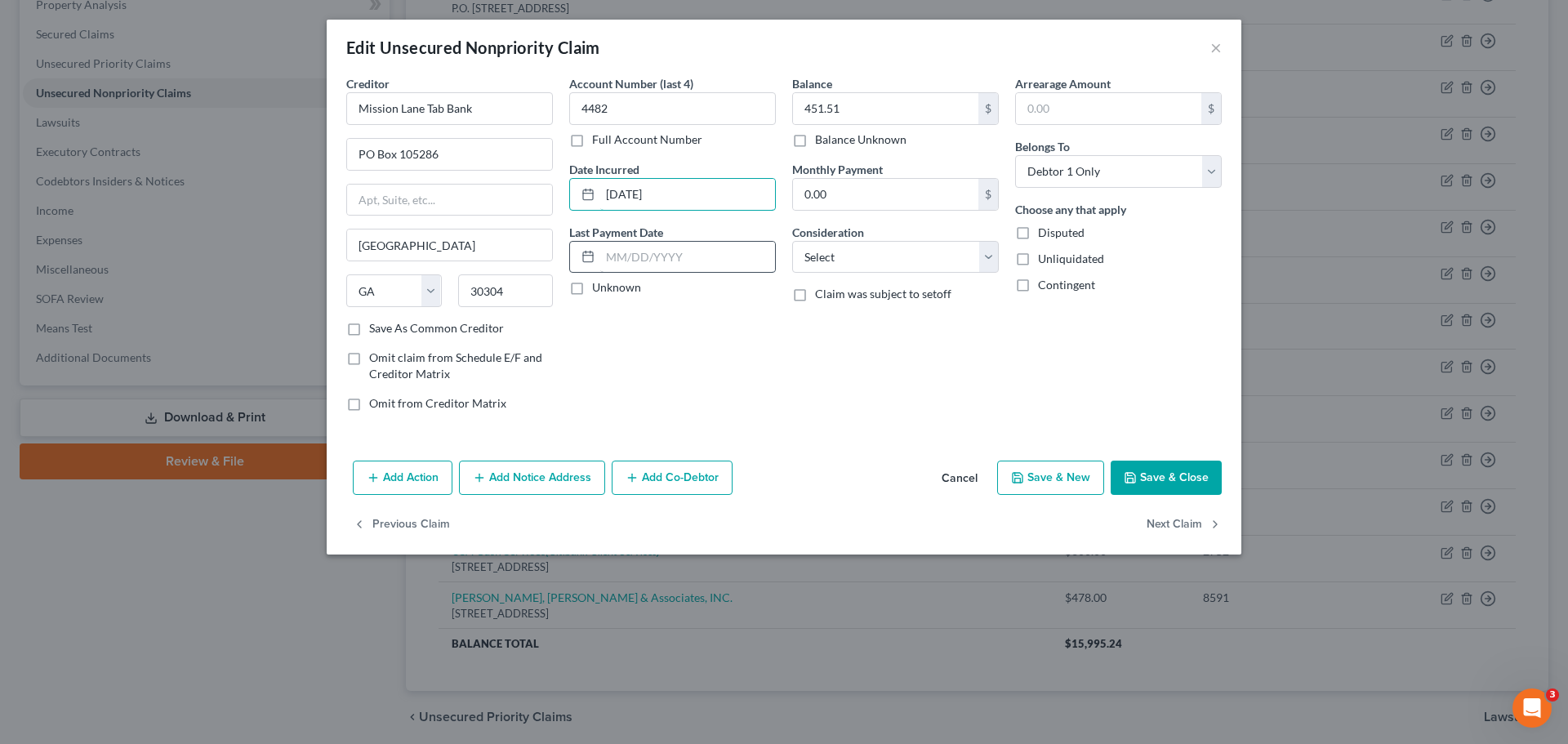
type input "06/07/2021"
click at [707, 262] on input "text" at bounding box center [687, 257] width 174 height 31
type input "05/28/2023"
click at [884, 93] on input "451.51" at bounding box center [886, 109] width 186 height 31
drag, startPoint x: 874, startPoint y: 257, endPoint x: 875, endPoint y: 268, distance: 11.0
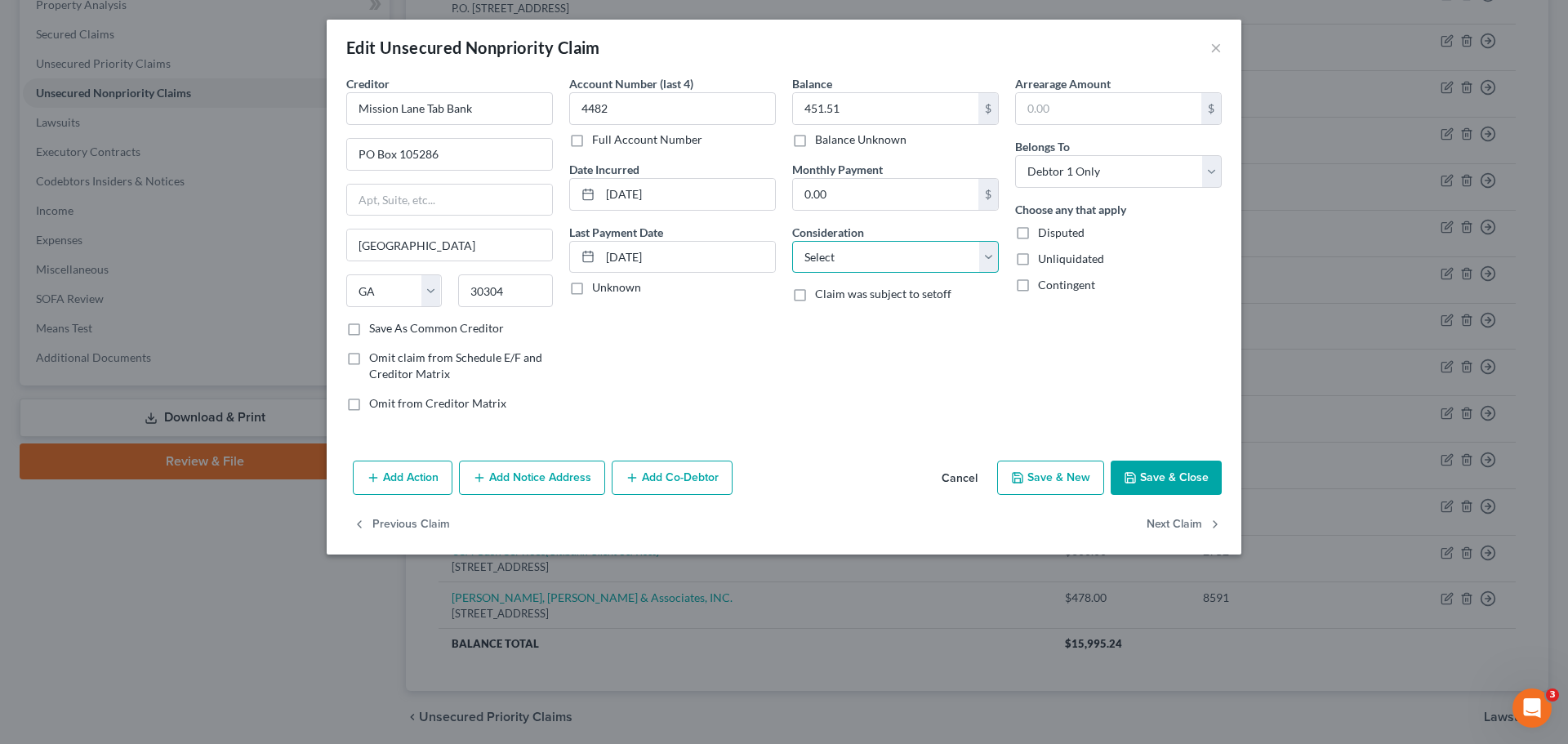
click at [874, 257] on select "Select Cable / Satellite Services Collection Agency Credit Card Debt Debt Couns…" at bounding box center [895, 257] width 206 height 33
select select "2"
click at [793, 241] on select "Select Cable / Satellite Services Collection Agency Credit Card Debt Debt Couns…" at bounding box center [895, 257] width 206 height 33
click at [1074, 353] on div "Arrearage Amount $ Belongs To * Select Debtor 1 Only Debtor 2 Only Debtor 1 And…" at bounding box center [1118, 249] width 223 height 350
click at [1152, 476] on button "Save & Close" at bounding box center [1166, 478] width 111 height 35
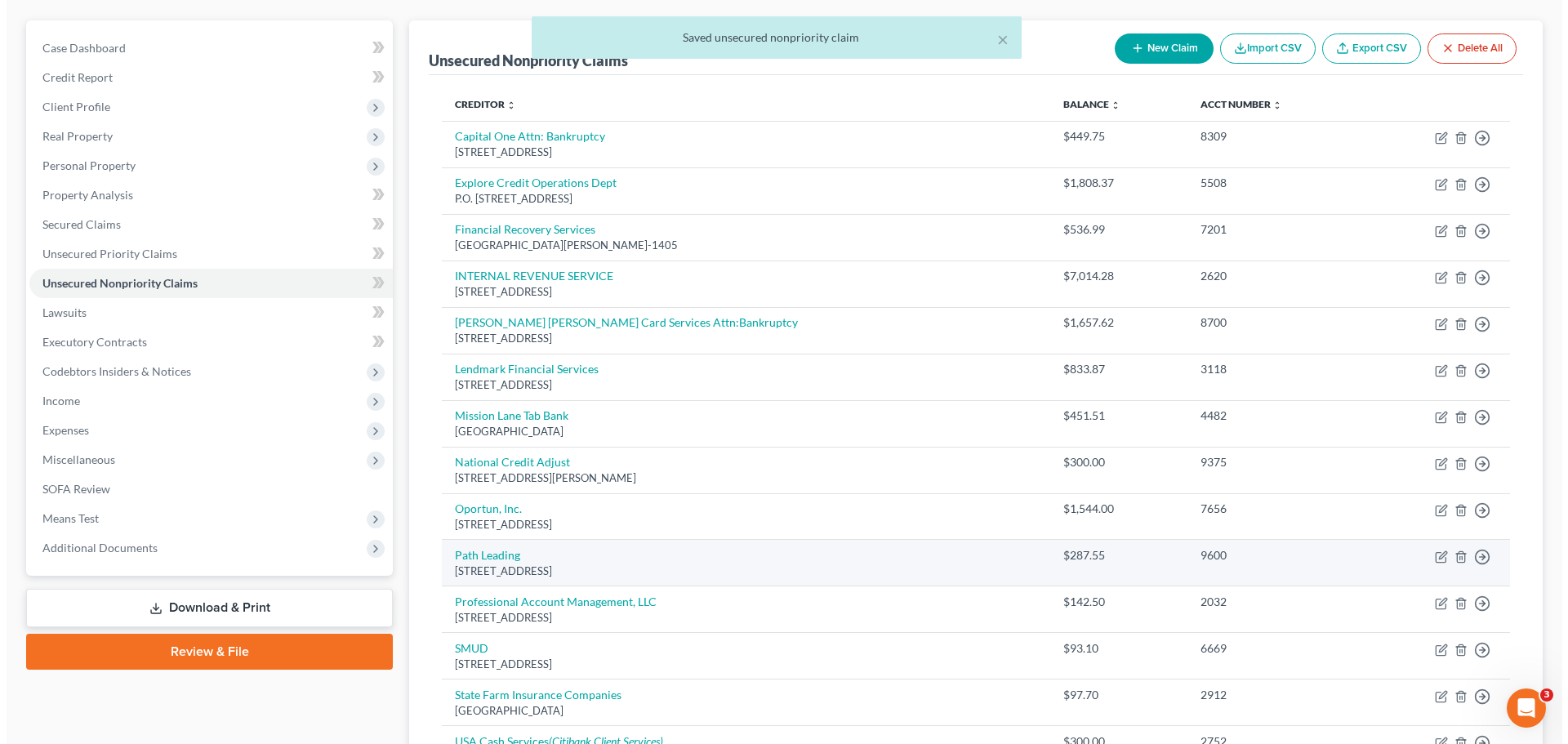
scroll to position [82, 0]
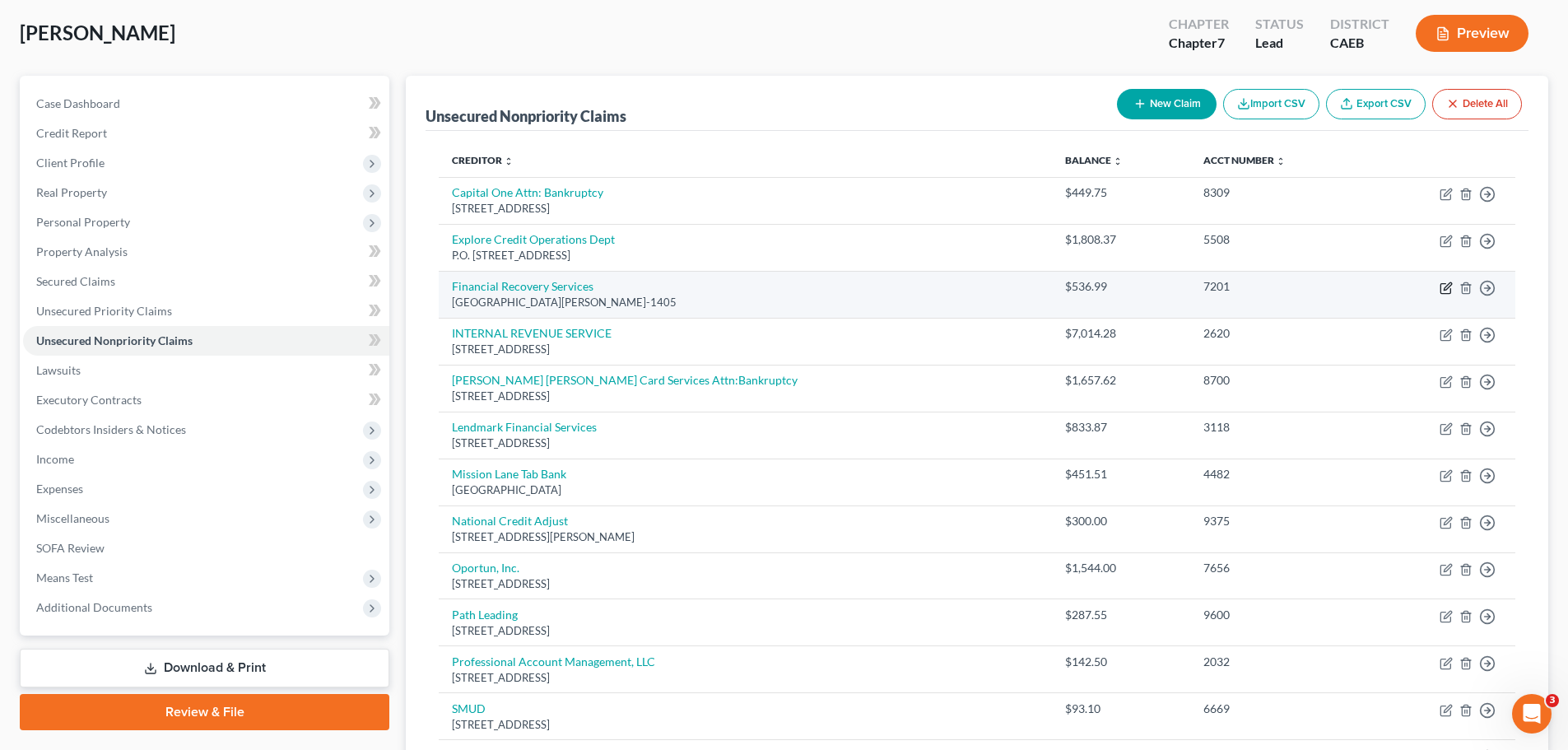
click at [1448, 289] on icon "button" at bounding box center [1445, 288] width 13 height 13
select select "24"
select select "0"
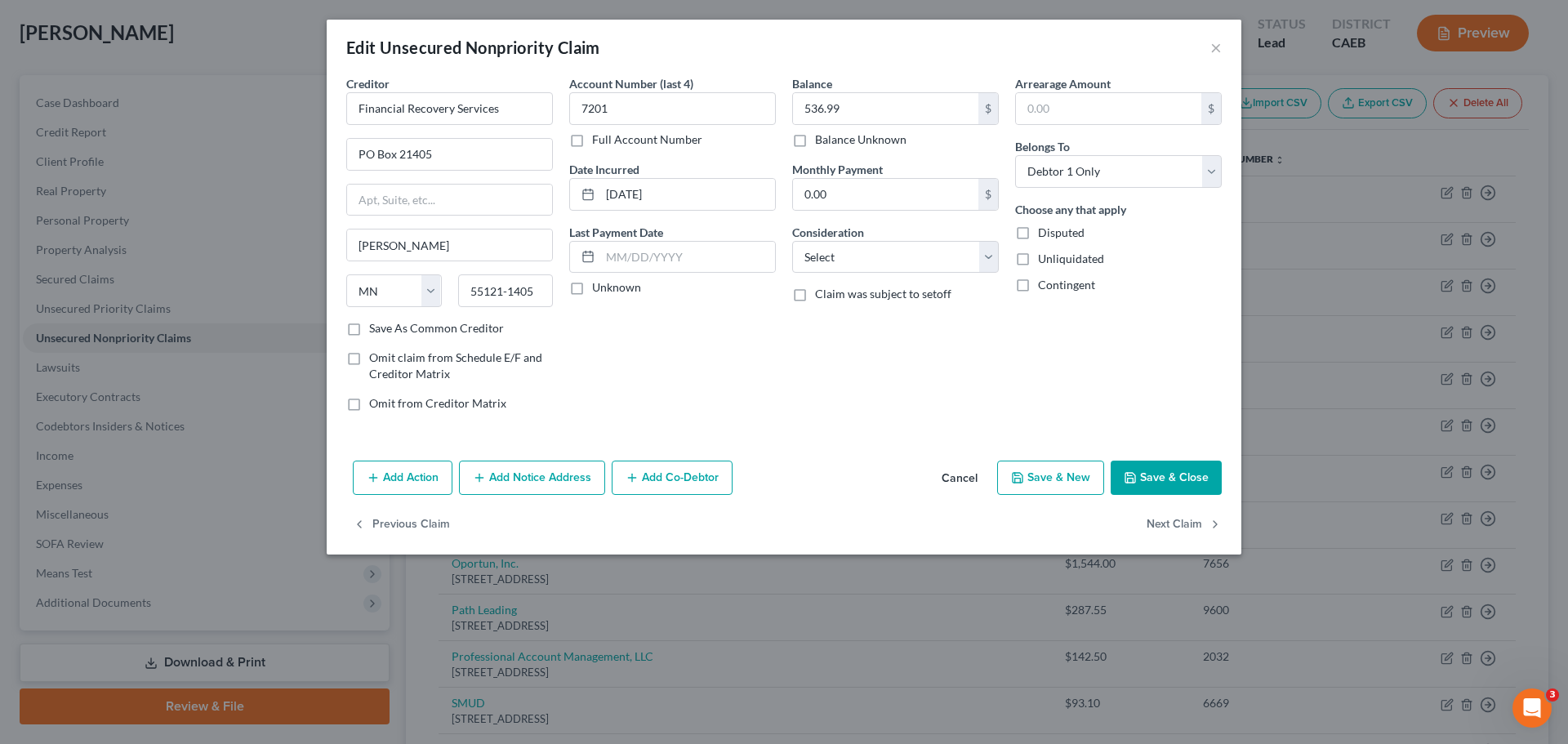
click at [514, 479] on button "Add Notice Address" at bounding box center [532, 478] width 146 height 35
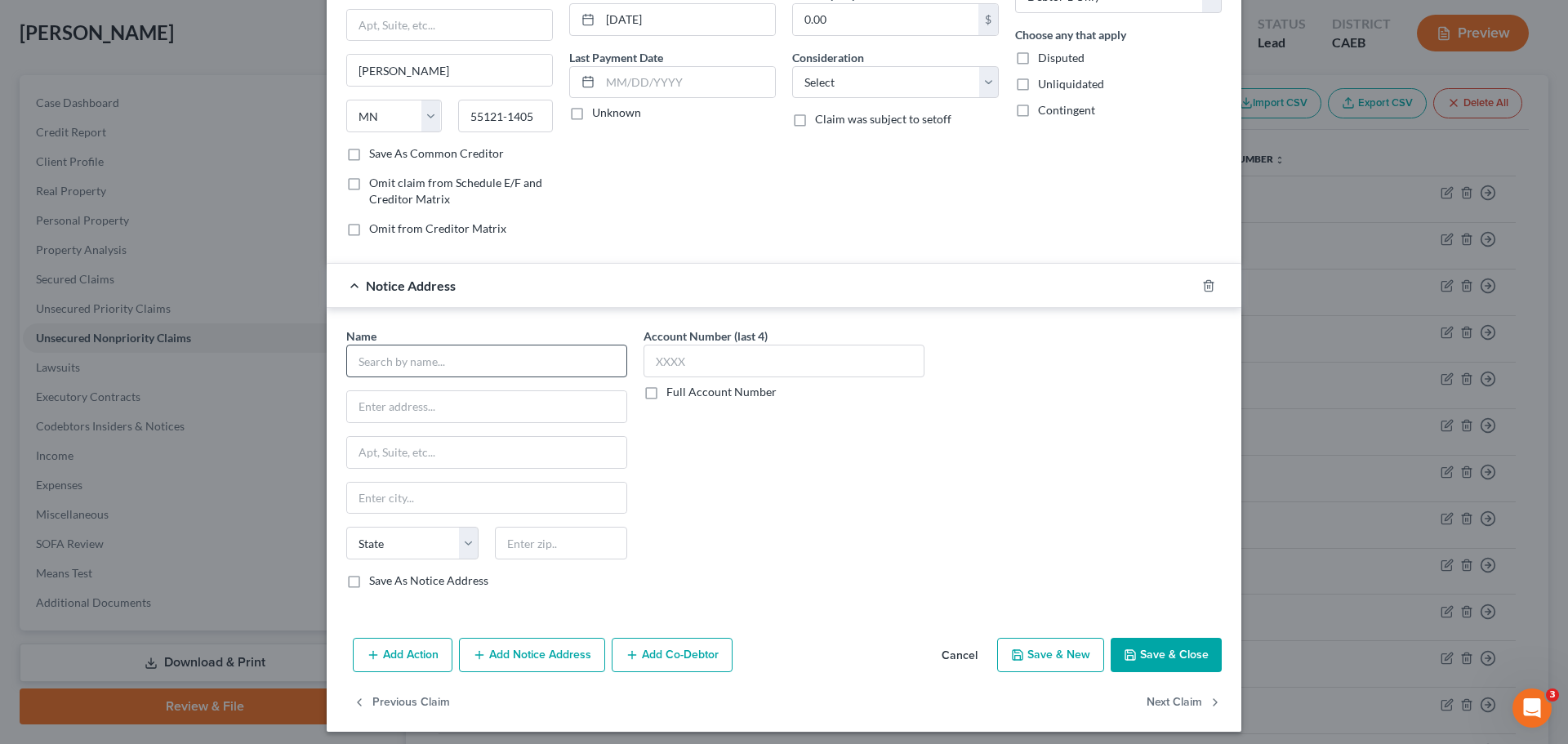
scroll to position [182, 0]
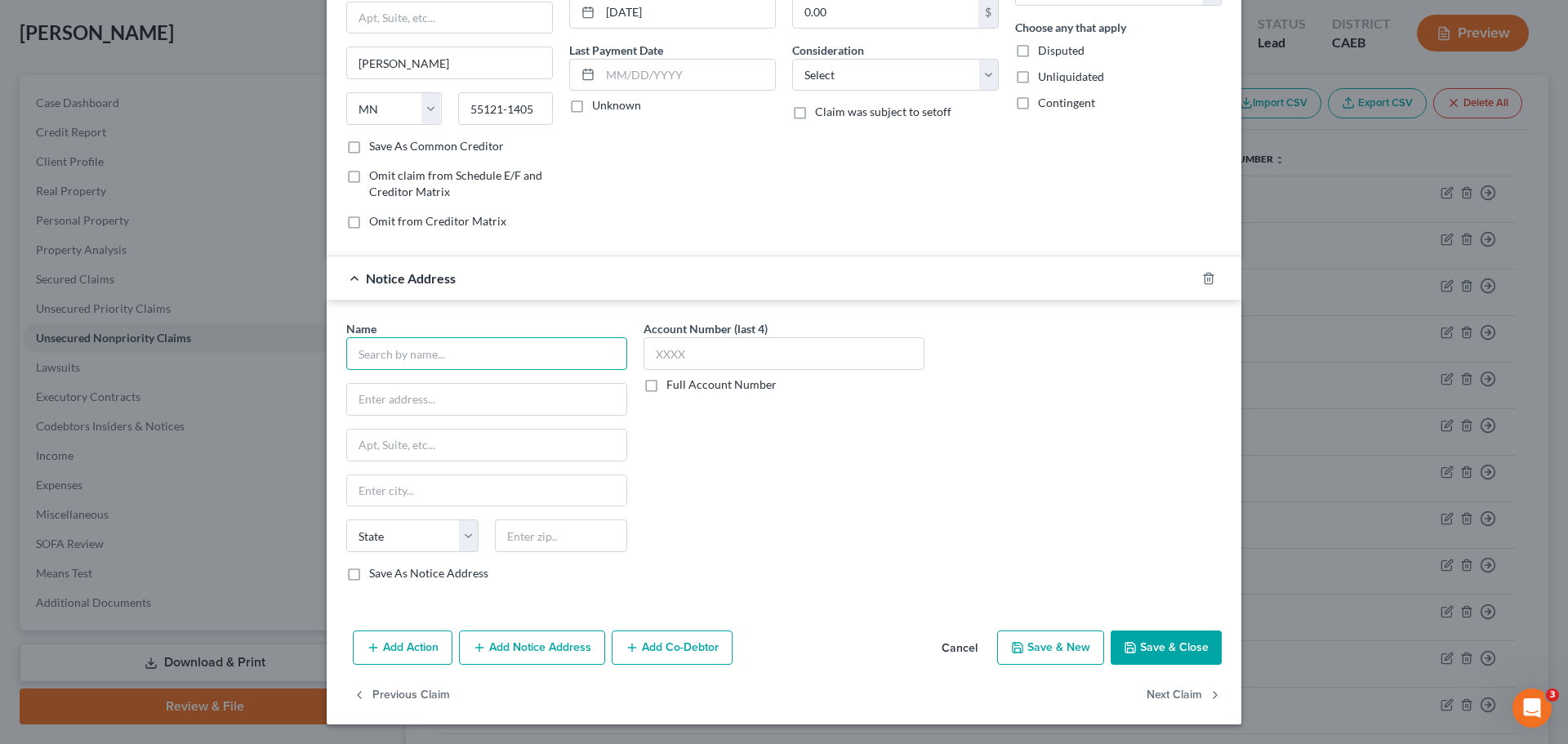
click at [431, 358] on input "text" at bounding box center [486, 354] width 281 height 33
type input "Capital One/ Kohls Department Store"
click at [699, 361] on input "text" at bounding box center [783, 354] width 281 height 33
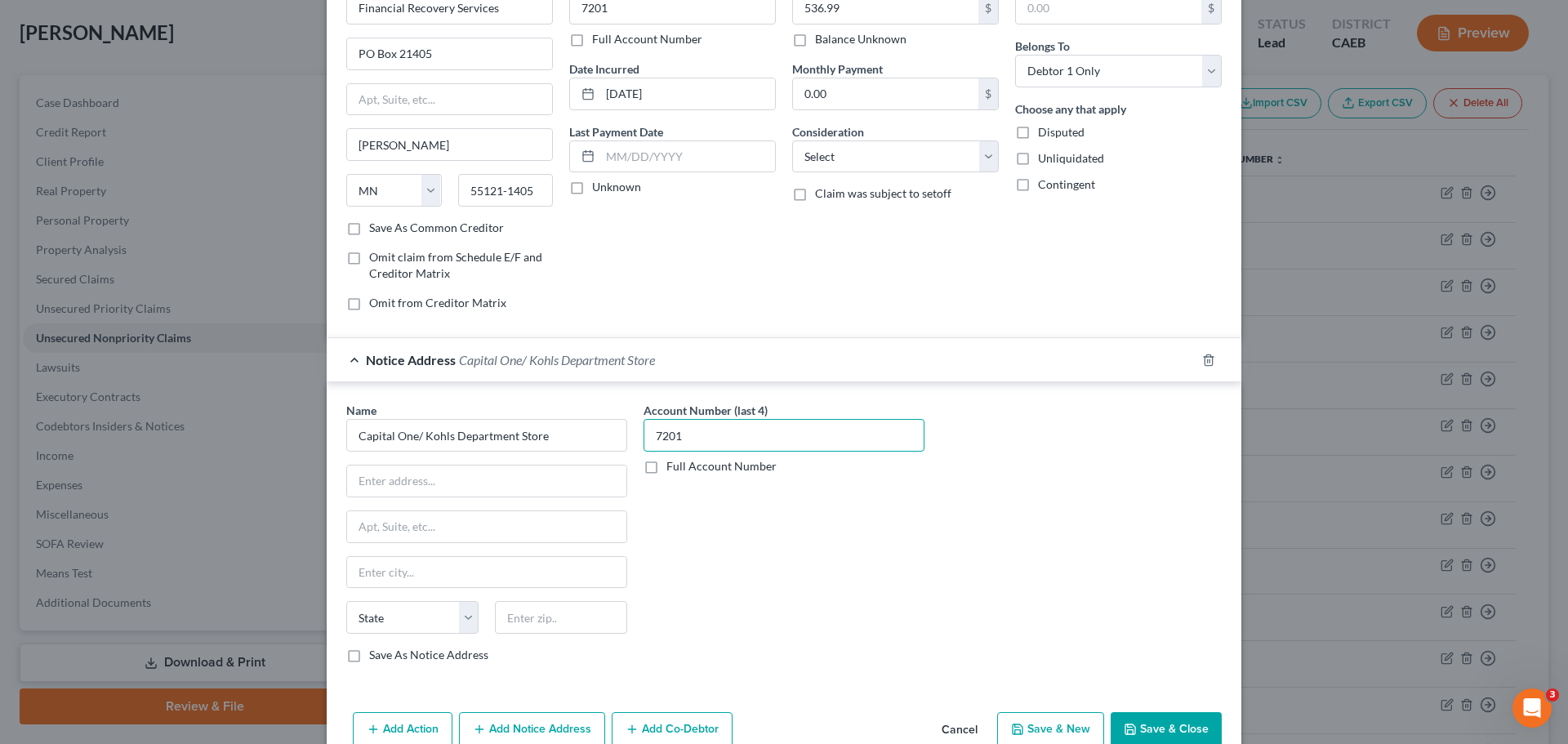
scroll to position [19, 0]
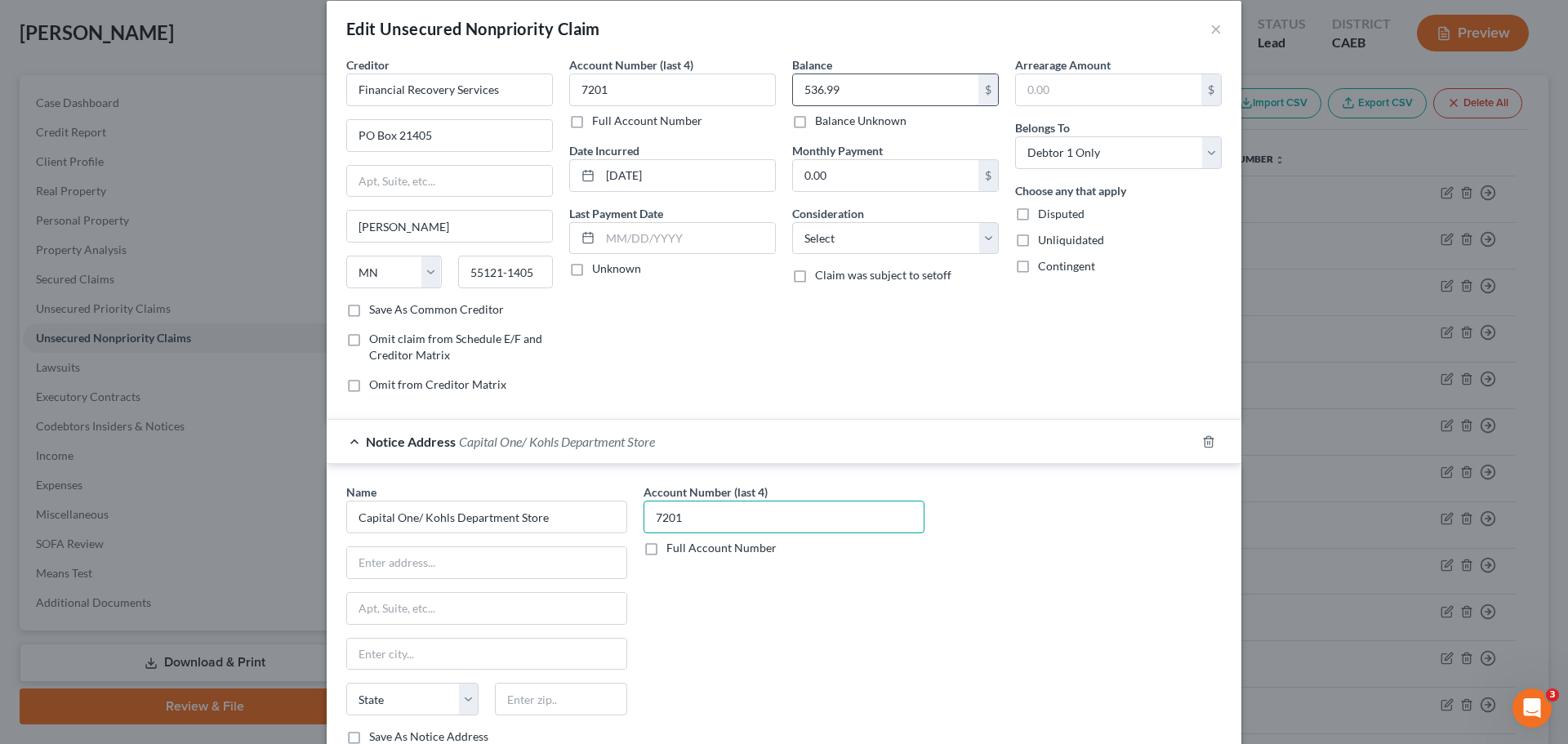
type input "7201"
click at [835, 90] on input "536.99" at bounding box center [886, 90] width 186 height 31
click at [417, 552] on input "text" at bounding box center [487, 563] width 280 height 31
type input "PO Box 31293"
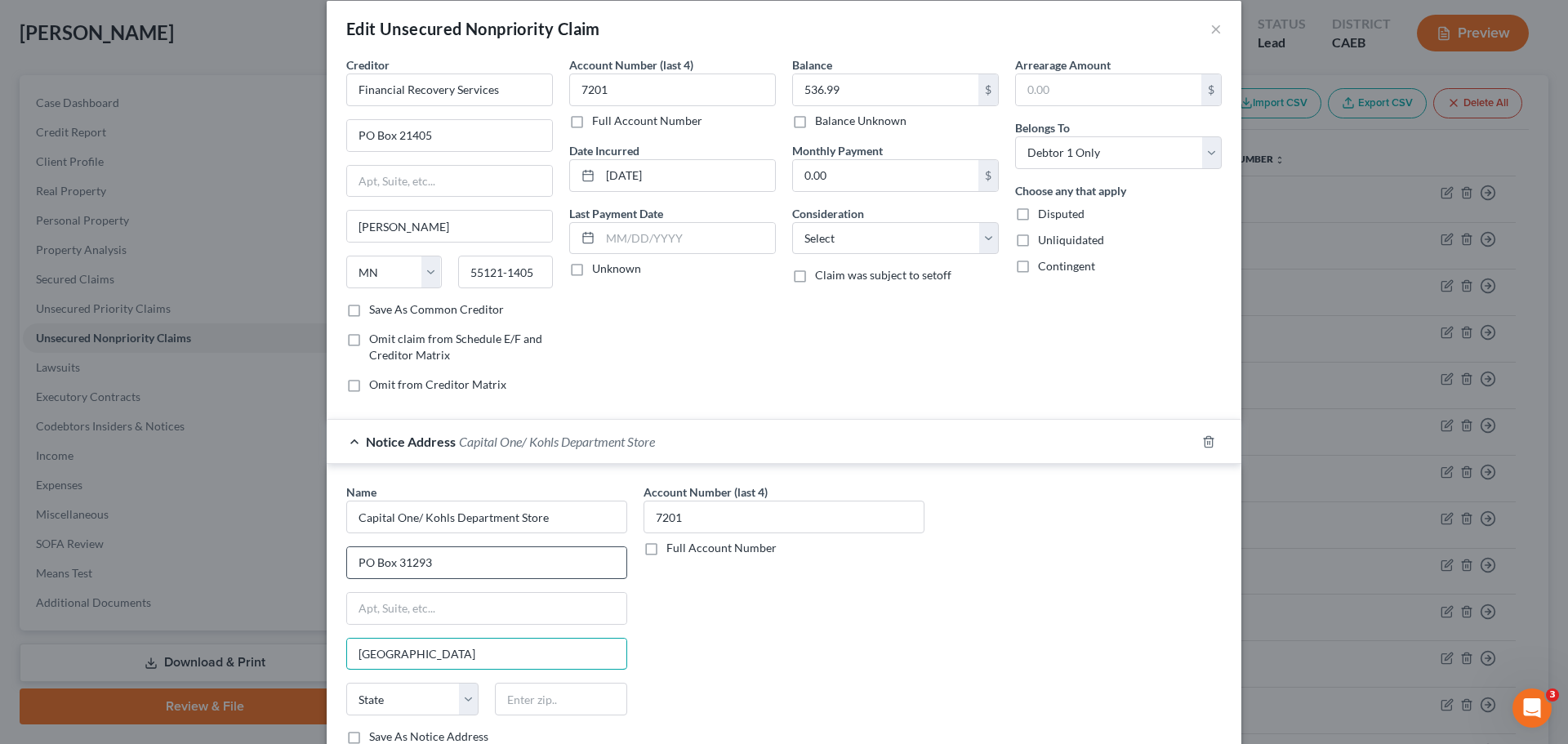
type input "Salt Lake City"
select select "46"
type input "84131-0293"
click at [730, 604] on div "Account Number (last 4) 7201 Full Account Number" at bounding box center [784, 621] width 297 height 274
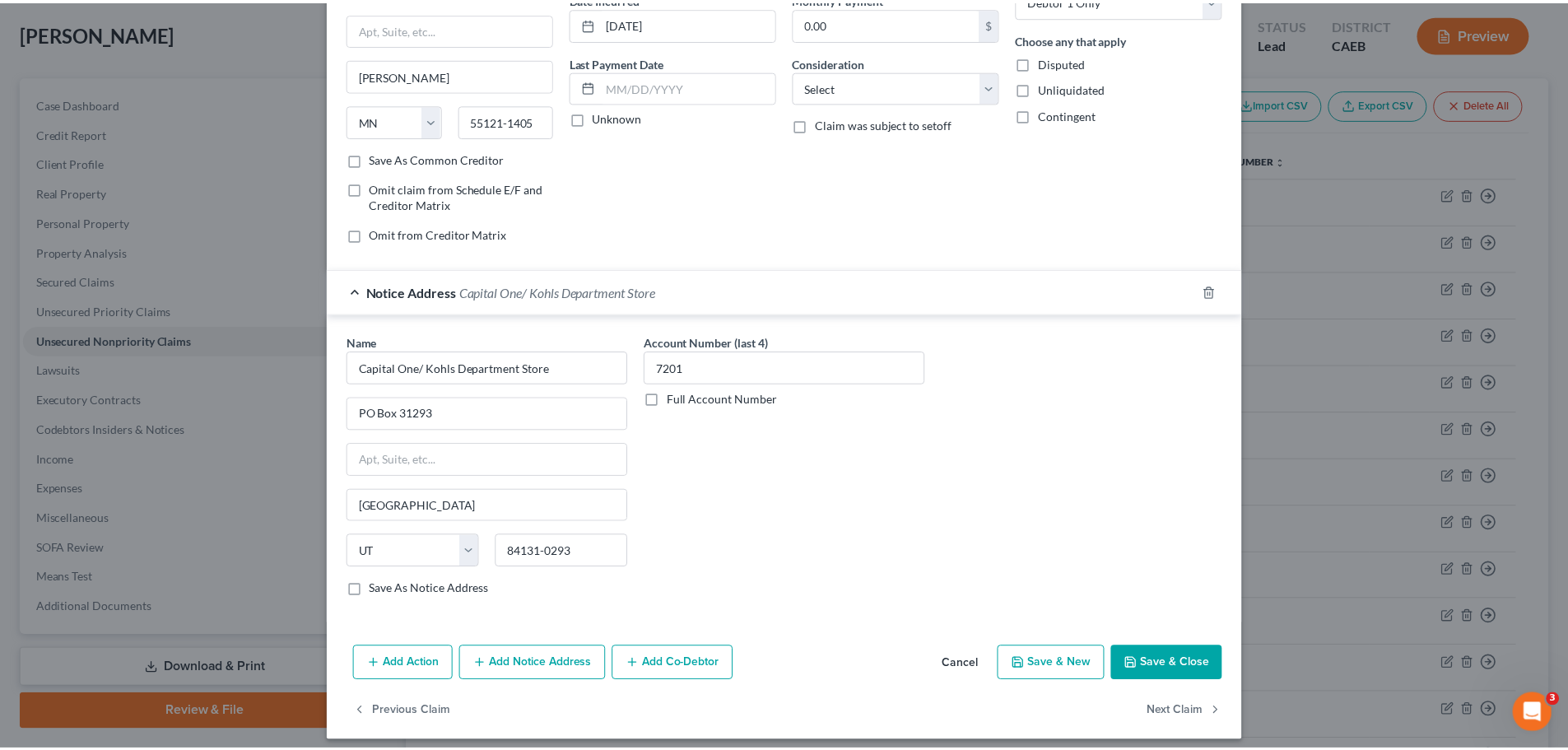
scroll to position [184, 0]
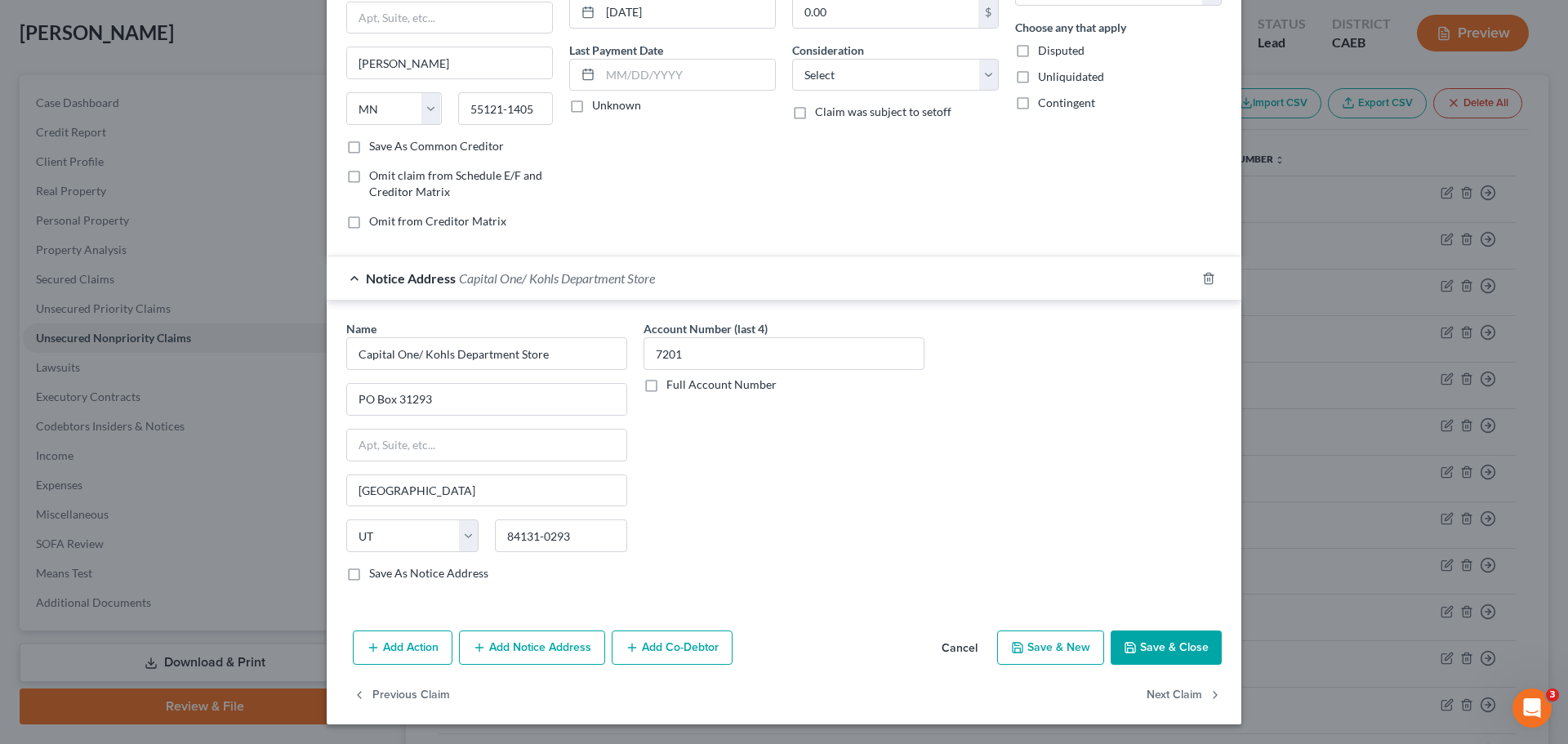
click at [1173, 653] on button "Save & Close" at bounding box center [1166, 647] width 111 height 35
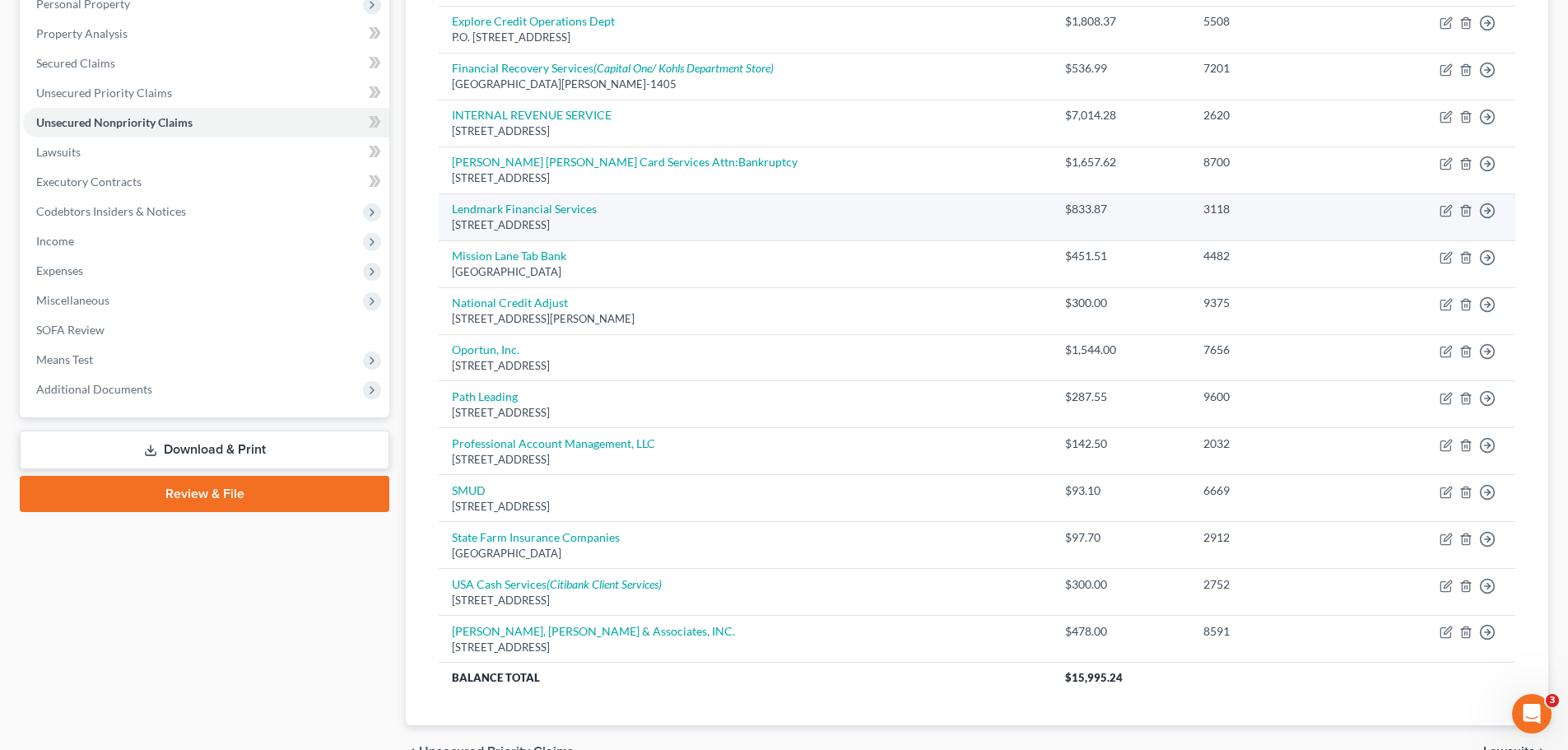
scroll to position [329, 0]
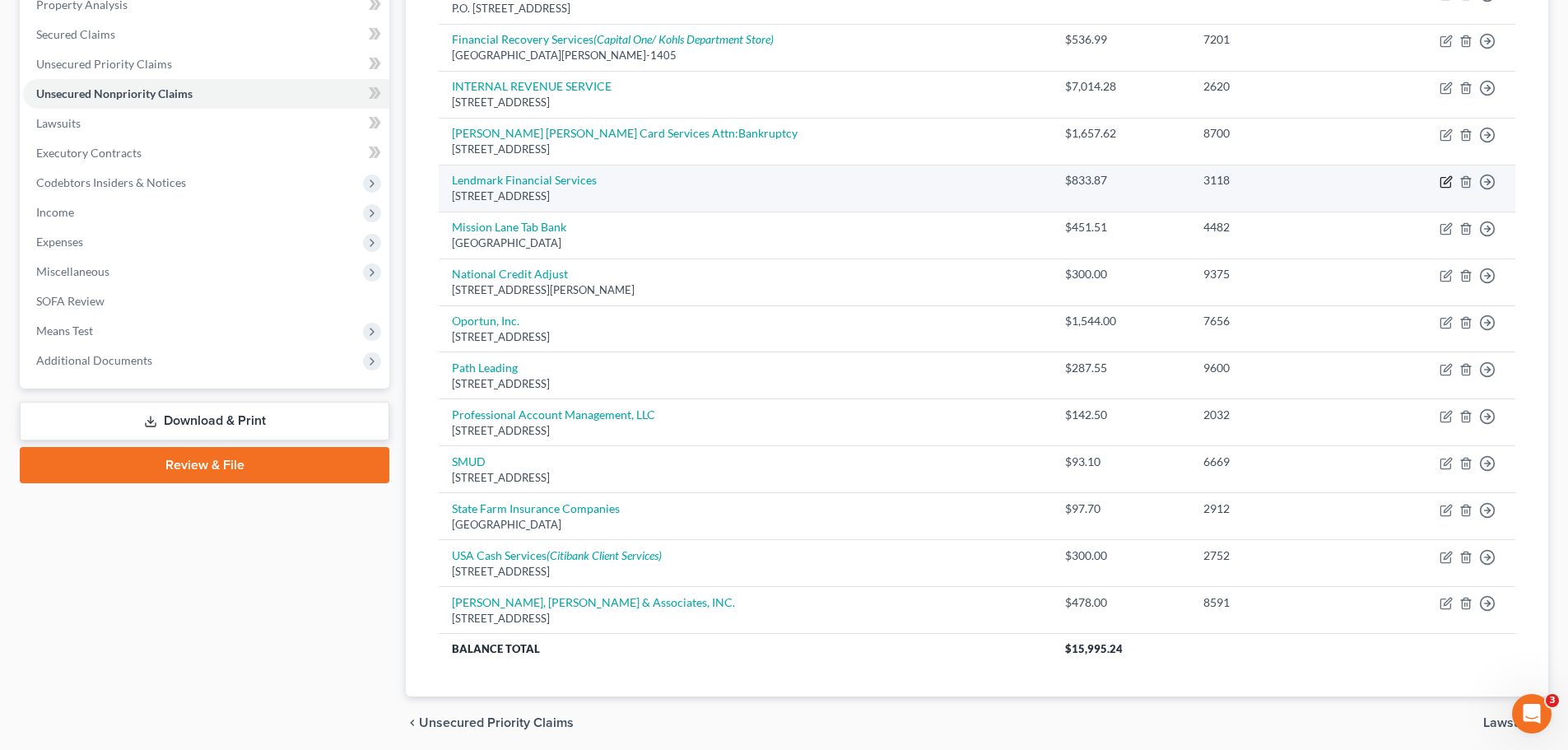
click at [1444, 179] on icon "button" at bounding box center [1445, 181] width 13 height 13
select select "4"
select select "0"
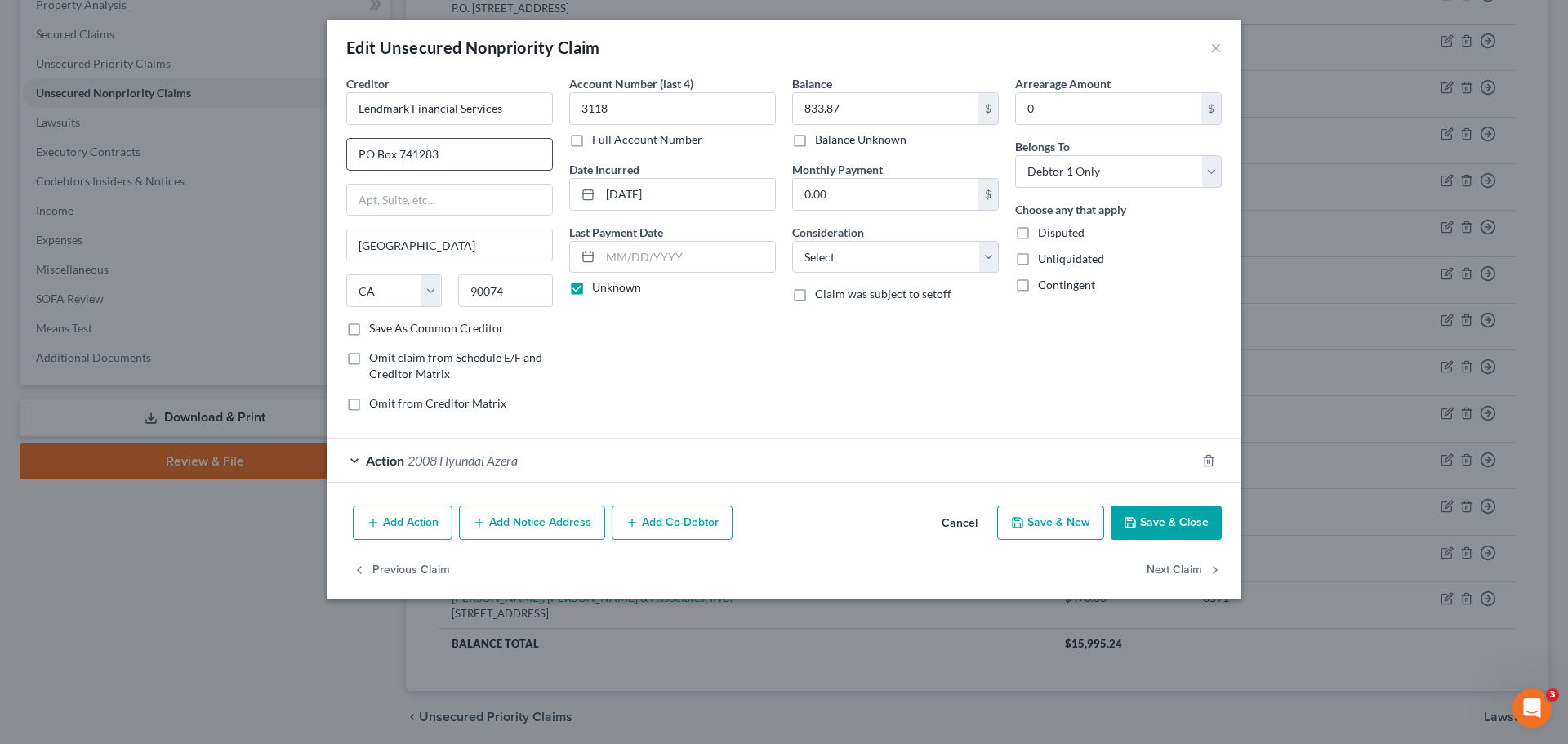
click at [457, 156] on input "PO Box 741283" at bounding box center [449, 154] width 205 height 31
click at [953, 525] on button "Cancel" at bounding box center [960, 523] width 62 height 33
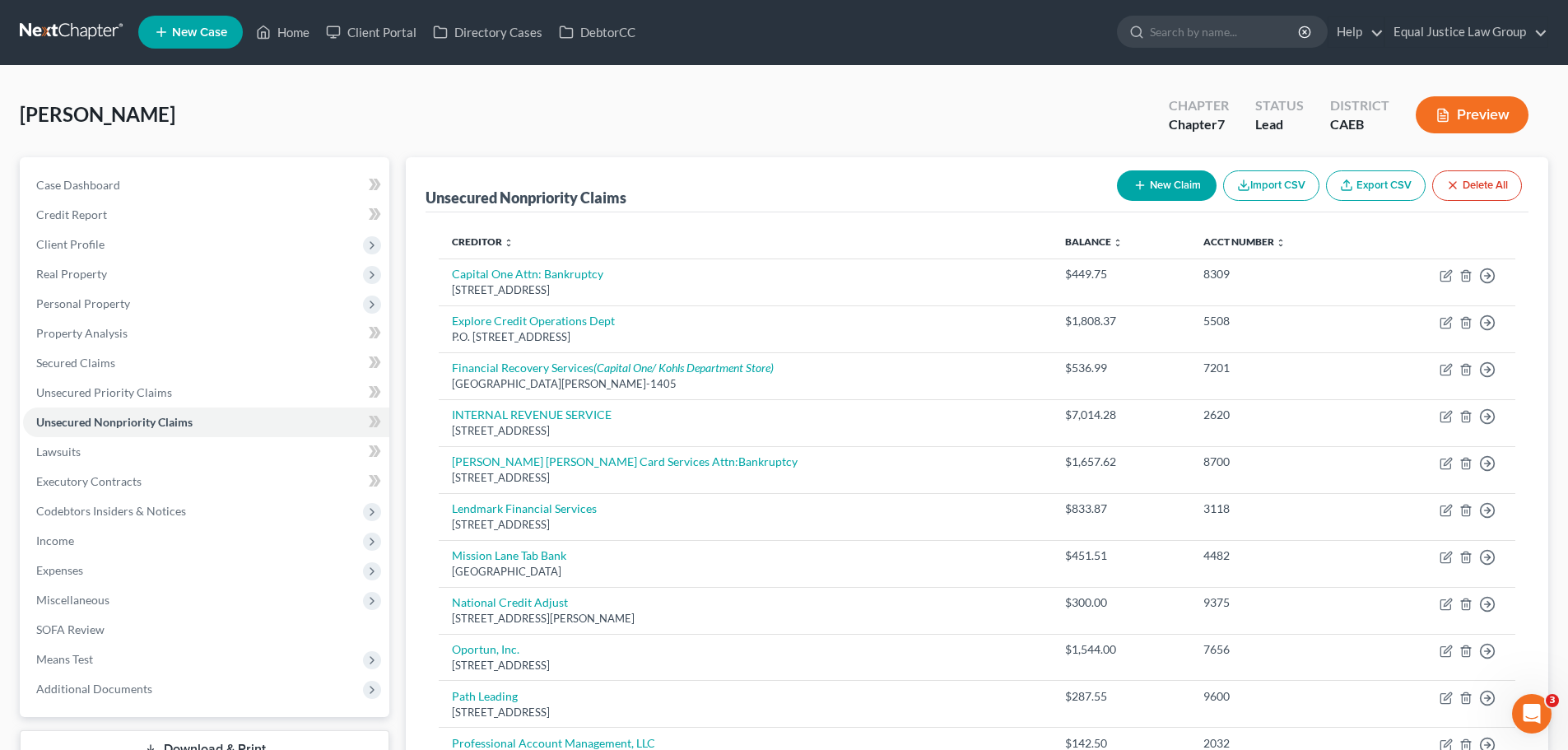
scroll to position [0, 0]
click at [1183, 190] on button "New Claim" at bounding box center [1167, 186] width 99 height 30
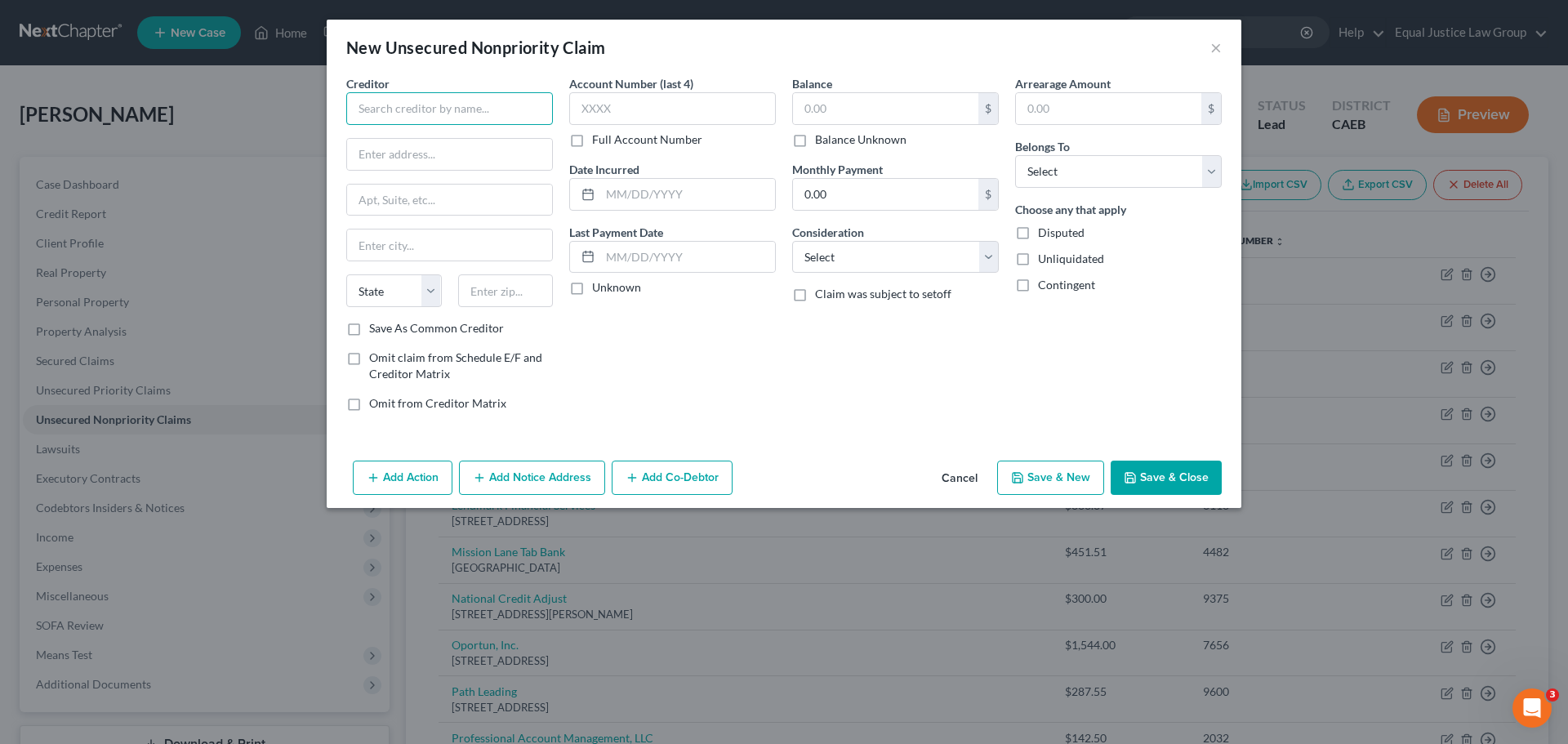
click at [411, 114] on input "text" at bounding box center [449, 109] width 206 height 33
click at [382, 159] on input "text" at bounding box center [449, 154] width 205 height 31
type input "Lendmark"
type input "2118 Usher Street"
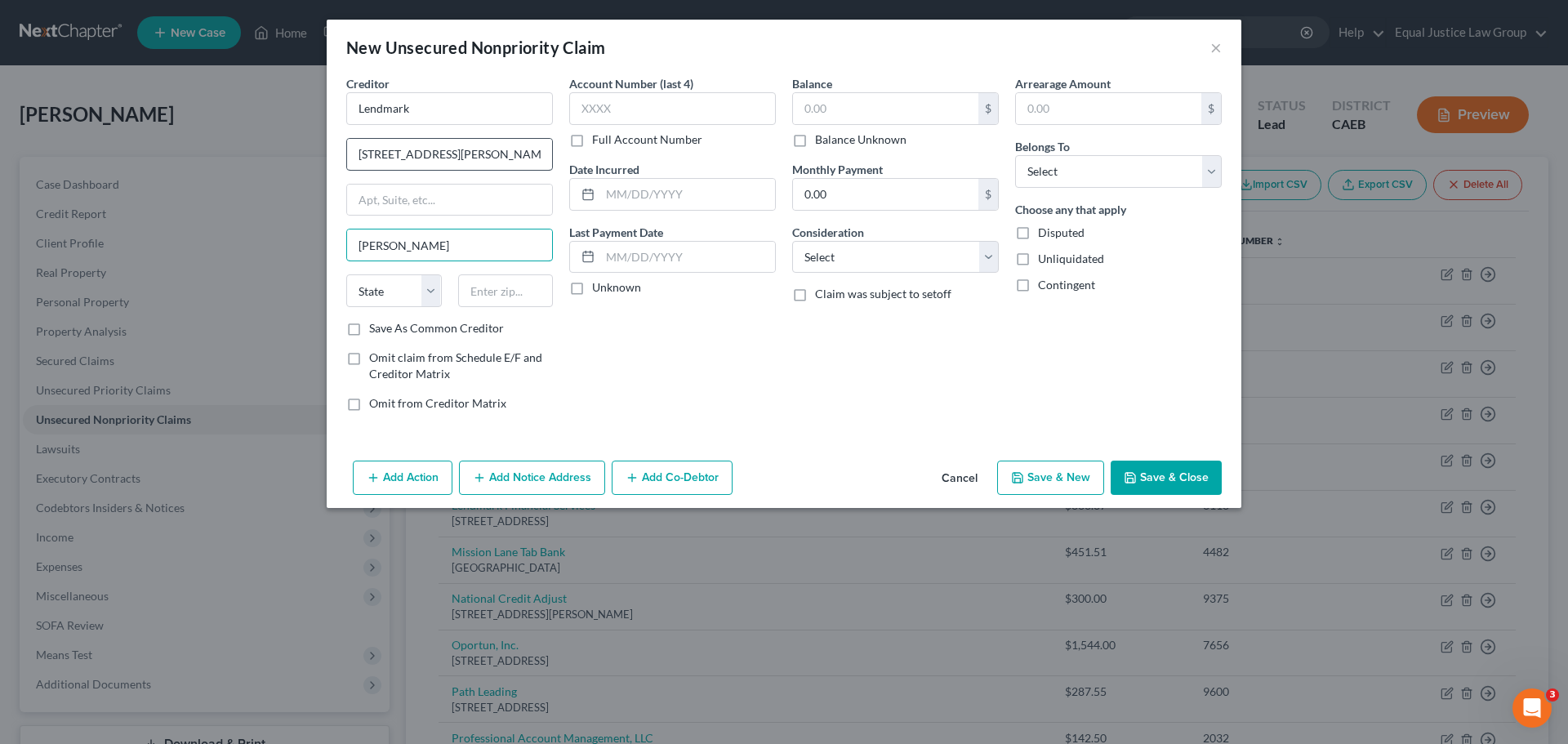
type input "Covington"
select select "10"
type input "30014"
click at [616, 102] on input "text" at bounding box center [672, 109] width 206 height 33
type input "9309"
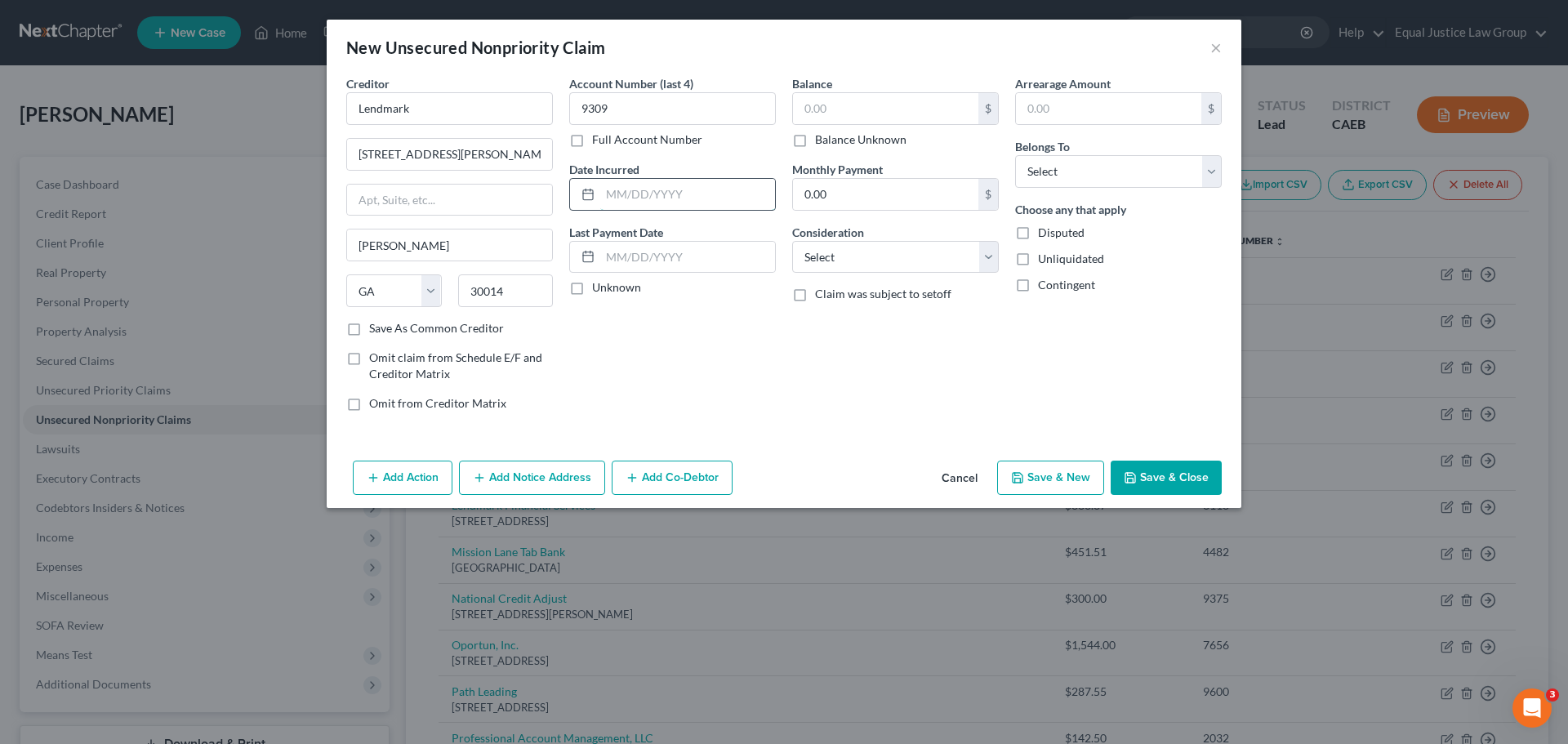
click at [647, 199] on input "text" at bounding box center [687, 194] width 174 height 31
type input "02/17/2023"
click at [635, 248] on input "text" at bounding box center [687, 257] width 174 height 31
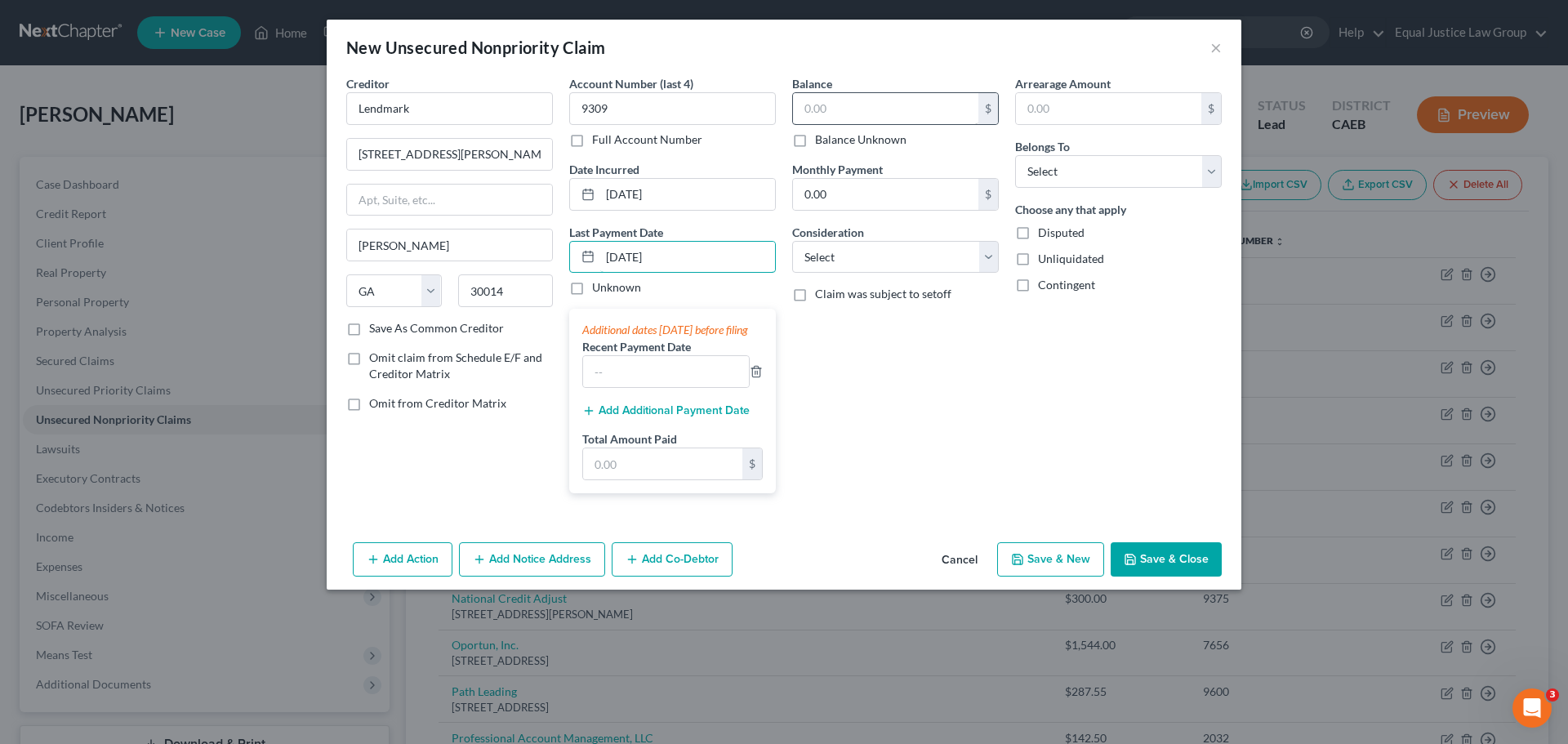
type input "03/29/2024"
click at [828, 110] on input "text" at bounding box center [886, 109] width 186 height 31
type input "9,636.00"
click at [869, 249] on select "Select Cable / Satellite Services Collection Agency Credit Card Debt Debt Couns…" at bounding box center [895, 257] width 206 height 33
select select "14"
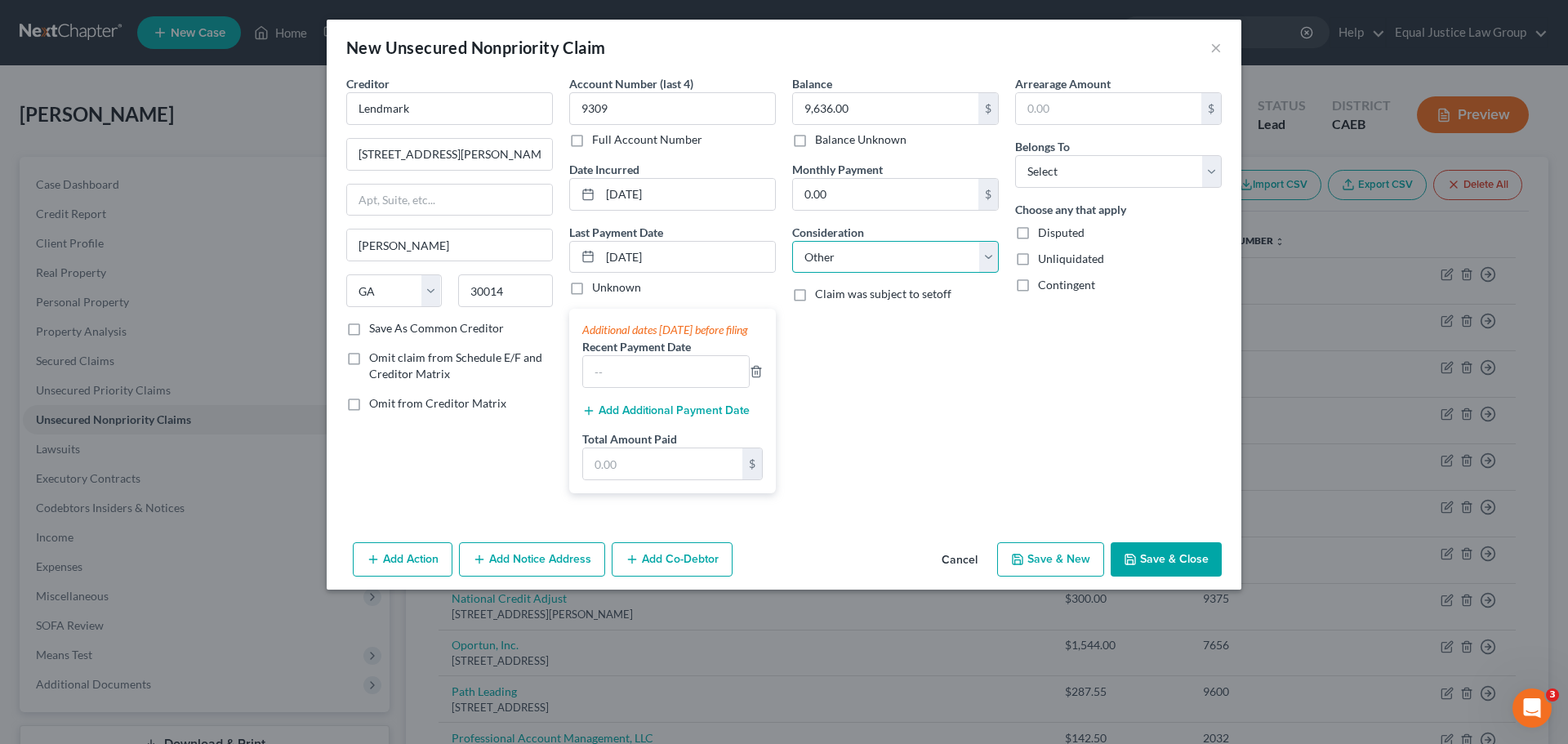
click at [793, 241] on select "Select Cable / Satellite Services Collection Agency Credit Card Debt Debt Couns…" at bounding box center [895, 257] width 206 height 33
click at [840, 319] on input "text" at bounding box center [895, 319] width 205 height 31
type input "Auto Loan"
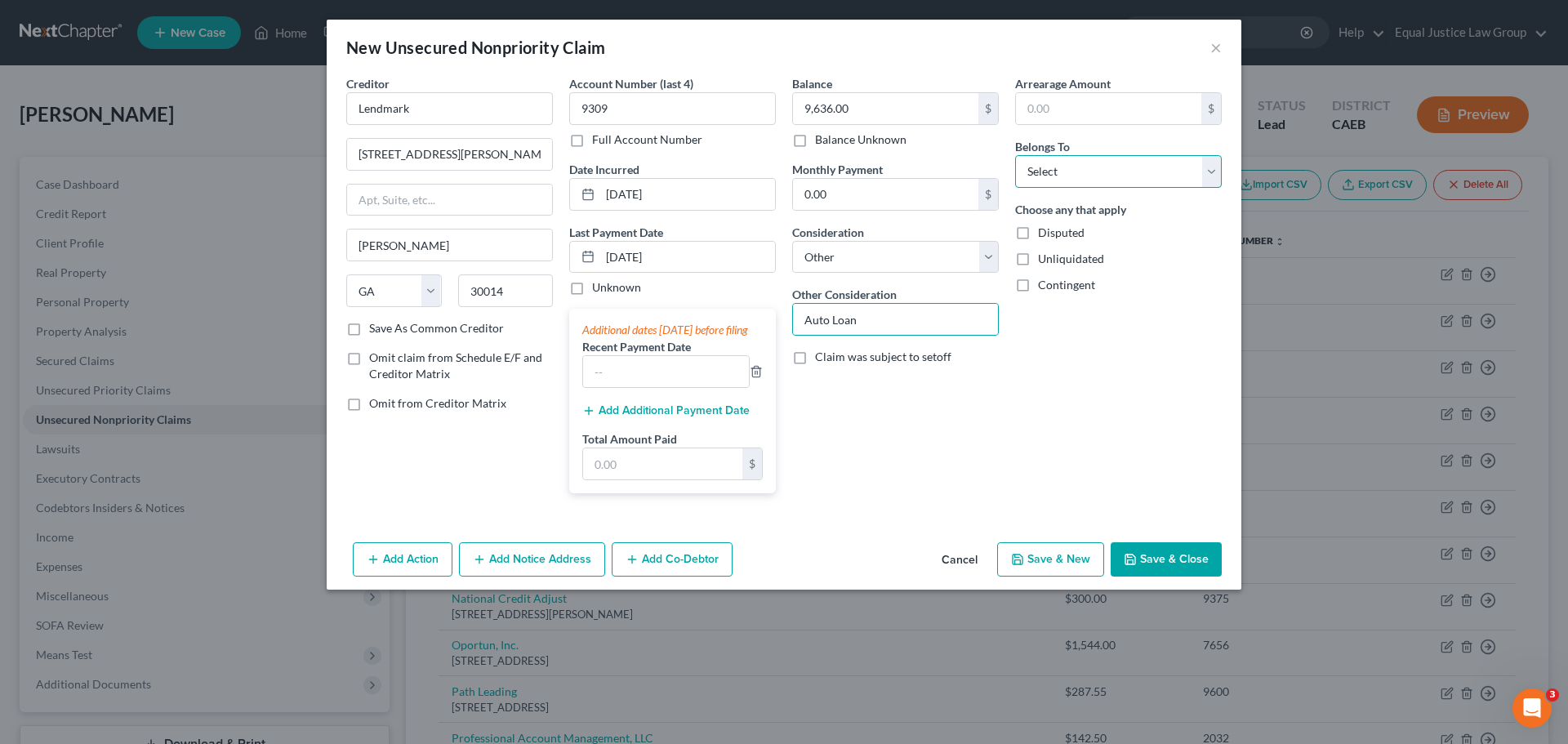
drag, startPoint x: 1107, startPoint y: 167, endPoint x: 1095, endPoint y: 187, distance: 23.3
click at [1107, 167] on select "Select Debtor 1 Only Debtor 2 Only Debtor 1 And Debtor 2 Only At Least One Of T…" at bounding box center [1118, 172] width 206 height 33
select select "0"
click at [1015, 155] on select "Select Debtor 1 Only Debtor 2 Only Debtor 1 And Debtor 2 Only At Least One Of T…" at bounding box center [1118, 172] width 206 height 33
click at [1113, 281] on div "Contingent" at bounding box center [1118, 285] width 206 height 16
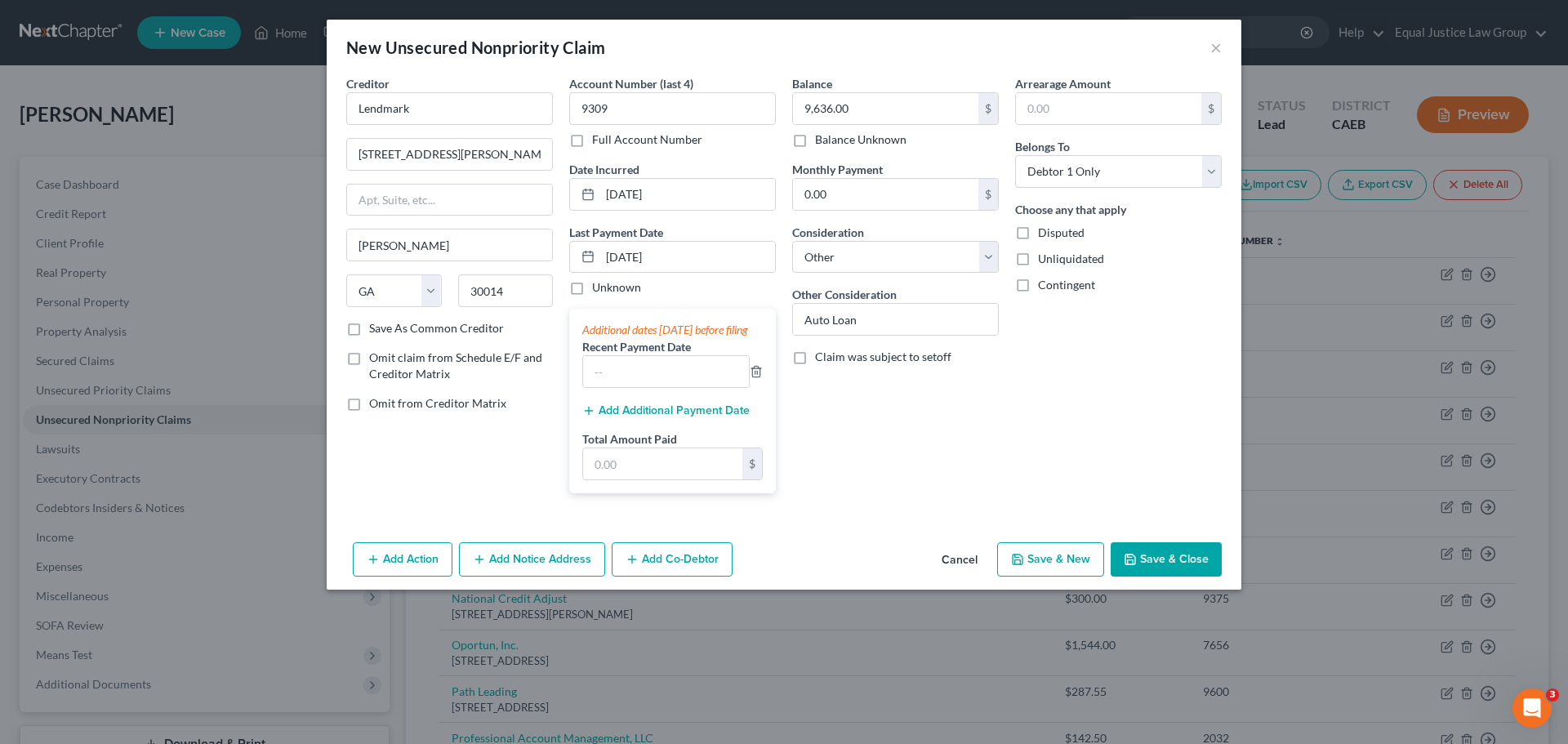
click at [1158, 577] on button "Save & Close" at bounding box center [1166, 559] width 111 height 35
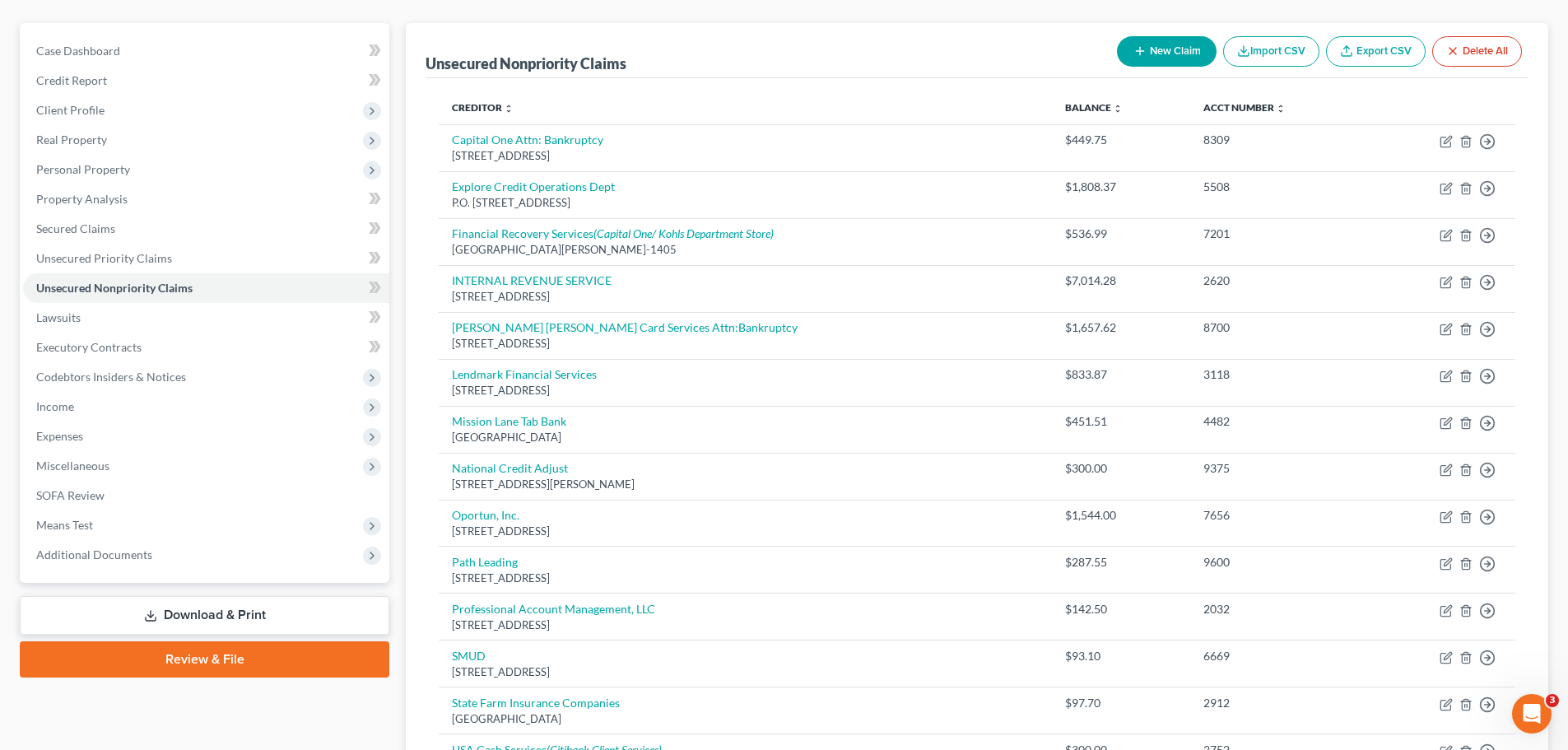
scroll to position [164, 0]
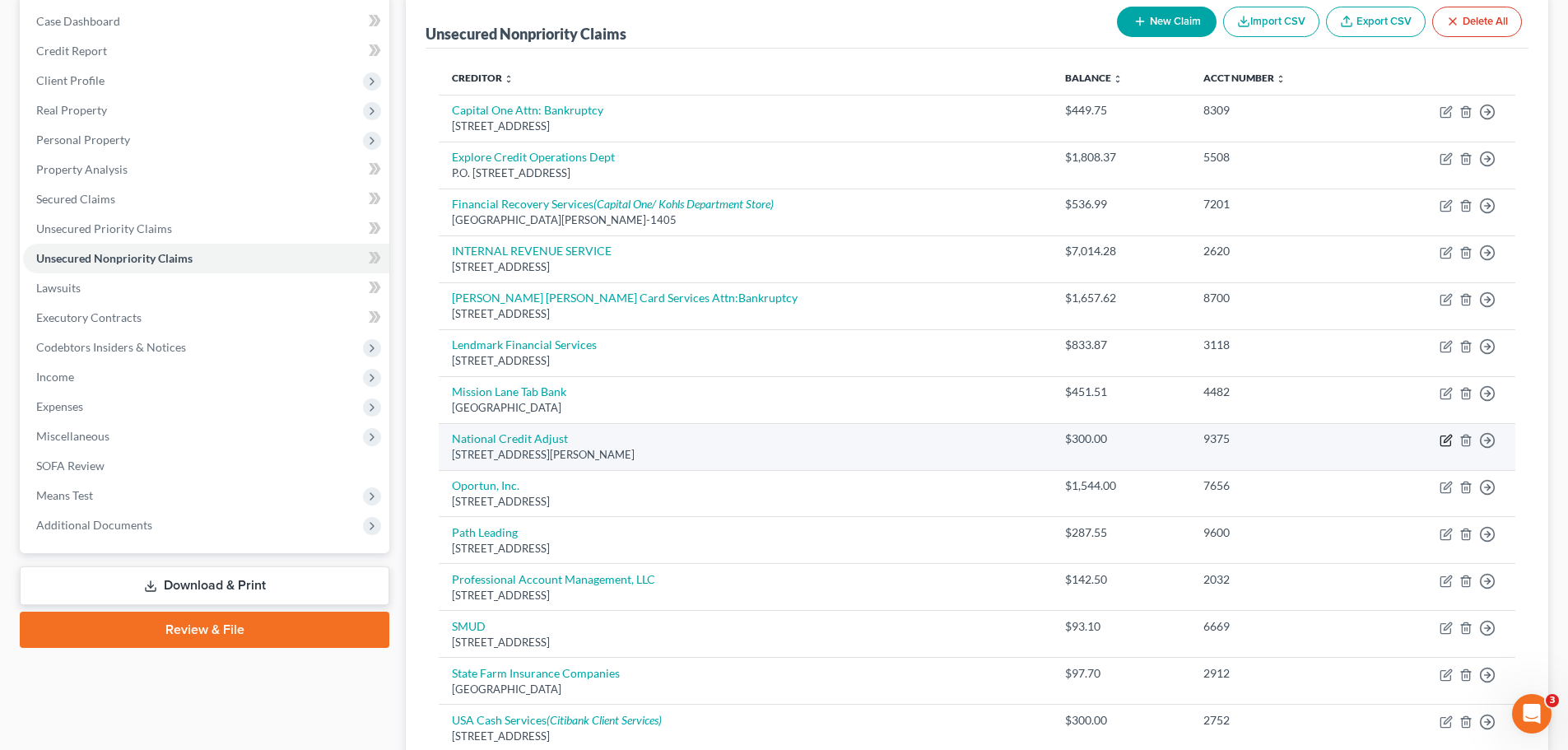
click at [1446, 440] on icon "button" at bounding box center [1445, 440] width 13 height 13
select select "17"
select select "0"
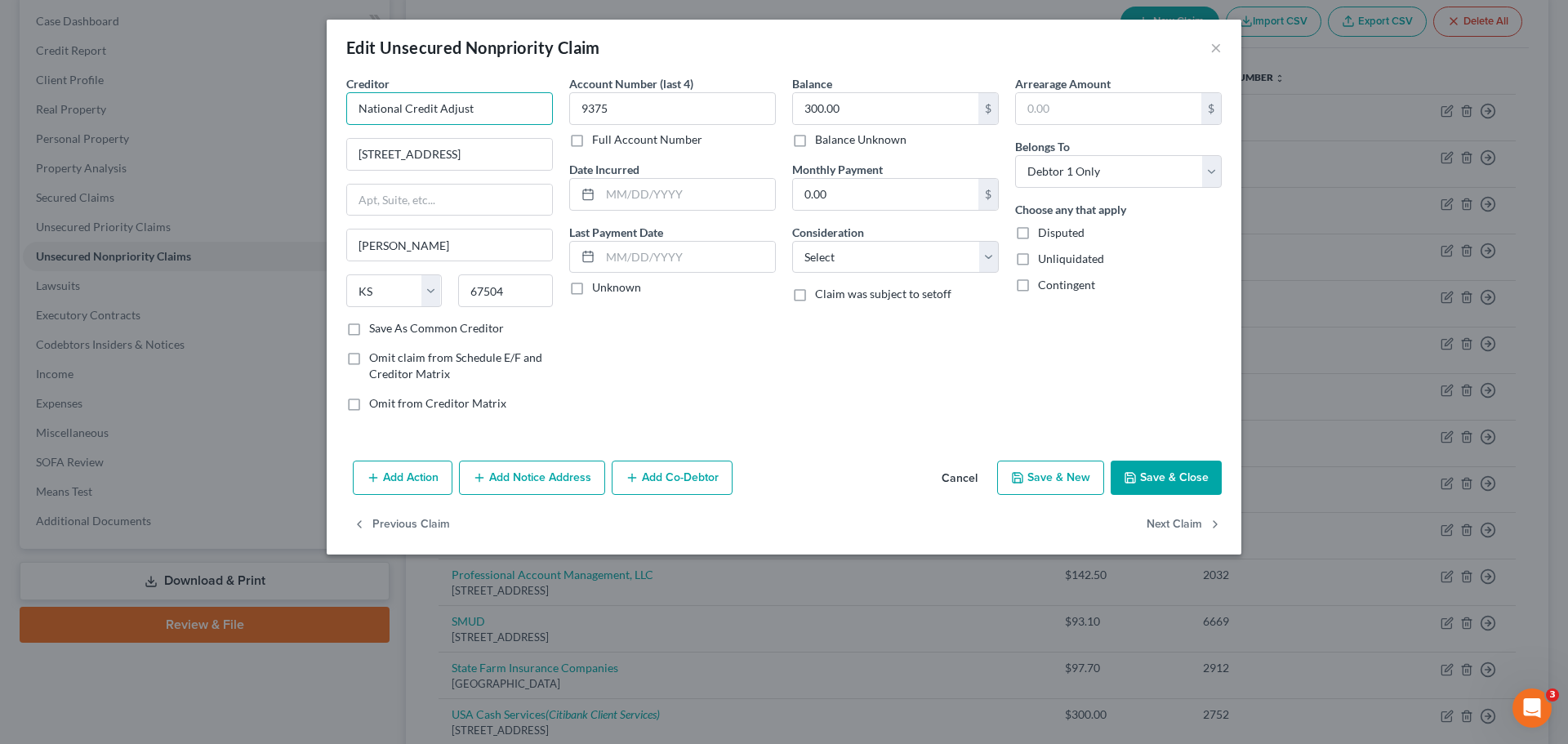
click at [493, 107] on input "National Credit Adjust" at bounding box center [449, 109] width 206 height 33
type input "National Credit Adjusters"
click at [614, 106] on input "9375" at bounding box center [672, 109] width 206 height 33
type input "6569"
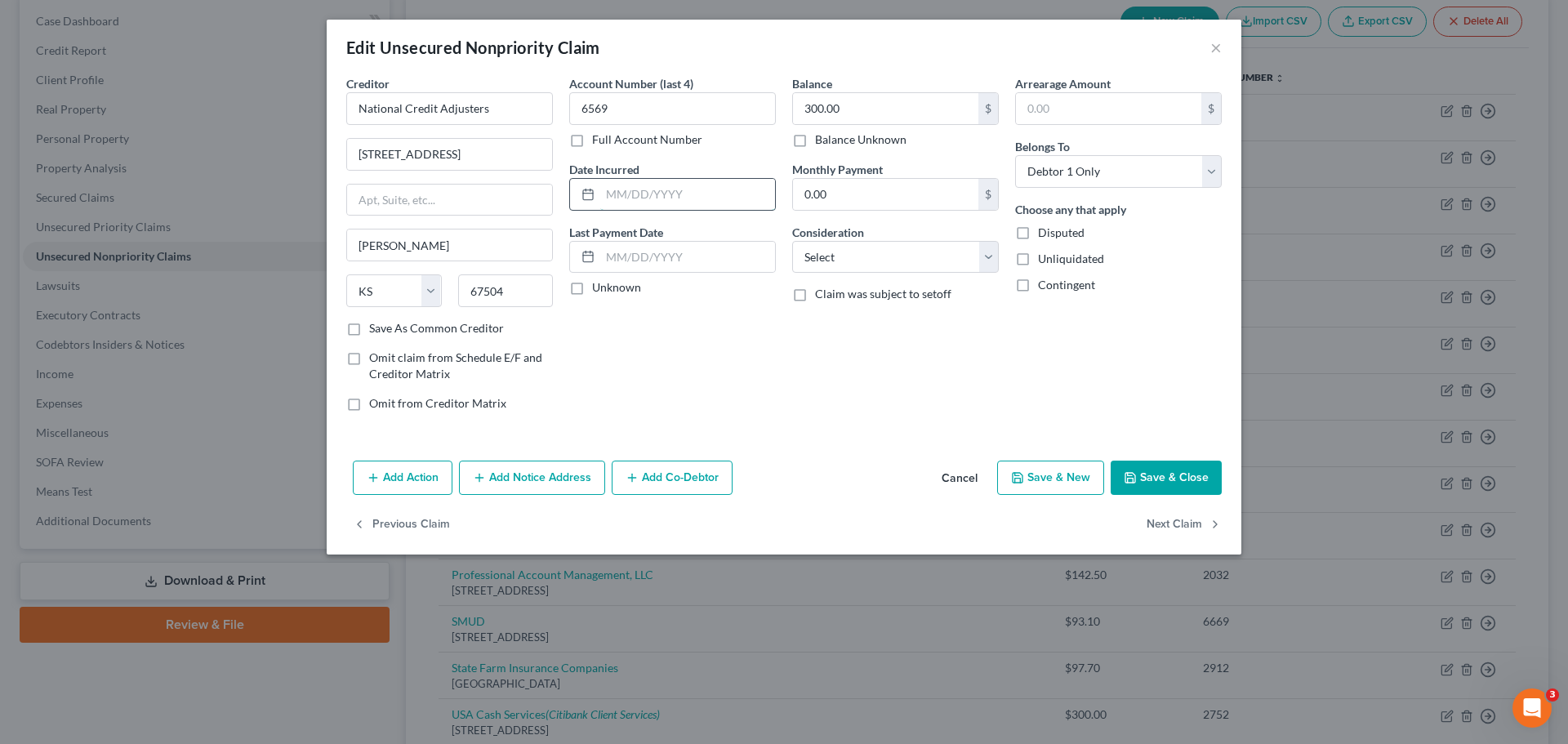
click at [676, 196] on input "text" at bounding box center [687, 194] width 174 height 31
type input "10/27/2023"
click at [877, 254] on select "Select Cable / Satellite Services Collection Agency Credit Card Debt Debt Couns…" at bounding box center [895, 257] width 206 height 33
select select "2"
click at [793, 241] on select "Select Cable / Satellite Services Collection Agency Credit Card Debt Debt Couns…" at bounding box center [895, 257] width 206 height 33
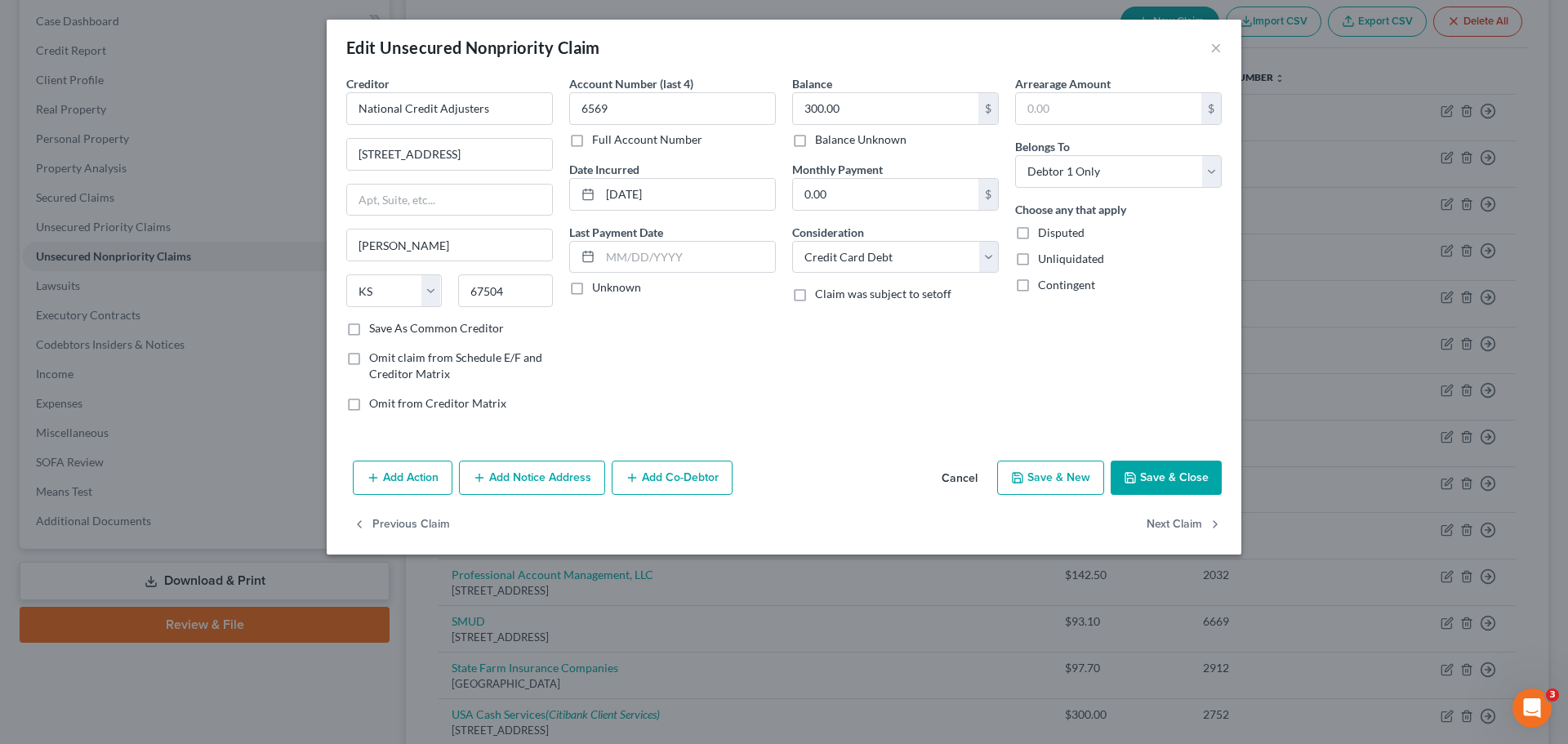
click at [1102, 376] on div "Arrearage Amount $ Belongs To * Select Debtor 1 Only Debtor 2 Only Debtor 1 And…" at bounding box center [1118, 249] width 223 height 350
click at [1161, 479] on button "Save & Close" at bounding box center [1166, 478] width 111 height 35
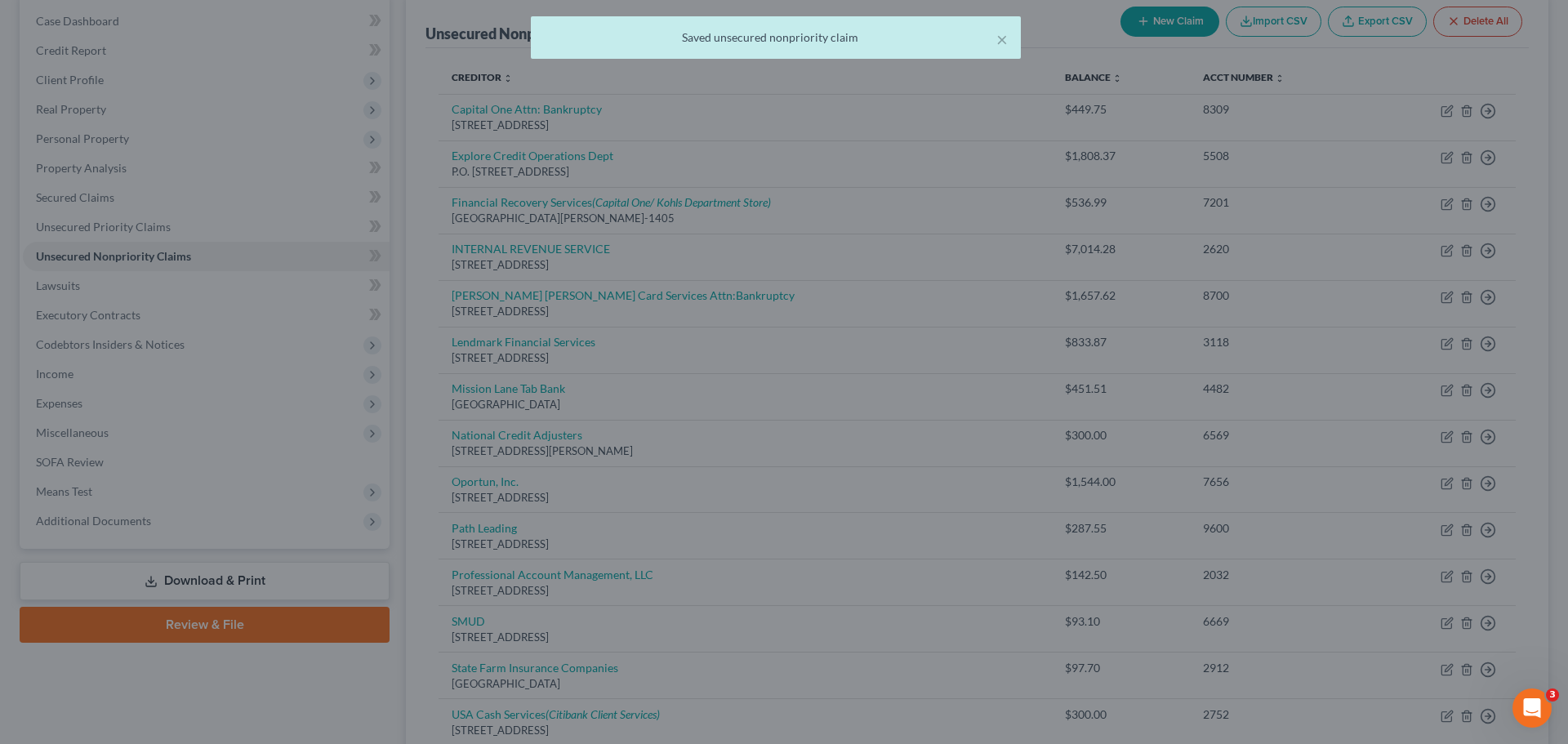
type input "0"
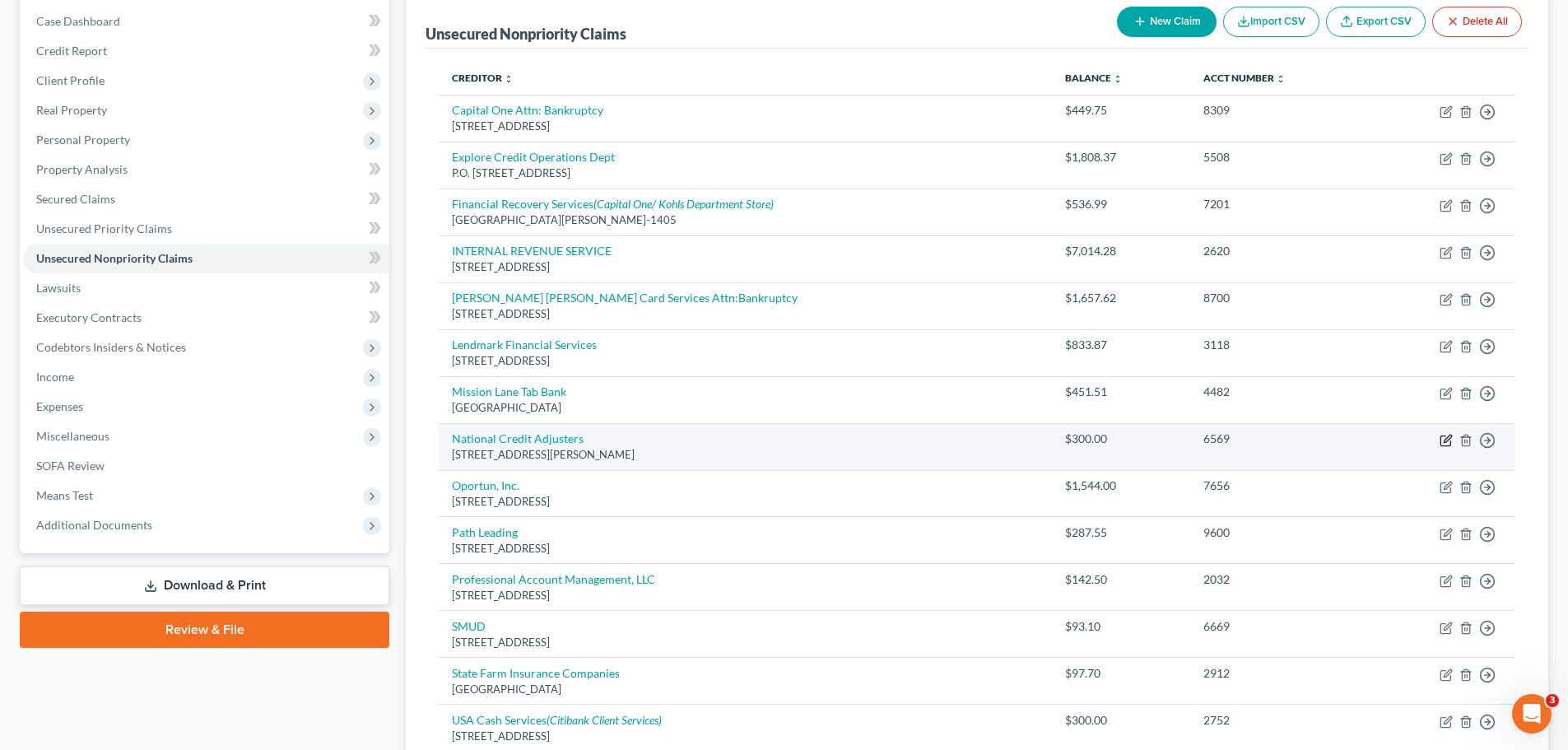
click at [1451, 439] on icon "button" at bounding box center [1445, 440] width 13 height 13
select select "17"
select select "2"
select select "0"
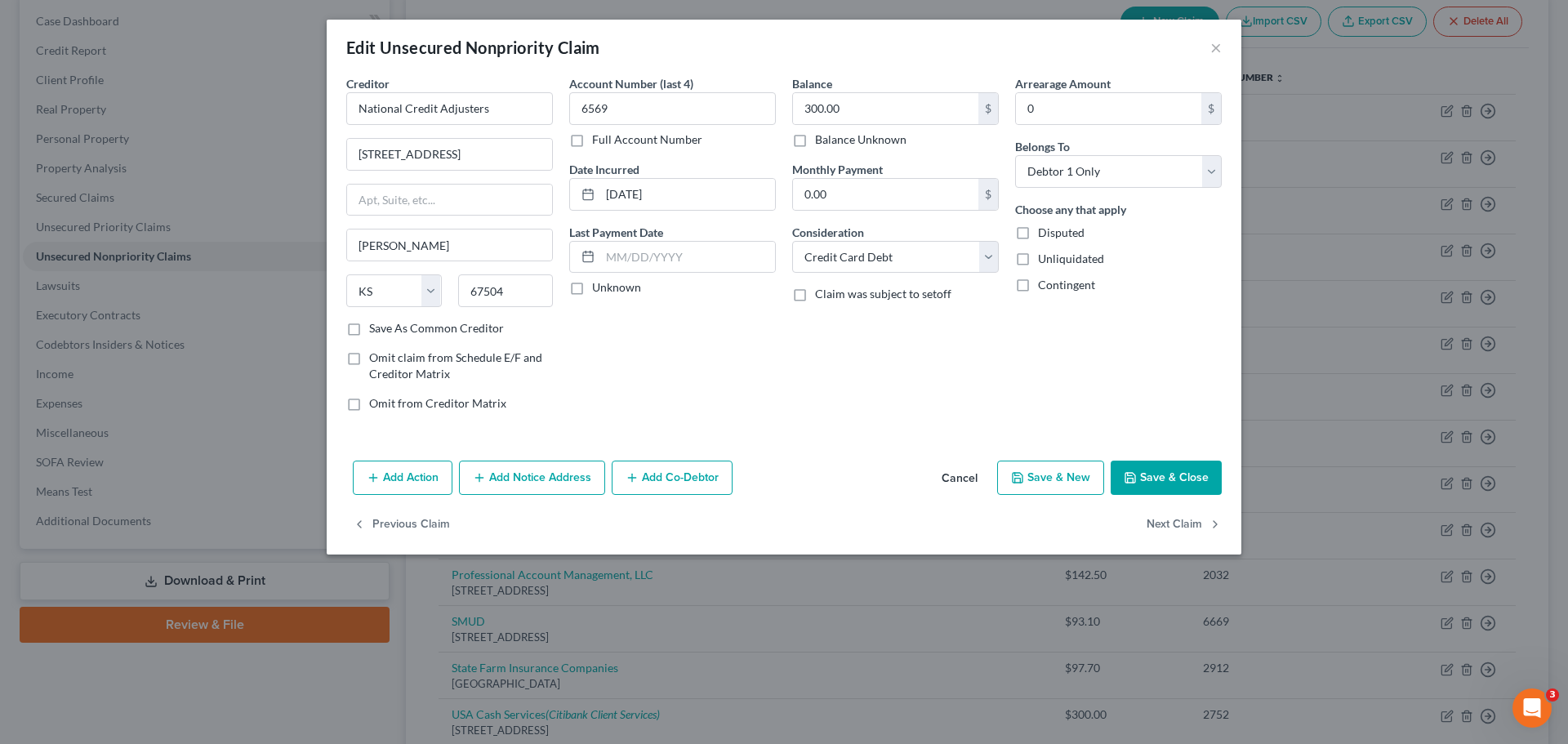
click at [592, 143] on label "Full Account Number" at bounding box center [648, 139] width 111 height 16
click at [598, 142] on input "Full Account Number" at bounding box center [604, 136] width 10 height 10
type input "6569; 5509"
type input "489"
click at [704, 189] on input "10/27/2023" at bounding box center [687, 194] width 174 height 31
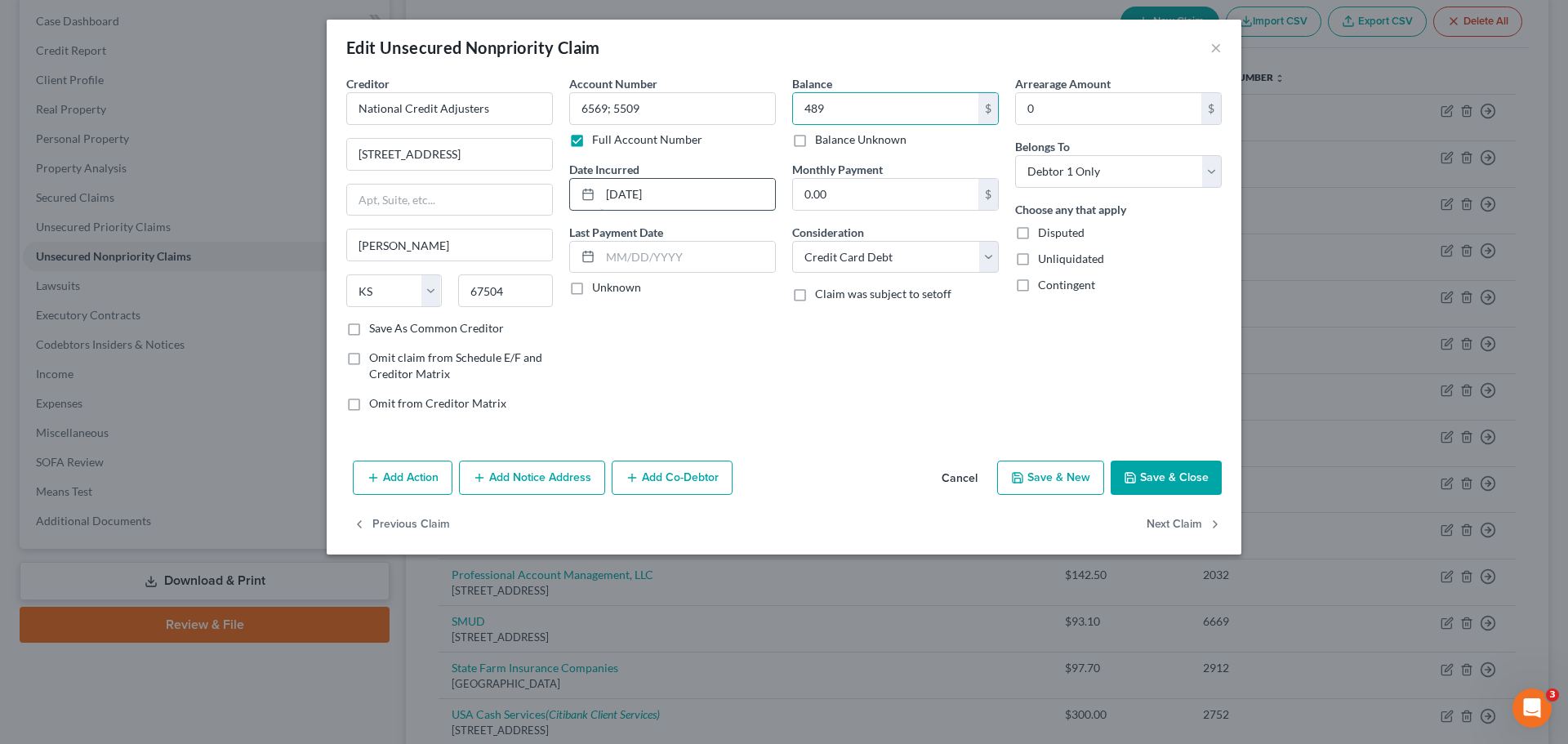
click at [704, 189] on input "10/27/2023" at bounding box center [687, 194] width 174 height 31
click at [705, 189] on input "10/27/2023" at bounding box center [687, 194] width 174 height 31
click at [699, 39] on div "Edit Unsecured Nonpriority Claim ×" at bounding box center [783, 47] width 914 height 55
click at [1179, 476] on button "Save & Close" at bounding box center [1166, 478] width 111 height 35
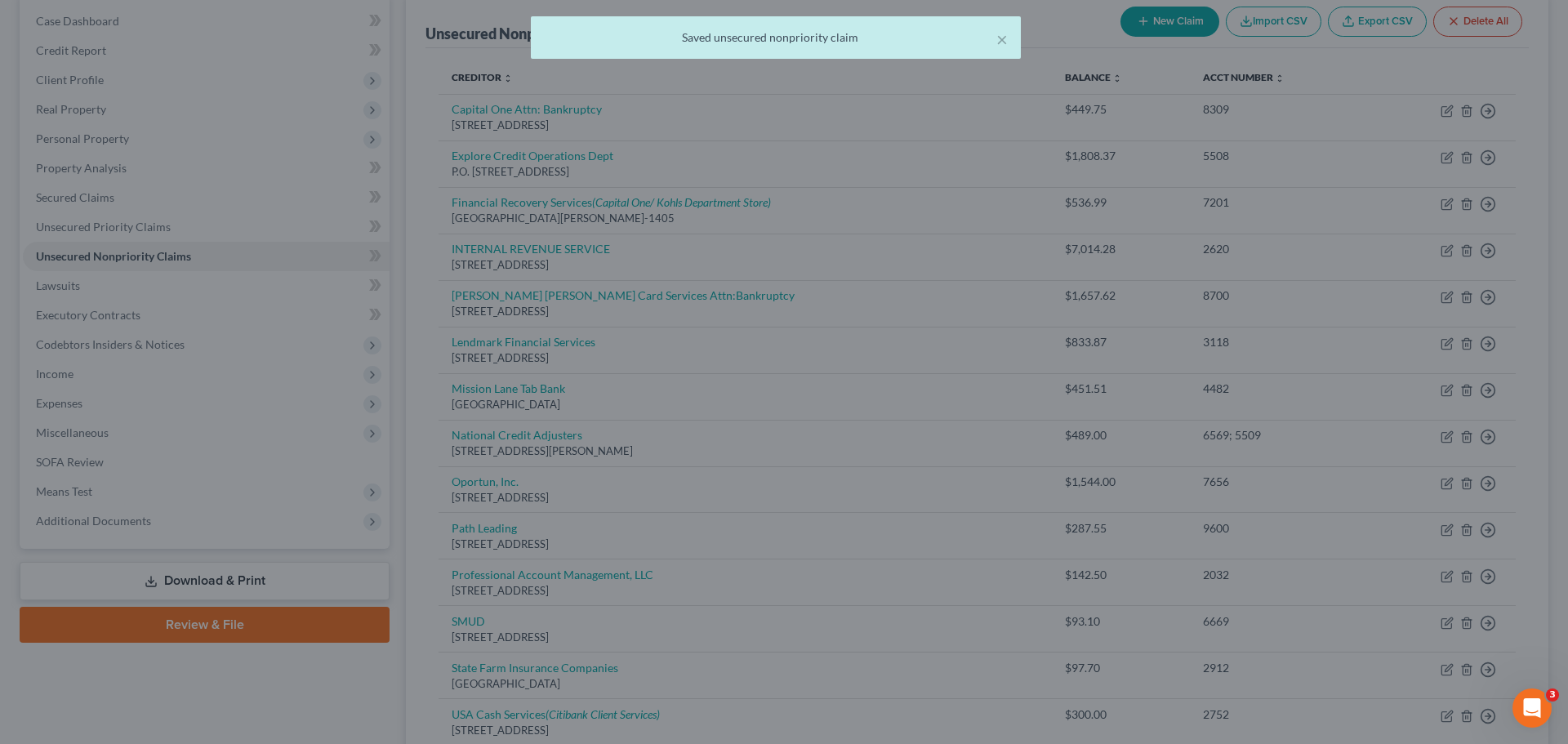
type input "489.00"
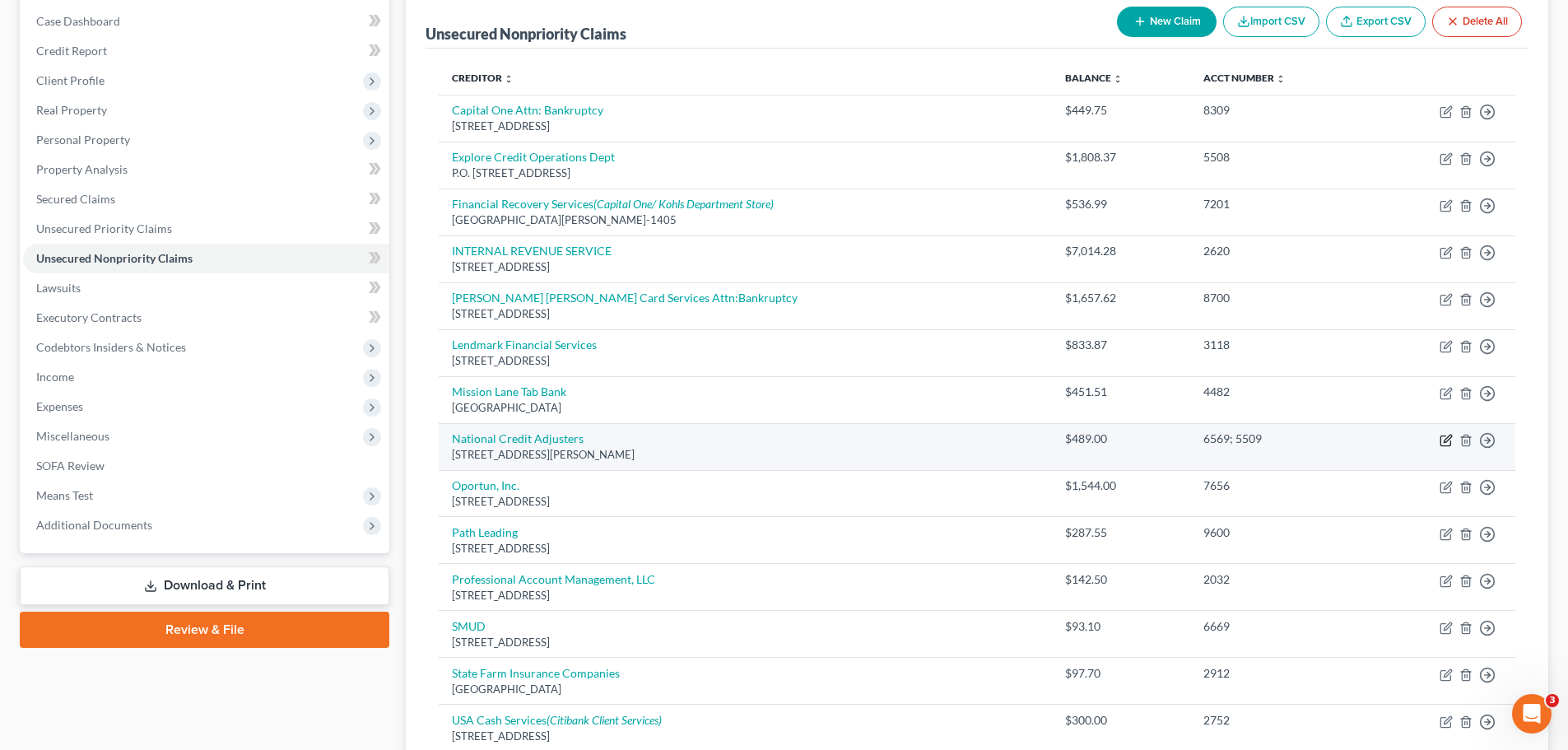
click at [1446, 439] on icon "button" at bounding box center [1445, 440] width 13 height 13
select select "17"
select select "2"
select select "0"
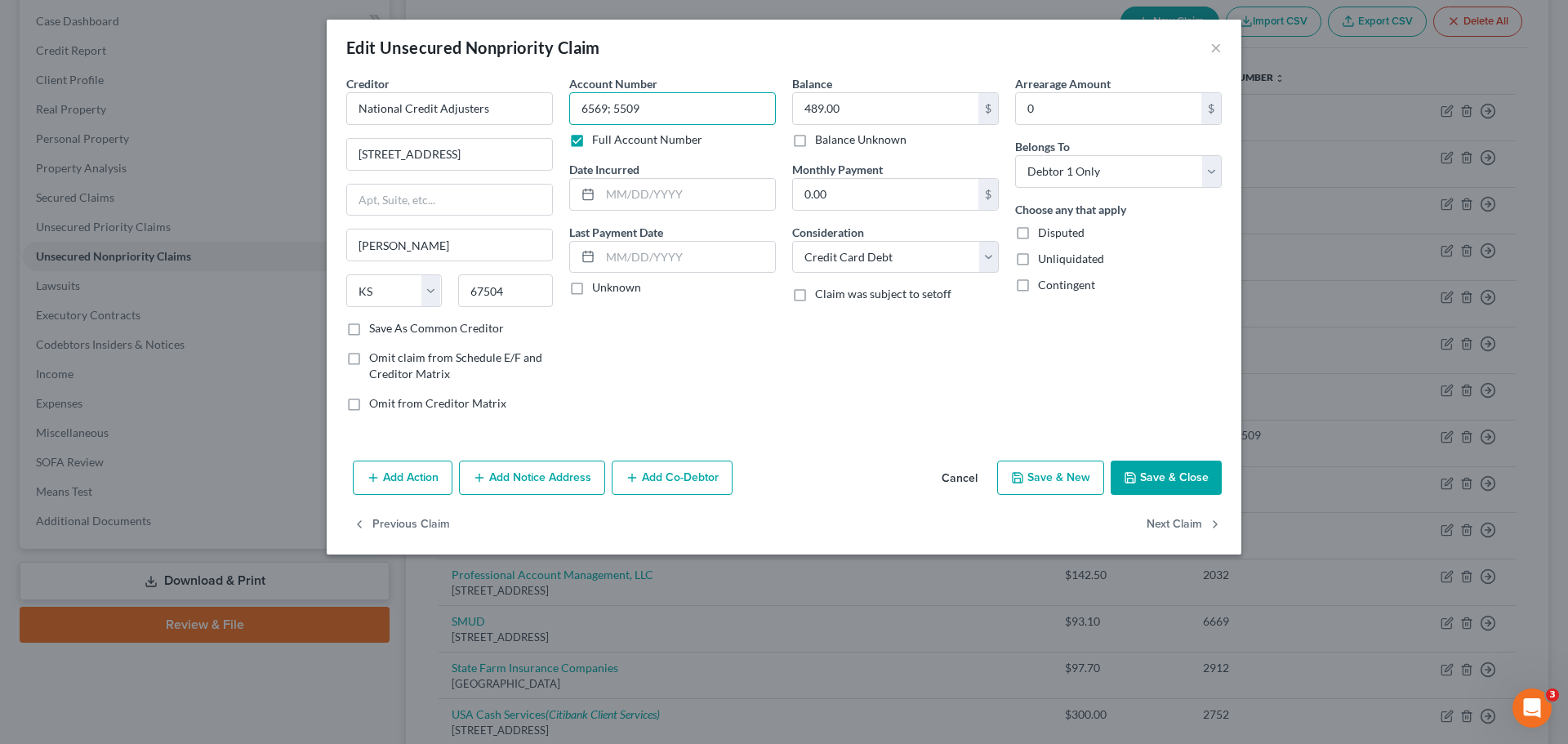
click at [668, 103] on input "6569; 5509" at bounding box center [672, 109] width 206 height 33
type input "6569; 5509; 0919"
click at [895, 94] on input "489.00" at bounding box center [886, 109] width 186 height 31
type input "678.00"
click at [1159, 474] on button "Save & Close" at bounding box center [1166, 478] width 111 height 35
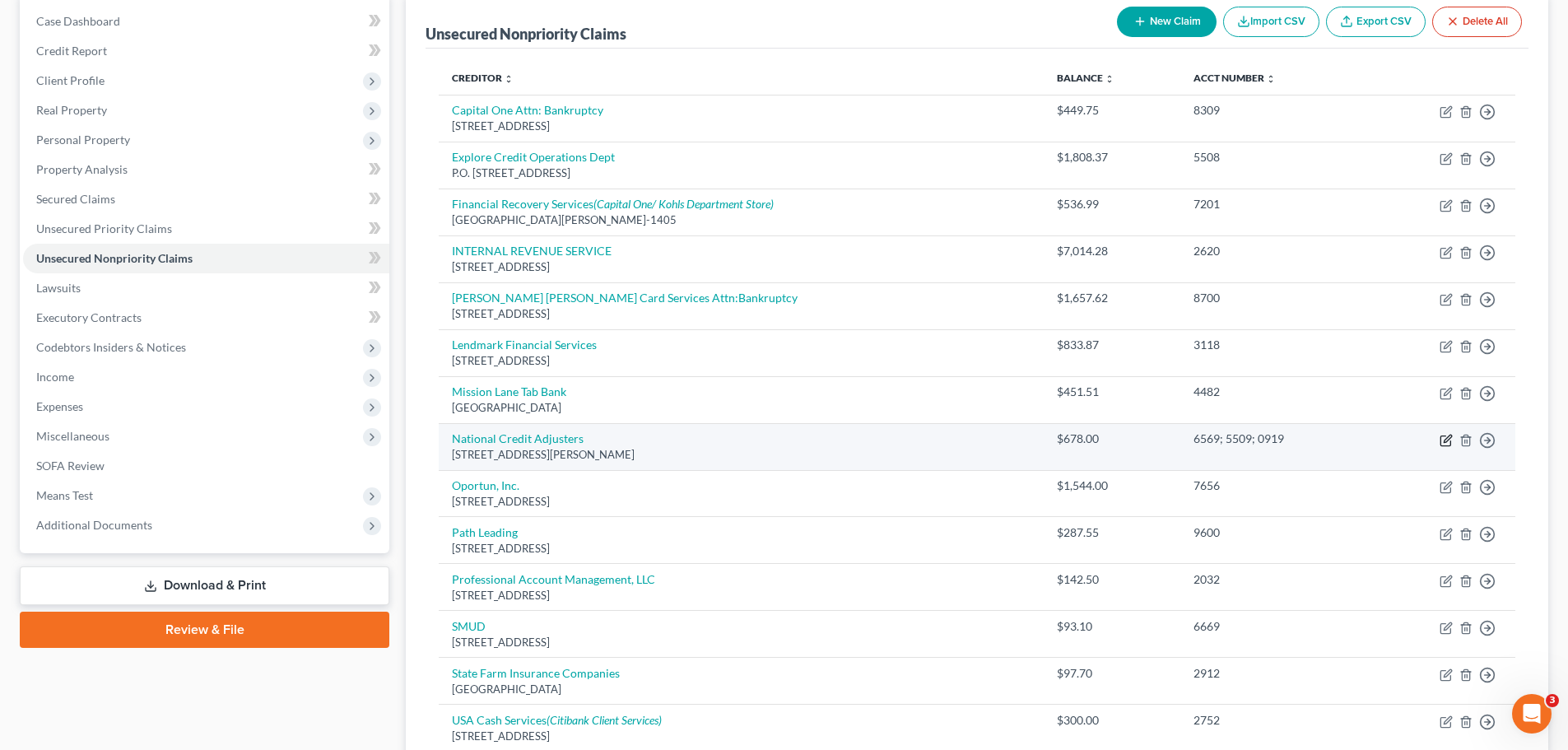
click at [1446, 436] on icon "button" at bounding box center [1445, 440] width 13 height 13
select select "17"
select select "2"
select select "0"
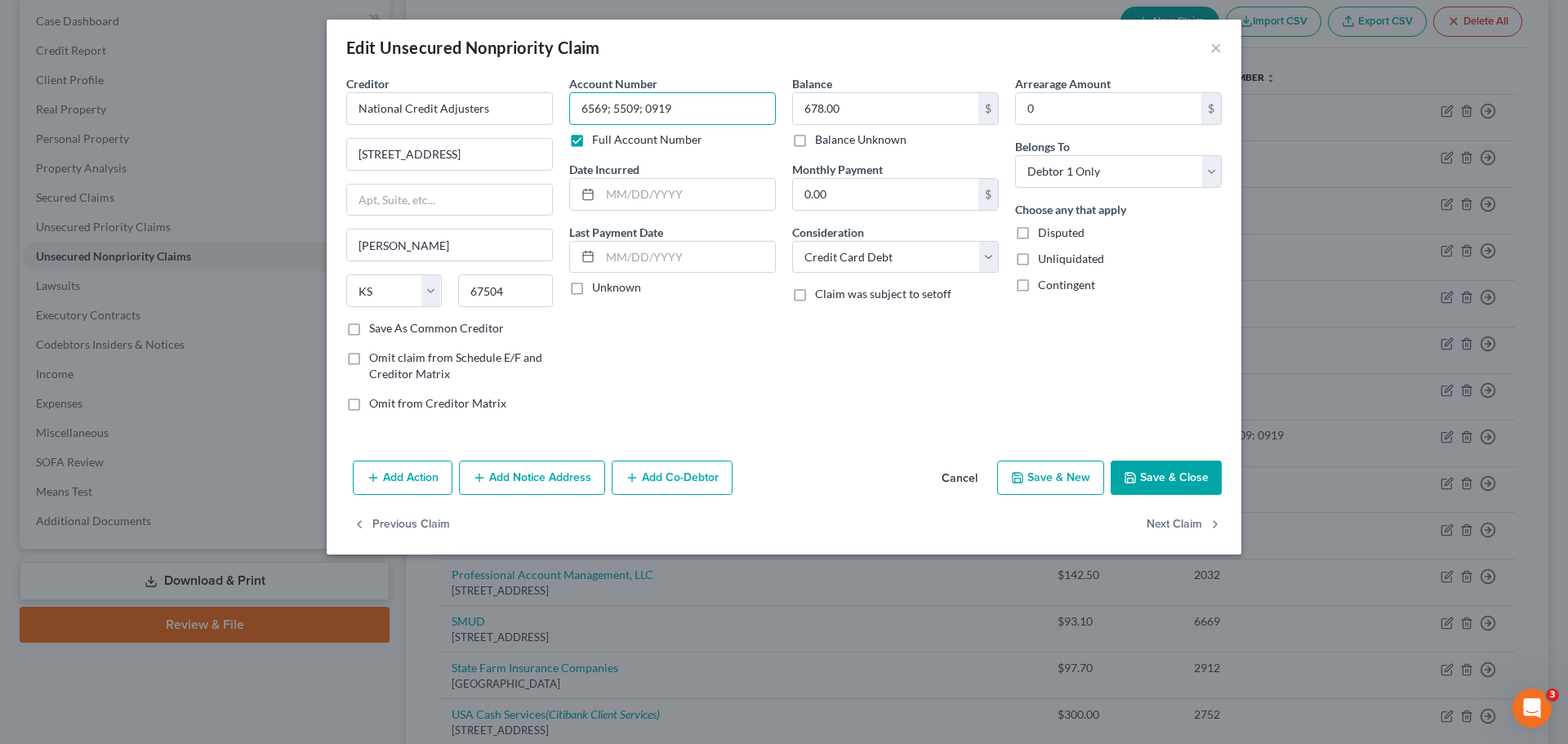
click at [685, 117] on input "6569; 5509; 0919" at bounding box center [672, 109] width 206 height 33
type input "6569; 5509; 0919; 3544"
click at [861, 109] on input "678.00" at bounding box center [886, 109] width 186 height 31
type input "828.00"
click at [1167, 476] on button "Save & Close" at bounding box center [1166, 478] width 111 height 35
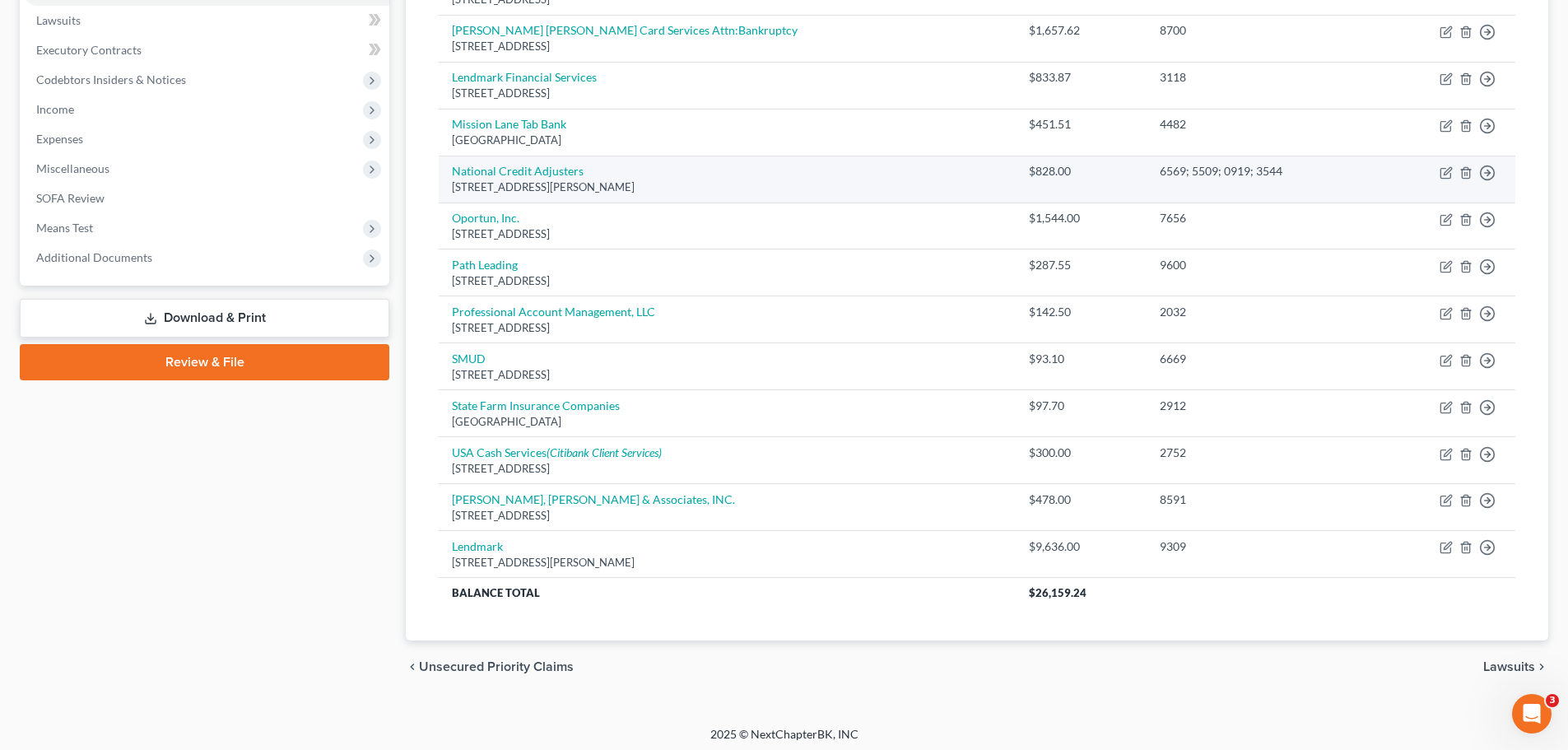
scroll to position [438, 0]
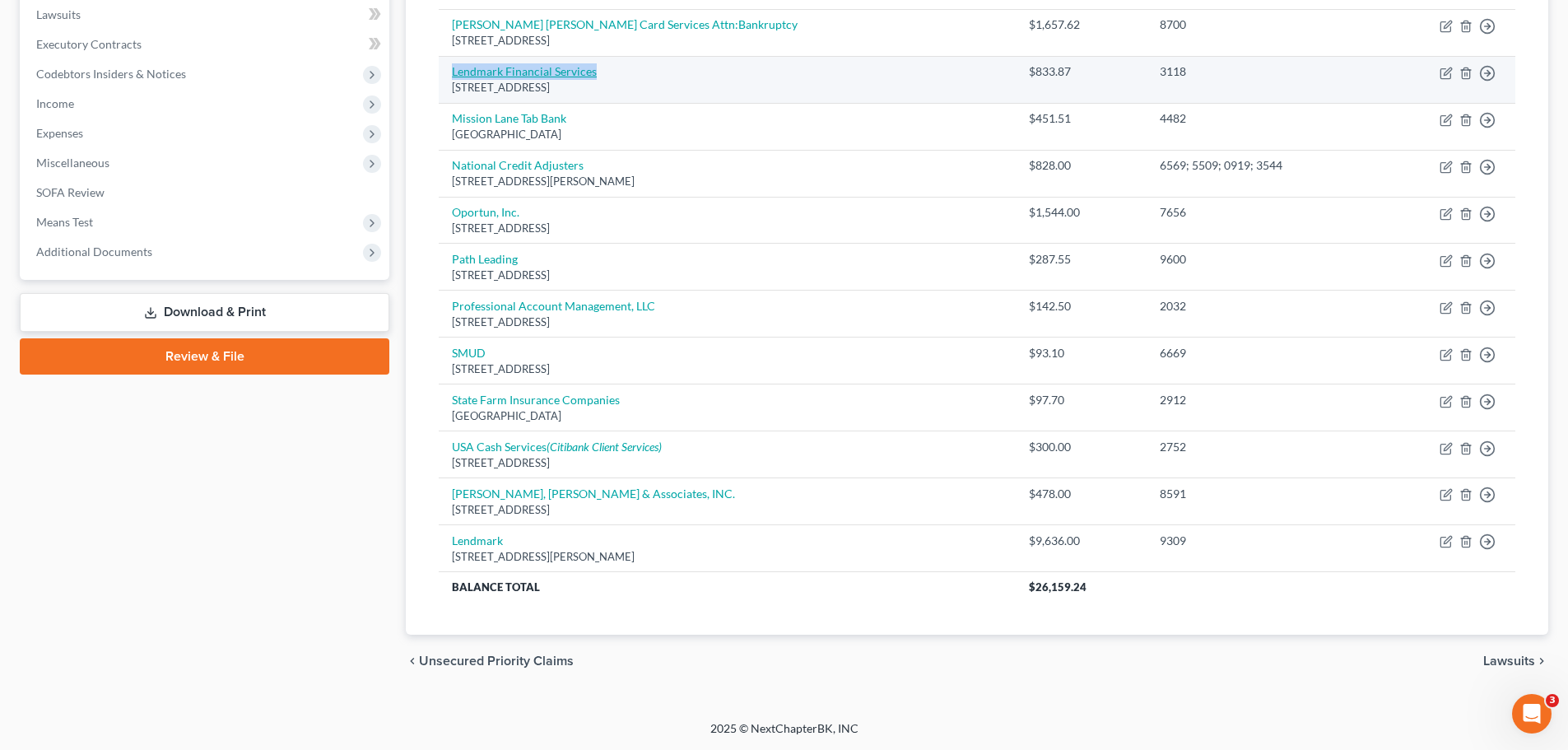
drag, startPoint x: 617, startPoint y: 69, endPoint x: 459, endPoint y: 69, distance: 158.0
click at [444, 77] on td "Lendmark Financial Services PO Box 741283, Los Angeles, CA 90074" at bounding box center [727, 79] width 577 height 47
copy link "Lendmark Financial Services"
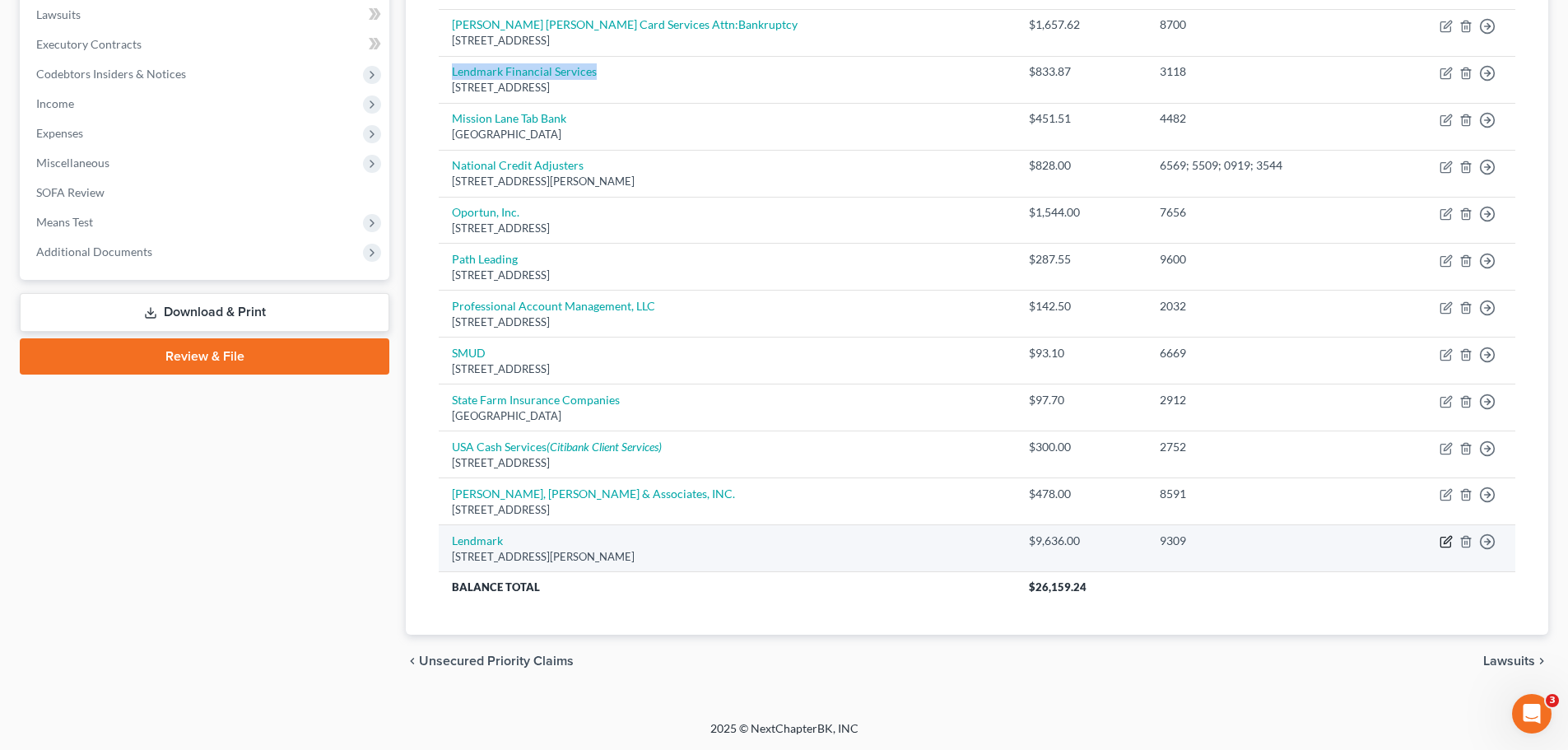
click at [1442, 547] on icon "button" at bounding box center [1444, 542] width 10 height 10
select select "10"
select select "14"
select select "0"
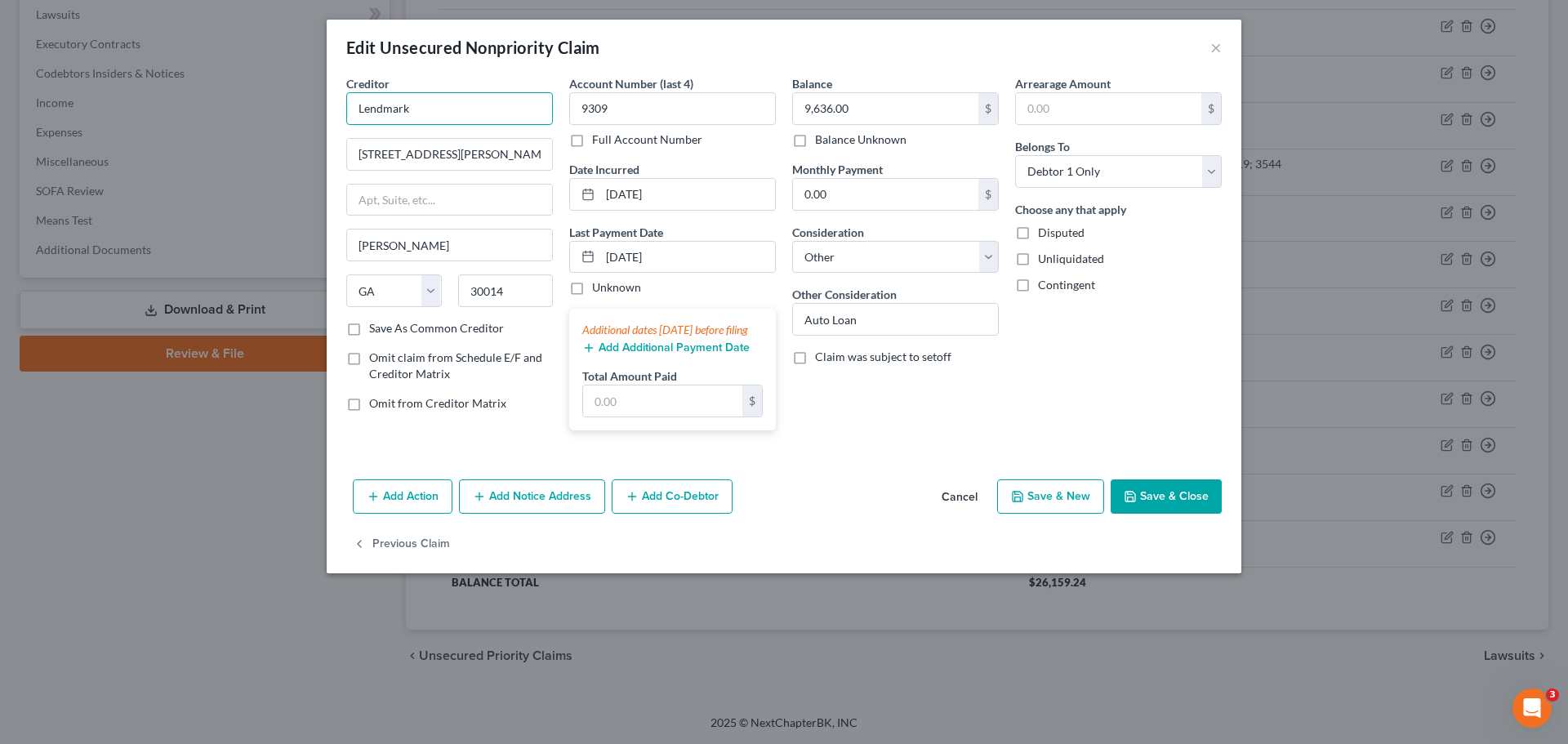
click at [439, 106] on input "Lendmark" at bounding box center [449, 109] width 206 height 33
click at [431, 105] on input "Lendmark" at bounding box center [449, 109] width 206 height 33
paste input "Financial Services"
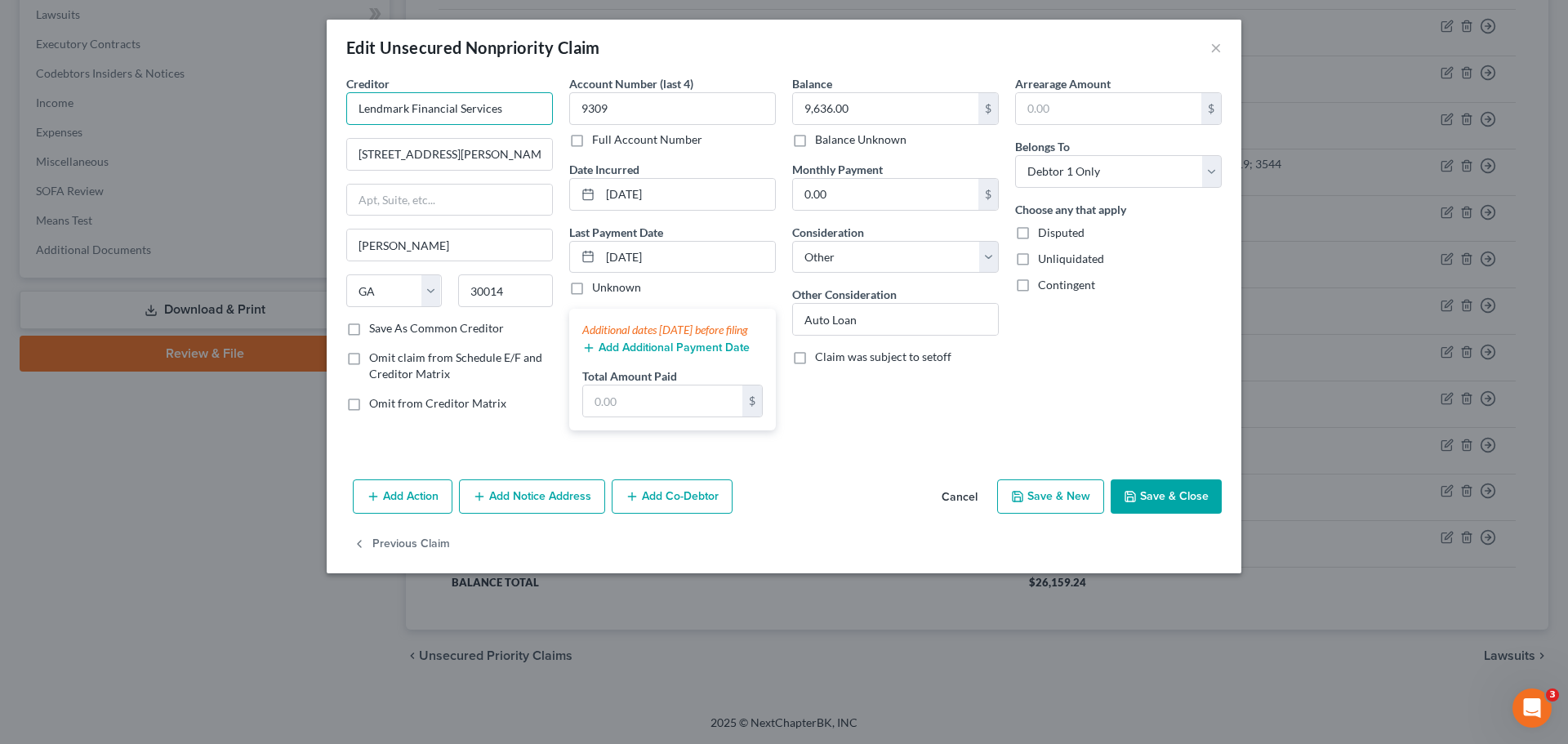
type input "Lendmark Financial Services"
click at [1179, 511] on button "Save & Close" at bounding box center [1166, 496] width 111 height 35
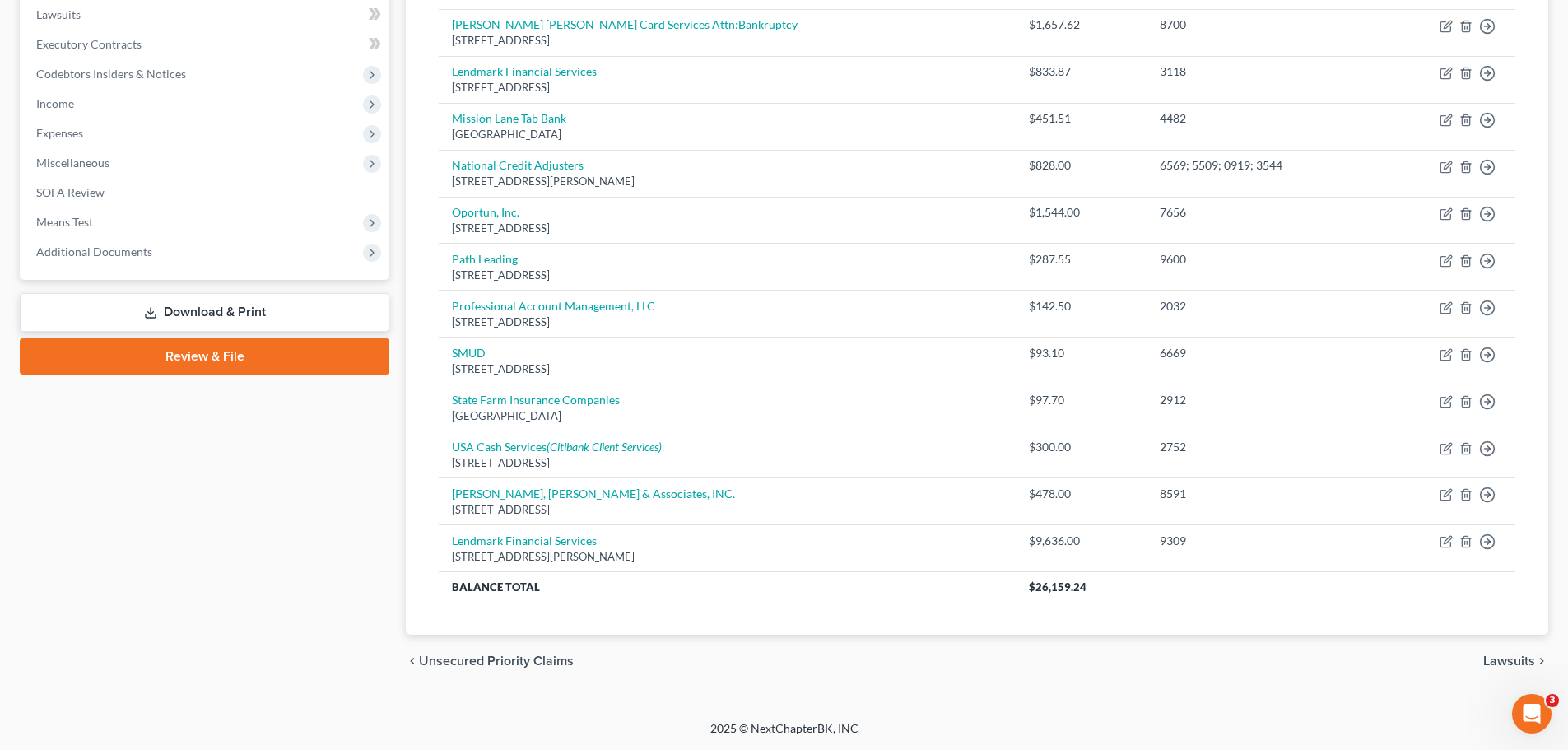
click at [1499, 658] on span "Lawsuits" at bounding box center [1510, 660] width 52 height 13
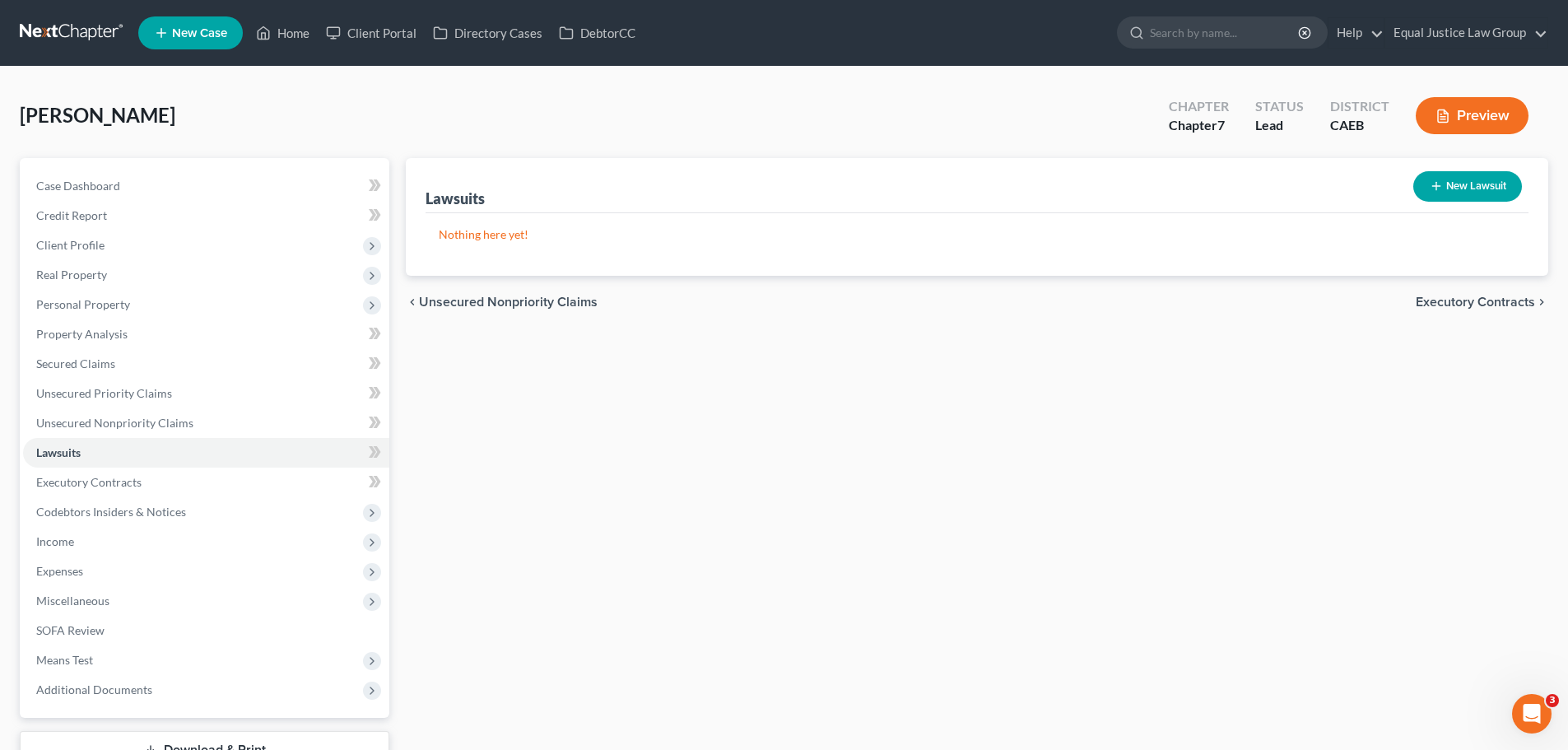
click at [1465, 299] on span "Executory Contracts" at bounding box center [1475, 302] width 119 height 13
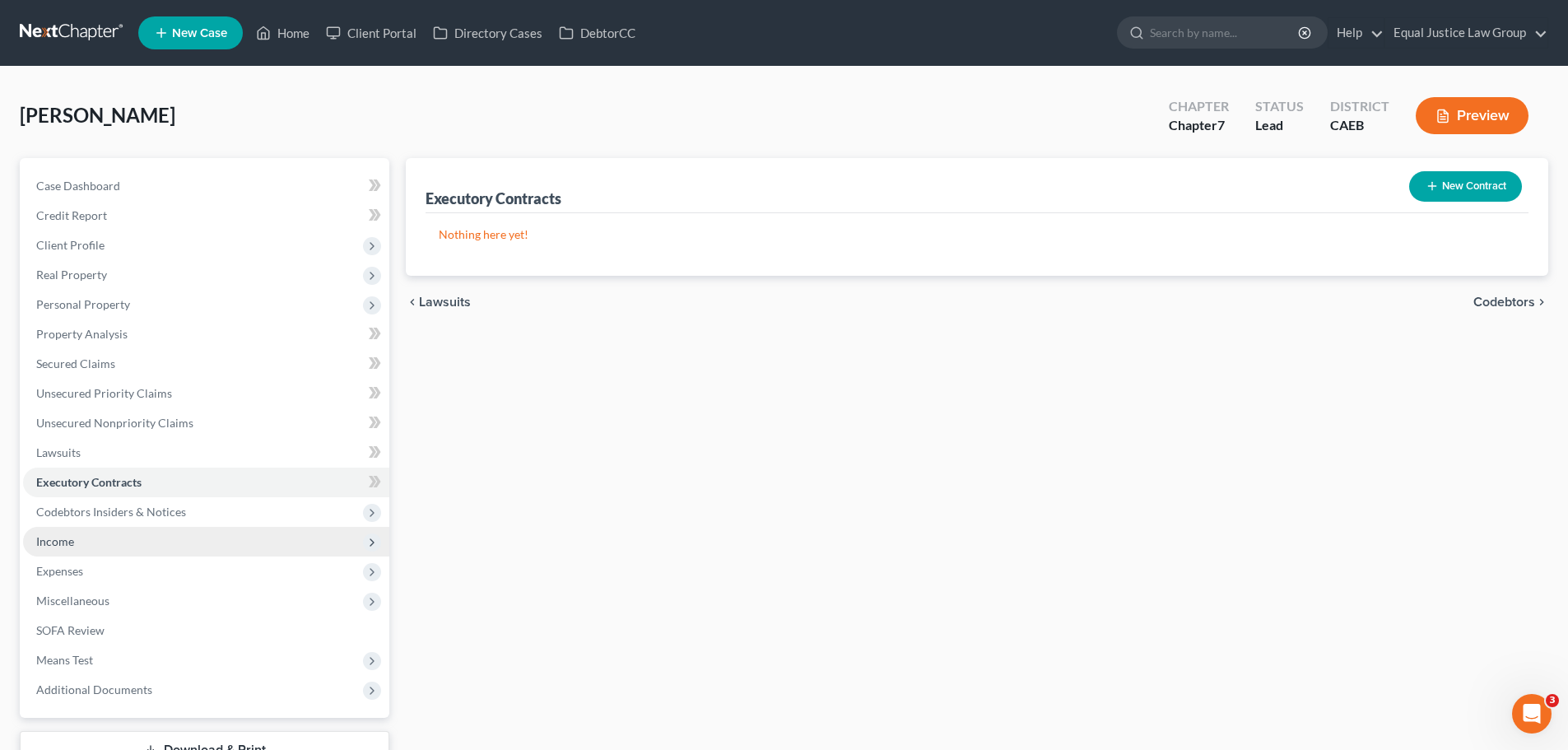
click at [105, 535] on span "Income" at bounding box center [205, 541] width 366 height 30
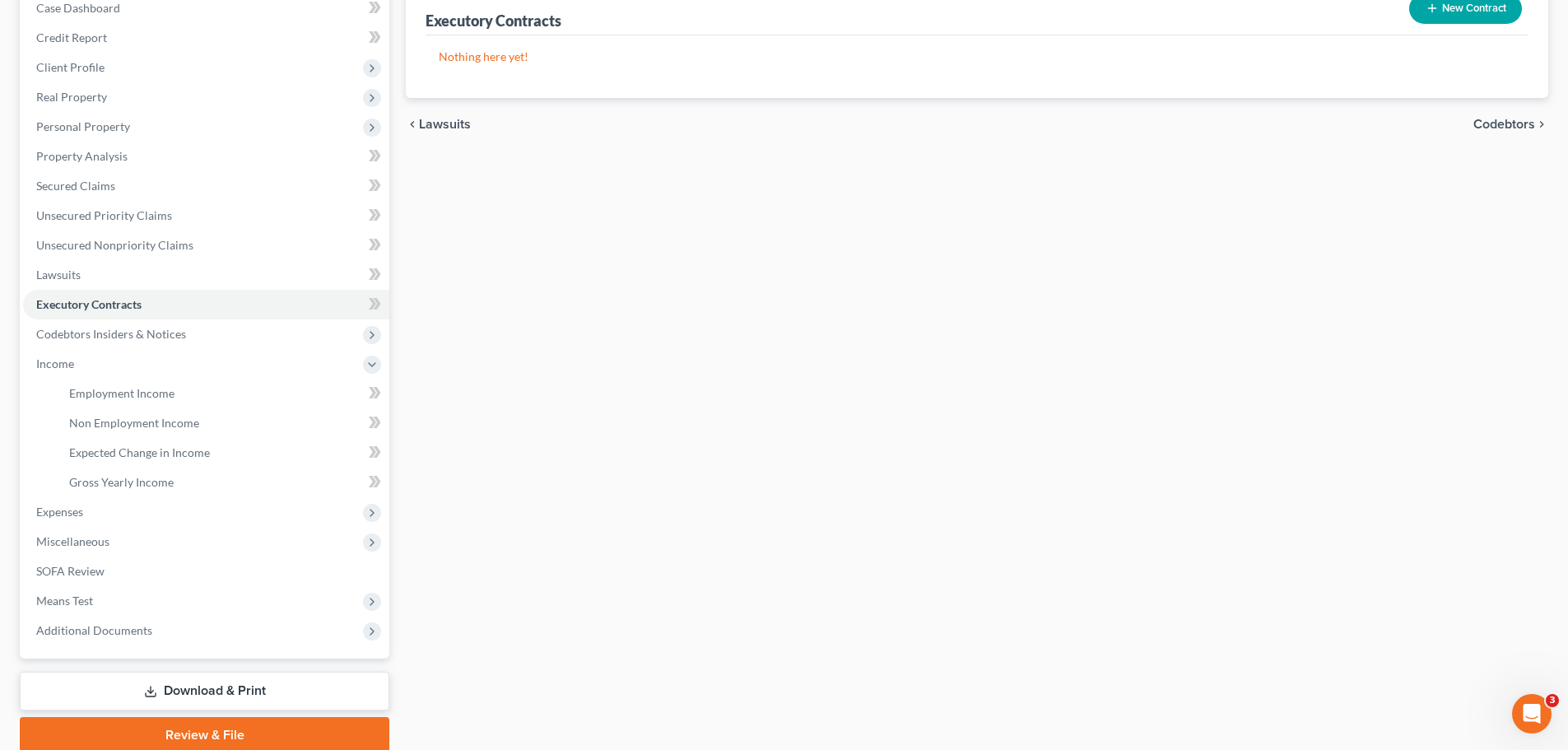
scroll to position [244, 0]
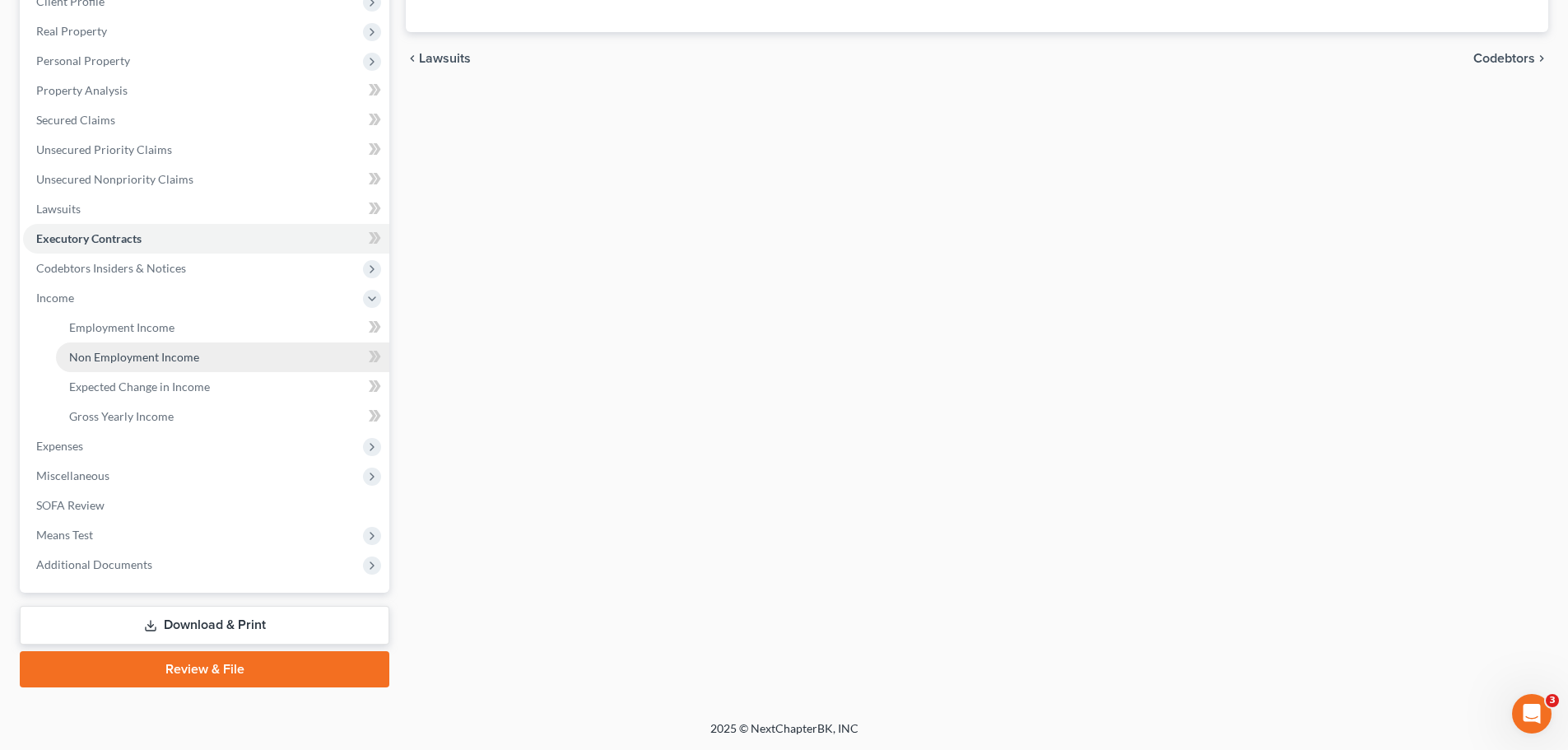
click at [118, 348] on link "Non Employment Income" at bounding box center [222, 358] width 333 height 30
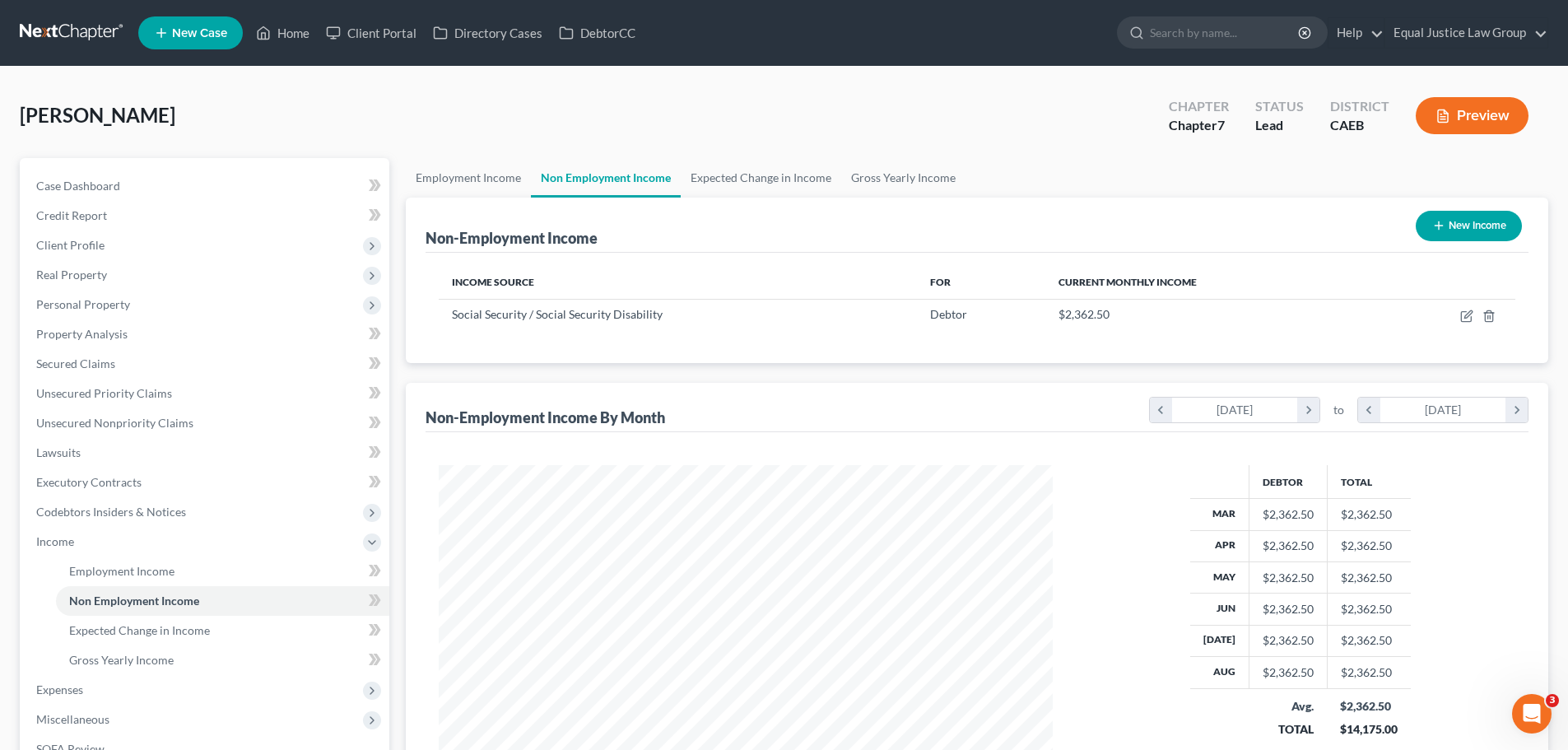
scroll to position [307, 647]
click at [99, 479] on span "Executory Contracts" at bounding box center [89, 482] width 105 height 14
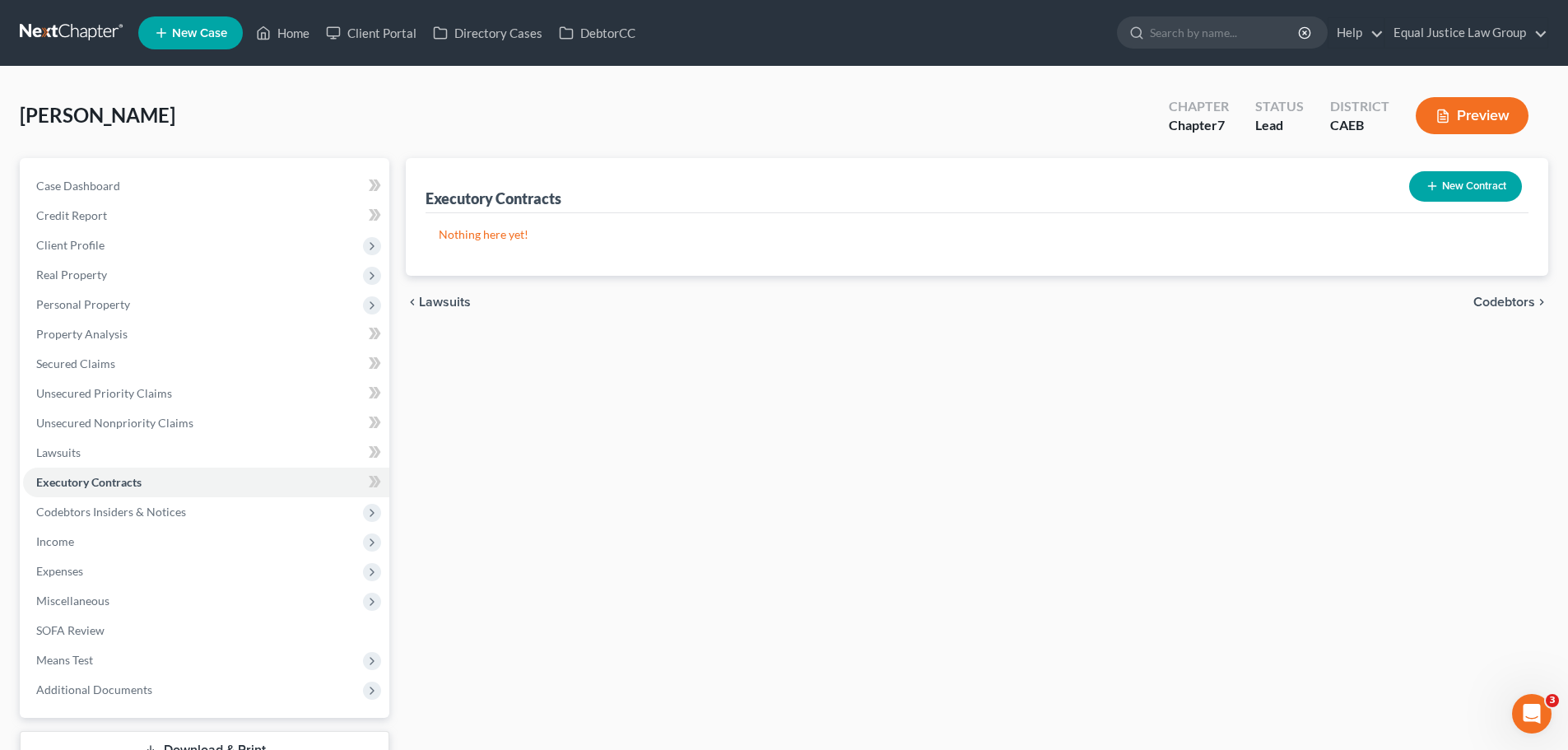
click at [1437, 184] on button "New Contract" at bounding box center [1465, 186] width 113 height 30
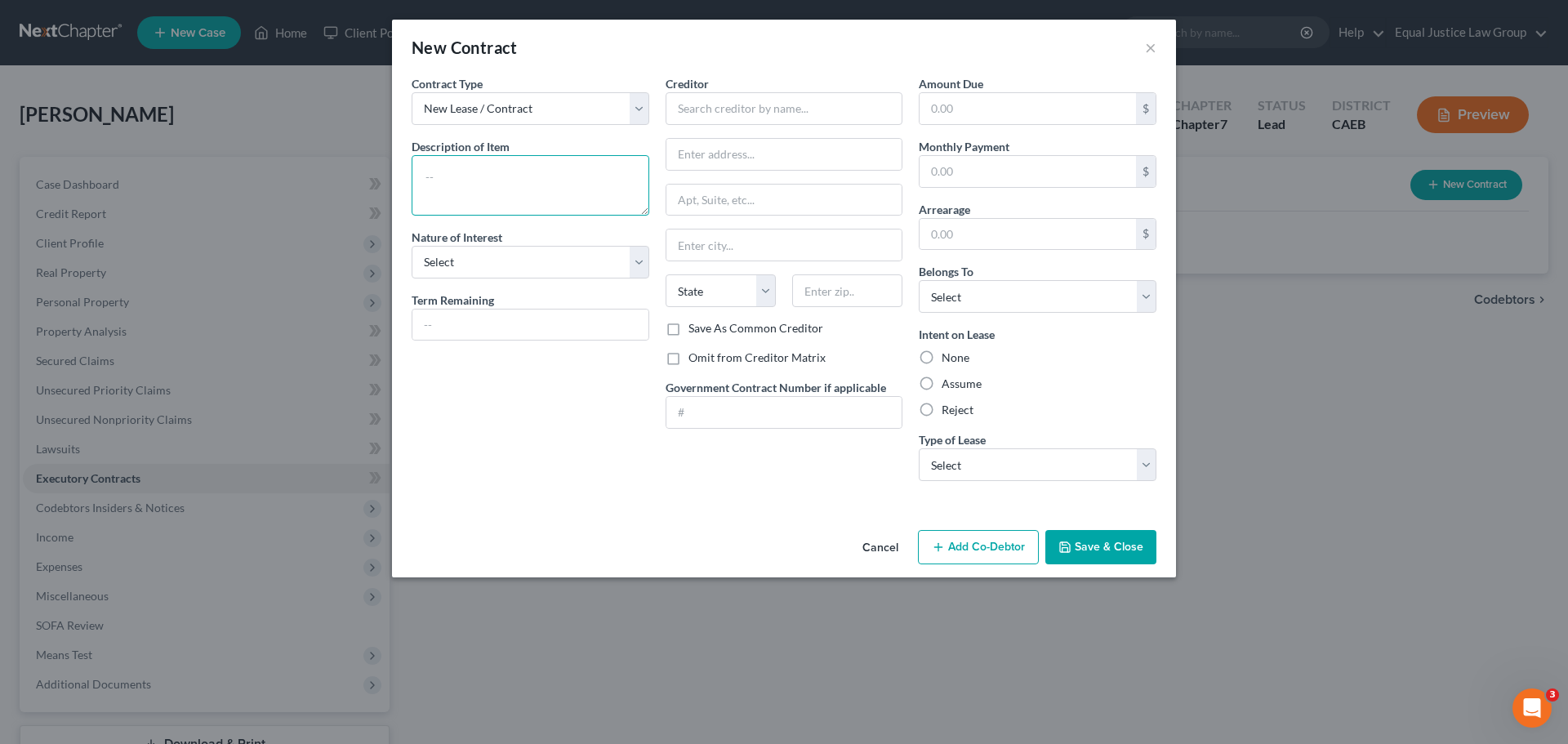
click at [473, 164] on textarea at bounding box center [530, 186] width 237 height 60
type textarea "Residential Lease Agreement"
click at [629, 259] on select "Select Purchaser Agent Lessor Lessee" at bounding box center [530, 262] width 237 height 33
select select "3"
click at [412, 246] on select "Select Purchaser Agent Lessor Lessee" at bounding box center [530, 262] width 237 height 33
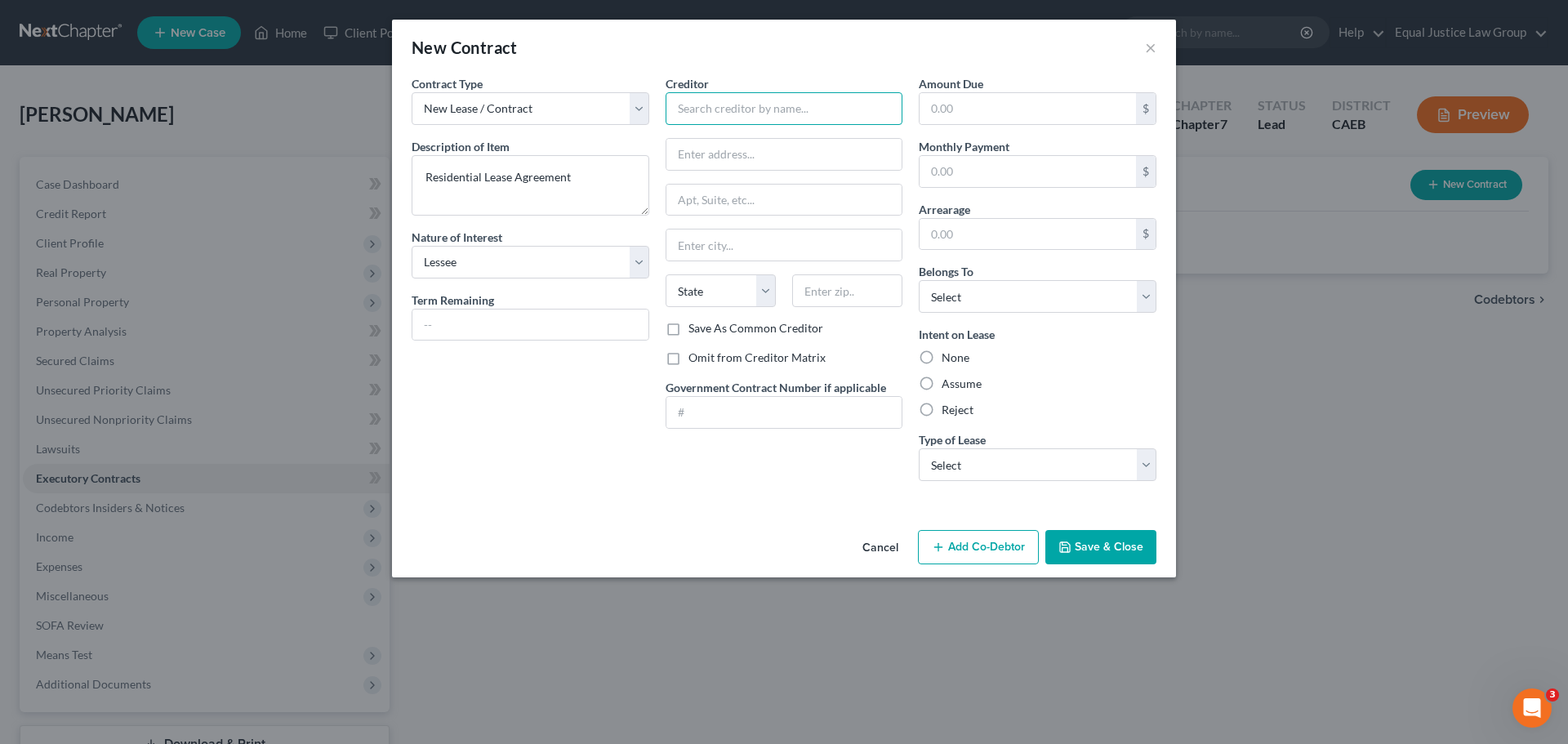
click at [690, 115] on input "text" at bounding box center [784, 109] width 237 height 33
type input "PLACEHOLDER"
click at [1030, 98] on input "text" at bounding box center [1027, 109] width 217 height 31
click at [940, 136] on div "Amount Due $ Monthly Payment $ Arrearage $ Belongs To * Select Debtor 1 Only De…" at bounding box center [1038, 284] width 254 height 419
click at [963, 168] on input "text" at bounding box center [1027, 172] width 217 height 31
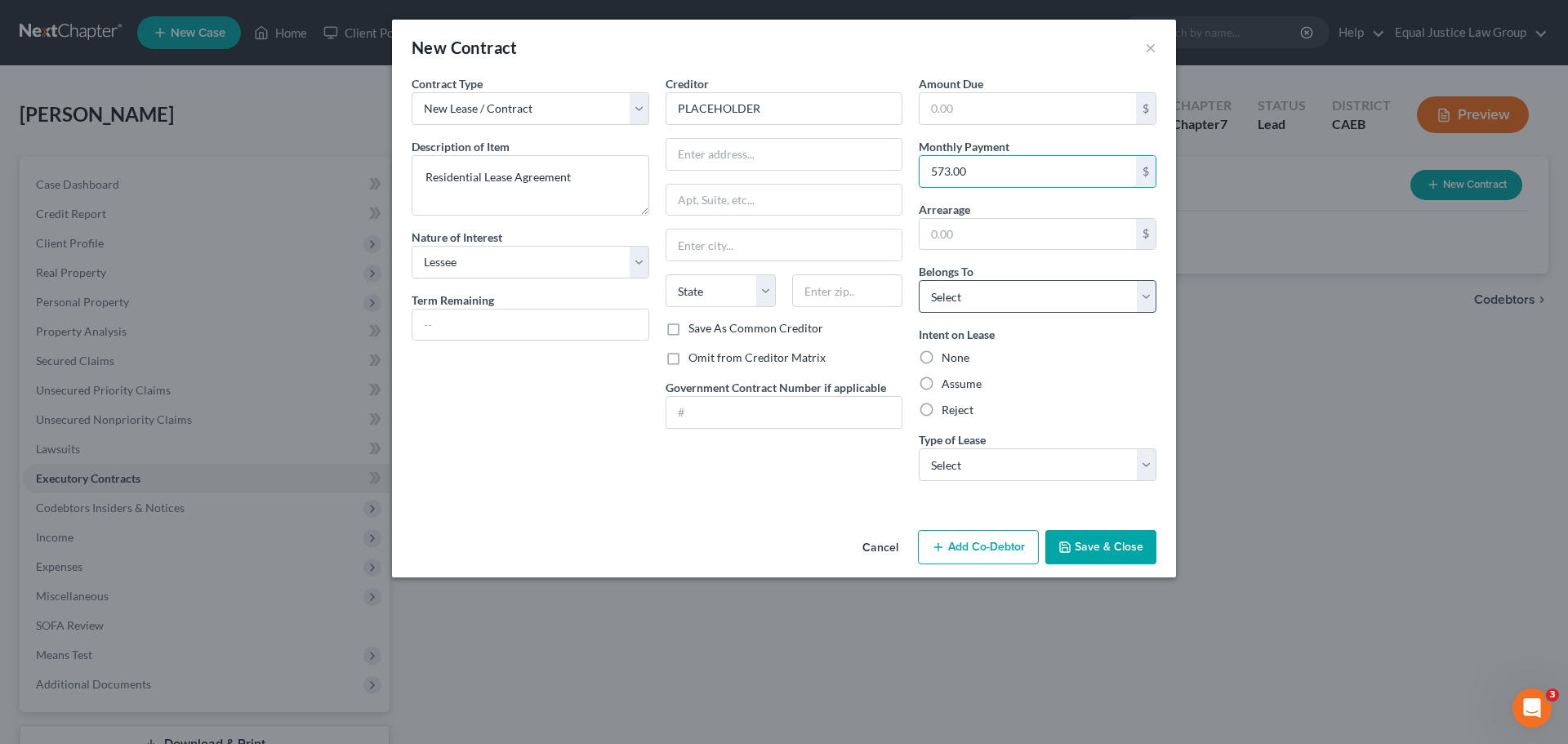
type input "573.00"
click at [966, 292] on select "Select Debtor 1 Only Debtor 2 Only Debtor 1 And Debtor 2 Only At Least One Of T…" at bounding box center [1037, 296] width 237 height 33
select select "0"
click at [919, 280] on select "Select Debtor 1 Only Debtor 2 Only Debtor 1 And Debtor 2 Only At Least One Of T…" at bounding box center [1037, 296] width 237 height 33
click at [1065, 331] on div "Intent on Lease None Assume Reject" at bounding box center [1037, 371] width 237 height 92
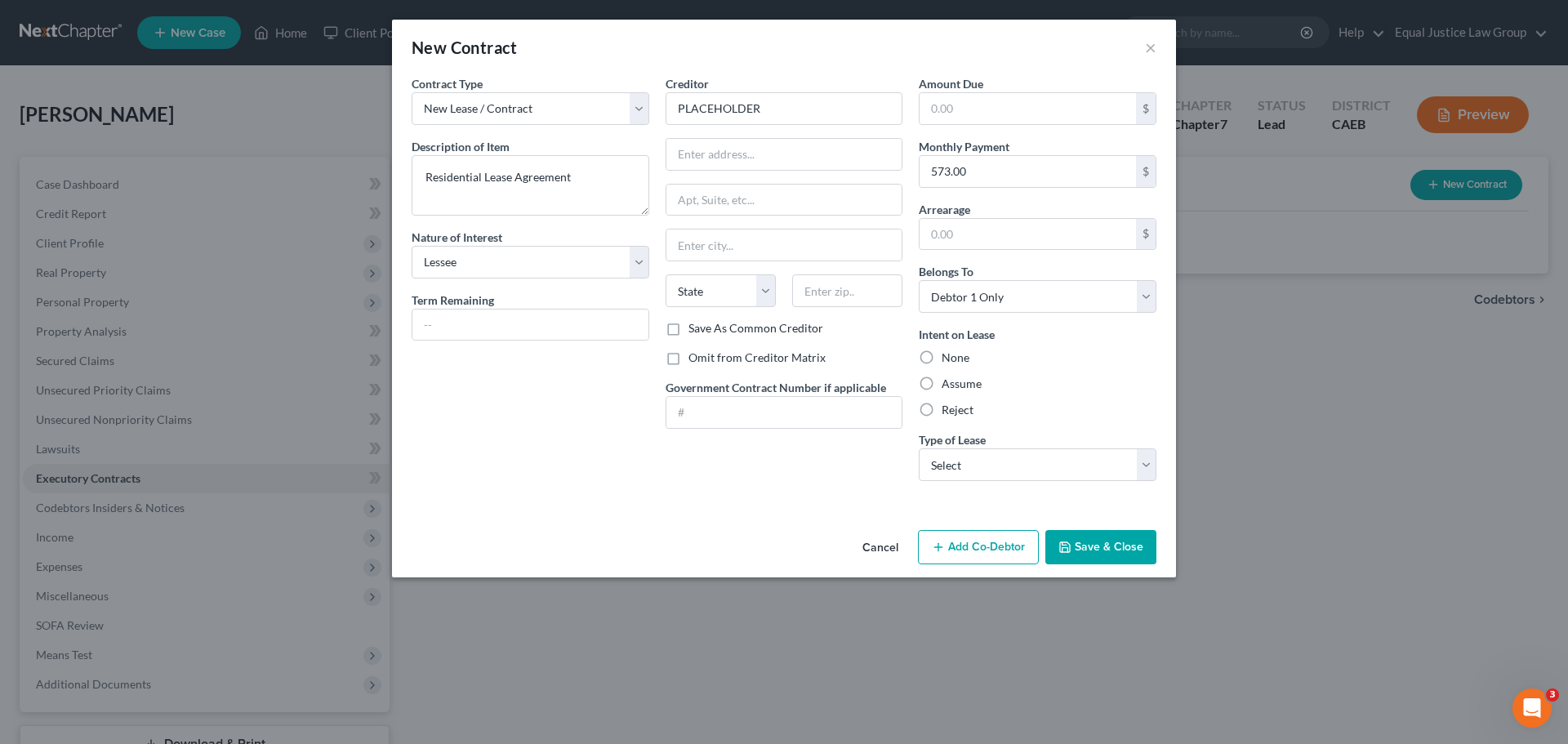
click at [964, 381] on label "Assume" at bounding box center [962, 383] width 40 height 16
click at [959, 381] on input "Assume" at bounding box center [953, 381] width 10 height 10
radio input "true"
click at [1095, 363] on div "None" at bounding box center [1037, 357] width 237 height 16
click at [1057, 473] on select "Select Real Estate Car Other" at bounding box center [1037, 464] width 237 height 33
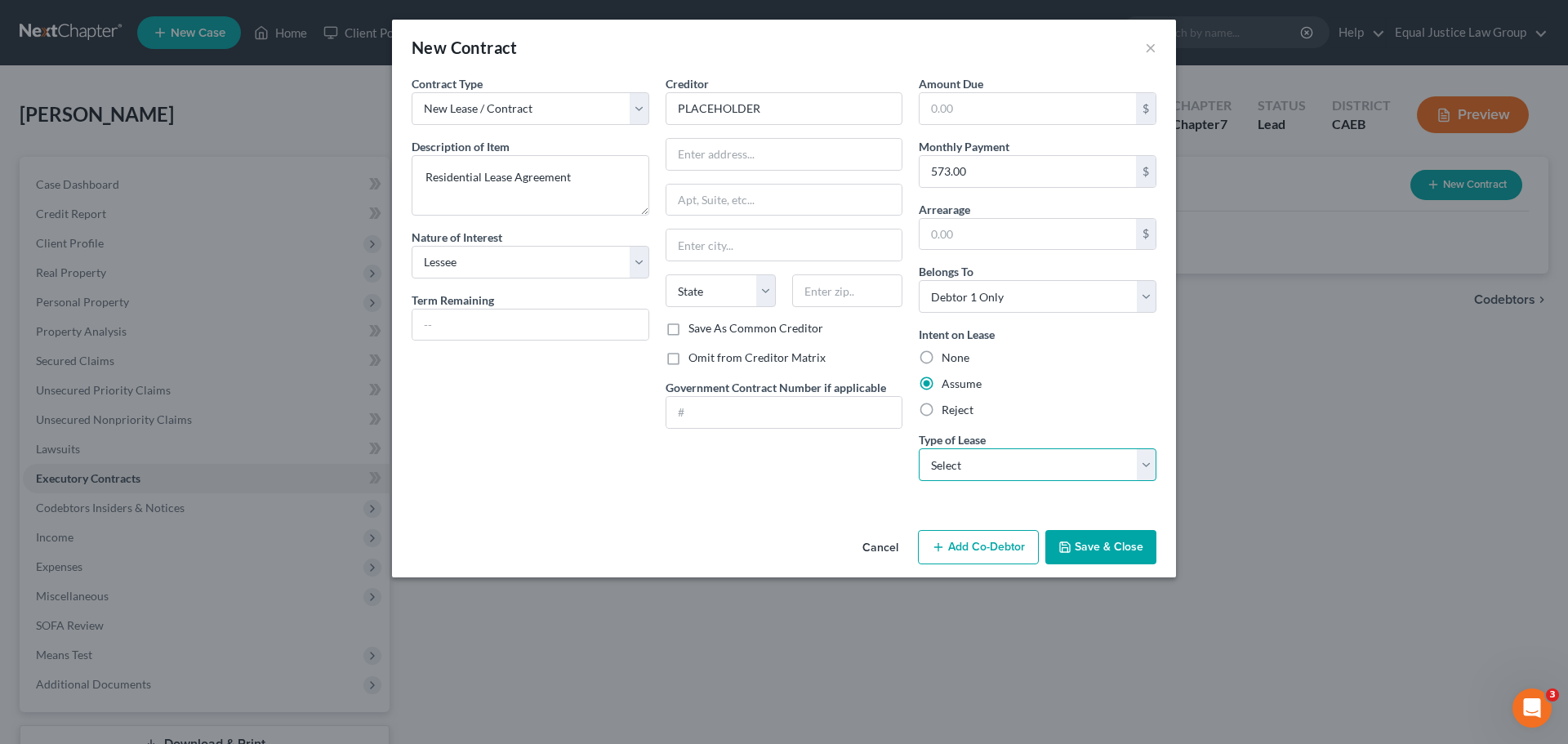
select select "0"
click at [919, 448] on select "Select Real Estate Car Other" at bounding box center [1037, 464] width 237 height 33
click at [1081, 398] on div "Intent on Lease None Assume Reject" at bounding box center [1037, 371] width 237 height 92
click at [1119, 544] on button "Save & Close" at bounding box center [1101, 547] width 111 height 35
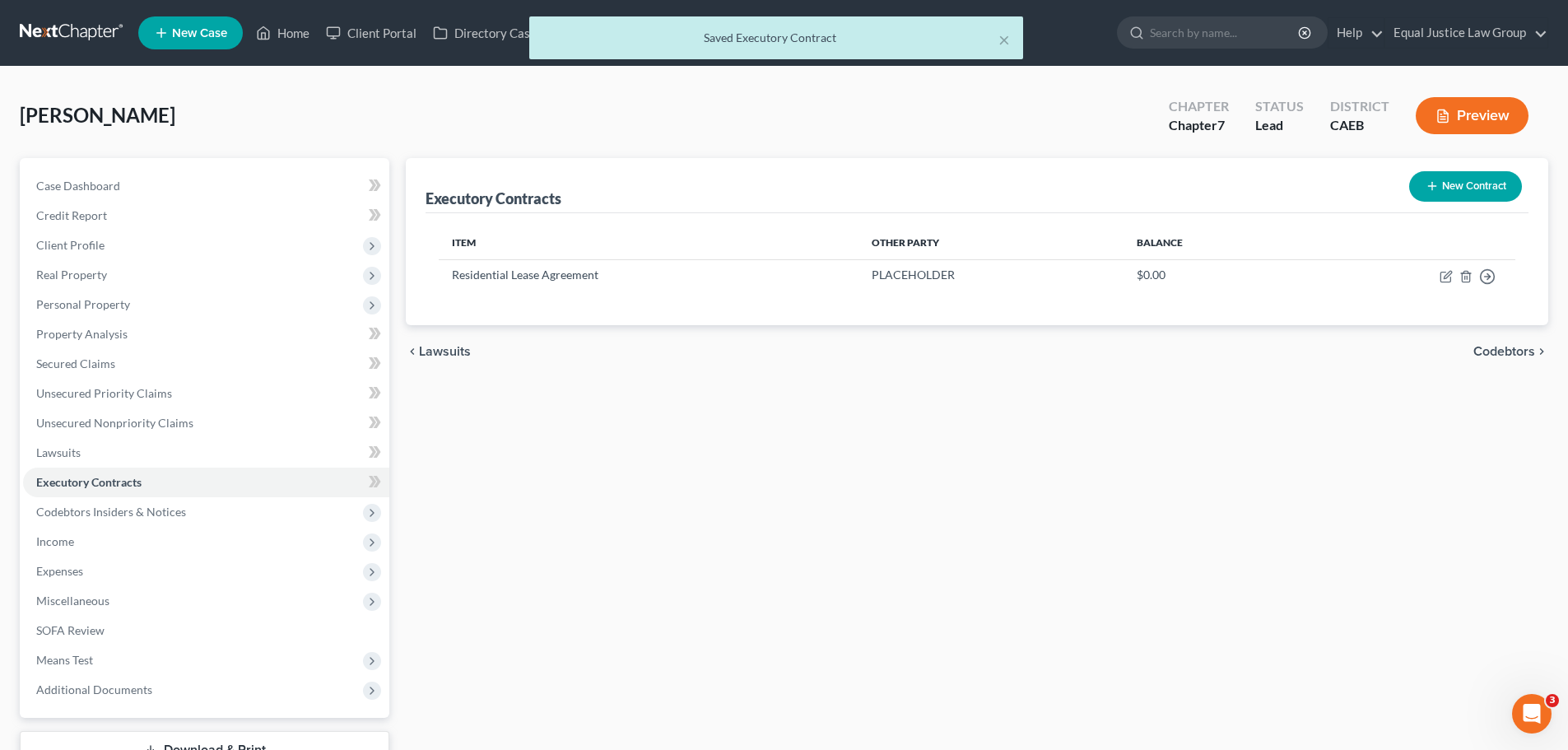
click at [1104, 367] on div "chevron_left Lawsuits Codebtors chevron_right" at bounding box center [976, 352] width 1142 height 53
drag, startPoint x: 103, startPoint y: 510, endPoint x: 94, endPoint y: 523, distance: 15.8
click at [103, 510] on span "Codebtors Insiders & Notices" at bounding box center [111, 512] width 150 height 14
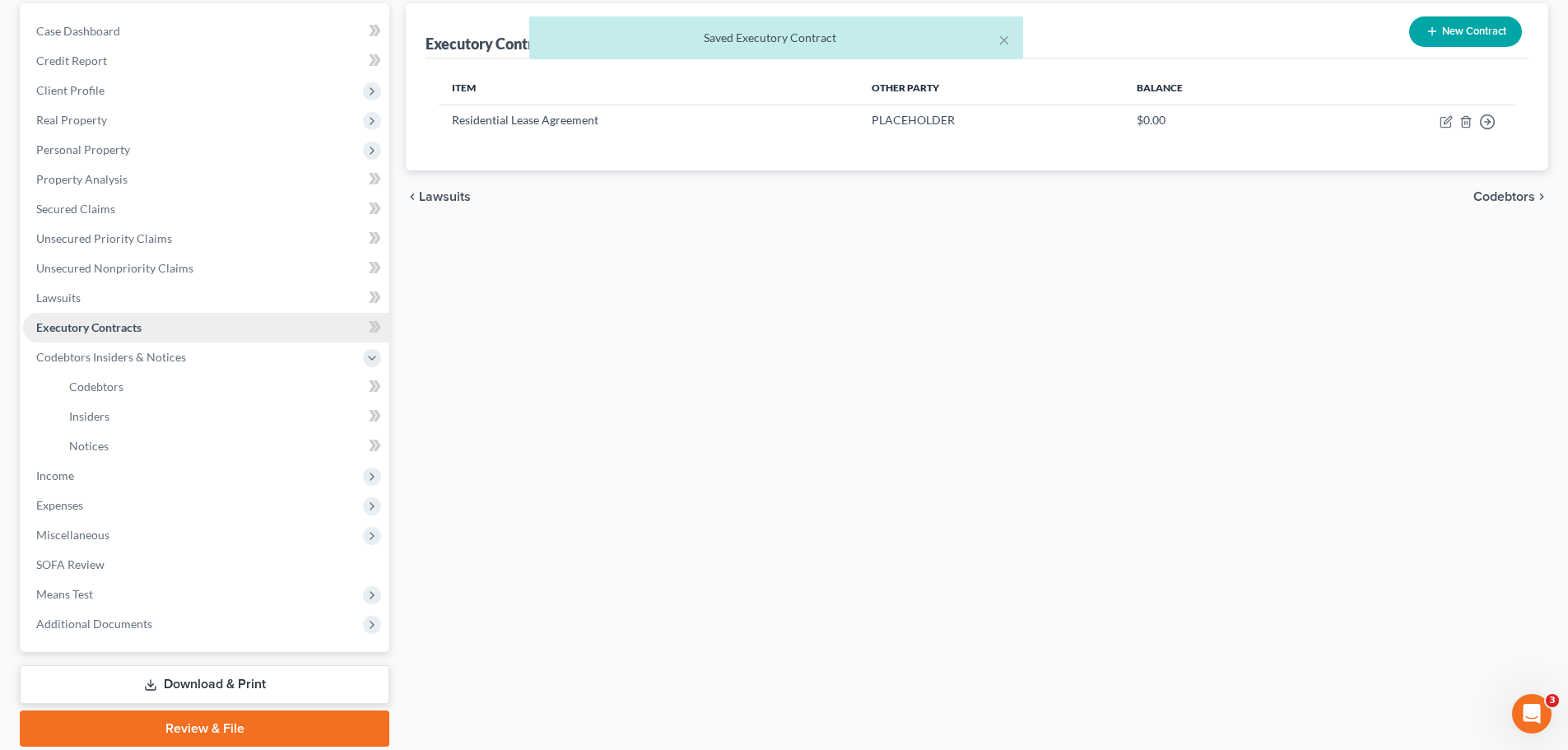
scroll to position [164, 0]
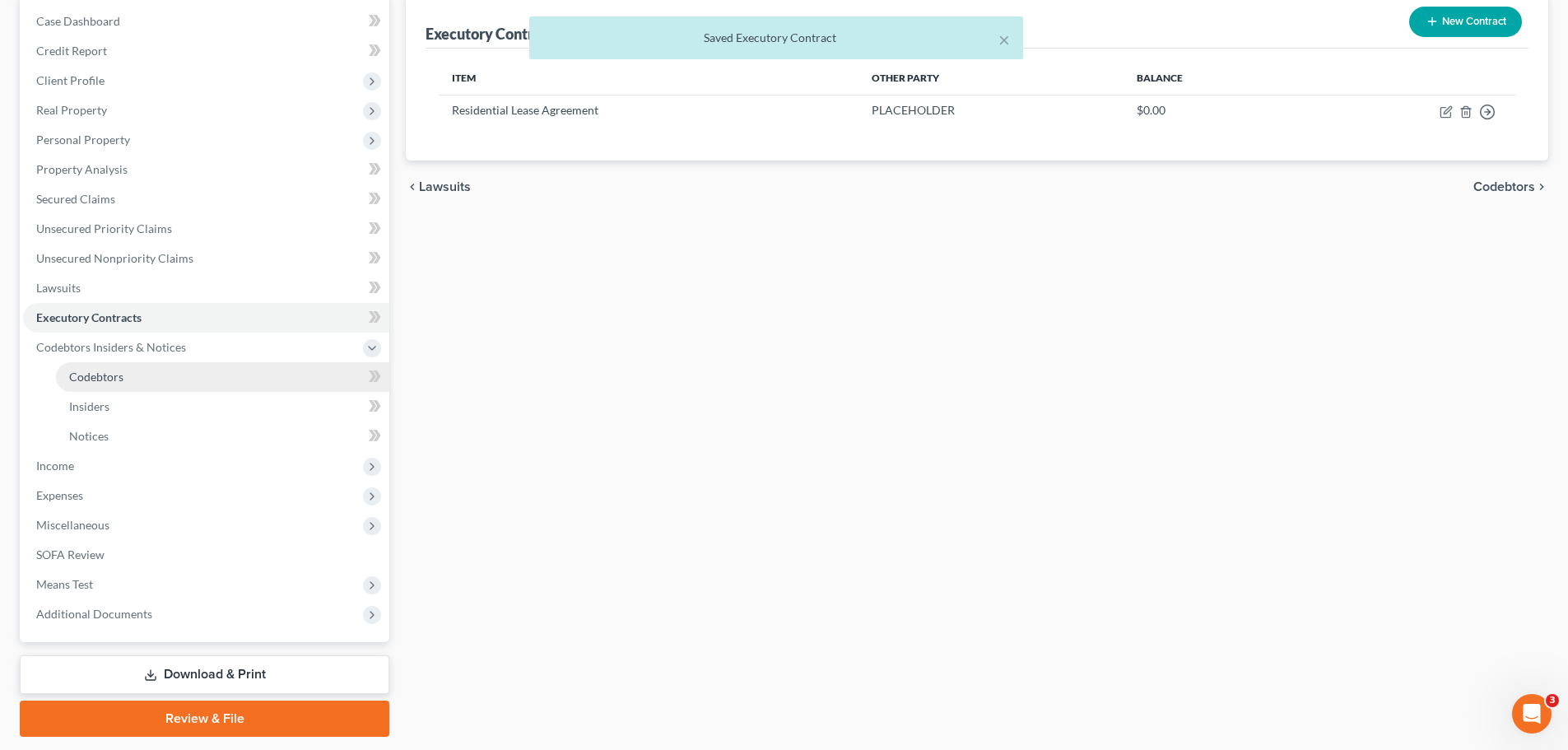
click at [117, 373] on span "Codebtors" at bounding box center [96, 377] width 54 height 14
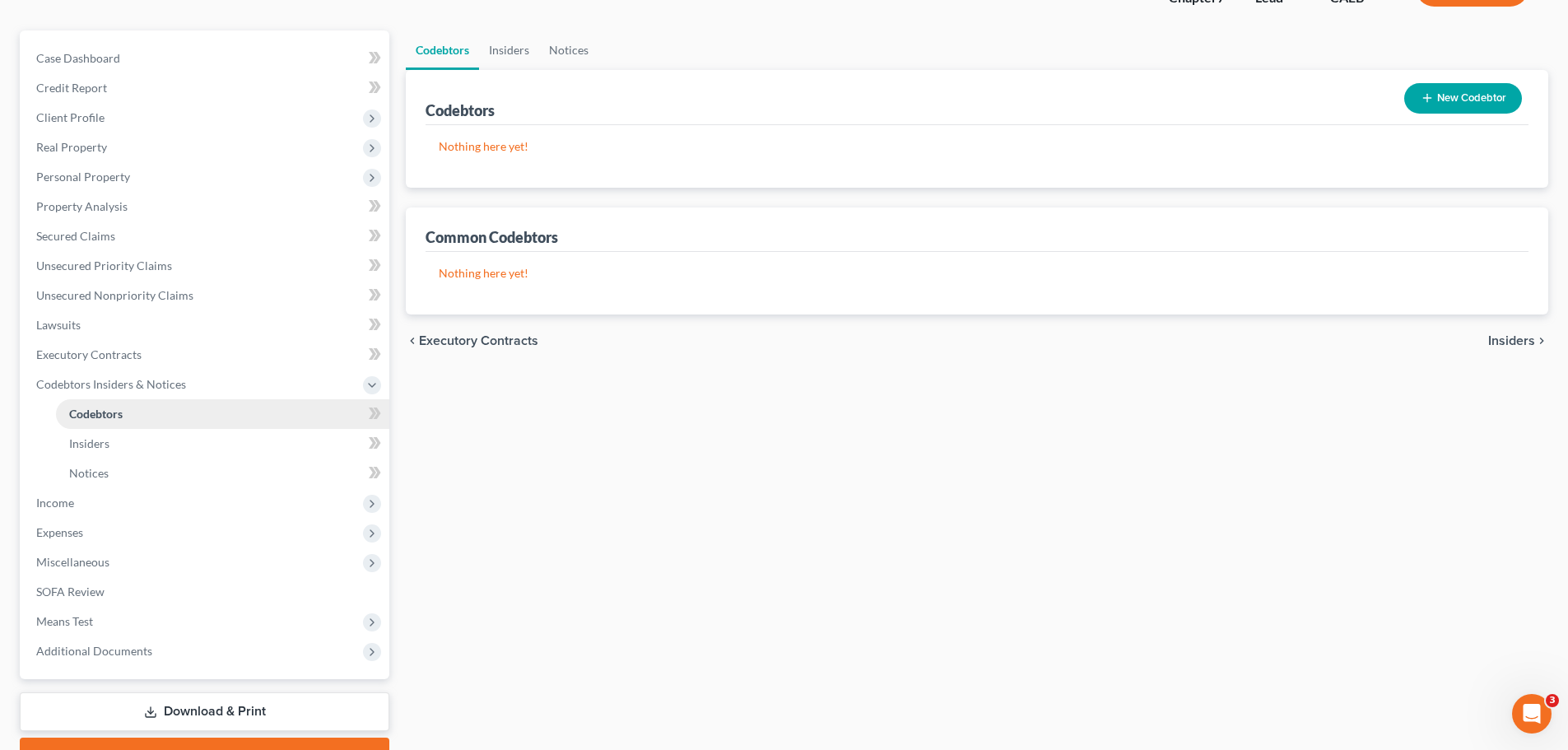
scroll to position [164, 0]
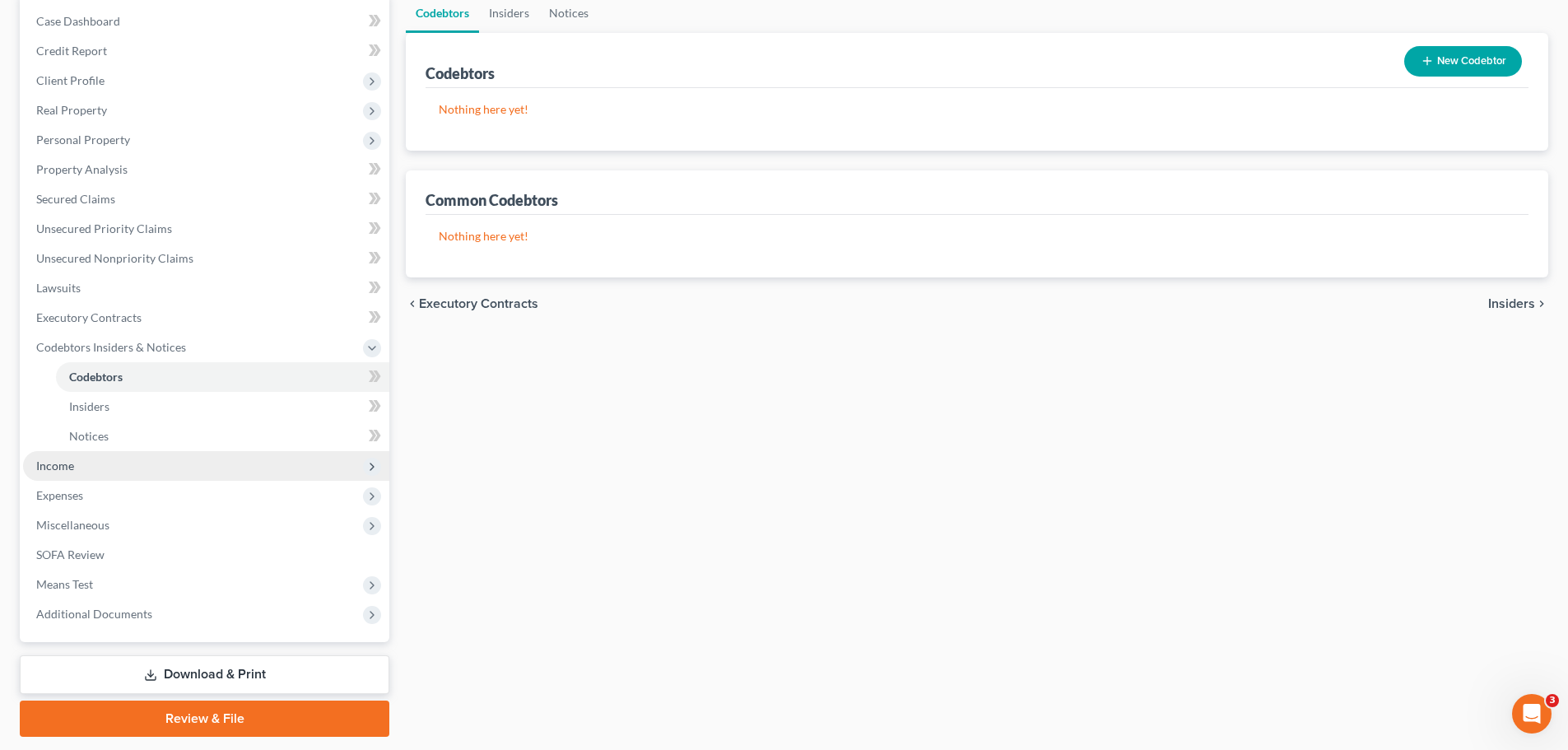
click at [94, 468] on span "Income" at bounding box center [205, 465] width 366 height 30
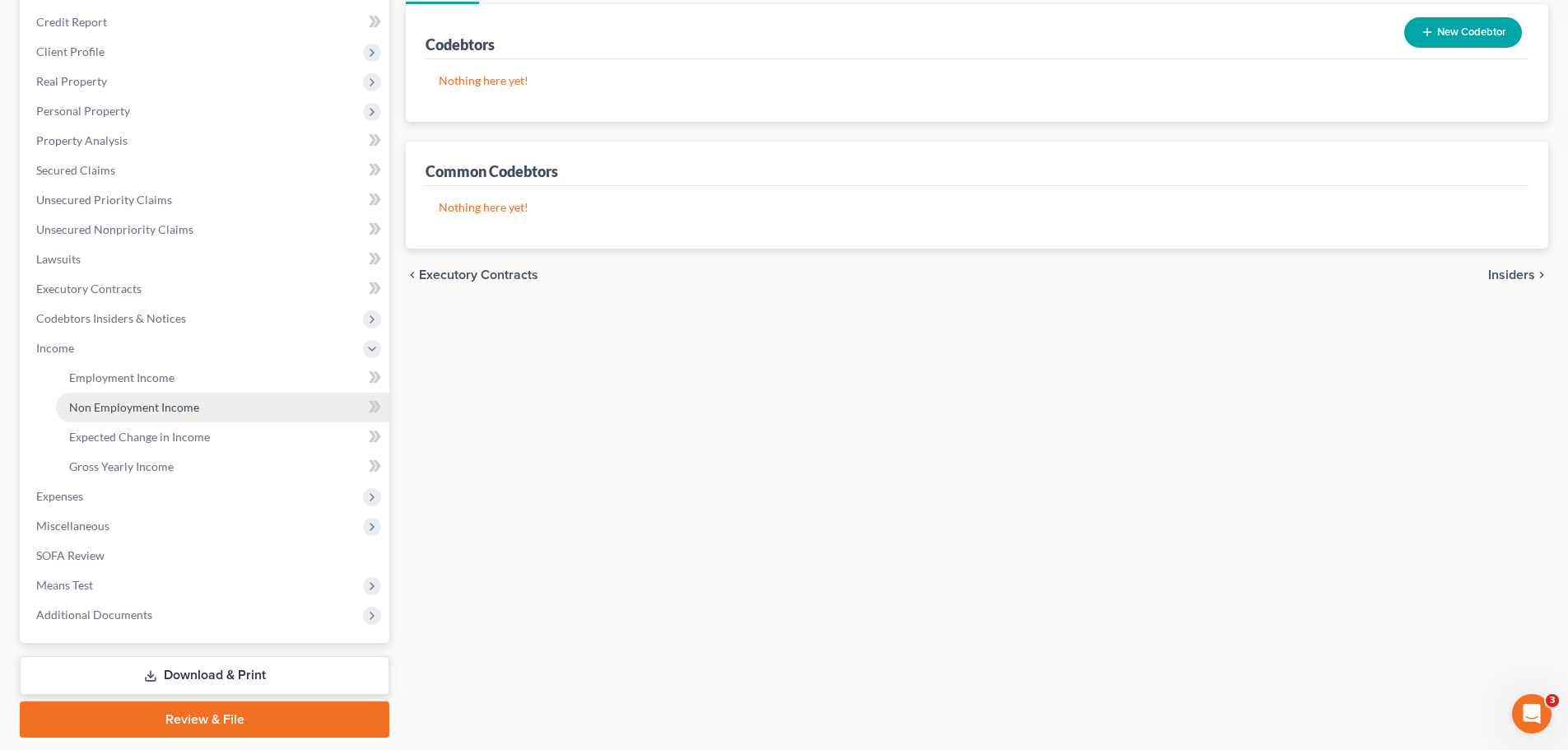
scroll to position [244, 0]
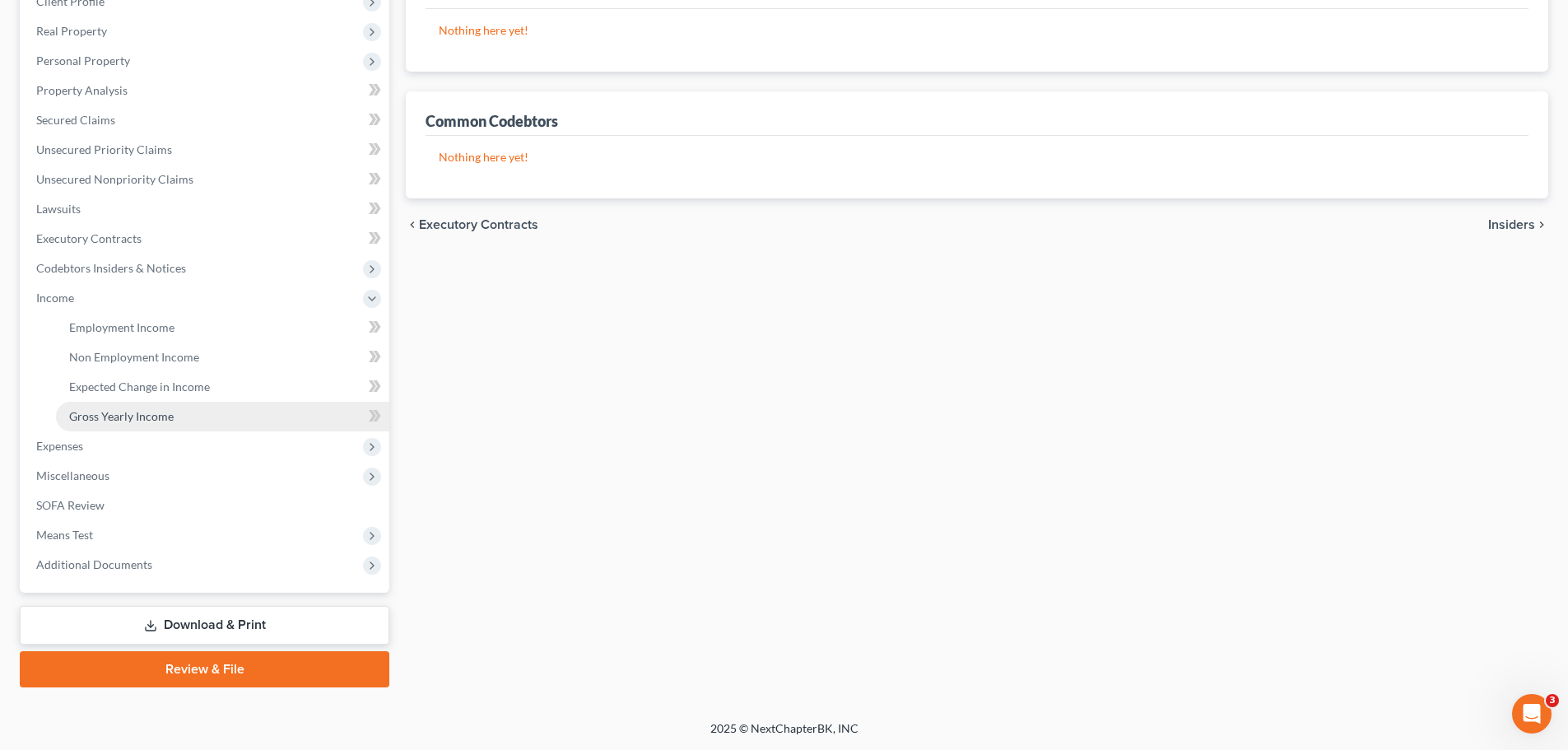
click at [98, 418] on span "Gross Yearly Income" at bounding box center [121, 416] width 104 height 14
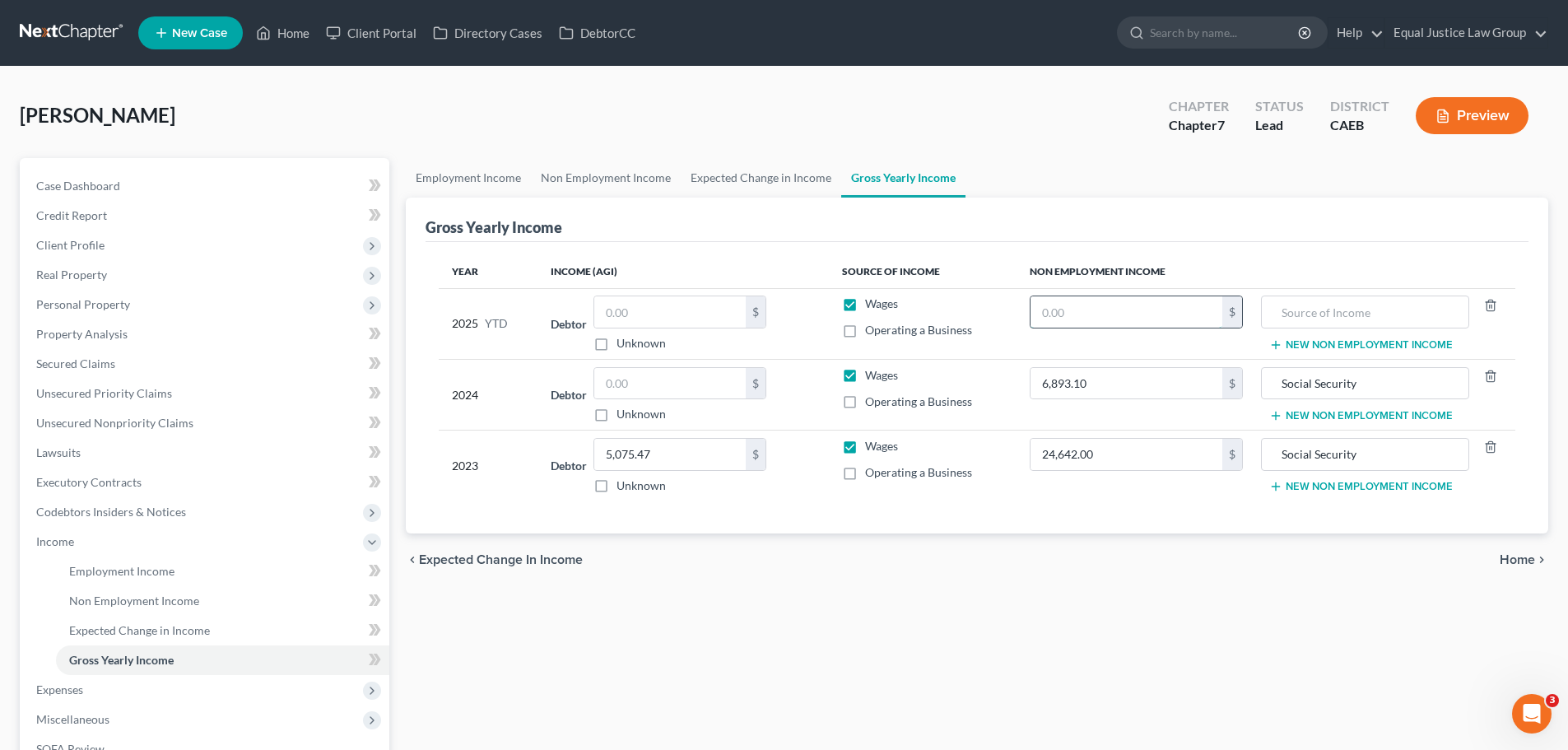
click at [1094, 302] on input "text" at bounding box center [1126, 312] width 191 height 31
click at [1291, 307] on input "text" at bounding box center [1365, 312] width 190 height 31
type input "s"
type input "Social Security"
click at [1142, 307] on input "text" at bounding box center [1126, 312] width 191 height 31
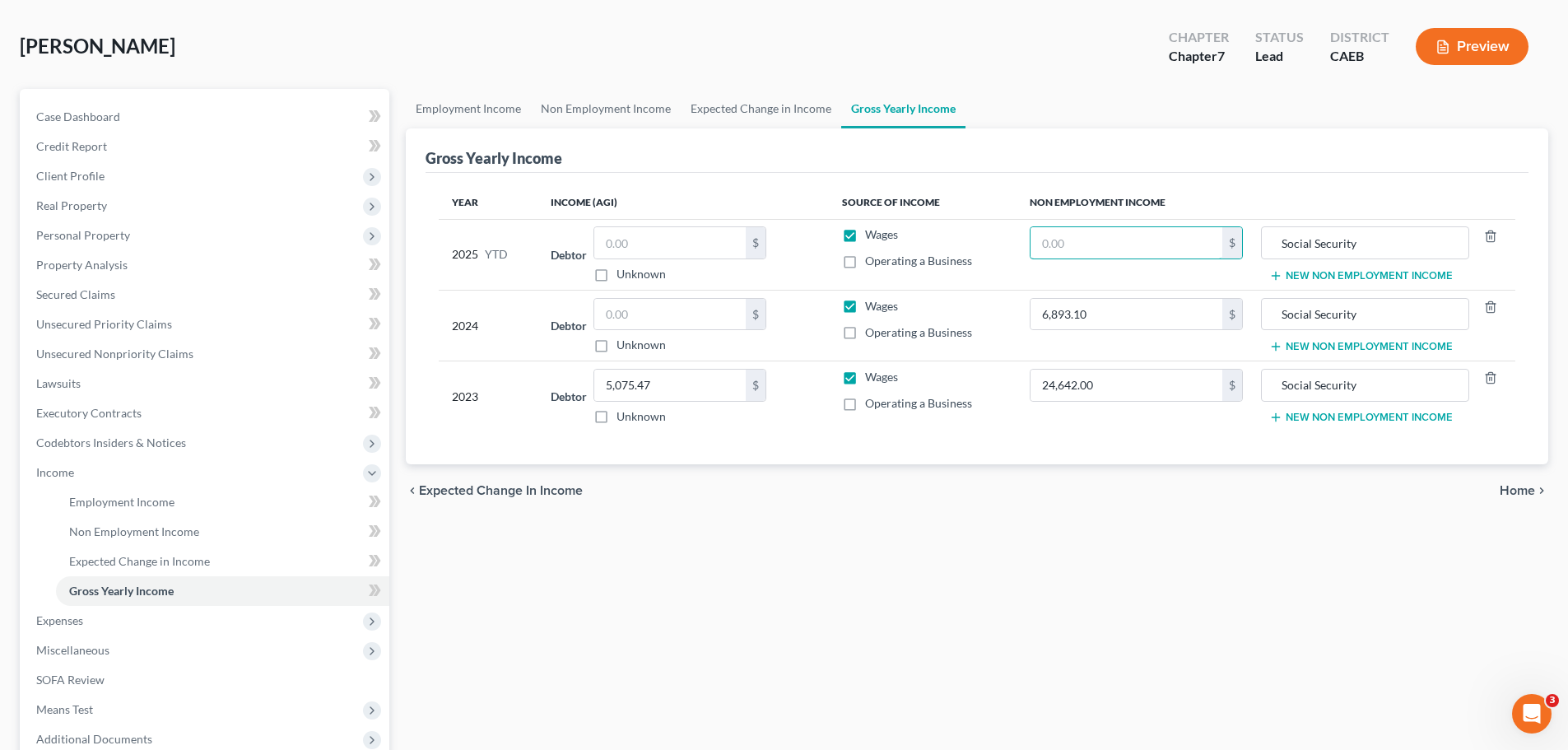
scroll to position [164, 0]
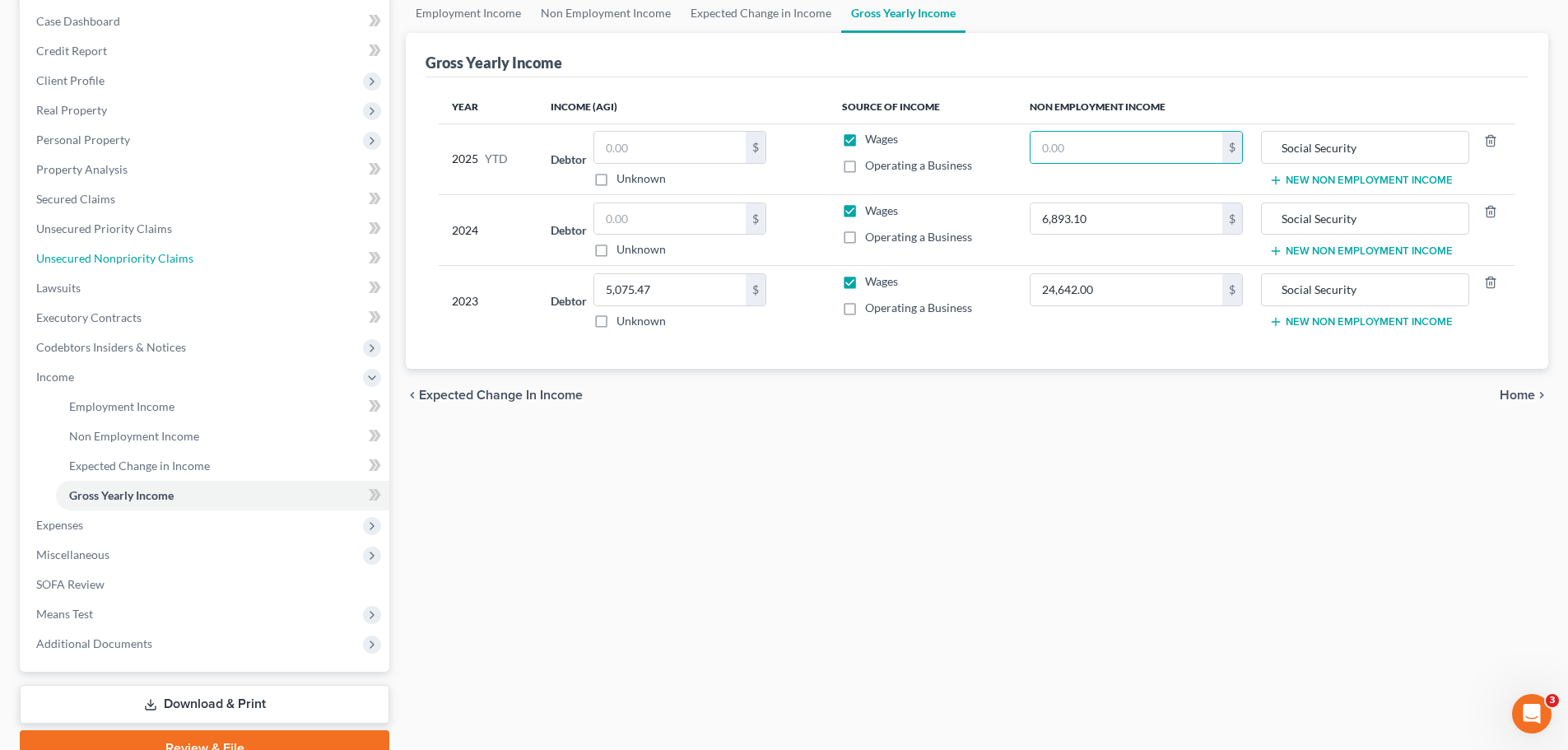
click at [134, 256] on span "Unsecured Nonpriority Claims" at bounding box center [115, 258] width 157 height 14
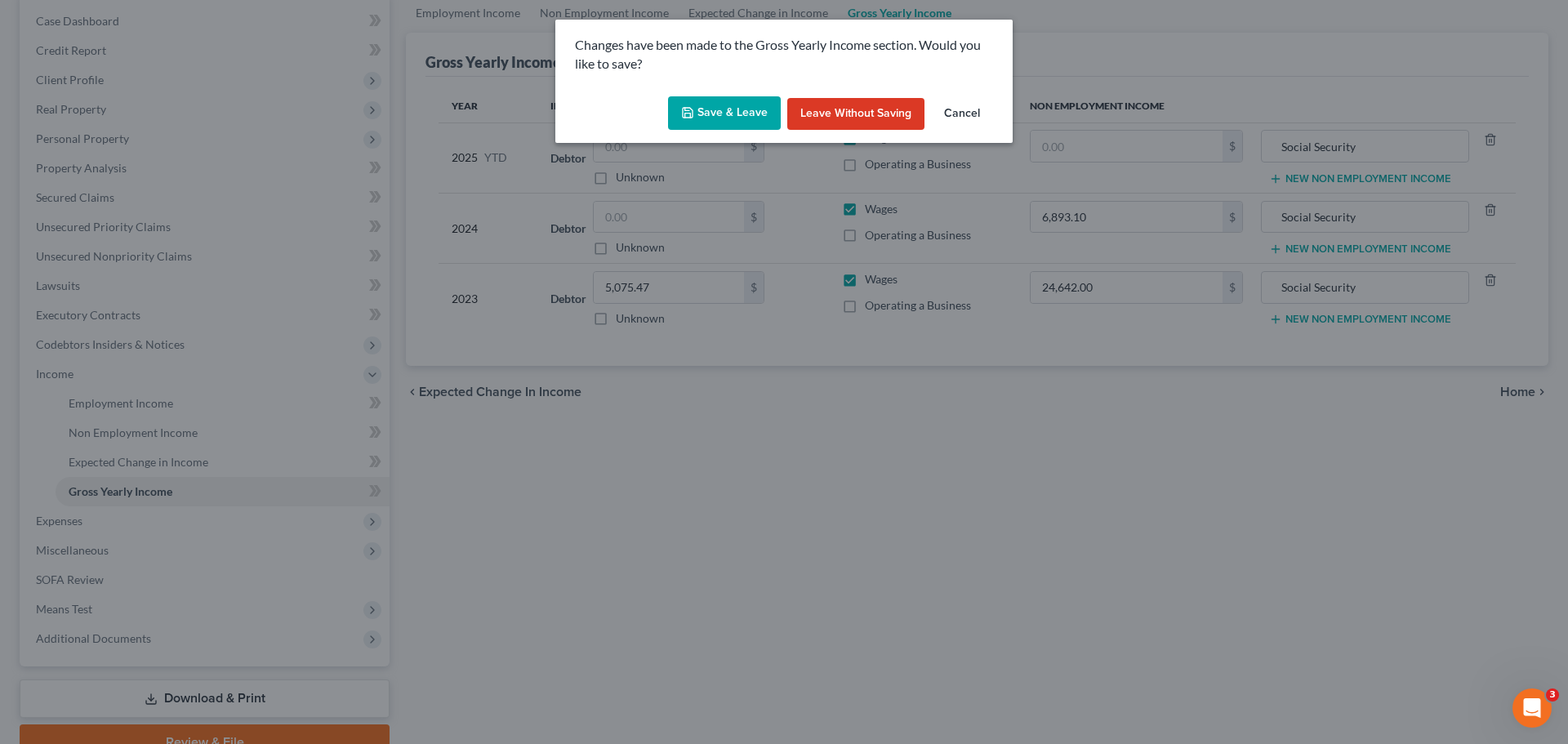
click at [718, 110] on button "Save & Leave" at bounding box center [724, 114] width 113 height 35
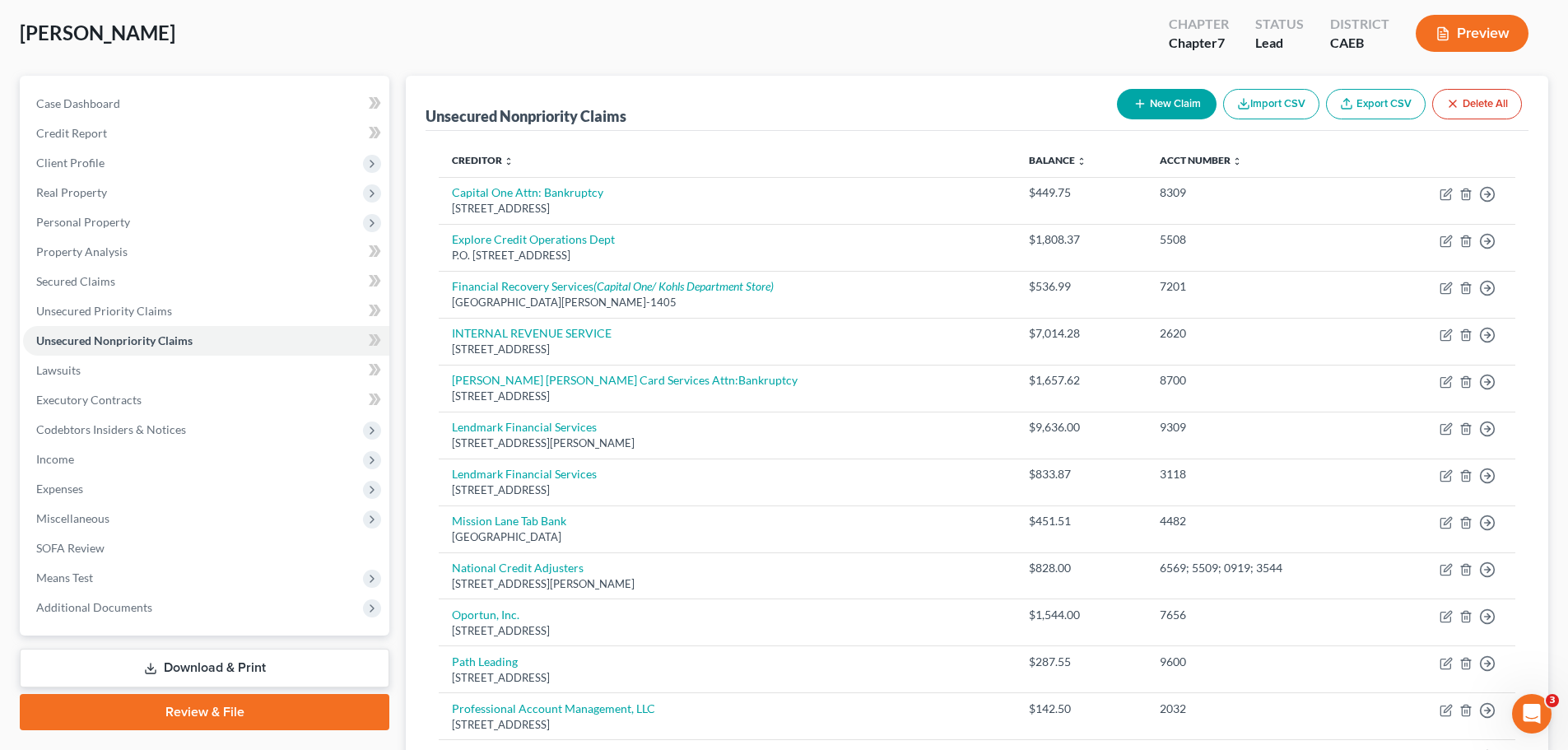
scroll to position [164, 0]
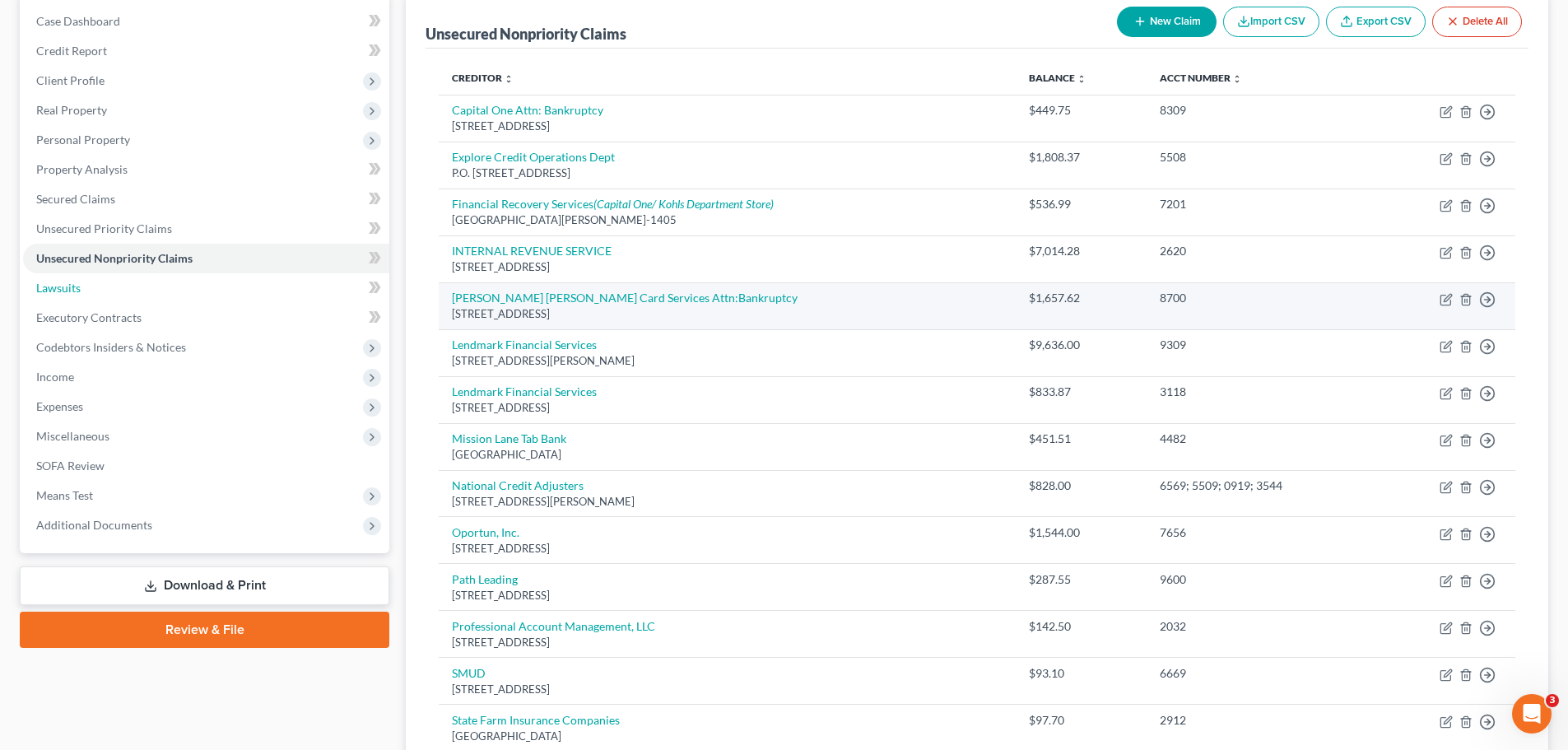
drag, startPoint x: 74, startPoint y: 290, endPoint x: 586, endPoint y: 282, distance: 512.1
click at [74, 289] on span "Lawsuits" at bounding box center [58, 288] width 44 height 14
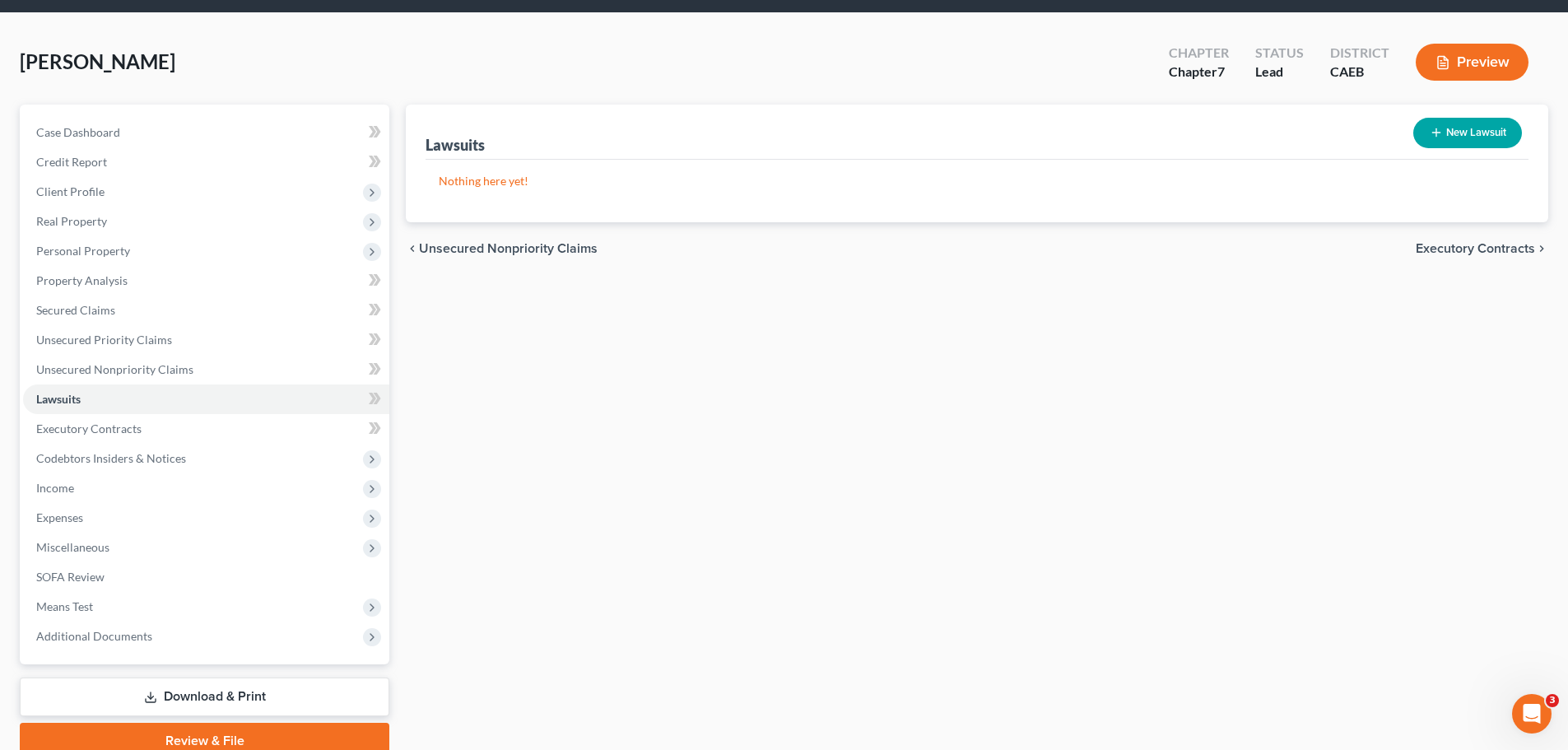
scroll to position [125, 0]
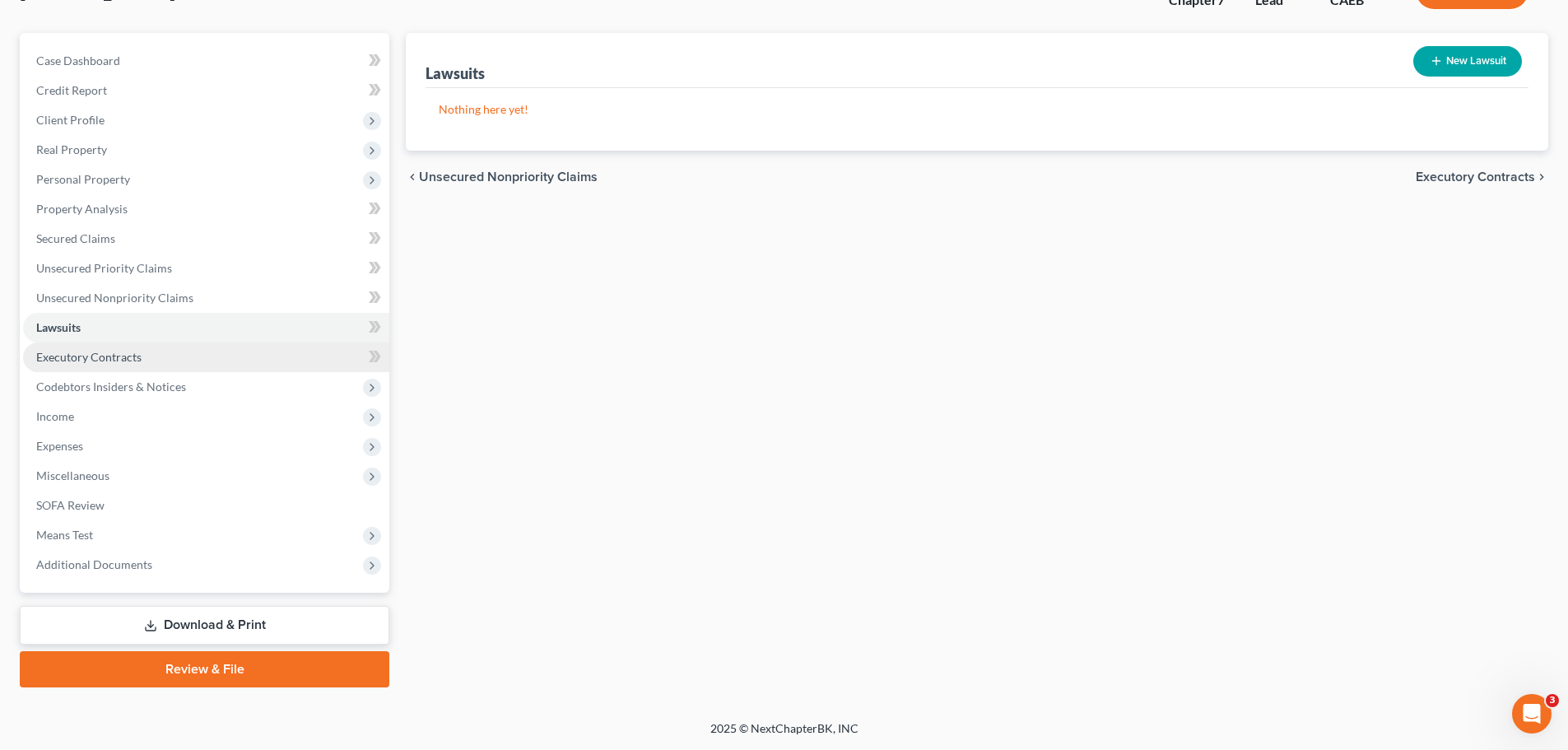
click at [116, 358] on span "Executory Contracts" at bounding box center [89, 357] width 105 height 14
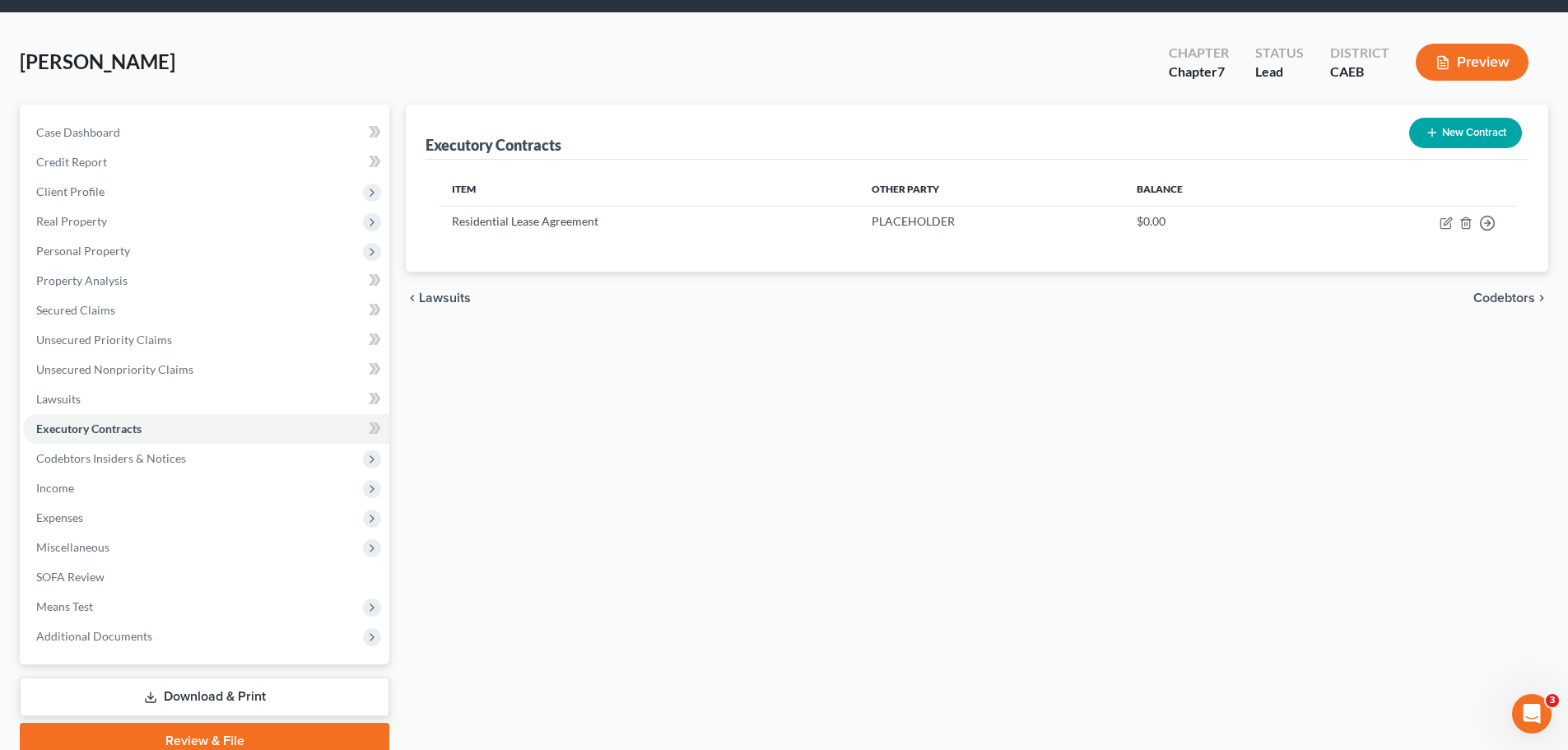
scroll to position [83, 0]
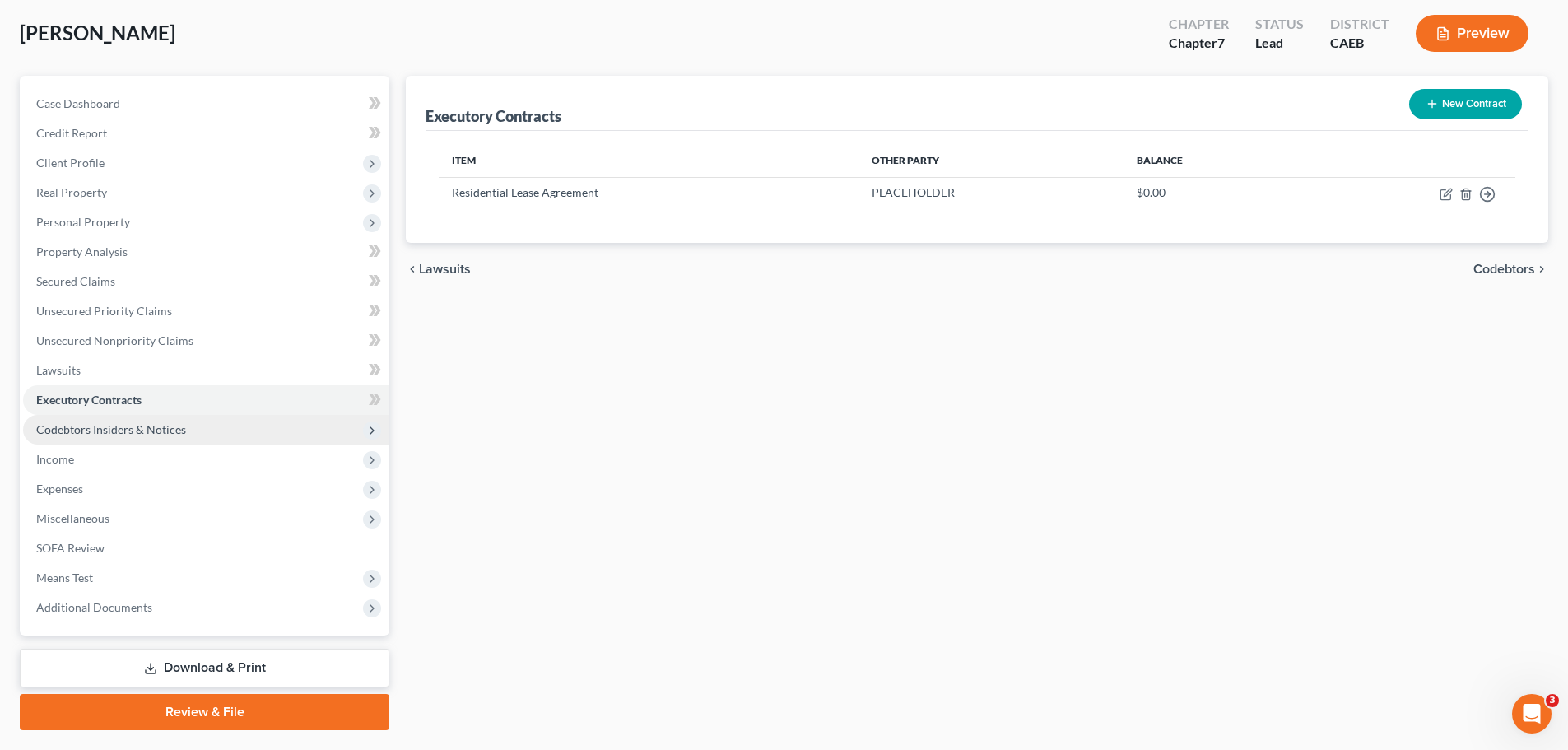
click at [178, 424] on span "Codebtors Insiders & Notices" at bounding box center [111, 429] width 150 height 14
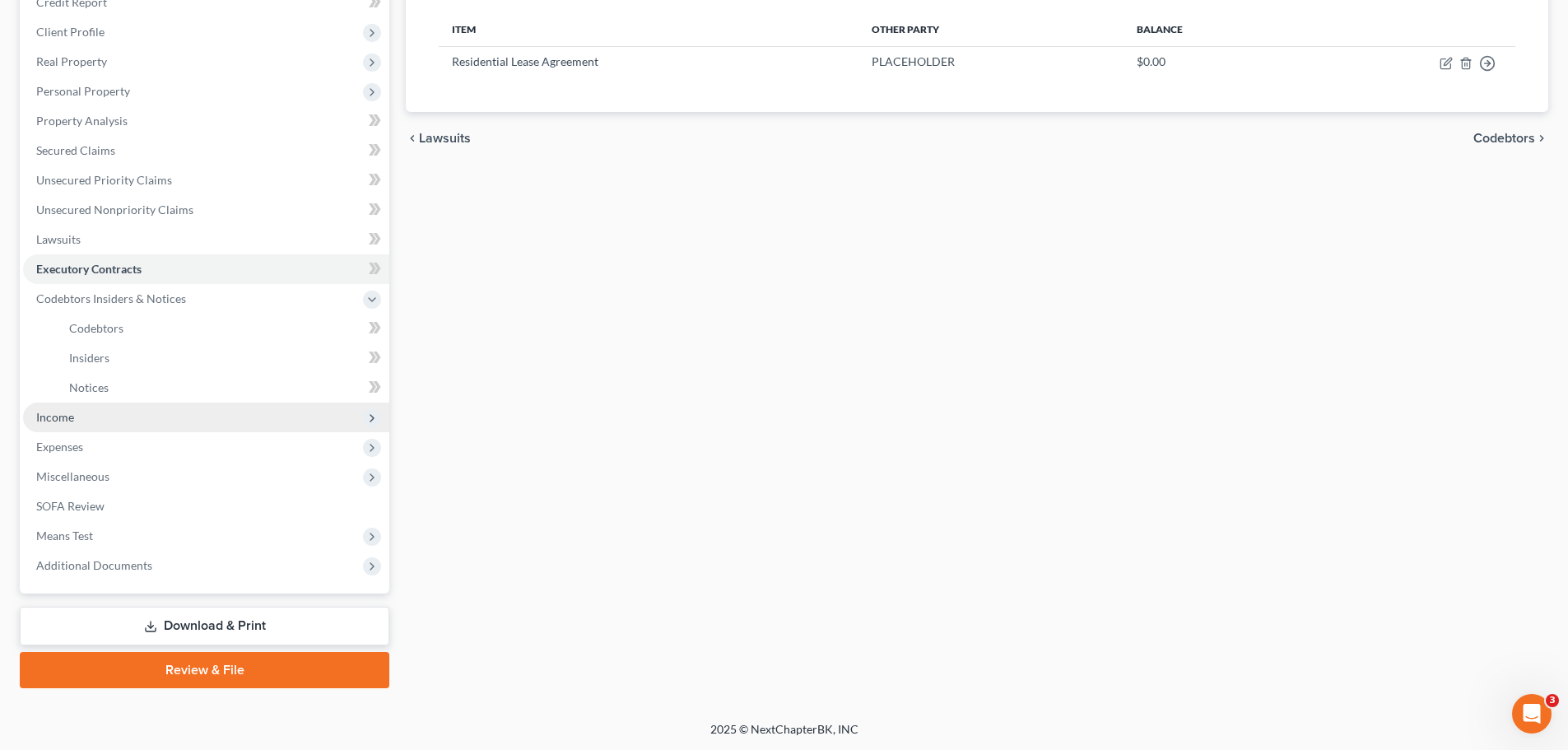
scroll to position [214, 0]
click at [89, 422] on span "Income" at bounding box center [205, 417] width 366 height 30
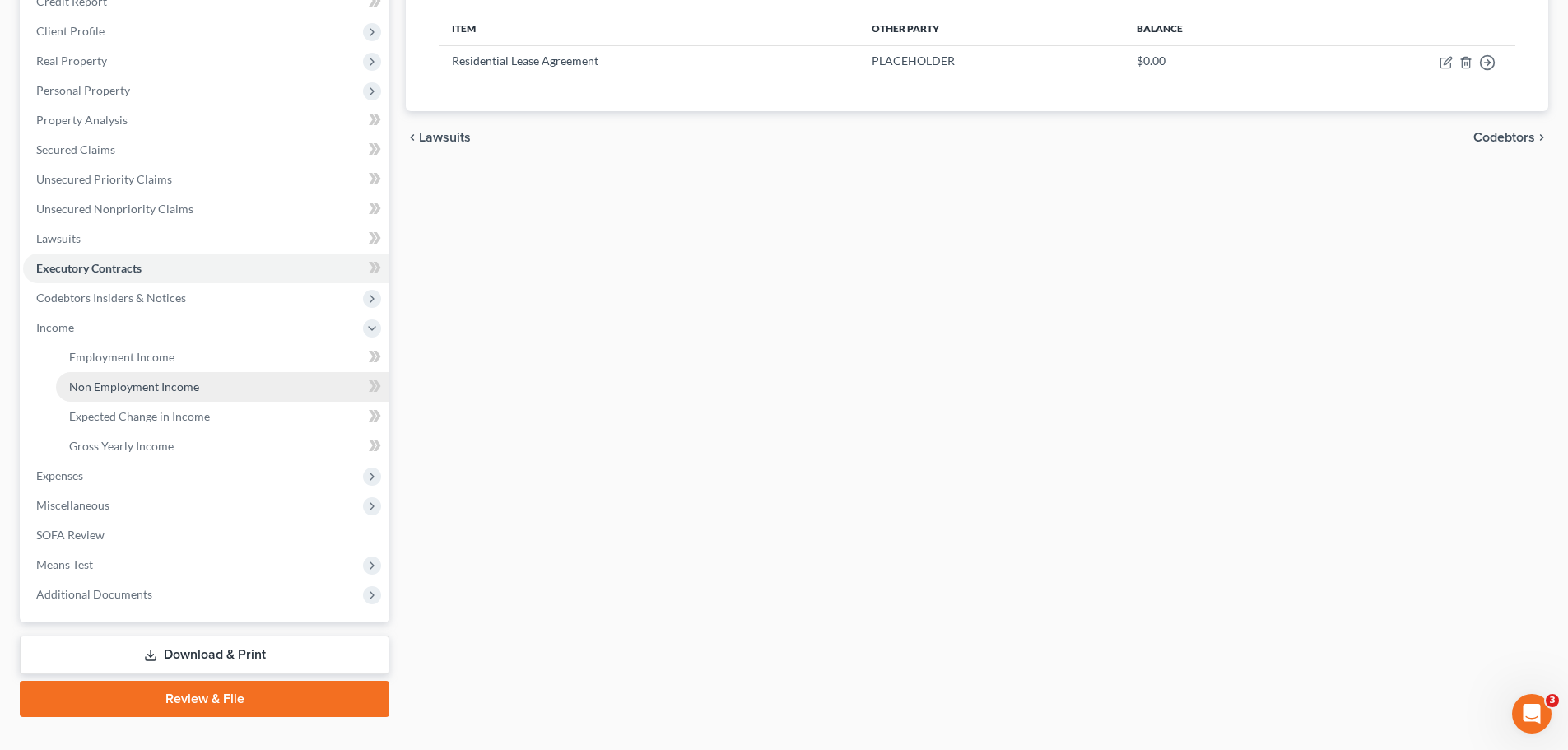
click at [152, 385] on span "Non Employment Income" at bounding box center [133, 386] width 130 height 14
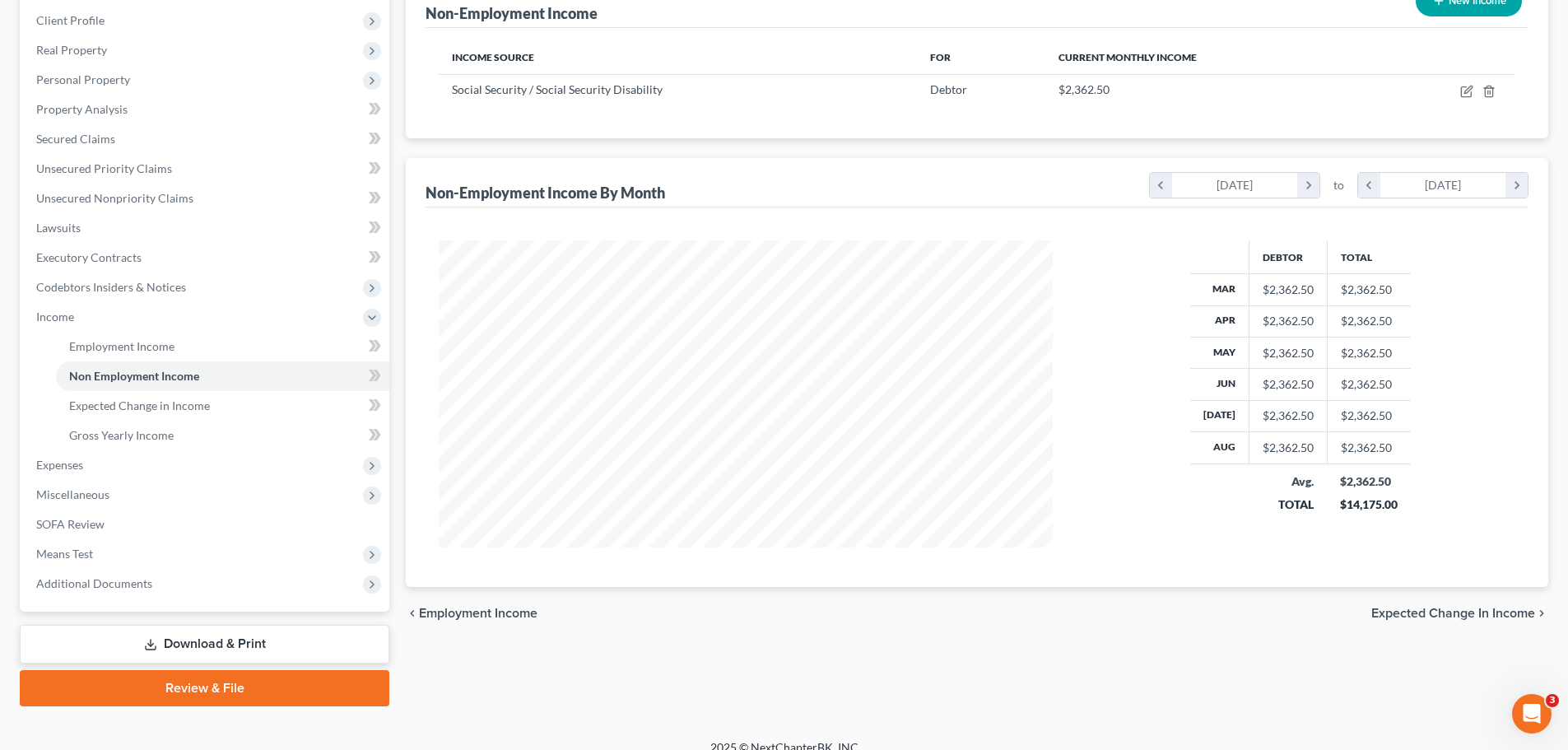
scroll to position [244, 0]
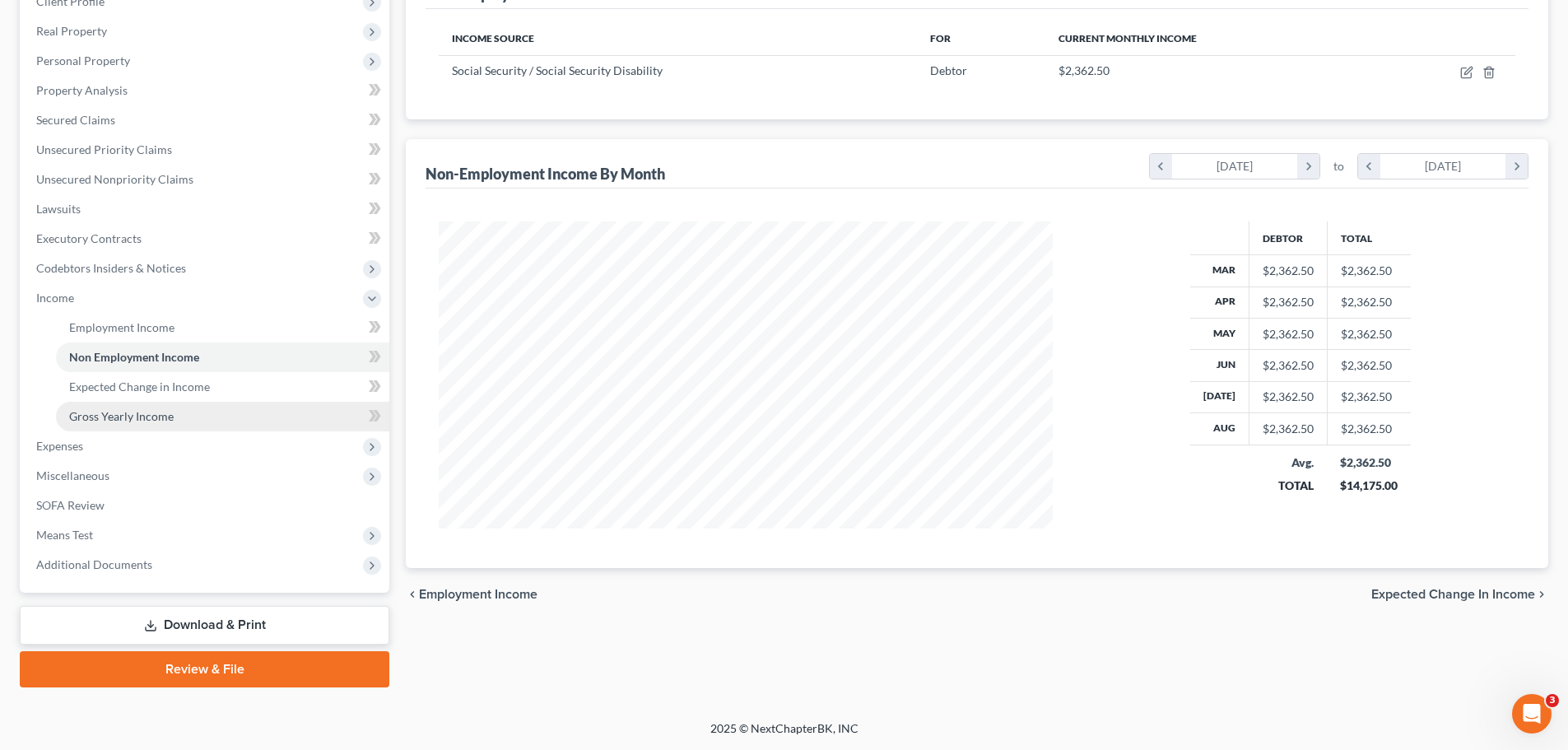
click at [110, 422] on span "Gross Yearly Income" at bounding box center [121, 416] width 104 height 14
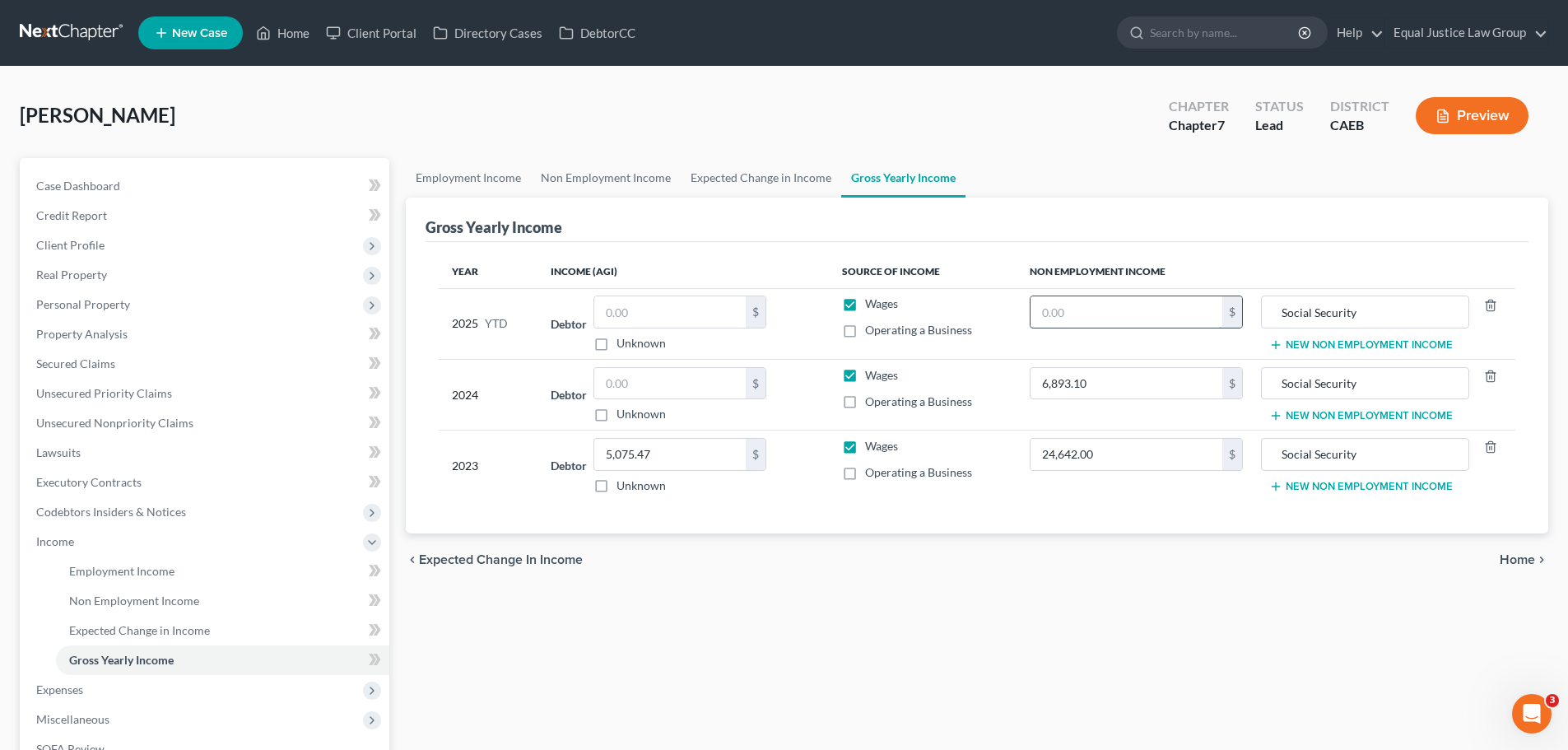
click at [1094, 315] on input "text" at bounding box center [1126, 312] width 191 height 31
type input "21,262.50"
click at [709, 241] on div "Gross Yearly Income Year Income (AGI) Source of Income Non Employment Income 20…" at bounding box center [976, 365] width 1142 height 337
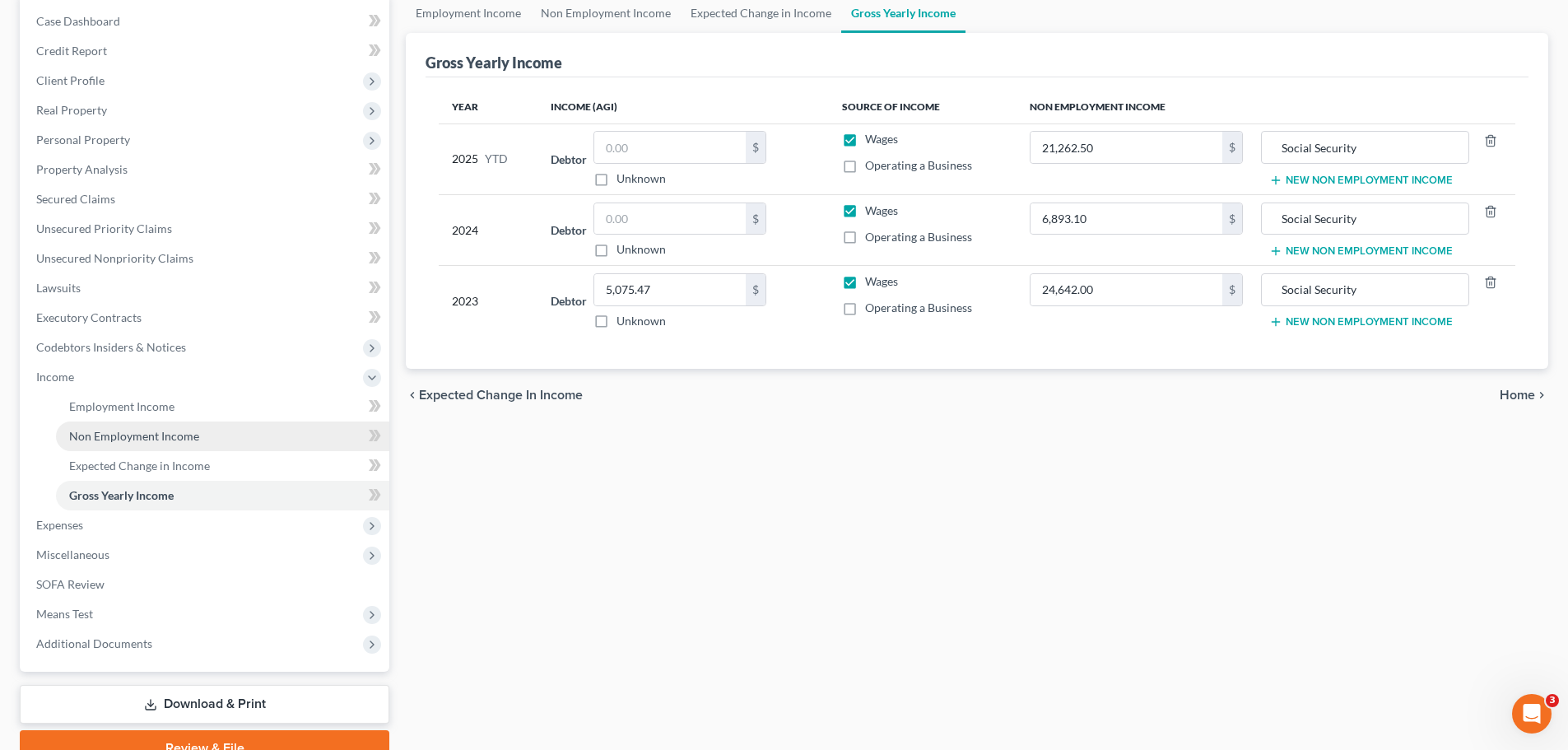
scroll to position [244, 0]
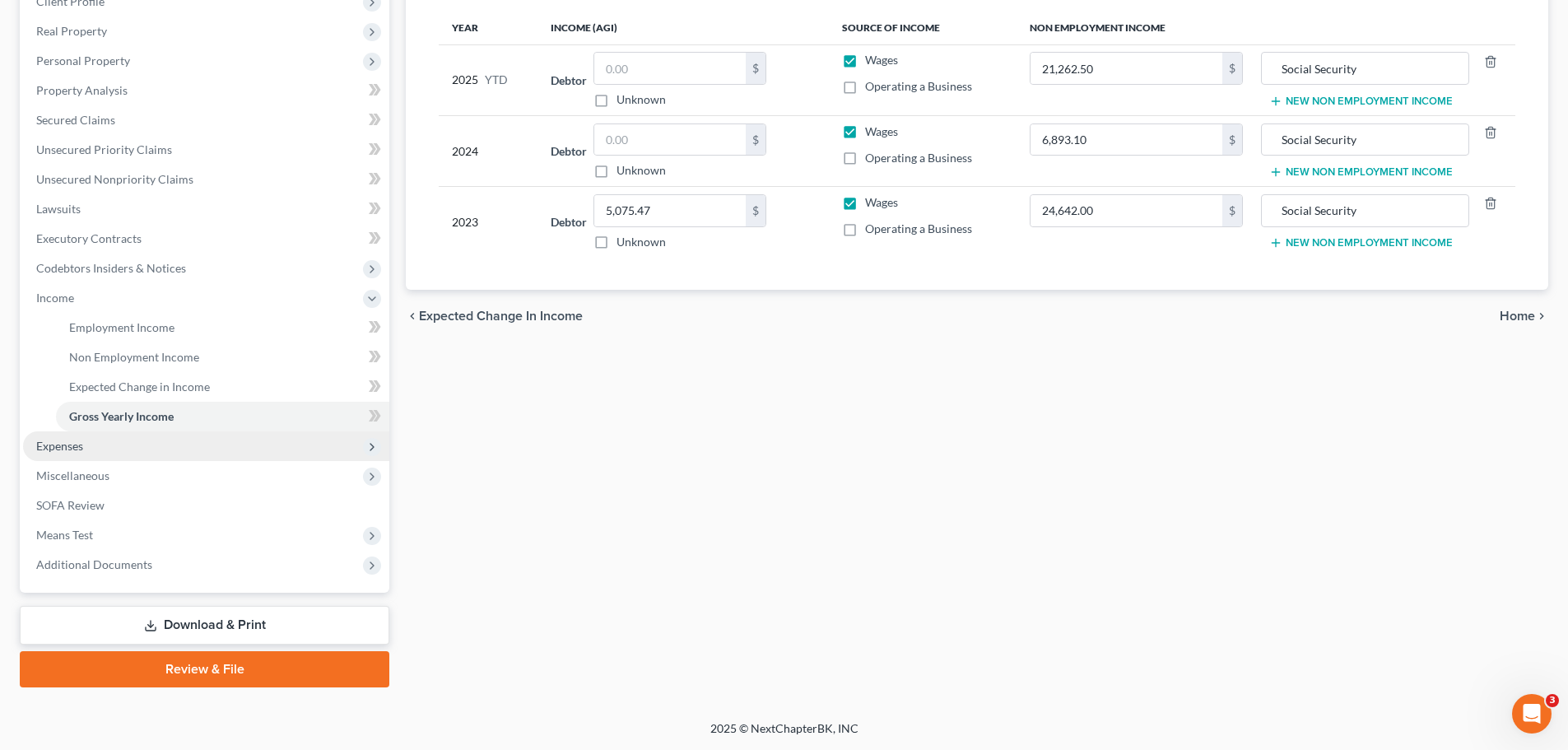
drag, startPoint x: 78, startPoint y: 439, endPoint x: 282, endPoint y: 434, distance: 204.1
click at [78, 439] on span "Expenses" at bounding box center [60, 445] width 47 height 14
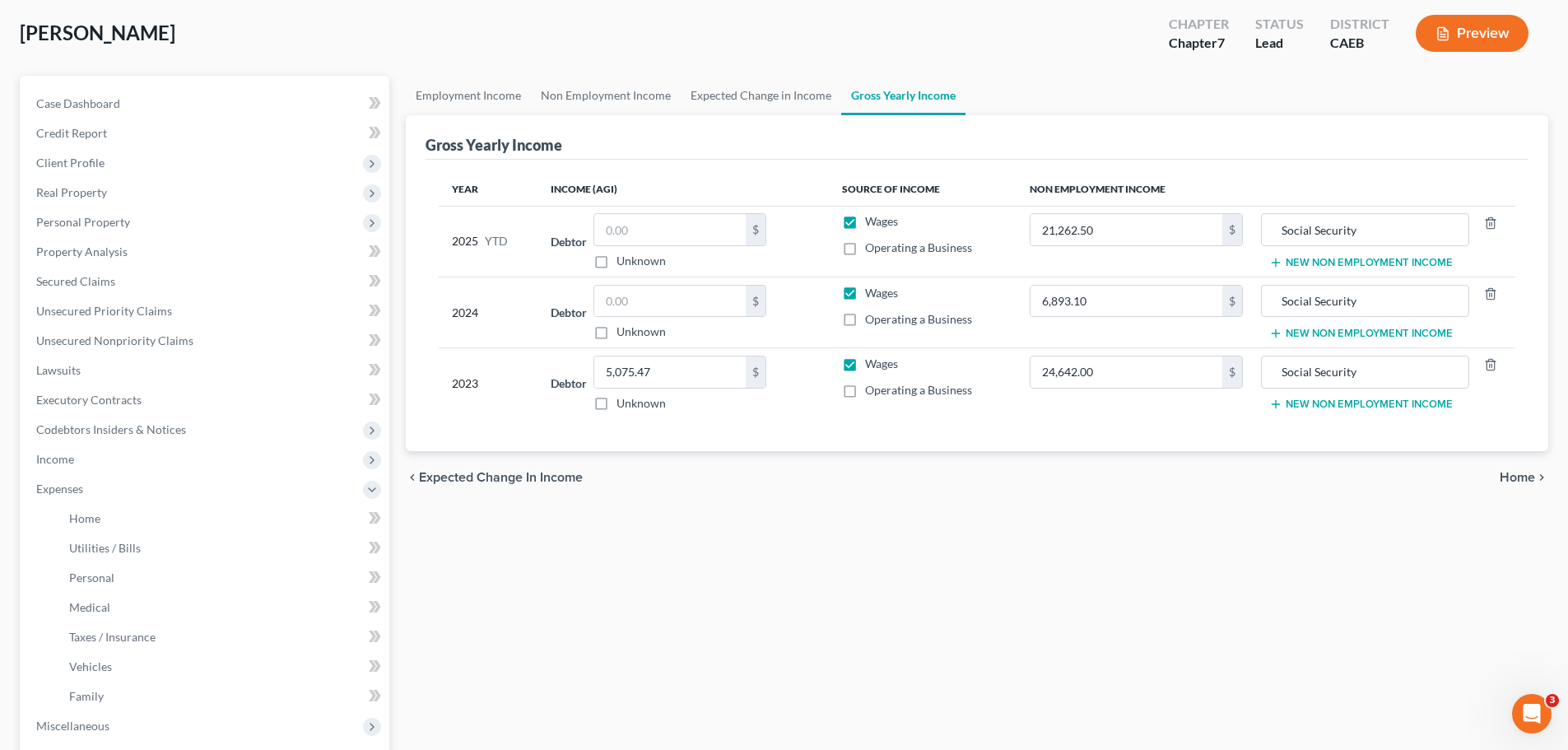
scroll to position [0, 0]
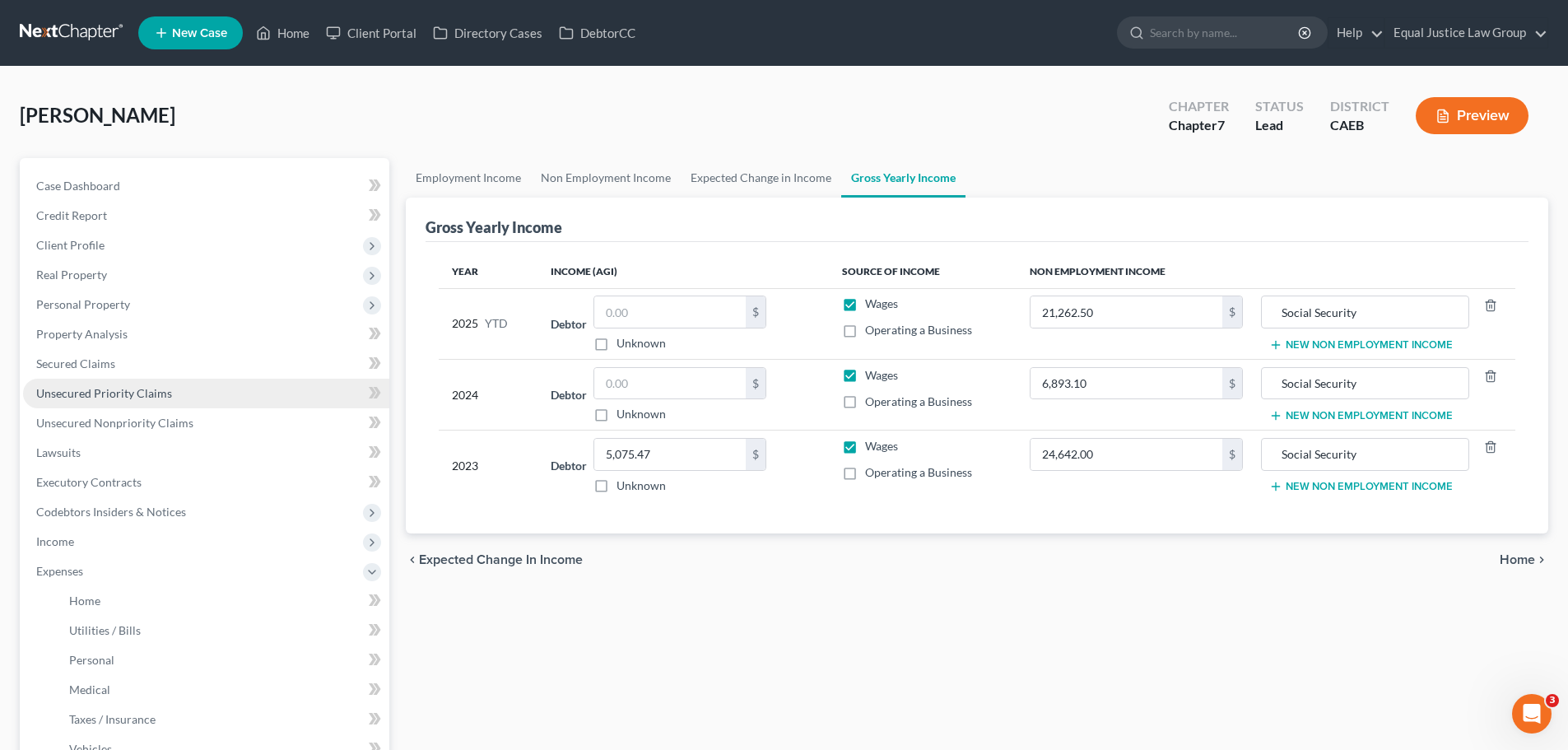
click at [113, 394] on span "Unsecured Priority Claims" at bounding box center [104, 393] width 136 height 14
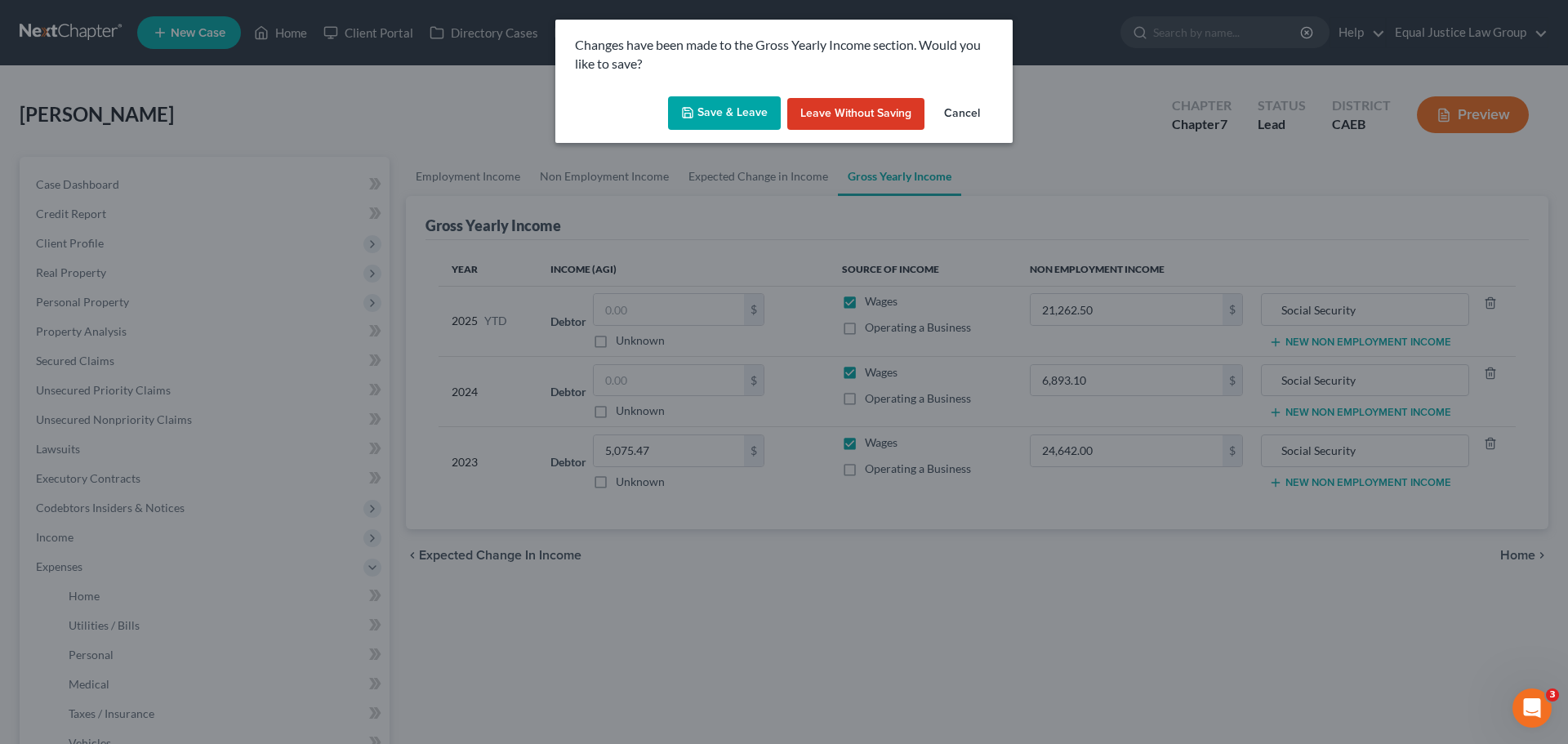
click at [743, 113] on button "Save & Leave" at bounding box center [724, 114] width 113 height 35
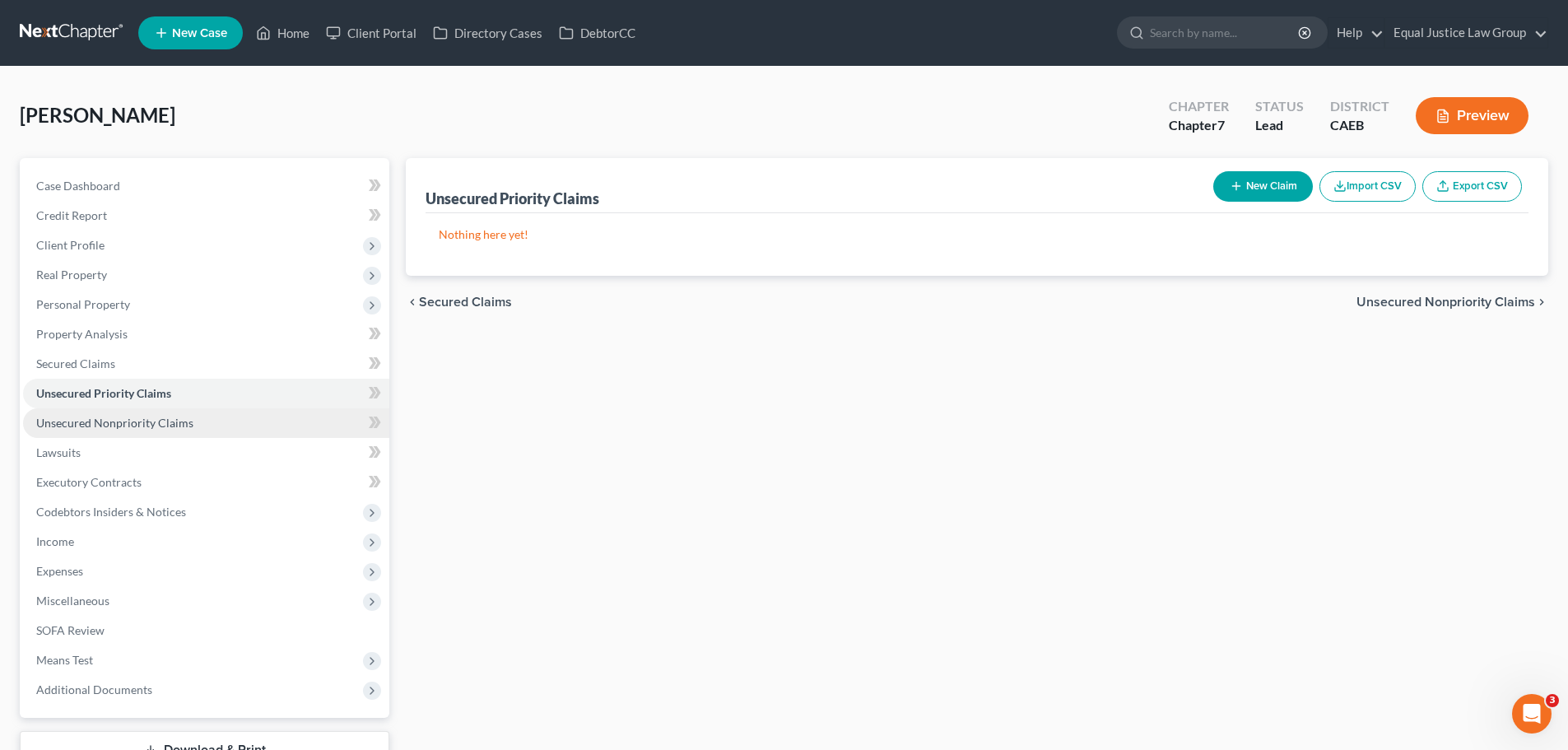
click at [167, 428] on span "Unsecured Nonpriority Claims" at bounding box center [115, 423] width 157 height 14
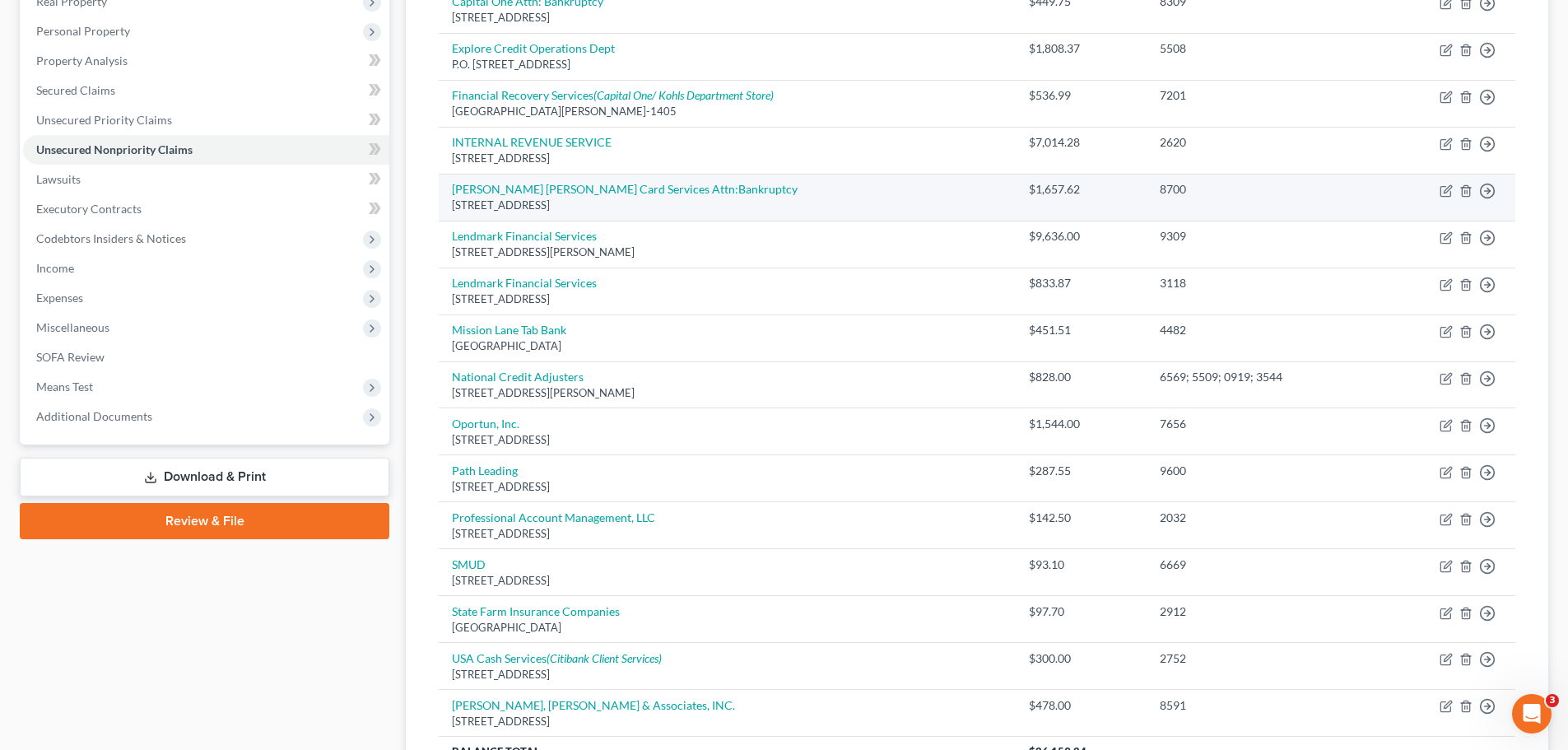
scroll to position [191, 0]
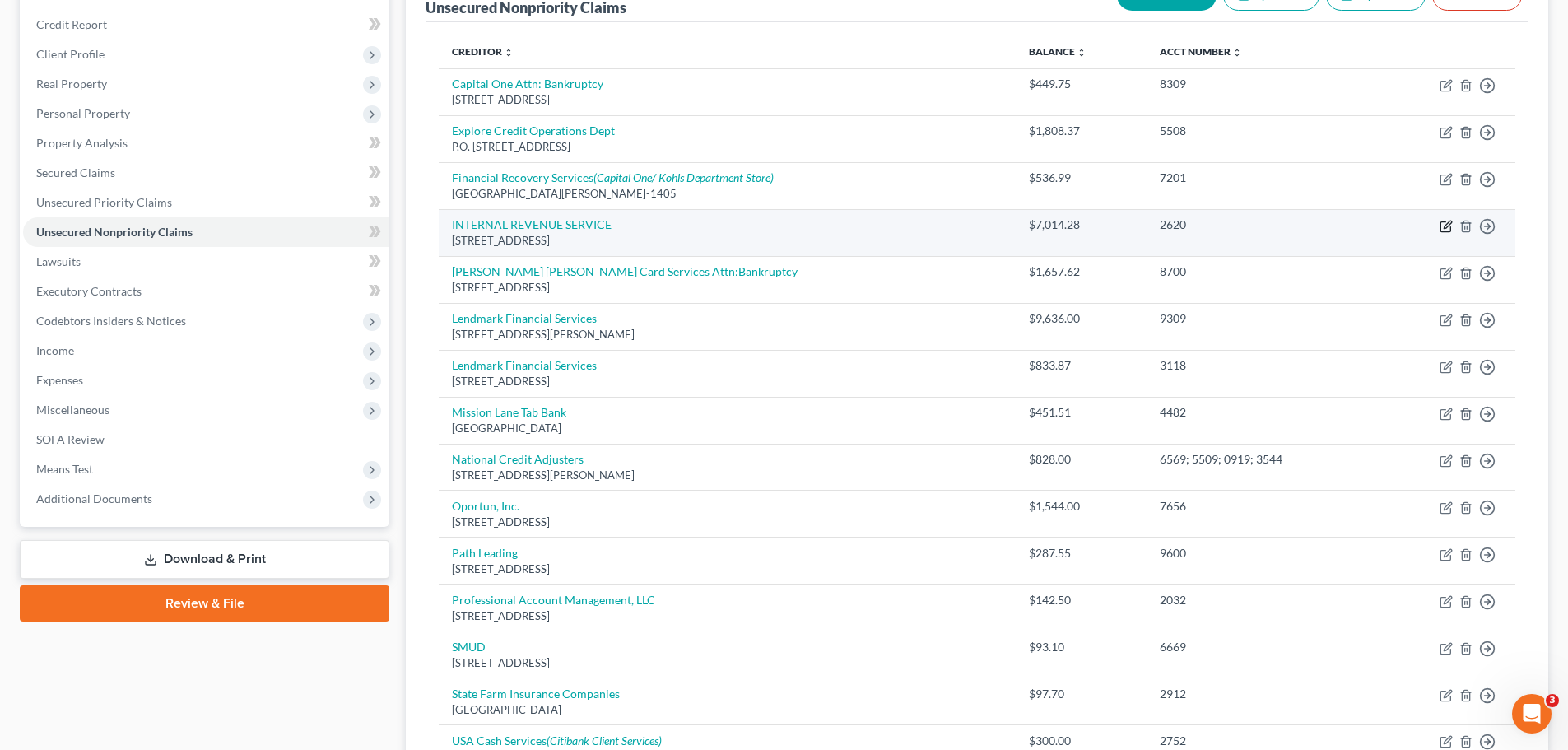
click at [1441, 223] on icon "button" at bounding box center [1444, 225] width 10 height 10
select select "39"
select select "7"
select select "0"
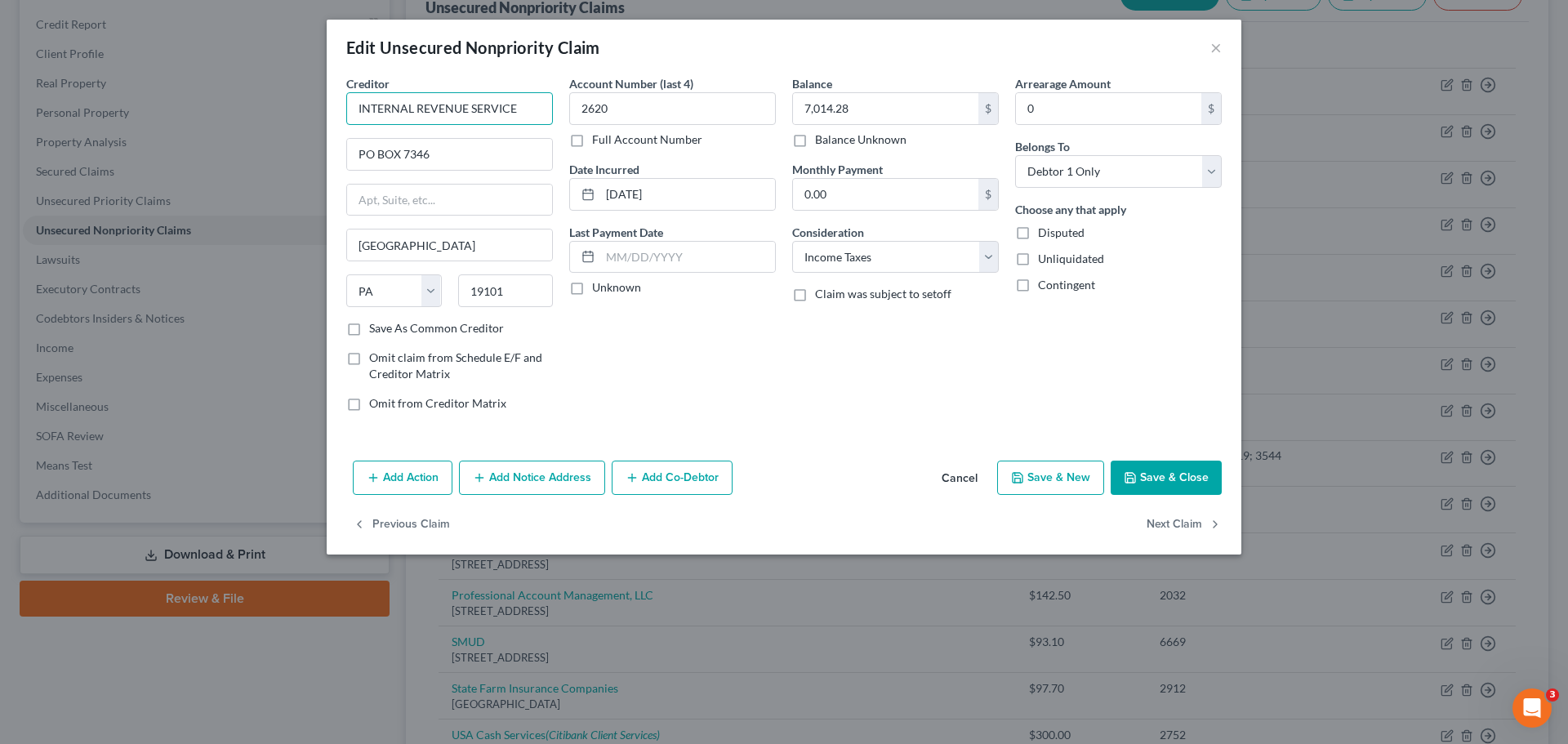
click at [527, 105] on input "INTERNAL REVENUE SERVICE" at bounding box center [449, 109] width 206 height 33
drag, startPoint x: 527, startPoint y: 105, endPoint x: 338, endPoint y: 116, distance: 189.3
click at [338, 116] on div "Creditor * INTERNAL REVENUE SERVICE PO BOX 7346 Philadelphia State AL AK AR AZ …" at bounding box center [450, 249] width 223 height 350
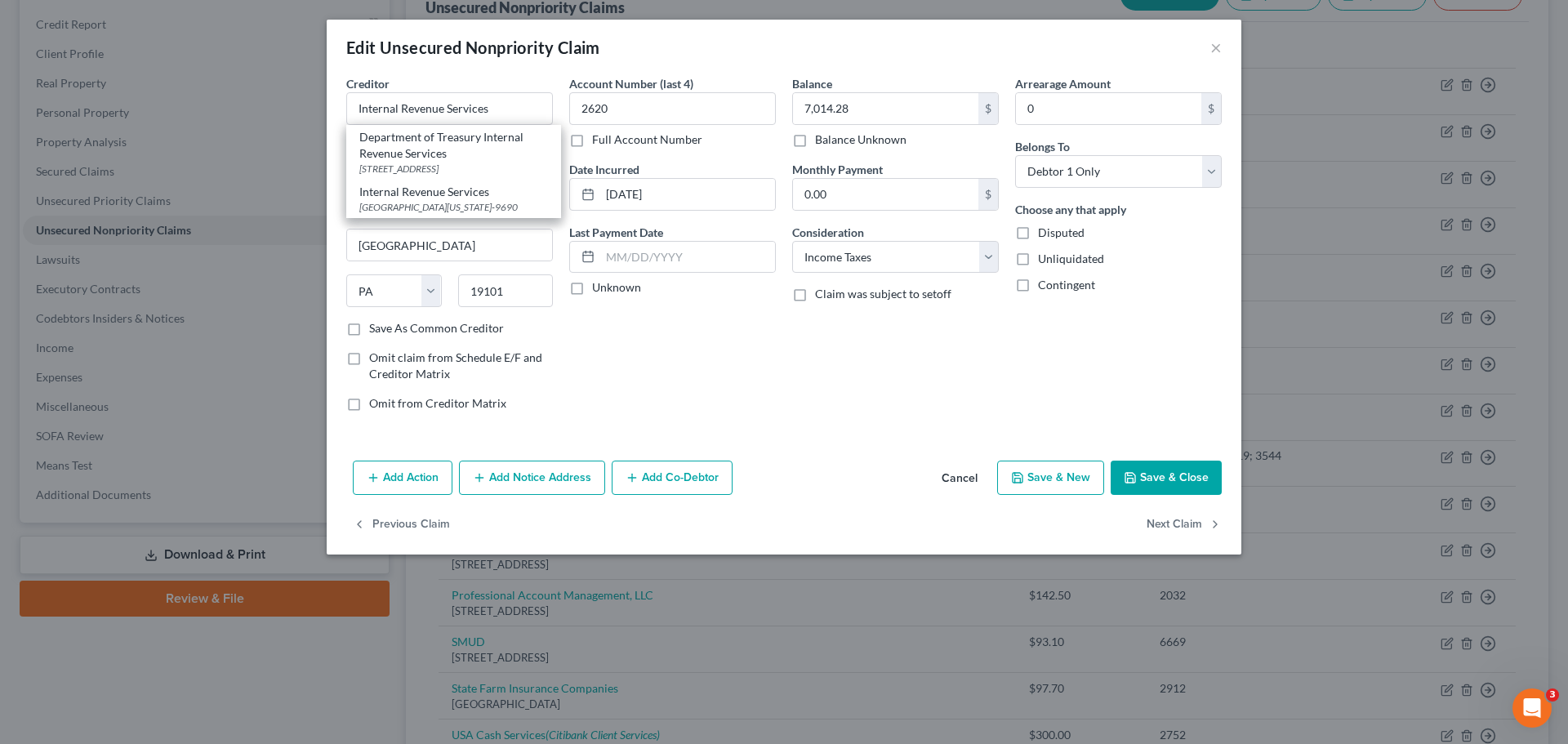
click at [1138, 356] on div "Arrearage Amount 0 $ Belongs To * Select Debtor 1 Only Debtor 2 Only Debtor 1 A…" at bounding box center [1118, 249] width 223 height 350
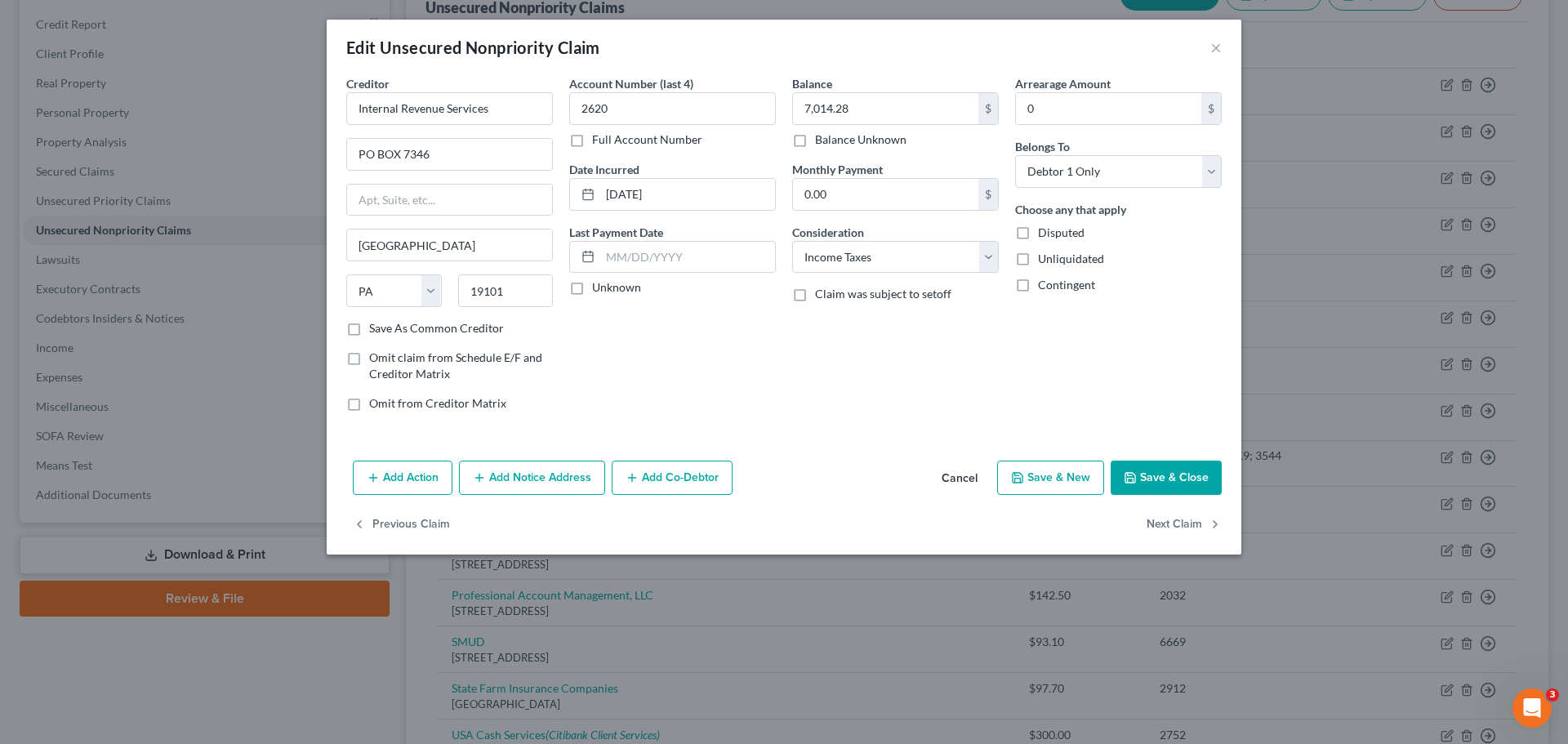
type input "Internal Revenue Services"
click at [1171, 472] on button "Save & Close" at bounding box center [1166, 478] width 111 height 35
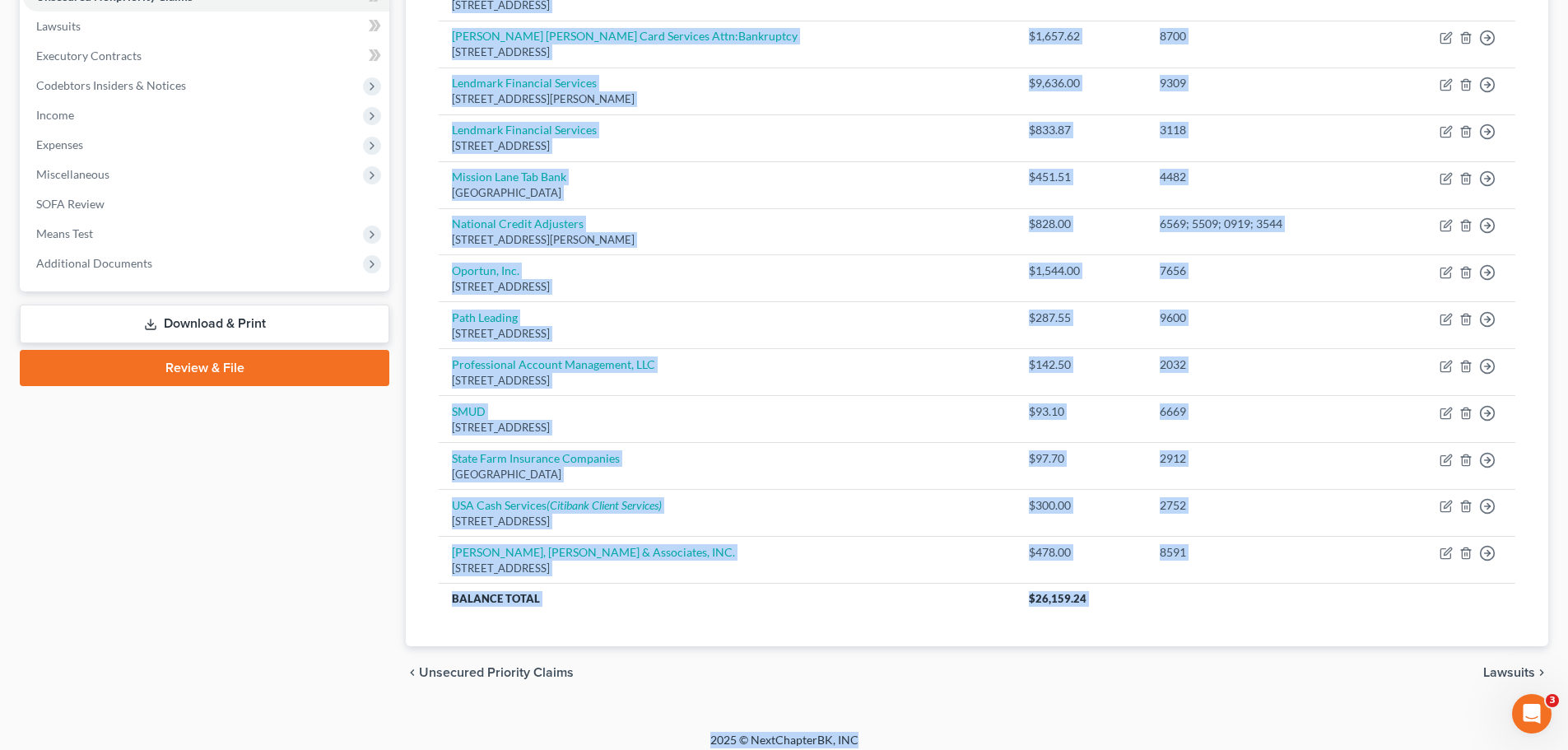
scroll to position [438, 0]
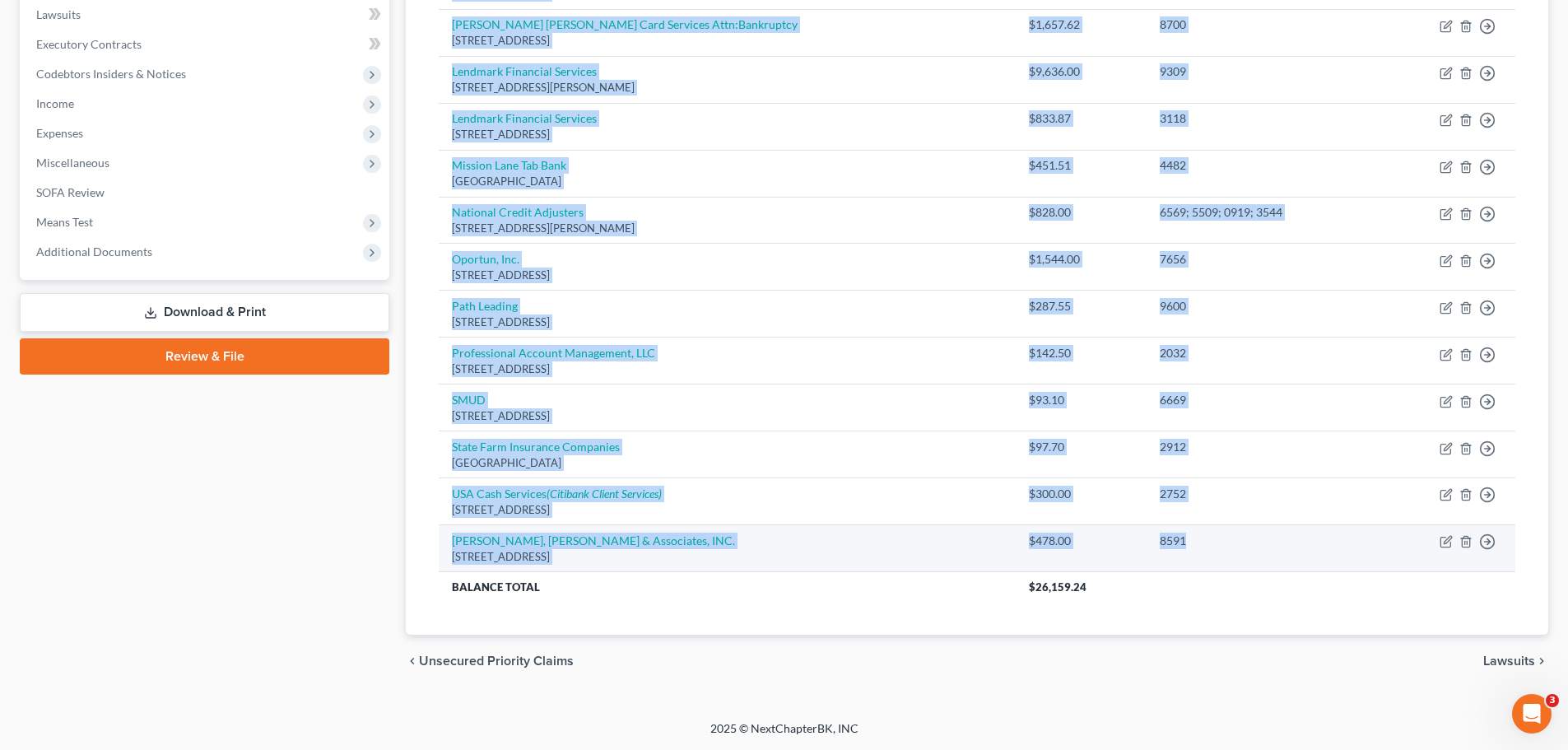
drag, startPoint x: 434, startPoint y: 271, endPoint x: 1204, endPoint y: 546, distance: 817.6
click at [1204, 546] on div "Creditor expand_more expand_less unfold_more Balance expand_more expand_less un…" at bounding box center [977, 205] width 1103 height 860
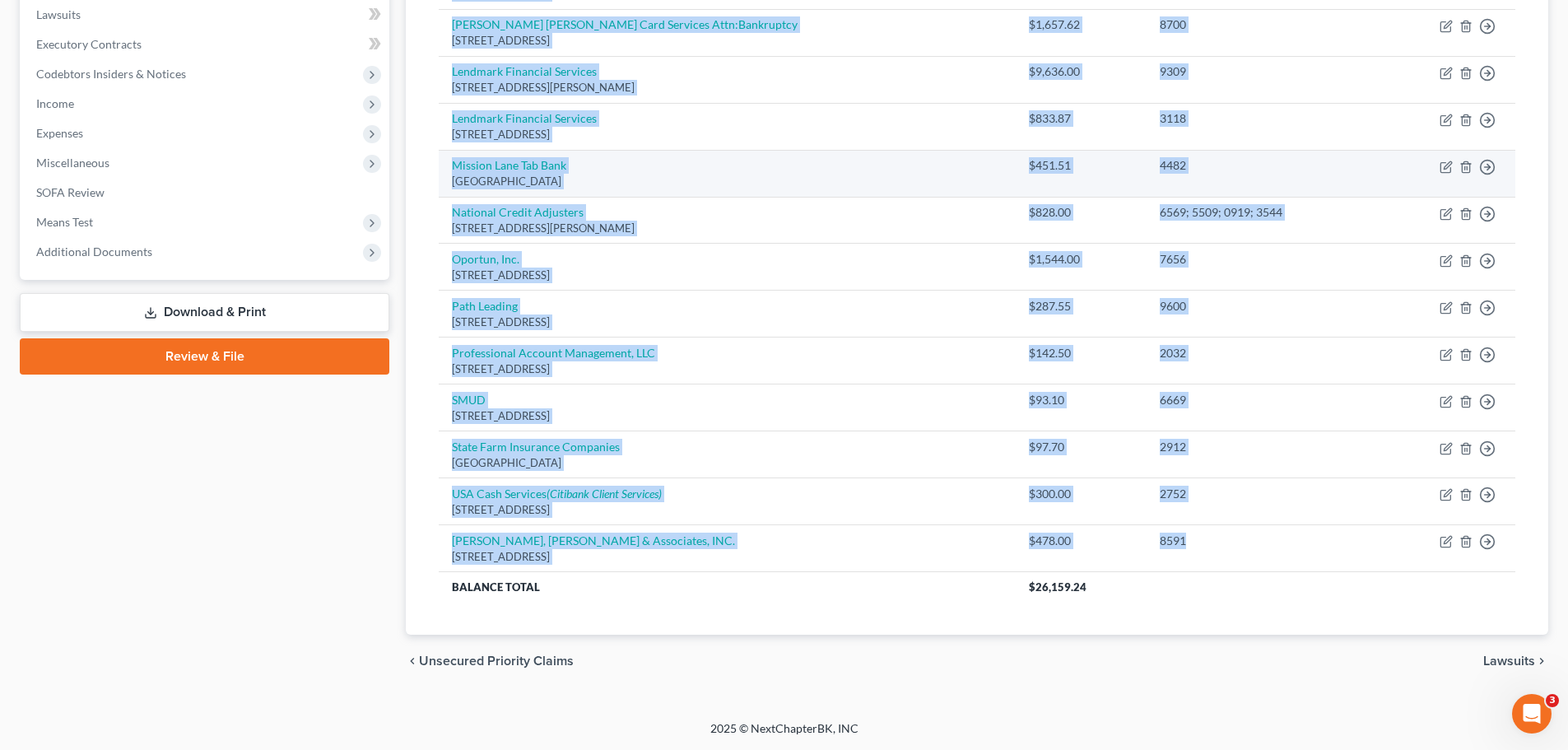
click at [769, 191] on td "Mission Lane Tab Bank PO Box 105286, Atlanta, GA 30304" at bounding box center [727, 173] width 577 height 47
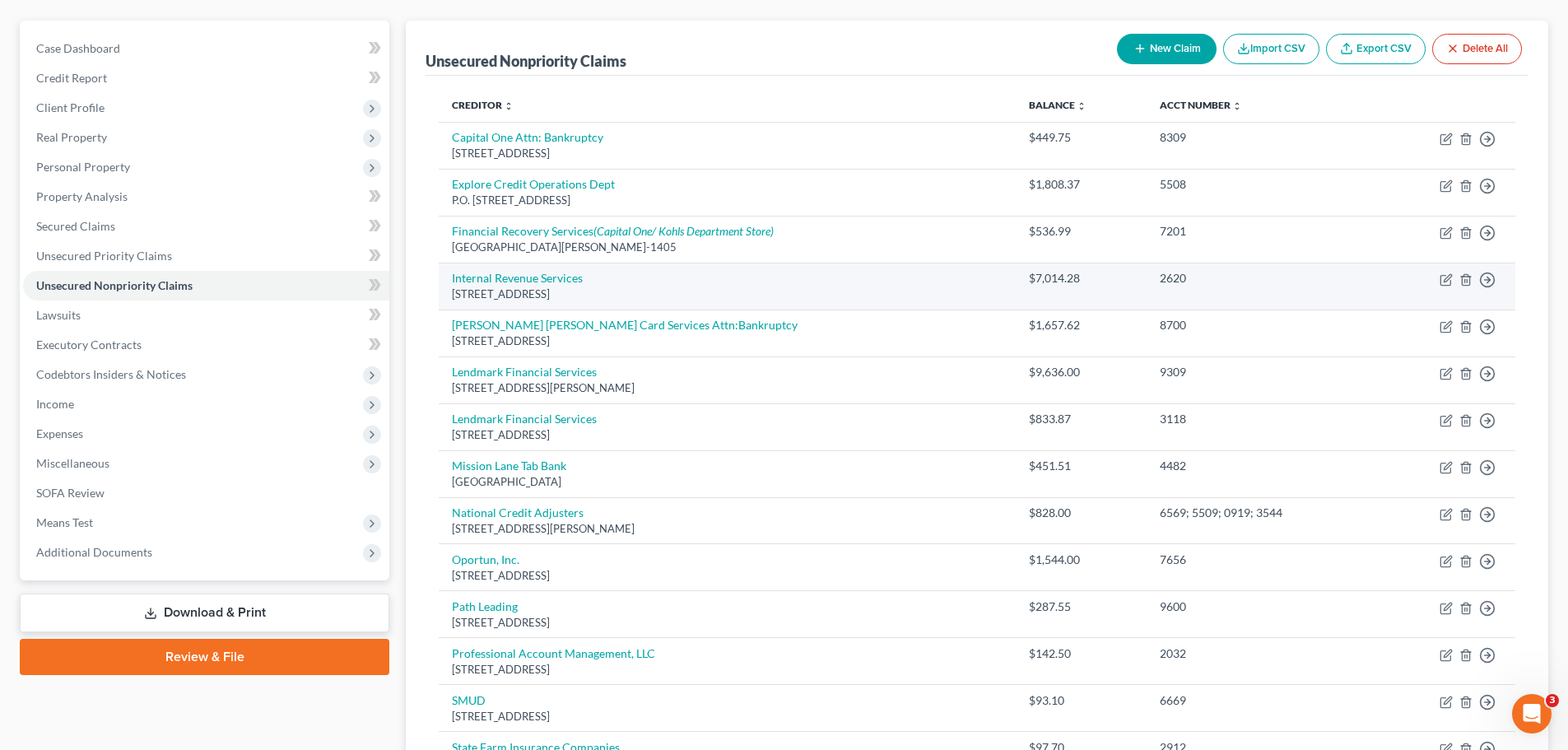
scroll to position [0, 0]
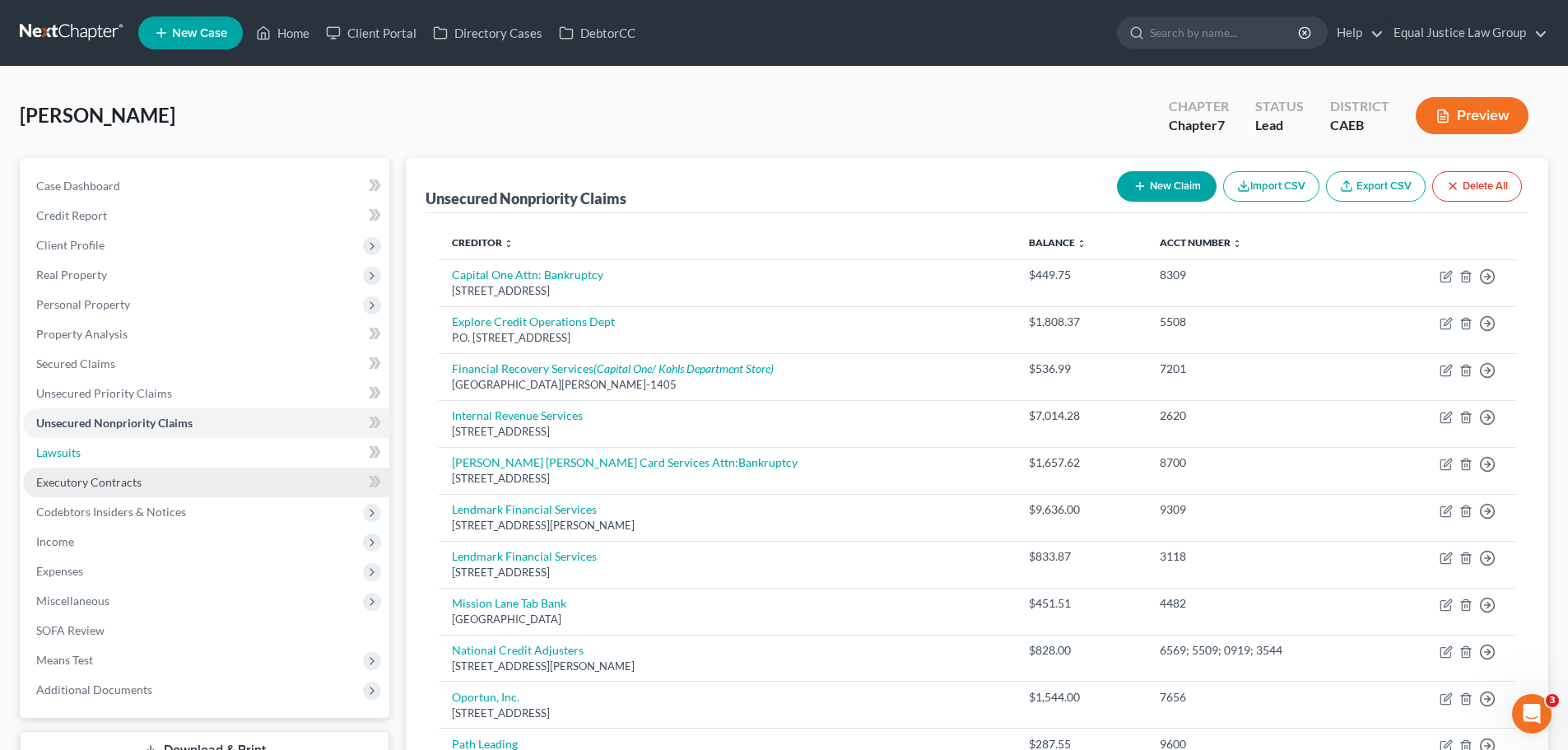
drag, startPoint x: 87, startPoint y: 455, endPoint x: 95, endPoint y: 466, distance: 13.6
click at [87, 455] on link "Lawsuits" at bounding box center [205, 452] width 366 height 30
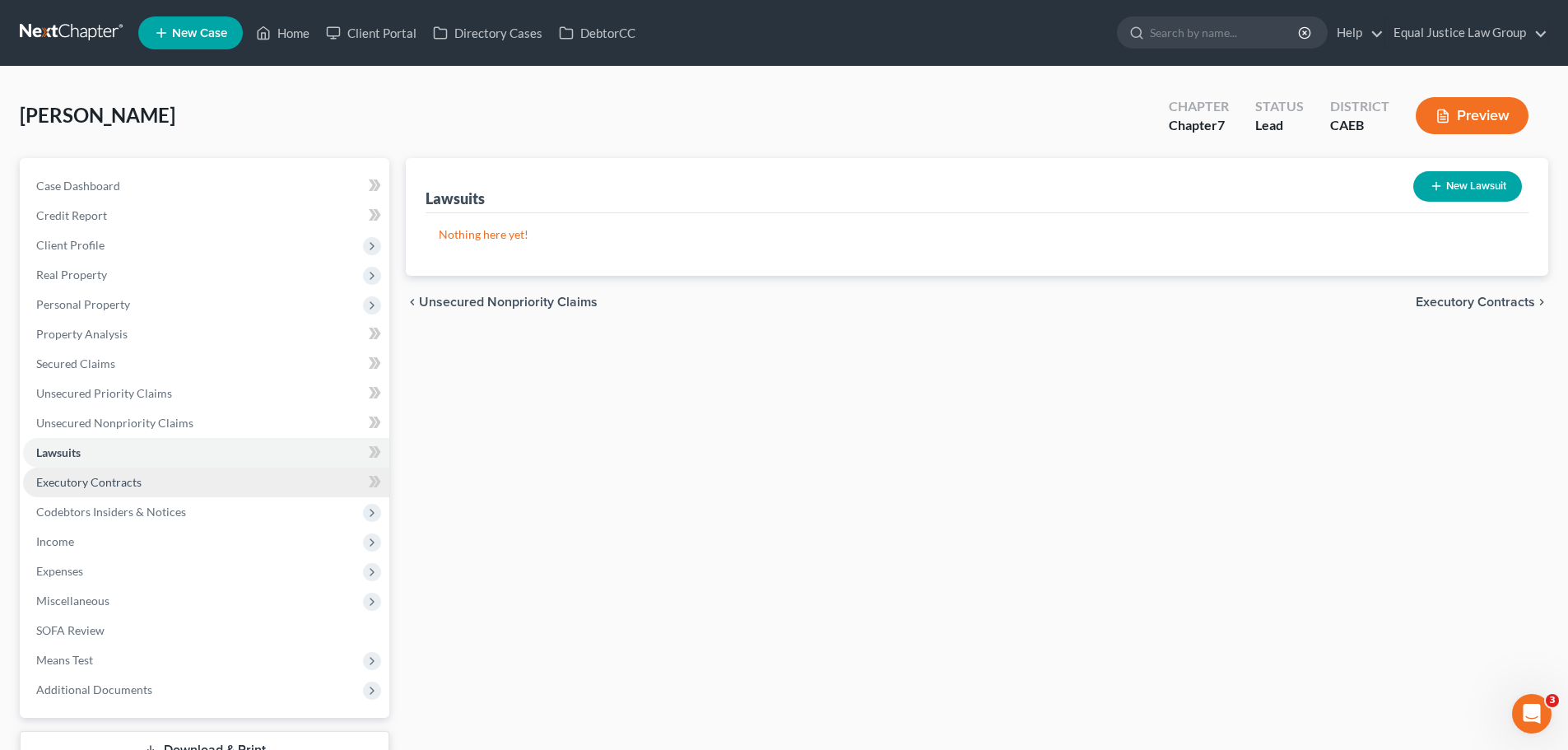
click at [121, 479] on span "Executory Contracts" at bounding box center [89, 482] width 105 height 14
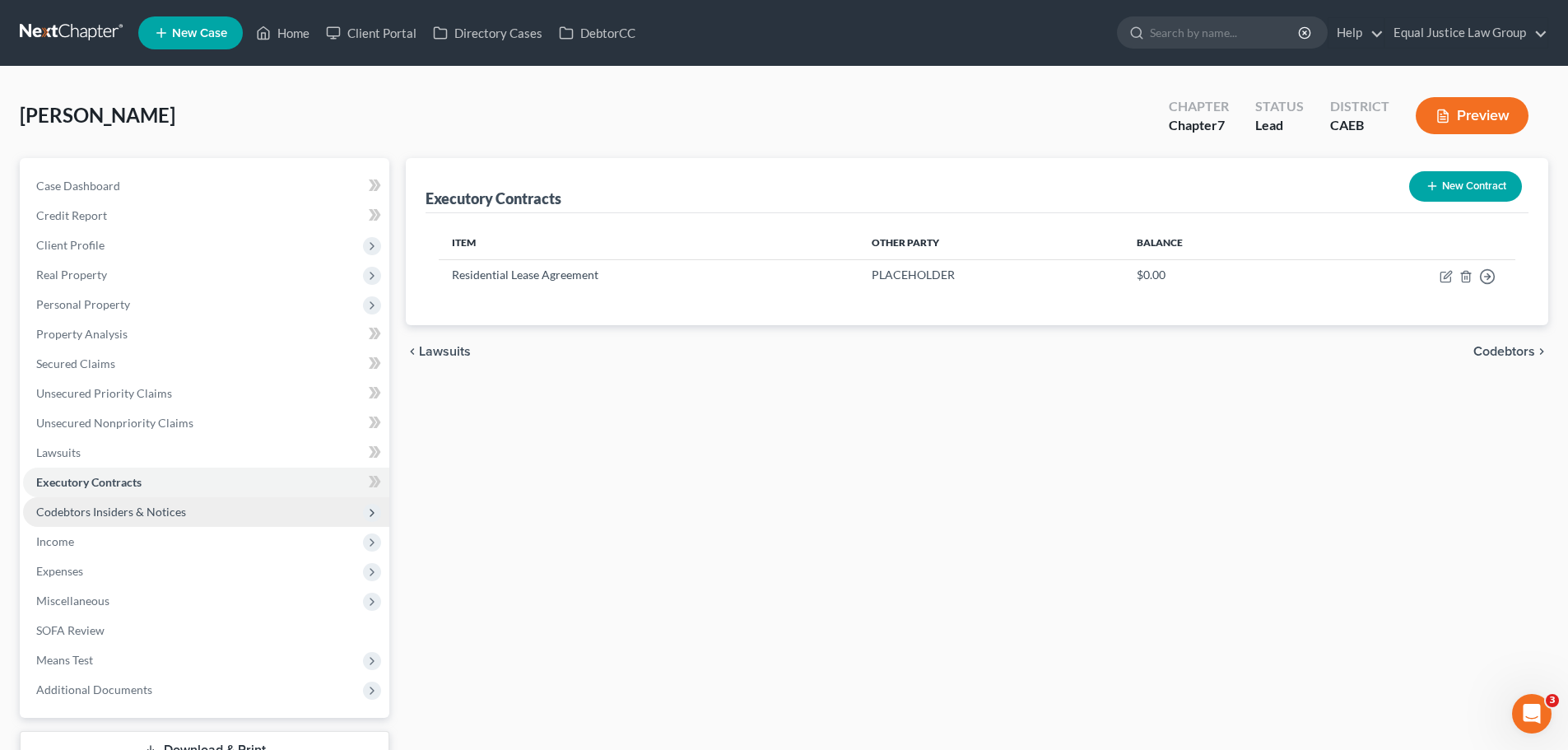
click at [144, 510] on span "Codebtors Insiders & Notices" at bounding box center [111, 512] width 150 height 14
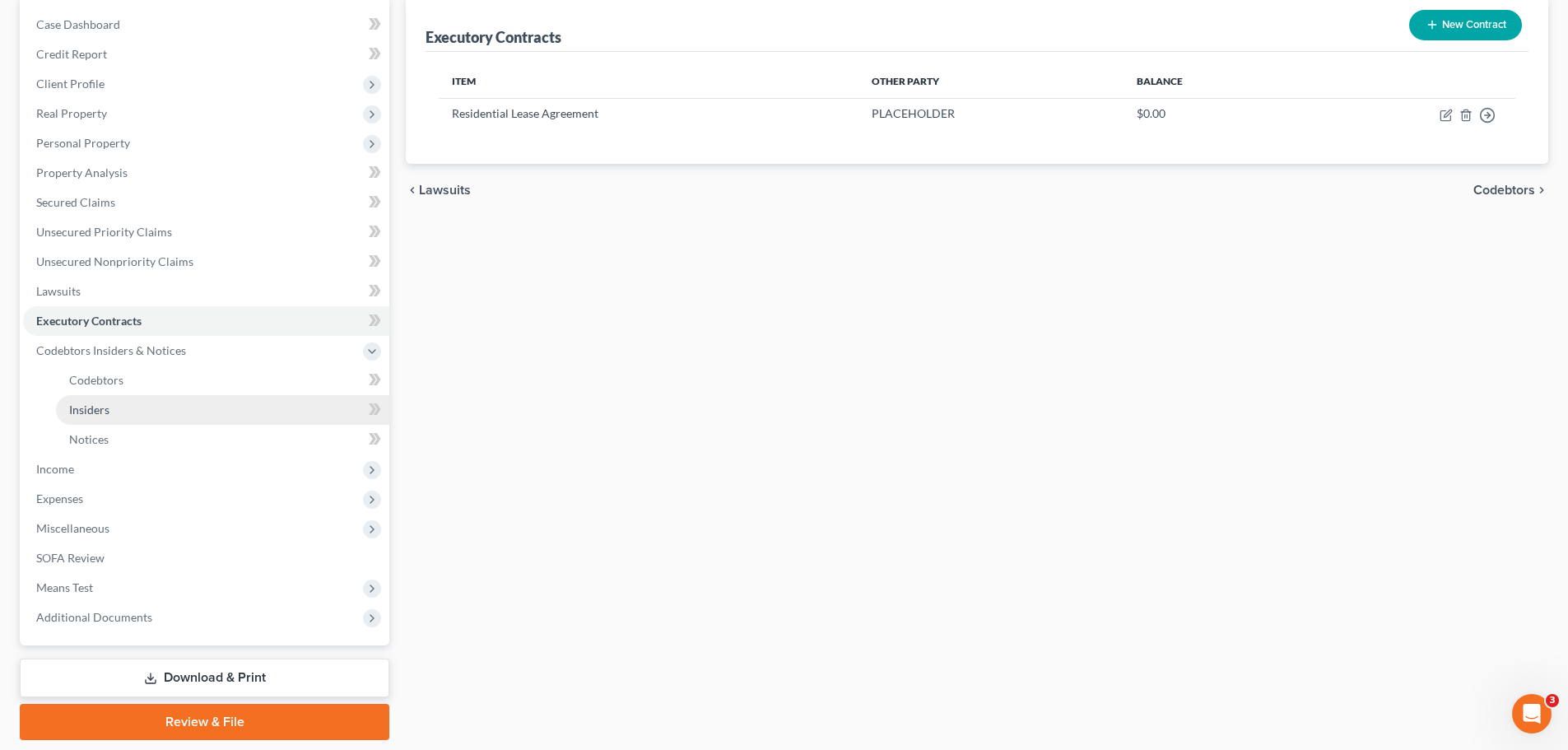
scroll to position [131, 0]
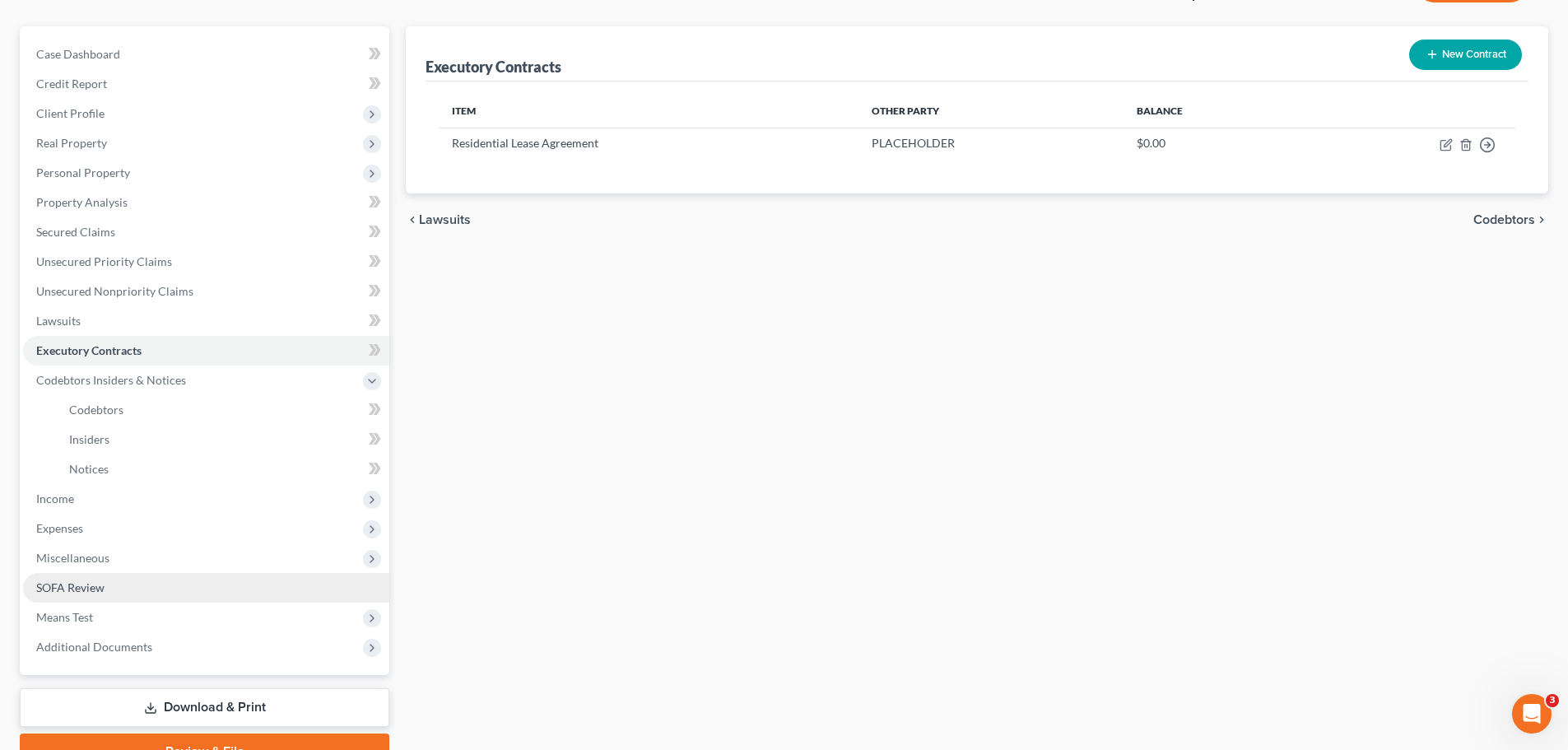
click at [111, 584] on link "SOFA Review" at bounding box center [205, 587] width 366 height 30
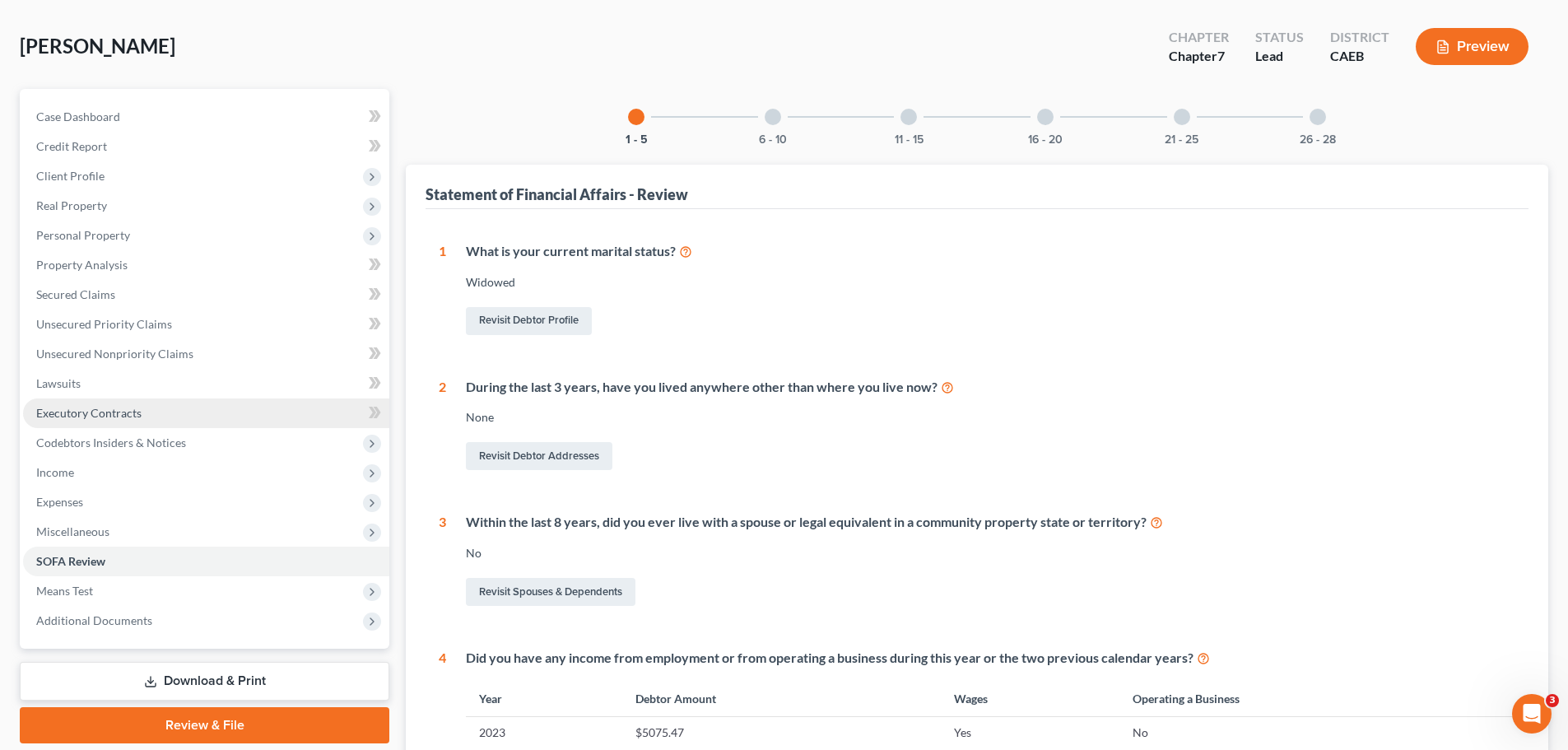
scroll to position [164, 0]
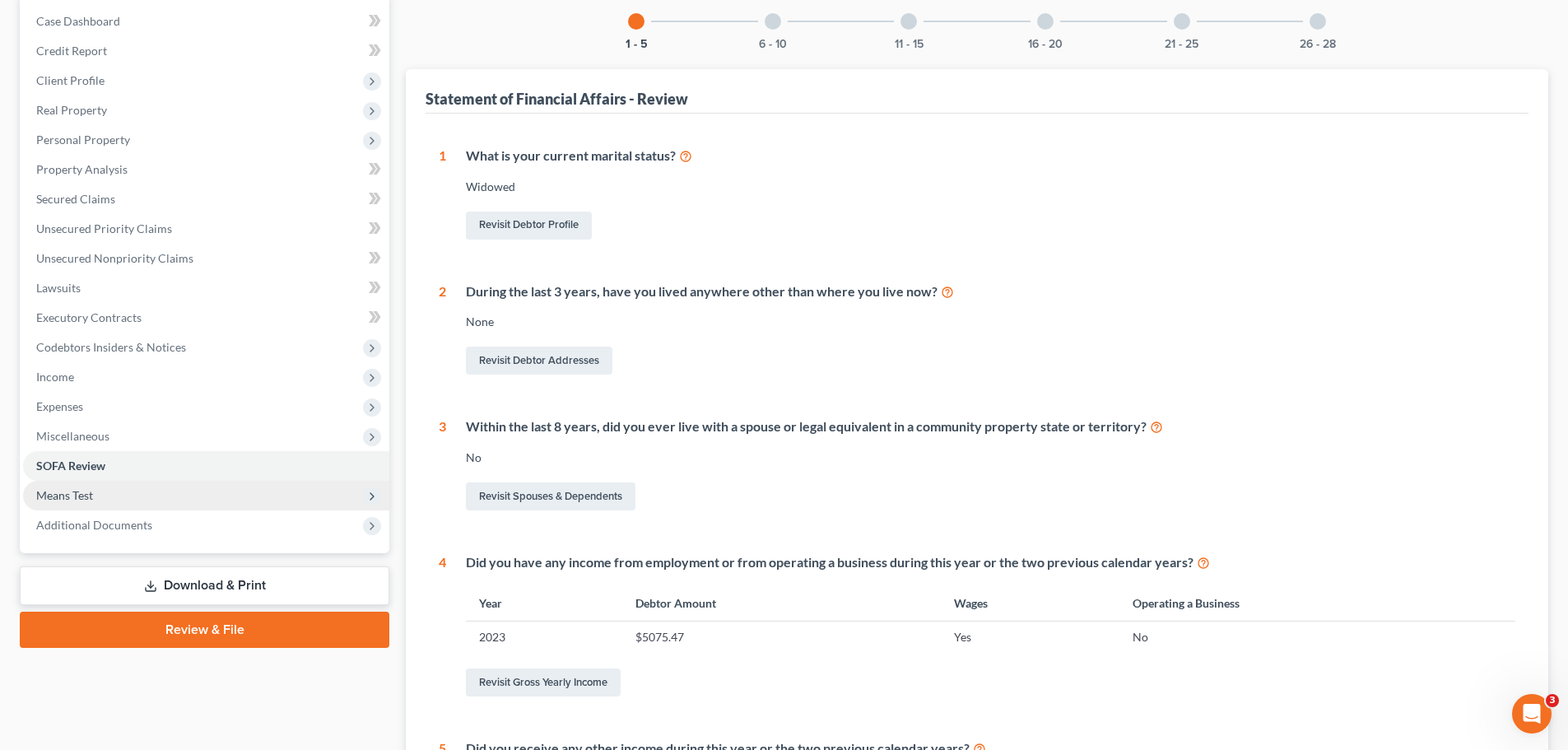
click at [84, 492] on span "Means Test" at bounding box center [64, 495] width 57 height 14
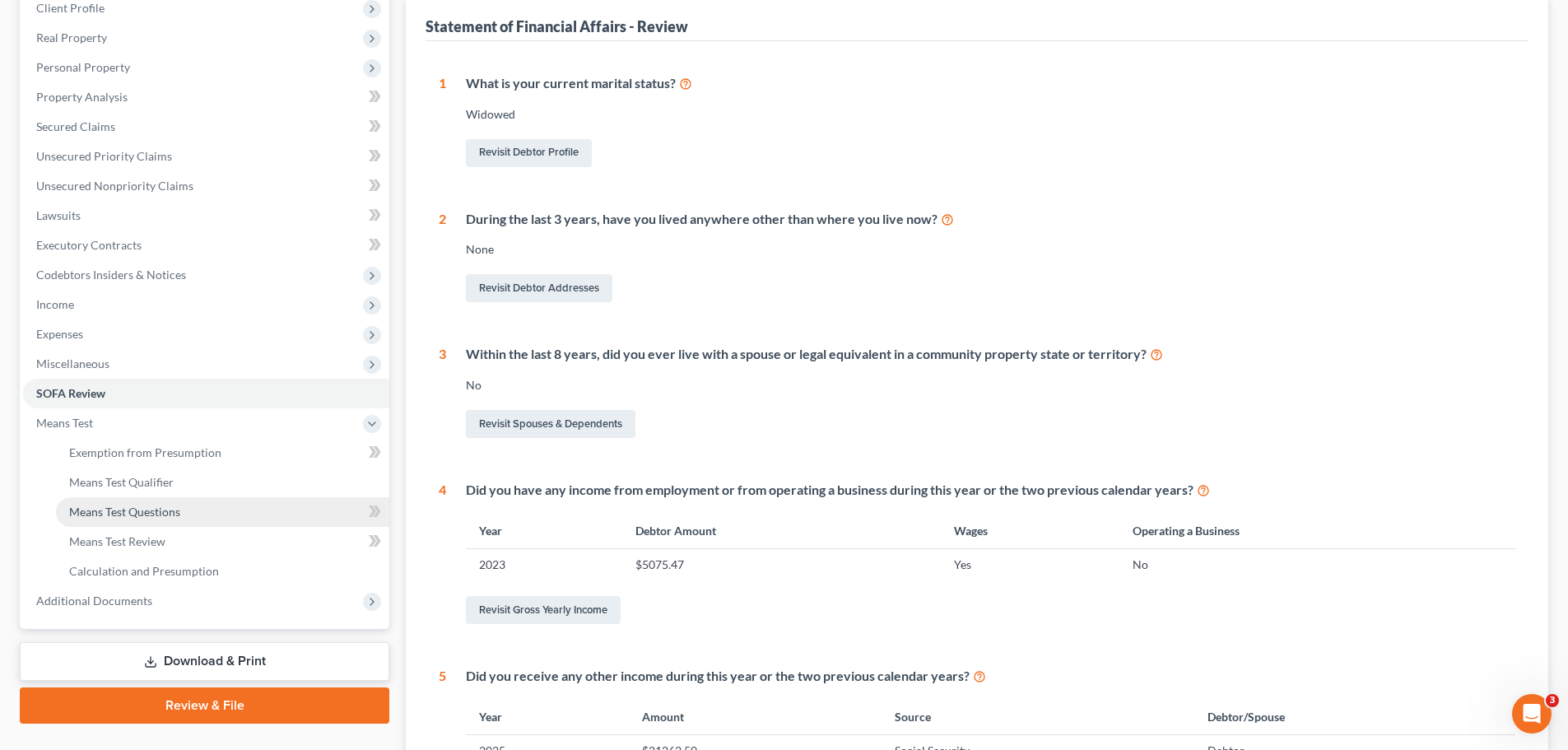
scroll to position [329, 0]
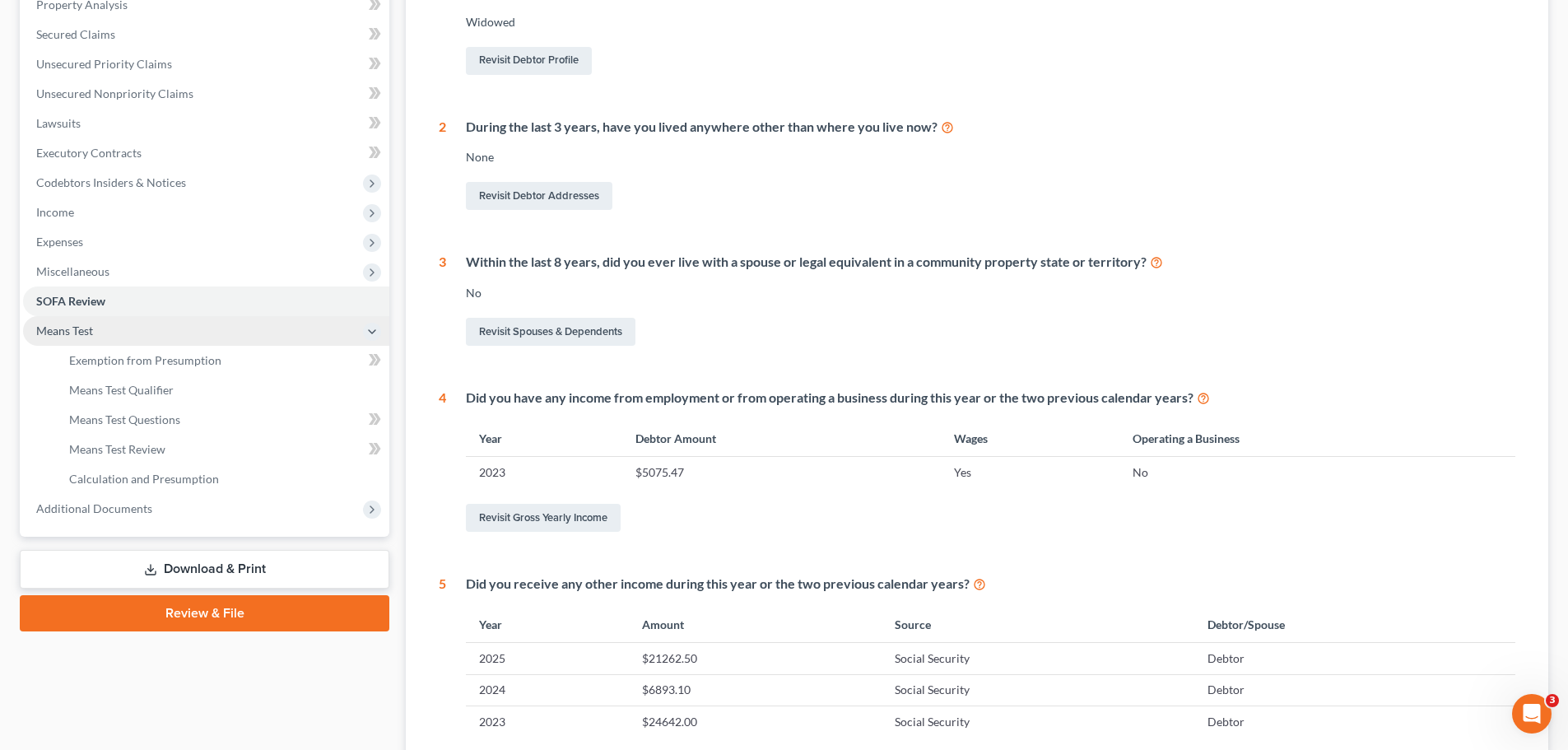
click at [97, 334] on span "Means Test" at bounding box center [205, 331] width 366 height 30
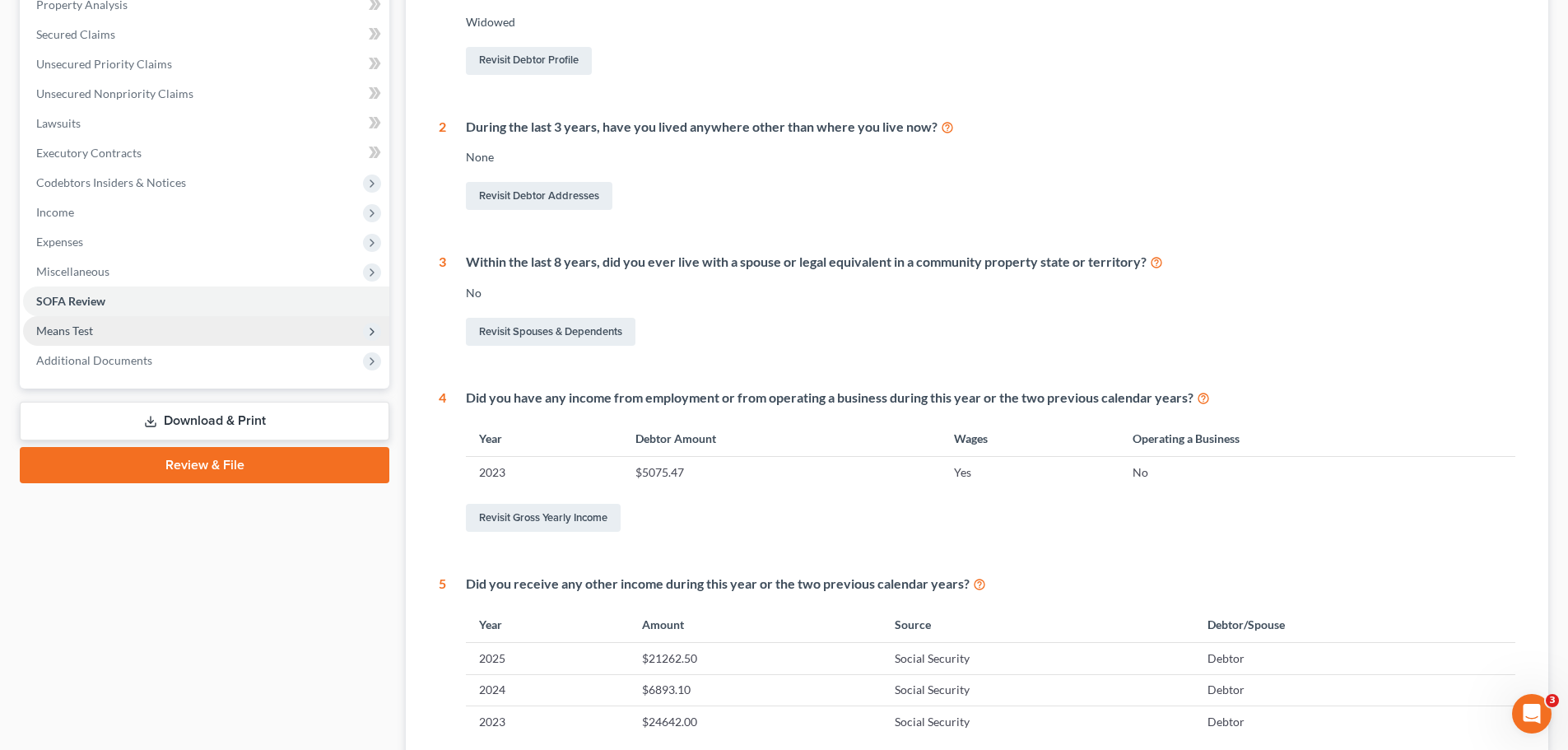
click at [97, 334] on span "Means Test" at bounding box center [205, 331] width 366 height 30
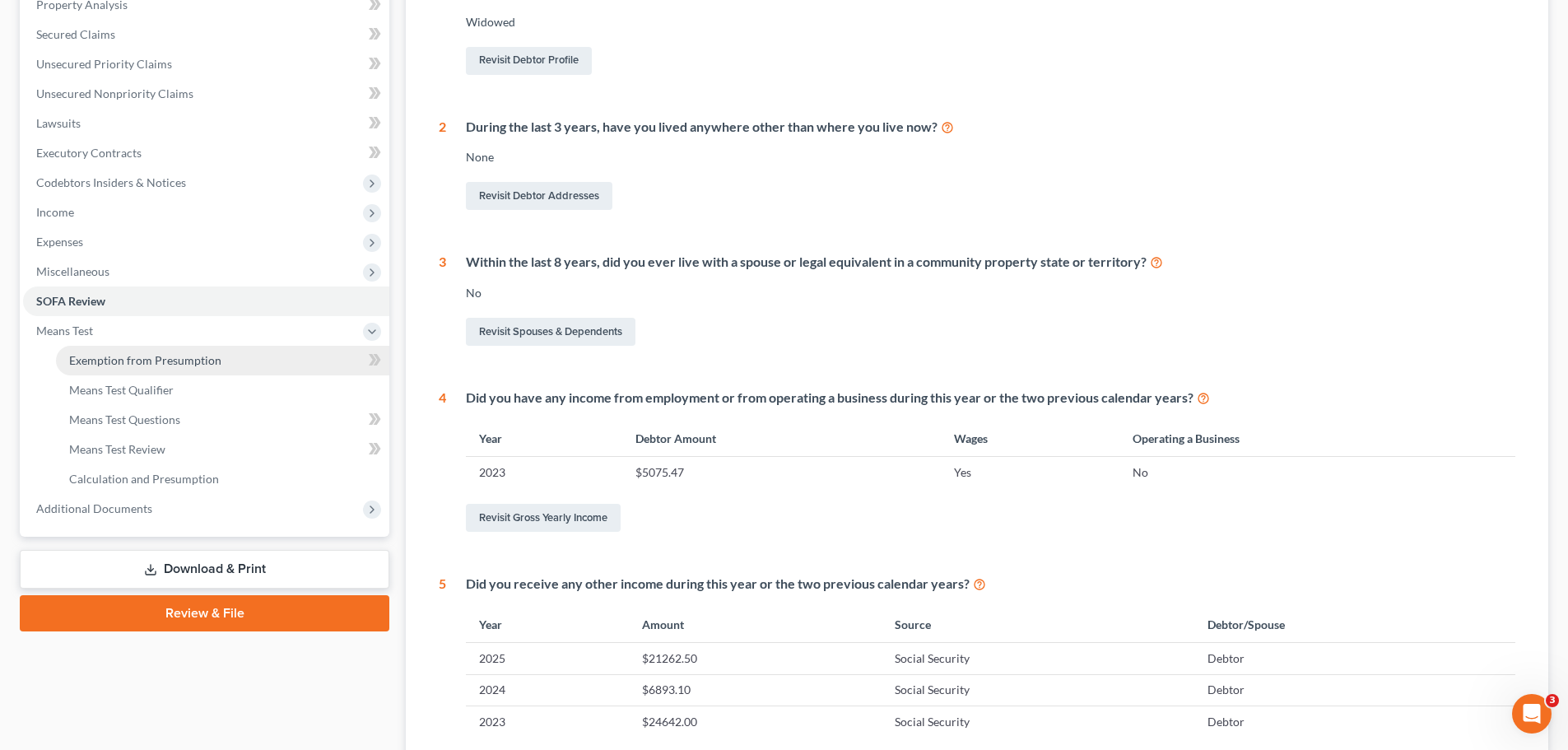
click at [122, 356] on span "Exemption from Presumption" at bounding box center [144, 360] width 152 height 14
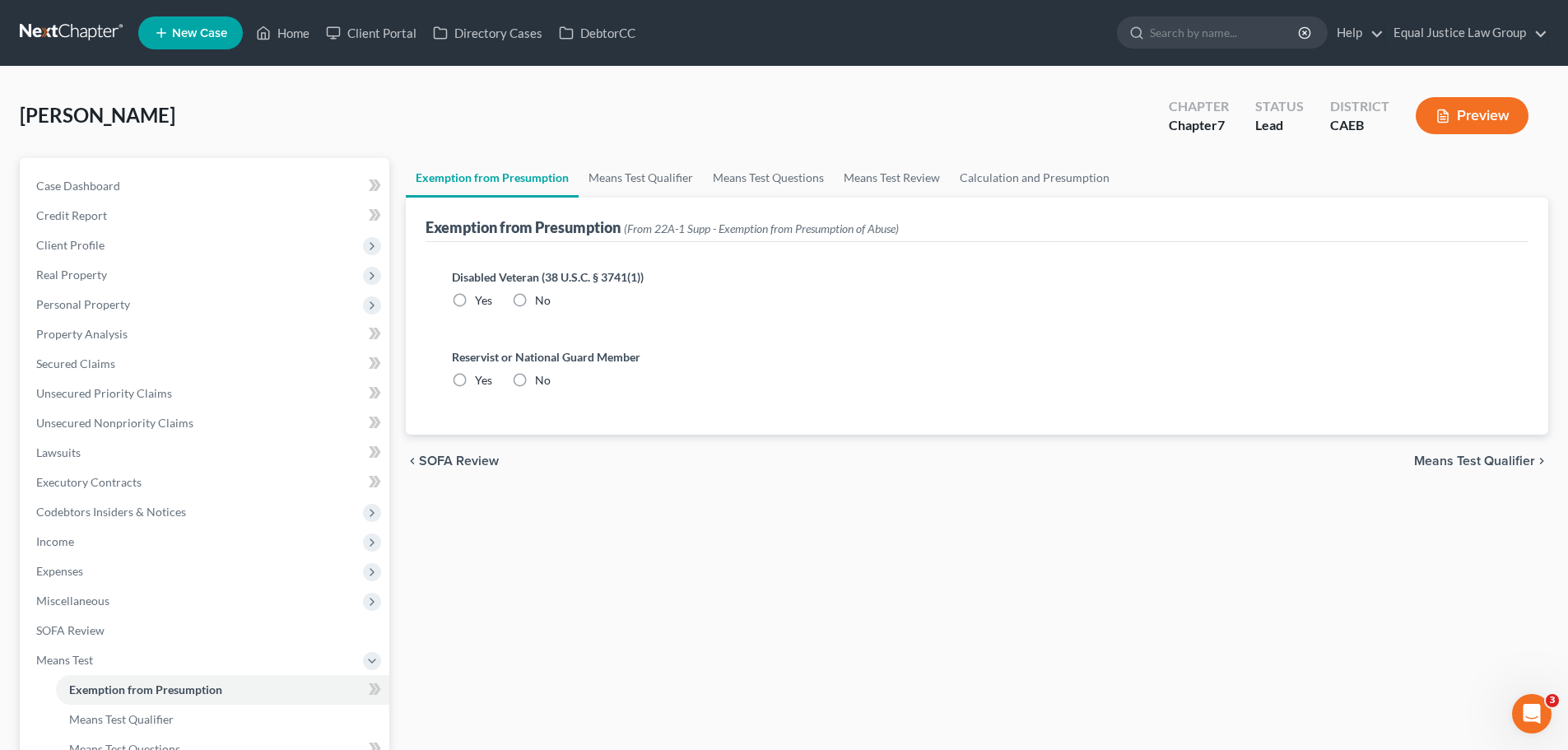
click at [535, 297] on label "No" at bounding box center [543, 300] width 16 height 17
click at [541, 297] on input "No" at bounding box center [546, 298] width 10 height 10
radio input "true"
click at [535, 378] on label "No" at bounding box center [543, 380] width 16 height 17
click at [541, 378] on input "No" at bounding box center [546, 378] width 10 height 10
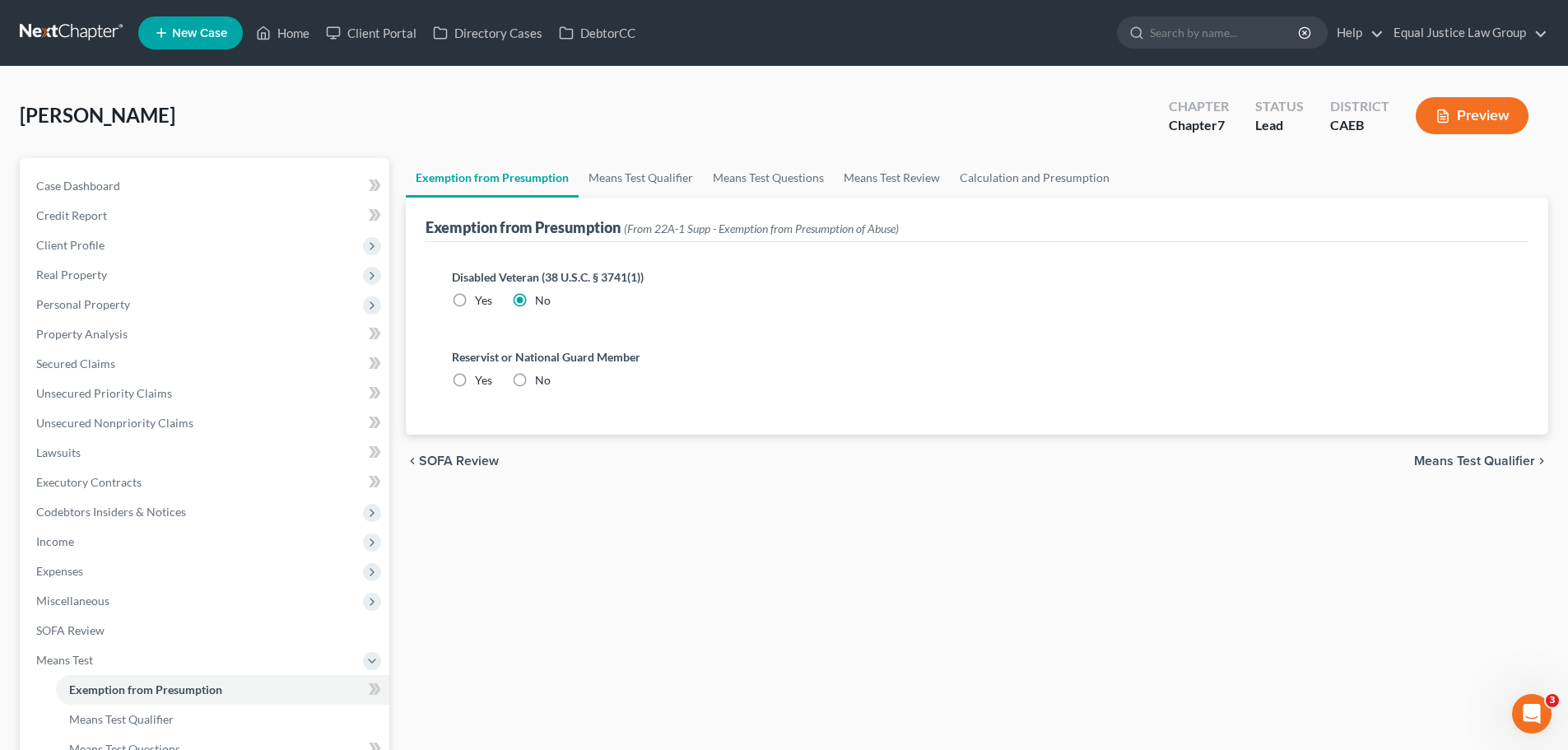
radio input "true"
drag, startPoint x: 1479, startPoint y: 458, endPoint x: 709, endPoint y: 493, distance: 770.8
click at [1478, 458] on span "Means Test Qualifier" at bounding box center [1474, 460] width 121 height 13
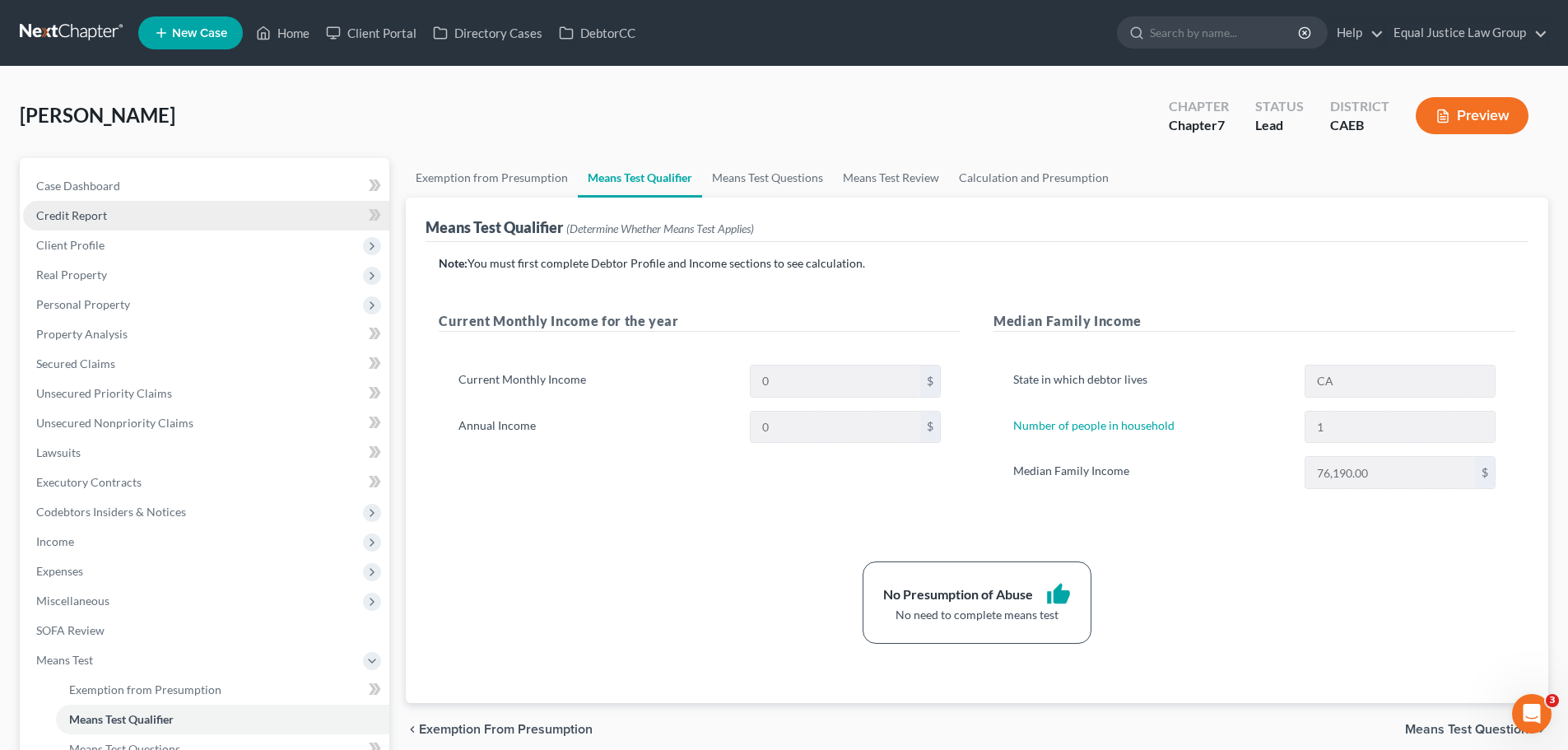
click at [84, 211] on span "Credit Report" at bounding box center [71, 215] width 70 height 14
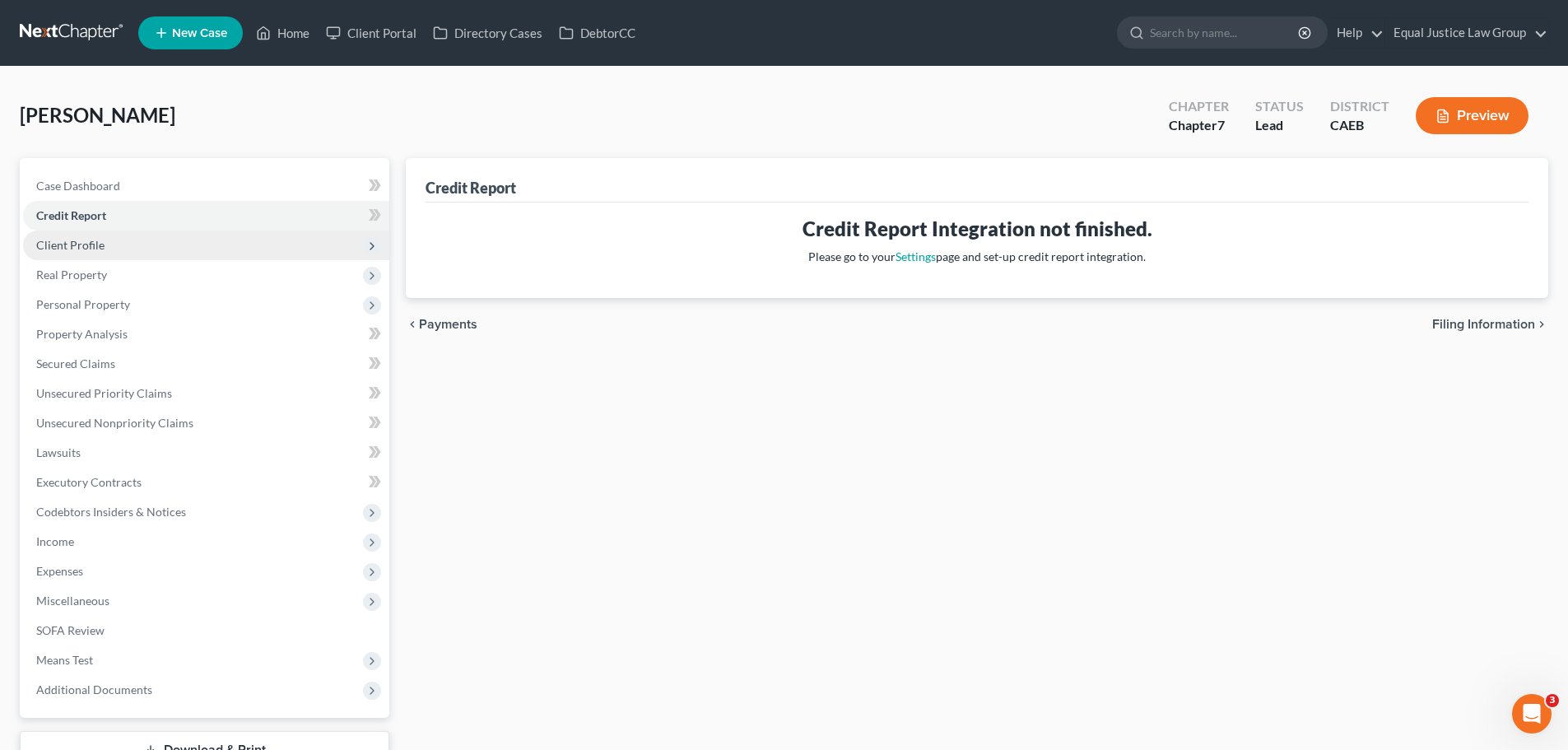
click at [135, 244] on span "Client Profile" at bounding box center [205, 245] width 366 height 30
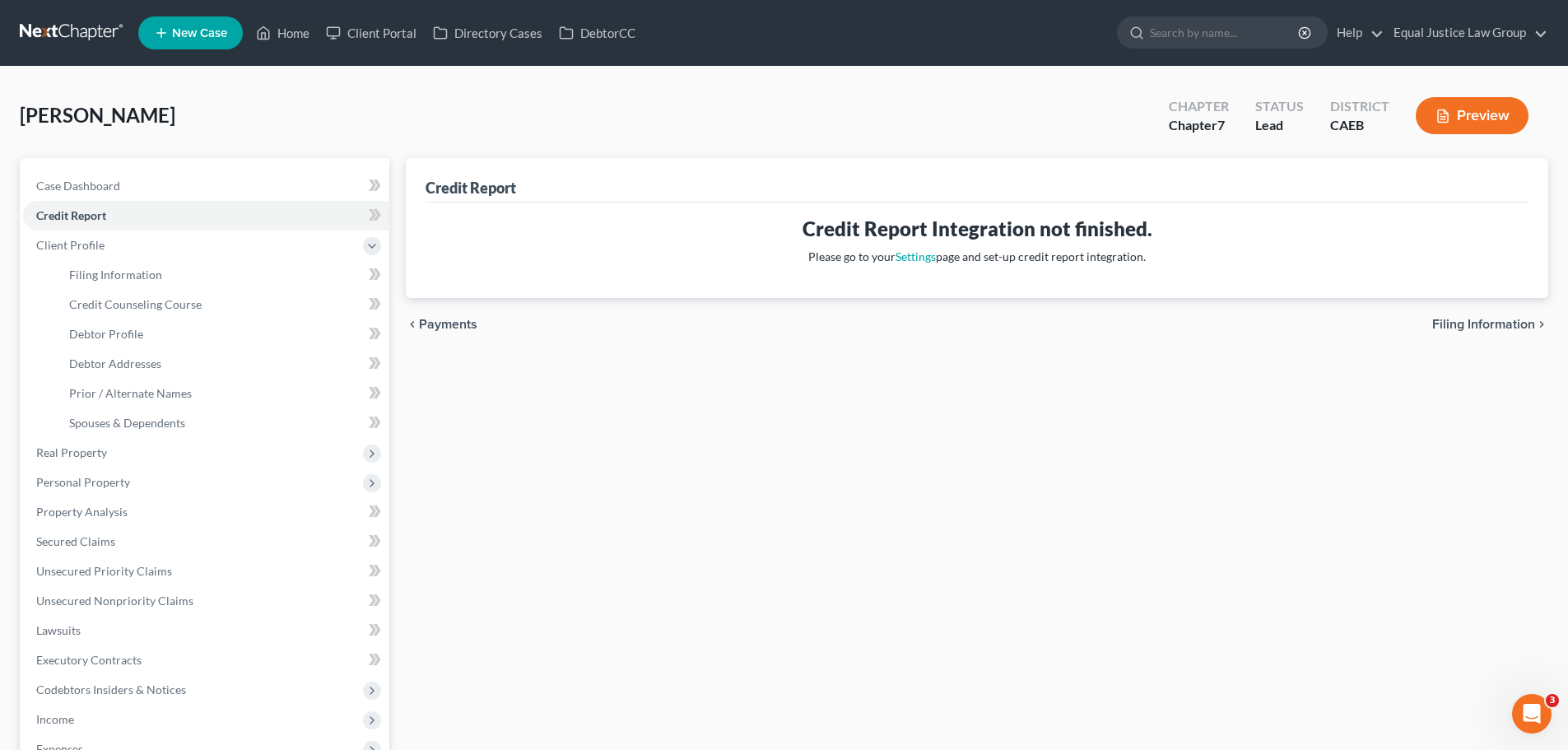
click at [811, 464] on div "Credit Report Credit Report Integration not finished. Please go to your Setting…" at bounding box center [977, 574] width 1159 height 832
click at [117, 184] on span "Case Dashboard" at bounding box center [78, 185] width 84 height 14
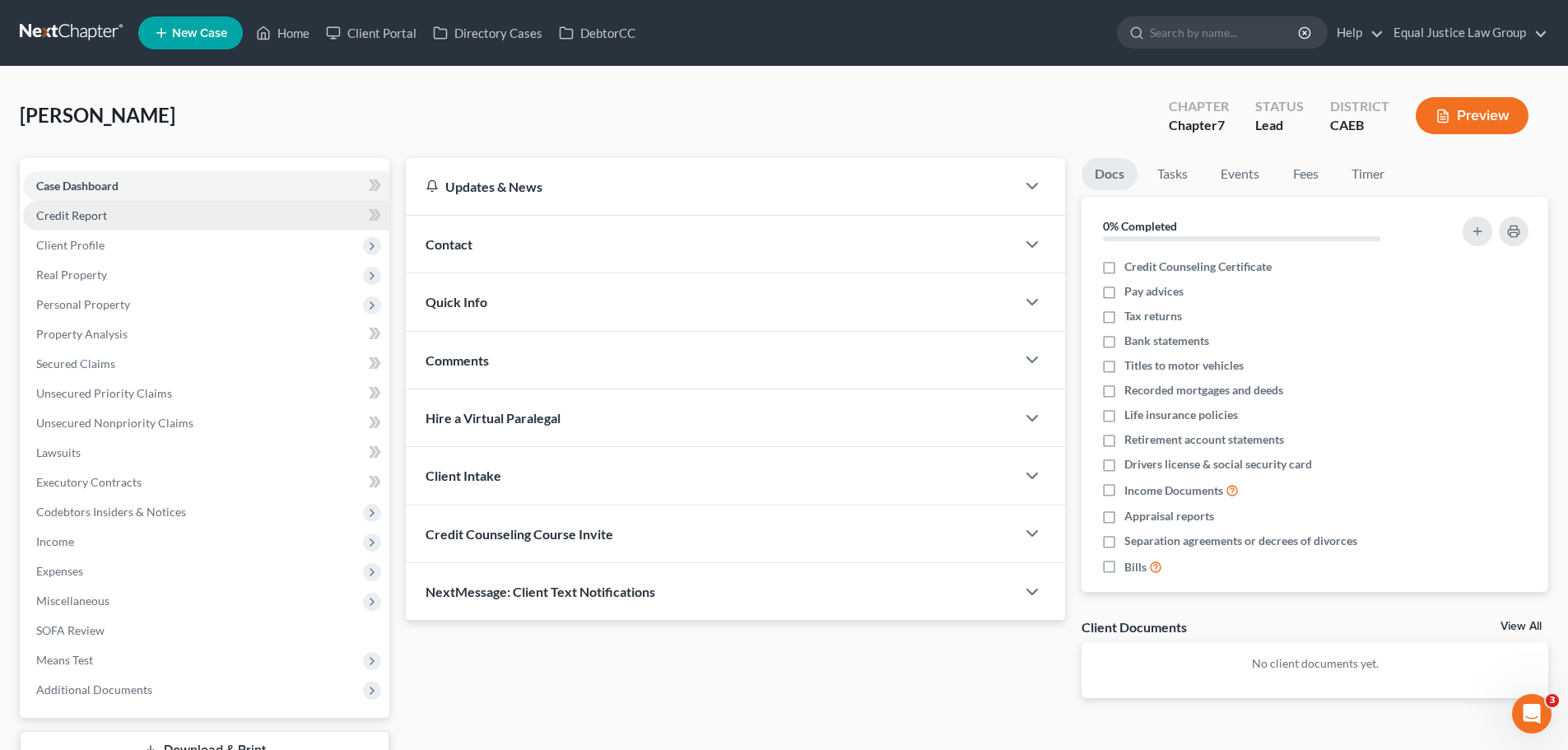
click at [102, 219] on span "Credit Report" at bounding box center [71, 215] width 70 height 14
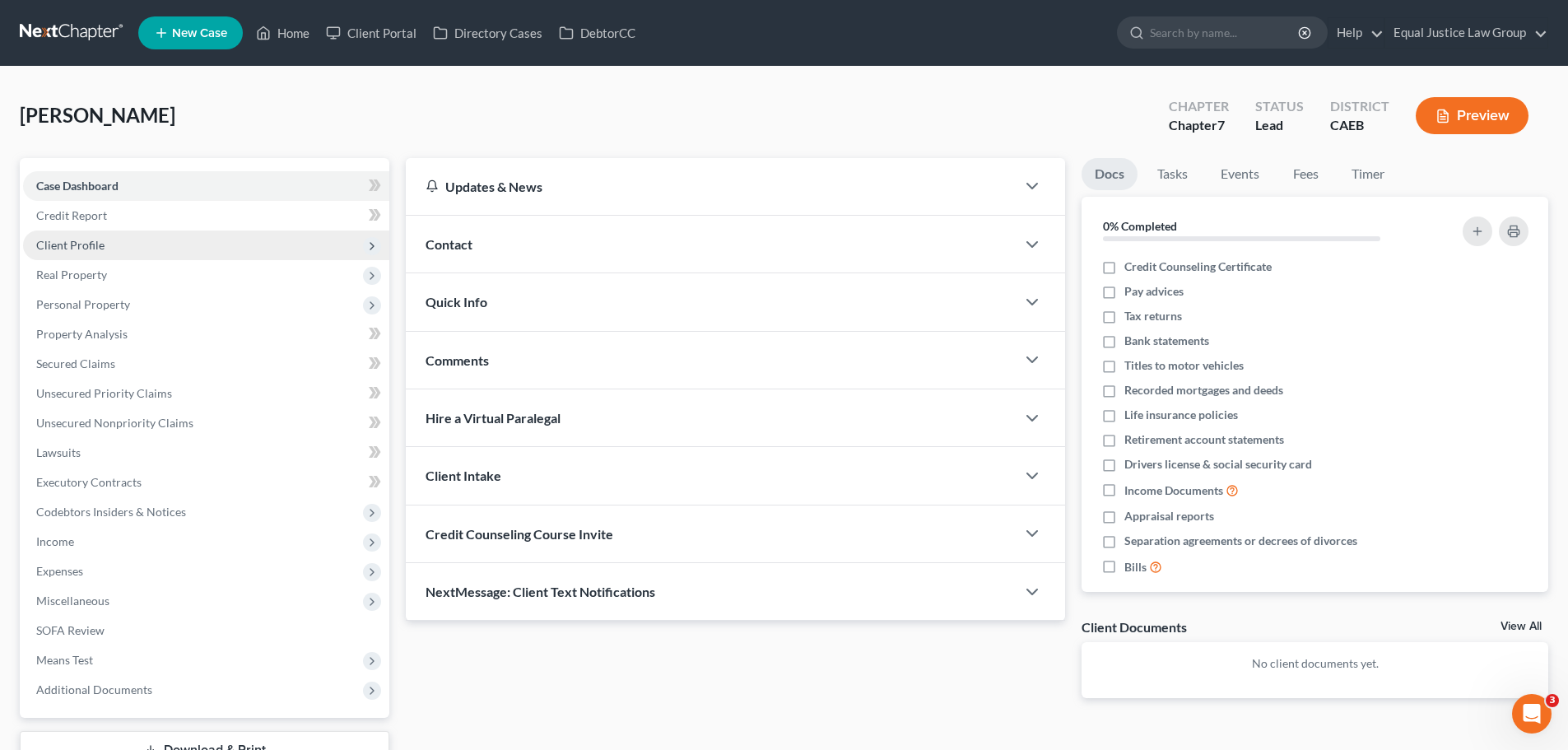
click at [102, 251] on span "Client Profile" at bounding box center [70, 244] width 69 height 14
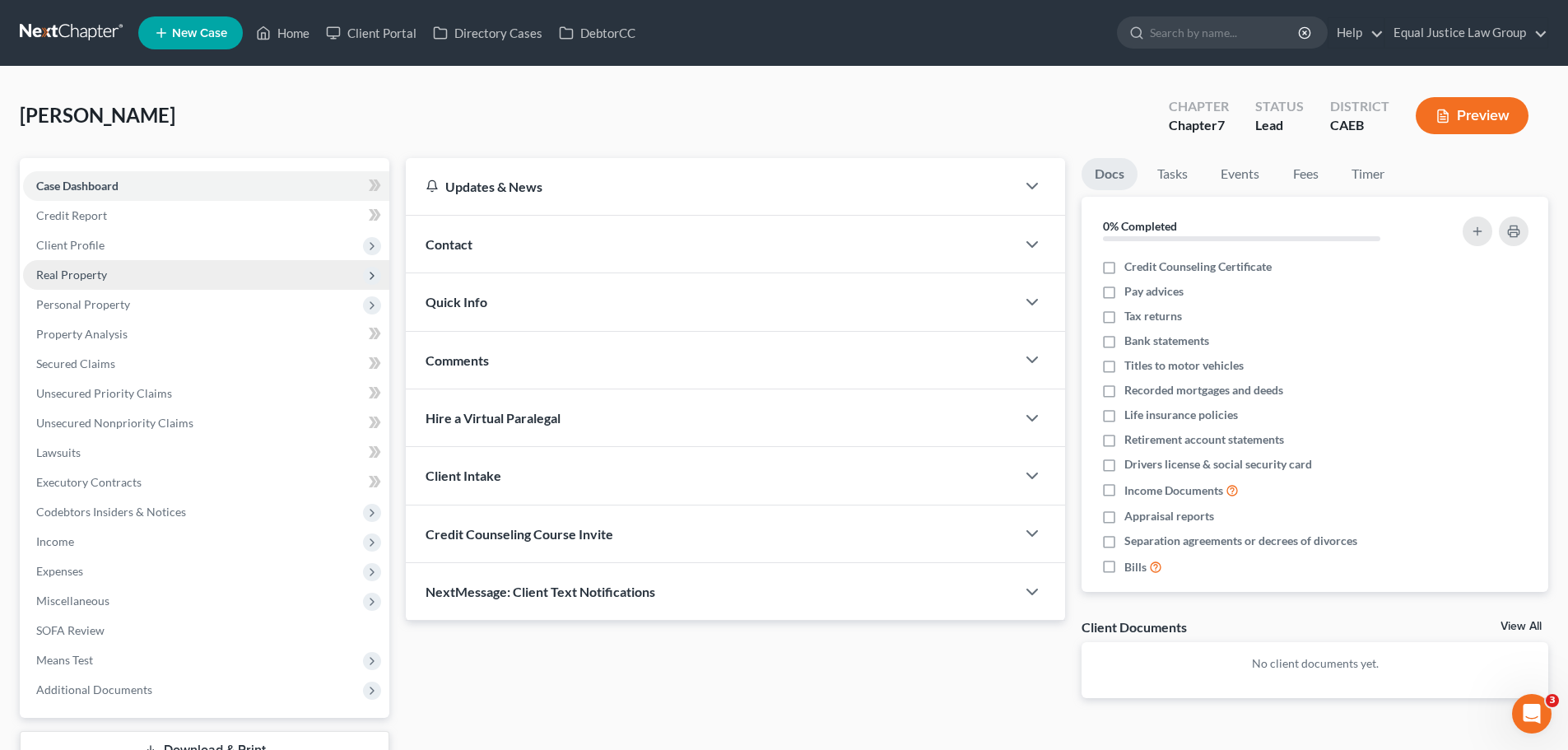
click at [102, 274] on span "Real Property" at bounding box center [71, 274] width 70 height 14
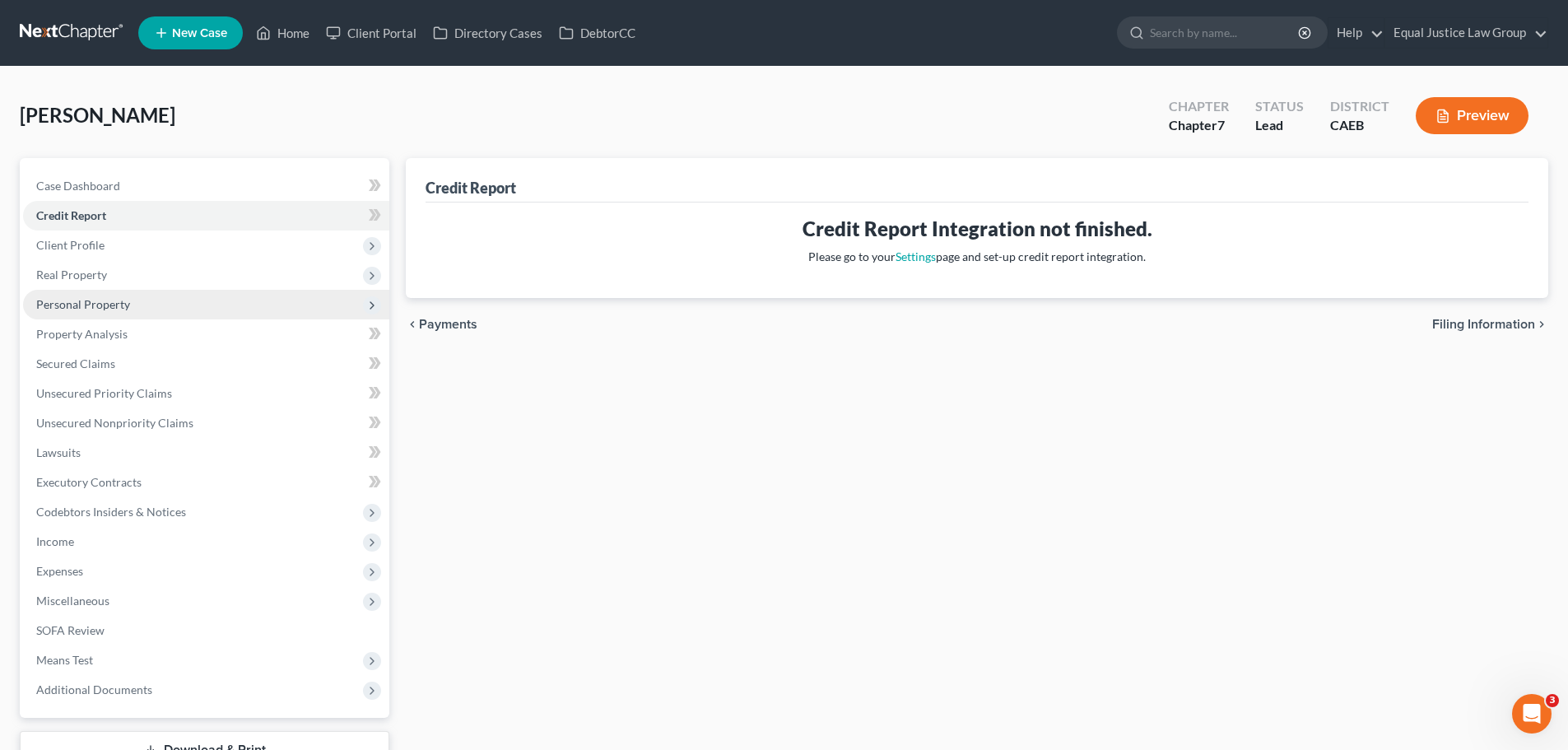
click at [116, 307] on span "Personal Property" at bounding box center [84, 304] width 94 height 14
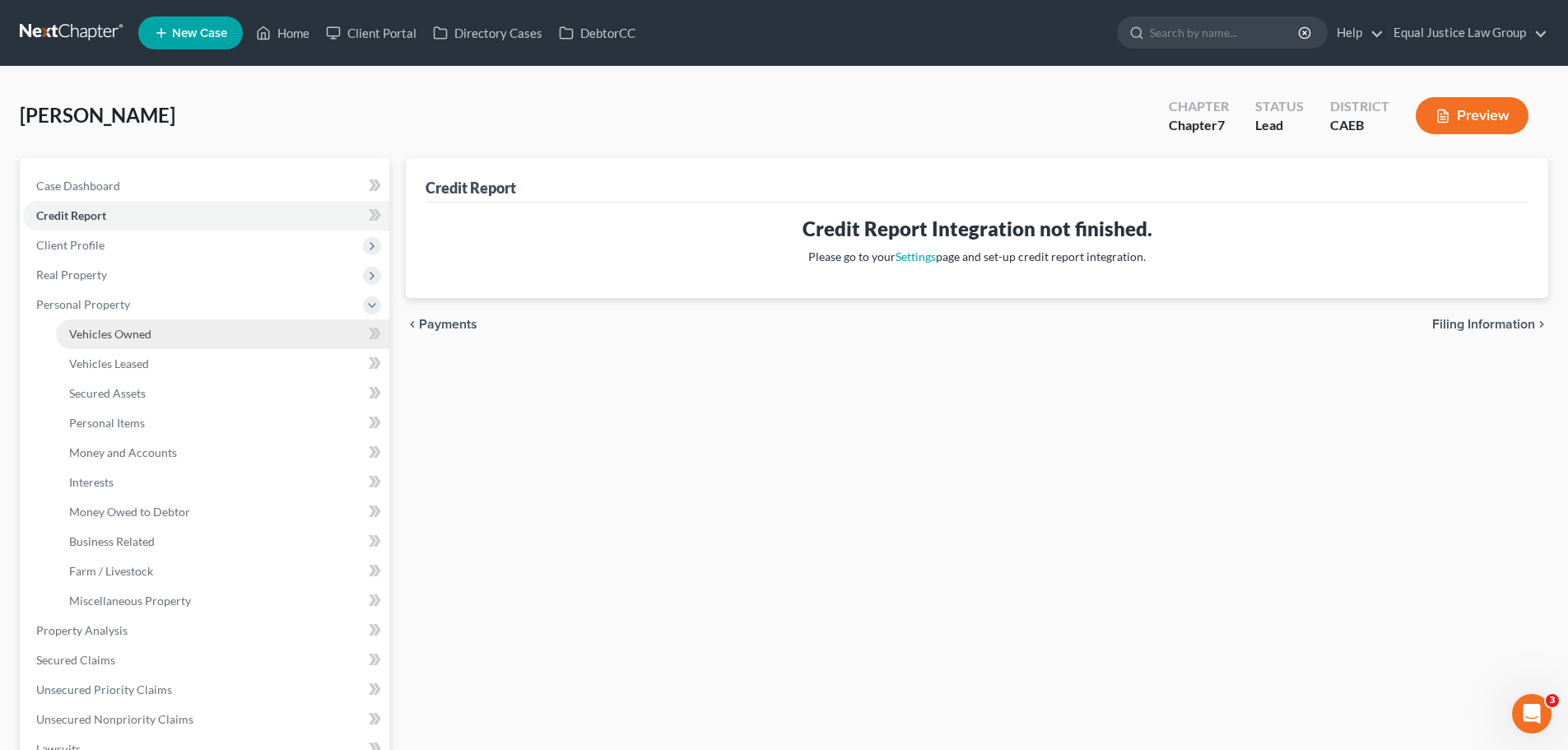
click at [128, 329] on span "Vehicles Owned" at bounding box center [110, 334] width 83 height 14
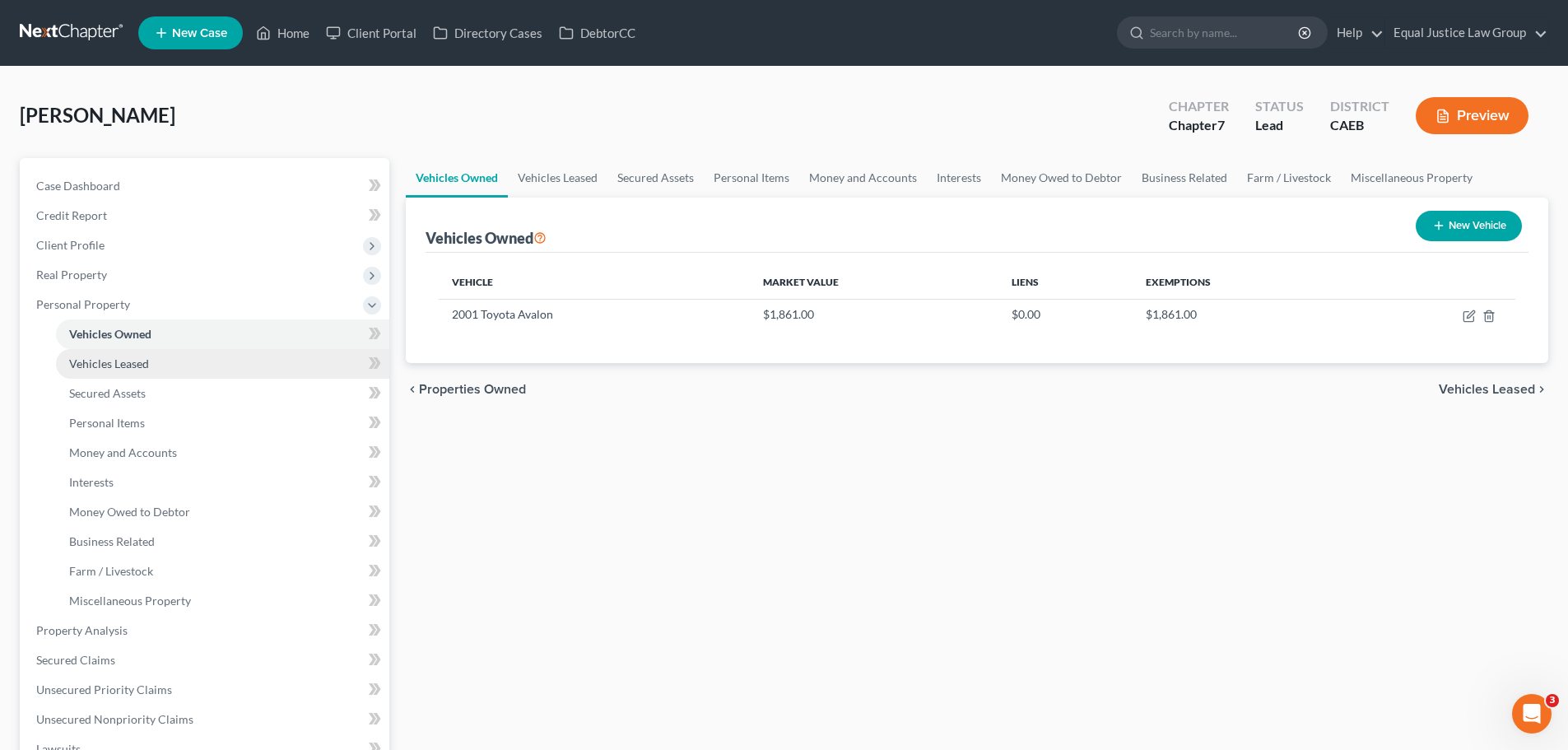
click at [140, 365] on span "Vehicles Leased" at bounding box center [109, 364] width 80 height 14
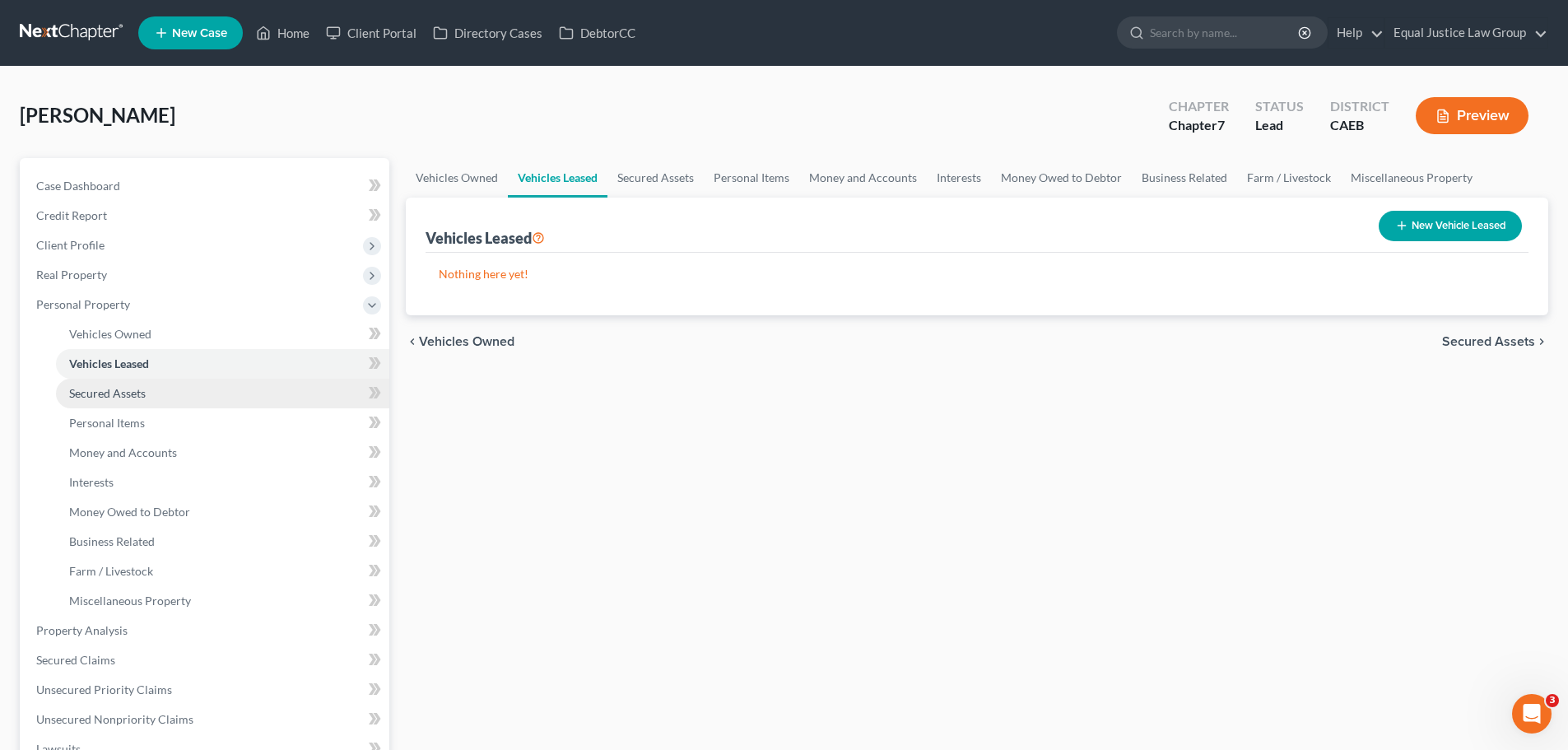
click at [138, 391] on span "Secured Assets" at bounding box center [107, 393] width 77 height 14
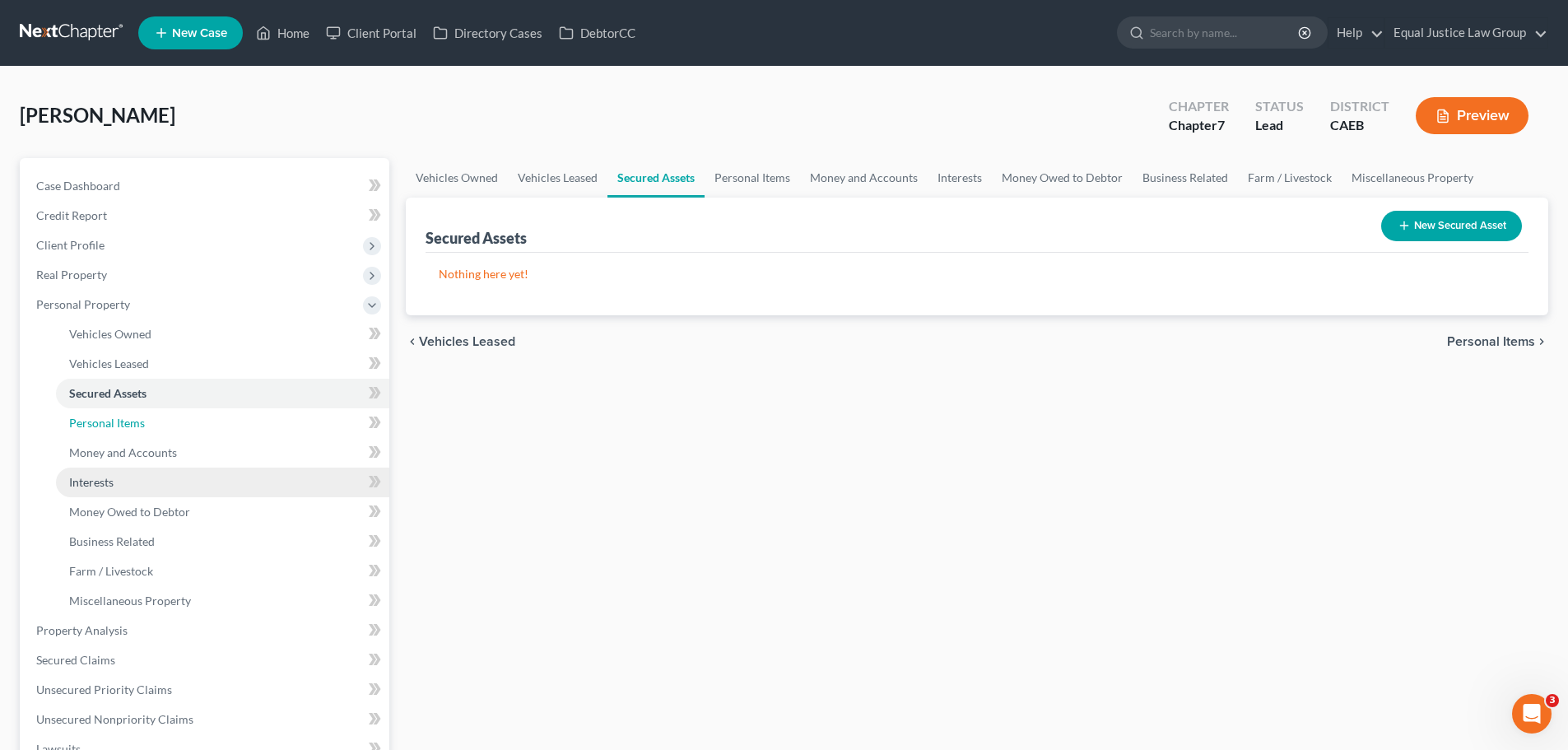
click at [130, 419] on span "Personal Items" at bounding box center [106, 423] width 76 height 14
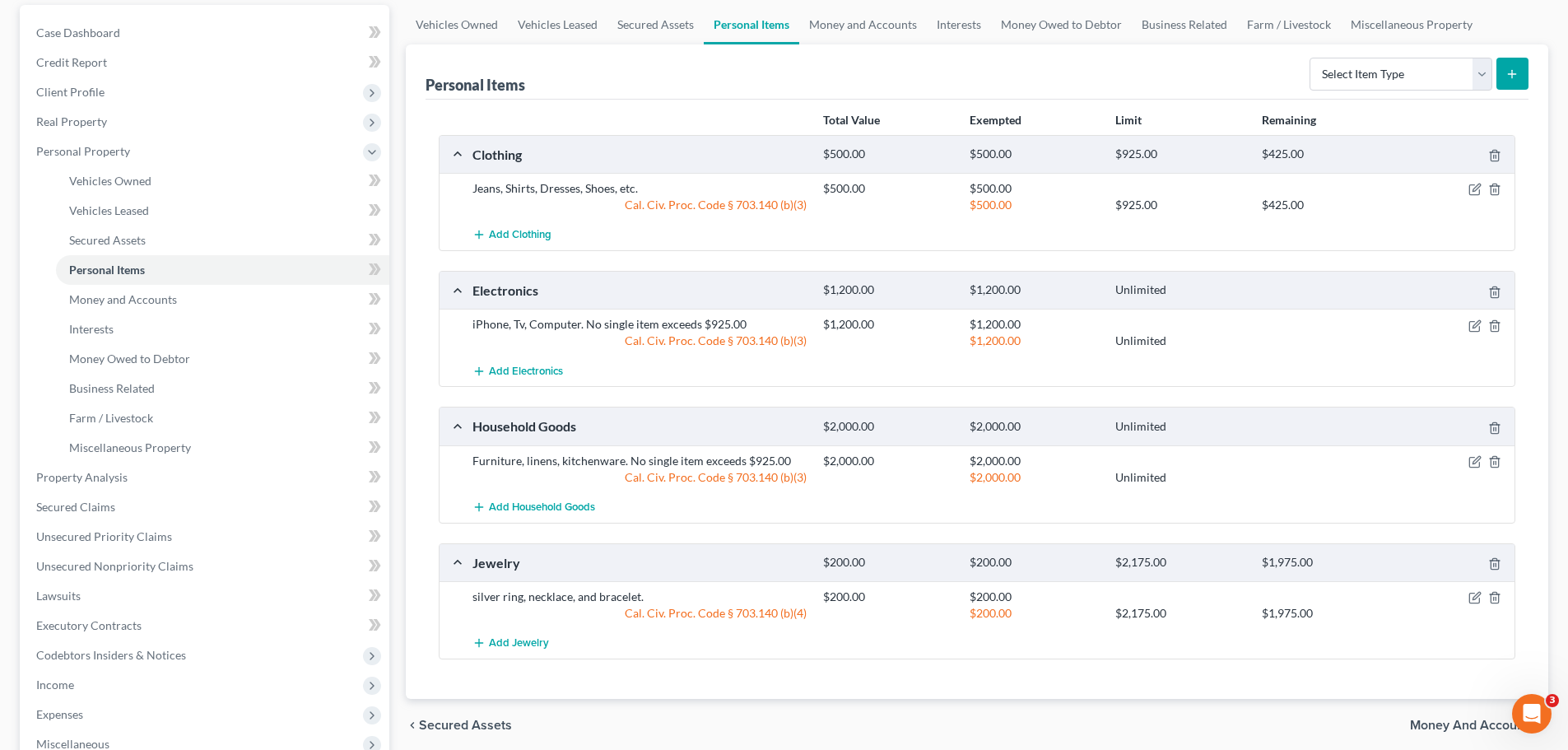
scroll to position [164, 0]
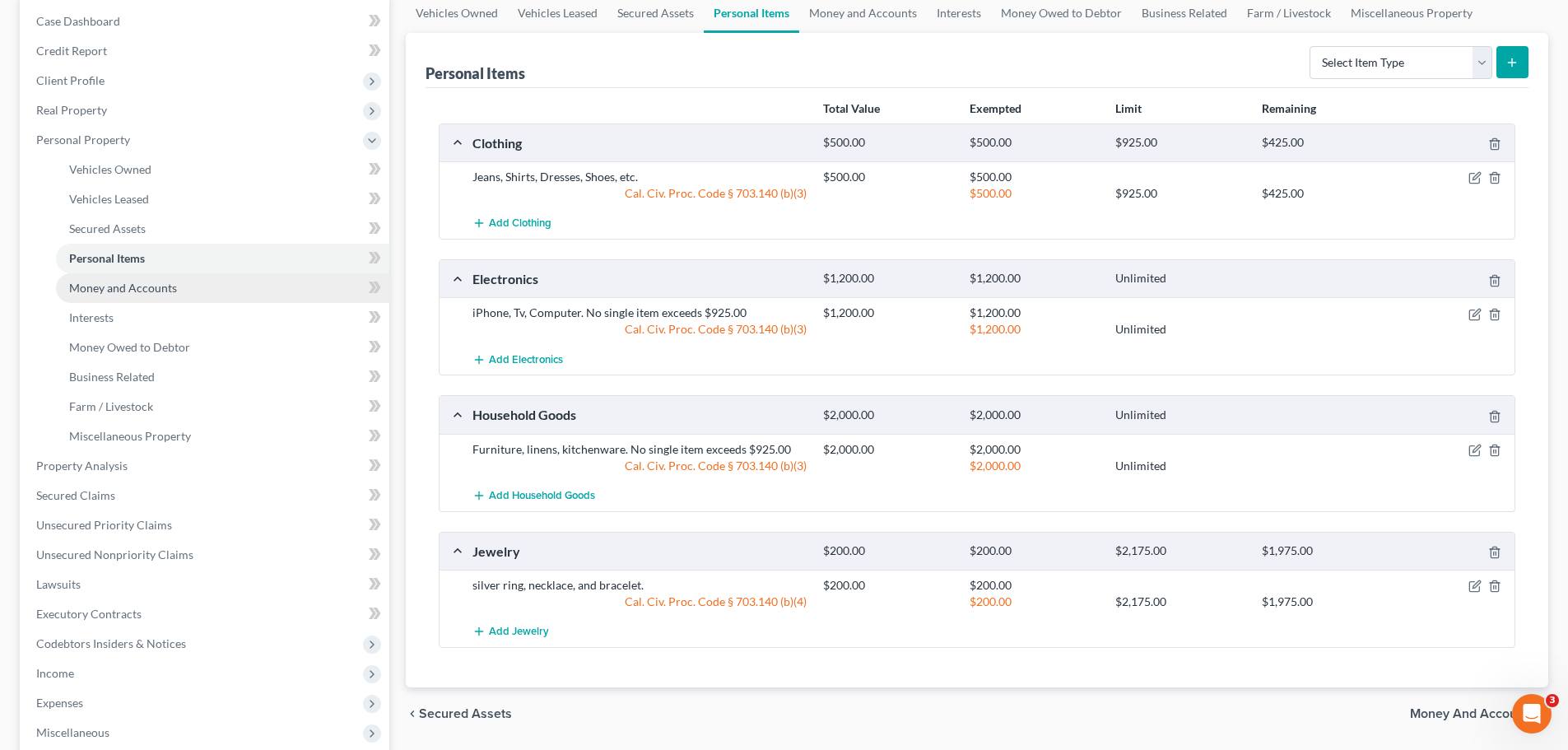
click at [150, 287] on span "Money and Accounts" at bounding box center [123, 288] width 108 height 14
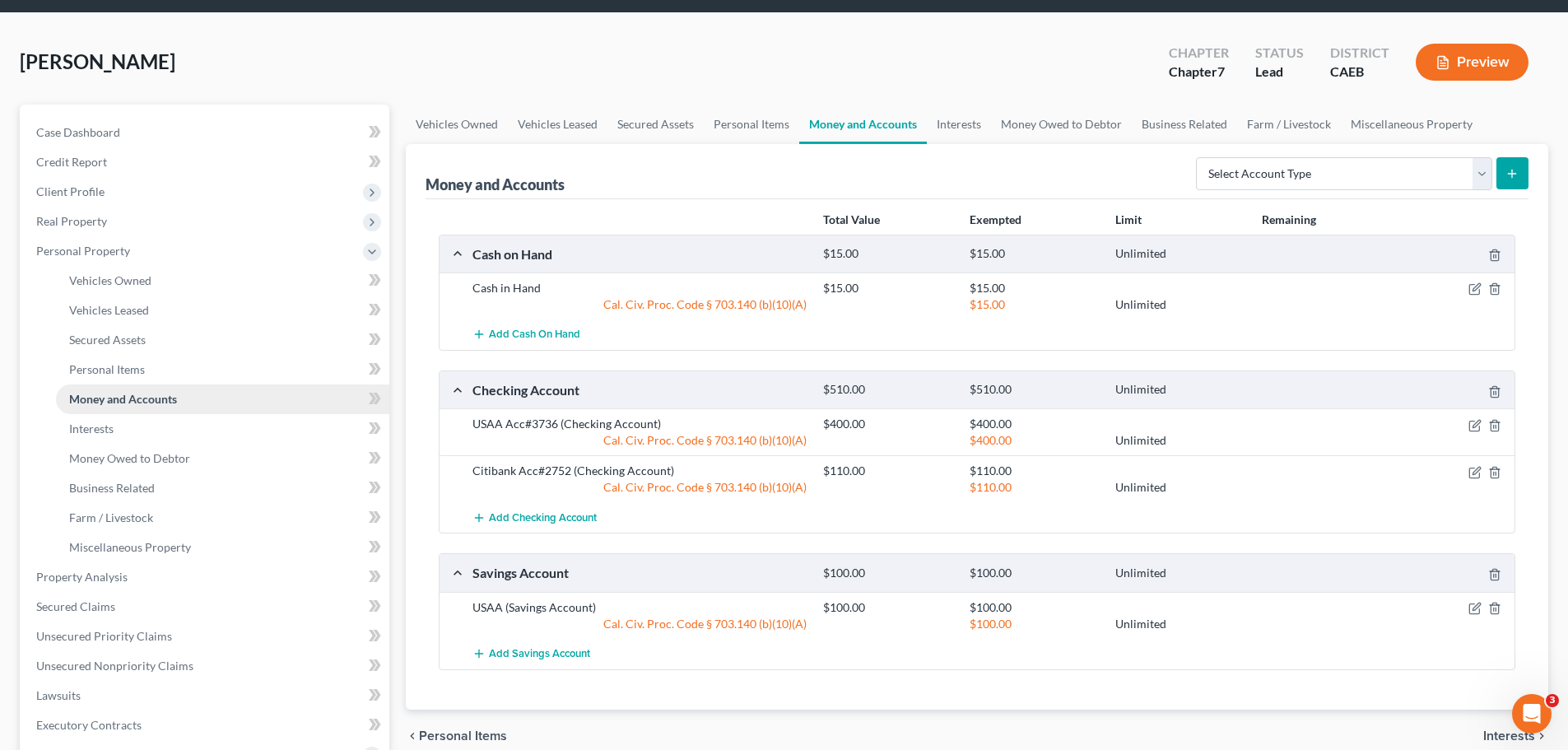
scroll to position [83, 0]
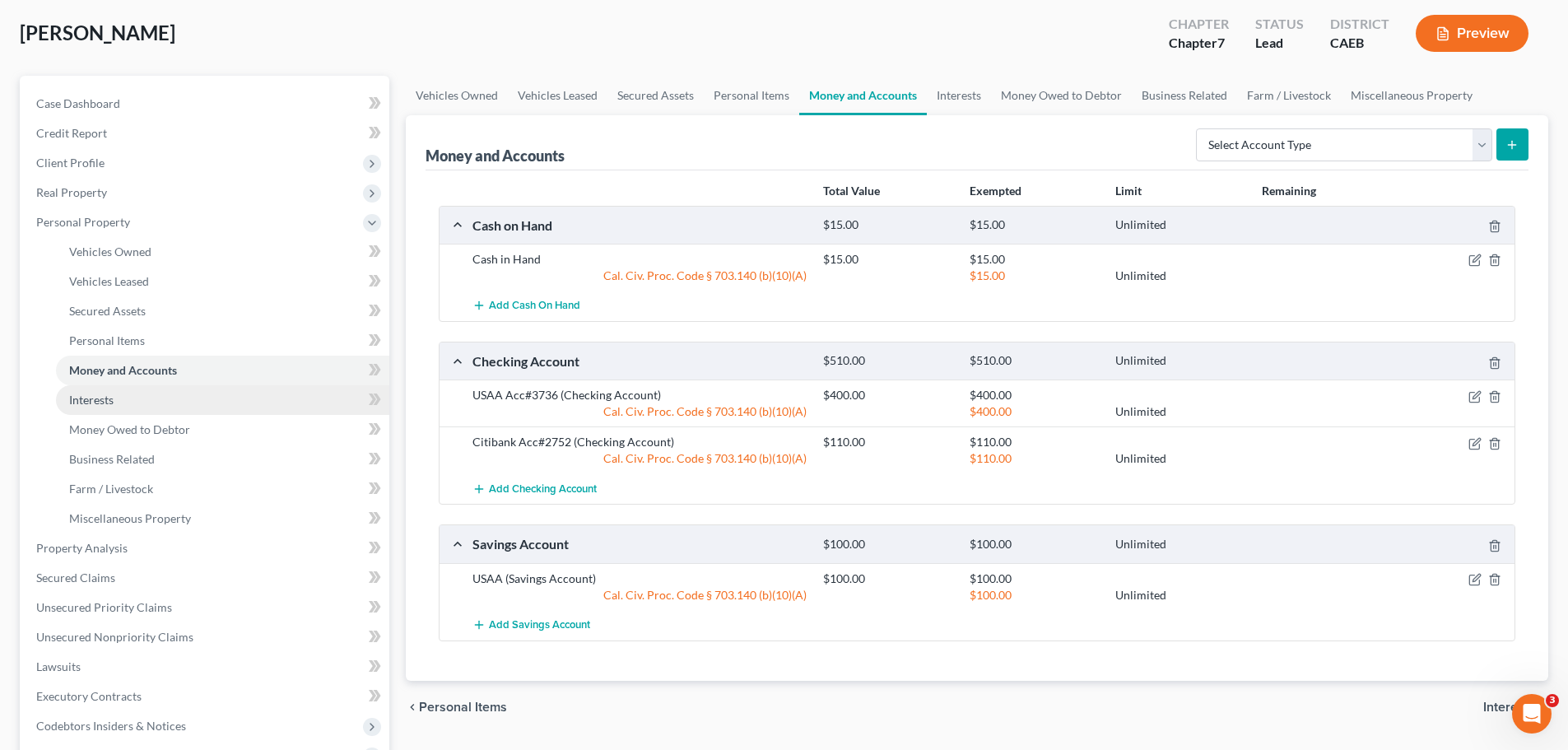
click at [100, 404] on span "Interests" at bounding box center [90, 399] width 44 height 14
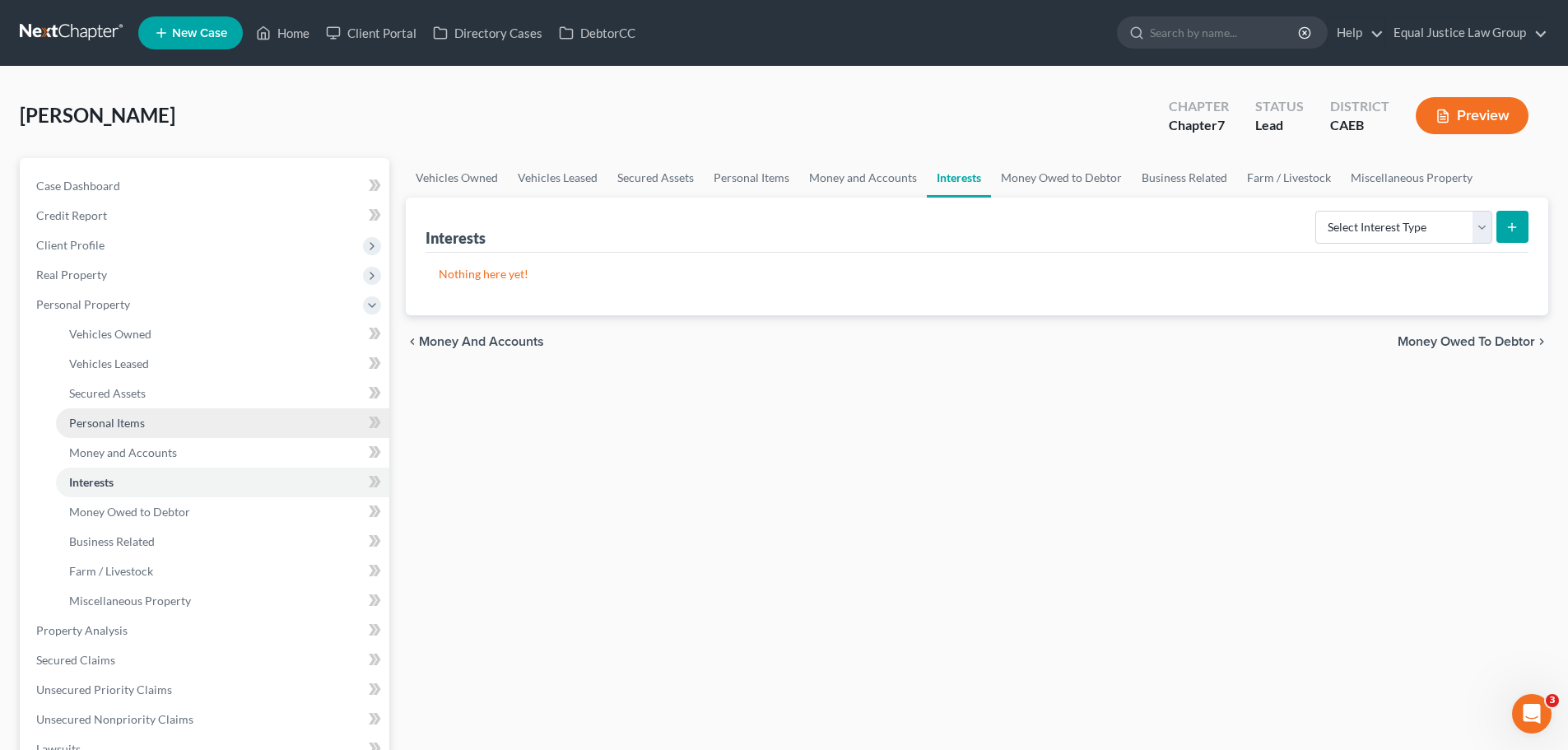
scroll to position [83, 0]
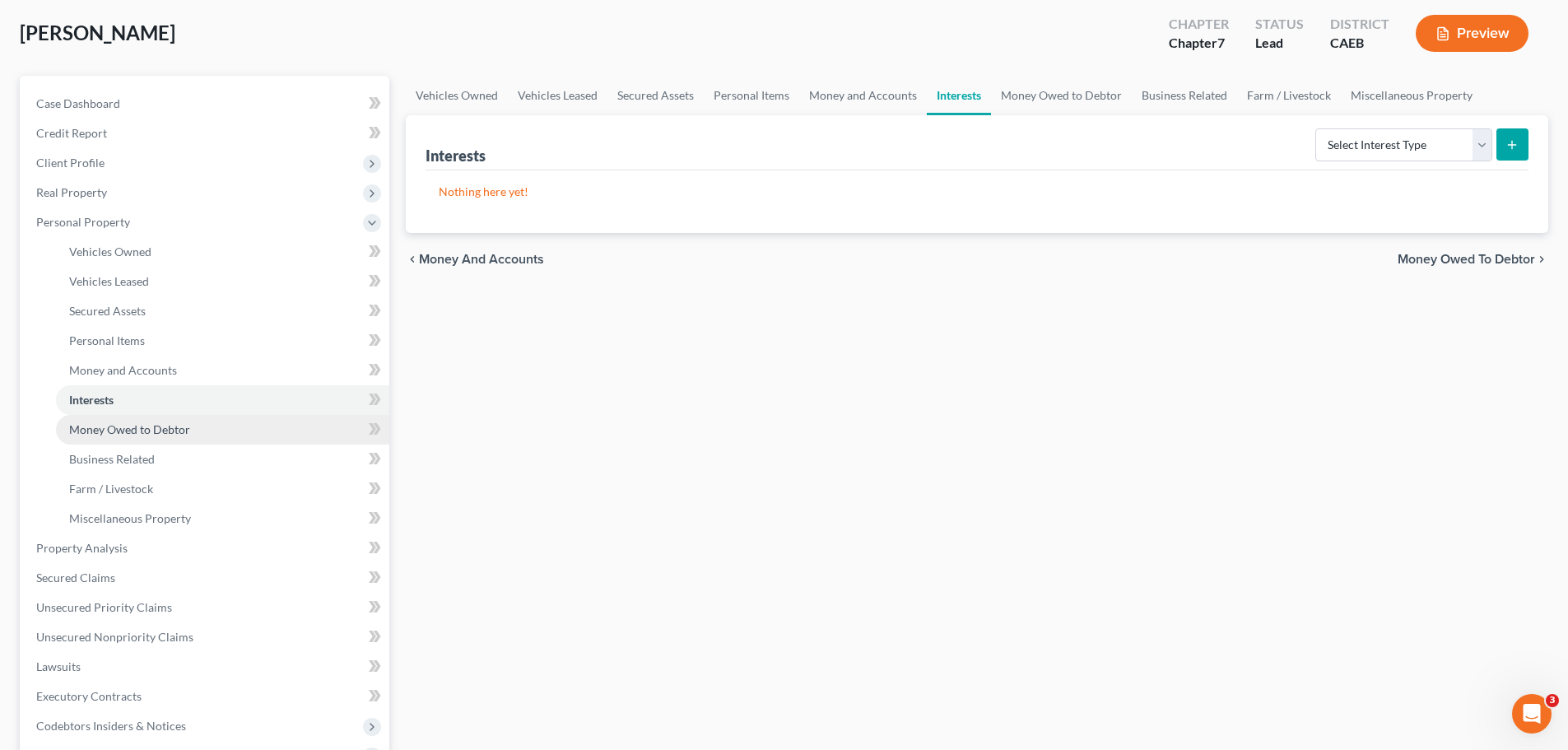
click at [84, 434] on span "Money Owed to Debtor" at bounding box center [129, 429] width 121 height 14
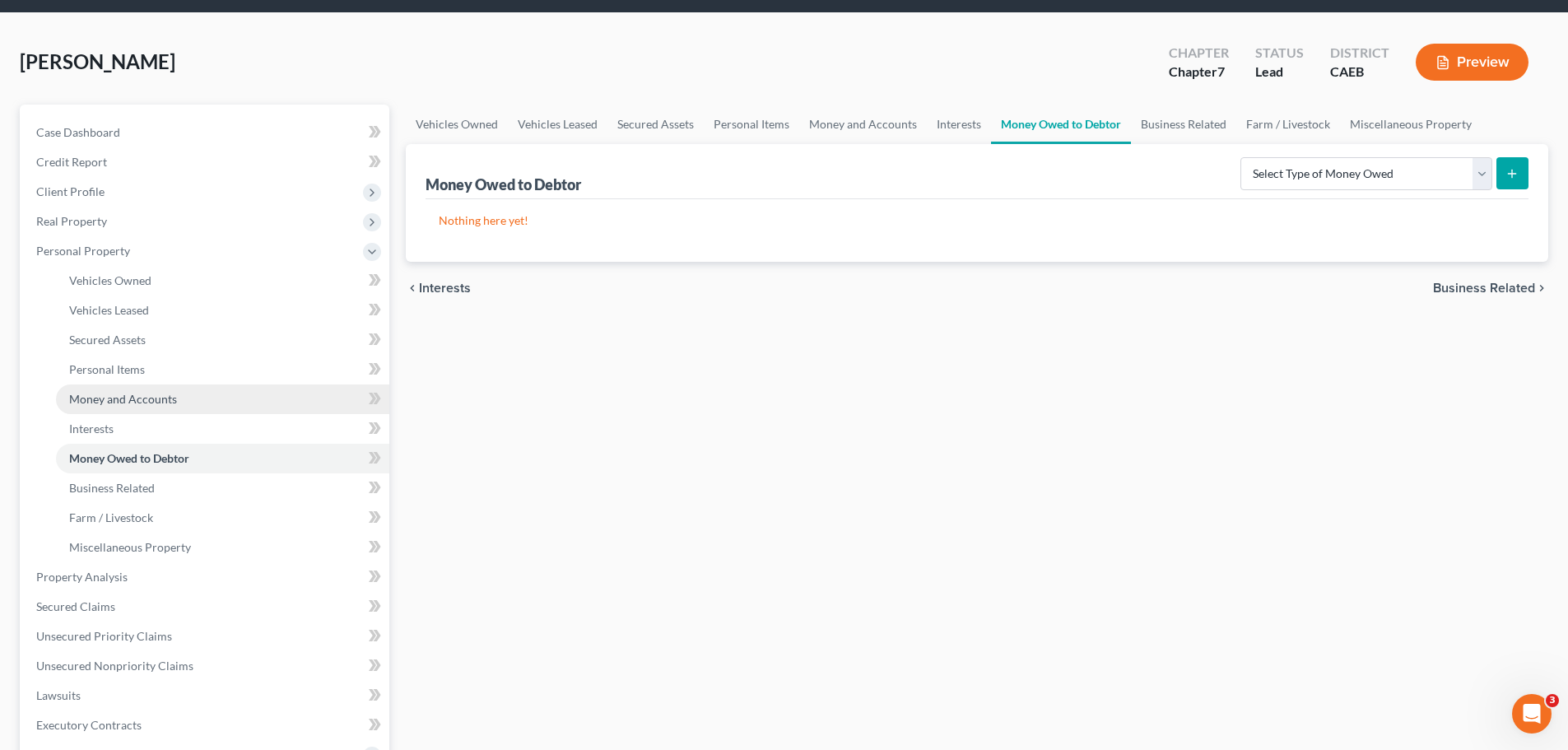
scroll to position [83, 0]
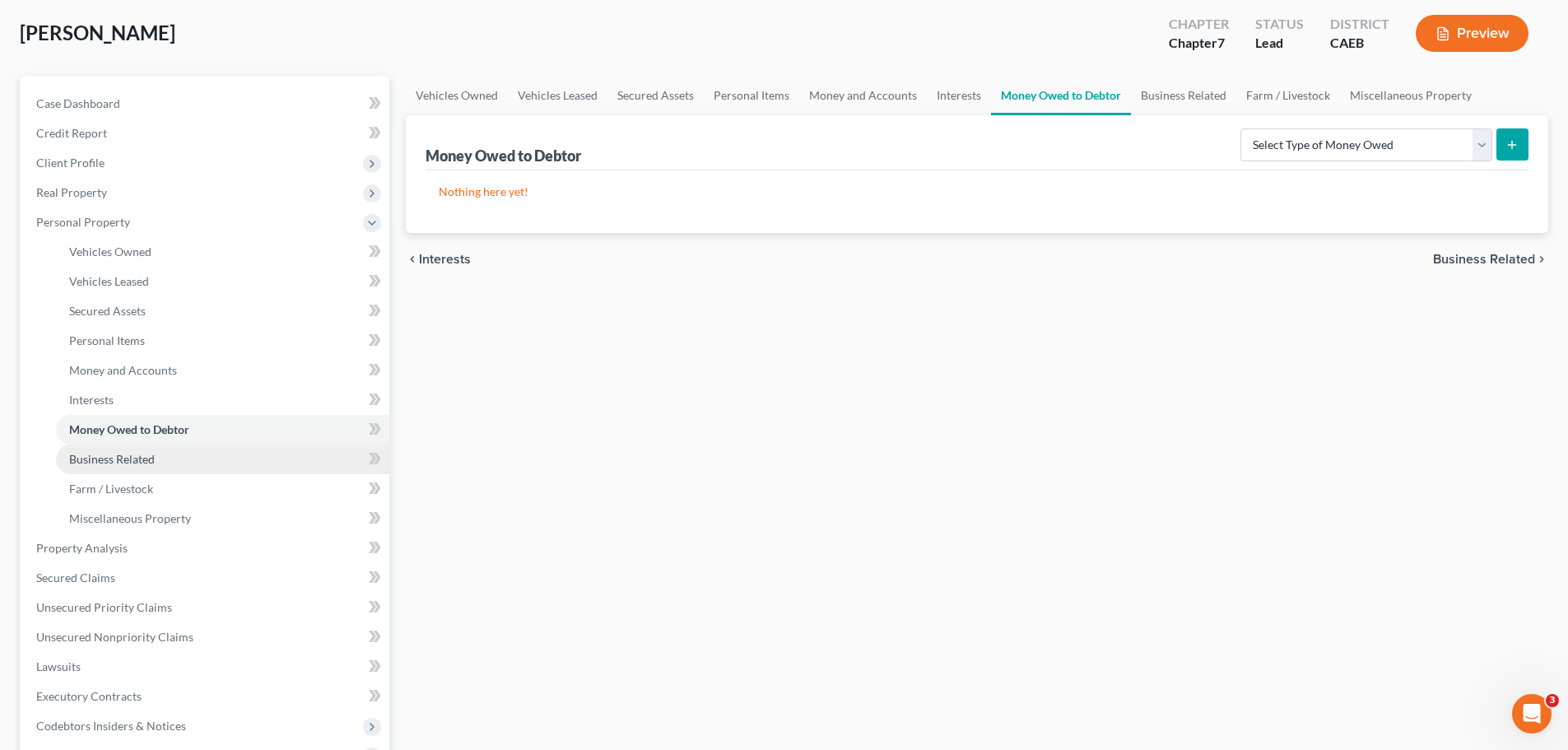
click at [98, 462] on span "Business Related" at bounding box center [111, 459] width 85 height 14
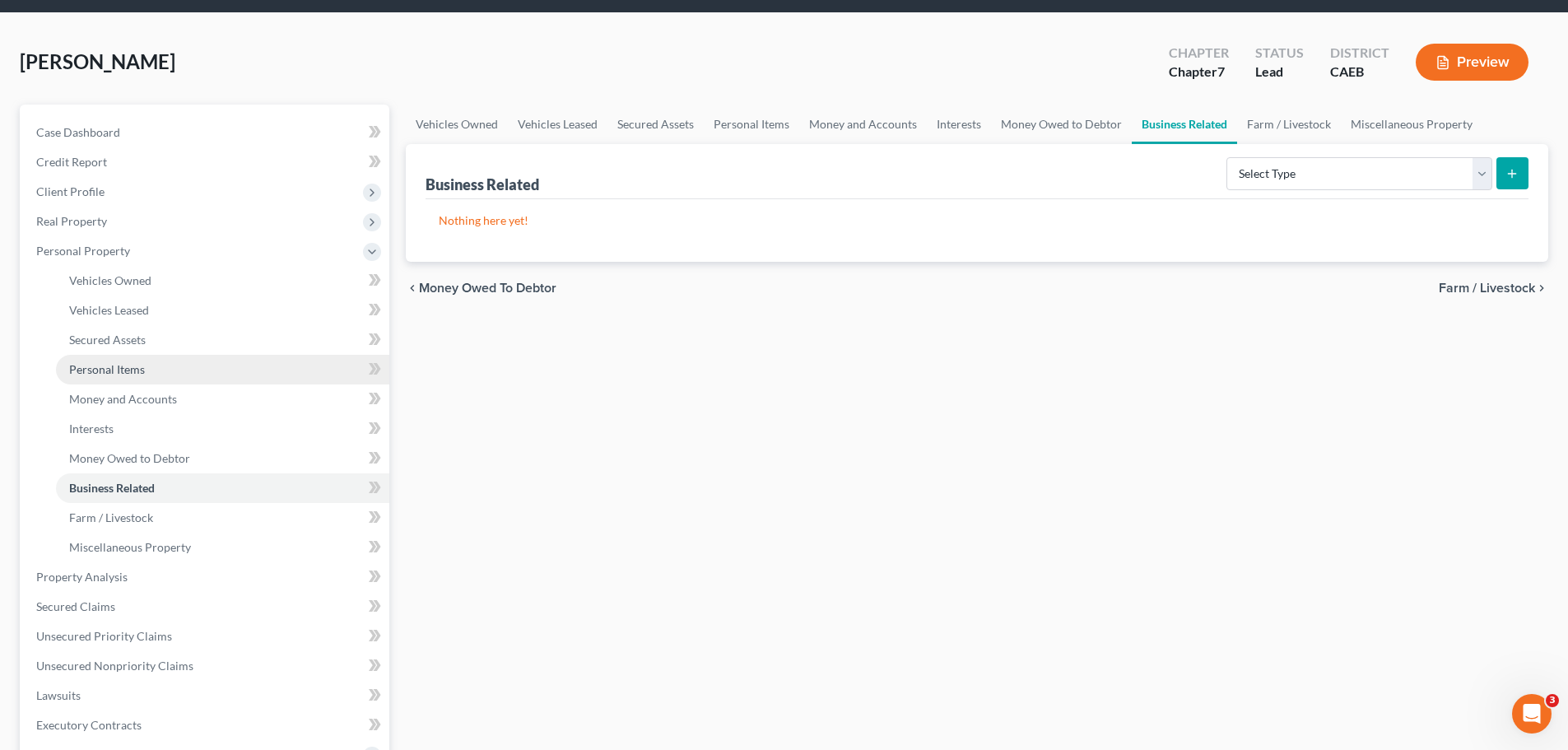
scroll to position [83, 0]
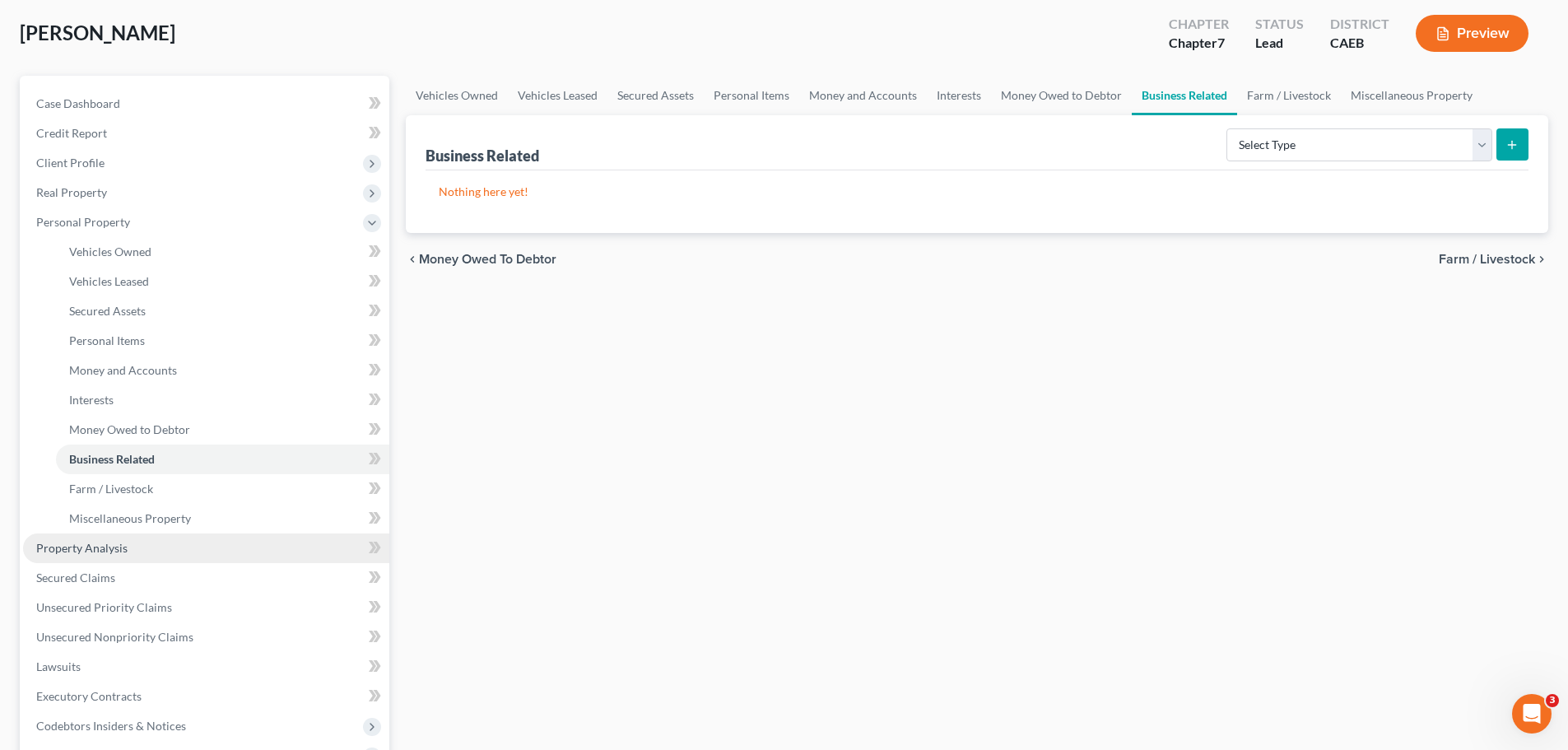
click at [104, 548] on span "Property Analysis" at bounding box center [82, 547] width 91 height 14
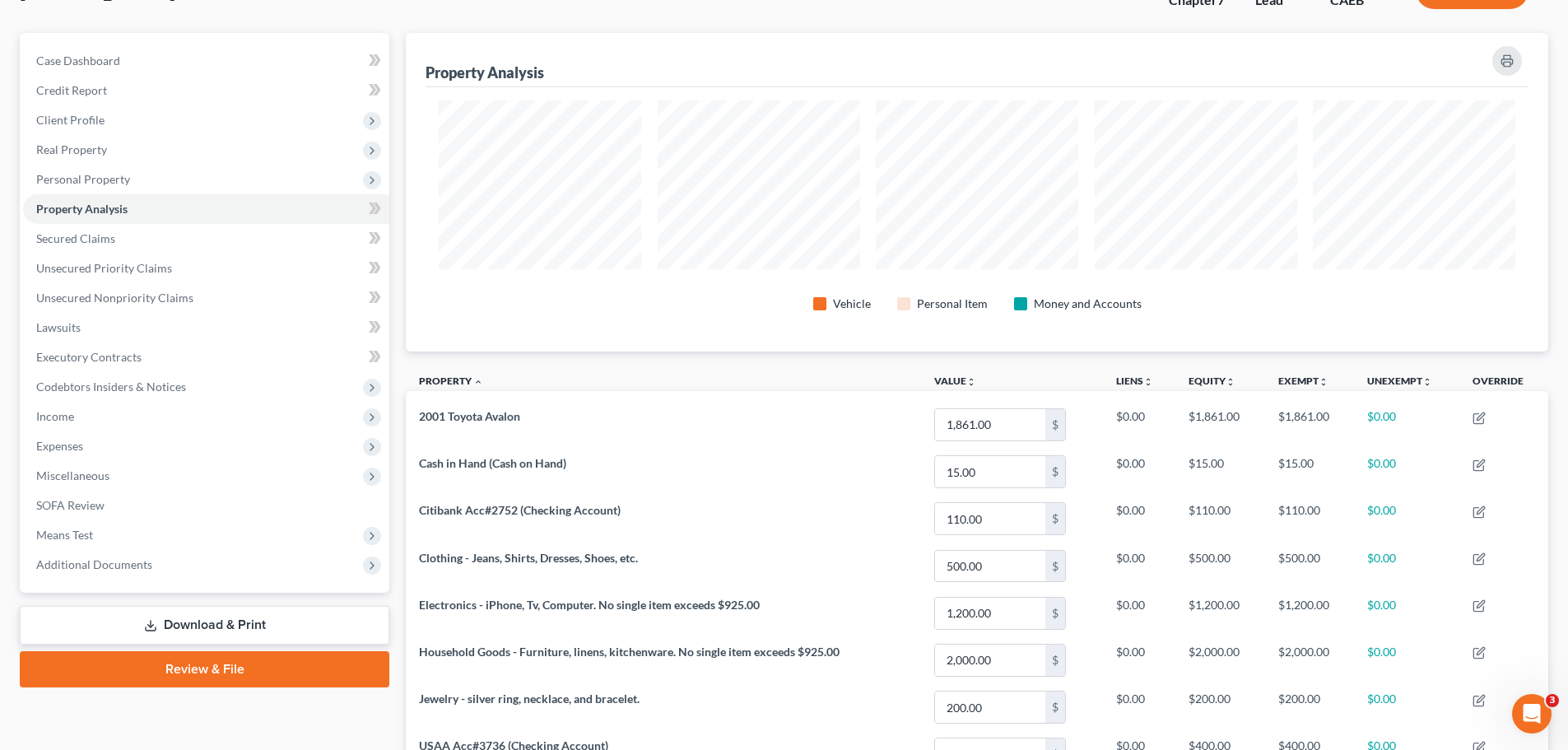
scroll to position [318, 1142]
click at [105, 239] on span "Secured Claims" at bounding box center [76, 238] width 79 height 14
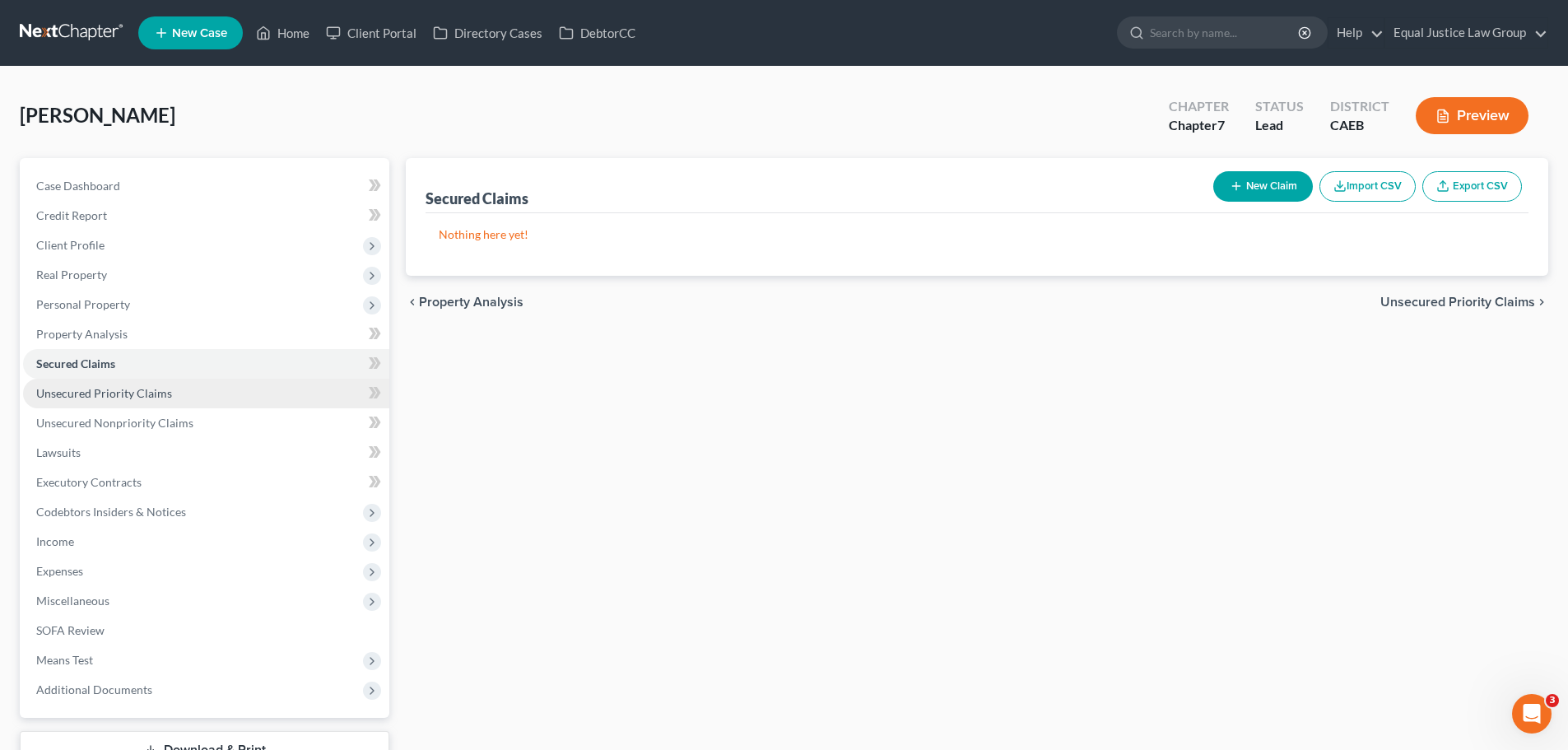
click at [147, 393] on span "Unsecured Priority Claims" at bounding box center [104, 393] width 136 height 14
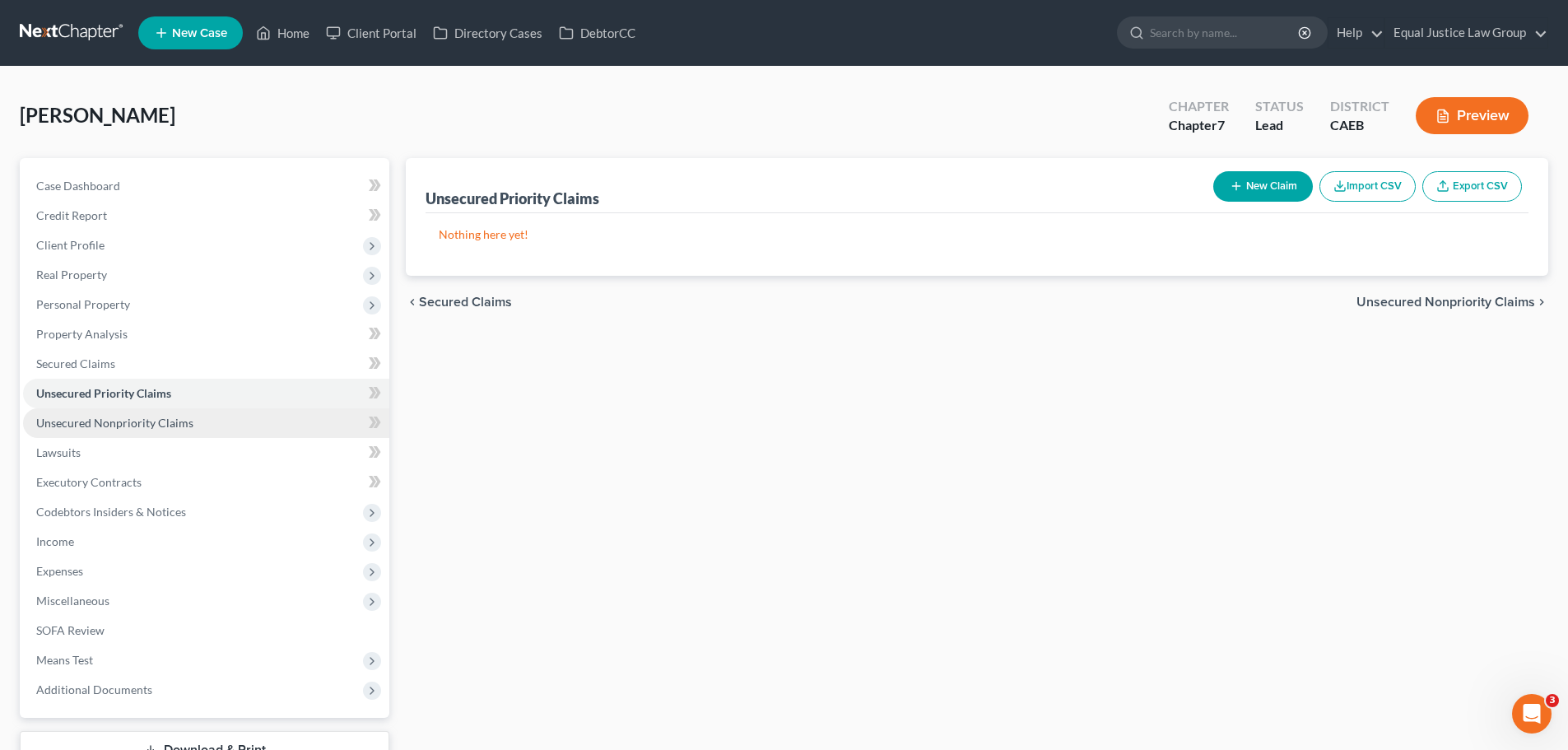
click at [181, 425] on span "Unsecured Nonpriority Claims" at bounding box center [115, 423] width 157 height 14
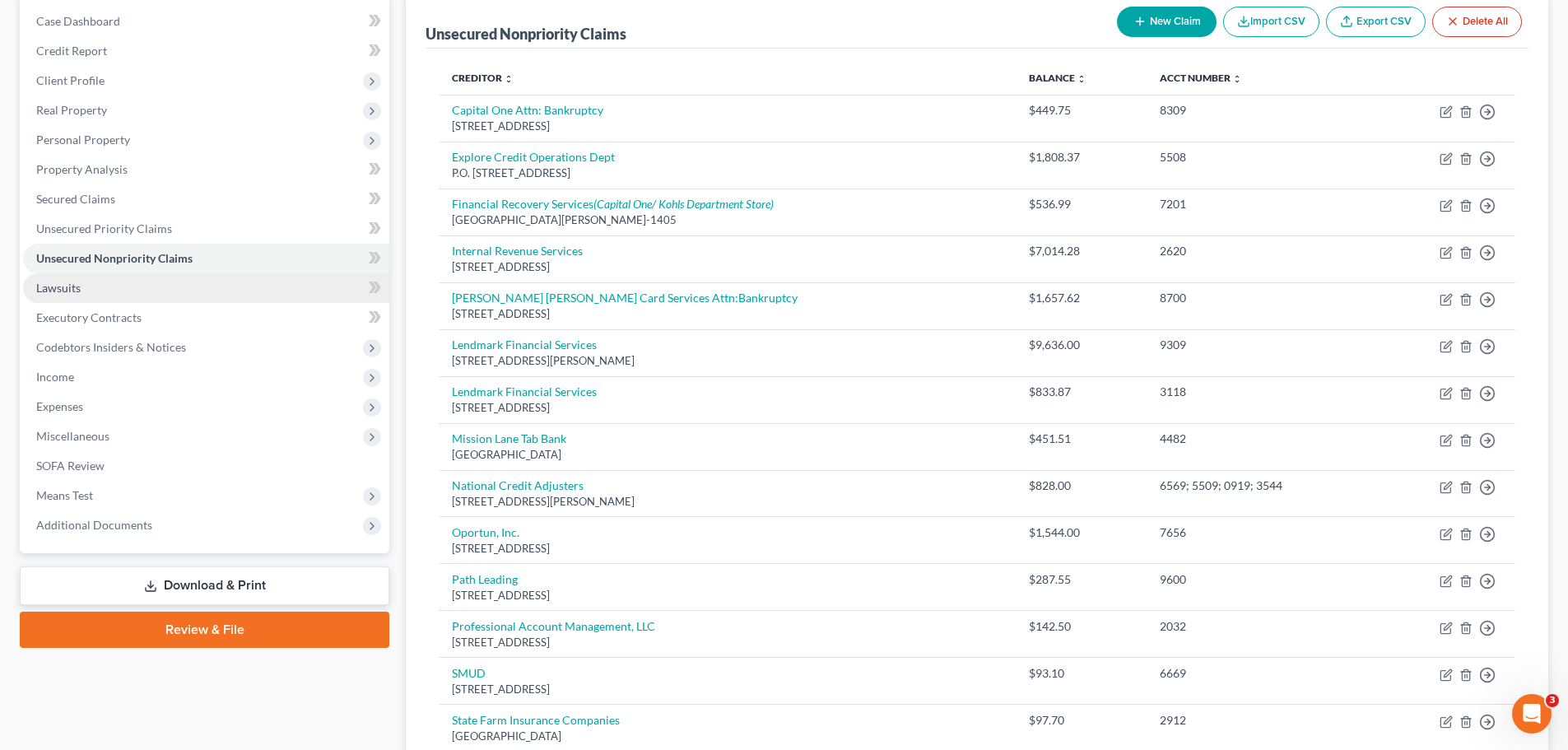
click at [80, 289] on span "Lawsuits" at bounding box center [58, 288] width 44 height 14
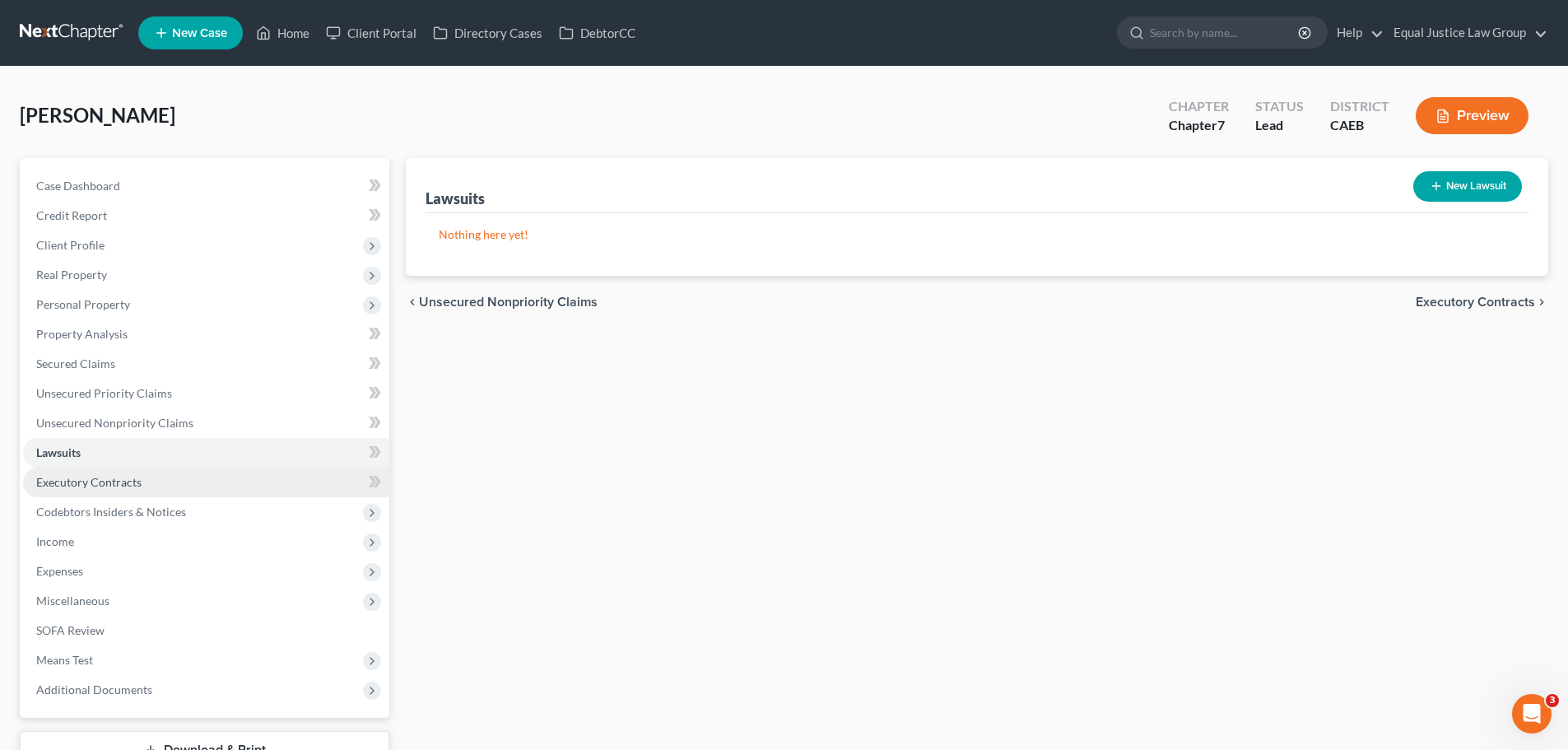
click at [114, 477] on span "Executory Contracts" at bounding box center [89, 482] width 105 height 14
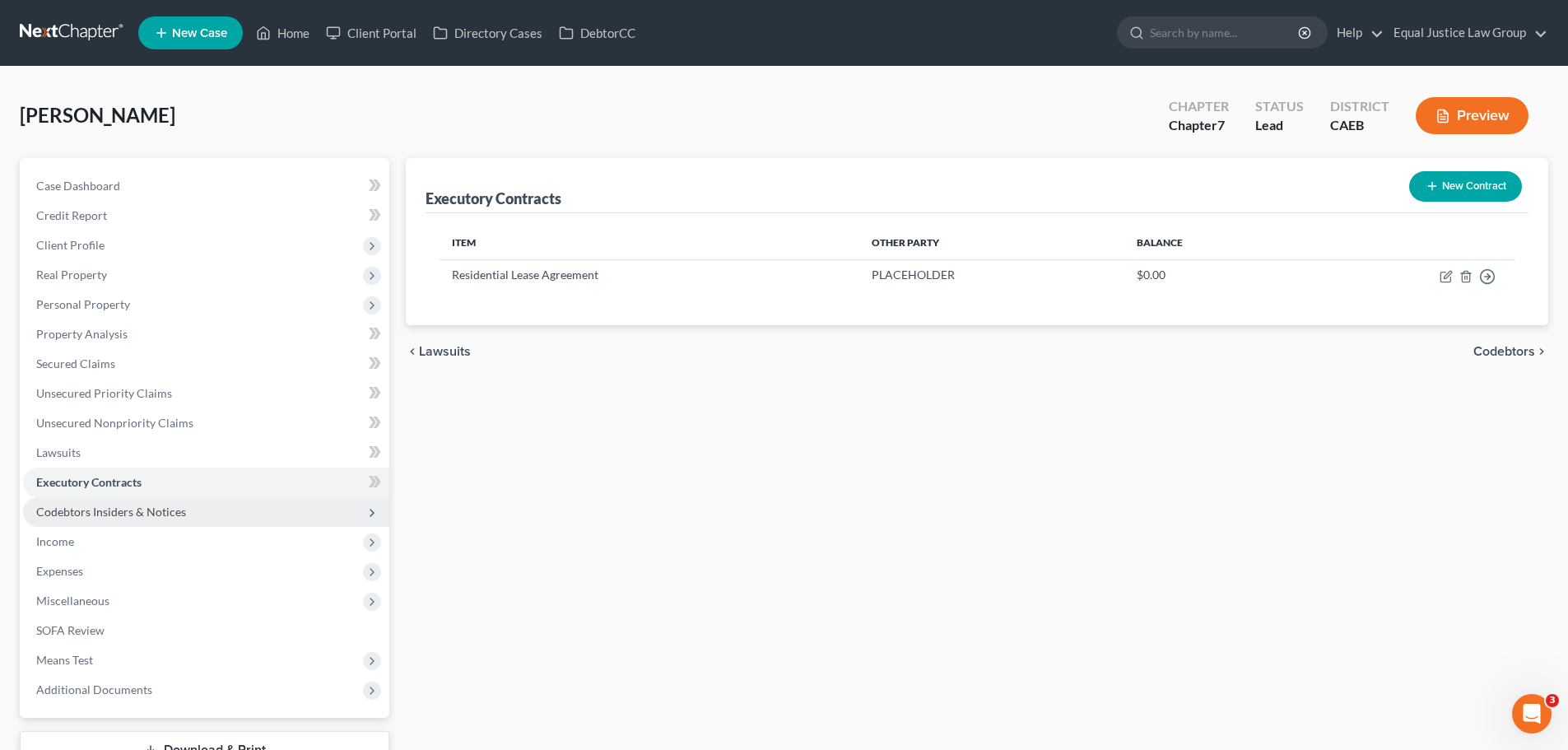
click at [145, 515] on span "Codebtors Insiders & Notices" at bounding box center [111, 512] width 150 height 14
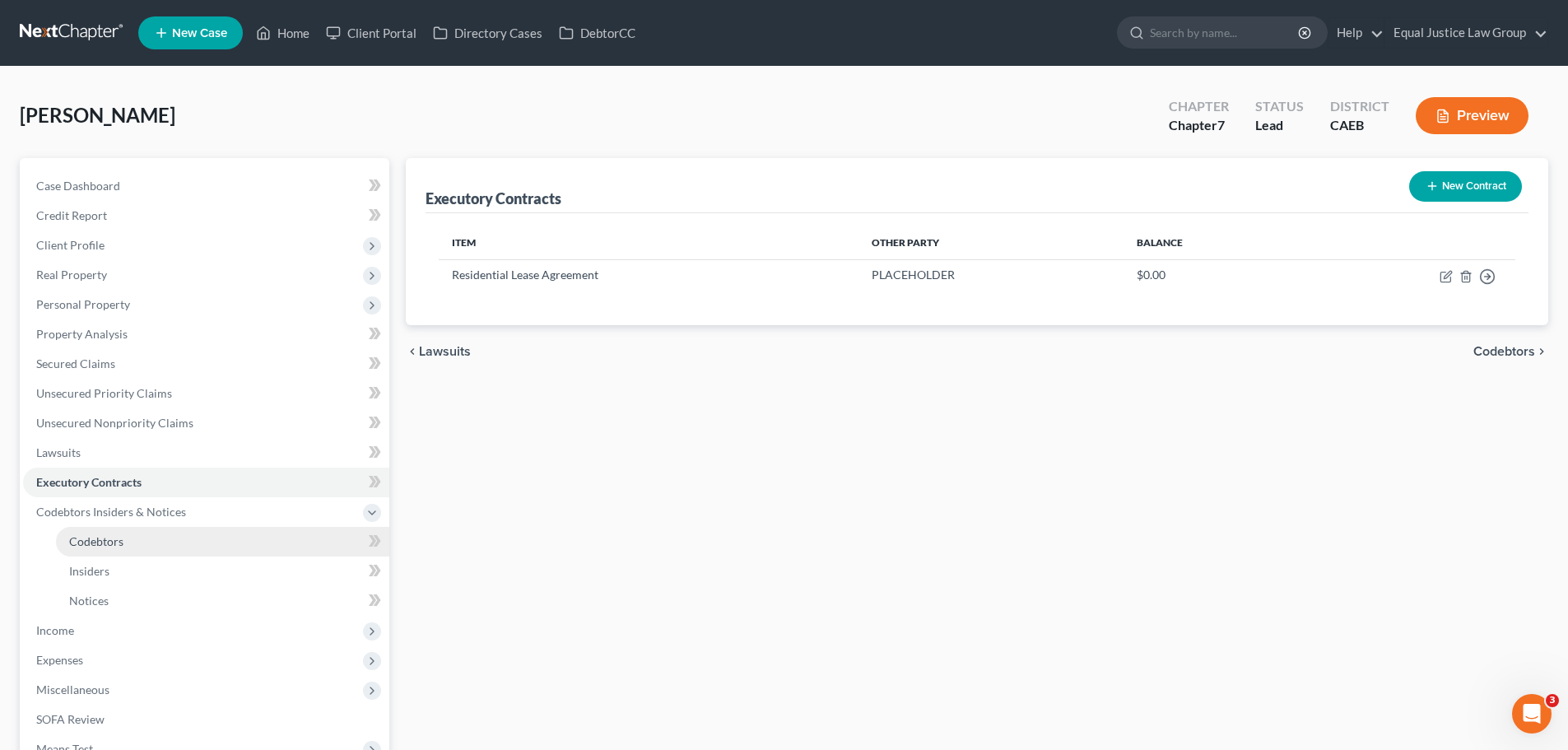
click at [126, 544] on link "Codebtors" at bounding box center [222, 541] width 333 height 30
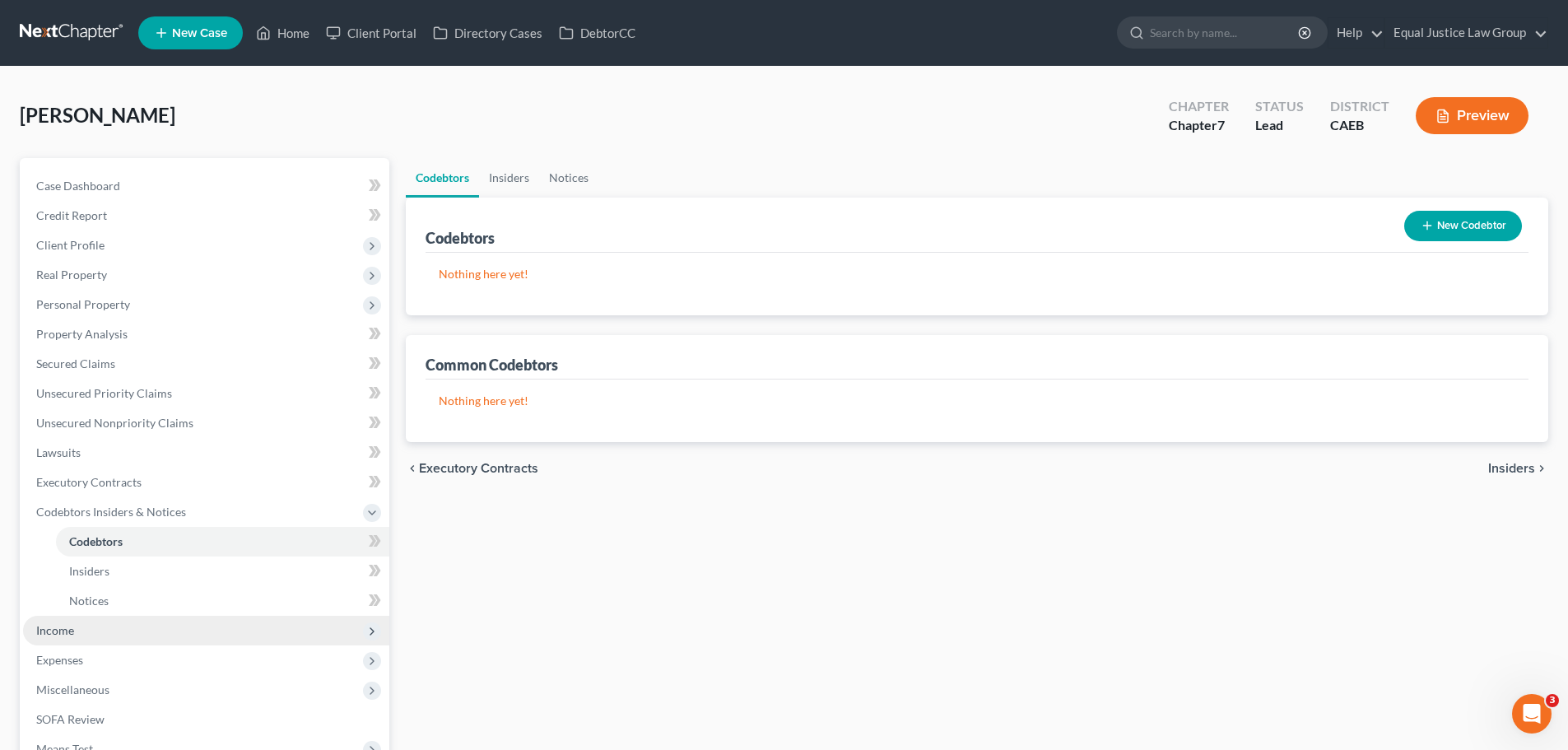
click at [86, 626] on span "Income" at bounding box center [205, 631] width 366 height 30
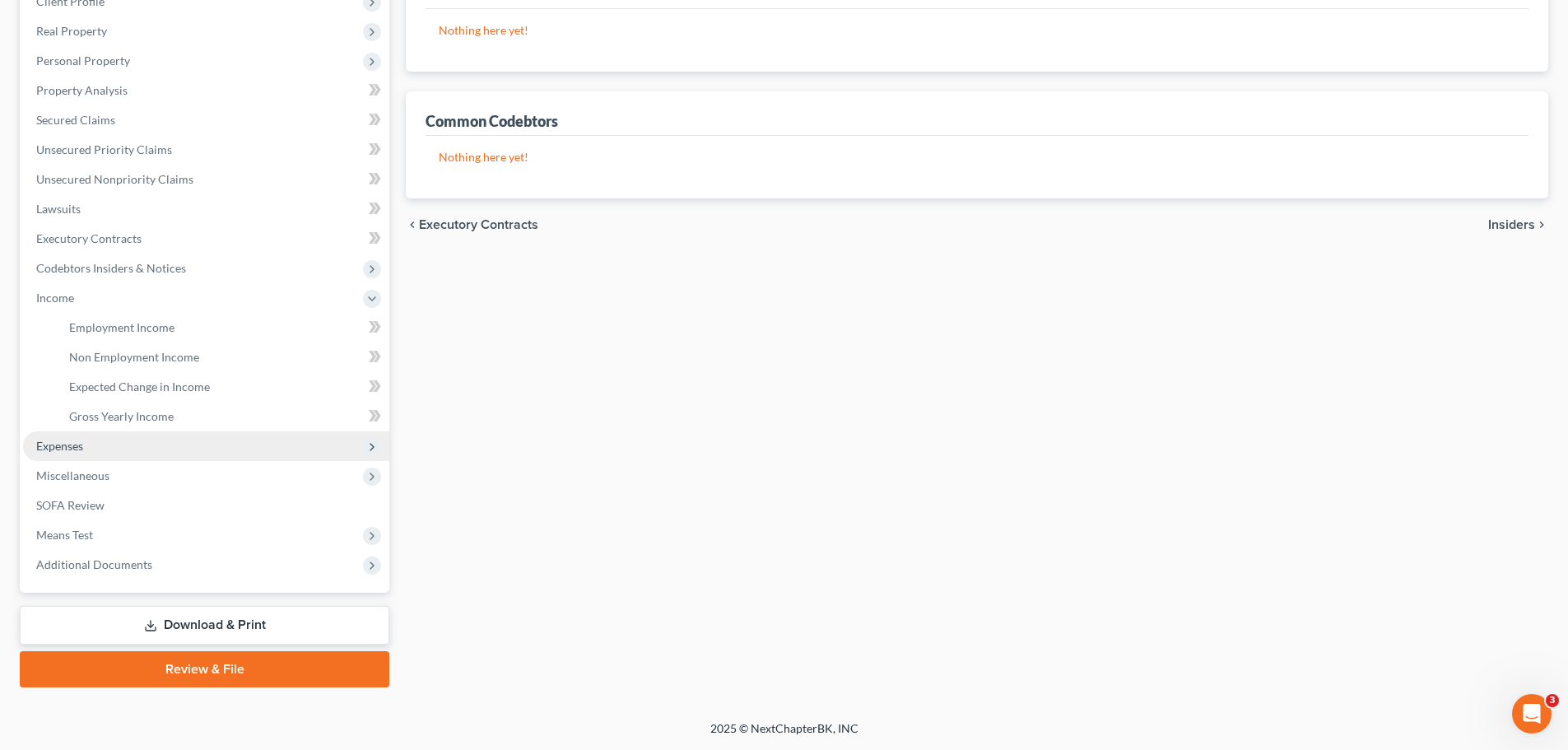
click at [64, 447] on span "Expenses" at bounding box center [60, 445] width 47 height 14
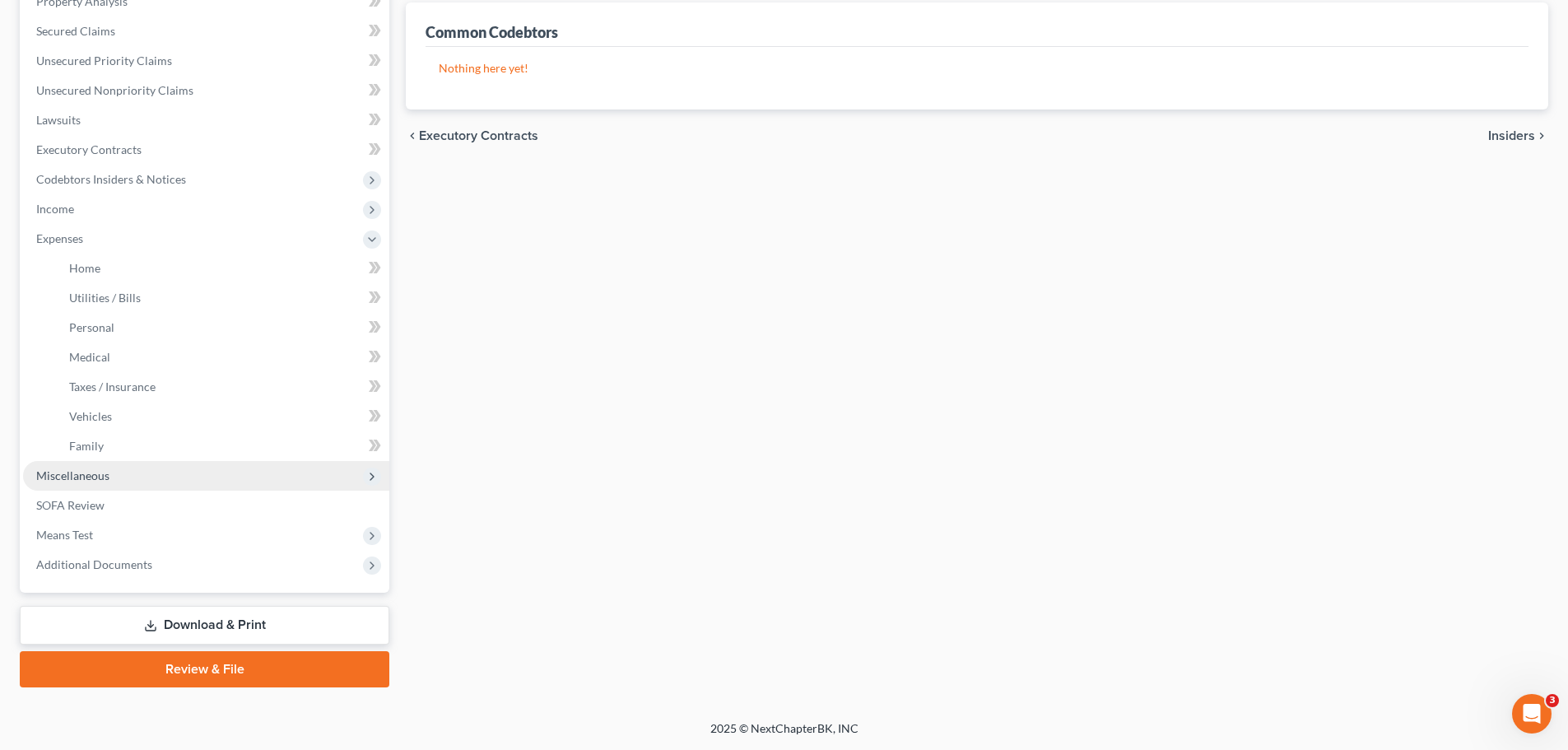
click at [71, 471] on span "Miscellaneous" at bounding box center [73, 475] width 73 height 14
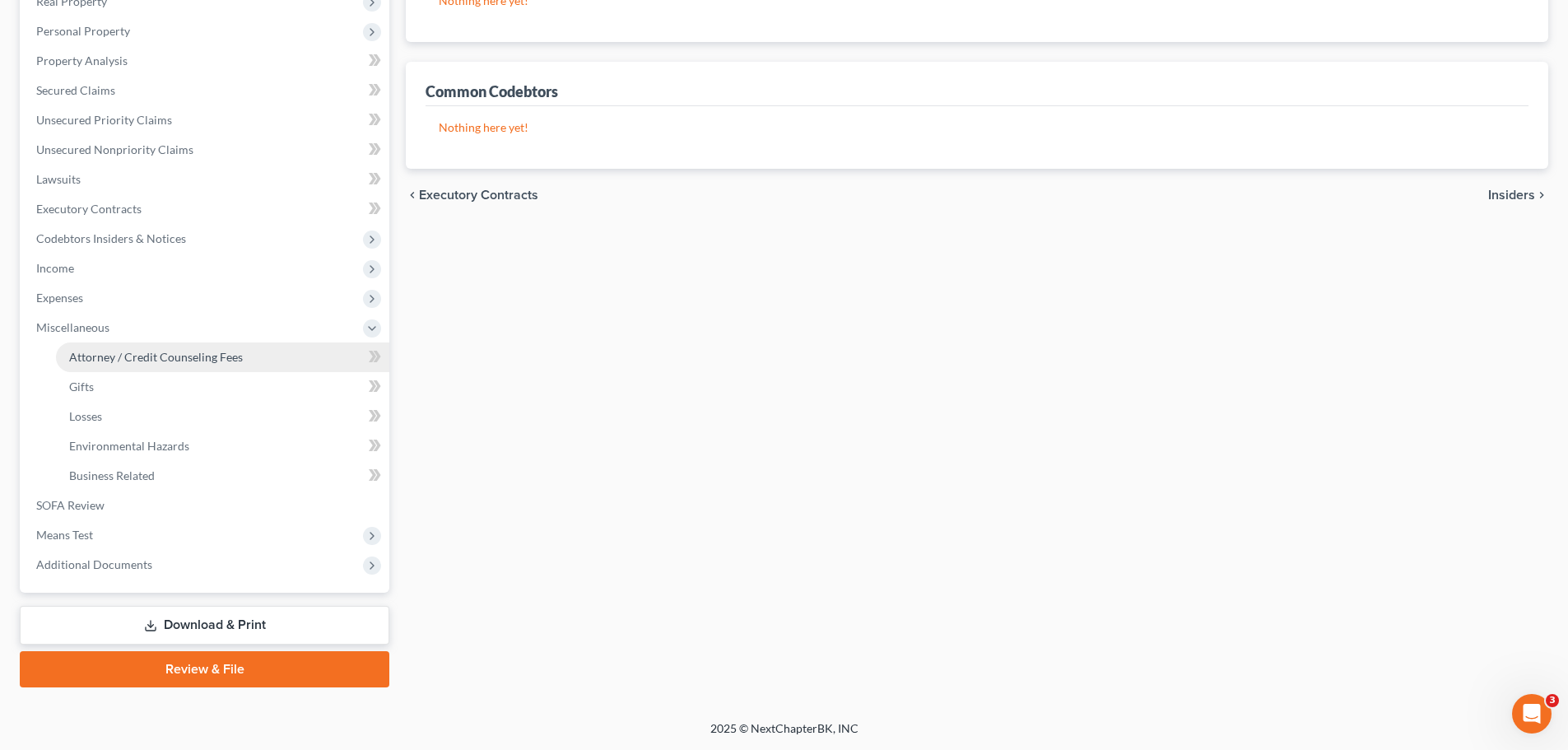
click at [76, 364] on link "Attorney / Credit Counseling Fees" at bounding box center [222, 358] width 333 height 30
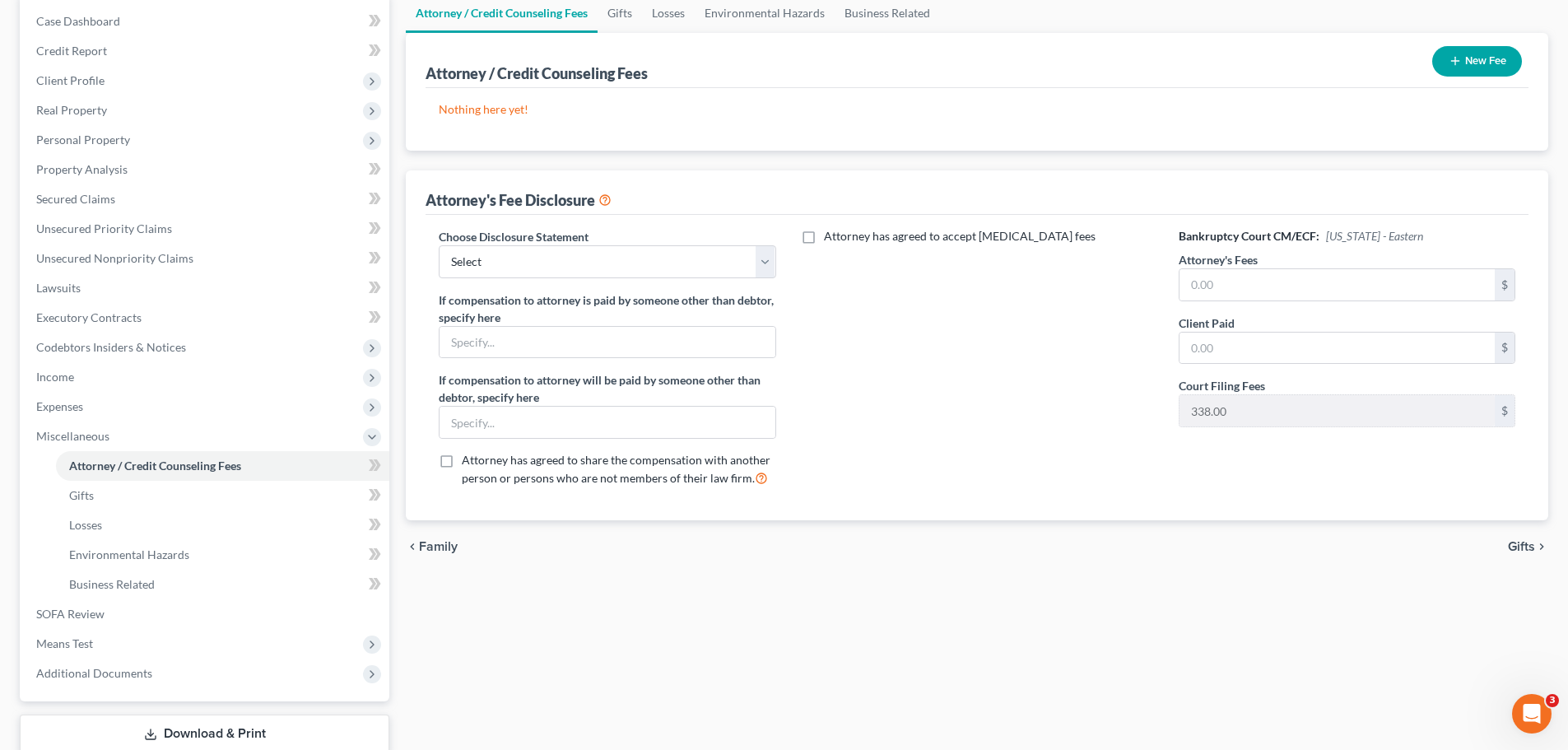
click at [1490, 49] on button "New Fee" at bounding box center [1477, 61] width 90 height 30
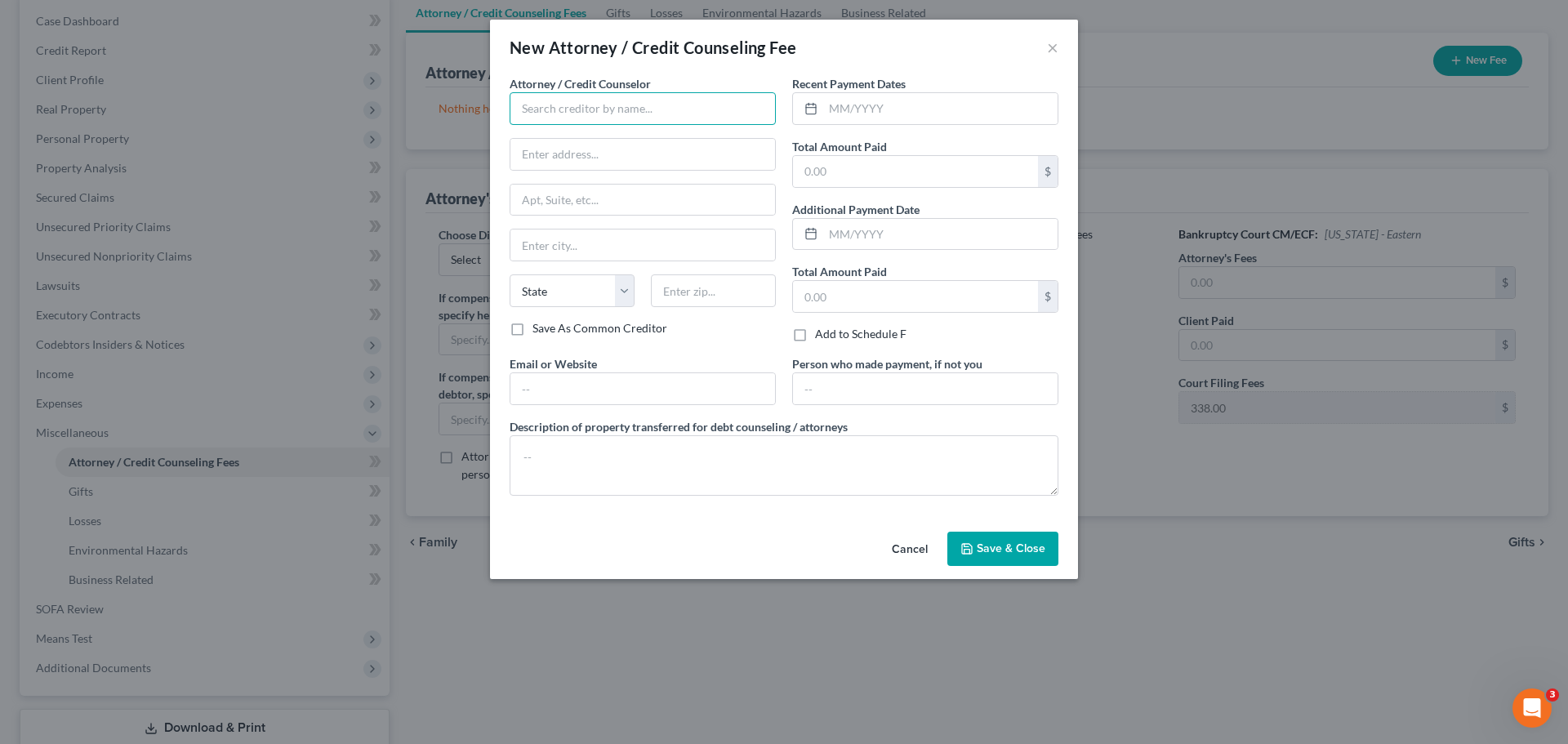
click at [680, 98] on input "text" at bounding box center [642, 109] width 266 height 33
type input "David Foyil"
click at [631, 149] on input "601" at bounding box center [642, 154] width 264 height 31
drag, startPoint x: 587, startPoint y: 152, endPoint x: 619, endPoint y: 154, distance: 32.1
click at [619, 154] on input "601" at bounding box center [642, 154] width 264 height 31
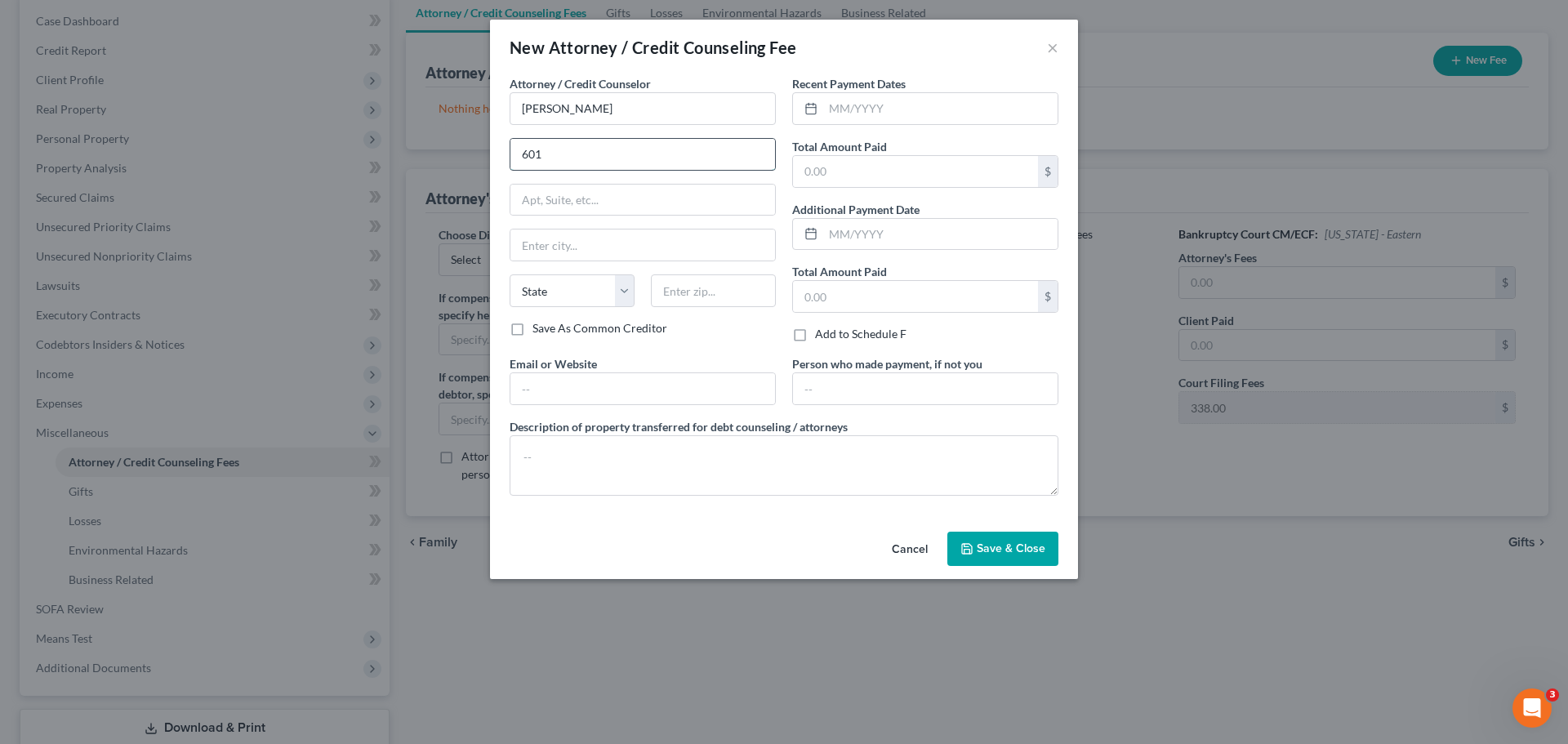
drag, startPoint x: 621, startPoint y: 154, endPoint x: 663, endPoint y: 154, distance: 42.0
click at [627, 154] on input "601" at bounding box center [642, 154] width 264 height 31
drag, startPoint x: 663, startPoint y: 154, endPoint x: 541, endPoint y: 192, distance: 127.8
click at [663, 157] on input "601" at bounding box center [642, 154] width 264 height 31
drag, startPoint x: 547, startPoint y: 194, endPoint x: 556, endPoint y: 154, distance: 41.0
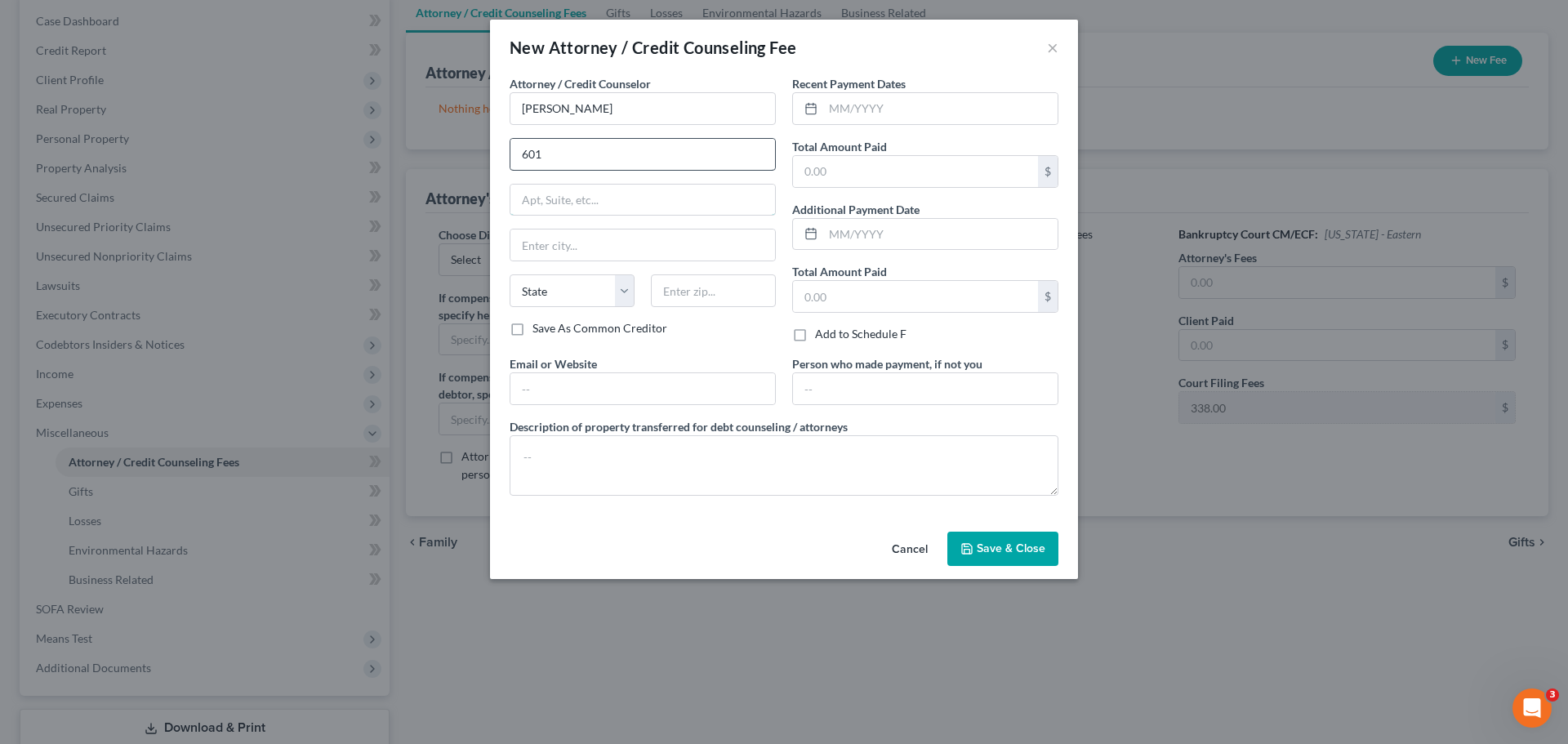
click at [547, 194] on input "text" at bounding box center [642, 200] width 264 height 31
click at [562, 148] on input "601" at bounding box center [642, 154] width 264 height 31
type input "601 Court St Ste 106"
type input "Jackson"
select select "4"
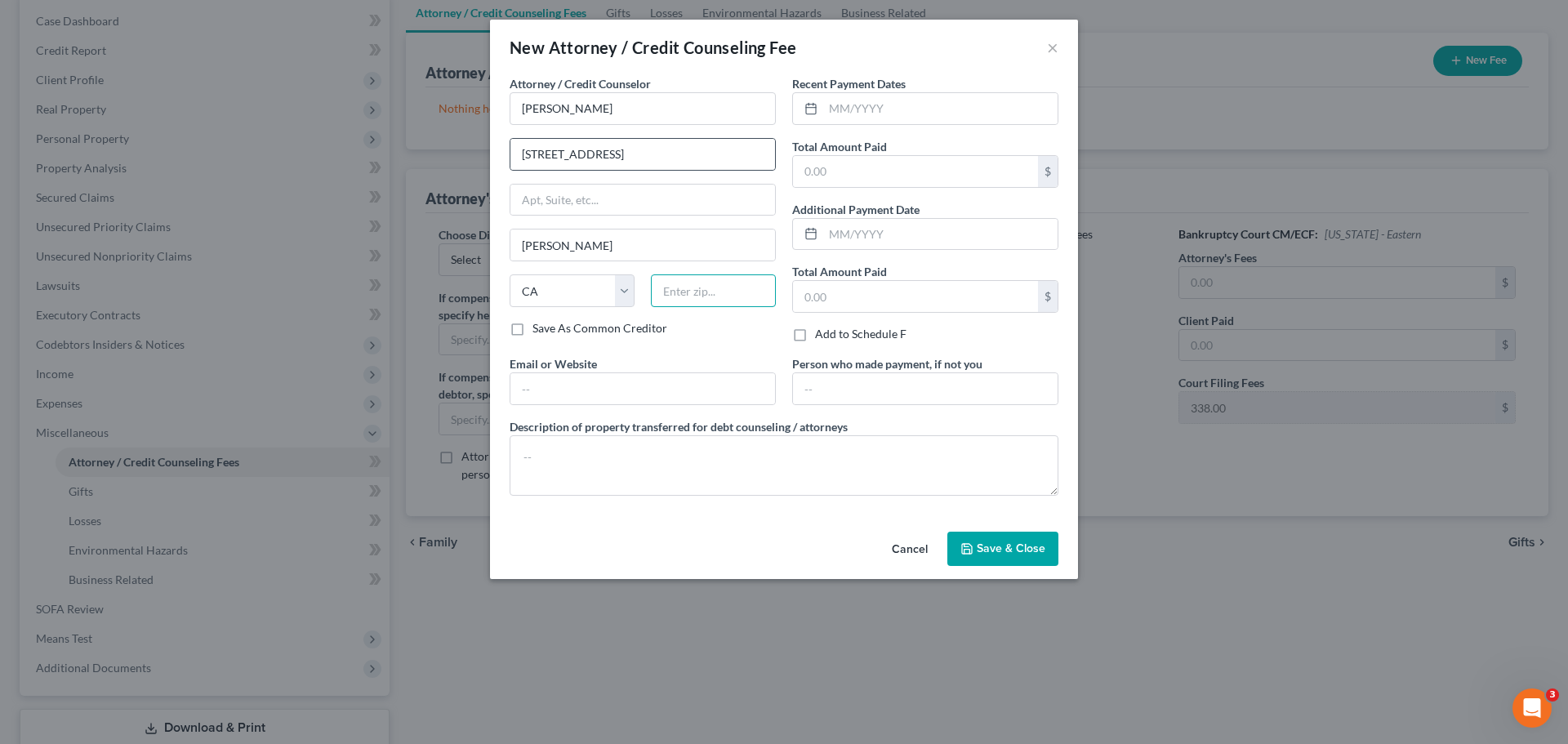
type input "95642-2162"
type input "mail@equaljusticelawgroup.com"
drag, startPoint x: 588, startPoint y: 152, endPoint x: 639, endPoint y: 154, distance: 51.0
click at [639, 154] on input "601 Court St Ste 106" at bounding box center [642, 154] width 264 height 31
type input "601 Court St"
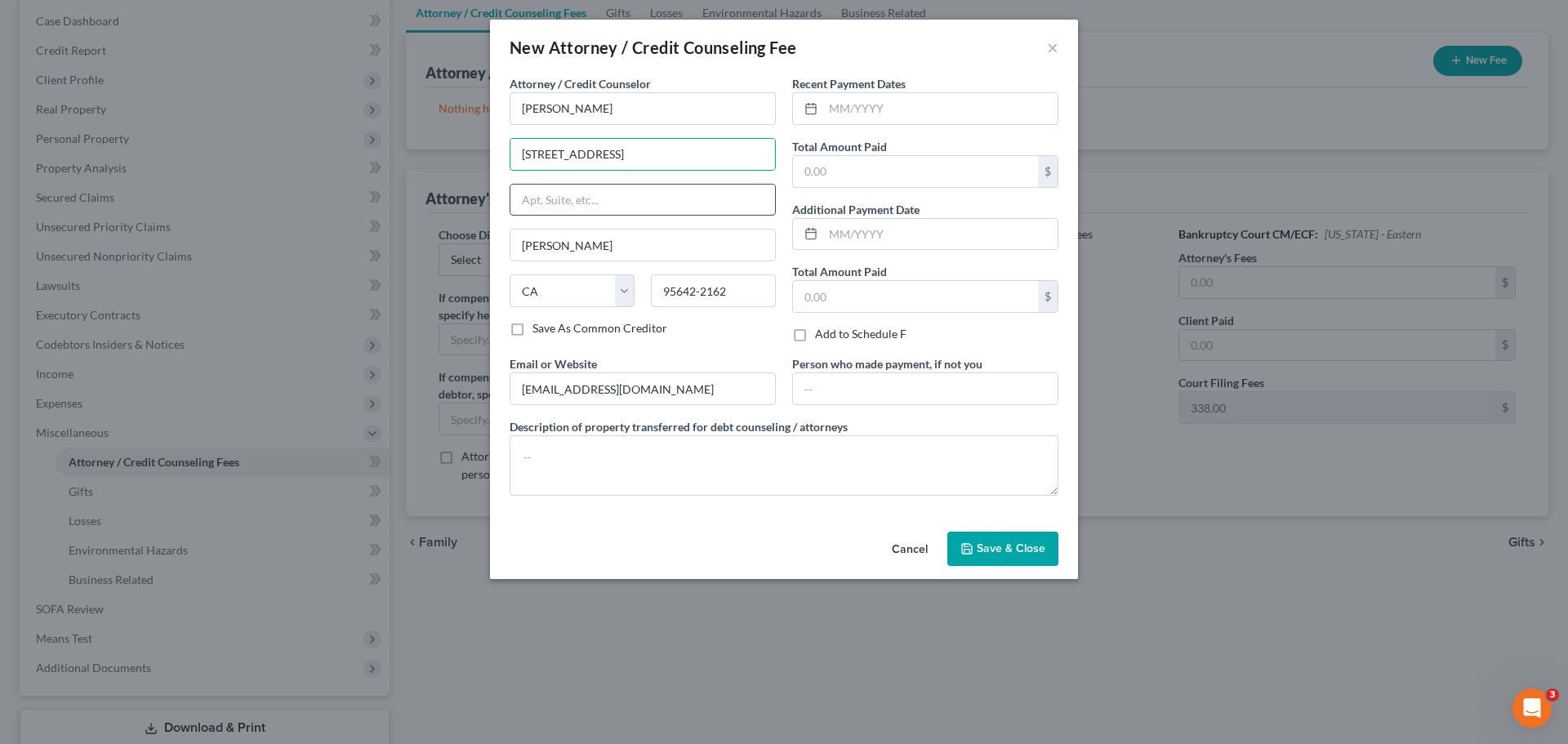
click at [545, 199] on input "text" at bounding box center [642, 200] width 264 height 31
paste input "Ste 106"
type input "Ste 106"
click at [686, 337] on div "Attorney / Credit Counselor * David Foyil 601 Court St Ste 106 Jackson State AL…" at bounding box center [642, 215] width 282 height 280
click at [843, 168] on input "text" at bounding box center [916, 172] width 245 height 31
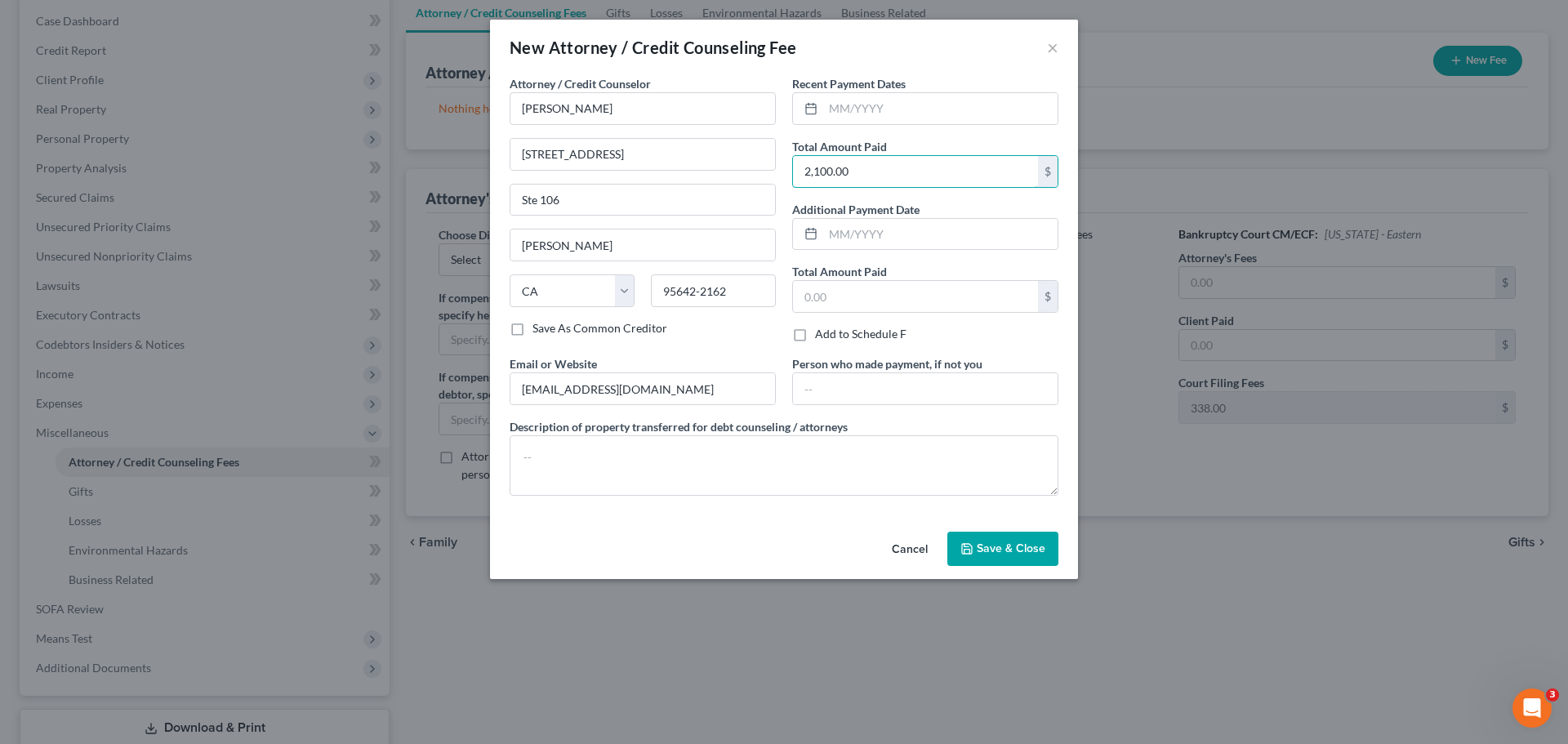
type input "2,100.00"
drag, startPoint x: 998, startPoint y: 543, endPoint x: 977, endPoint y: 500, distance: 47.9
click at [998, 542] on span "Save & Close" at bounding box center [1010, 548] width 68 height 14
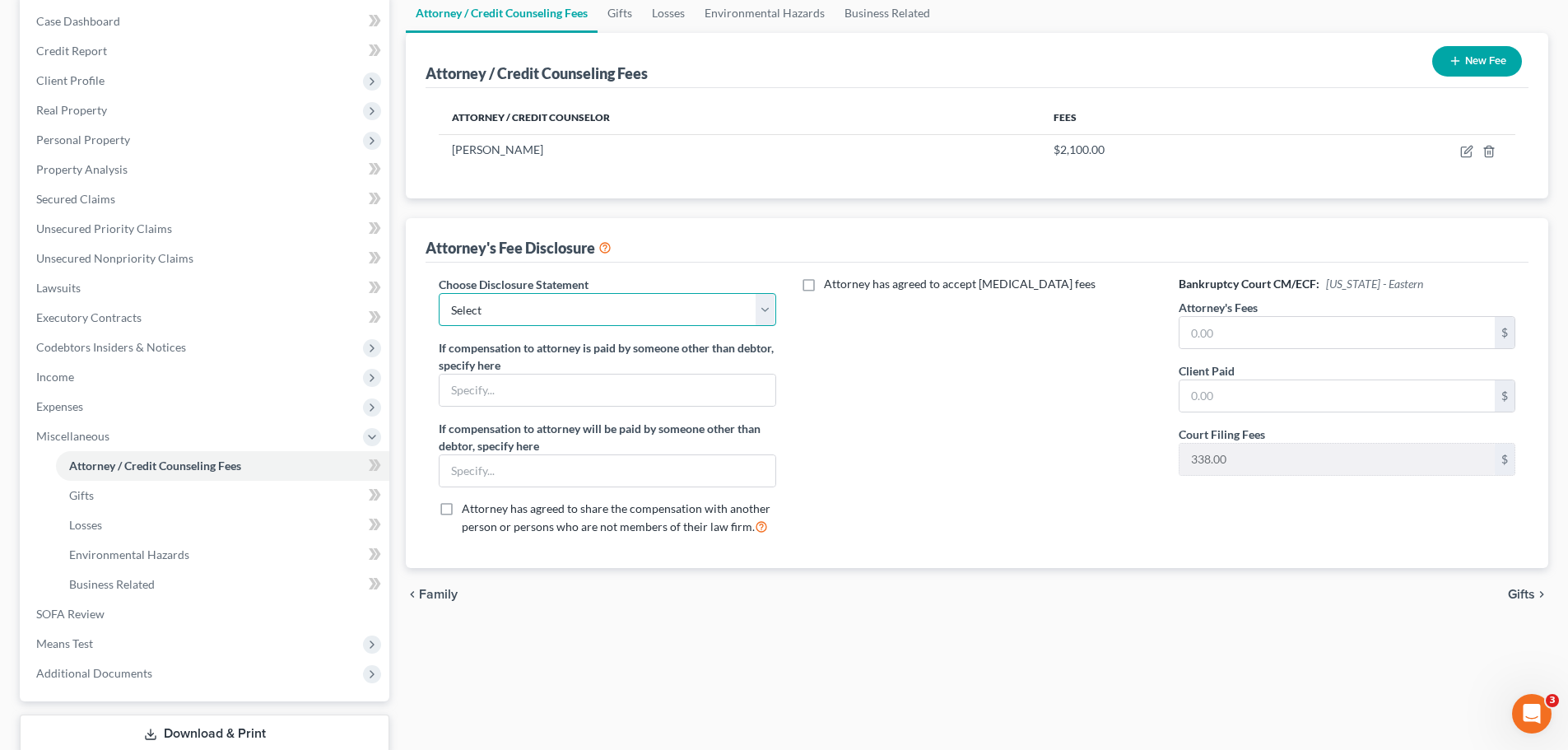
drag, startPoint x: 635, startPoint y: 317, endPoint x: 628, endPoint y: 325, distance: 10.6
click at [635, 317] on select "Select Disclosure" at bounding box center [606, 310] width 337 height 33
select select "0"
click at [439, 293] on select "Select Disclosure" at bounding box center [606, 310] width 337 height 33
click at [877, 352] on div "Attorney has agreed to accept retainer fees" at bounding box center [977, 412] width 370 height 272
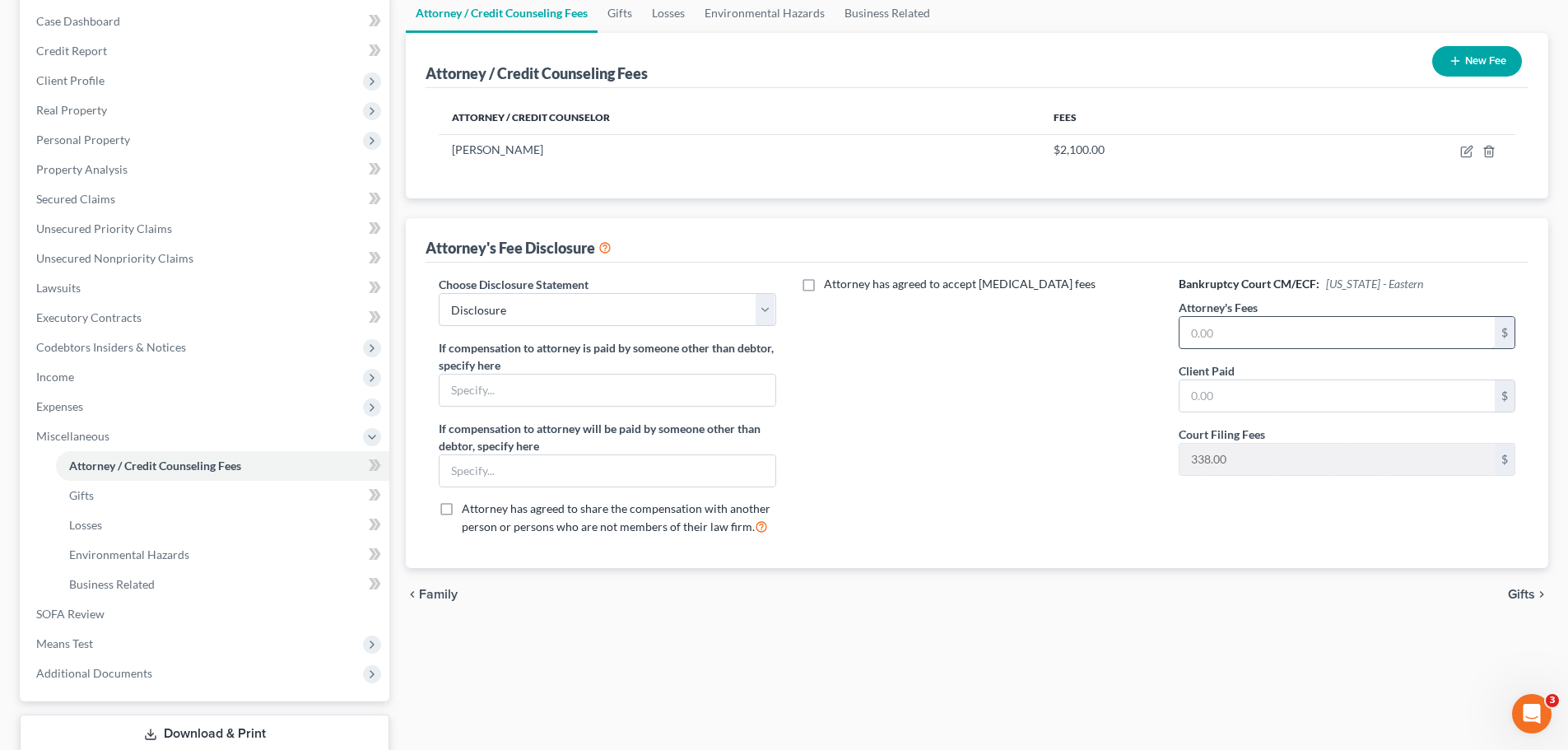
click at [1302, 327] on input "text" at bounding box center [1337, 332] width 315 height 31
type input "2,100.00"
click at [1288, 384] on input "text" at bounding box center [1337, 396] width 315 height 31
type input "2,100.00"
drag, startPoint x: 1093, startPoint y: 387, endPoint x: 1049, endPoint y: 378, distance: 44.9
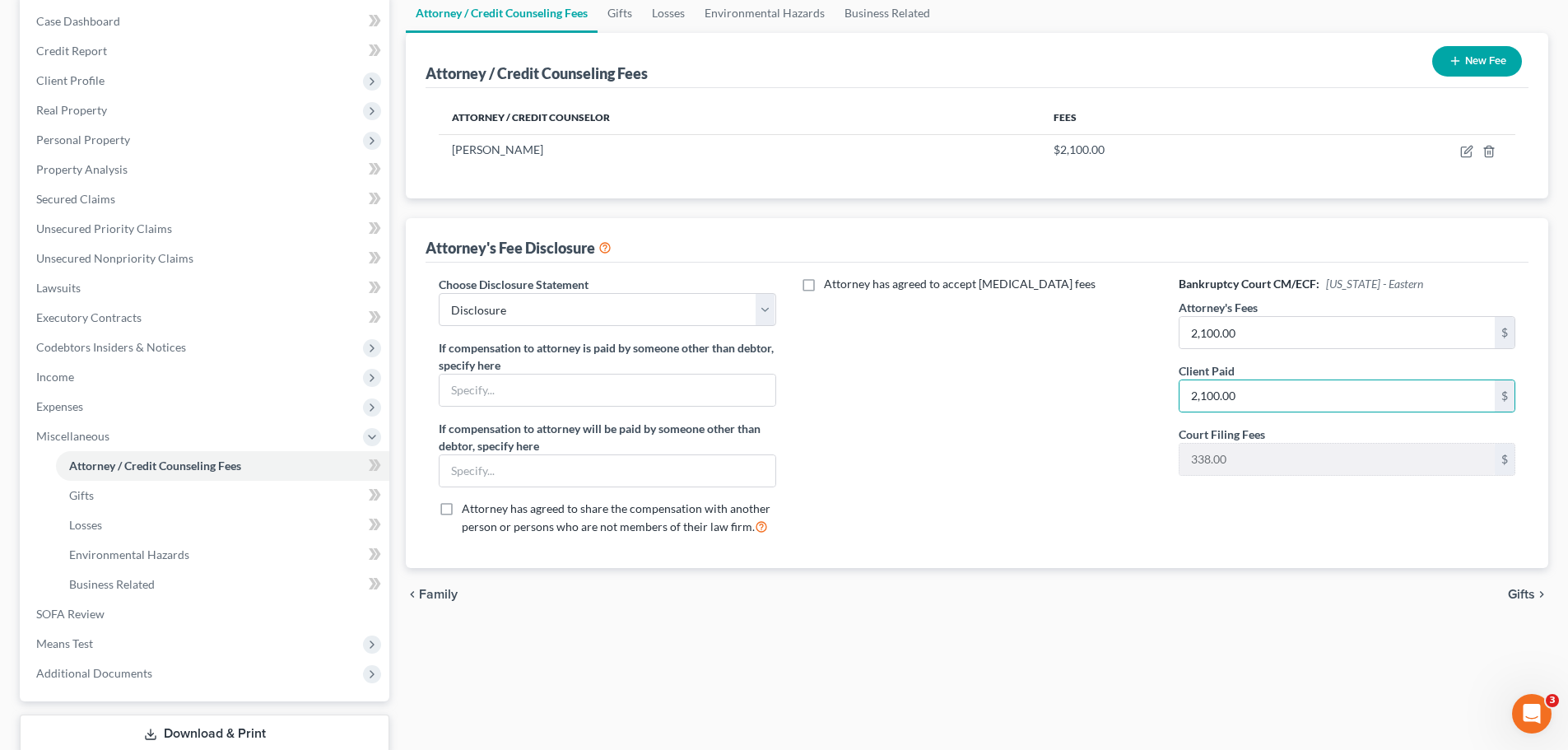
click at [1093, 388] on div "Attorney has agreed to accept retainer fees" at bounding box center [977, 412] width 370 height 272
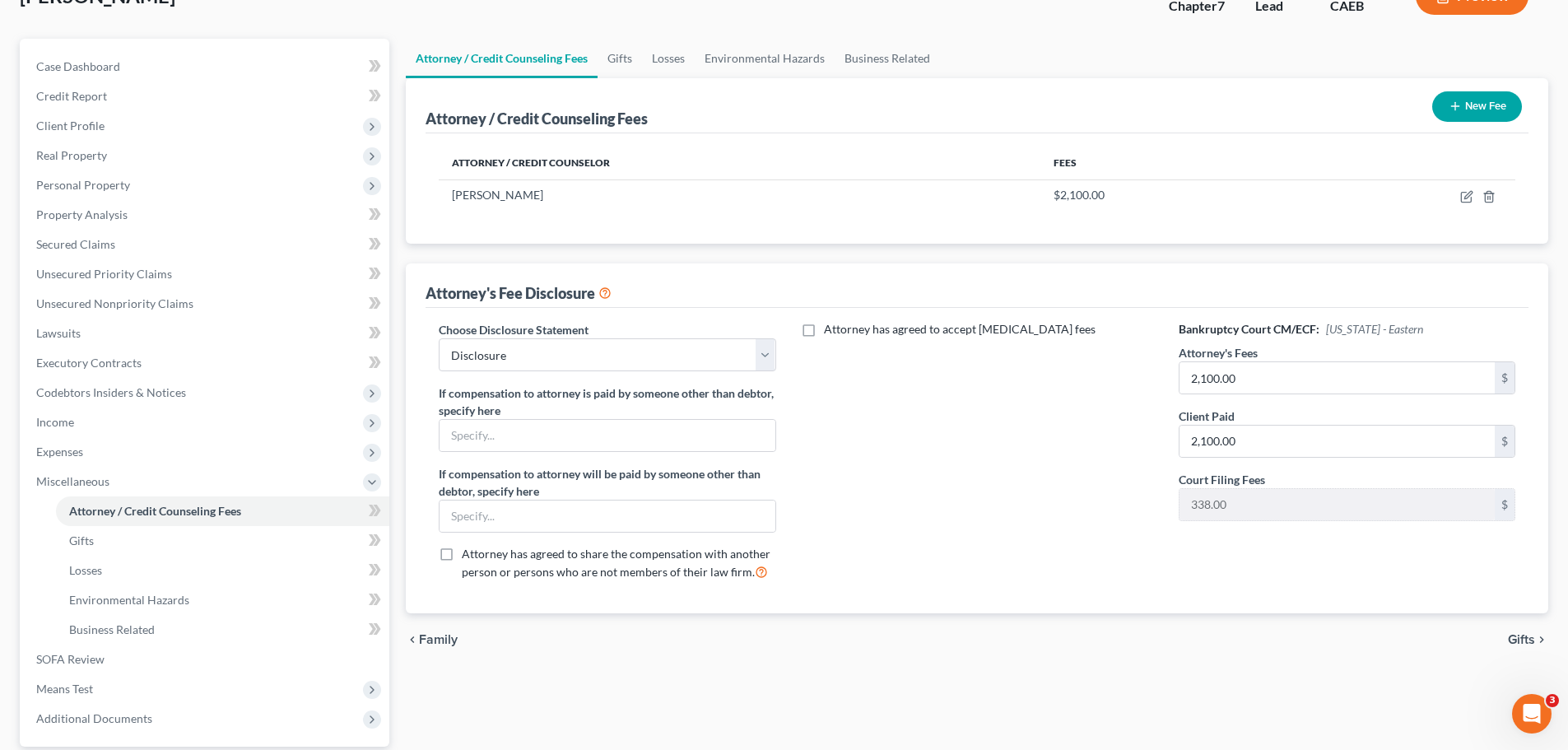
scroll to position [83, 0]
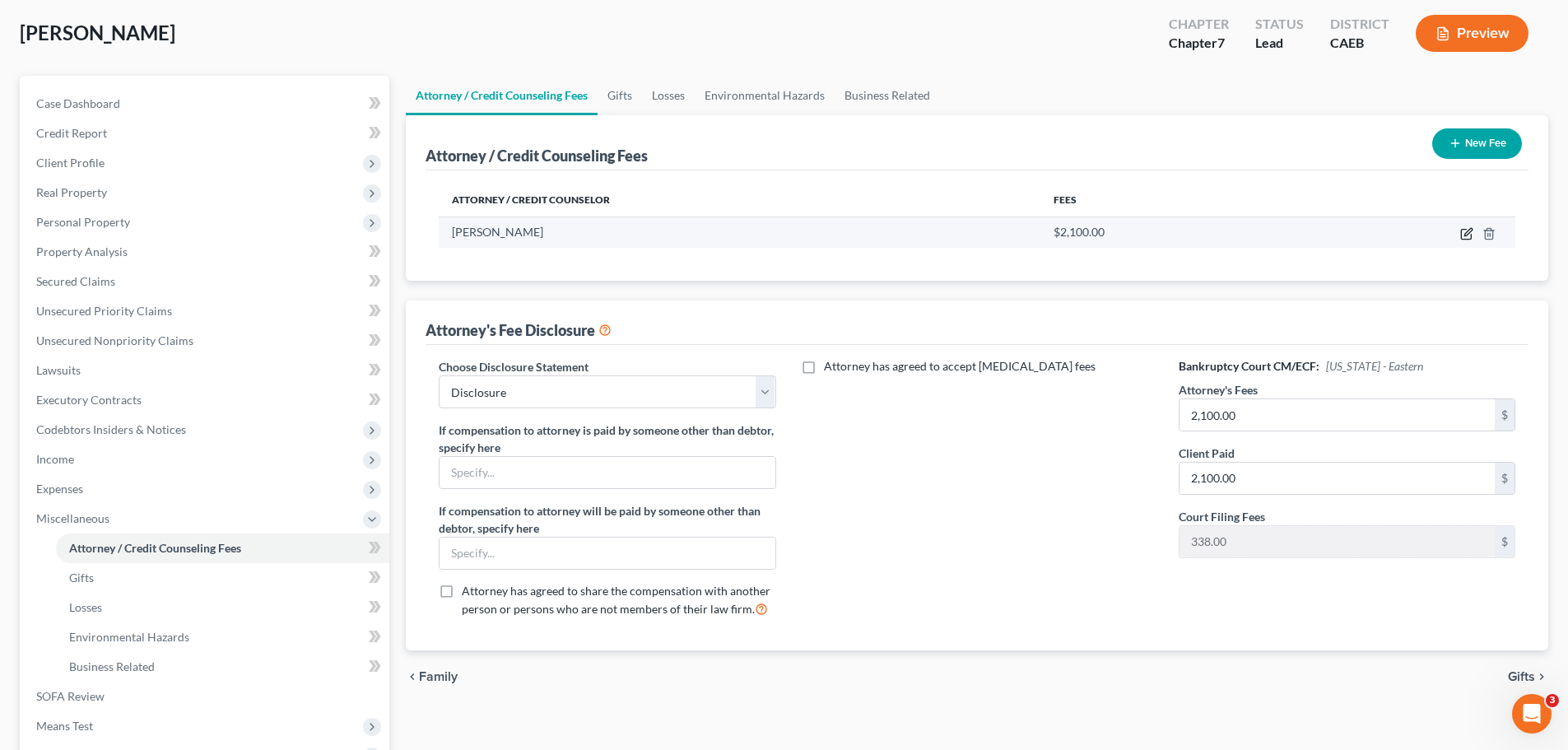
click at [1464, 231] on icon "button" at bounding box center [1466, 233] width 13 height 13
select select "4"
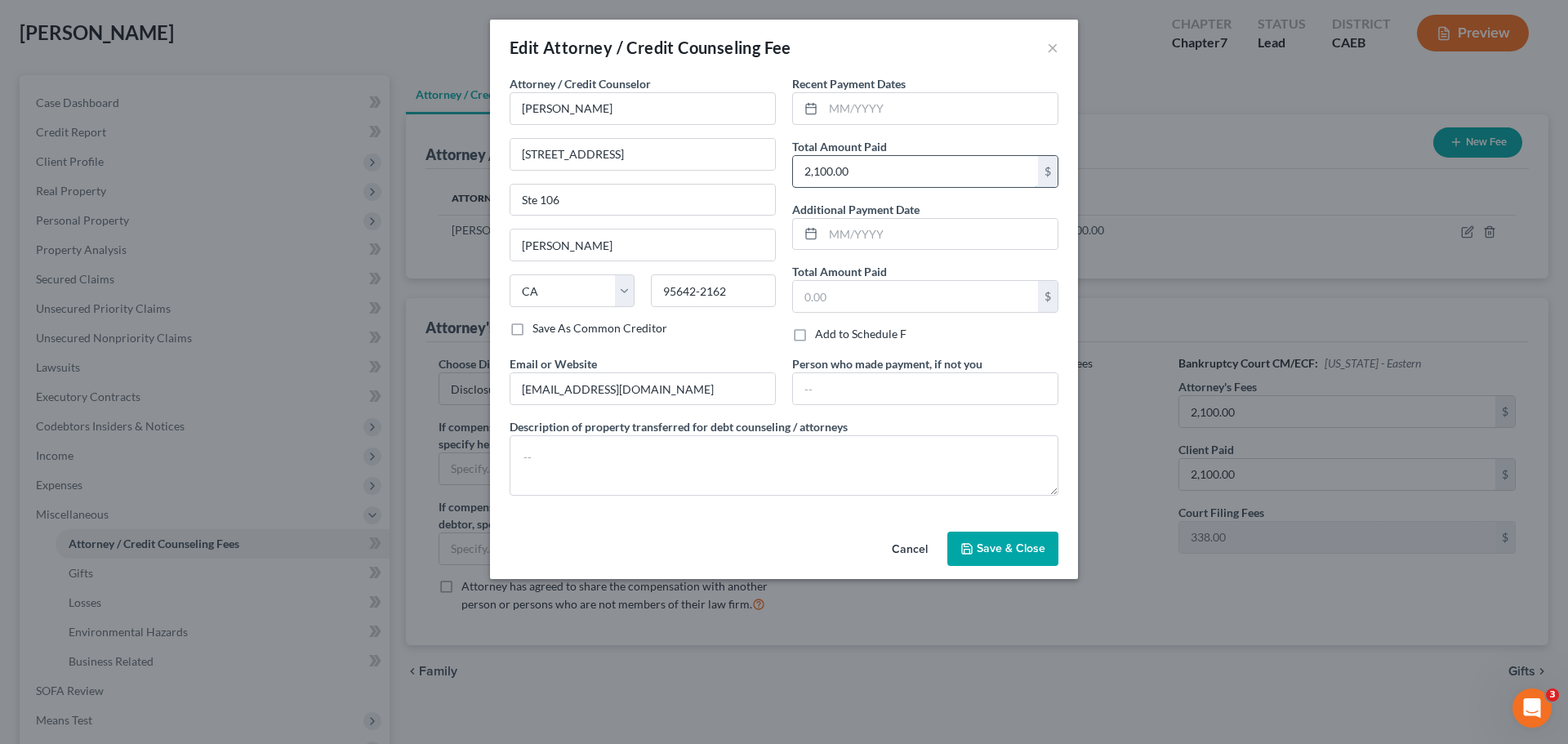
click at [844, 161] on input "2,100.00" at bounding box center [916, 172] width 245 height 31
type input "1,850.00"
click at [983, 544] on span "Save & Close" at bounding box center [1010, 548] width 68 height 14
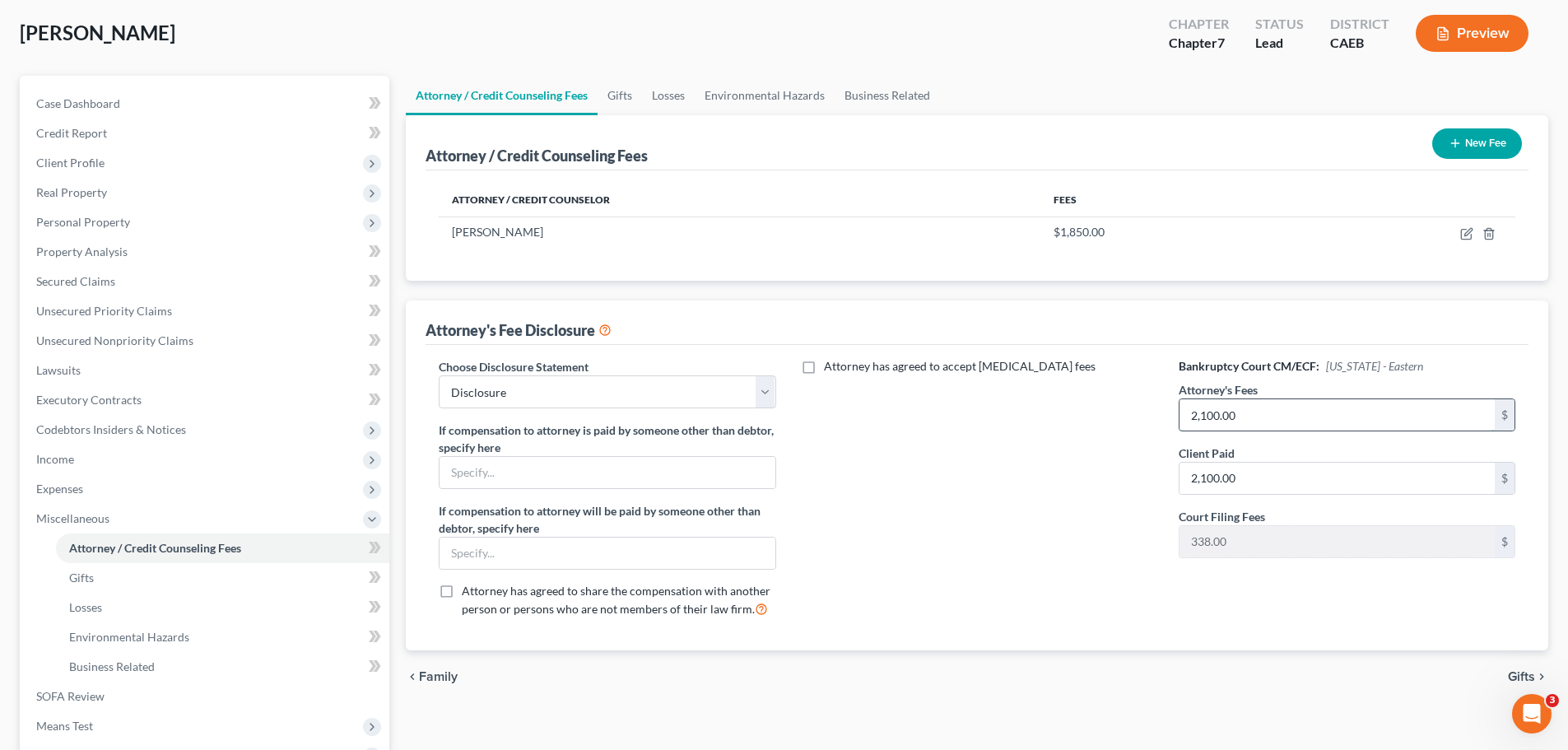
click at [1258, 411] on input "2,100.00" at bounding box center [1337, 415] width 315 height 31
type input "1,850.00"
click at [988, 465] on div "Attorney has agreed to accept retainer fees" at bounding box center [977, 493] width 370 height 272
click at [1508, 671] on span "Gifts" at bounding box center [1521, 676] width 27 height 13
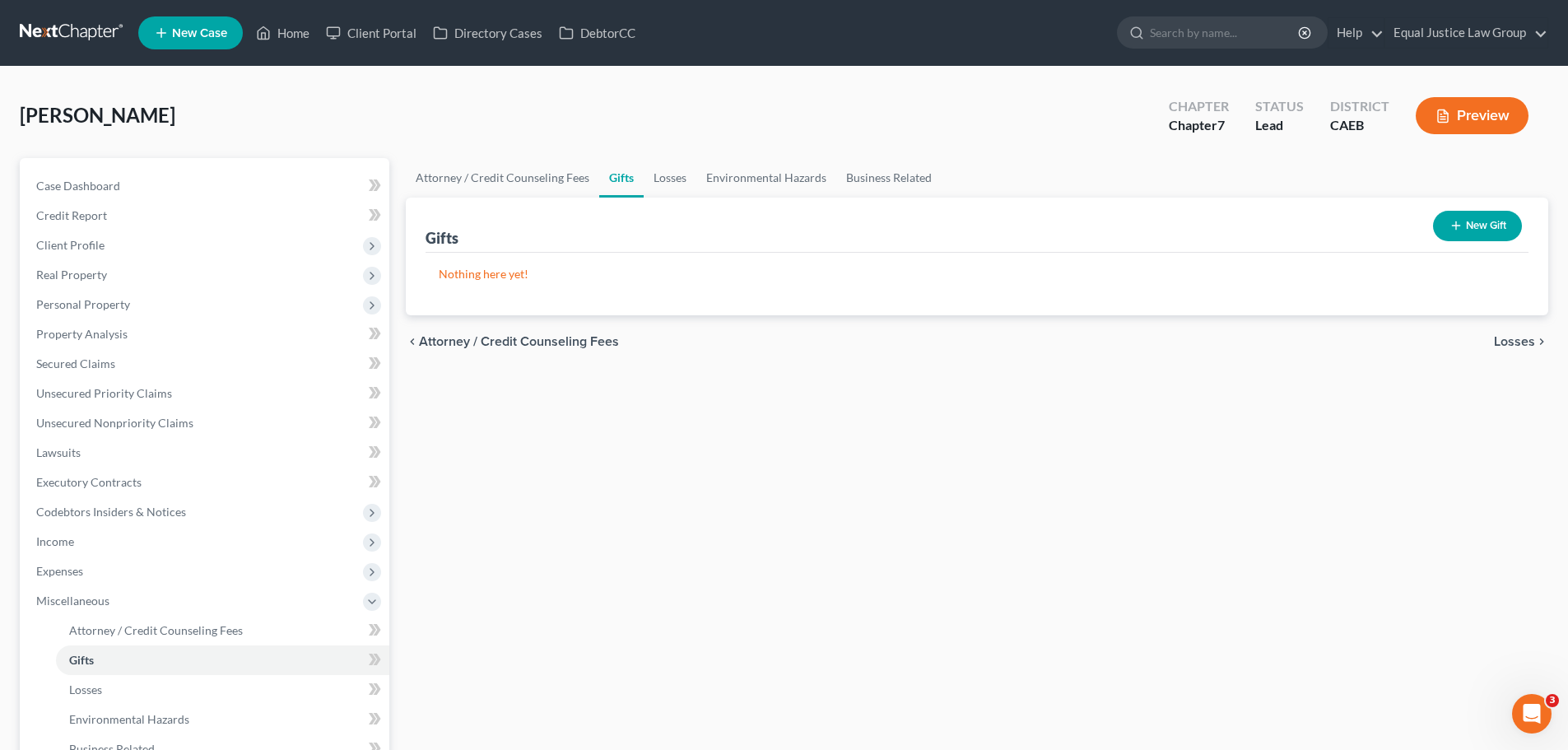
click at [1520, 337] on span "Losses" at bounding box center [1514, 341] width 41 height 13
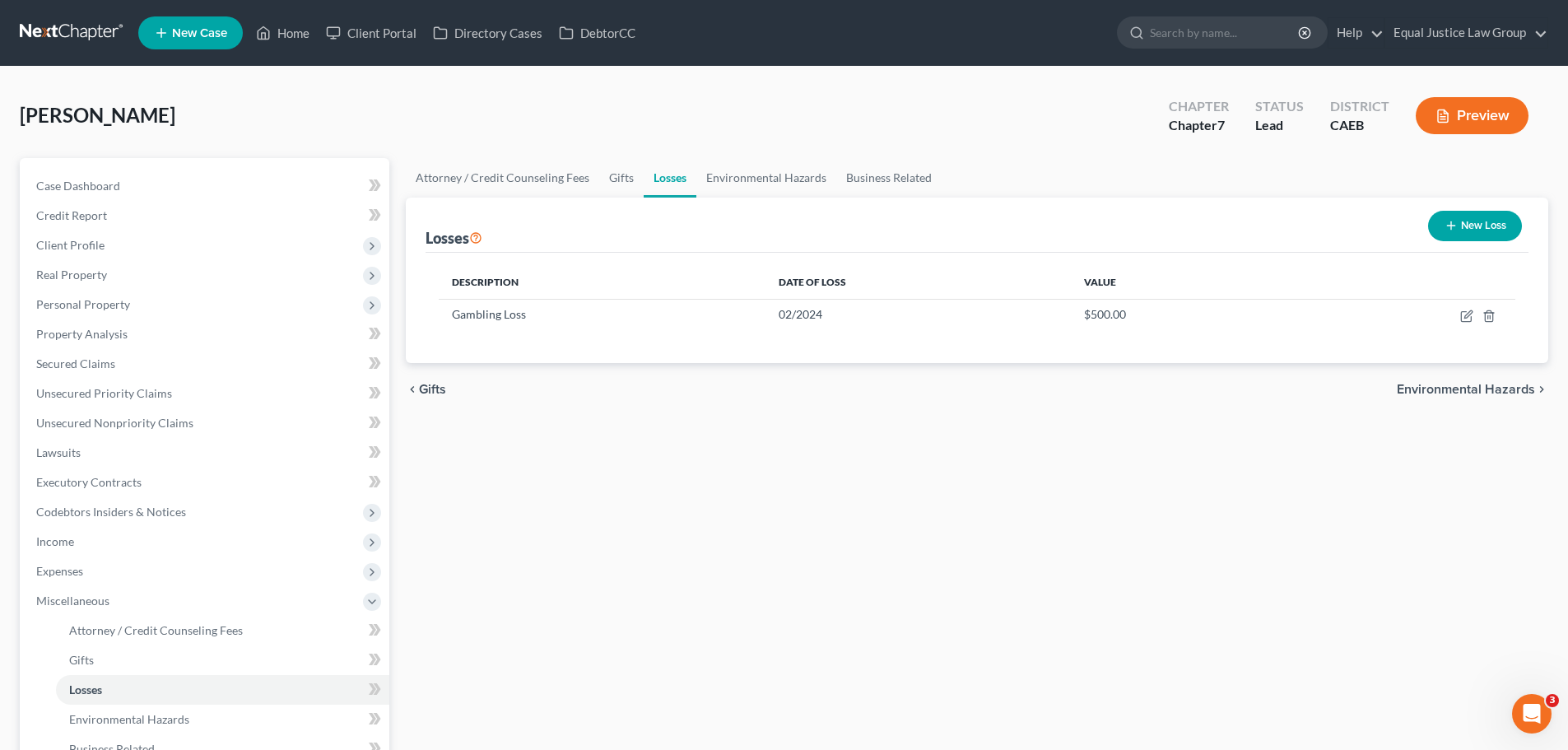
click at [1469, 384] on span "Environmental Hazards" at bounding box center [1465, 389] width 138 height 13
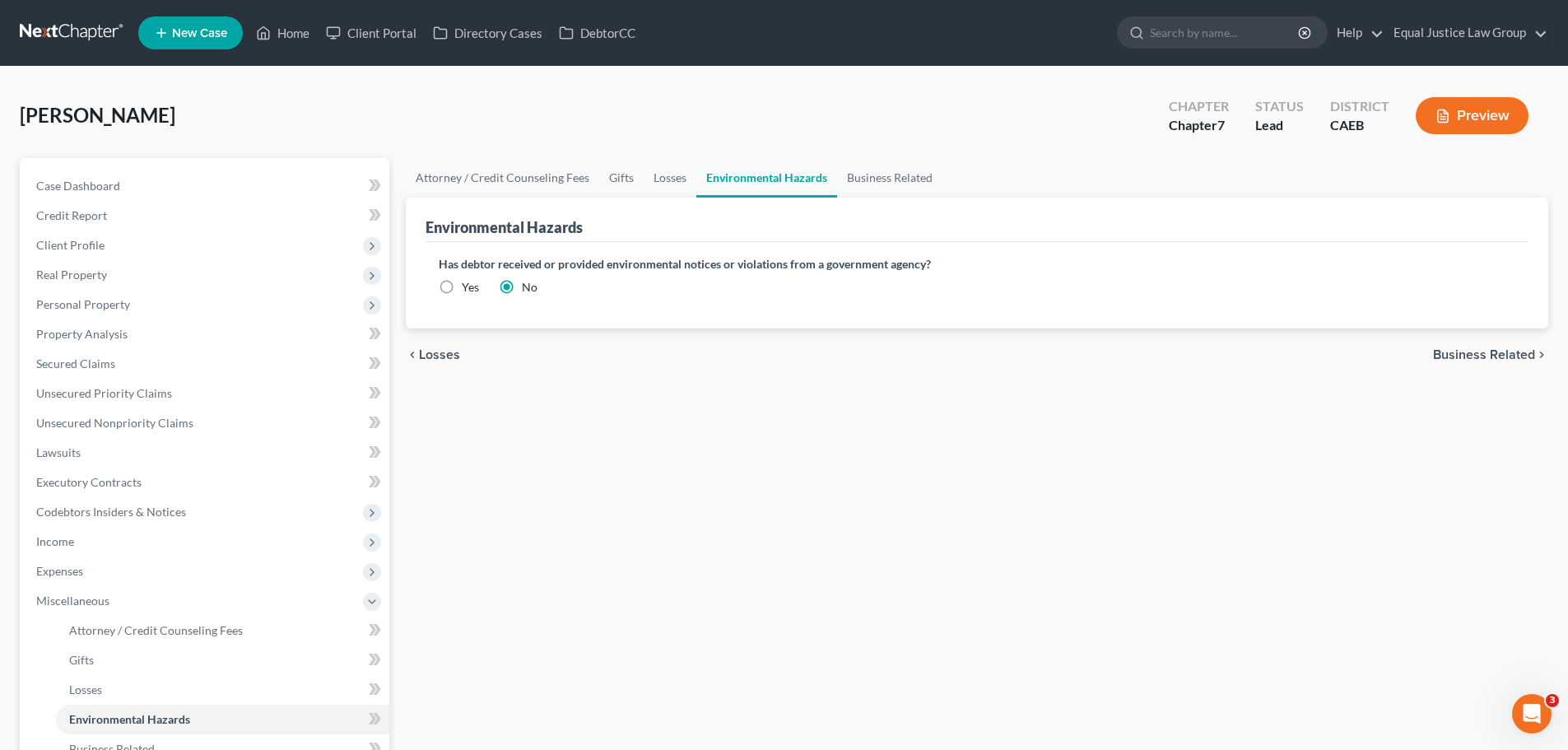
click at [1471, 359] on span "Business Related" at bounding box center [1484, 354] width 102 height 13
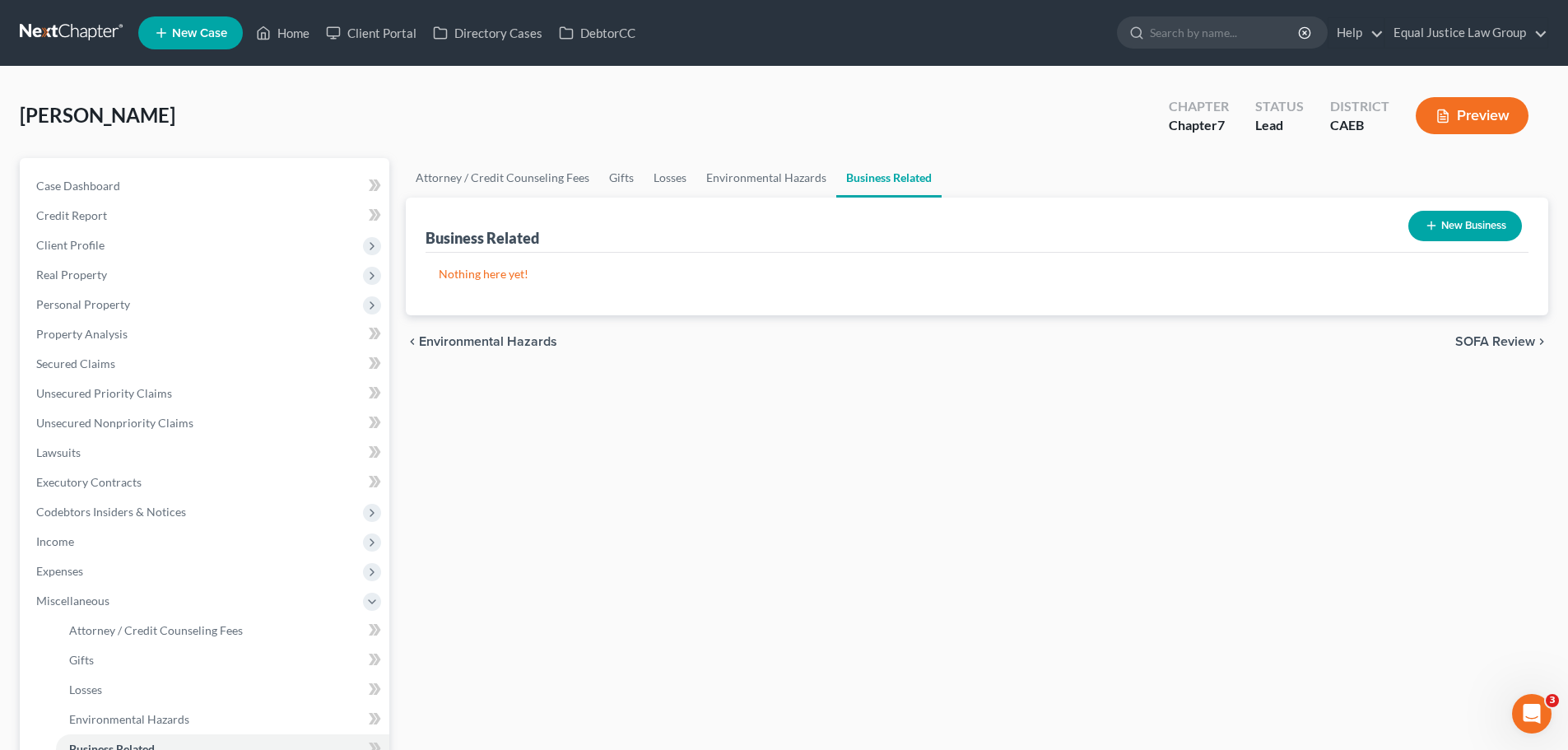
click at [1483, 340] on span "SOFA Review" at bounding box center [1495, 341] width 80 height 13
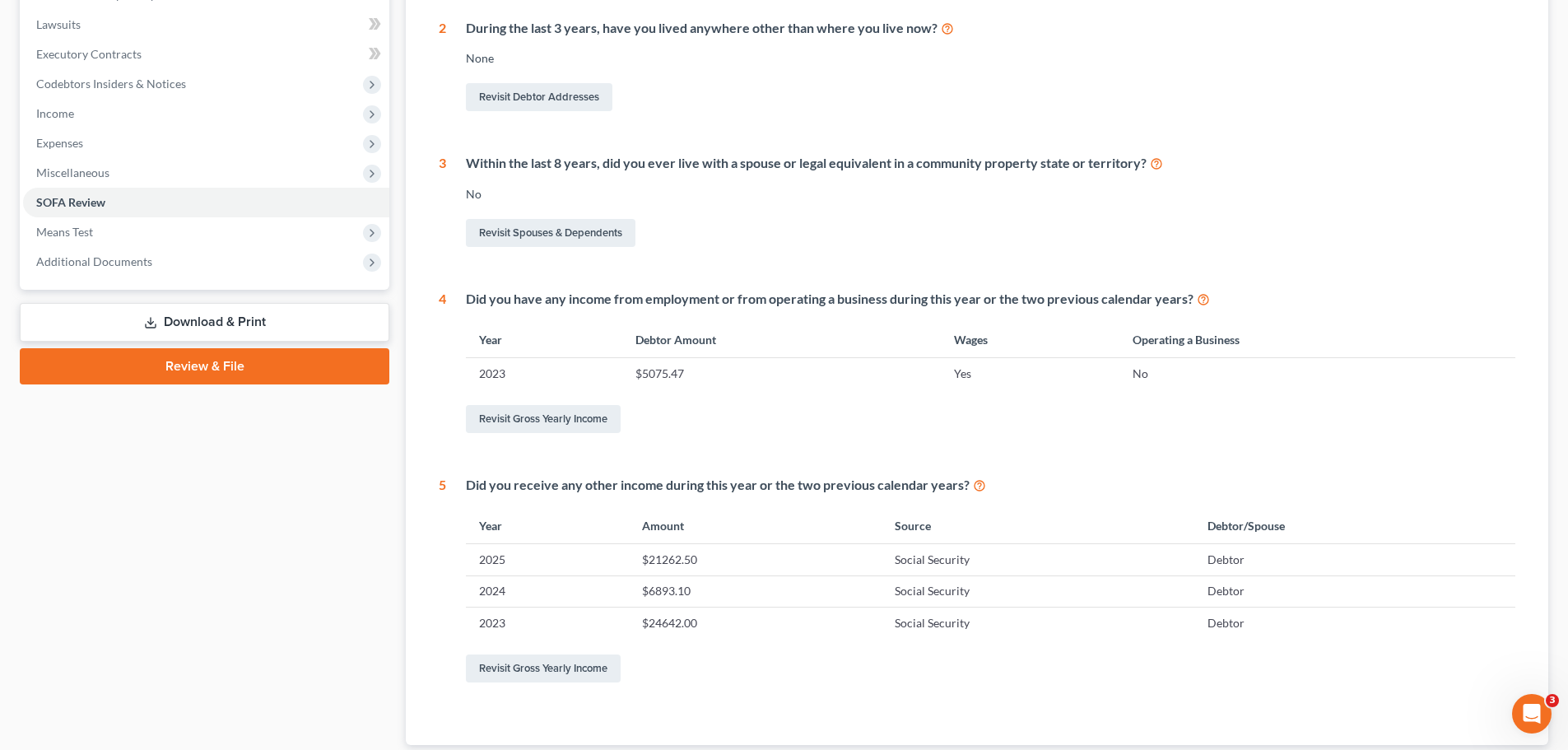
scroll to position [209, 0]
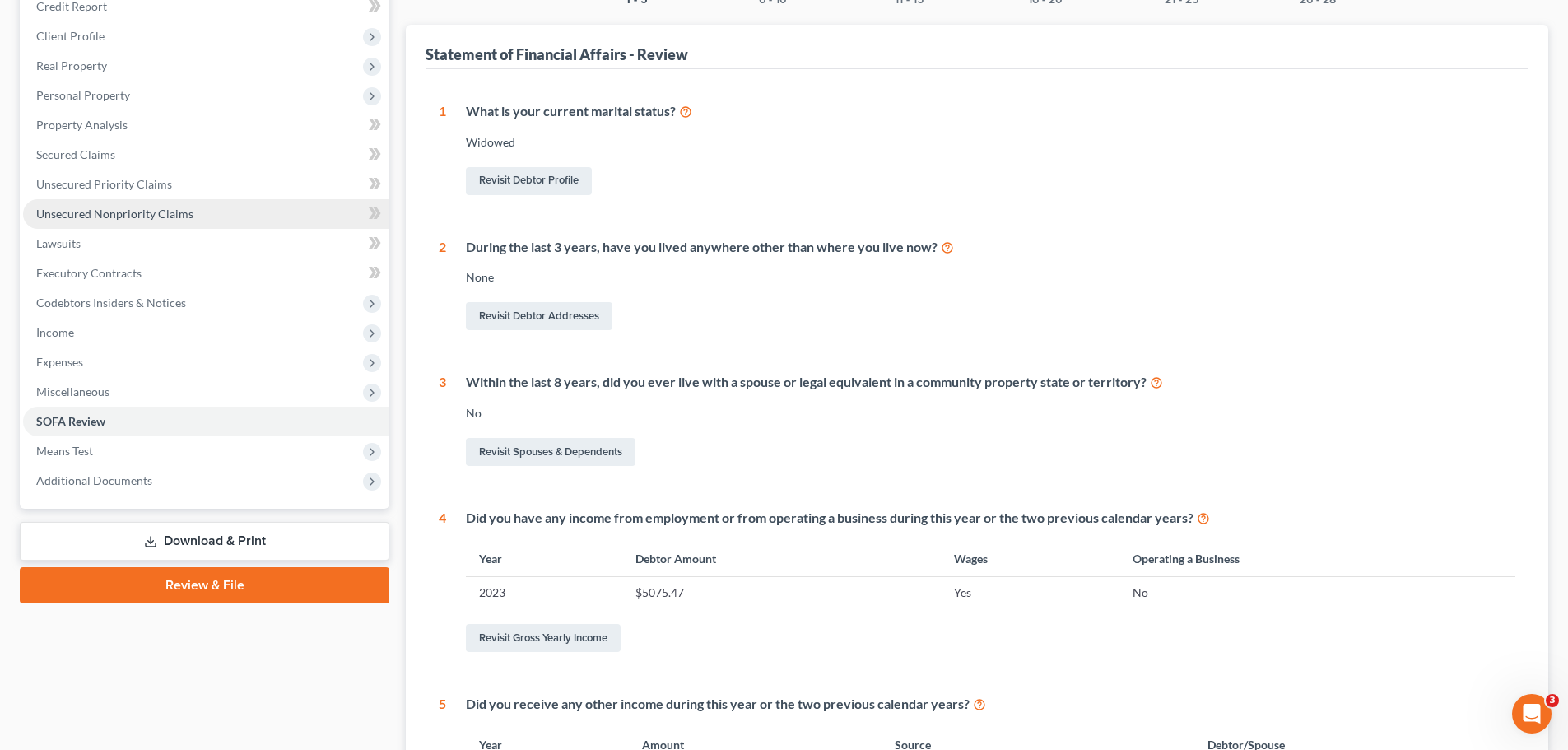
click at [86, 206] on span "Unsecured Nonpriority Claims" at bounding box center [115, 213] width 157 height 14
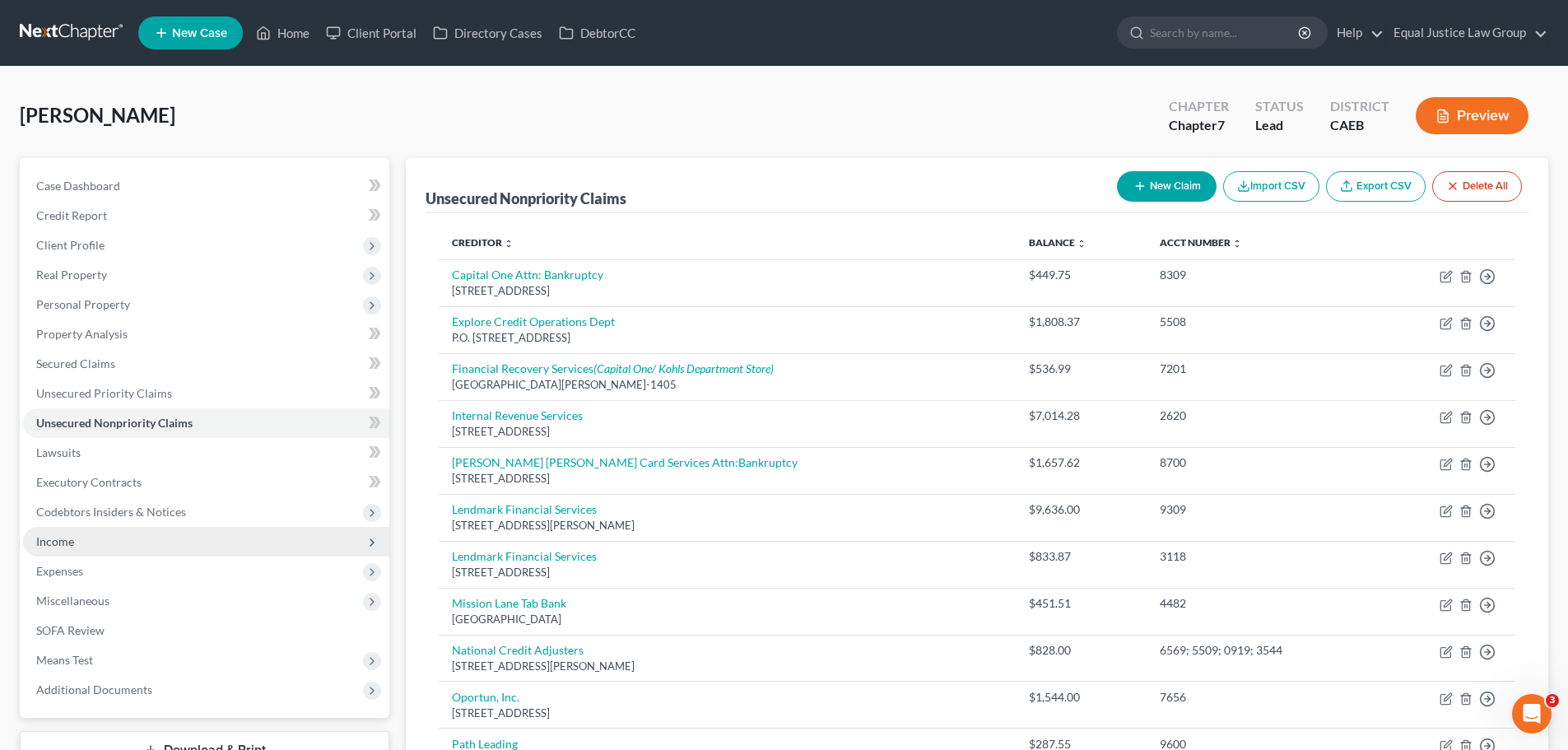
click at [55, 545] on span "Income" at bounding box center [56, 541] width 38 height 14
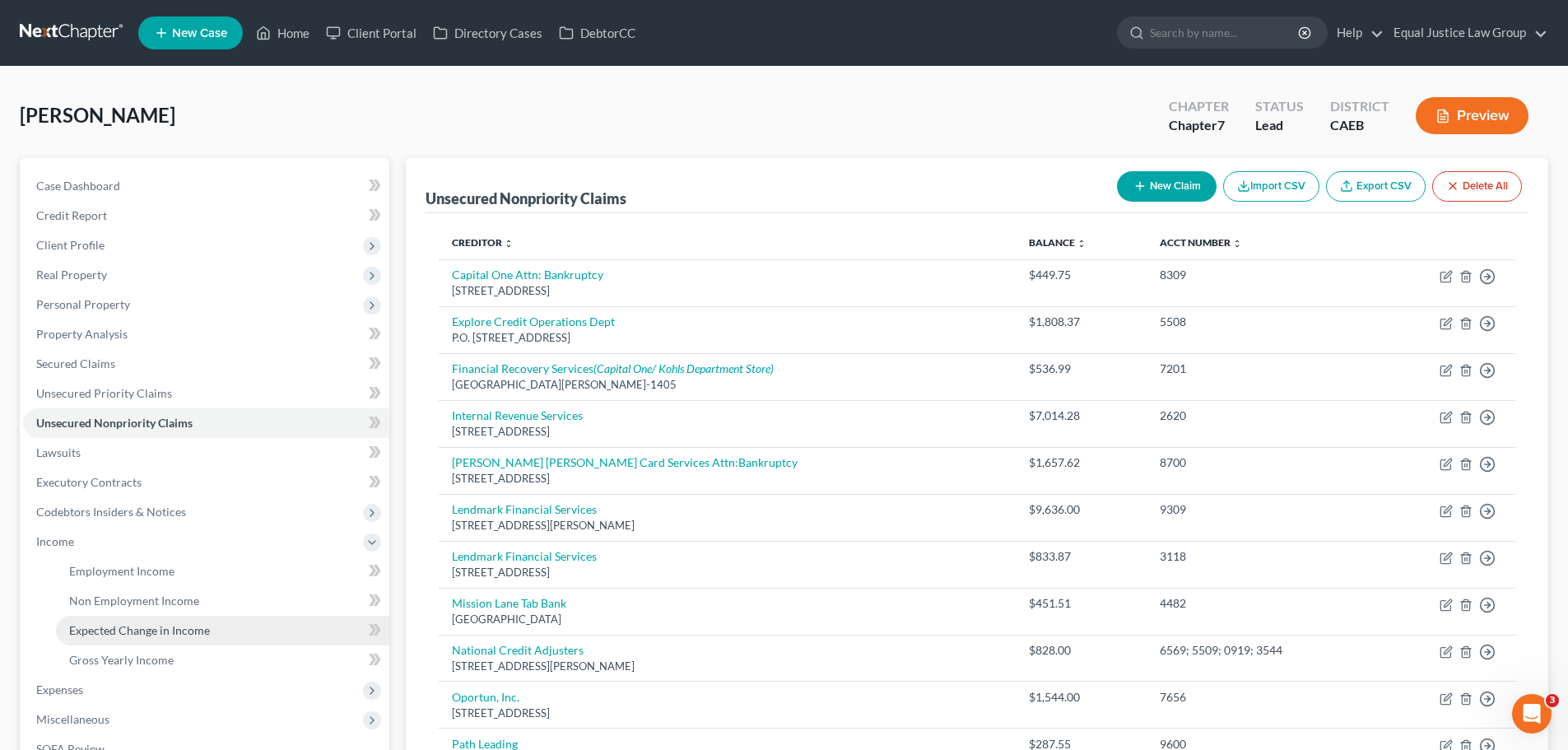
click at [104, 633] on span "Expected Change in Income" at bounding box center [139, 630] width 141 height 14
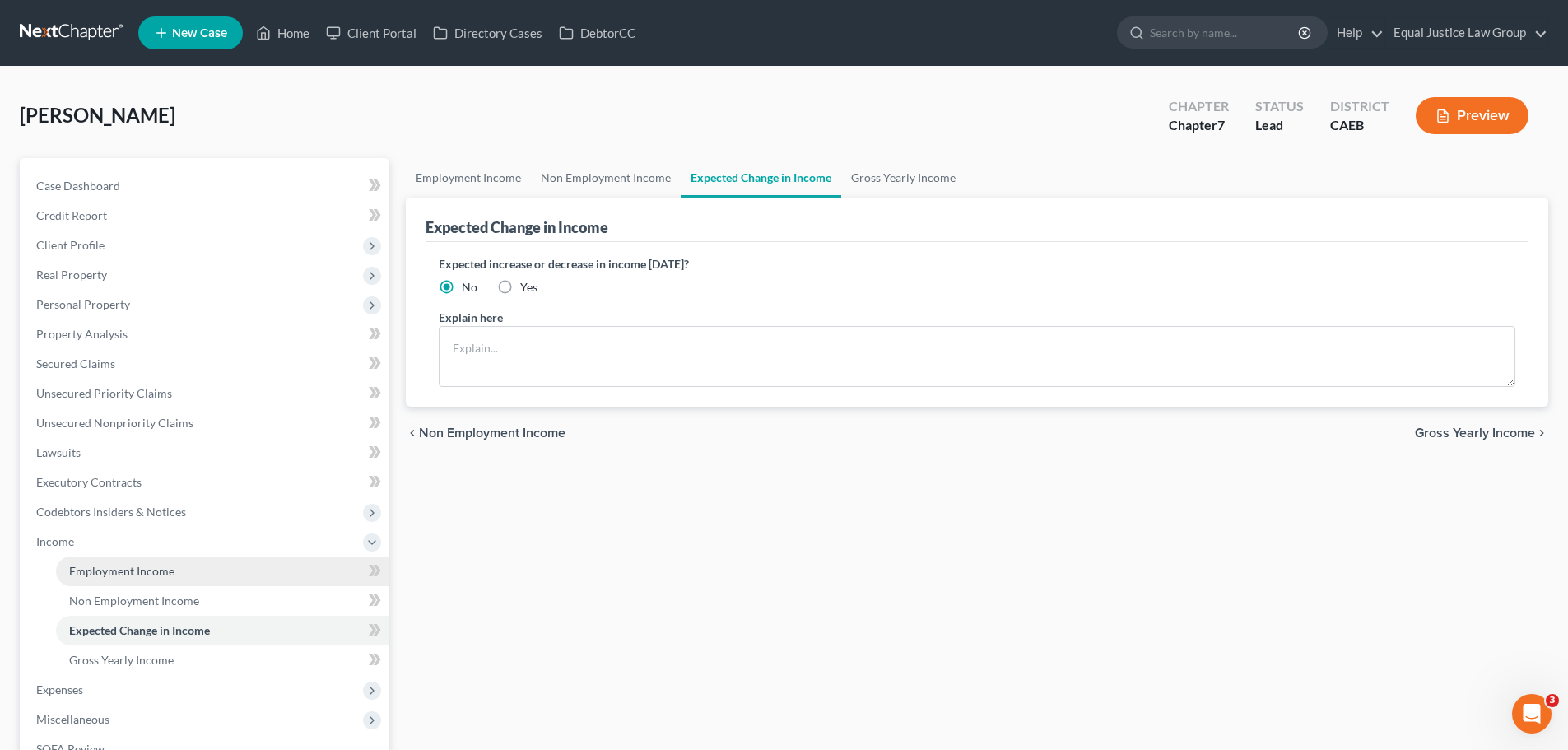
click at [105, 580] on link "Employment Income" at bounding box center [222, 571] width 333 height 30
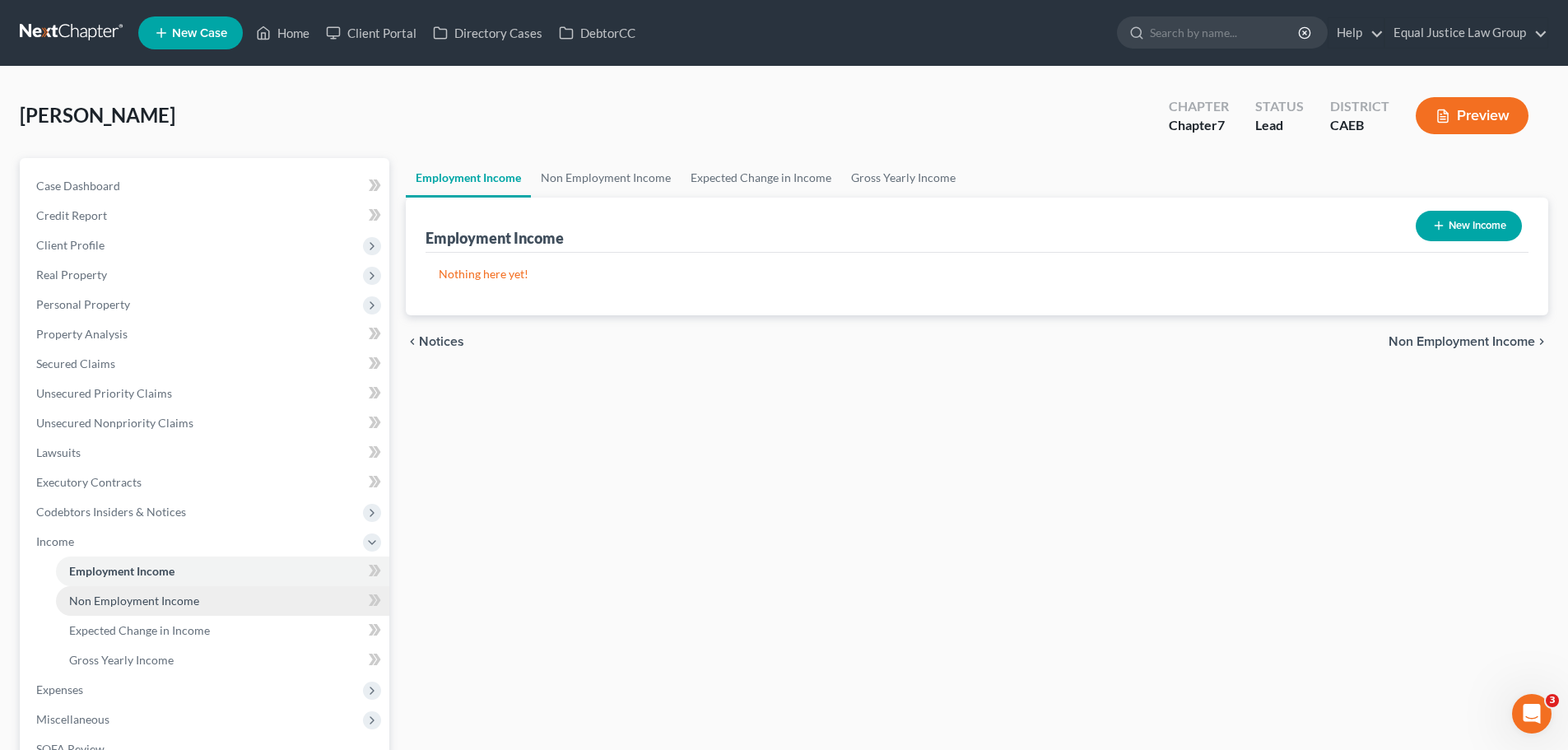
drag, startPoint x: 155, startPoint y: 597, endPoint x: 220, endPoint y: 597, distance: 65.0
click at [154, 597] on span "Non Employment Income" at bounding box center [133, 600] width 130 height 14
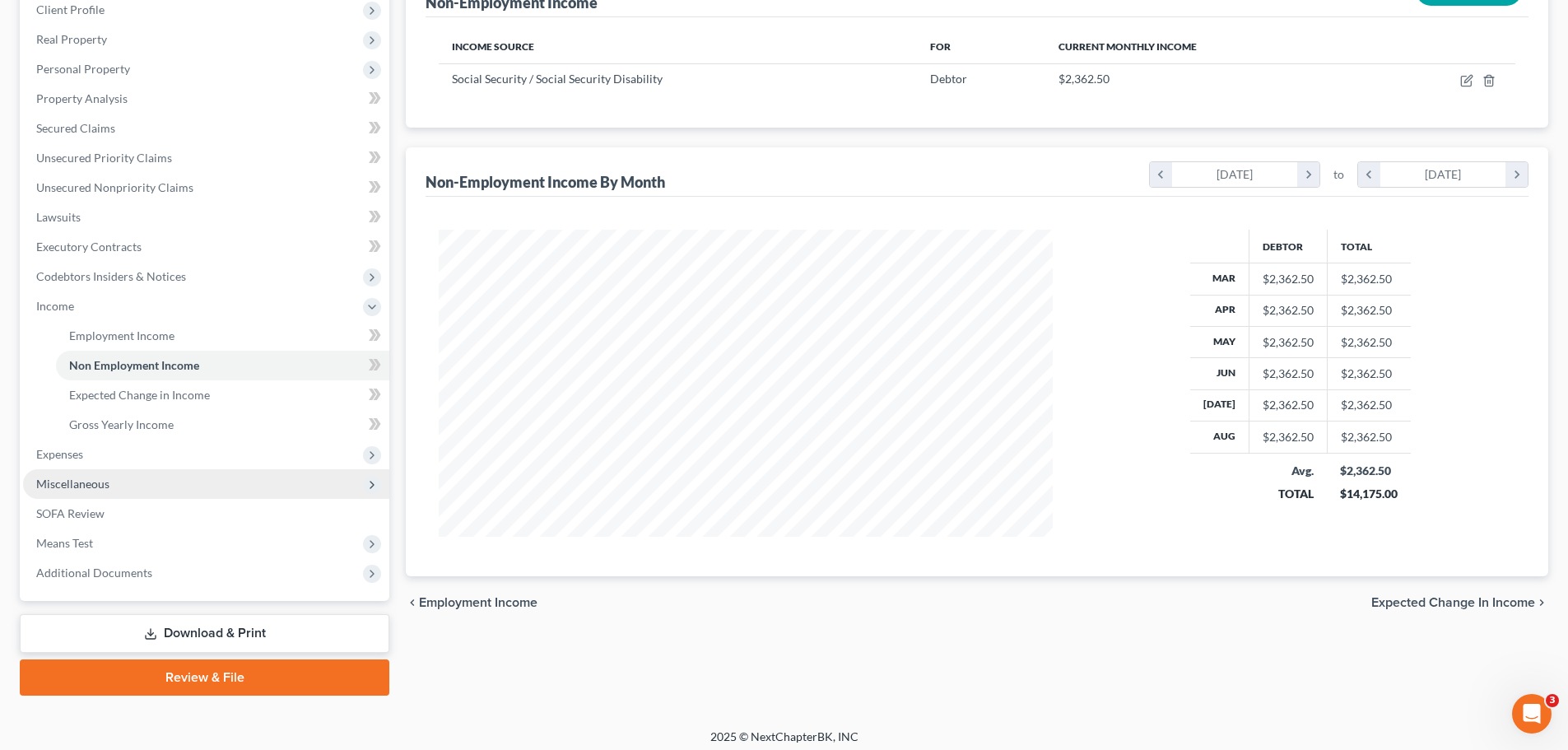
scroll to position [244, 0]
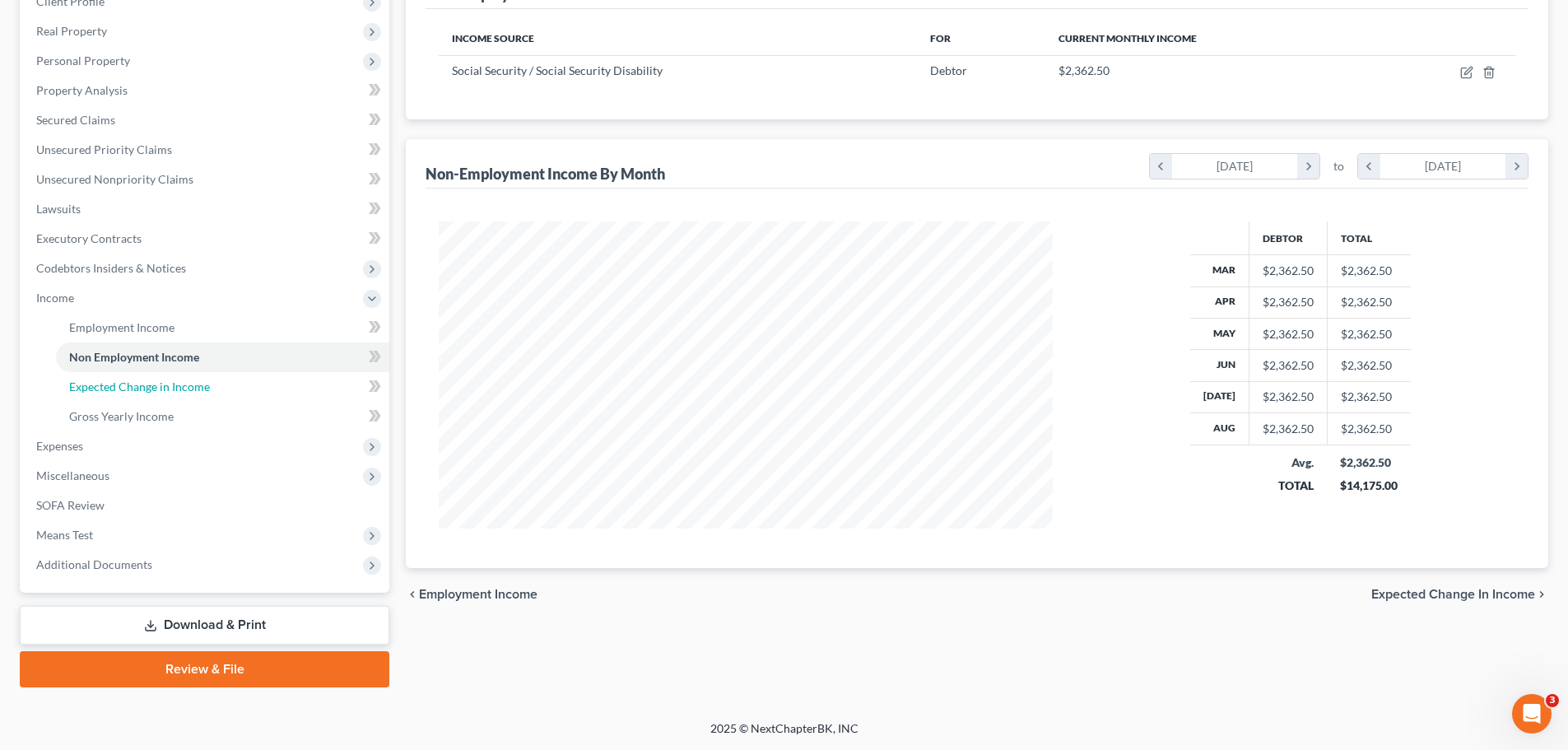
drag, startPoint x: 138, startPoint y: 387, endPoint x: 1142, endPoint y: 566, distance: 1019.8
click at [137, 387] on span "Expected Change in Income" at bounding box center [139, 386] width 141 height 14
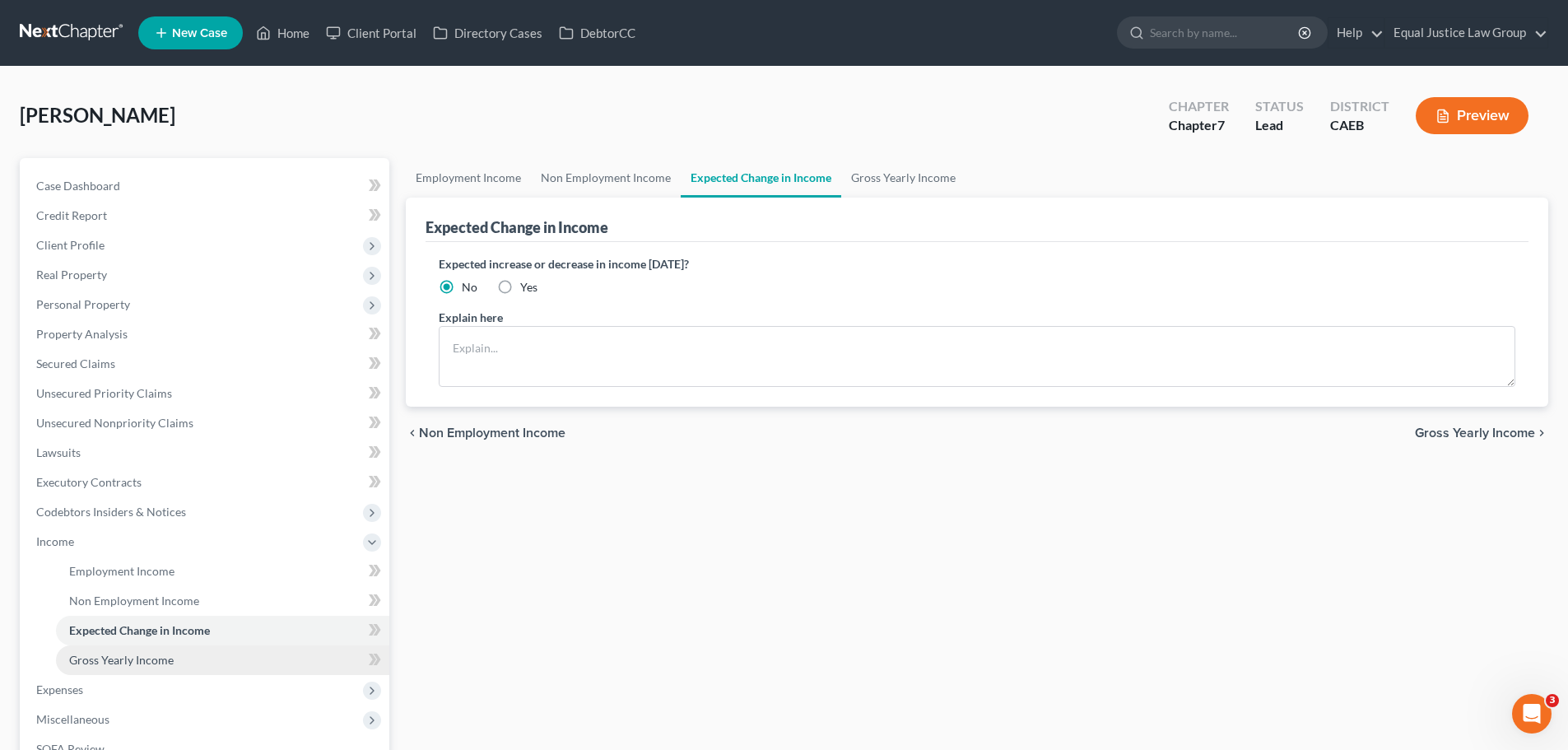
click at [133, 663] on span "Gross Yearly Income" at bounding box center [121, 660] width 104 height 14
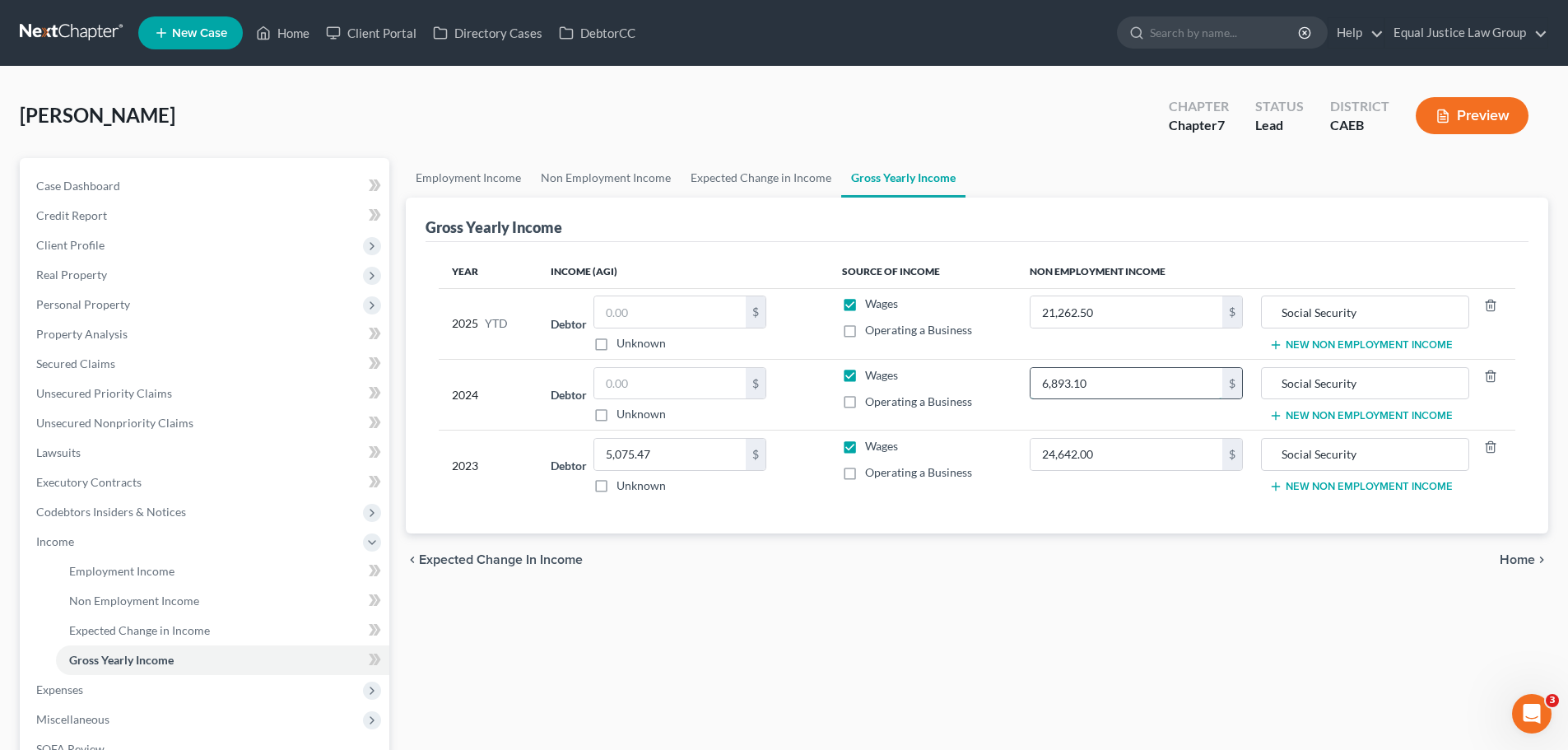
click at [1112, 382] on input "6,893.10" at bounding box center [1126, 384] width 191 height 31
paste input "6,893.10"
click at [784, 111] on div "Chamberlin, Denise Upgraded Chapter Chapter 7 Status Lead District CAEB Preview" at bounding box center [784, 122] width 1529 height 71
click at [693, 383] on input "6,893.10" at bounding box center [670, 384] width 151 height 31
click at [693, 381] on input "6,893.10" at bounding box center [670, 384] width 151 height 31
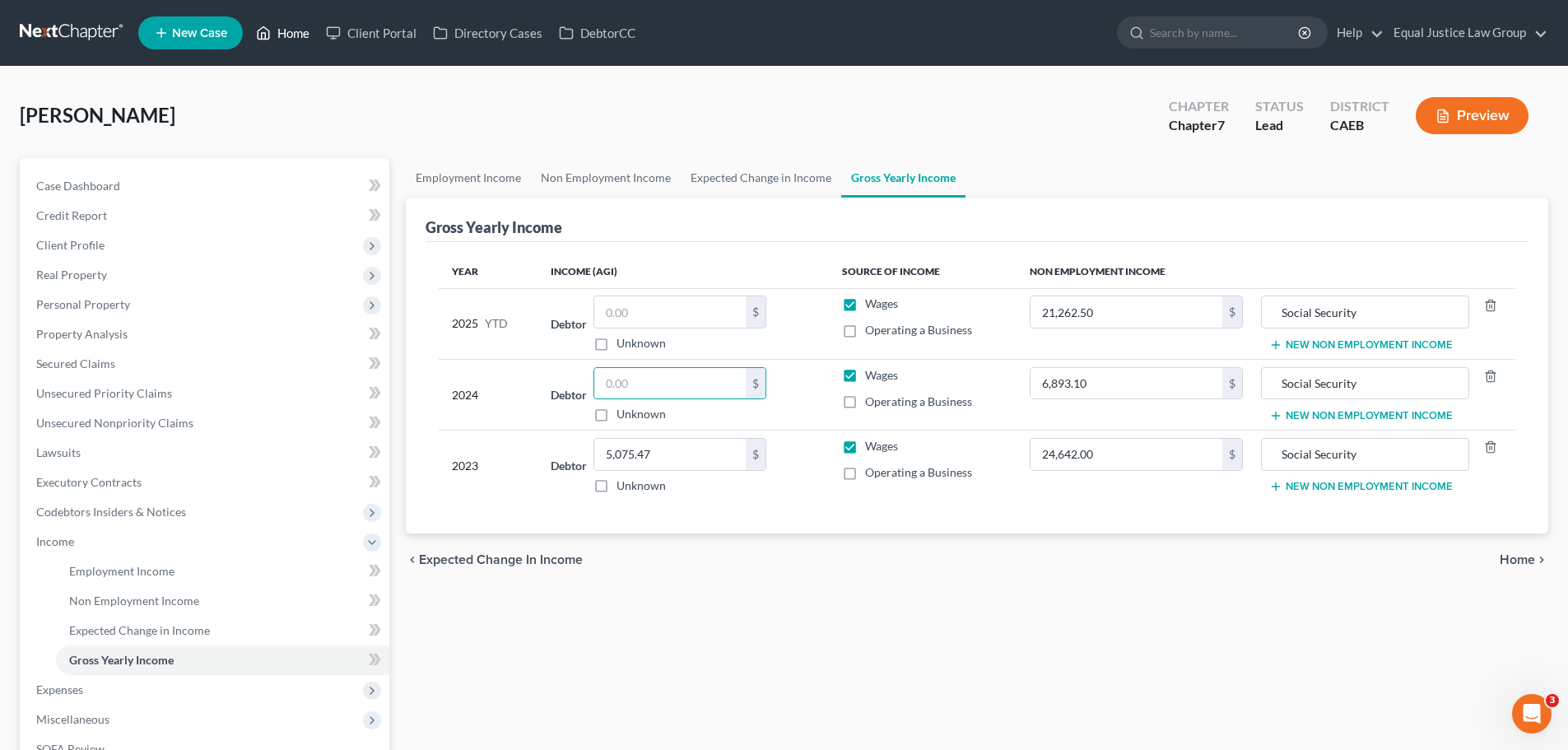
click at [282, 34] on link "Home" at bounding box center [283, 33] width 70 height 30
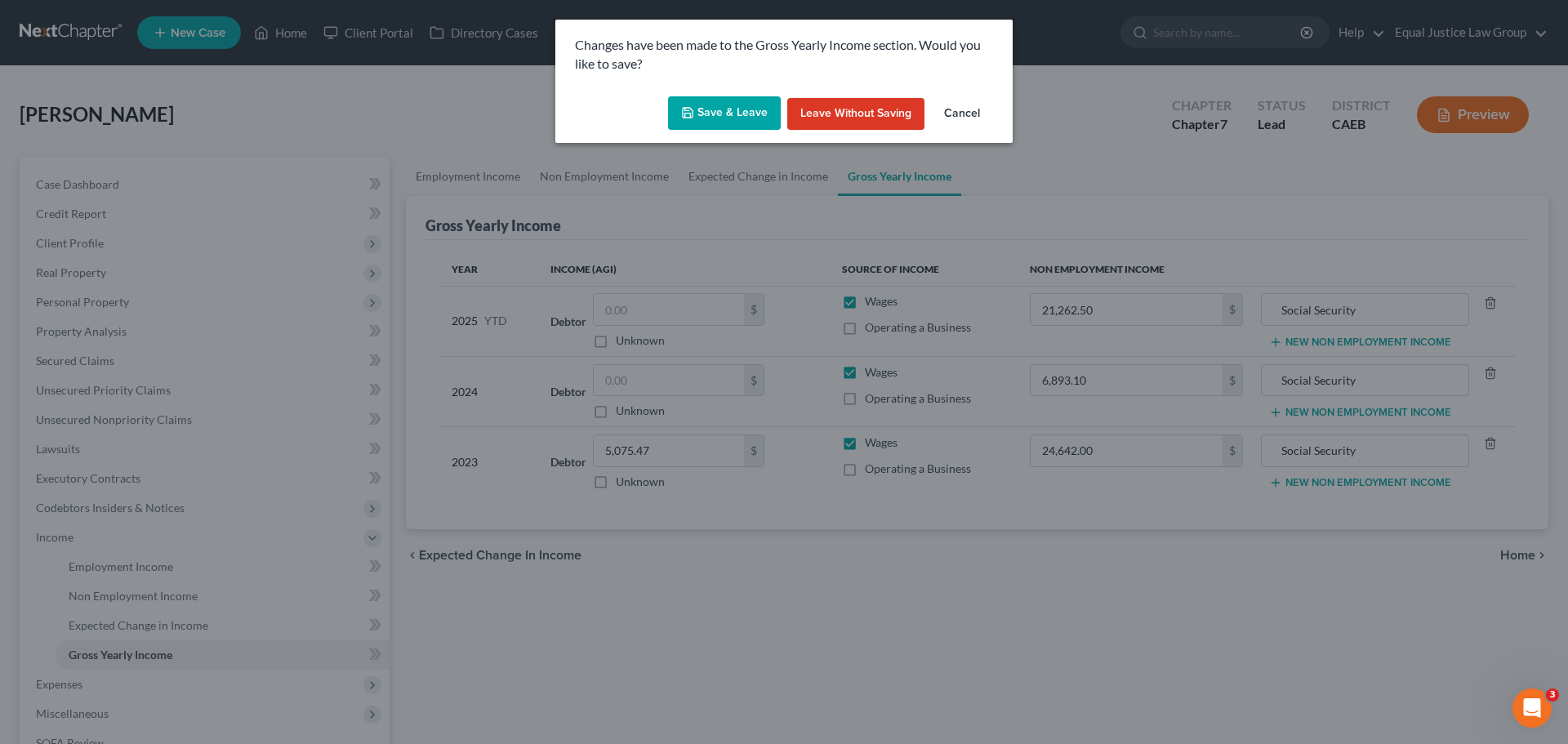
click at [725, 107] on button "Save & Leave" at bounding box center [724, 114] width 113 height 35
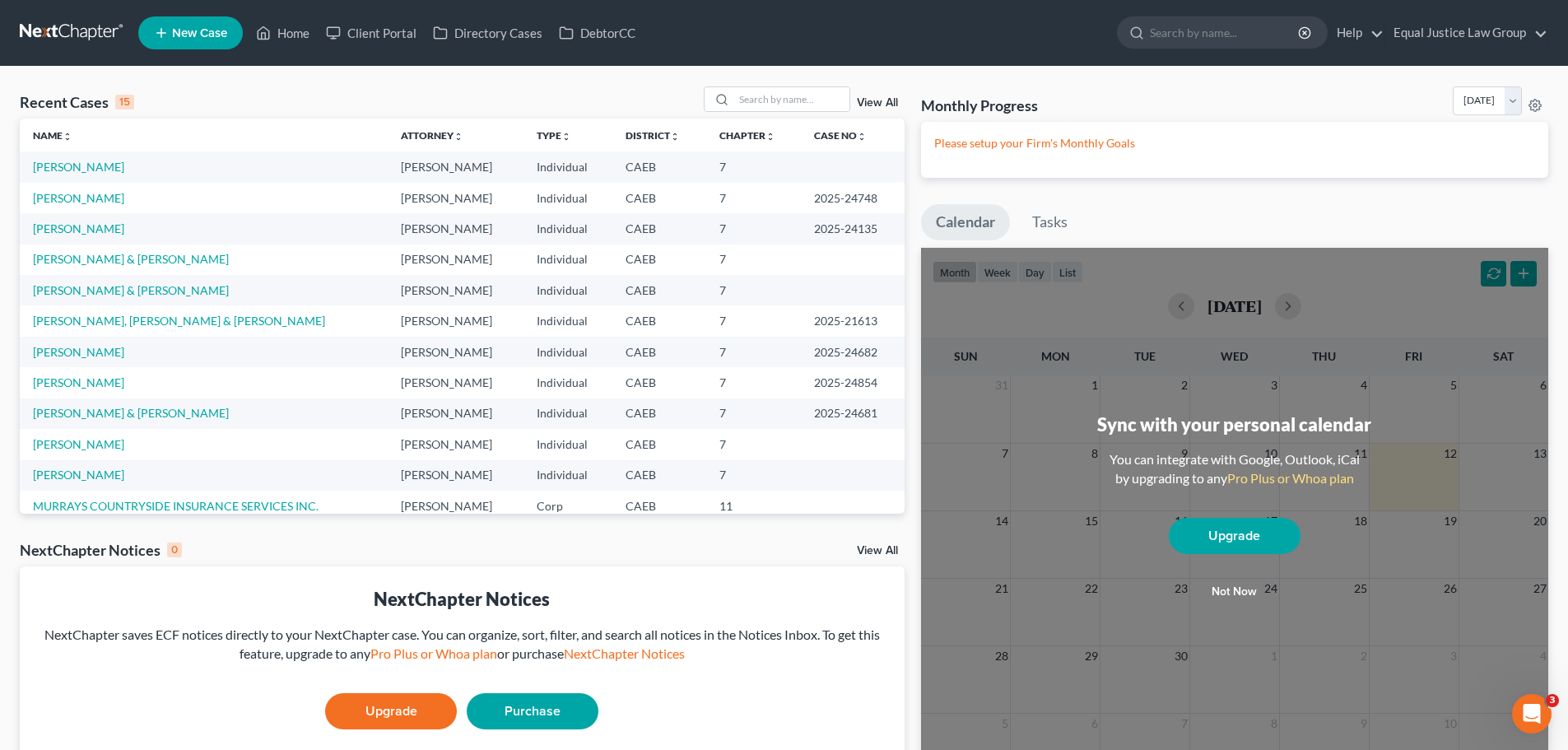
click at [202, 34] on span "New Case" at bounding box center [199, 33] width 55 height 12
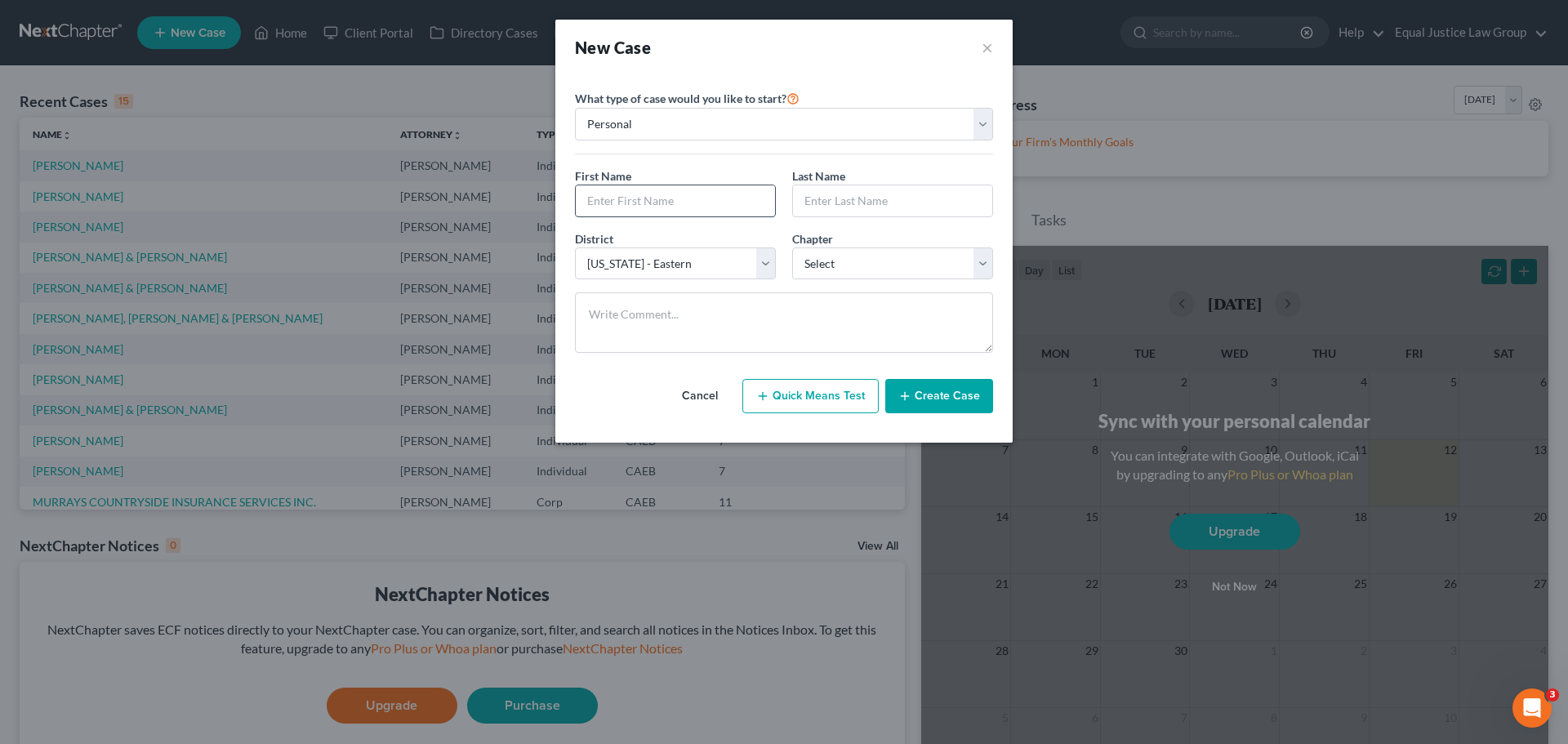
click at [662, 205] on input "text" at bounding box center [675, 201] width 199 height 31
click at [914, 258] on select "Select 7 11 12 13" at bounding box center [893, 264] width 201 height 33
click at [793, 248] on select "Select 7 11 12 13" at bounding box center [893, 264] width 201 height 33
click at [923, 384] on button "Create Case" at bounding box center [939, 396] width 108 height 35
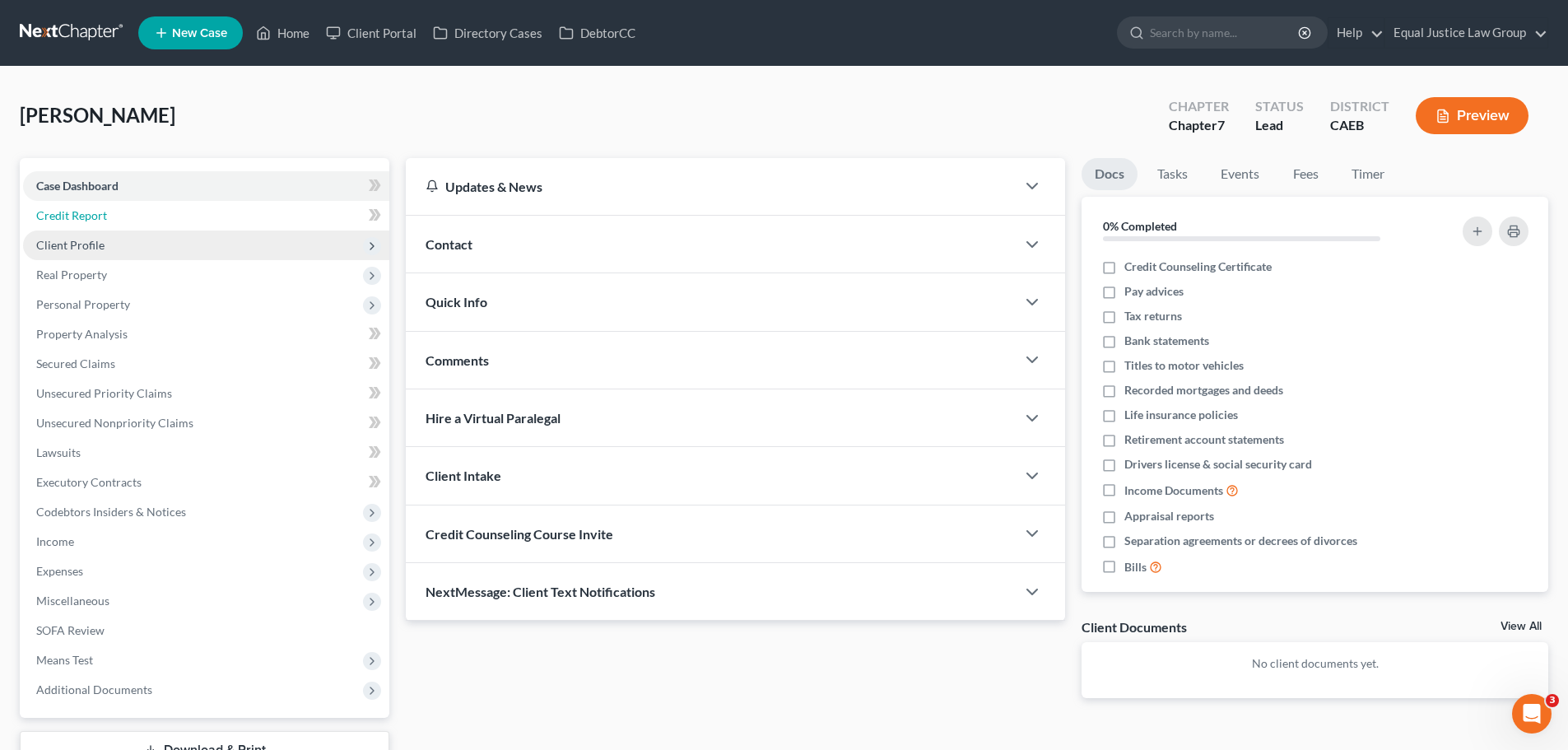
drag, startPoint x: 111, startPoint y: 213, endPoint x: 112, endPoint y: 236, distance: 23.0
click at [111, 213] on link "Credit Report" at bounding box center [205, 216] width 366 height 30
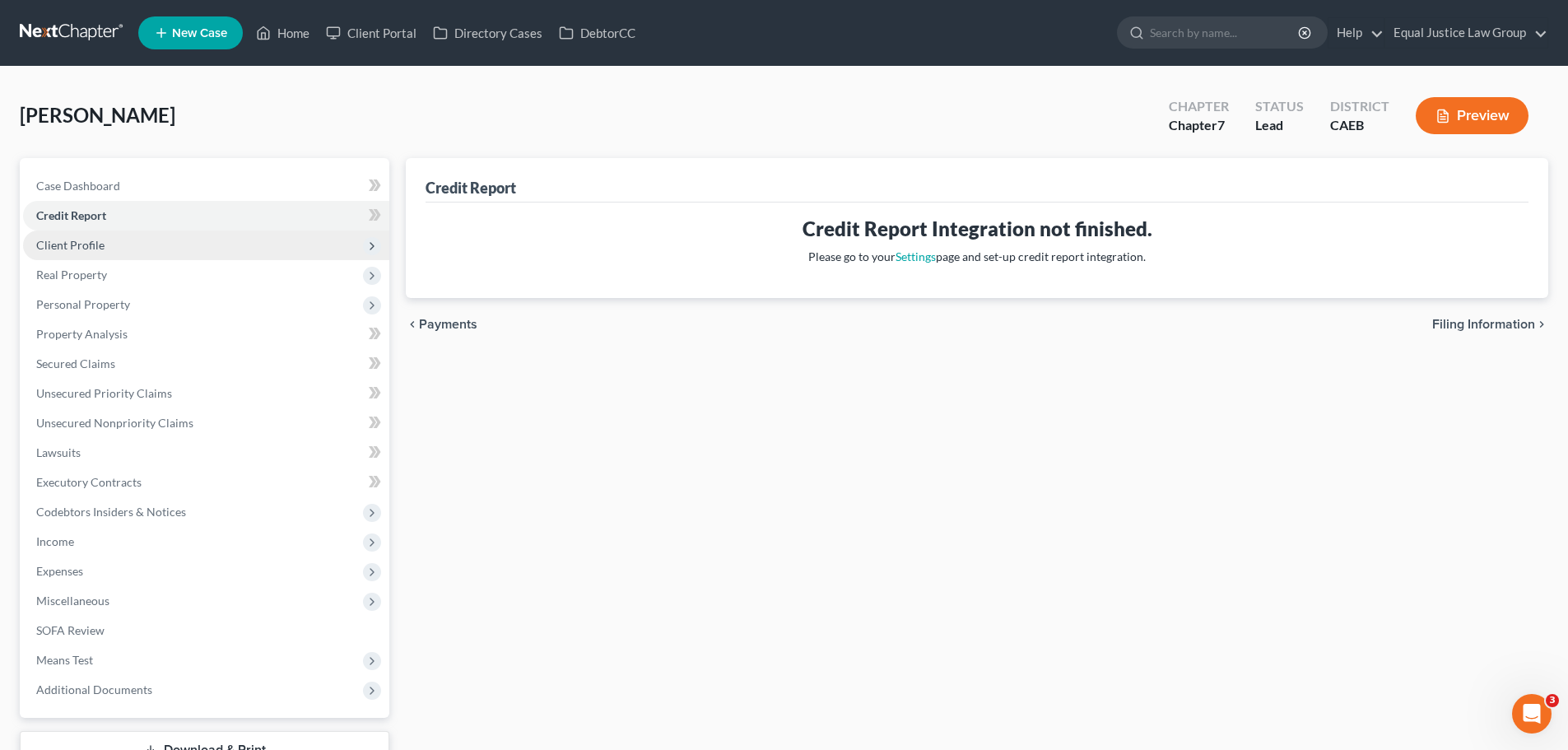
click at [120, 247] on span "Client Profile" at bounding box center [205, 245] width 366 height 30
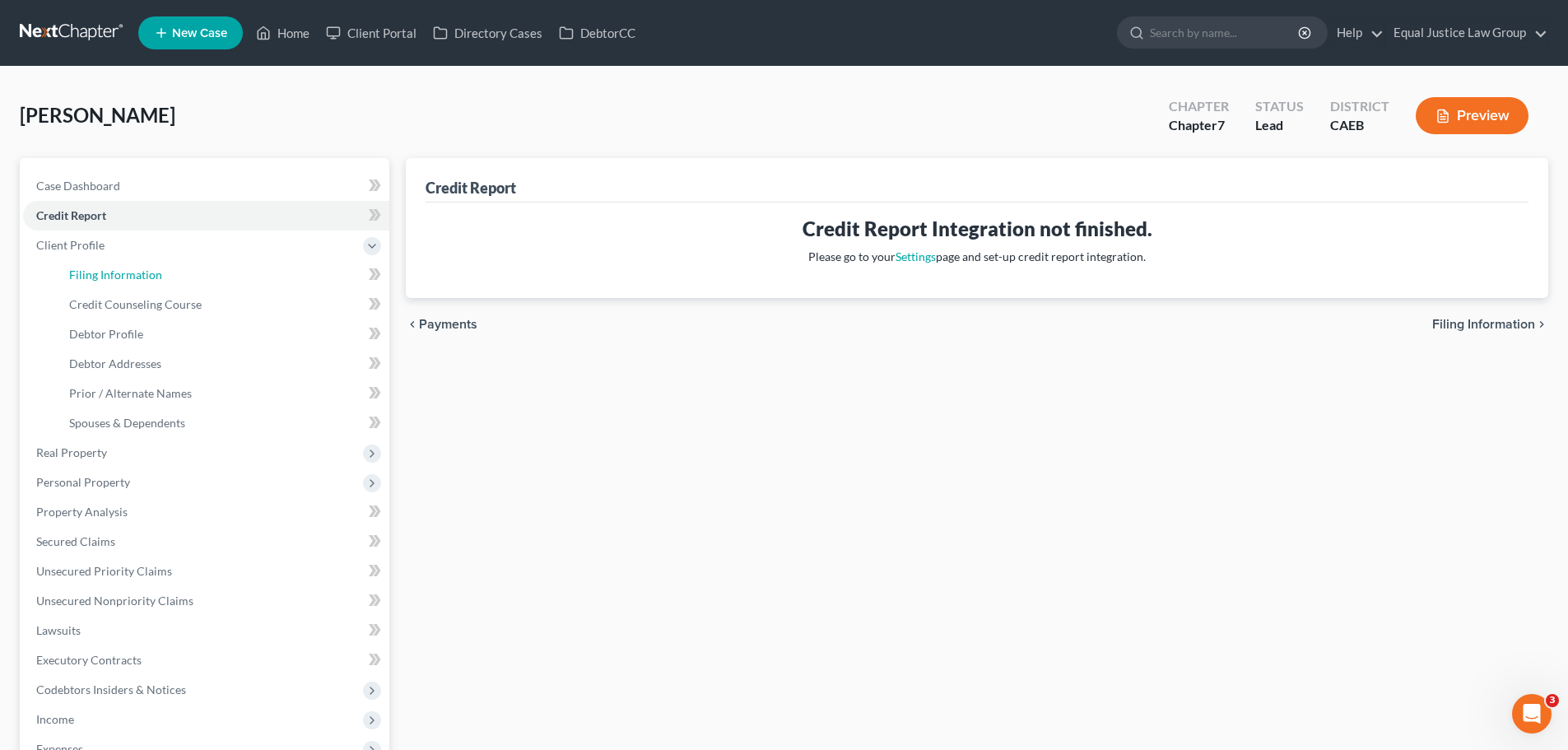
drag, startPoint x: 137, startPoint y: 268, endPoint x: 392, endPoint y: 157, distance: 278.1
click at [137, 267] on span "Filing Information" at bounding box center [115, 274] width 93 height 14
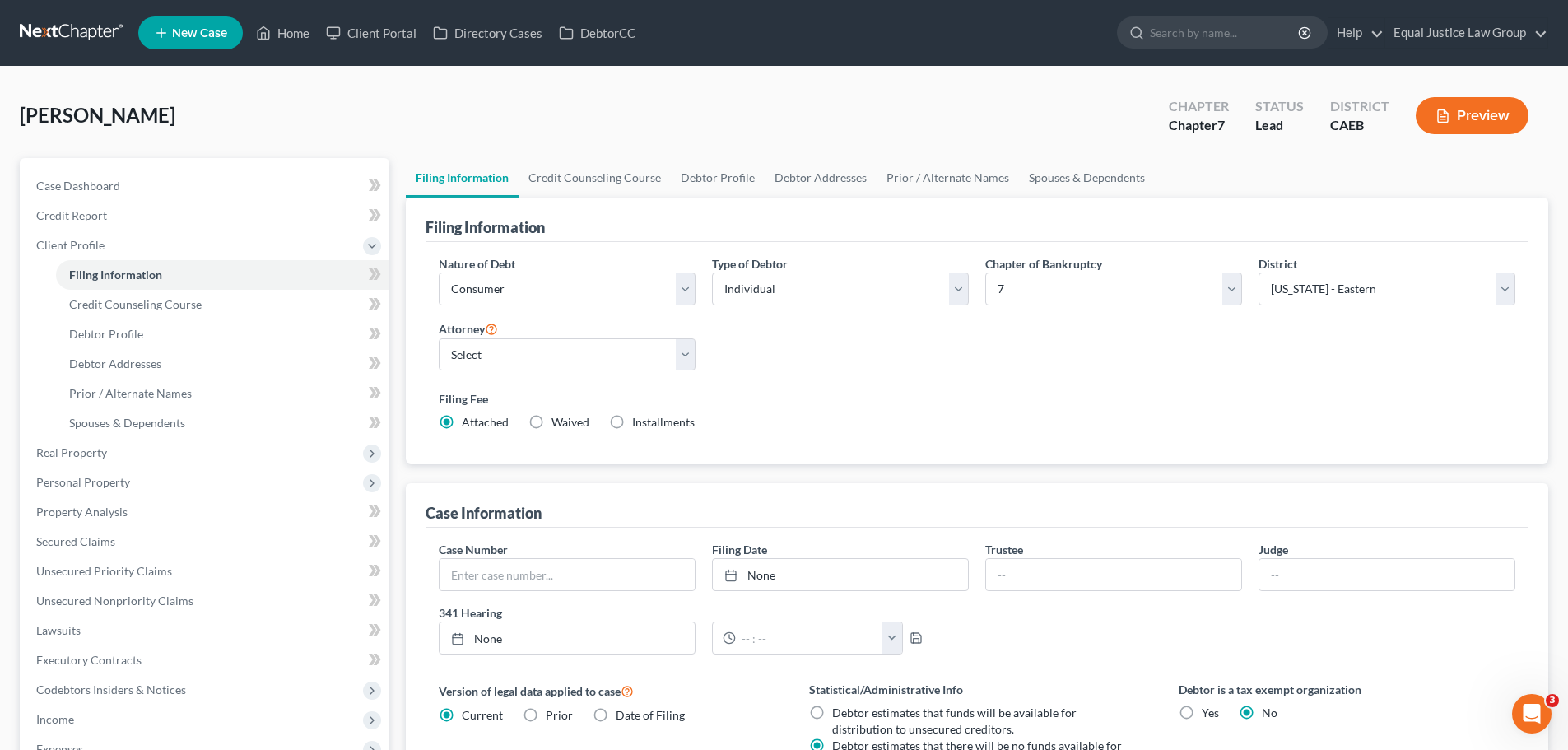
drag, startPoint x: 936, startPoint y: 124, endPoint x: 938, endPoint y: 3, distance: 121.0
click at [936, 124] on div "Vuittonet, Xochitl Upgraded Chapter Chapter 7 Status Lead District CAEB Preview" at bounding box center [784, 122] width 1529 height 71
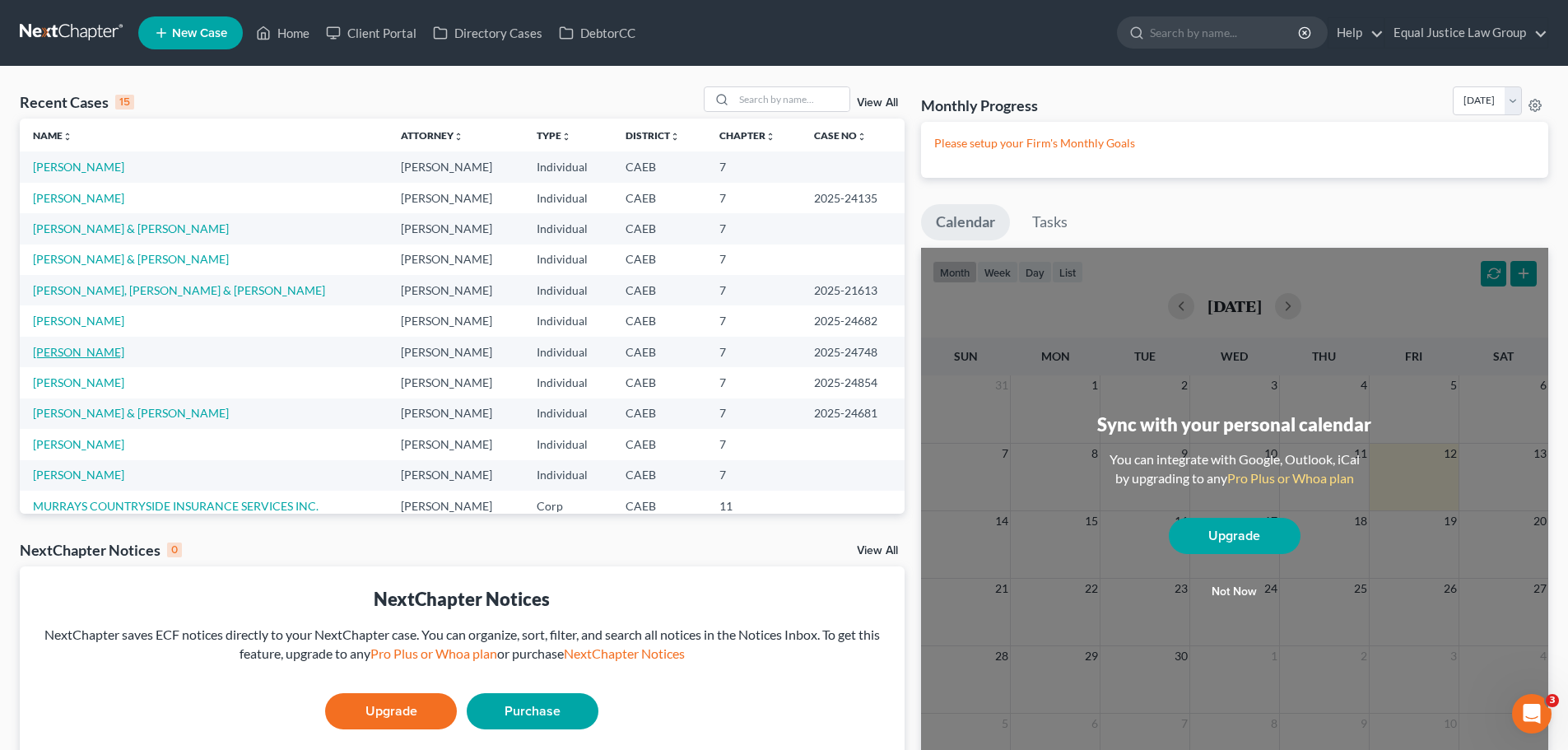
click at [89, 353] on link "[PERSON_NAME]" at bounding box center [78, 352] width 91 height 14
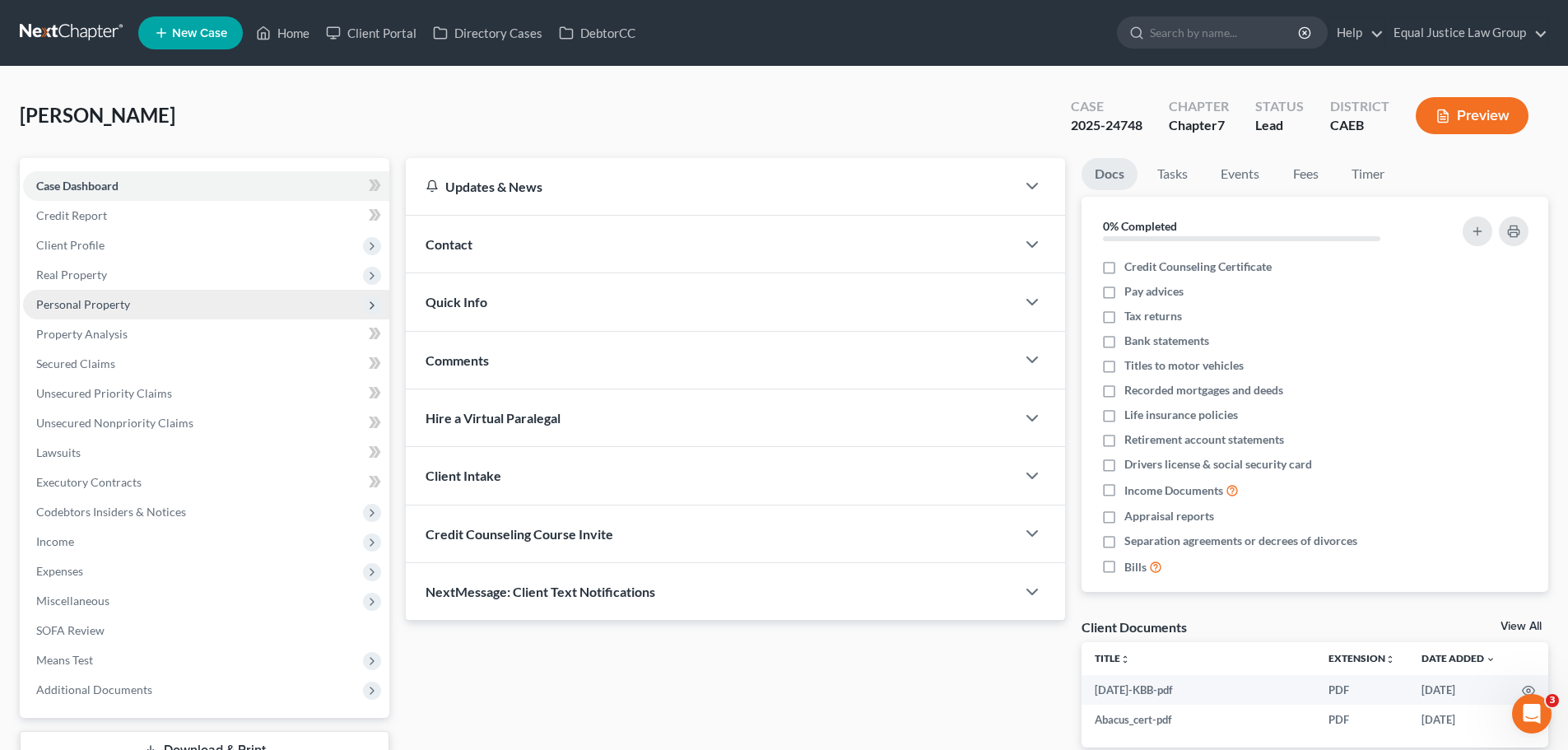
click at [102, 305] on span "Personal Property" at bounding box center [84, 304] width 94 height 14
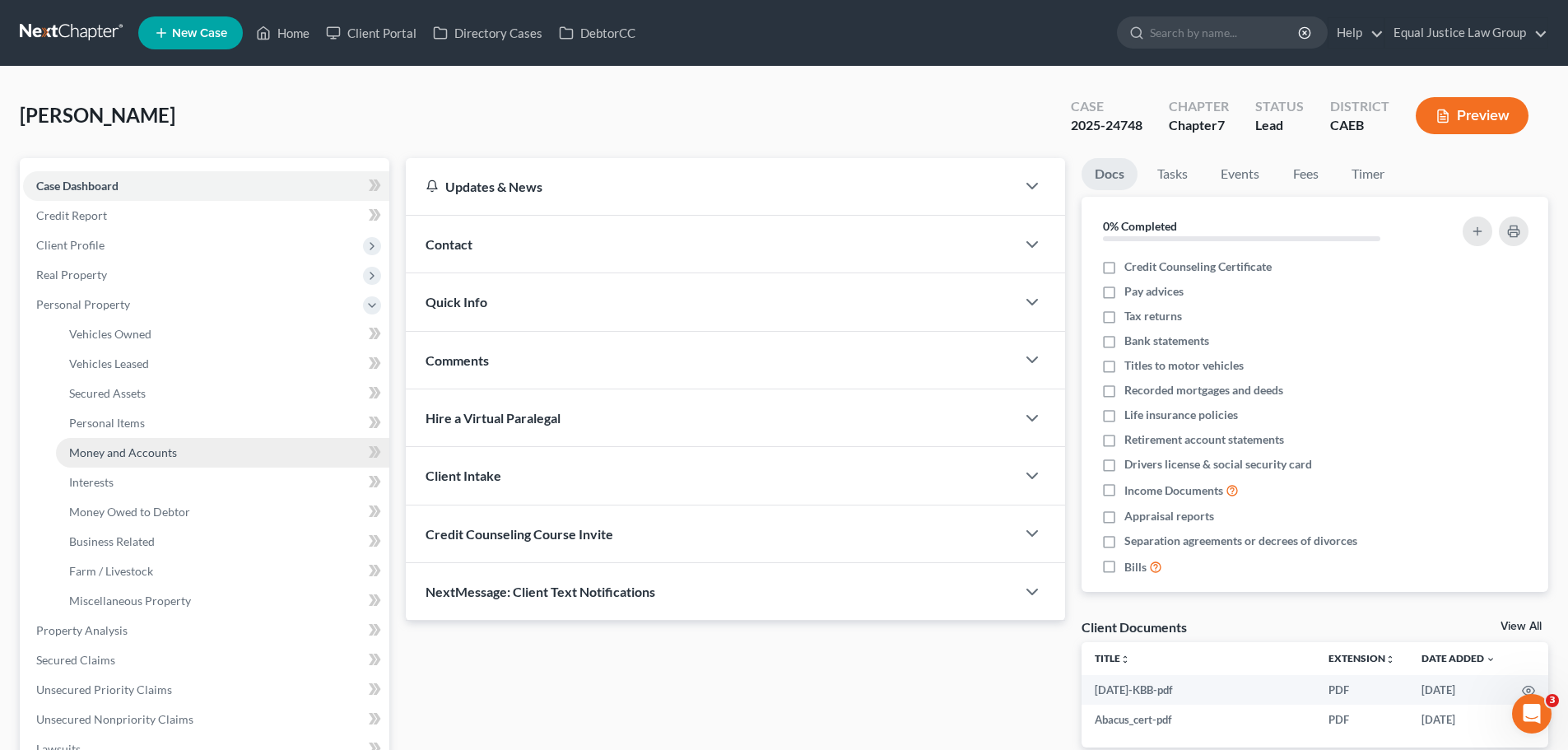
click at [133, 459] on span "Money and Accounts" at bounding box center [123, 452] width 108 height 14
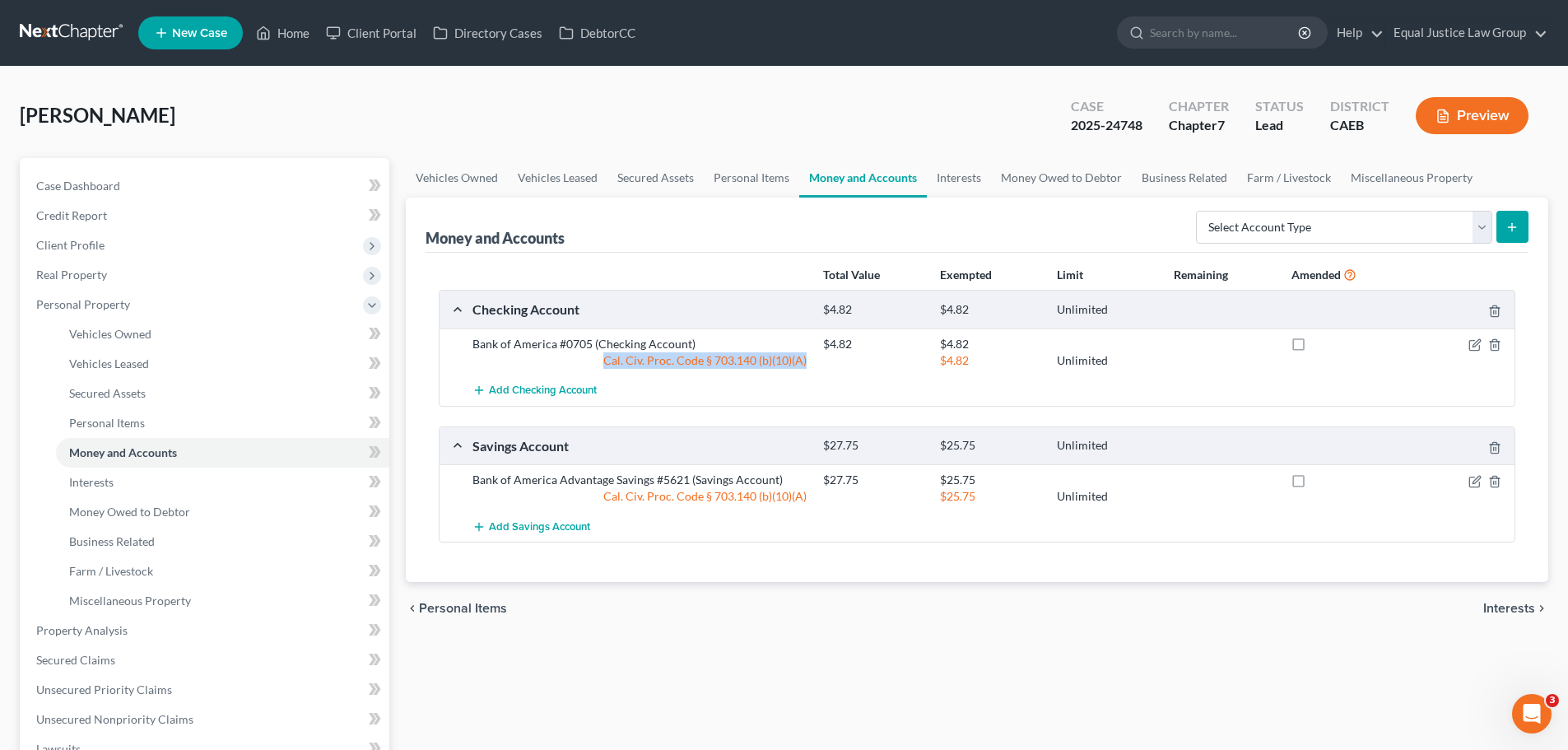
drag, startPoint x: 593, startPoint y: 361, endPoint x: 807, endPoint y: 365, distance: 214.0
click at [807, 365] on div "Cal. Civ. Proc. Code § 703.140 (b)(10)(A)" at bounding box center [640, 360] width 351 height 17
copy div "Cal. Civ. Proc. Code § 703.140 (b)(10)(A)"
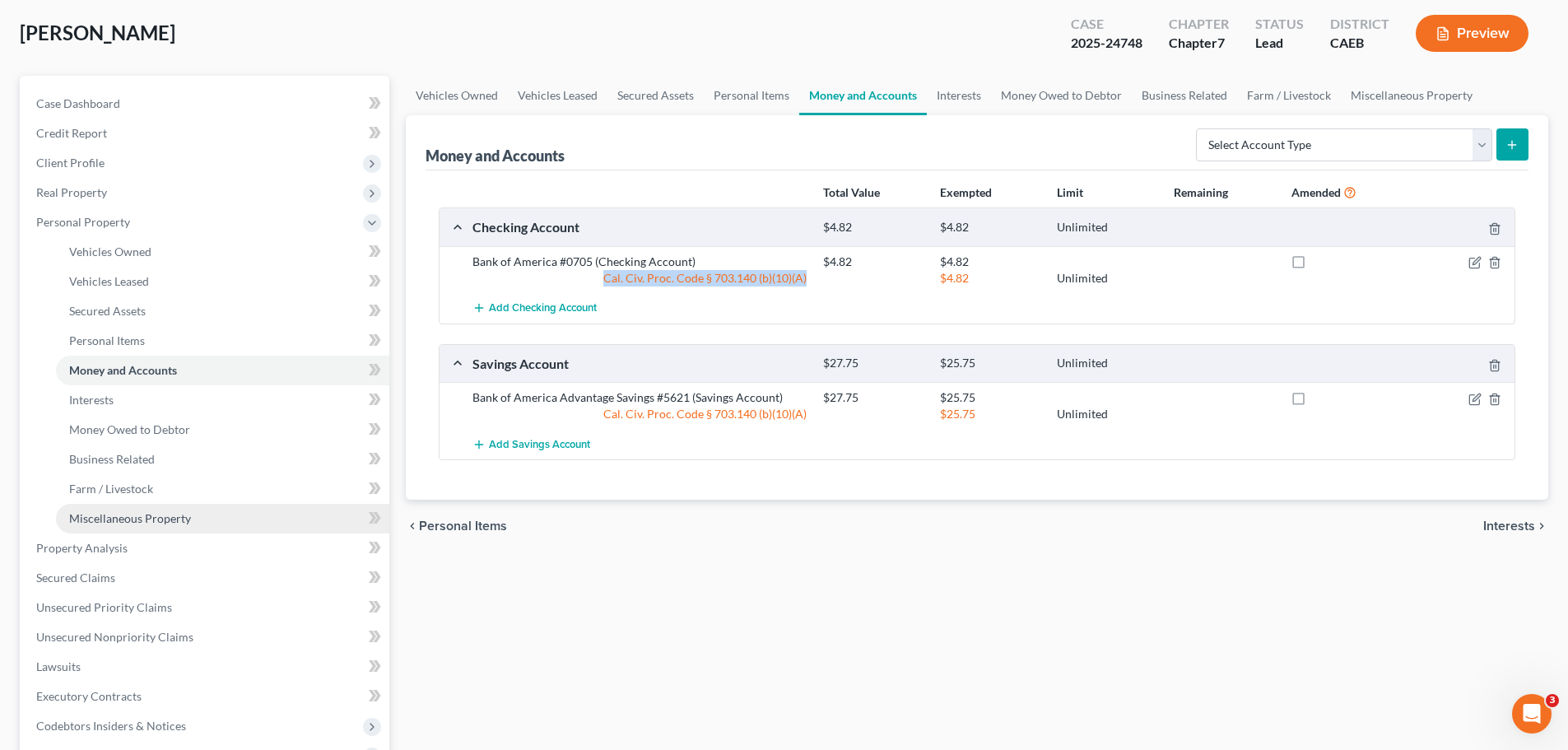
scroll to position [164, 0]
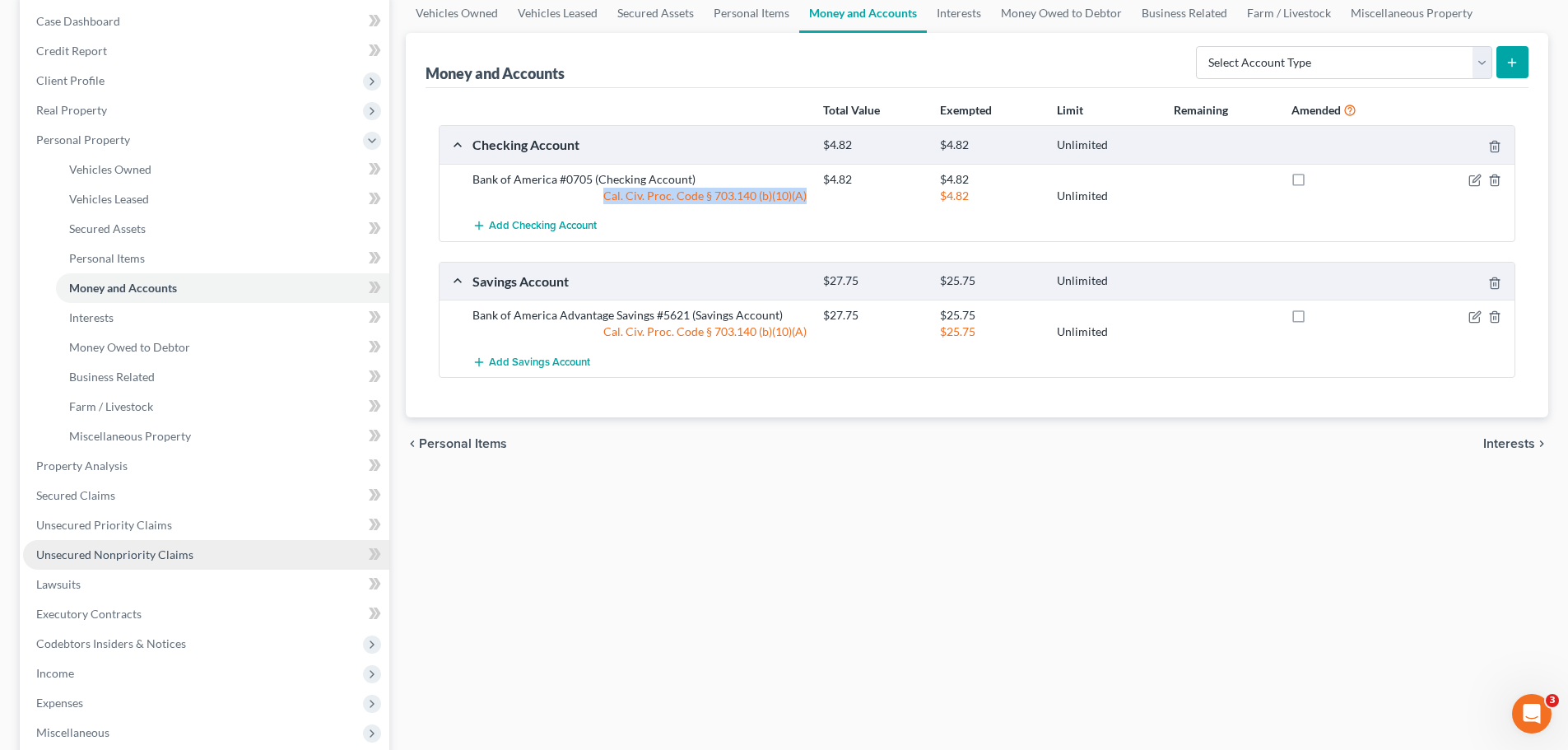
drag, startPoint x: 130, startPoint y: 549, endPoint x: 144, endPoint y: 544, distance: 14.9
click at [130, 549] on span "Unsecured Nonpriority Claims" at bounding box center [115, 554] width 157 height 14
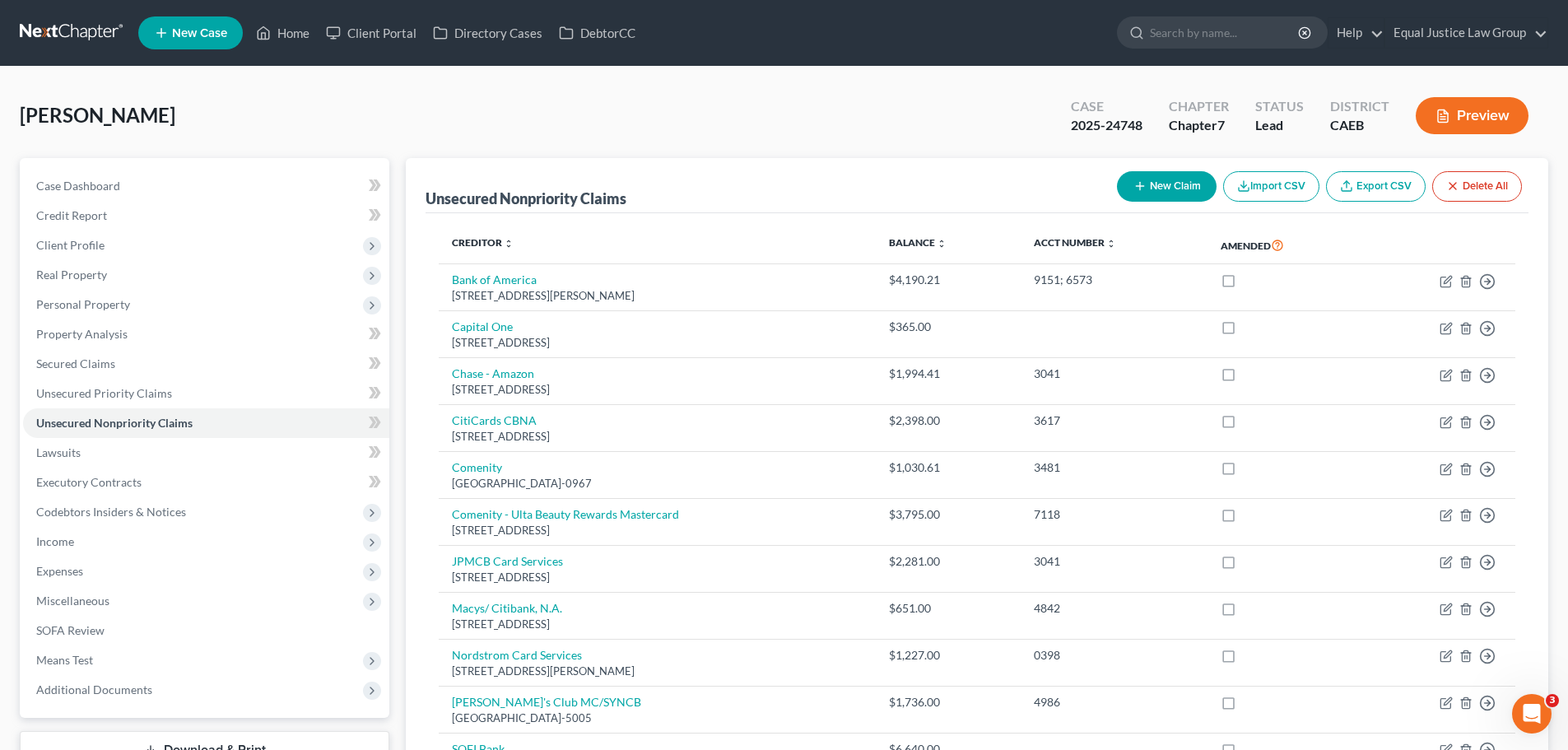
click at [1158, 176] on button "New Claim" at bounding box center [1167, 186] width 99 height 30
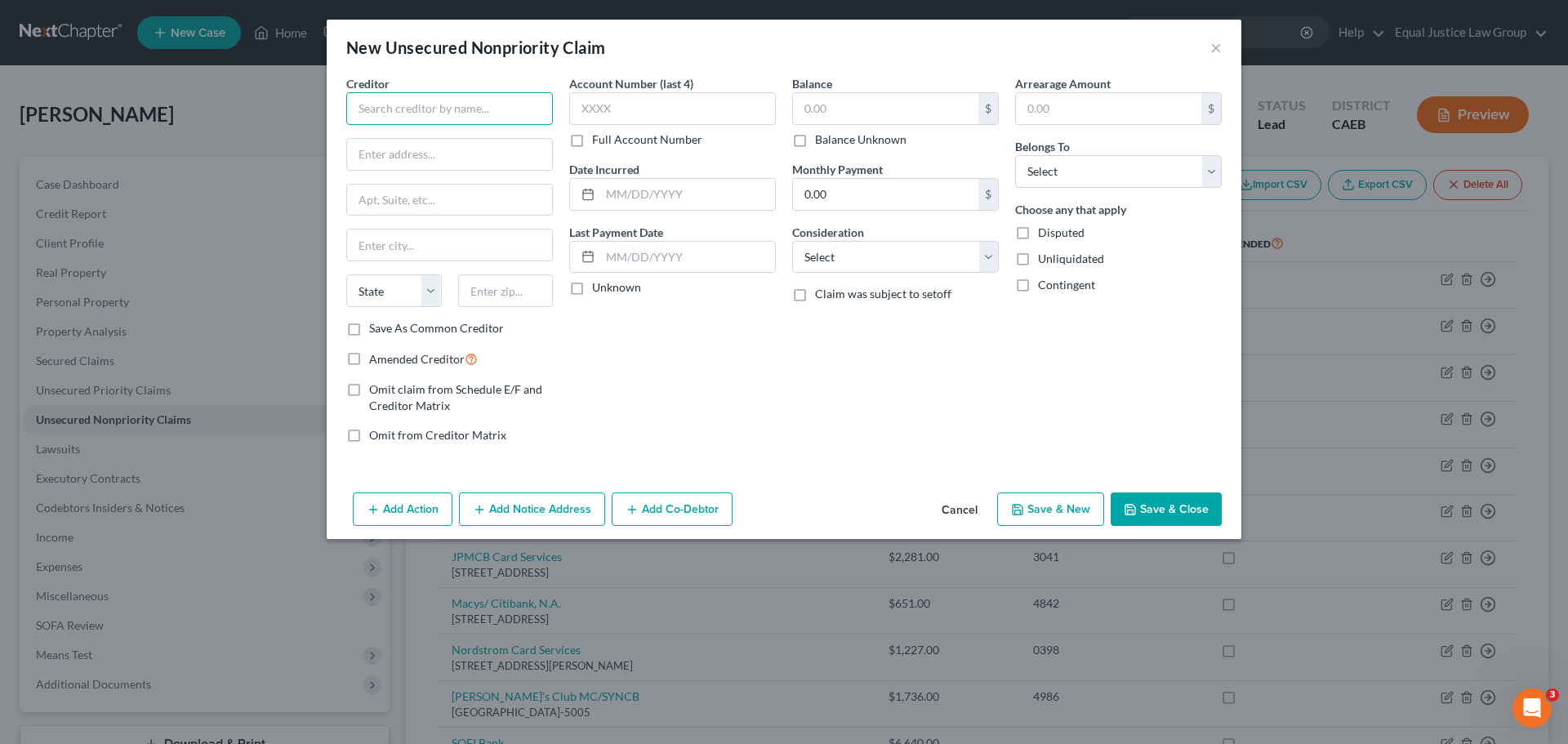
click at [435, 109] on input "text" at bounding box center [449, 109] width 206 height 33
type input "Internal Revenue Service"
type input "PO Box 7346"
type input "[GEOGRAPHIC_DATA]"
select select "39"
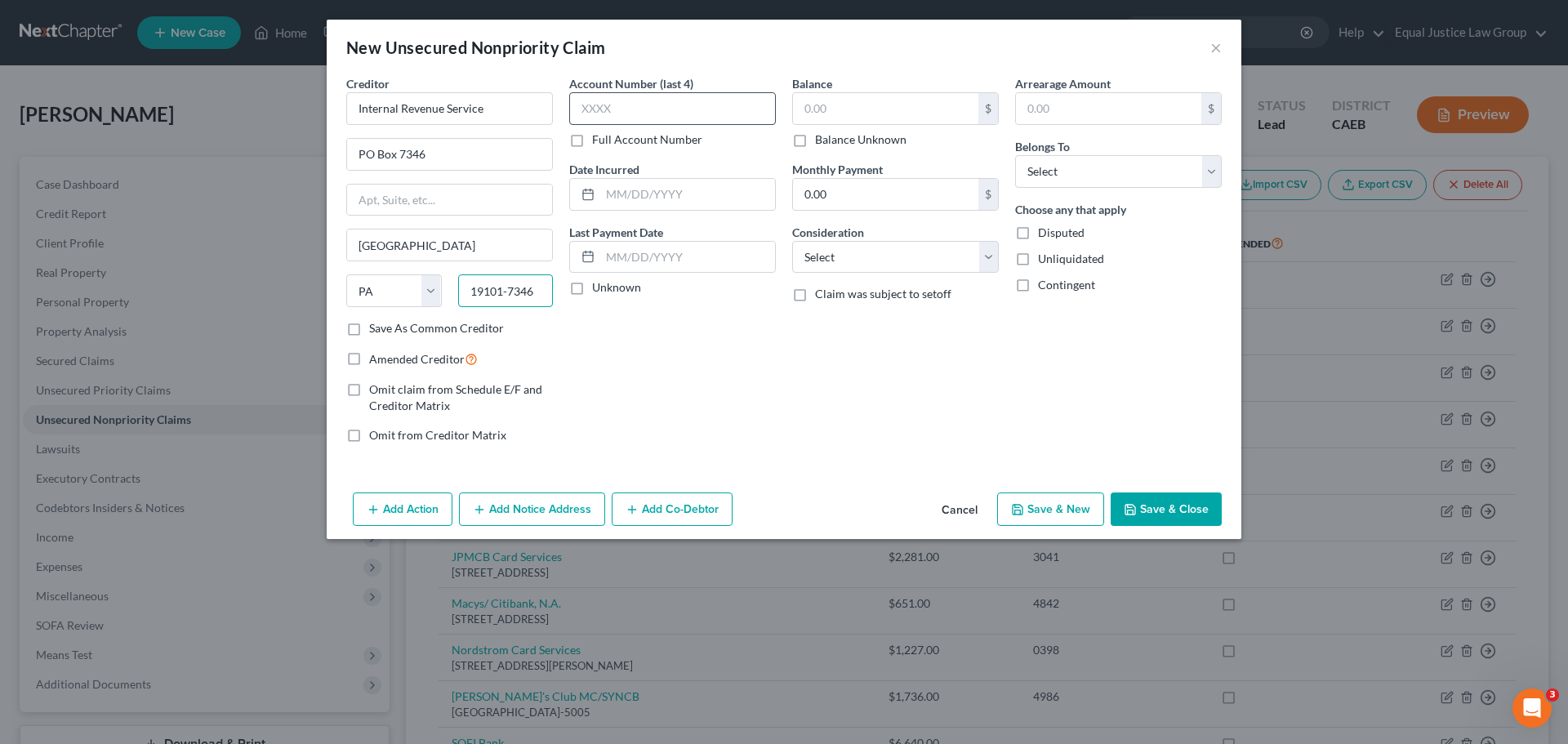
type input "19101-7346"
click at [637, 114] on input "text" at bounding box center [672, 109] width 206 height 33
type input "2620"
click at [670, 195] on input "text" at bounding box center [687, 194] width 174 height 31
type input "1"
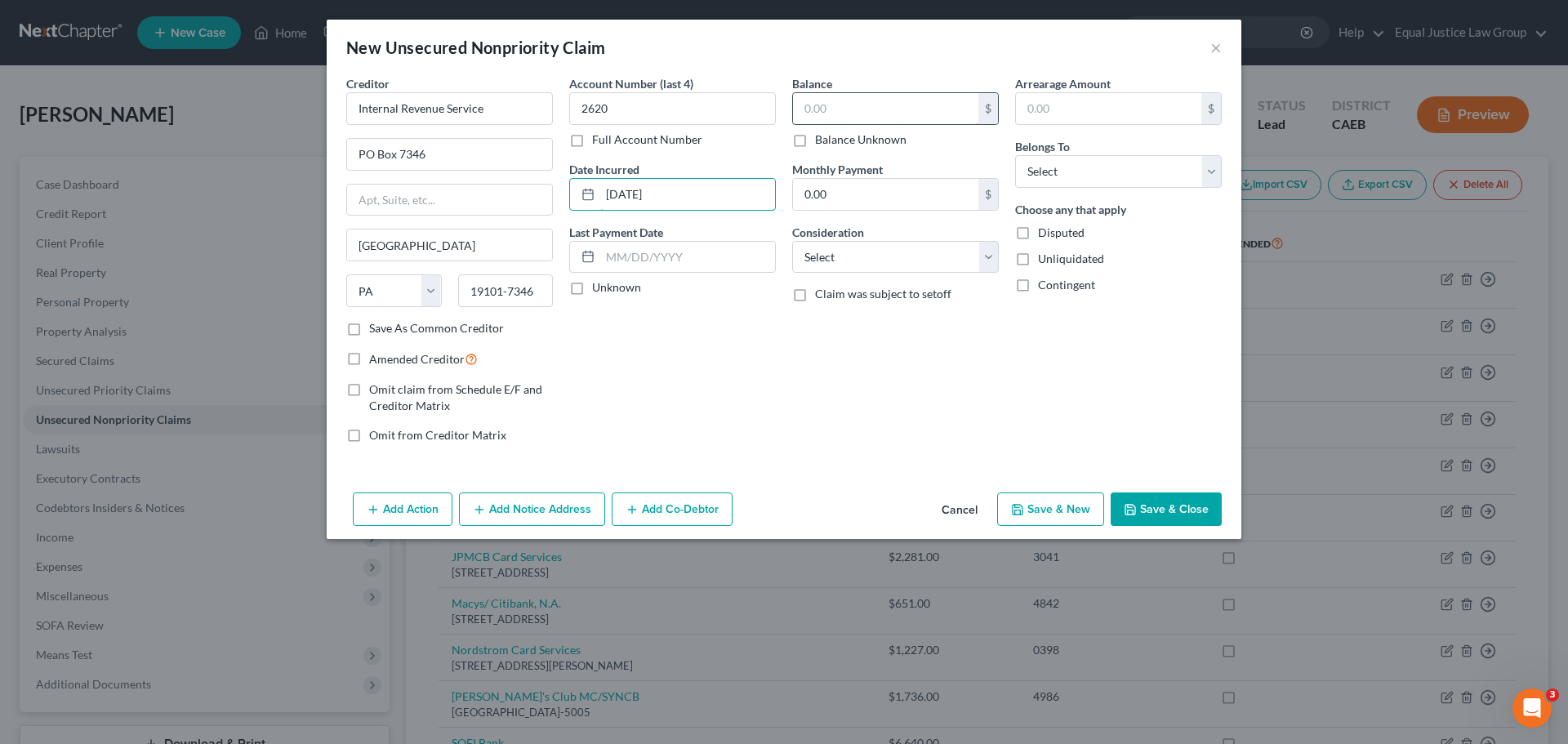
type input "[DATE]"
click at [859, 109] on input "text" at bounding box center [886, 109] width 186 height 31
type input "6,271.84"
click at [884, 252] on select "Select Cable / Satellite Services Collection Agency Credit Card Debt Debt Couns…" at bounding box center [895, 257] width 206 height 33
select select "7"
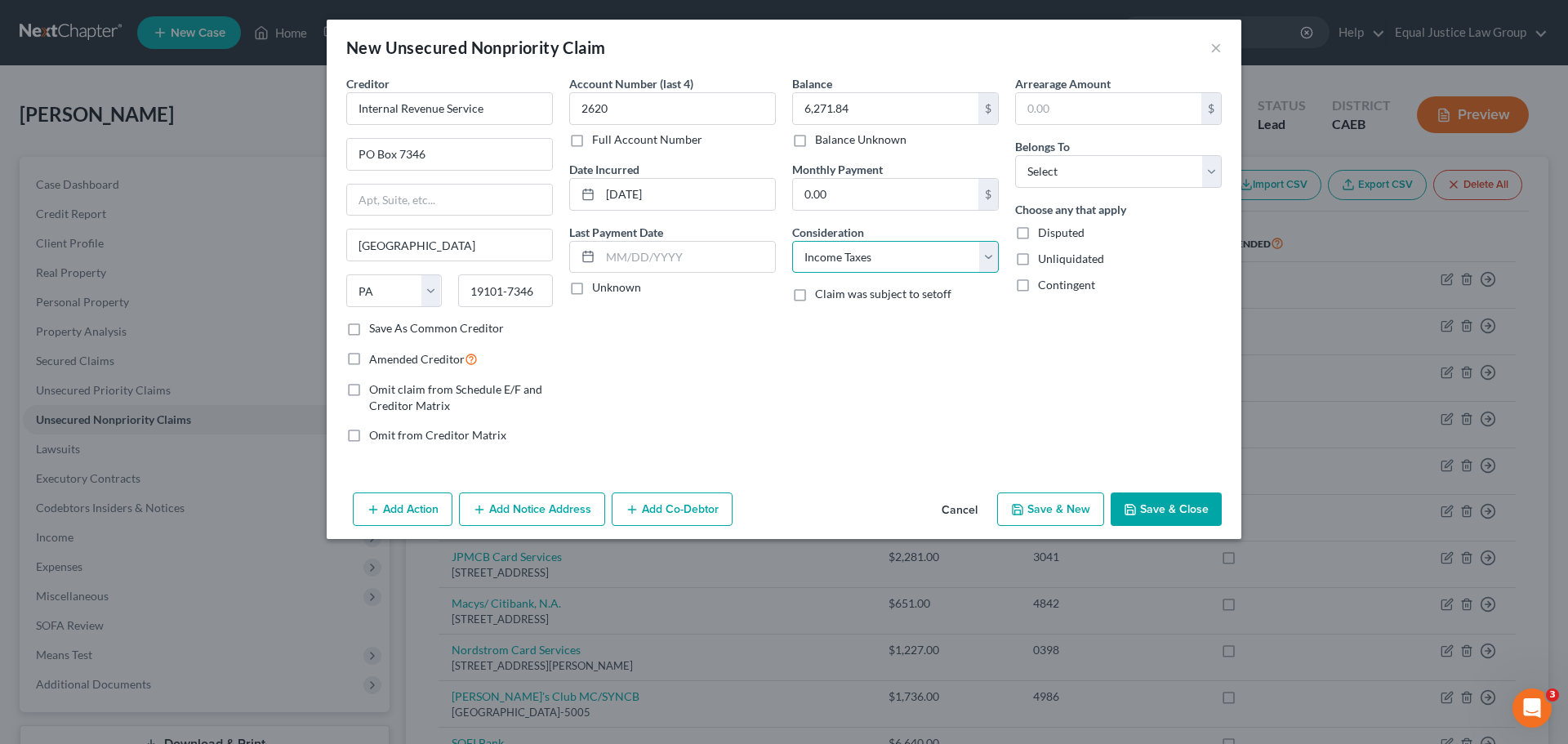
click at [793, 241] on select "Select Cable / Satellite Services Collection Agency Credit Card Debt Debt Couns…" at bounding box center [895, 257] width 206 height 33
click at [978, 397] on div "Balance 6,271.84 $ Balance Unknown Balance Undetermined 6,271.84 $ Balance Unkn…" at bounding box center [895, 266] width 223 height 381
click at [1081, 162] on select "Select Debtor 1 Only Debtor 2 Only Debtor 1 And Debtor 2 Only At Least One Of T…" at bounding box center [1118, 172] width 206 height 33
click at [1015, 155] on select "Select Debtor 1 Only Debtor 2 Only Debtor 1 And Debtor 2 Only At Least One Of T…" at bounding box center [1118, 172] width 206 height 33
click at [1084, 190] on div "Arrearage Amount $ Belongs To * Select Debtor 1 Only Debtor 2 Only Debtor 1 And…" at bounding box center [1118, 266] width 223 height 381
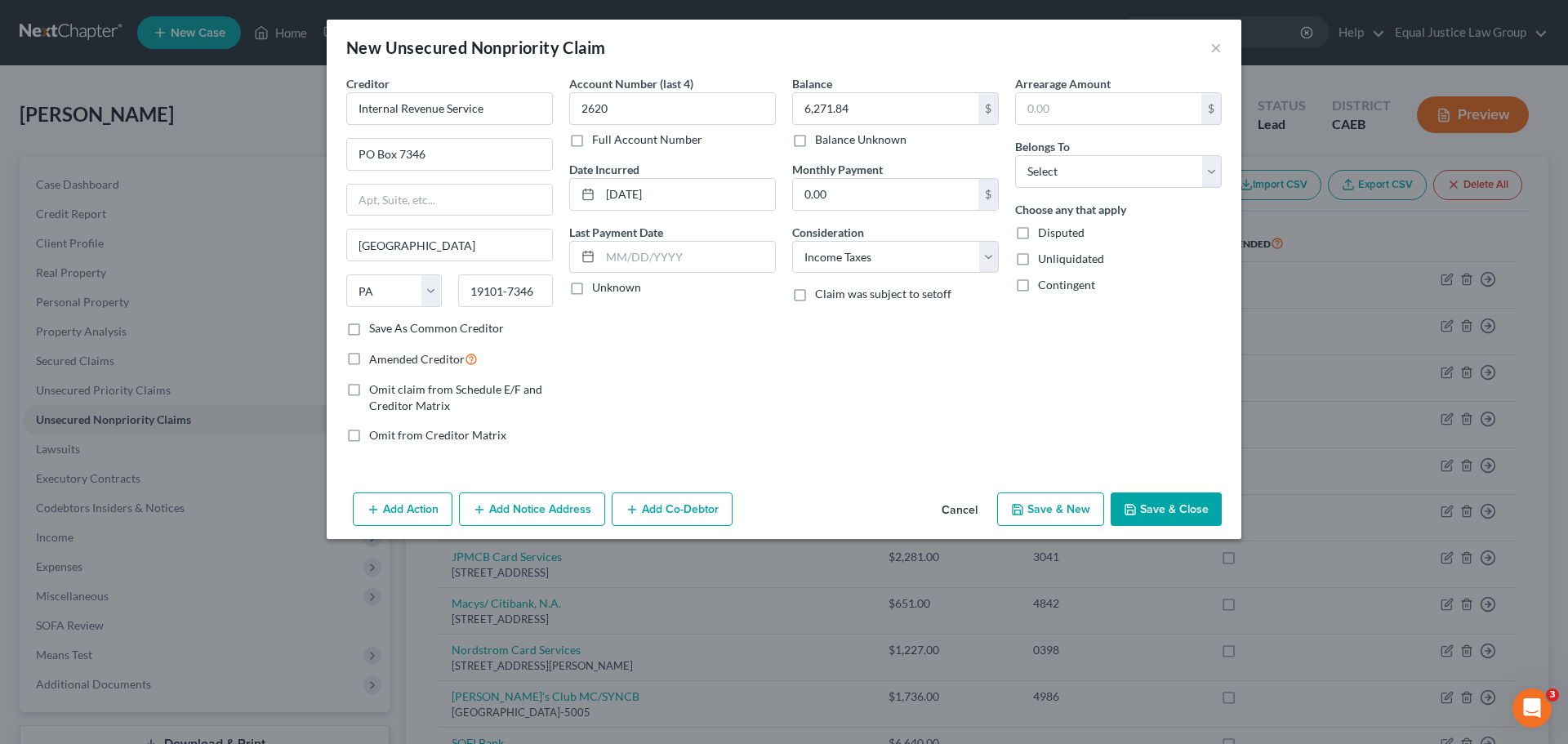
click at [1082, 152] on div "Belongs To * Select Debtor 1 Only Debtor 2 Only Debtor 1 And Debtor 2 Only At L…" at bounding box center [1118, 163] width 206 height 50
click at [1081, 156] on select "Select Debtor 1 Only Debtor 2 Only Debtor 1 And Debtor 2 Only At Least One Of T…" at bounding box center [1118, 172] width 206 height 33
click at [1015, 155] on select "Select Debtor 1 Only Debtor 2 Only Debtor 1 And Debtor 2 Only At Least One Of T…" at bounding box center [1118, 172] width 206 height 33
click at [1099, 159] on select "Select Debtor 1 Only Debtor 2 Only Debtor 1 And Debtor 2 Only At Least One Of T…" at bounding box center [1118, 172] width 206 height 33
select select "0"
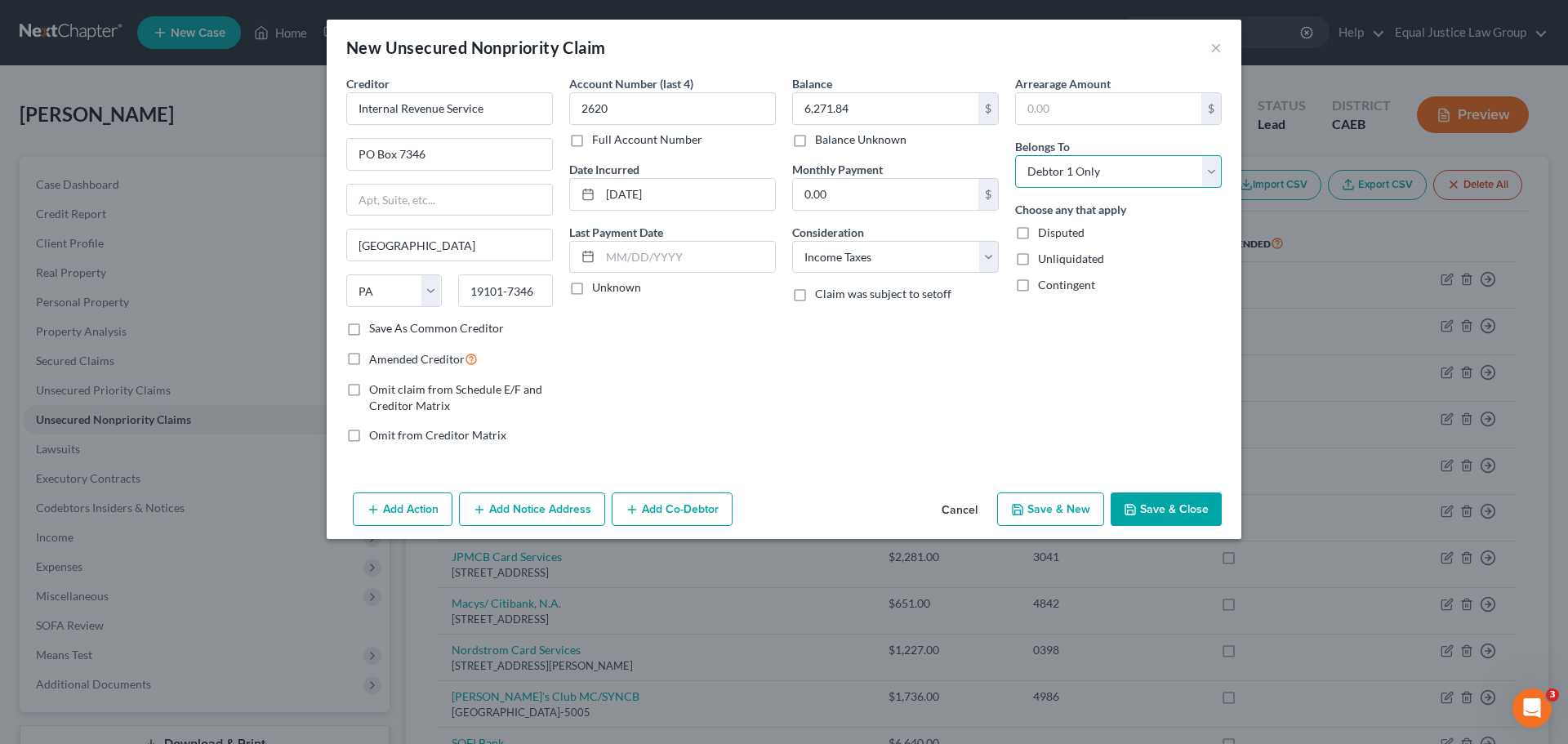
click at [1015, 155] on select "Select Debtor 1 Only Debtor 2 Only Debtor 1 And Debtor 2 Only At Least One Of T…" at bounding box center [1118, 172] width 206 height 33
click at [1171, 246] on div "Choose any that apply Disputed Unliquidated Contingent" at bounding box center [1118, 247] width 206 height 92
drag, startPoint x: 701, startPoint y: 169, endPoint x: 768, endPoint y: 199, distance: 73.4
click at [724, 179] on div "Date Incurred [DATE]" at bounding box center [672, 186] width 206 height 50
click at [930, 390] on div "Balance 6,271.84 $ Balance Unknown Balance Undetermined 6,271.84 $ Balance Unkn…" at bounding box center [895, 266] width 223 height 381
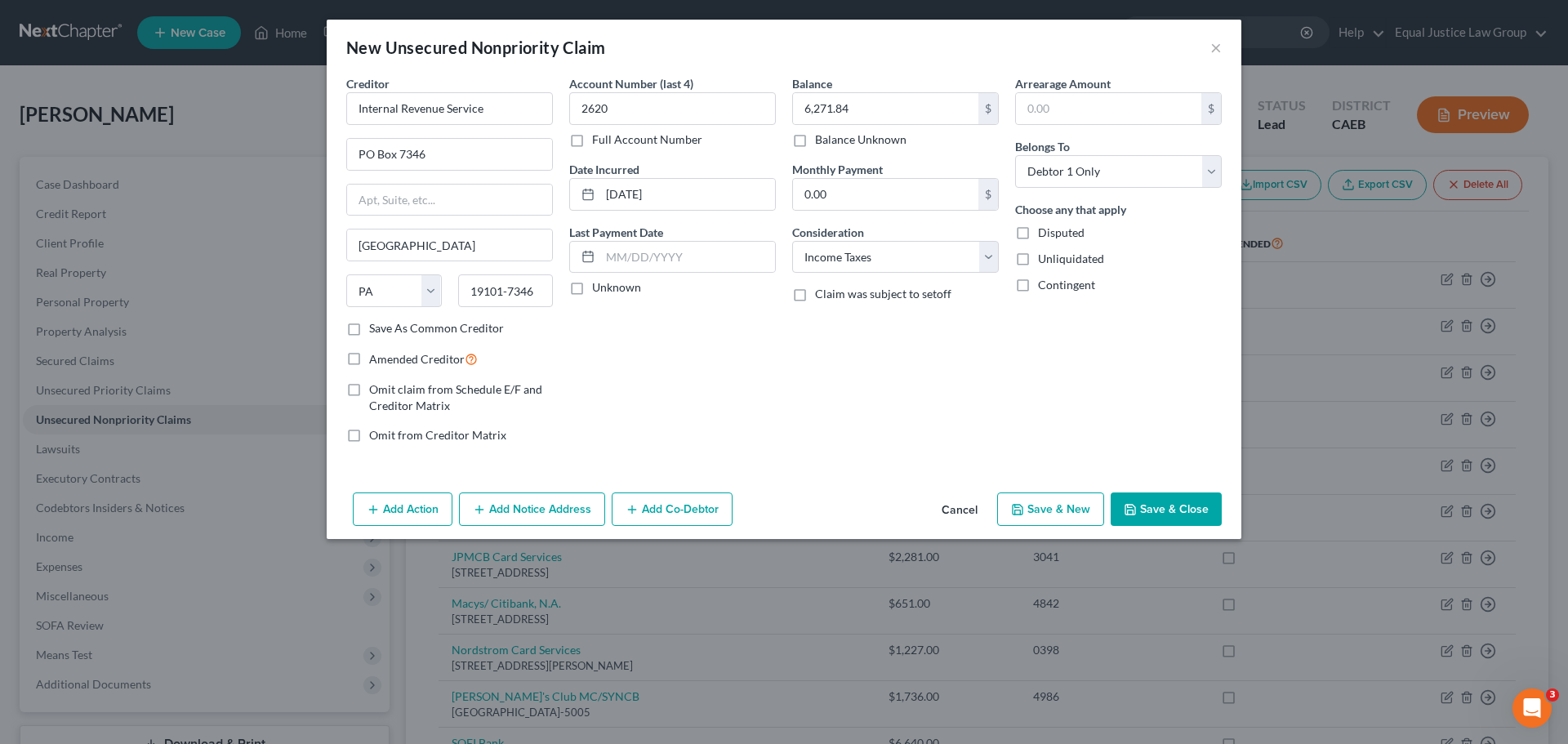
click at [1170, 507] on button "Save & Close" at bounding box center [1166, 509] width 111 height 35
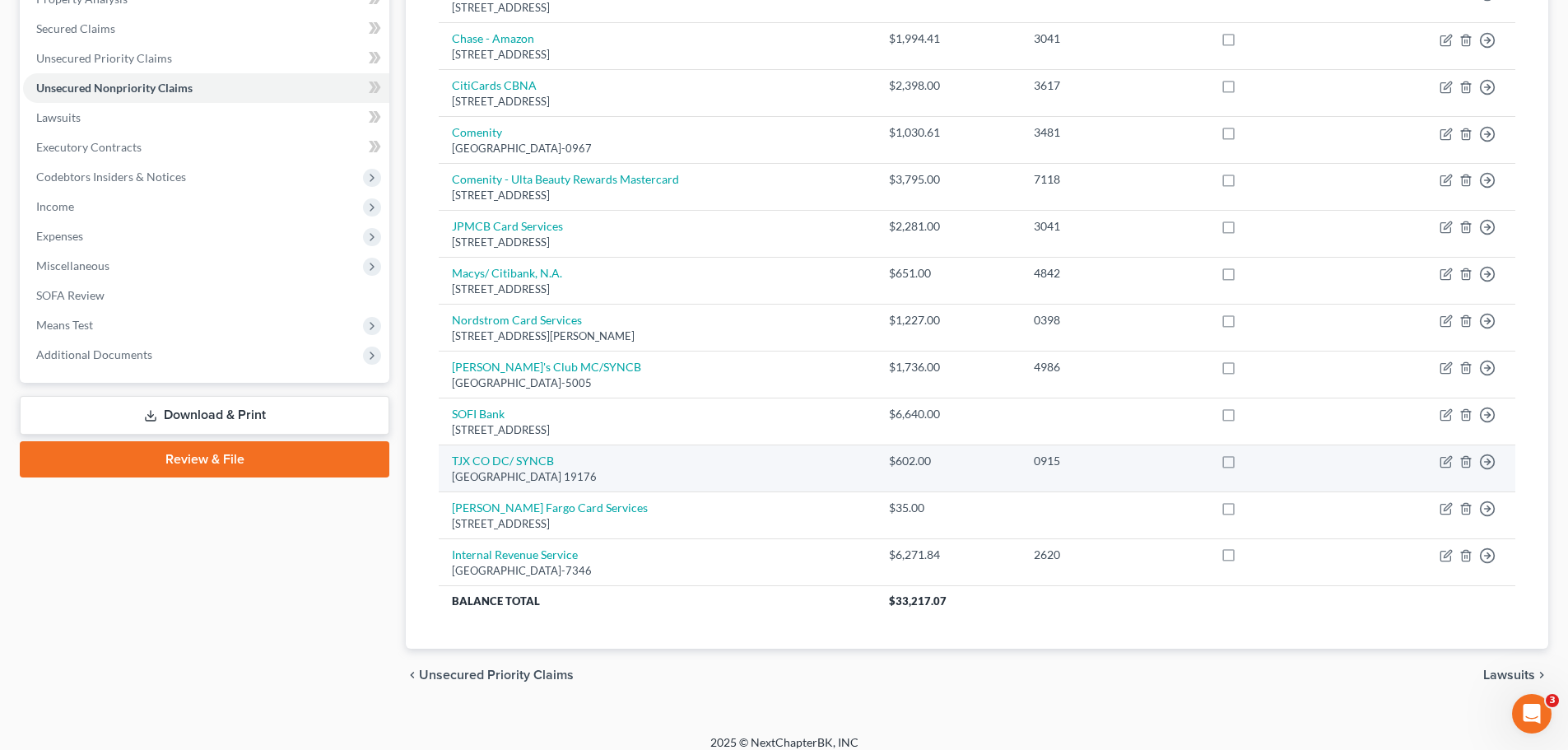
scroll to position [349, 0]
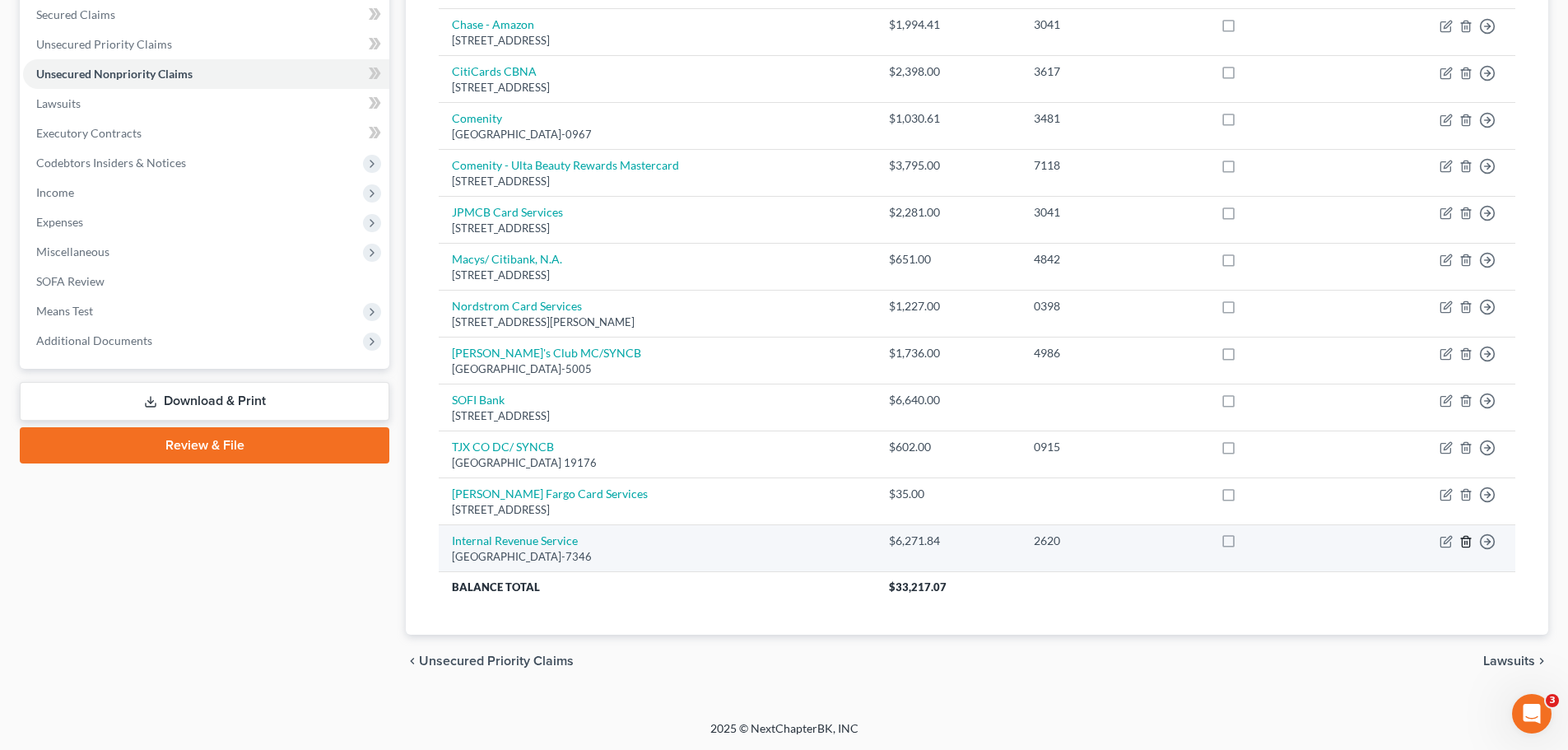
click at [1465, 541] on line "button" at bounding box center [1465, 543] width 0 height 3
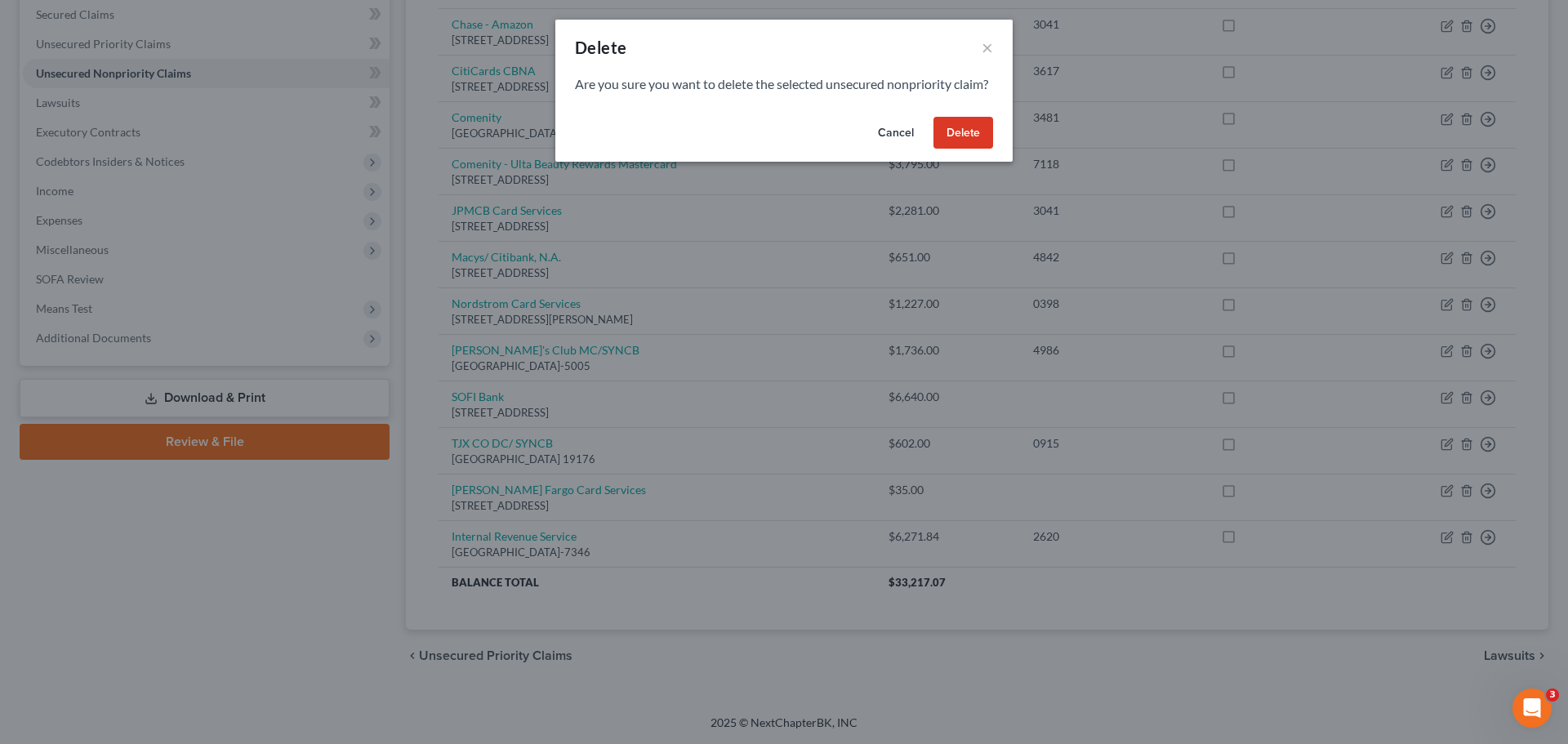
click at [970, 145] on button "Delete" at bounding box center [963, 133] width 60 height 33
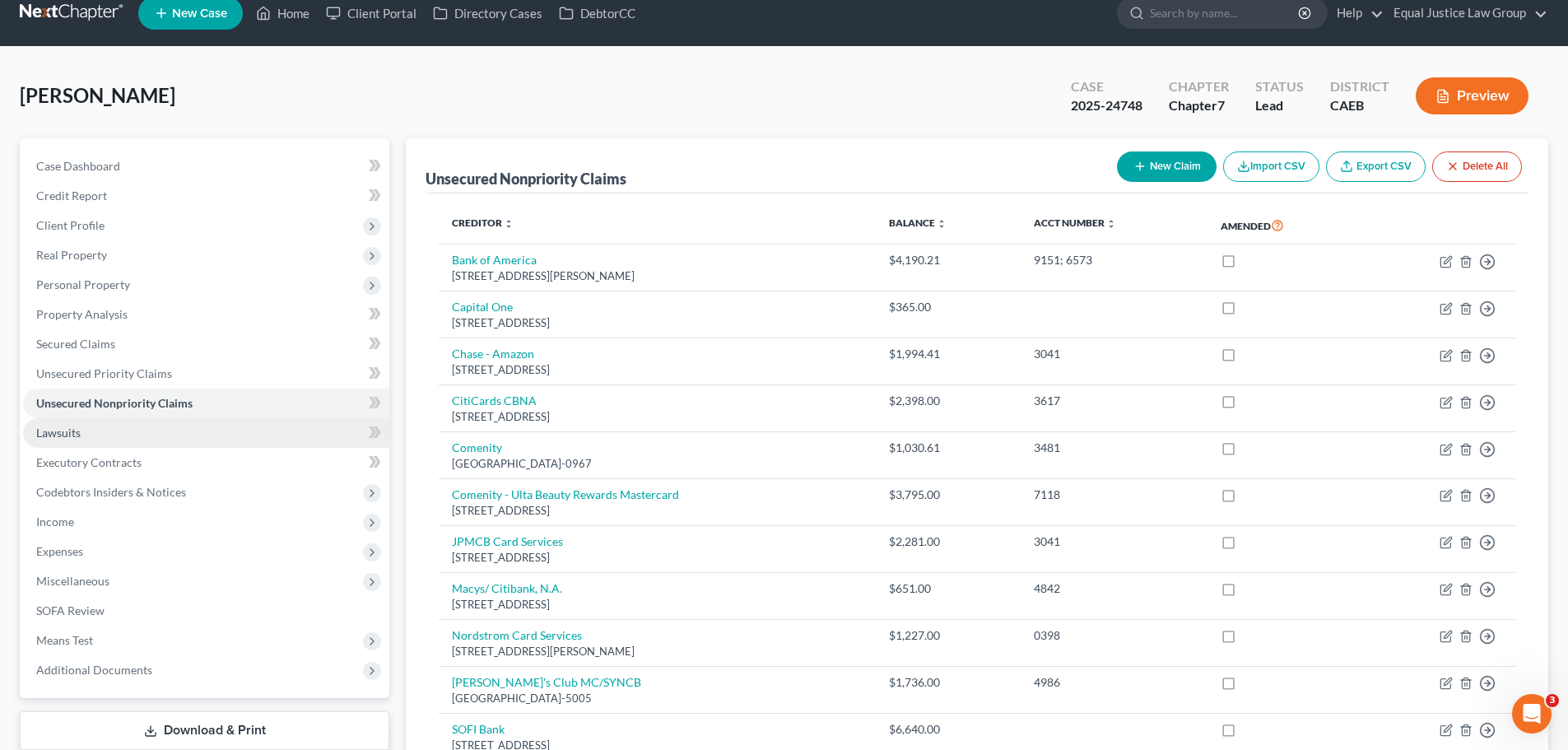
scroll to position [0, 0]
